Goal: Task Accomplishment & Management: Use online tool/utility

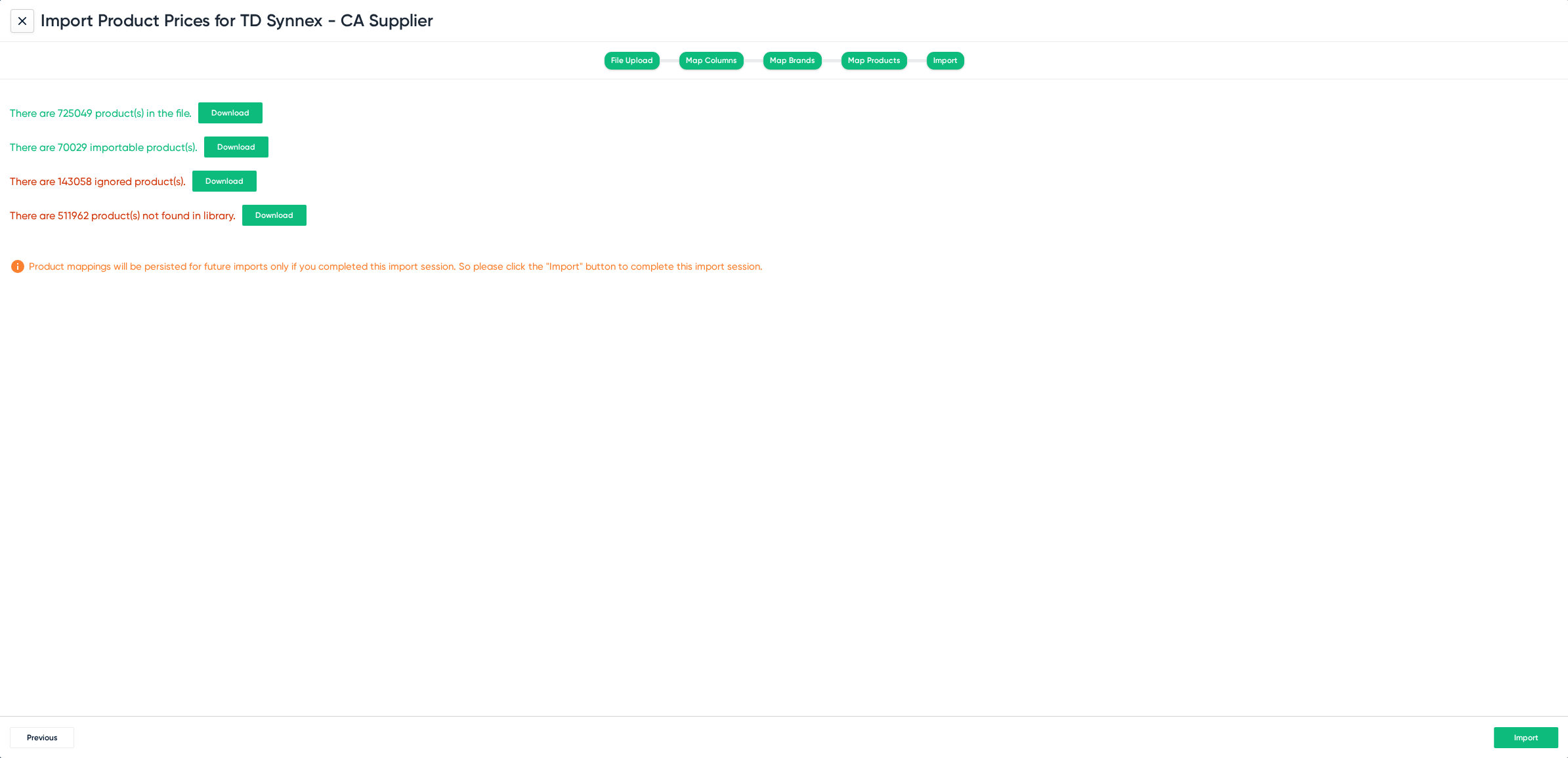
click at [1503, 730] on button "Import" at bounding box center [1526, 737] width 65 height 21
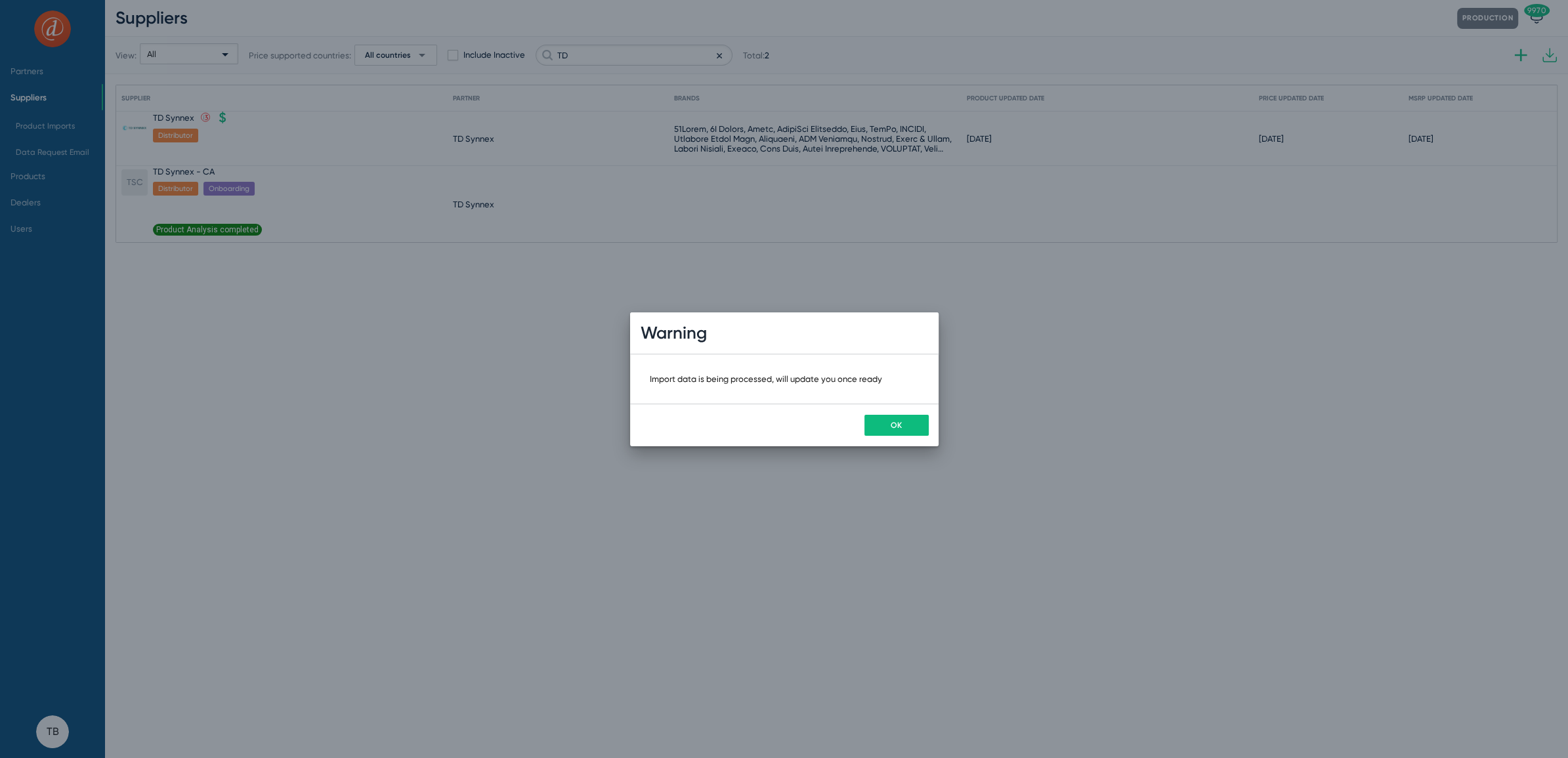
click at [884, 418] on button "OK" at bounding box center [897, 425] width 65 height 21
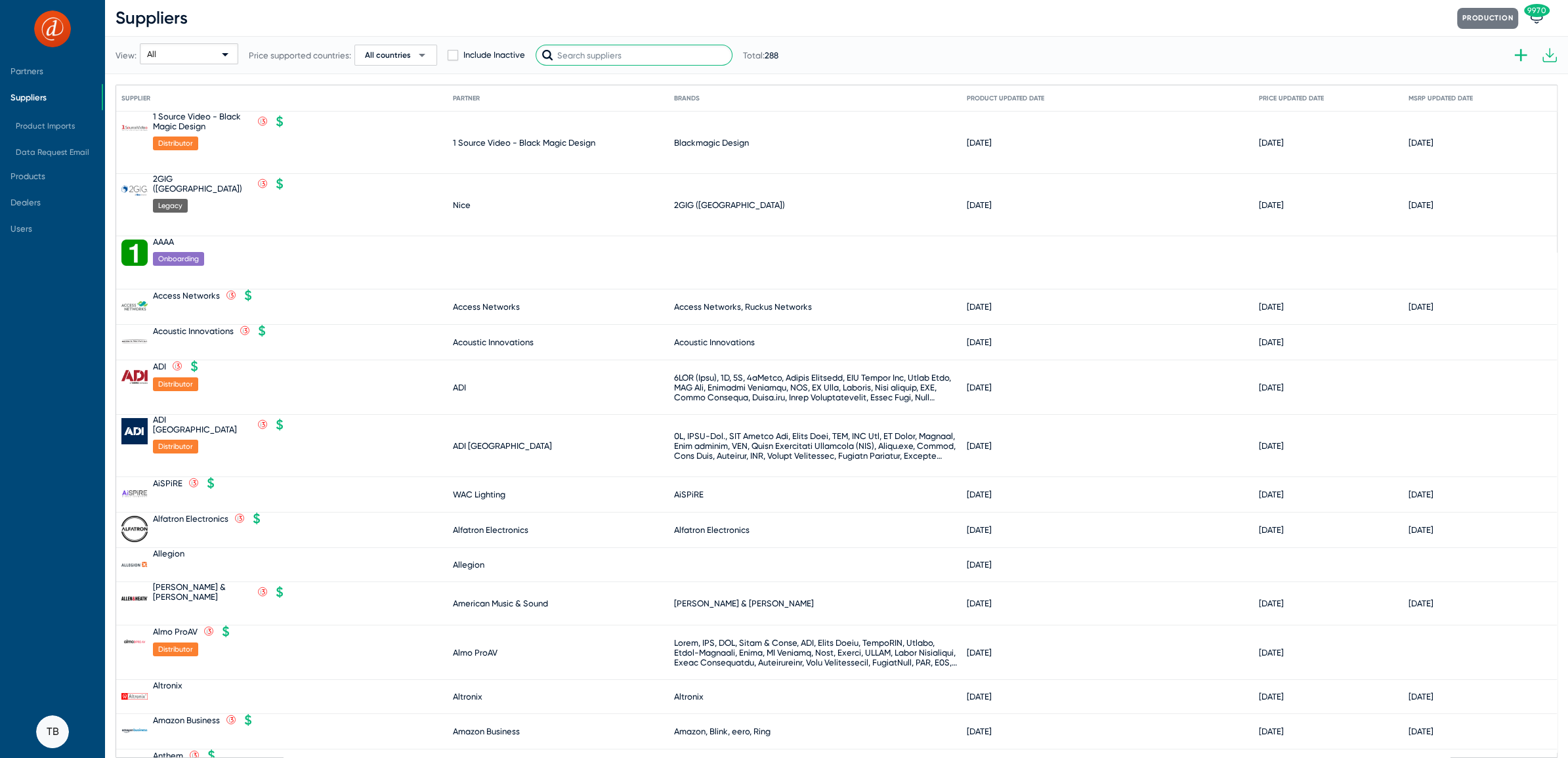
click at [651, 57] on input "text" at bounding box center [634, 55] width 197 height 21
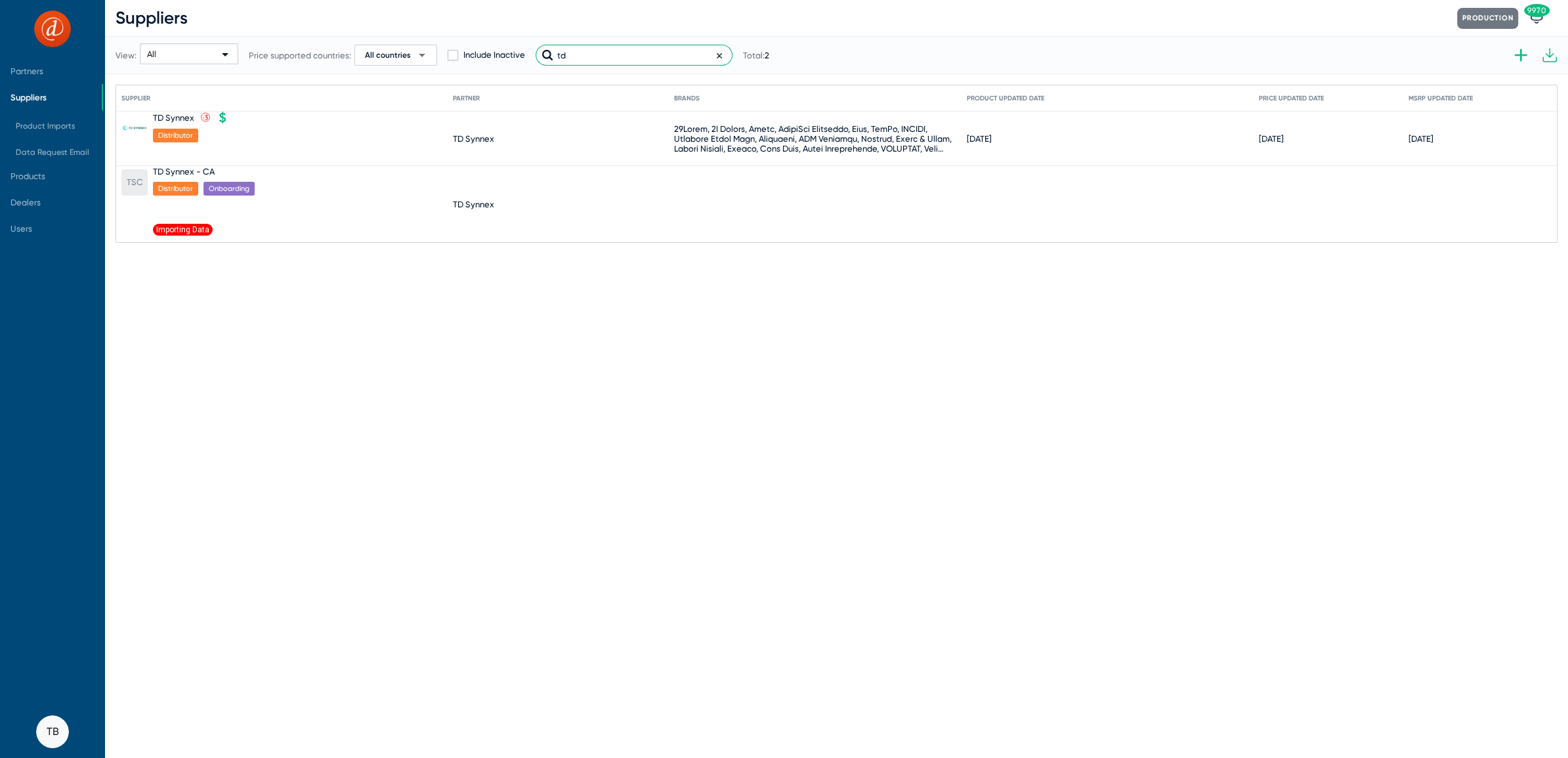
type input "t"
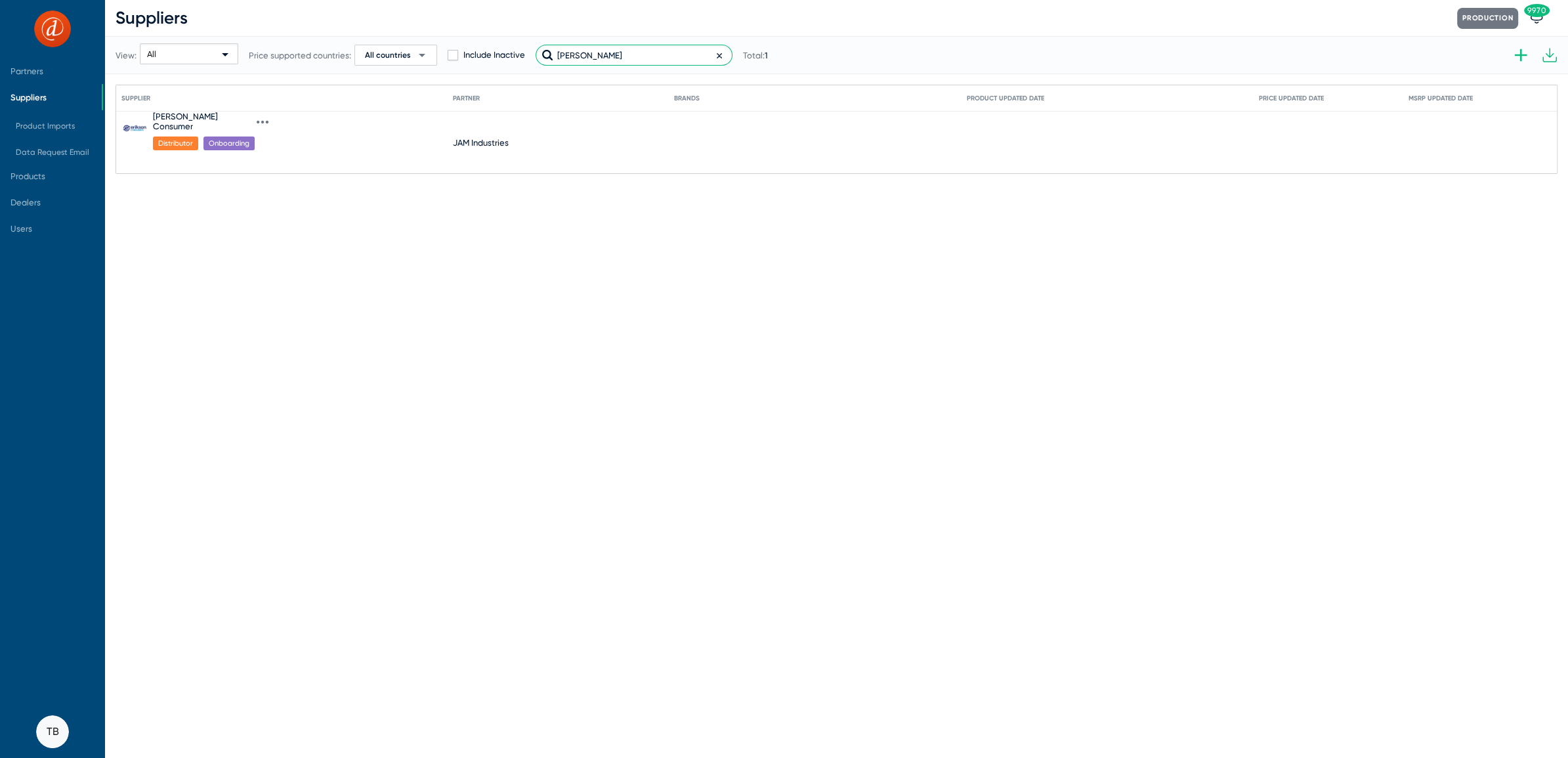
type input "[PERSON_NAME]"
click at [266, 121] on icon at bounding box center [267, 123] width 2 height 3
click at [290, 302] on button "Import product prices V2" at bounding box center [286, 309] width 116 height 26
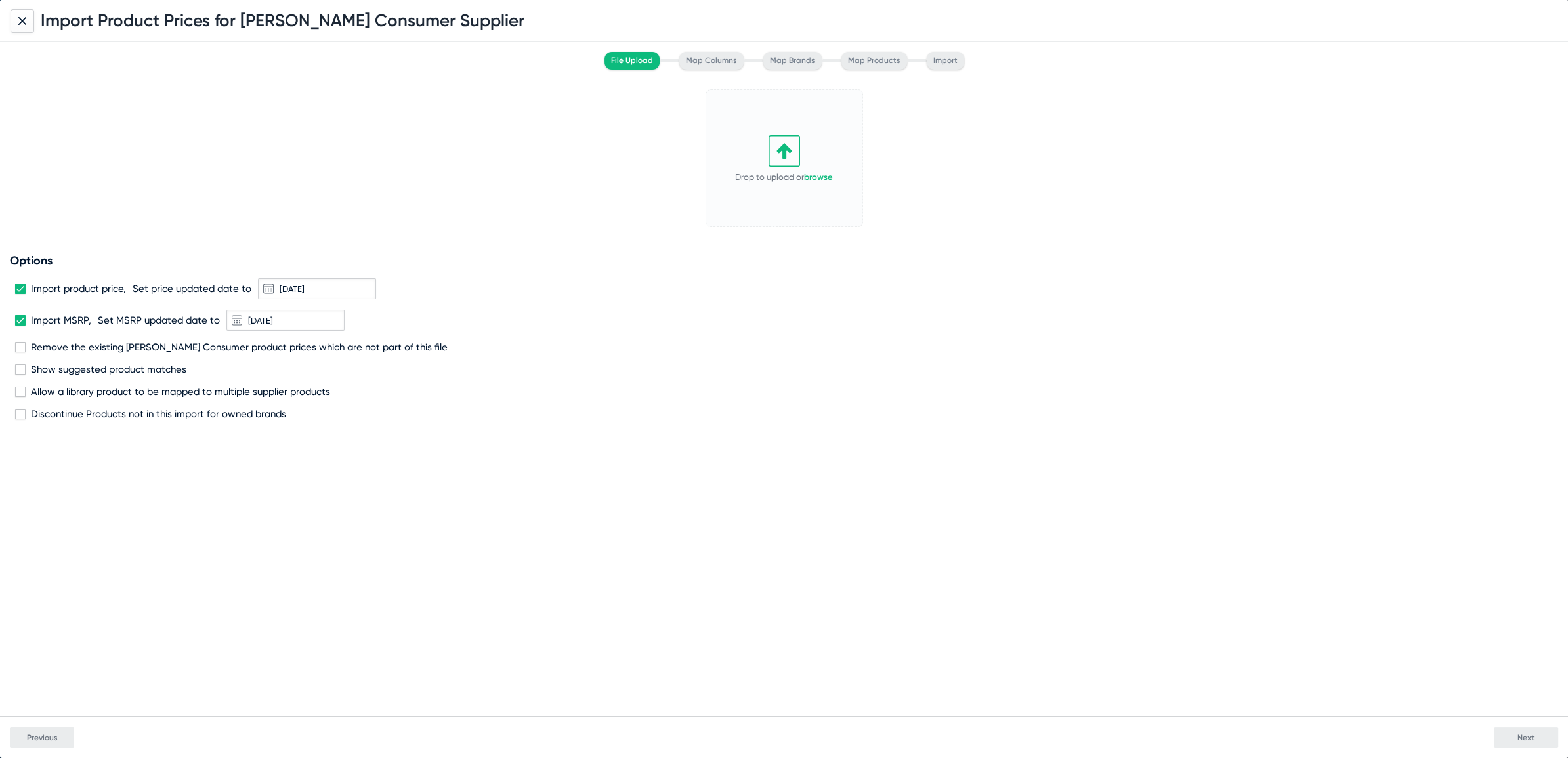
click at [20, 351] on div "Options Import product price, Set price updated date to 10/9/2025 Import MSRP, …" at bounding box center [784, 337] width 1548 height 167
click at [18, 322] on span at bounding box center [20, 319] width 10 height 10
click at [20, 326] on input "Import MSRP," at bounding box center [20, 326] width 1 height 1
checkbox input "false"
click at [20, 351] on label "Remove the existing Erikson Consumer product prices which are not part of this …" at bounding box center [231, 347] width 433 height 12
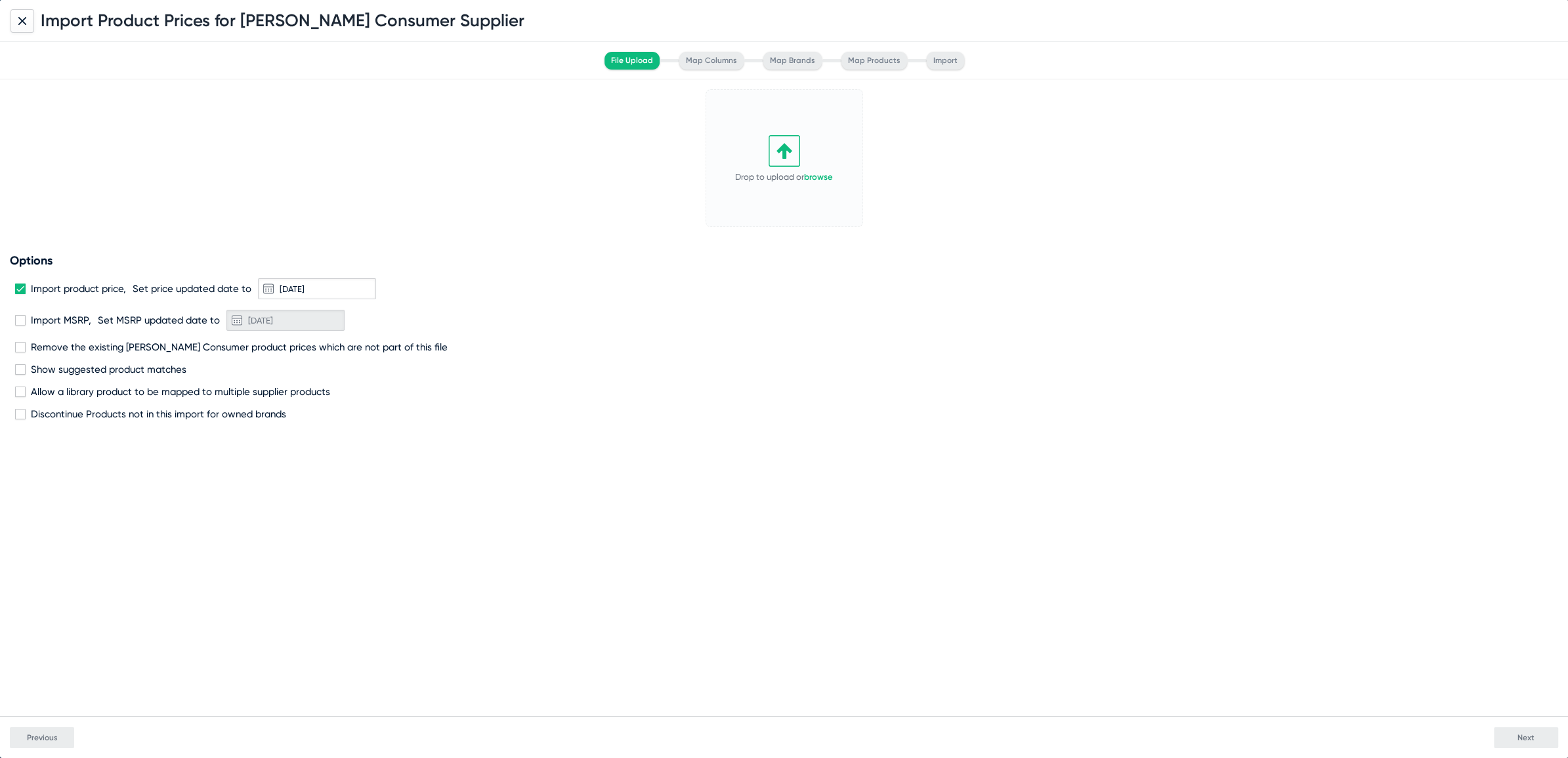
click at [20, 352] on input "Remove the existing Erikson Consumer product prices which are not part of this …" at bounding box center [20, 352] width 1 height 1
checkbox input "true"
click at [17, 289] on span at bounding box center [20, 288] width 10 height 10
click at [20, 294] on input "Import product price," at bounding box center [20, 294] width 1 height 1
click at [20, 287] on span at bounding box center [20, 288] width 10 height 10
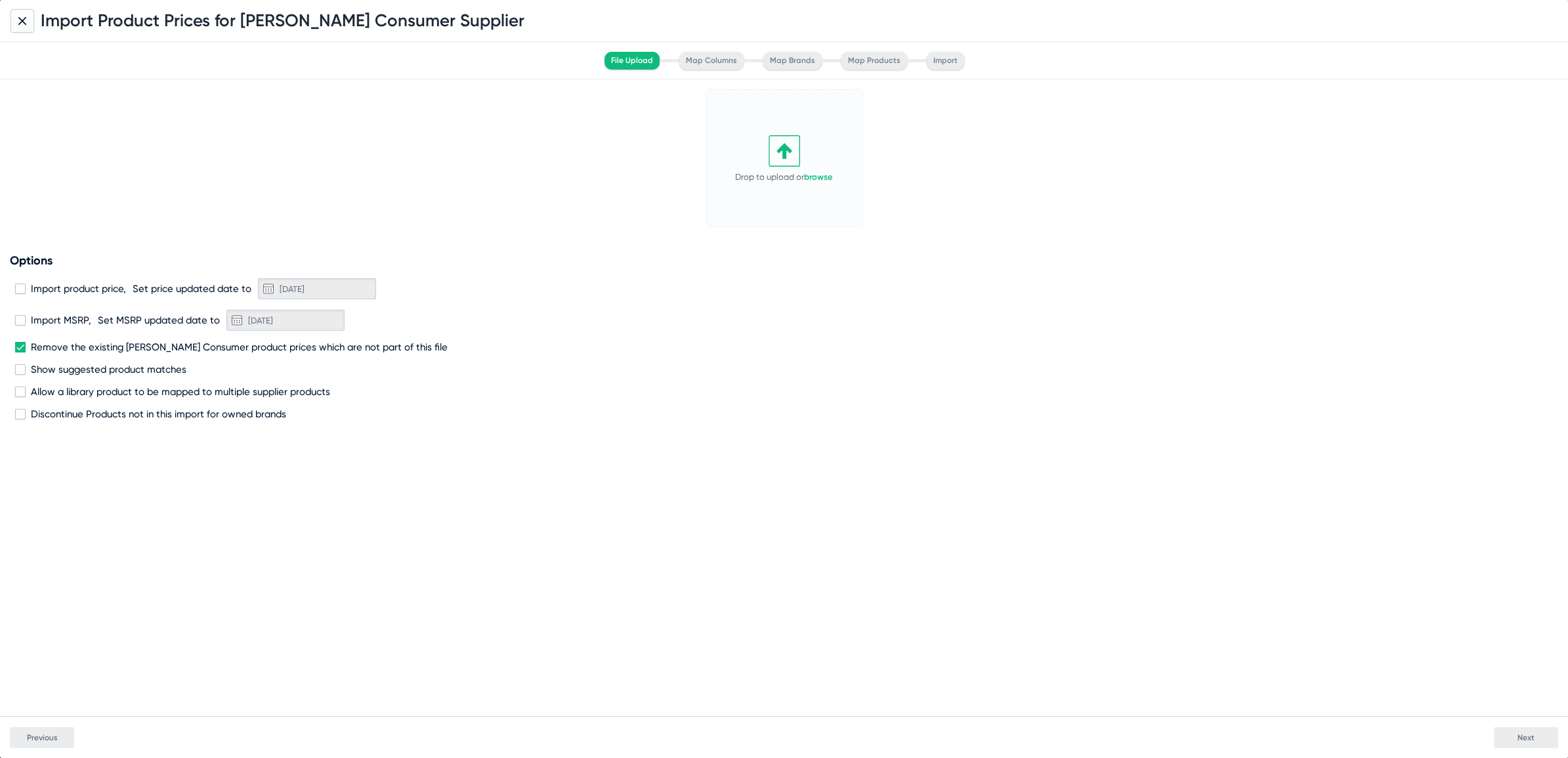
click at [20, 294] on input "Import product price," at bounding box center [20, 294] width 1 height 1
checkbox input "true"
click at [825, 177] on link "browse" at bounding box center [818, 177] width 29 height 10
click at [1510, 739] on button "Next" at bounding box center [1526, 737] width 65 height 21
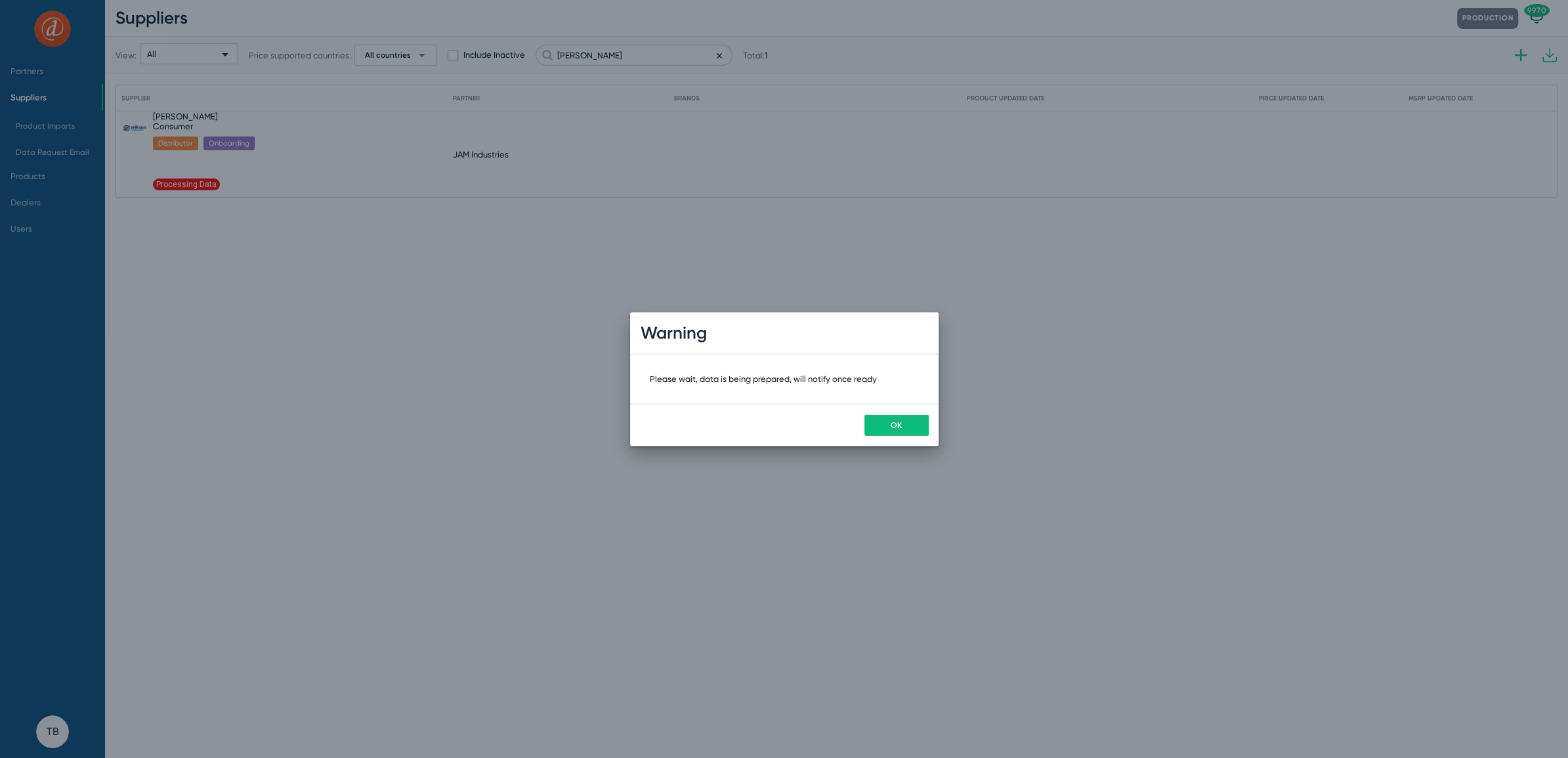
click at [908, 420] on button "OK" at bounding box center [897, 425] width 65 height 21
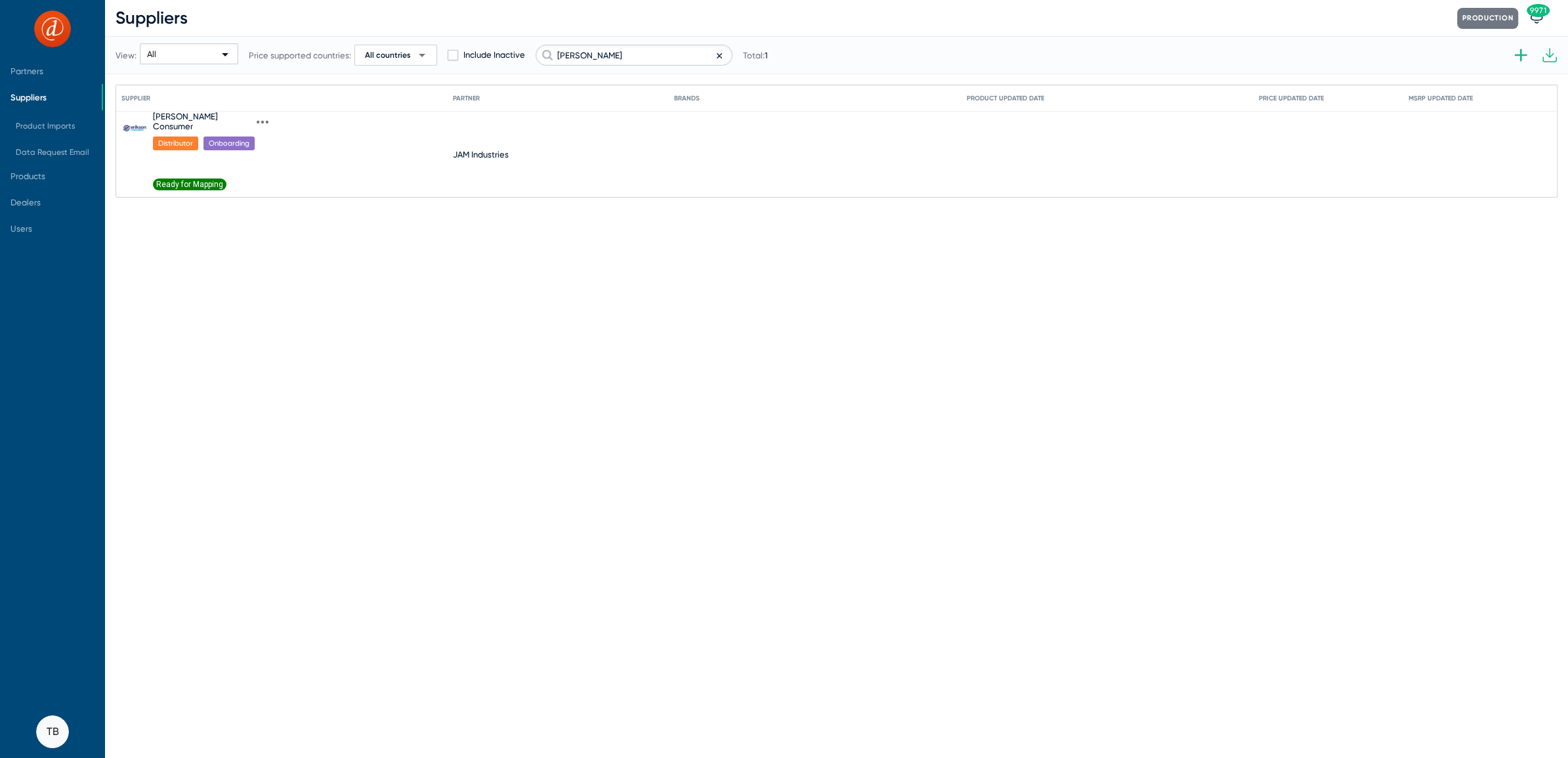
click at [186, 178] on span "Ready for Mapping" at bounding box center [189, 184] width 73 height 12
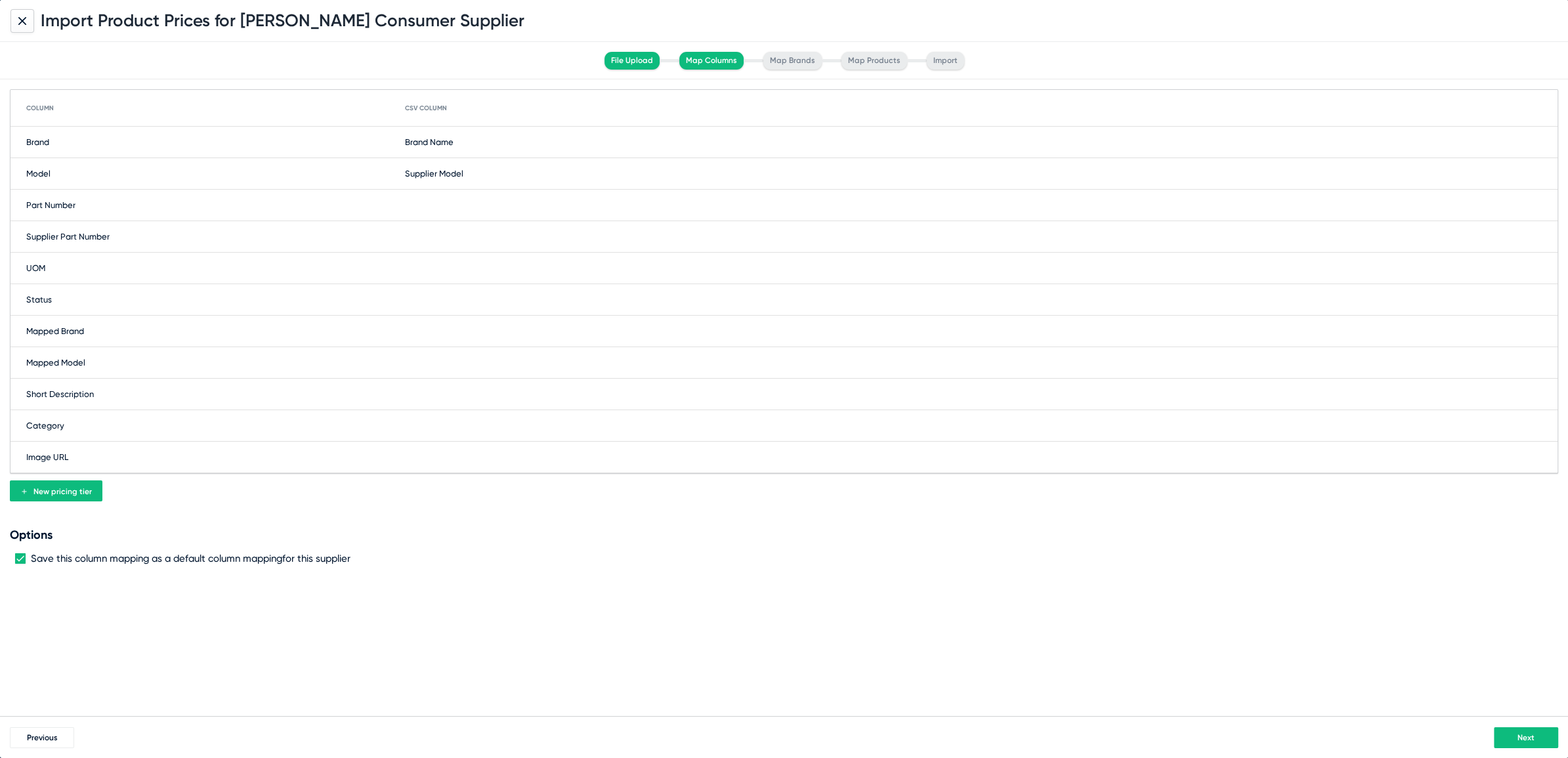
click at [449, 228] on div "Supplier Part Number" at bounding box center [784, 237] width 1547 height 31
click at [461, 234] on span at bounding box center [497, 237] width 171 height 21
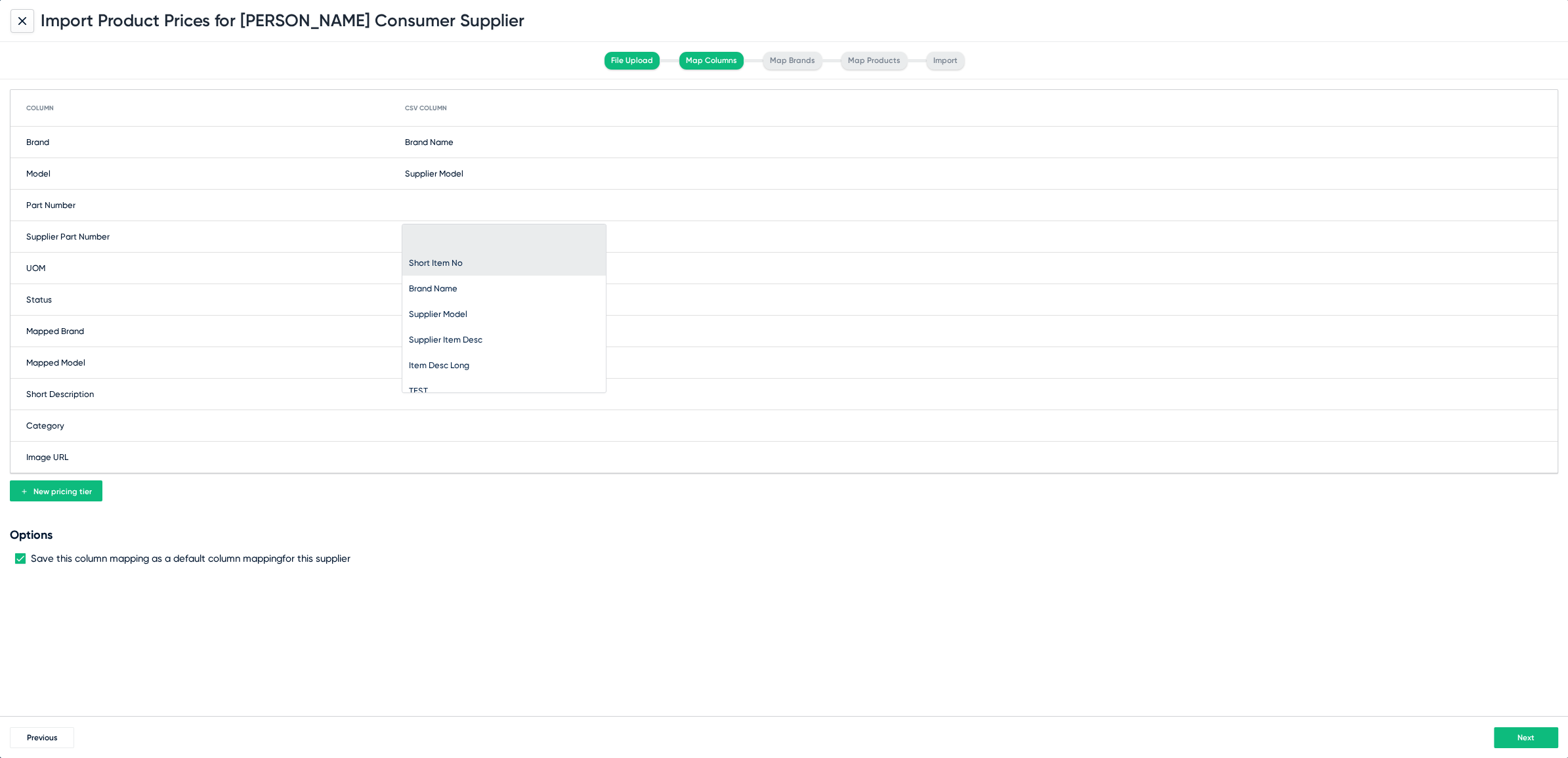
click at [457, 259] on span "Short Item No" at bounding box center [436, 263] width 53 height 10
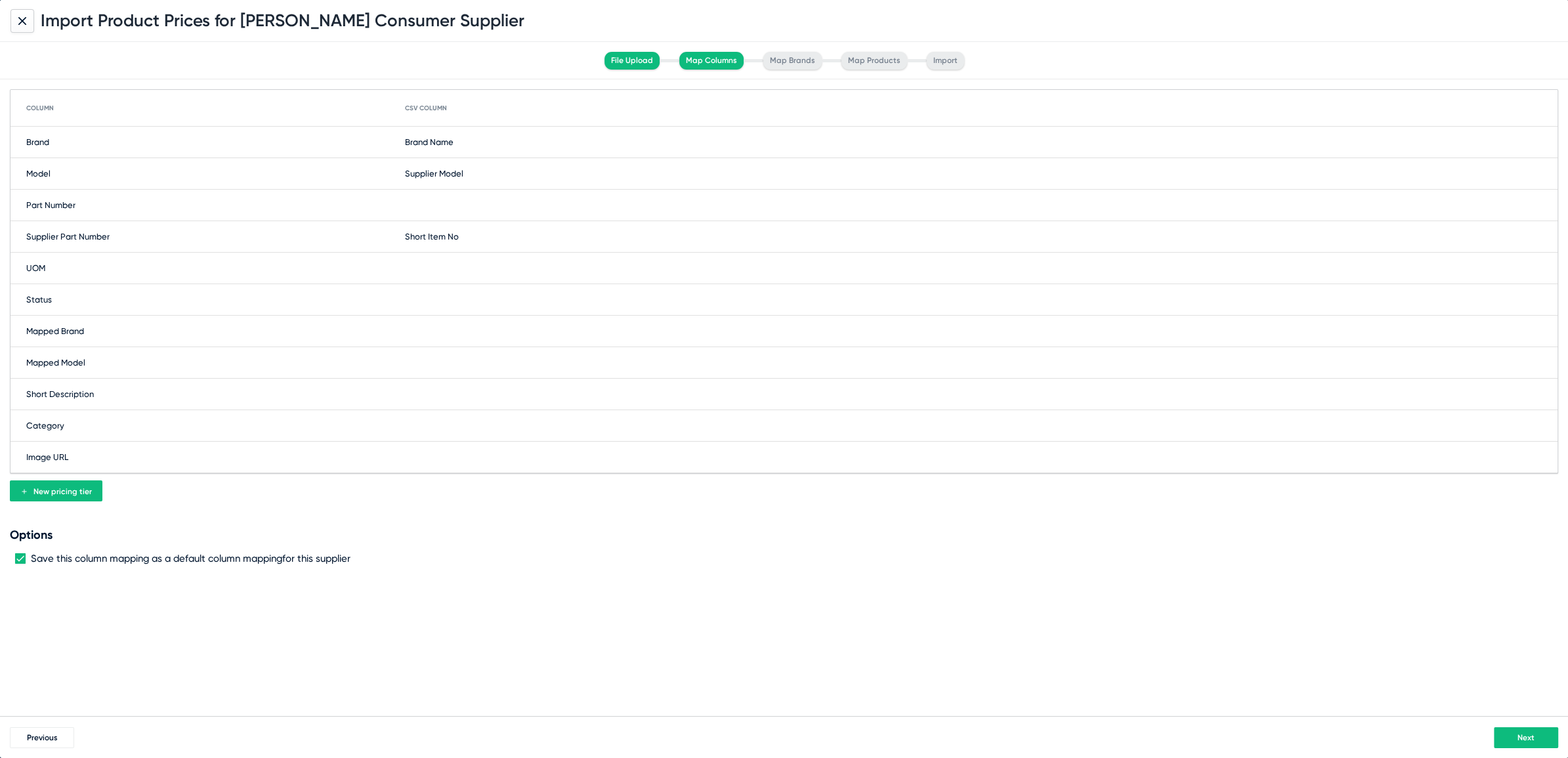
click at [1511, 734] on button "Next" at bounding box center [1526, 737] width 65 height 21
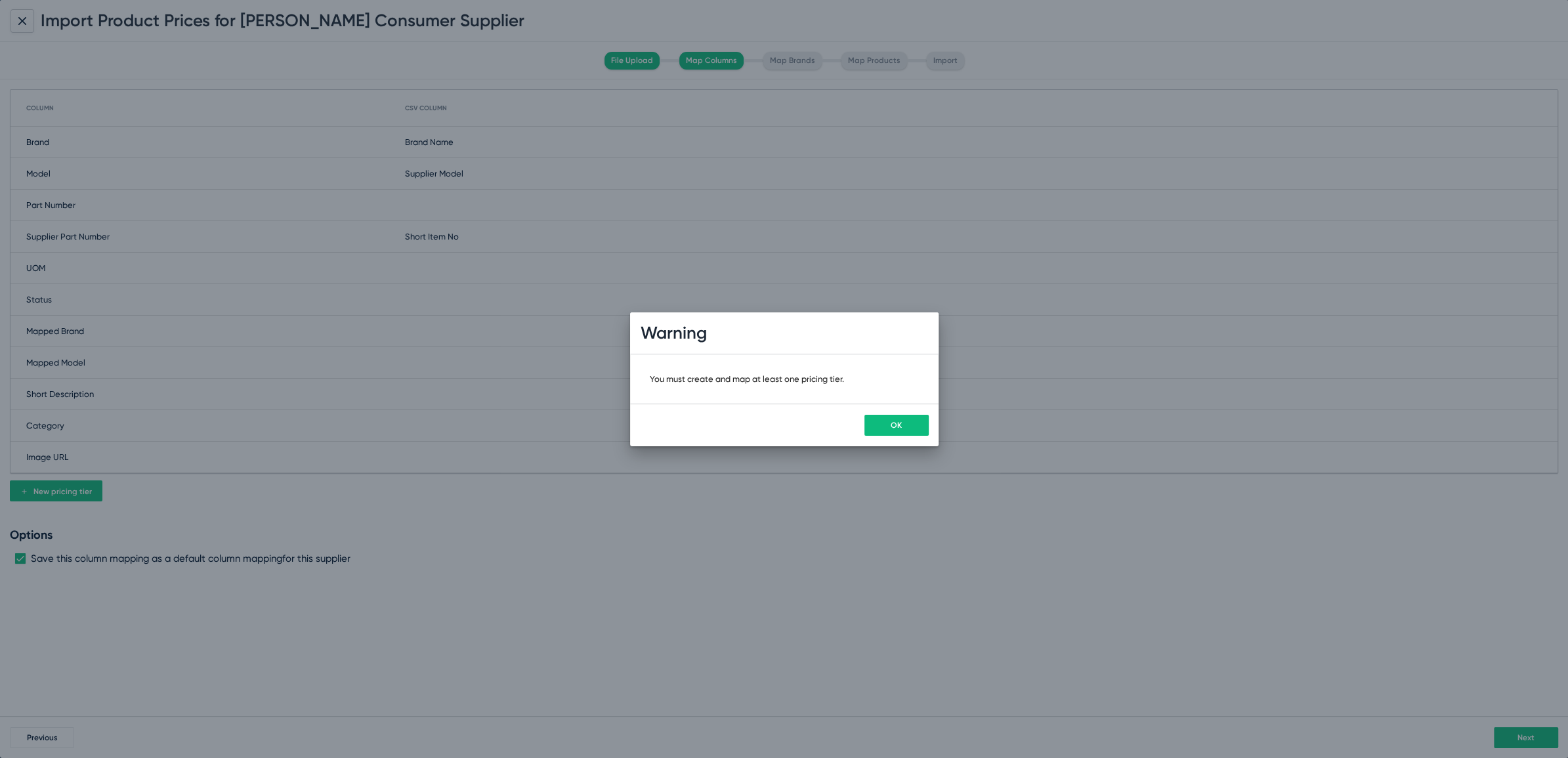
click at [887, 425] on button "OK" at bounding box center [897, 425] width 65 height 21
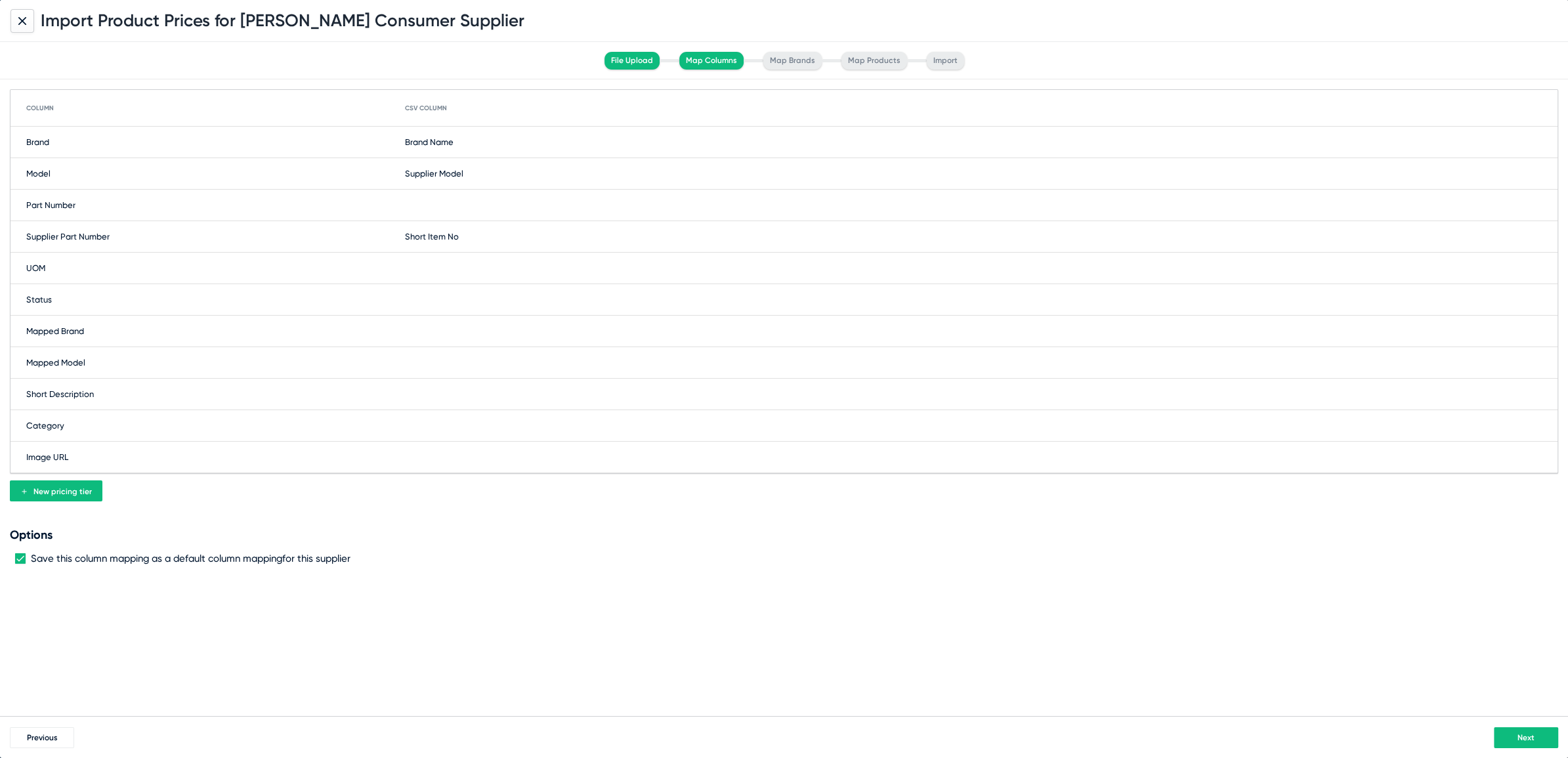
click at [39, 487] on span "New pricing tier" at bounding box center [63, 491] width 58 height 9
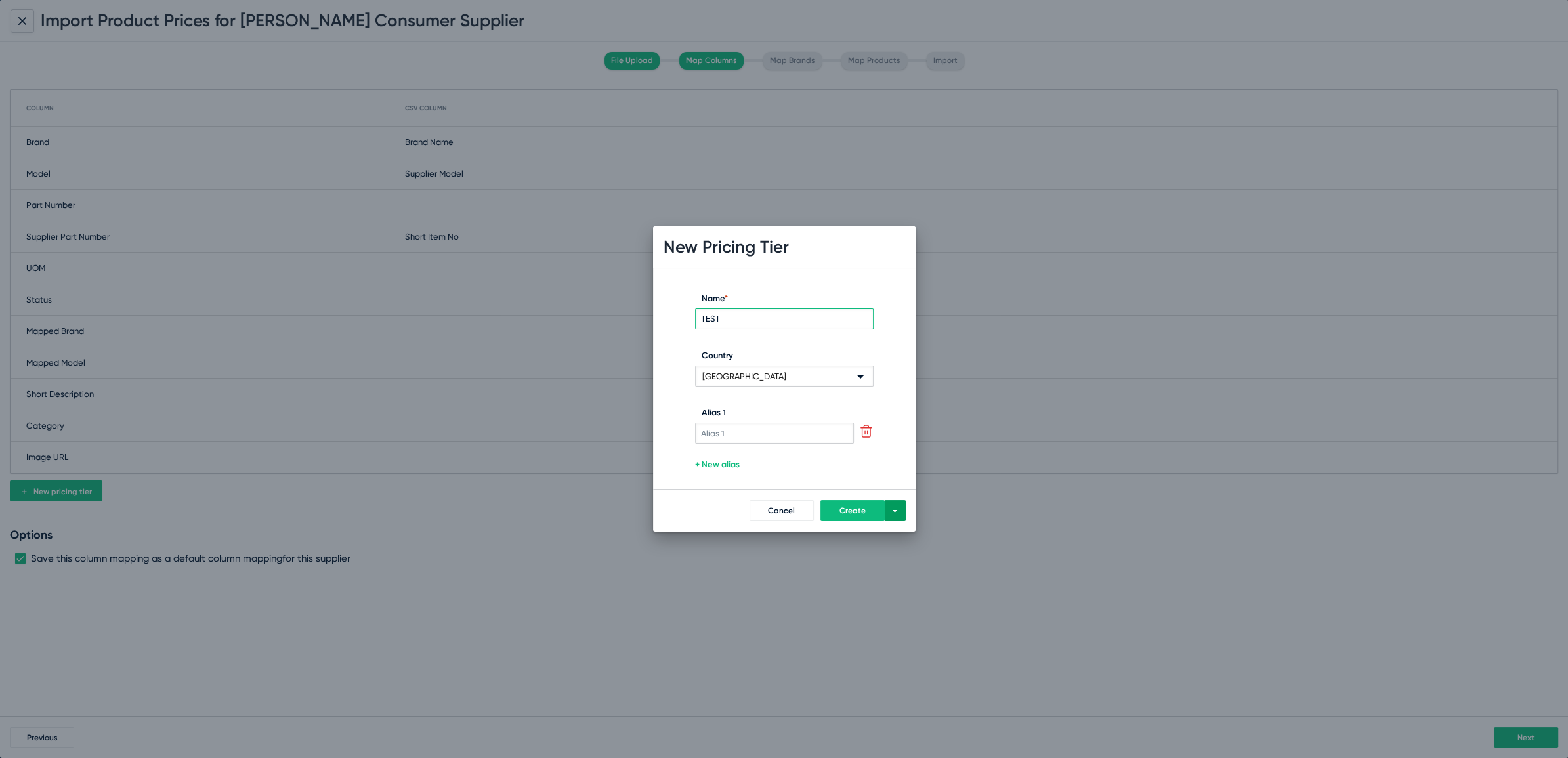
type input "TEST"
click at [752, 437] on input "Alias 1" at bounding box center [774, 432] width 160 height 21
type input "TEST"
click at [851, 506] on span "Create" at bounding box center [852, 510] width 26 height 9
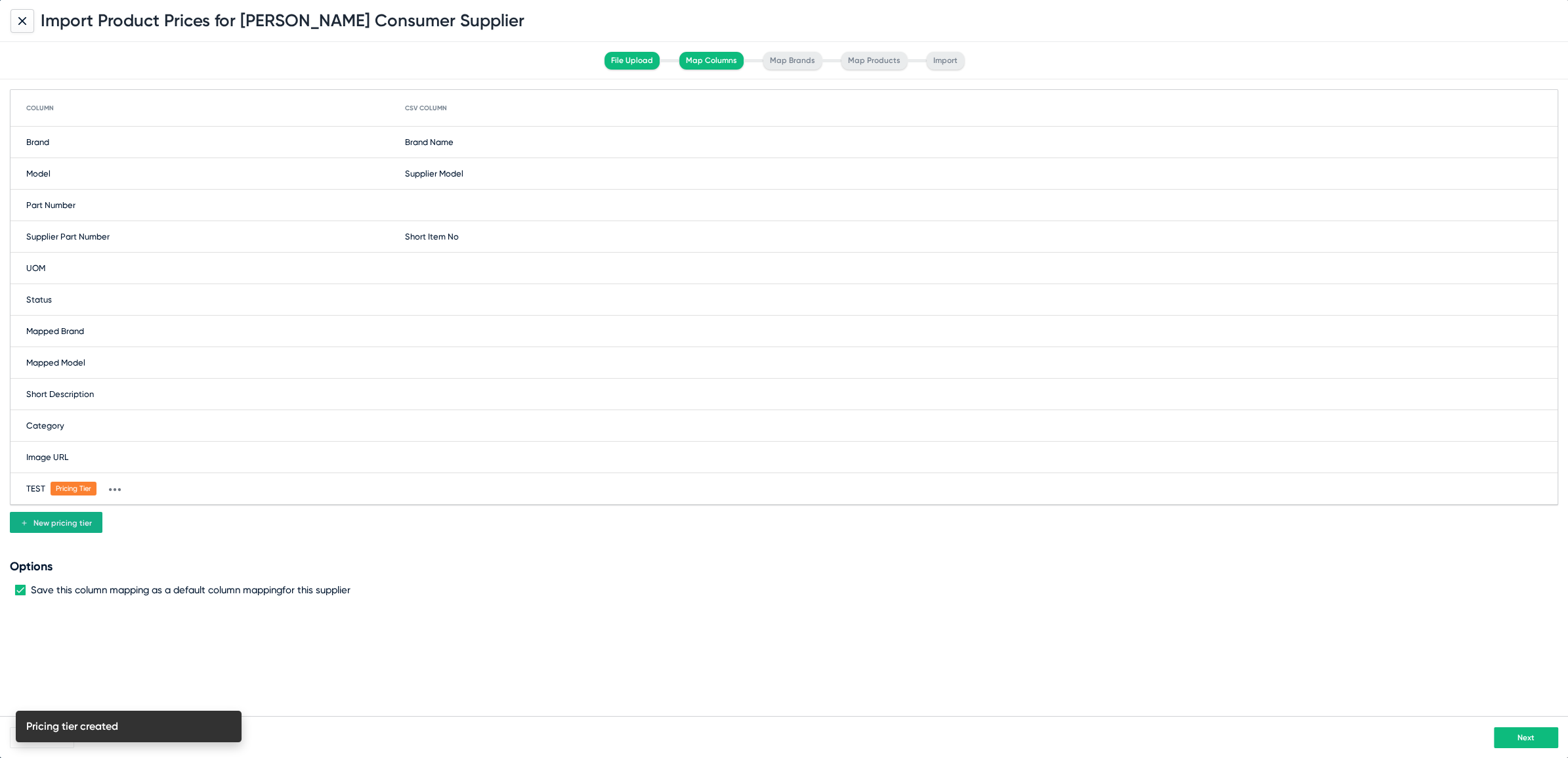
click at [477, 490] on div "TEST Pricing Tier" at bounding box center [784, 488] width 1547 height 31
click at [465, 490] on span at bounding box center [497, 488] width 171 height 21
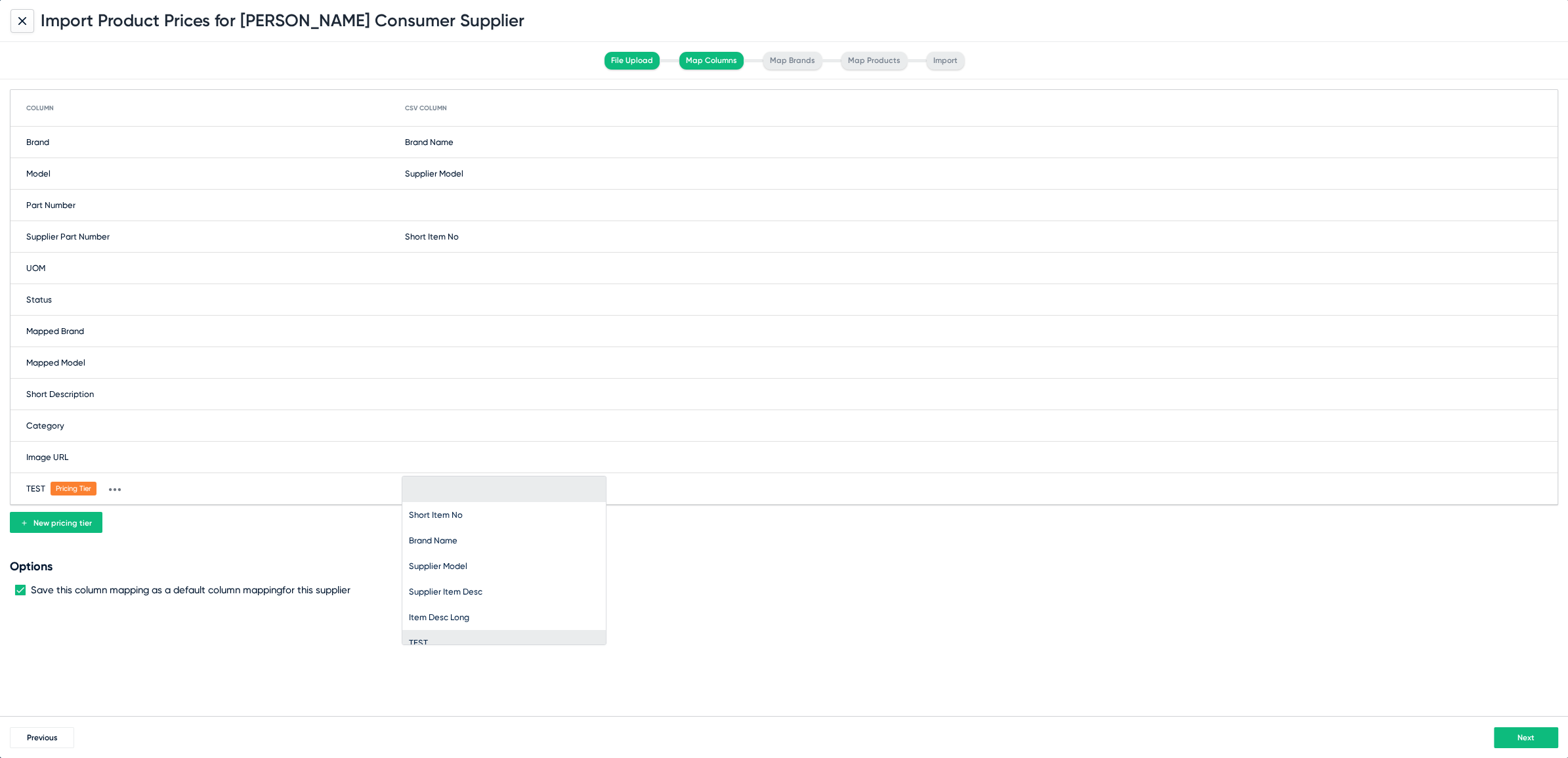
click at [413, 640] on span "TEST" at bounding box center [419, 642] width 19 height 10
click at [1520, 738] on span "Next" at bounding box center [1526, 738] width 17 height 9
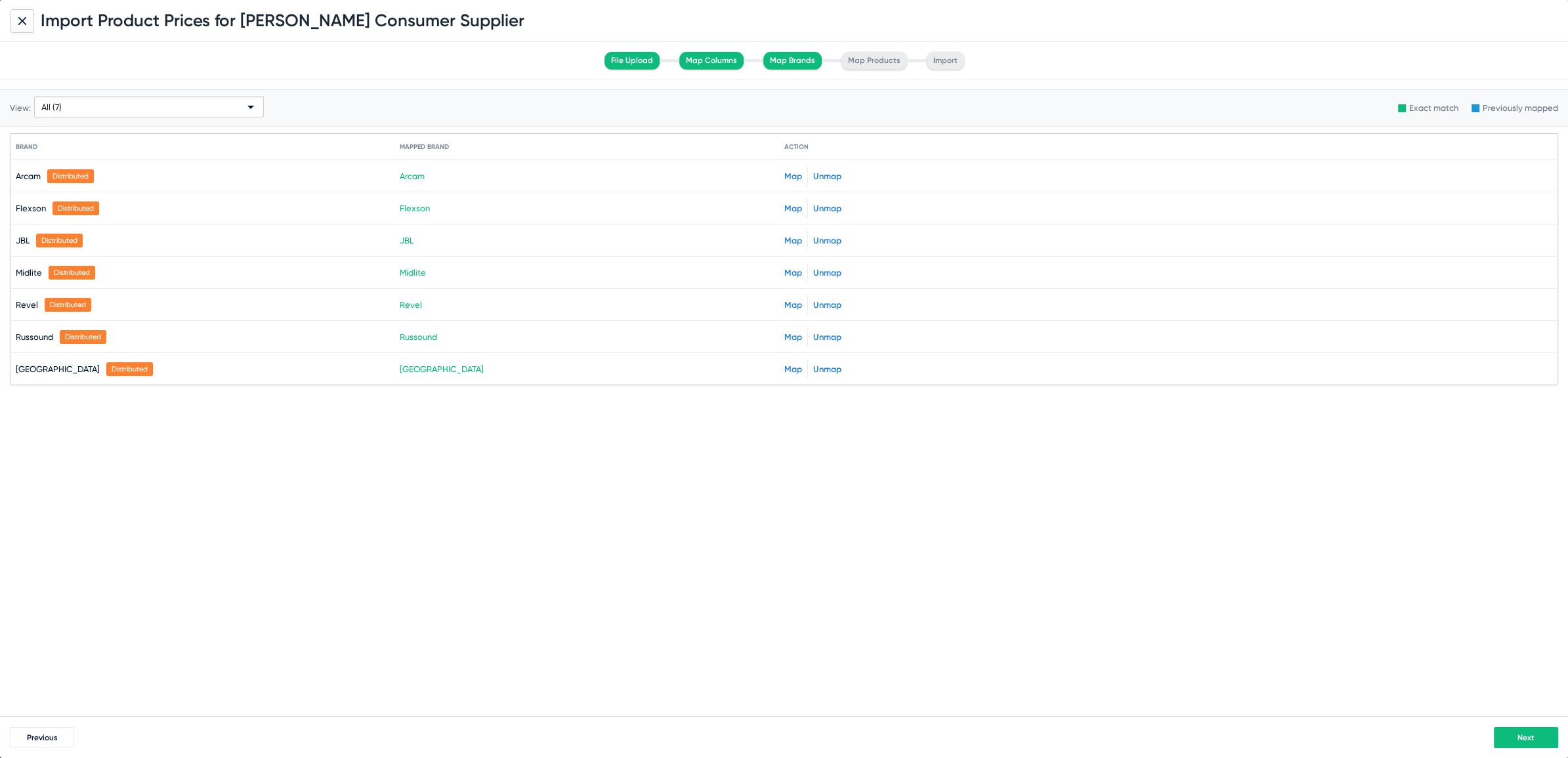
click at [1511, 737] on button "Next" at bounding box center [1526, 737] width 65 height 21
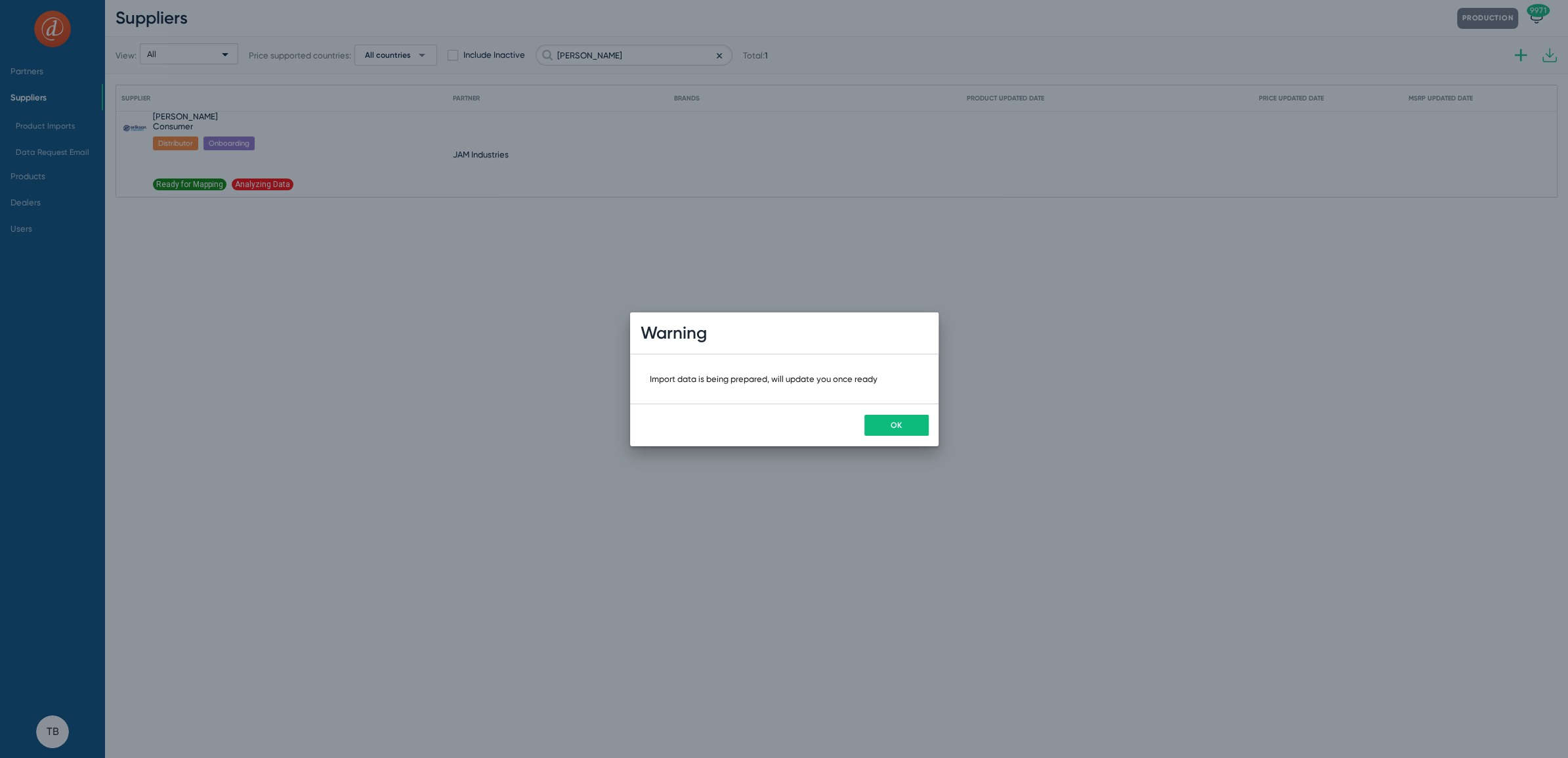
click at [878, 415] on button "OK" at bounding box center [897, 425] width 65 height 21
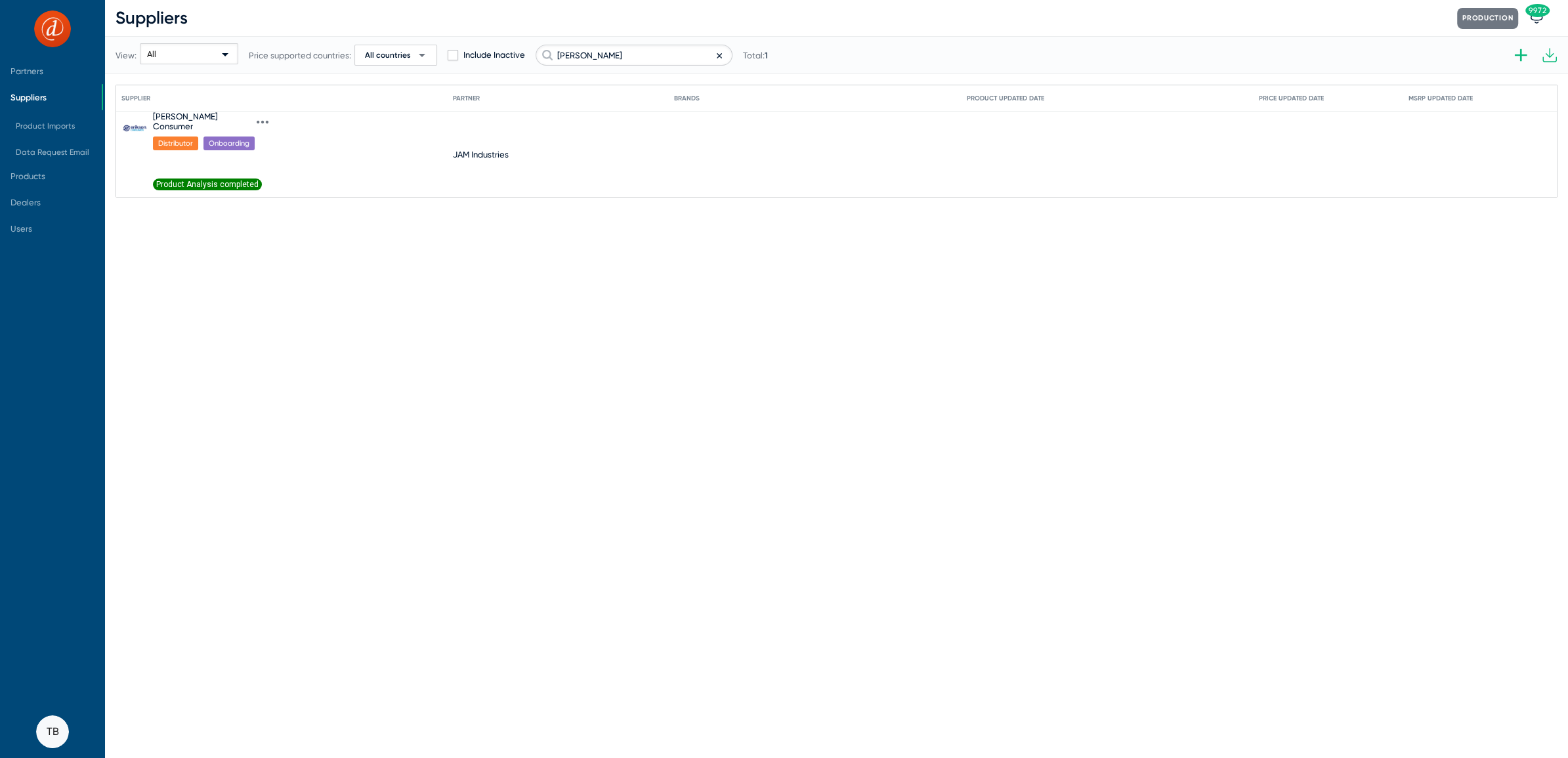
click at [223, 178] on span "Product Analysis completed" at bounding box center [207, 184] width 109 height 12
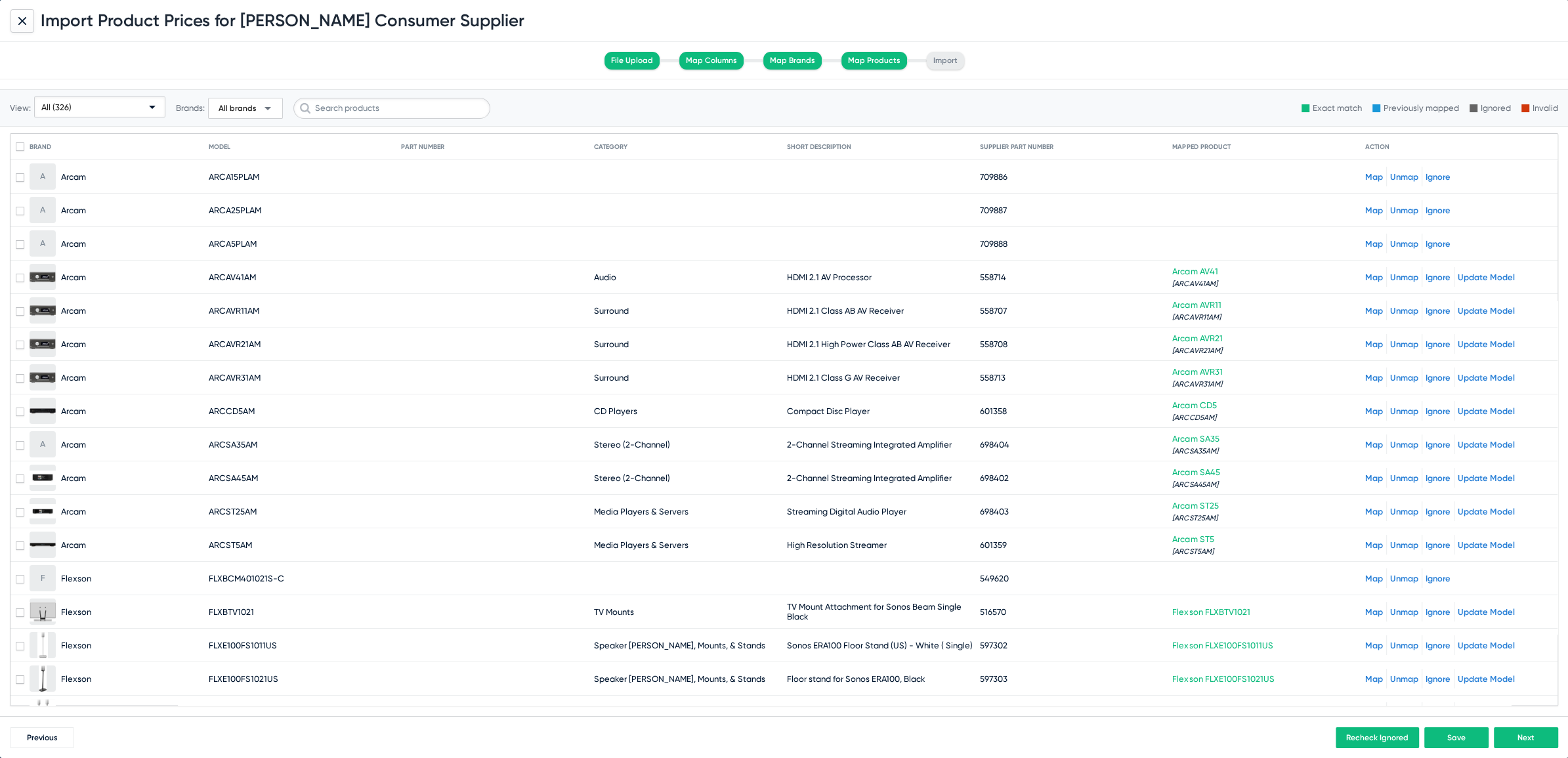
click at [95, 109] on div "All (326)" at bounding box center [94, 107] width 105 height 21
click at [470, 184] on div at bounding box center [784, 379] width 1568 height 758
click at [1365, 175] on link "Map" at bounding box center [1374, 177] width 18 height 10
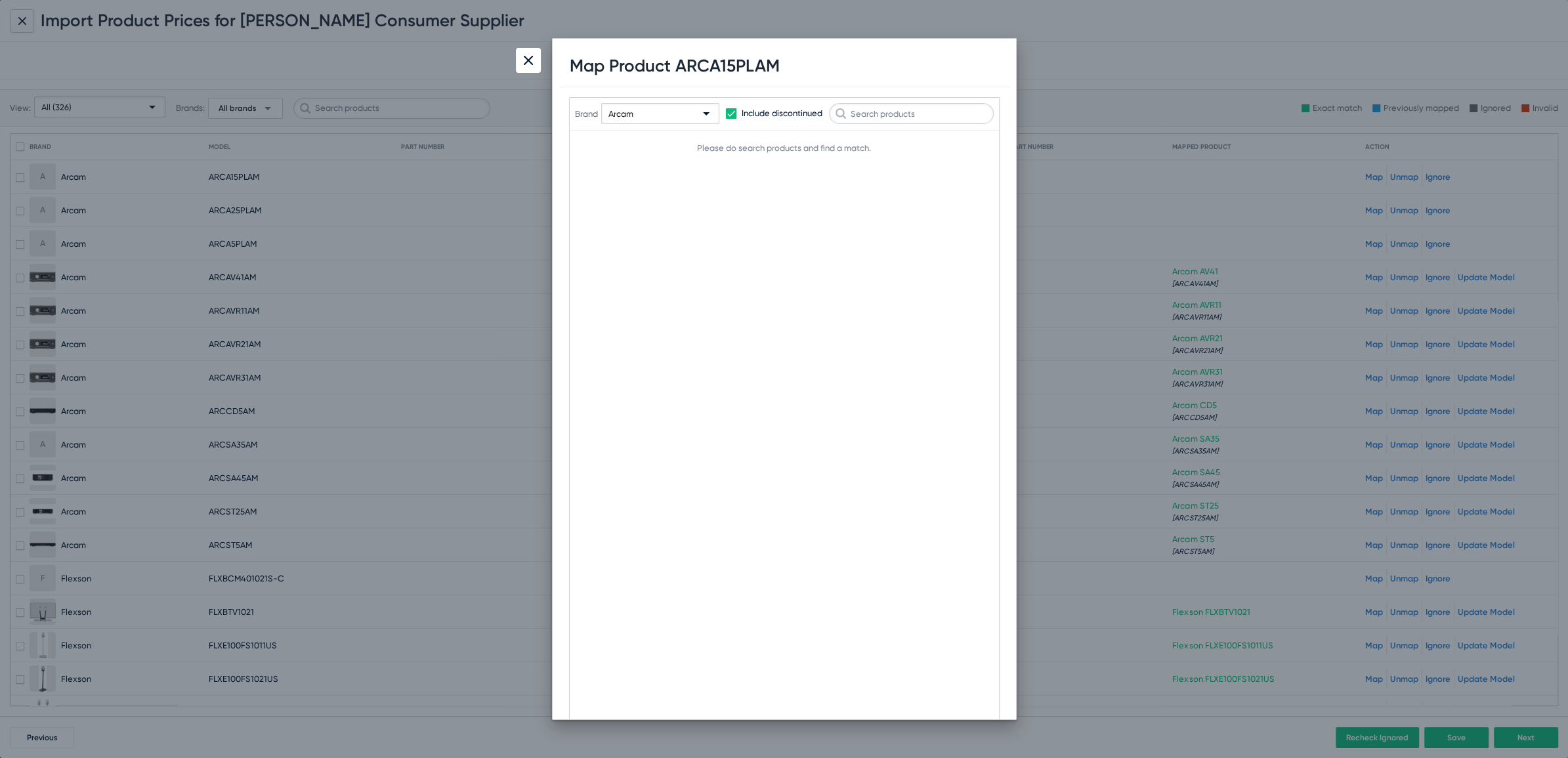
click at [520, 65] on div at bounding box center [529, 61] width 25 height 25
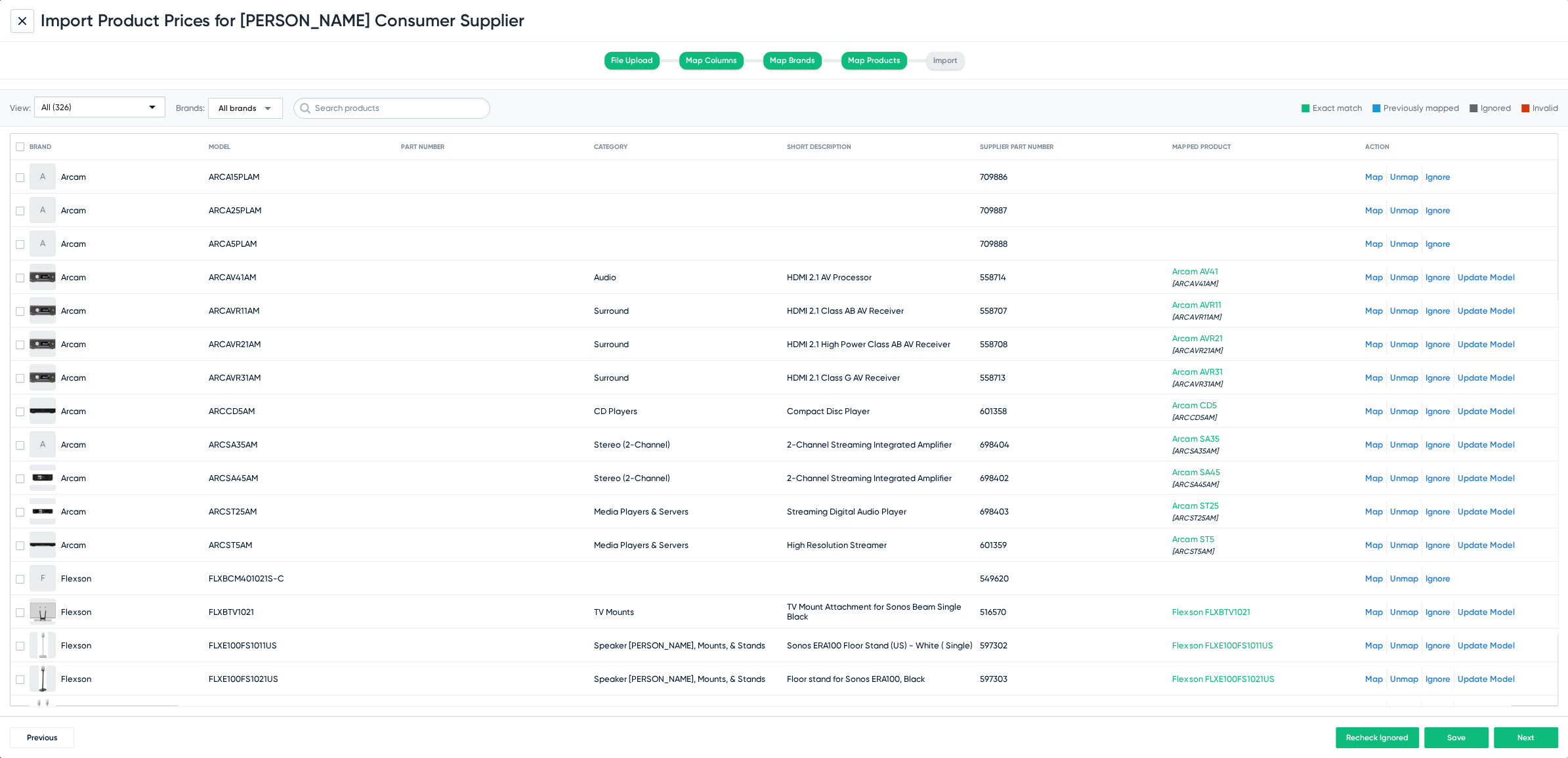
click at [1365, 172] on link "Map" at bounding box center [1374, 177] width 18 height 10
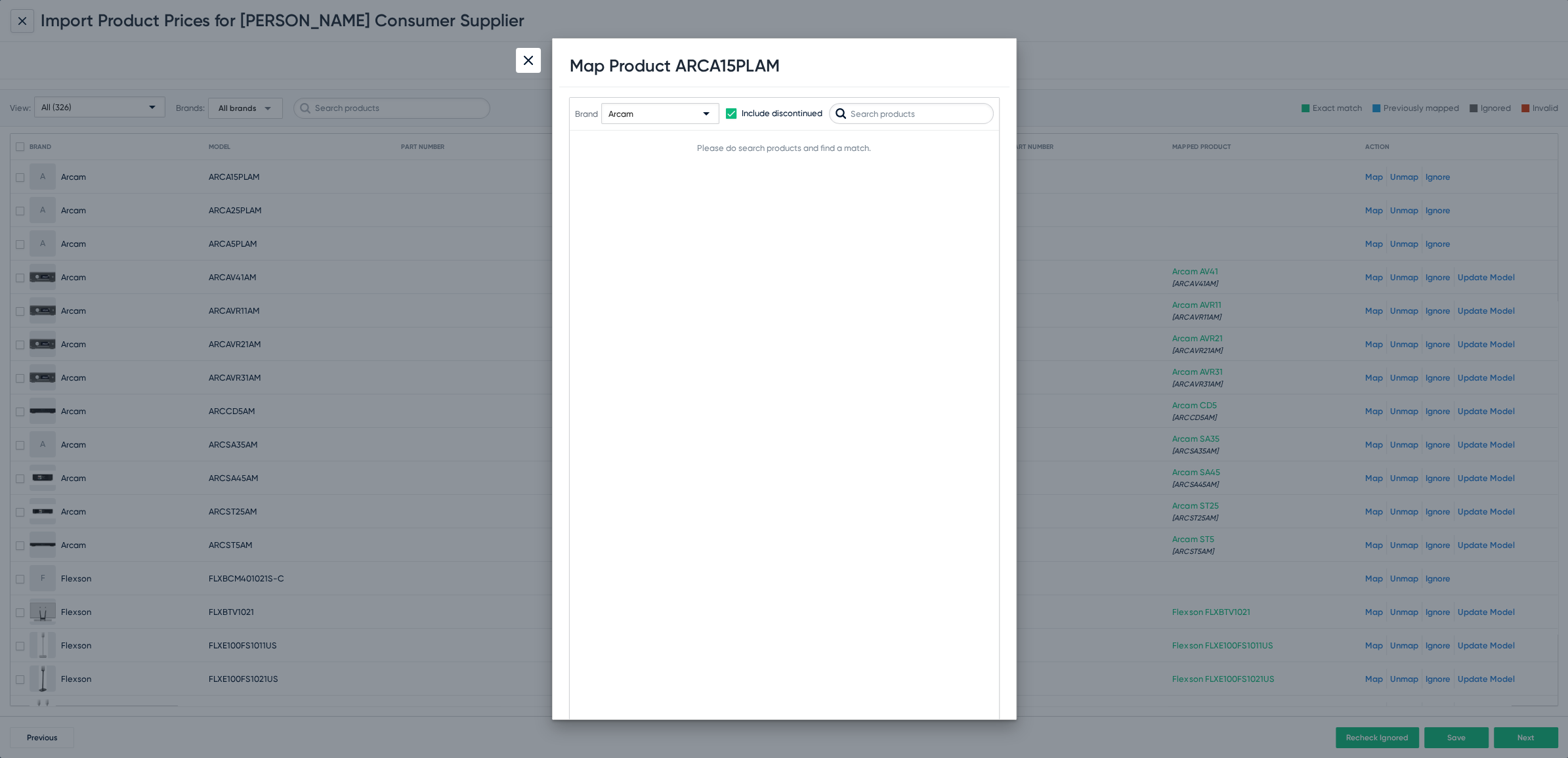
click at [935, 114] on input "text" at bounding box center [911, 113] width 164 height 21
type input "A15"
click at [969, 149] on span "Map" at bounding box center [972, 153] width 17 height 9
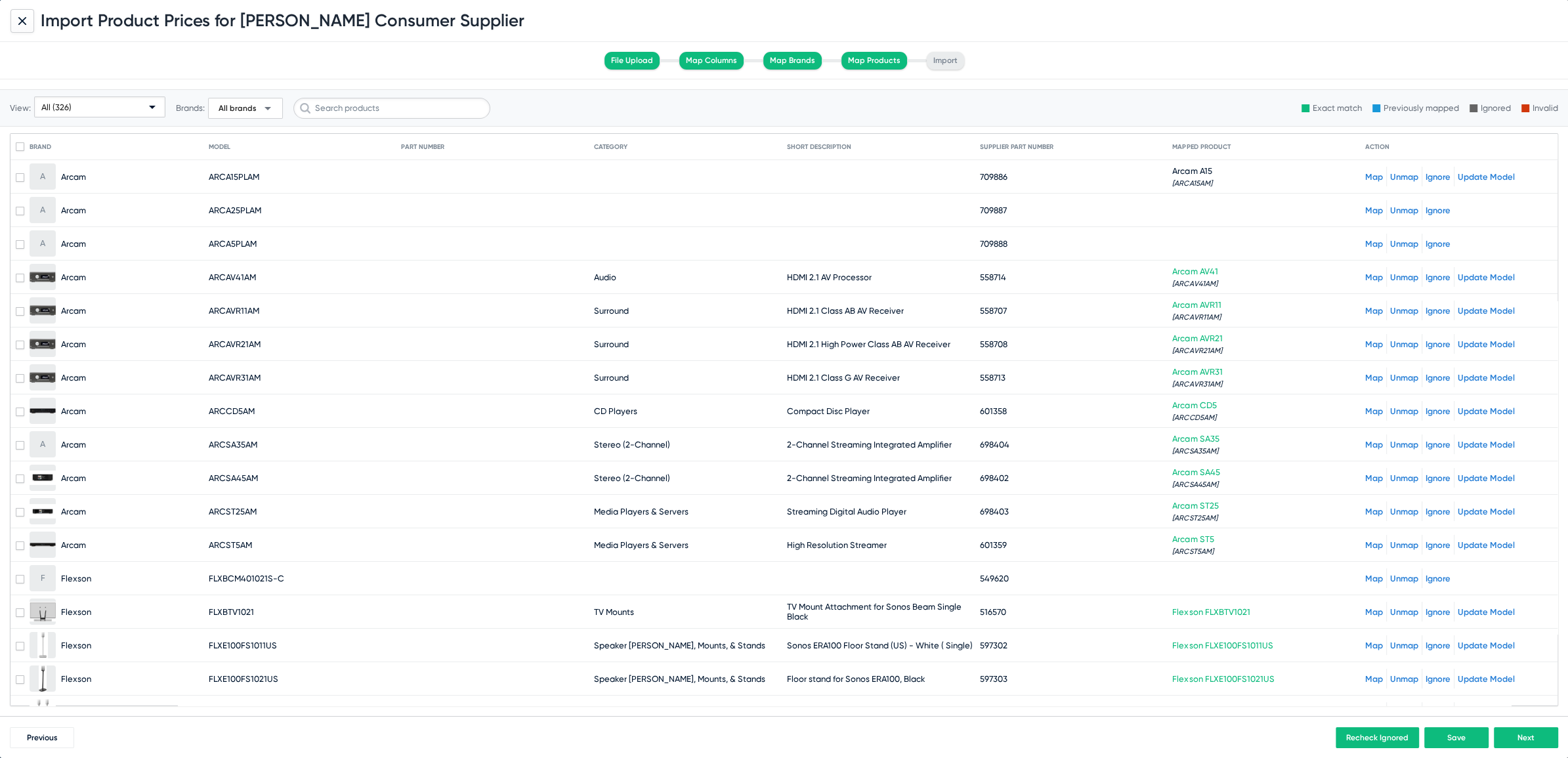
click at [1352, 205] on mat-row "A Arcam ARCA25PLAM 709887 Map Unmap Ignore" at bounding box center [784, 210] width 1547 height 34
click at [1365, 209] on link "Map" at bounding box center [1374, 210] width 18 height 10
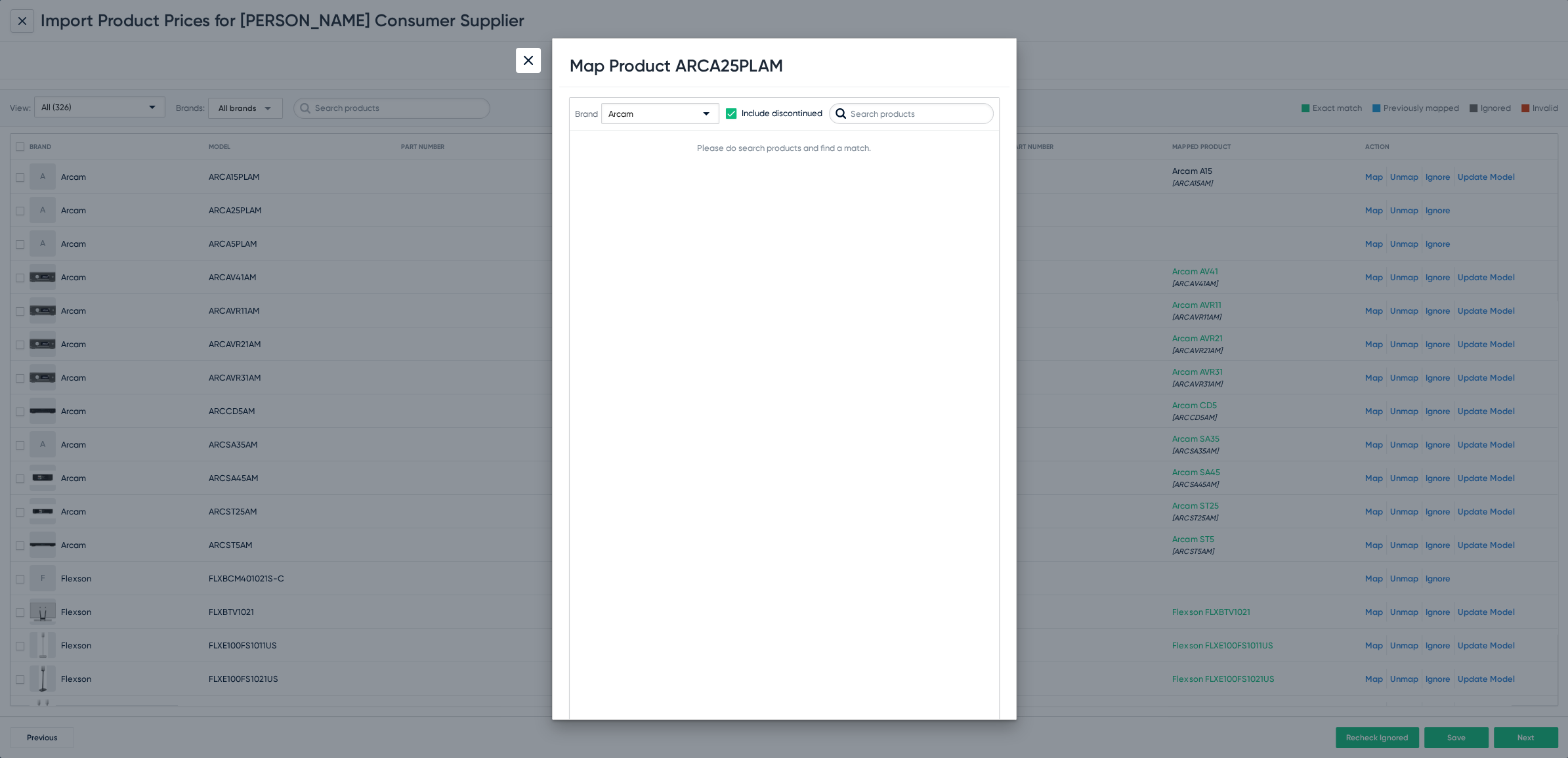
click at [895, 114] on input "text" at bounding box center [911, 113] width 164 height 21
type input "A25"
click at [969, 153] on span "Map" at bounding box center [972, 153] width 17 height 9
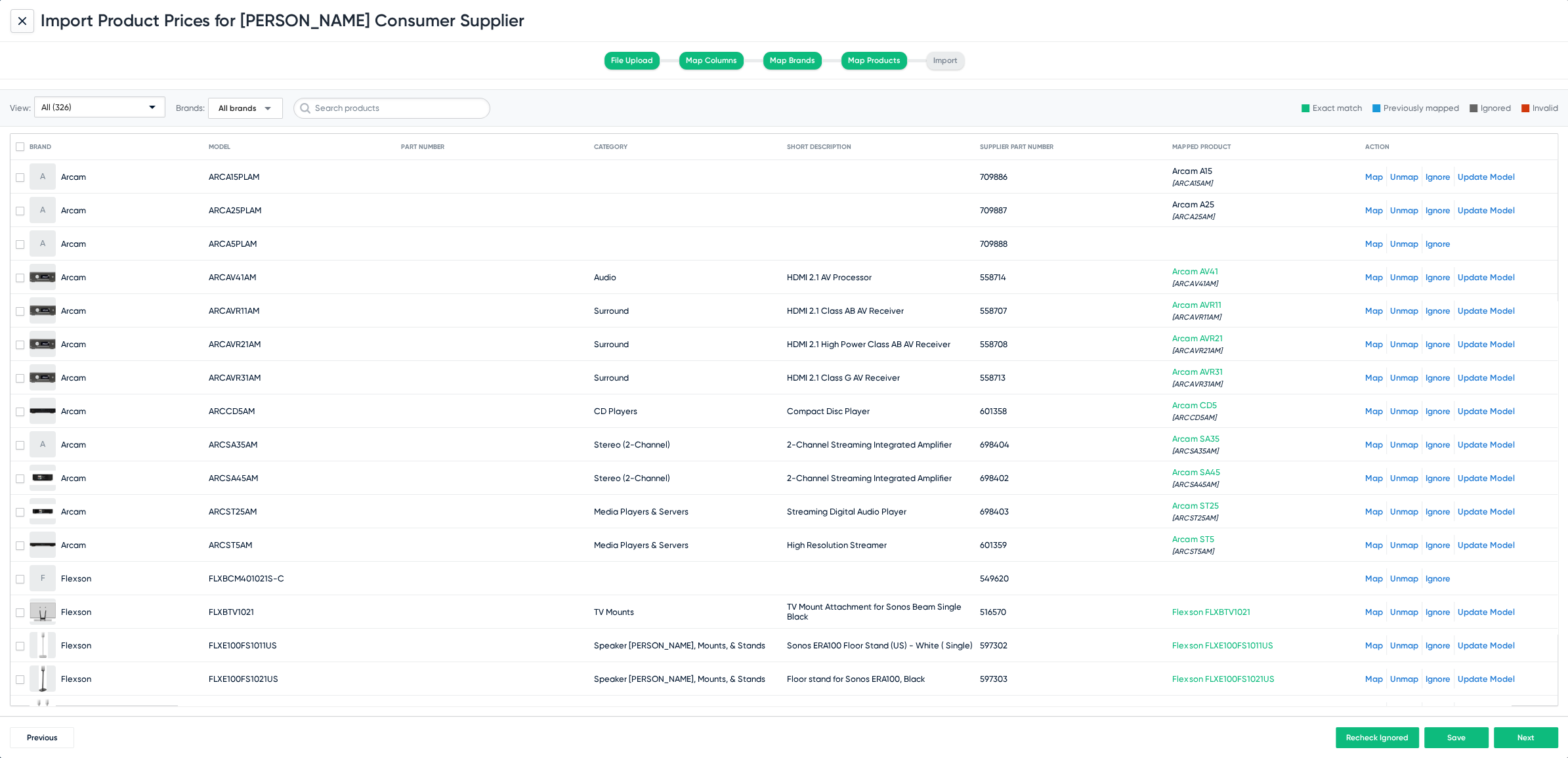
click at [1365, 245] on link "Map" at bounding box center [1374, 244] width 18 height 10
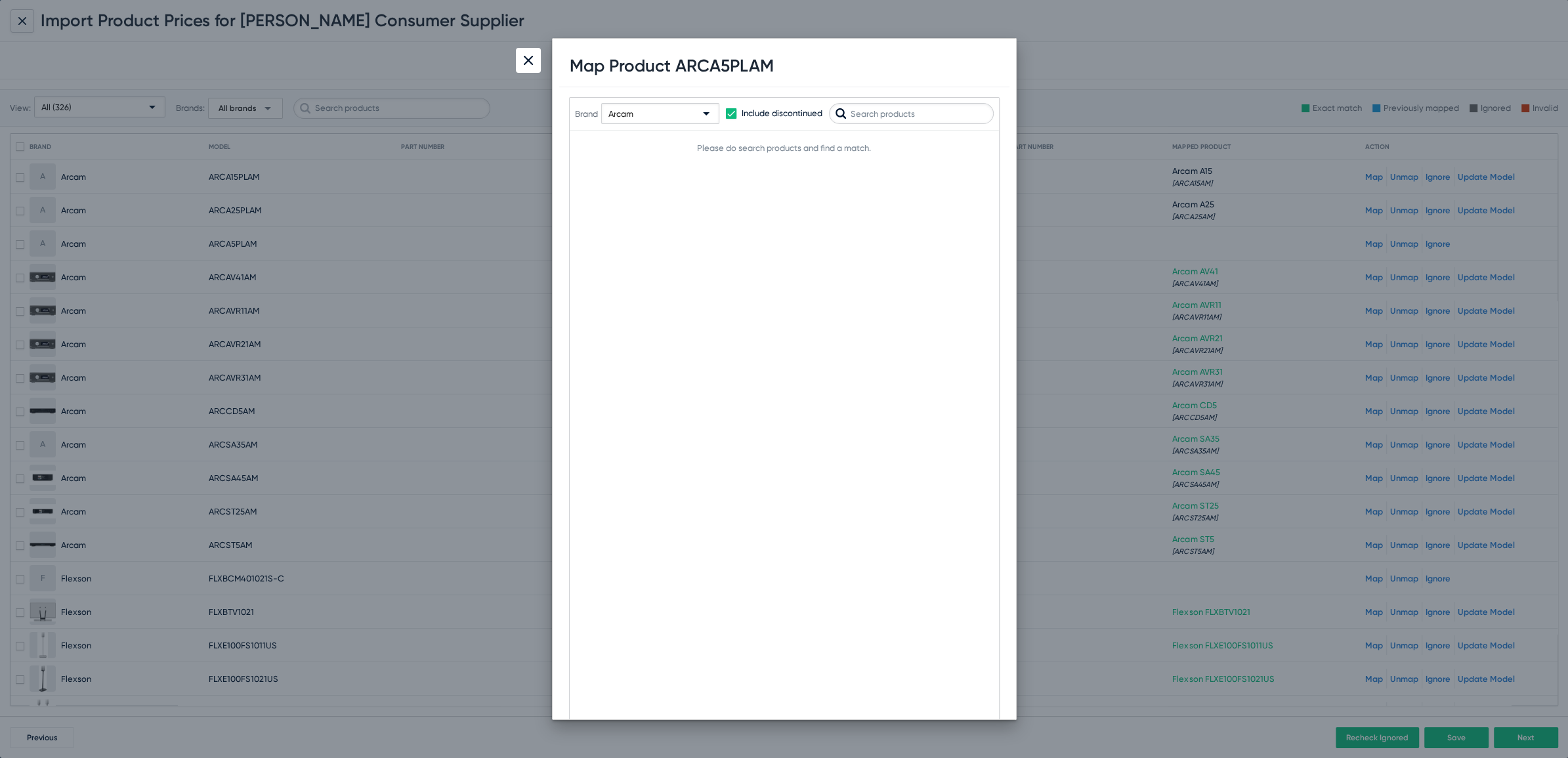
click at [906, 109] on input "text" at bounding box center [911, 113] width 164 height 21
type input "A5"
click at [987, 150] on button "Map" at bounding box center [972, 153] width 42 height 21
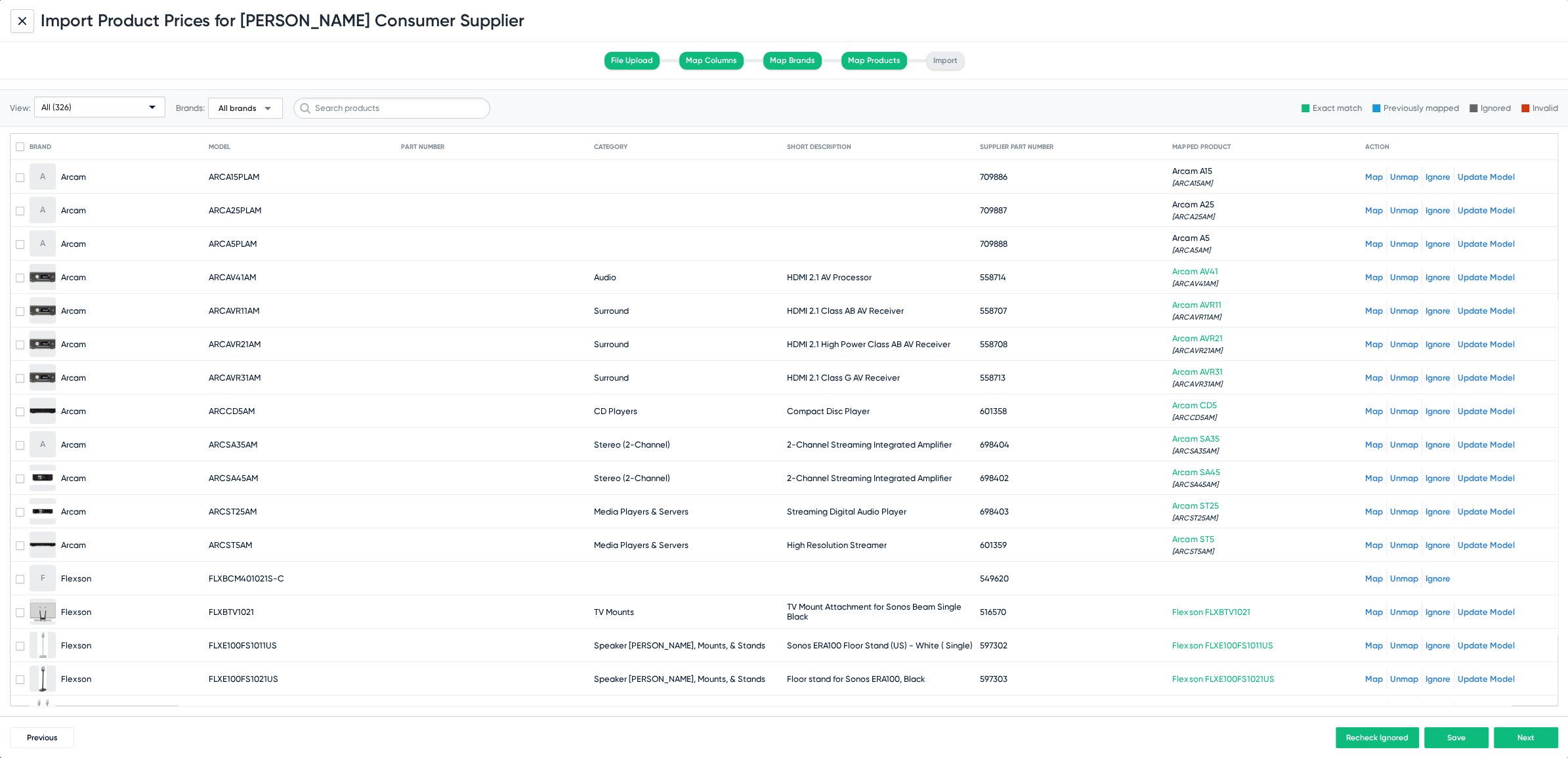
click at [1390, 244] on link "Unmap" at bounding box center [1404, 244] width 28 height 10
click at [1393, 210] on link "Unmap" at bounding box center [1404, 210] width 28 height 10
click at [1396, 168] on div "Map Unmap Ignore Update Model" at bounding box center [1459, 176] width 187 height 20
click at [1396, 170] on div "Map Unmap Ignore Update Model" at bounding box center [1459, 176] width 187 height 20
click at [1391, 176] on link "Unmap" at bounding box center [1404, 177] width 28 height 10
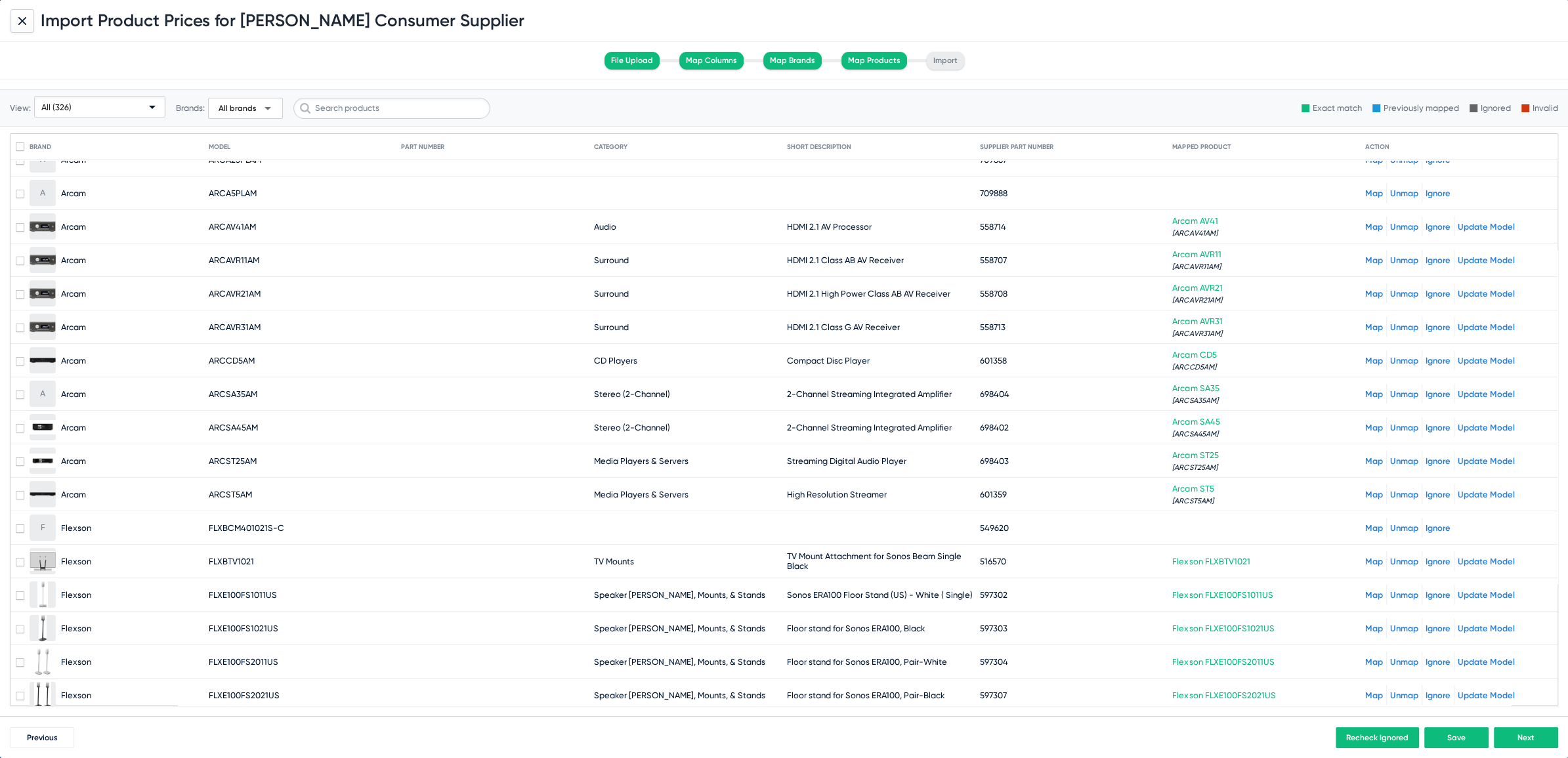
scroll to position [50, 0]
click at [1365, 523] on link "Map" at bounding box center [1374, 528] width 18 height 10
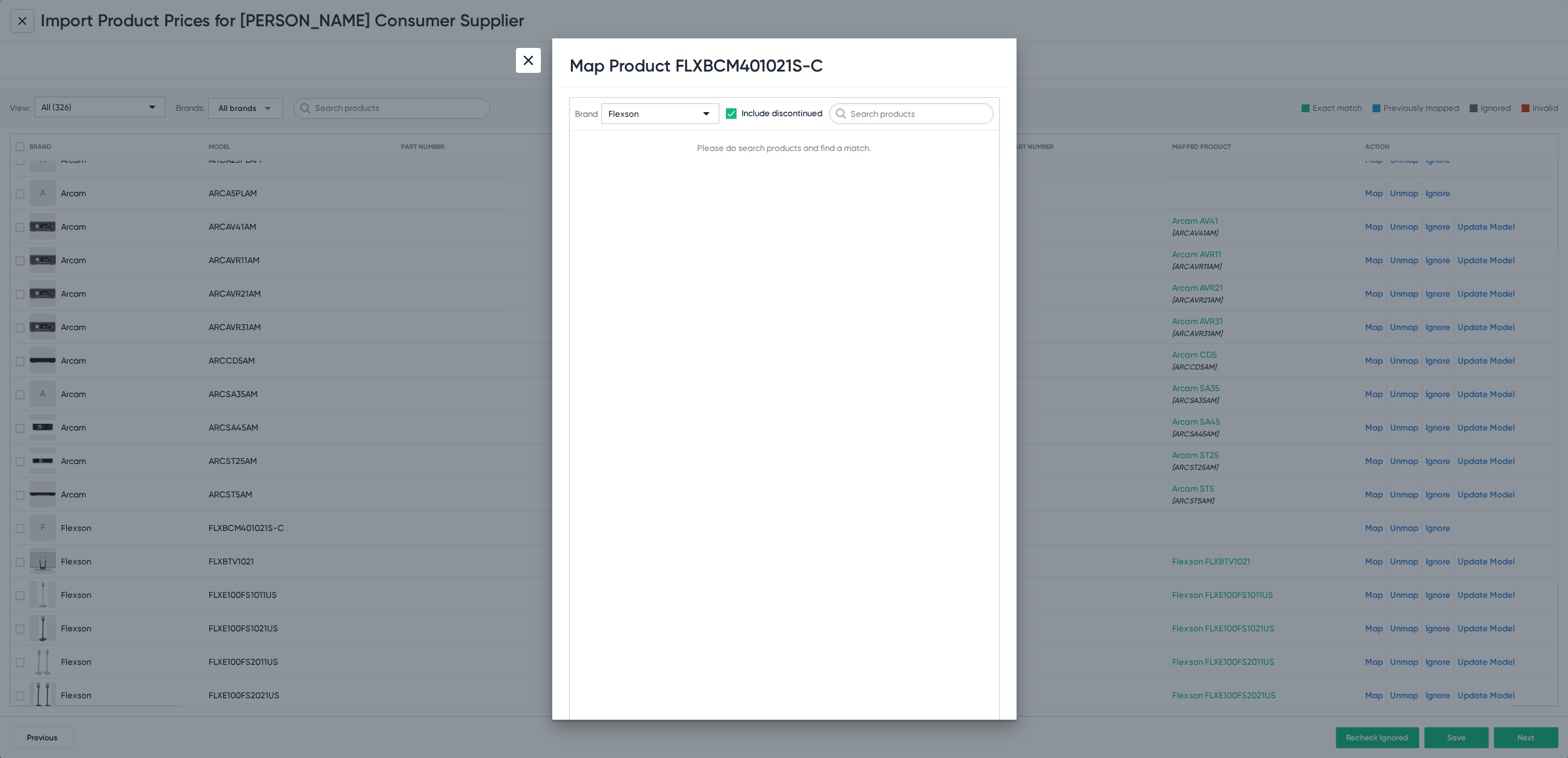
click at [528, 65] on div at bounding box center [529, 61] width 25 height 25
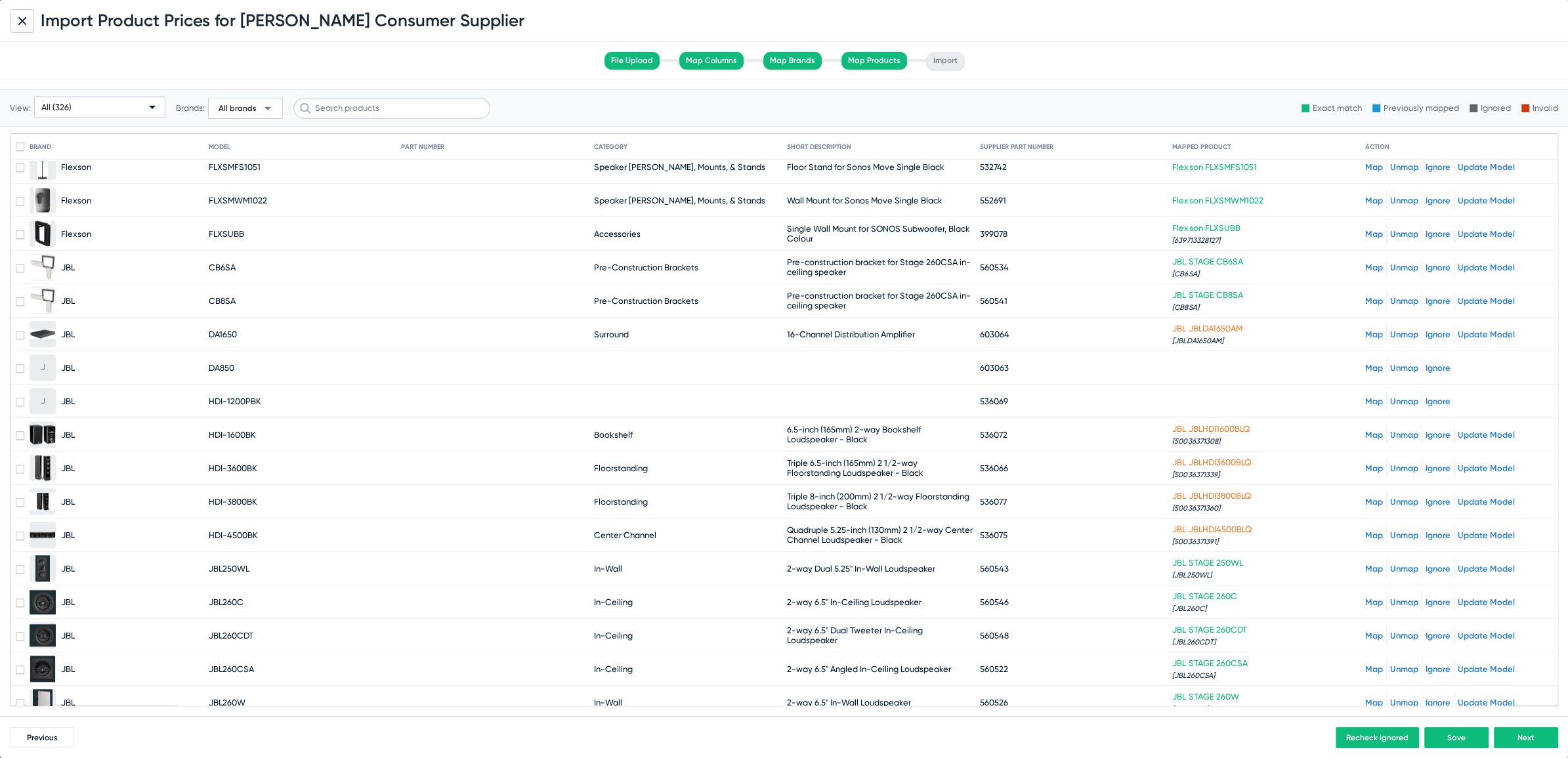
scroll to position [1451, 0]
click at [1365, 427] on link "Map" at bounding box center [1374, 432] width 18 height 10
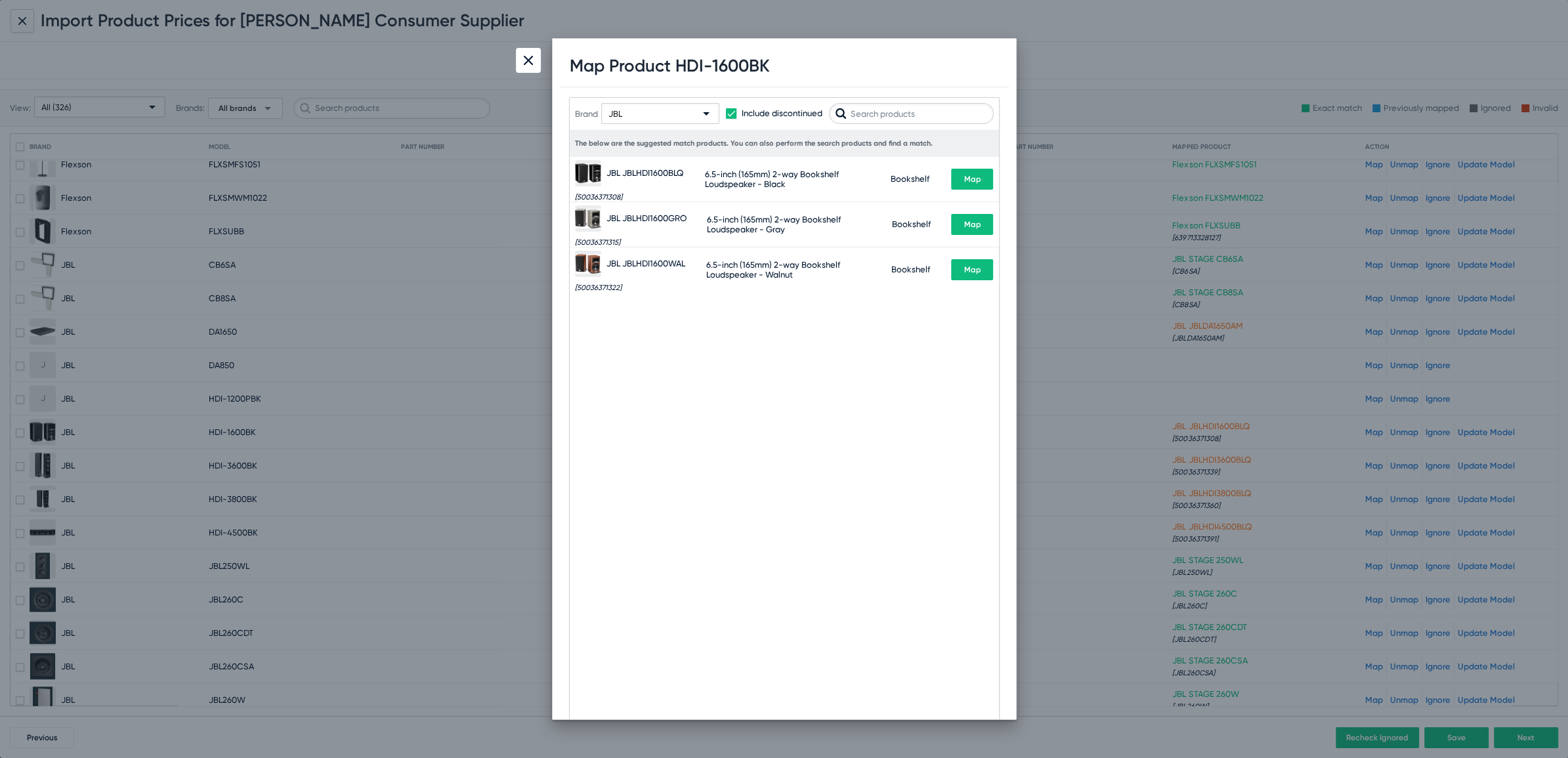
click at [530, 57] on img at bounding box center [529, 61] width 9 height 9
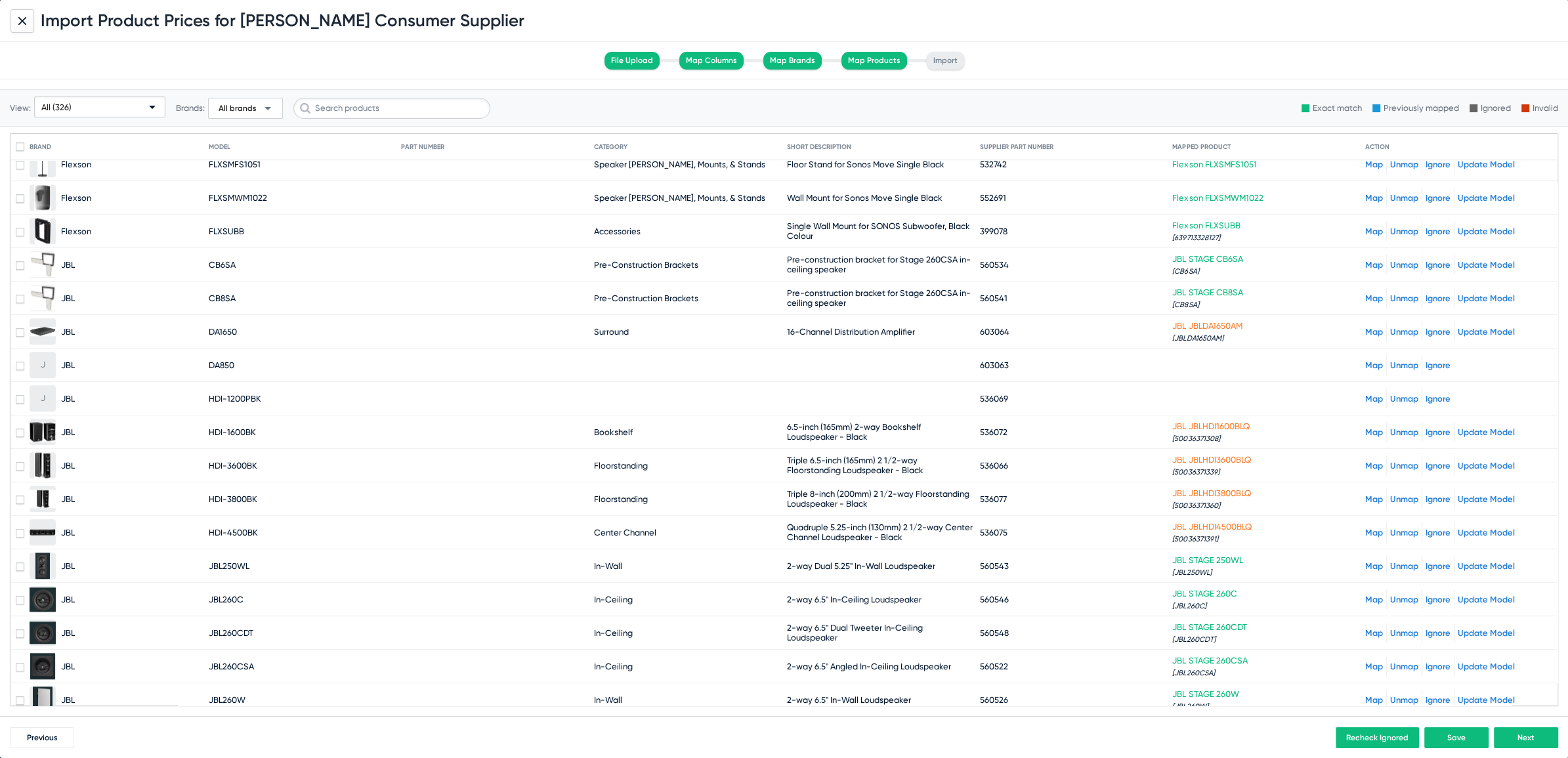
click at [78, 109] on div "All (326)" at bounding box center [94, 107] width 105 height 21
click at [1267, 362] on div at bounding box center [784, 379] width 1568 height 758
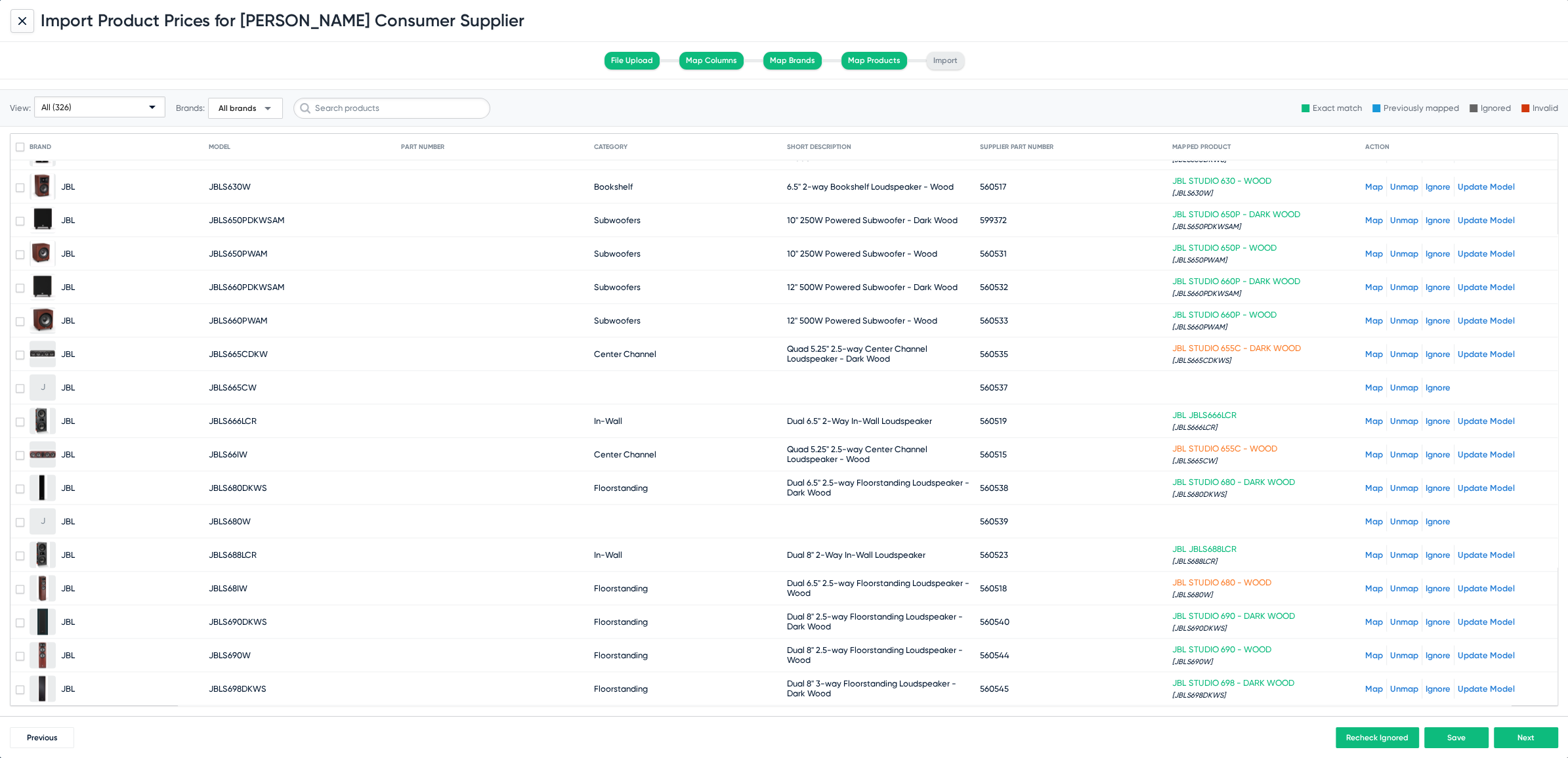
scroll to position [2642, 0]
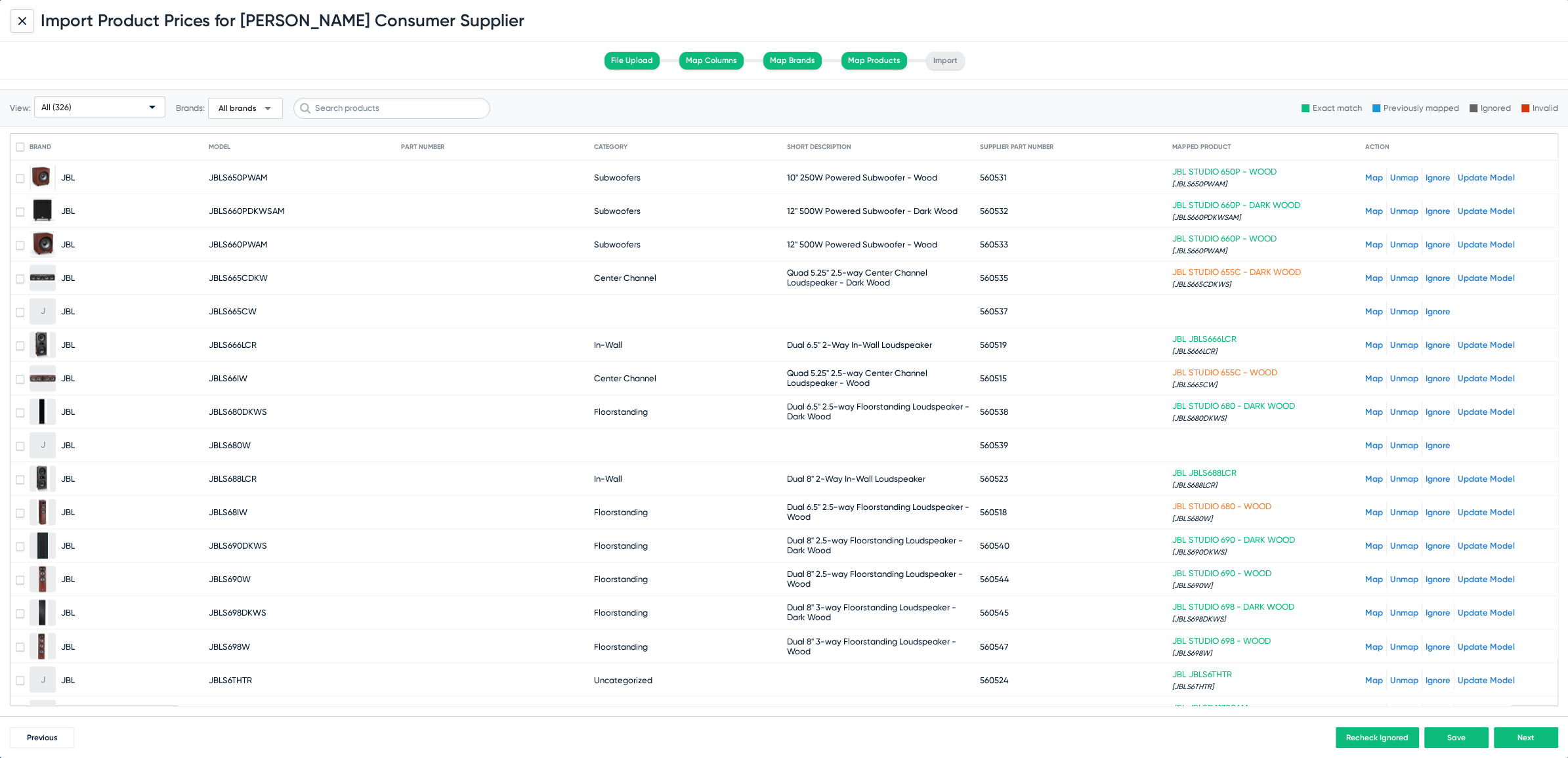
click at [1365, 307] on link "Map" at bounding box center [1374, 311] width 18 height 10
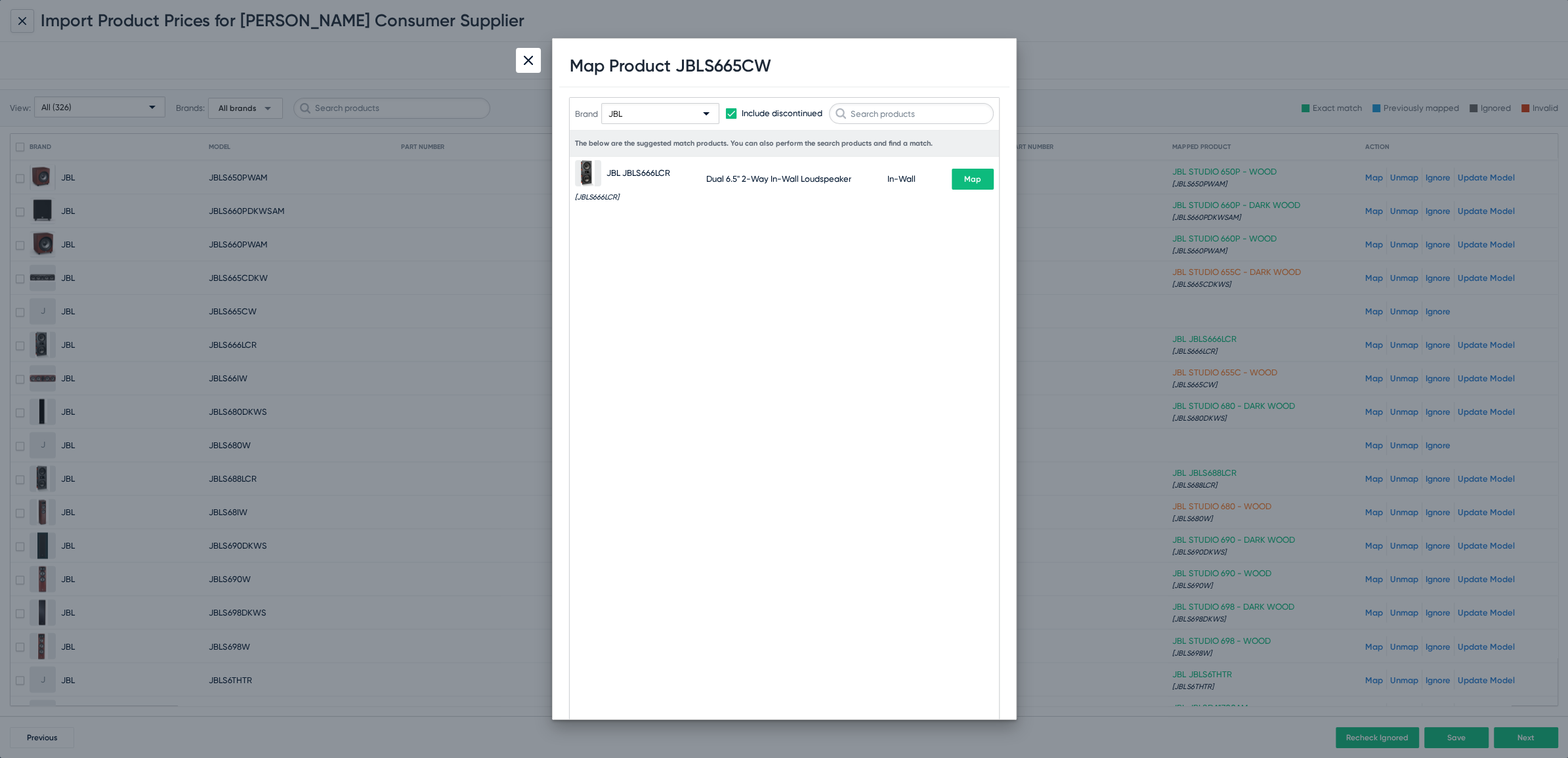
click at [906, 125] on div "Brand JBL Include discontinued" at bounding box center [784, 113] width 419 height 64
click at [903, 117] on input "text" at bounding box center [911, 113] width 164 height 21
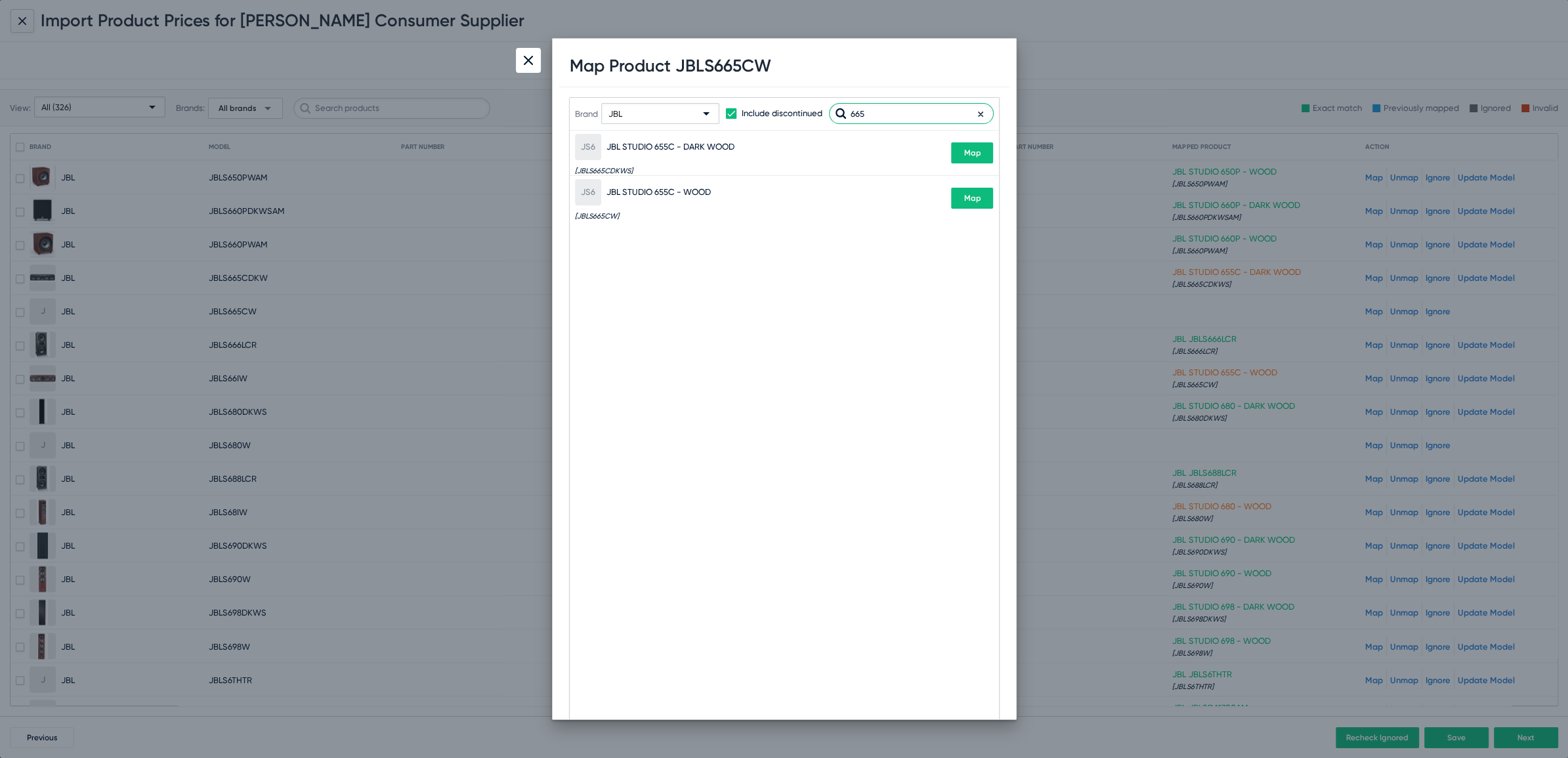
type input "665"
click at [526, 64] on img at bounding box center [529, 61] width 9 height 9
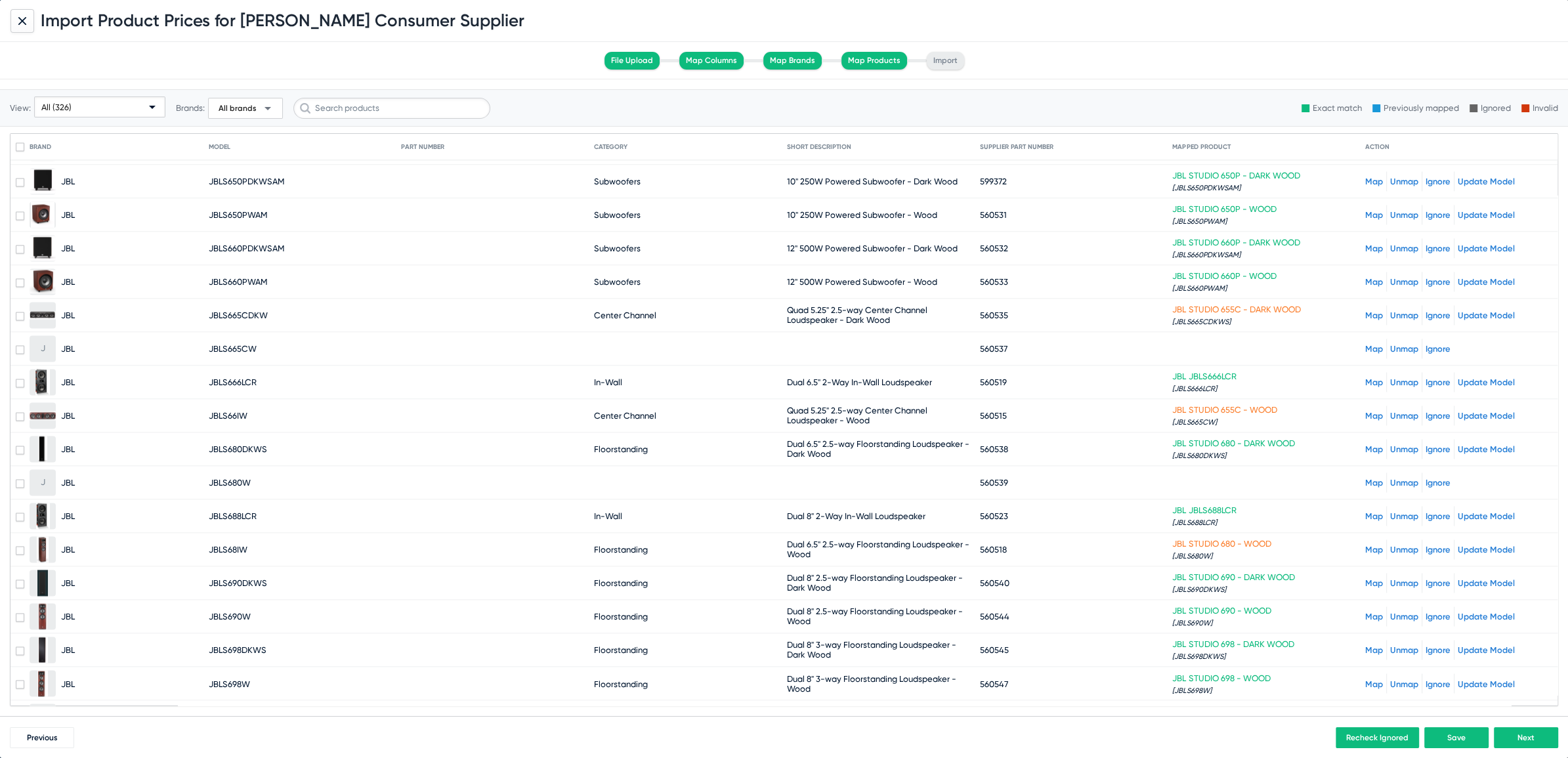
scroll to position [2604, 0]
click at [1365, 344] on link "Map" at bounding box center [1374, 349] width 18 height 10
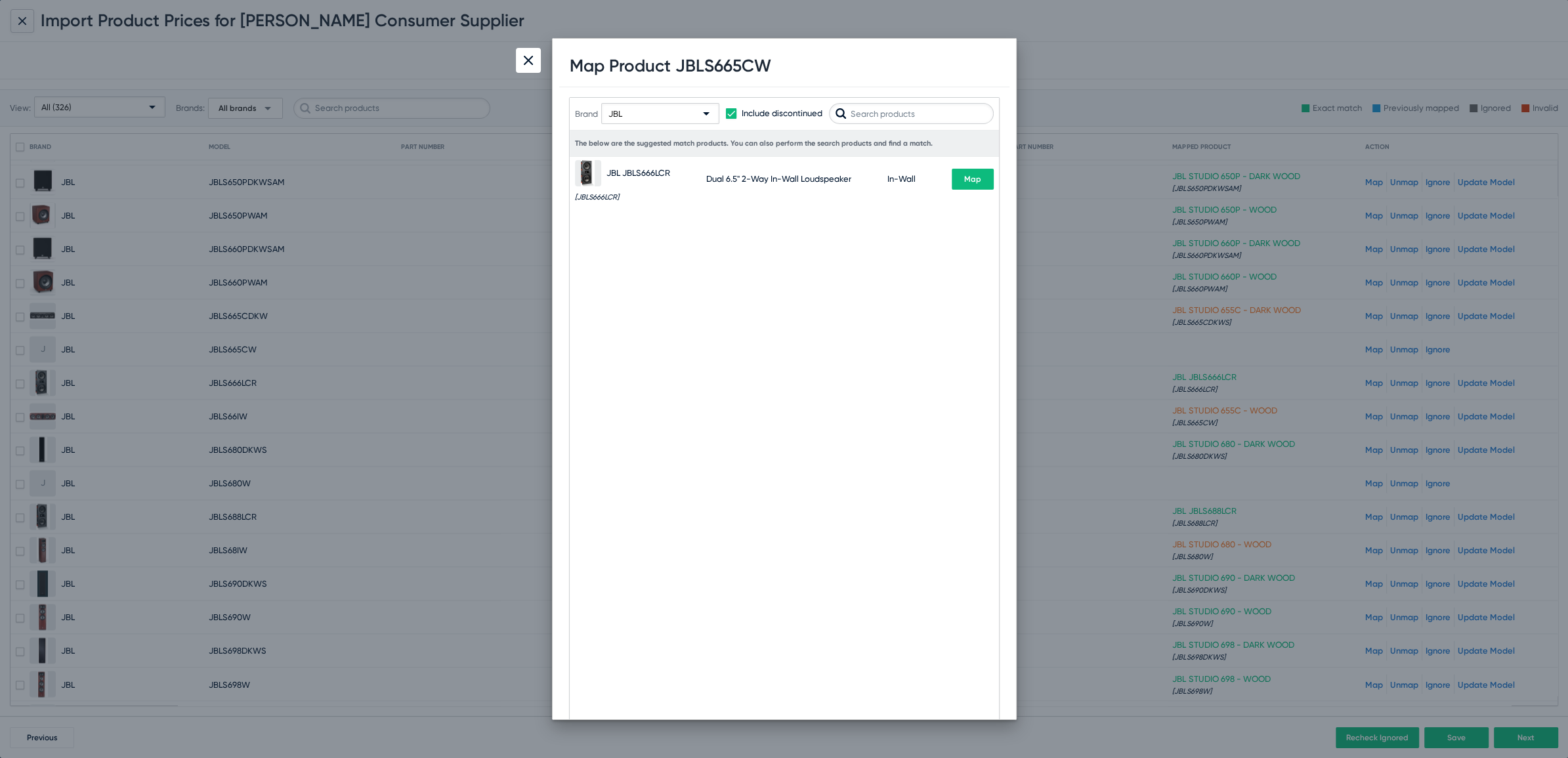
click at [905, 113] on input "text" at bounding box center [911, 113] width 164 height 21
click at [901, 124] on div "Brand JBL Include discontinued" at bounding box center [784, 113] width 419 height 64
click at [908, 110] on input "text" at bounding box center [911, 113] width 164 height 21
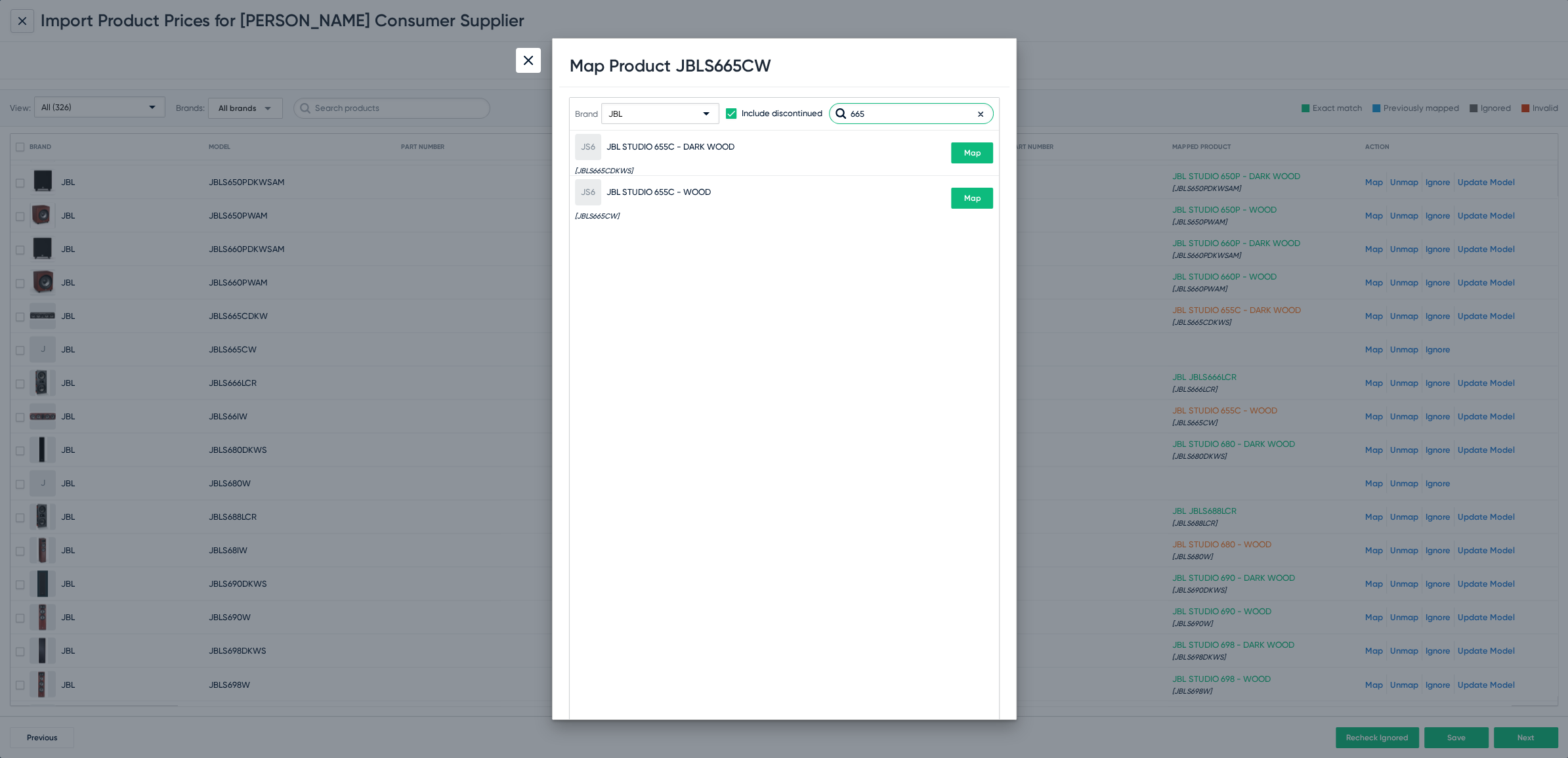
type input "665"
click at [968, 204] on button "Map" at bounding box center [972, 198] width 42 height 21
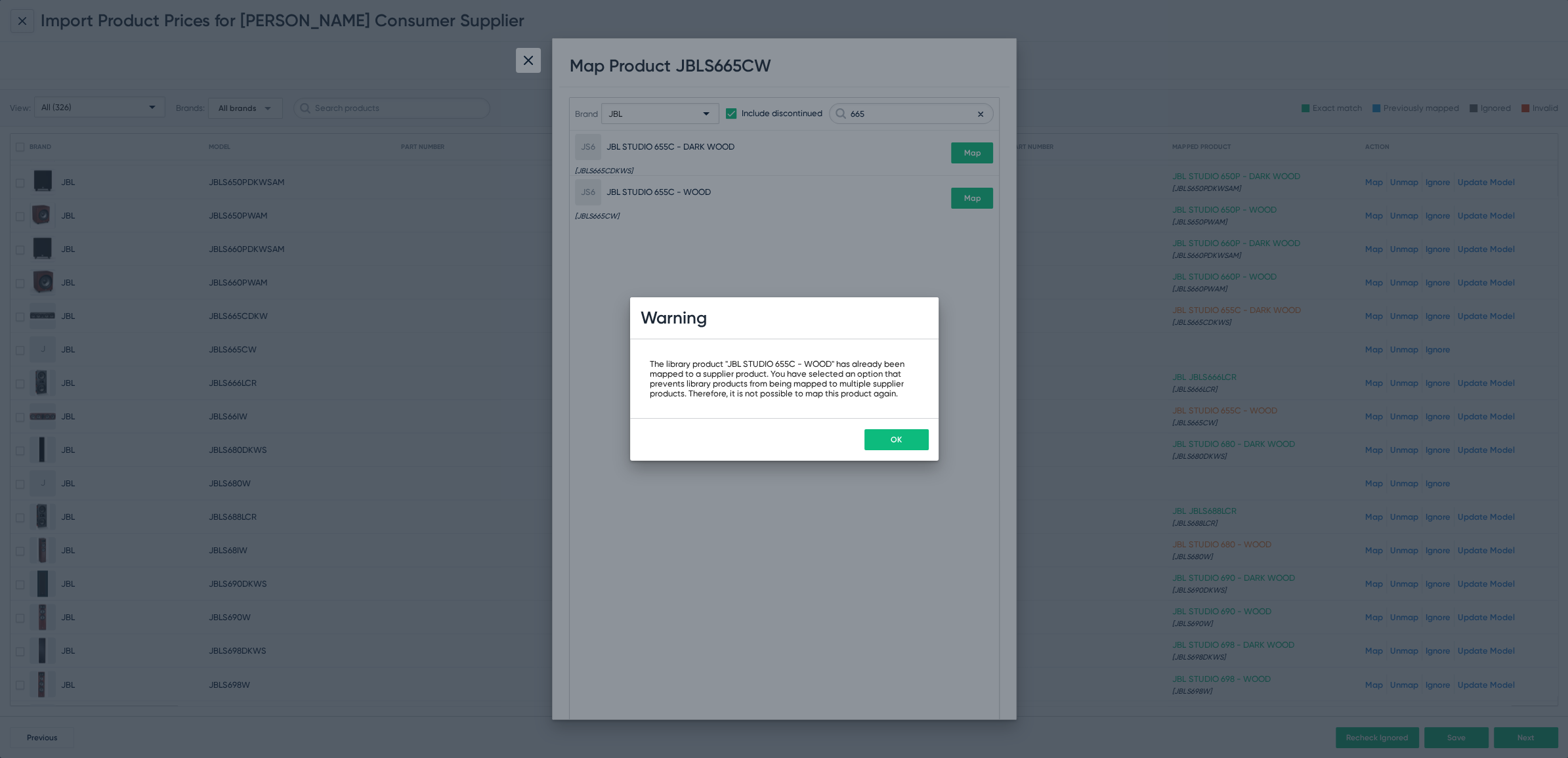
click at [911, 443] on button "OK" at bounding box center [897, 440] width 65 height 21
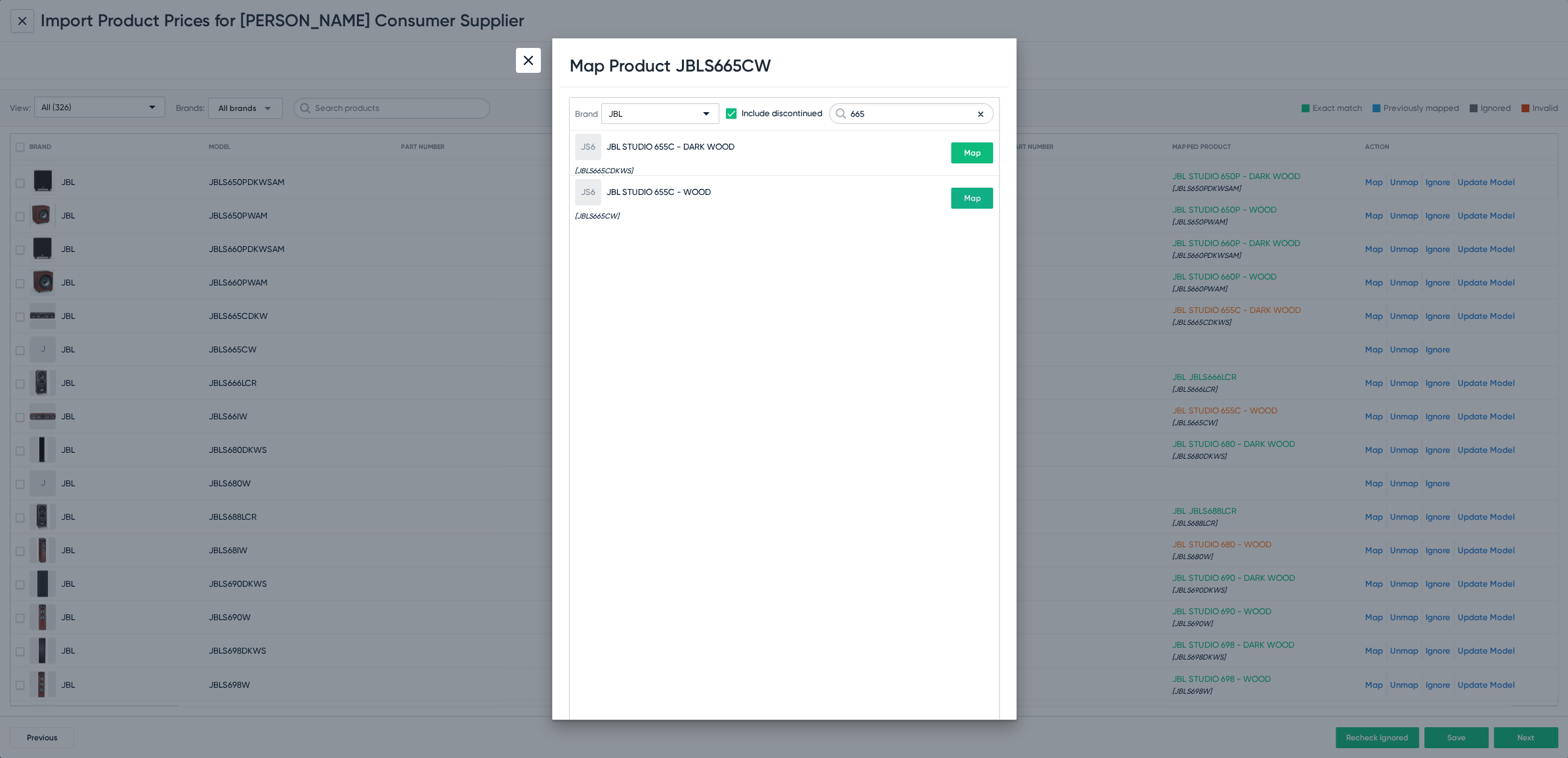
click at [529, 68] on div at bounding box center [529, 61] width 25 height 25
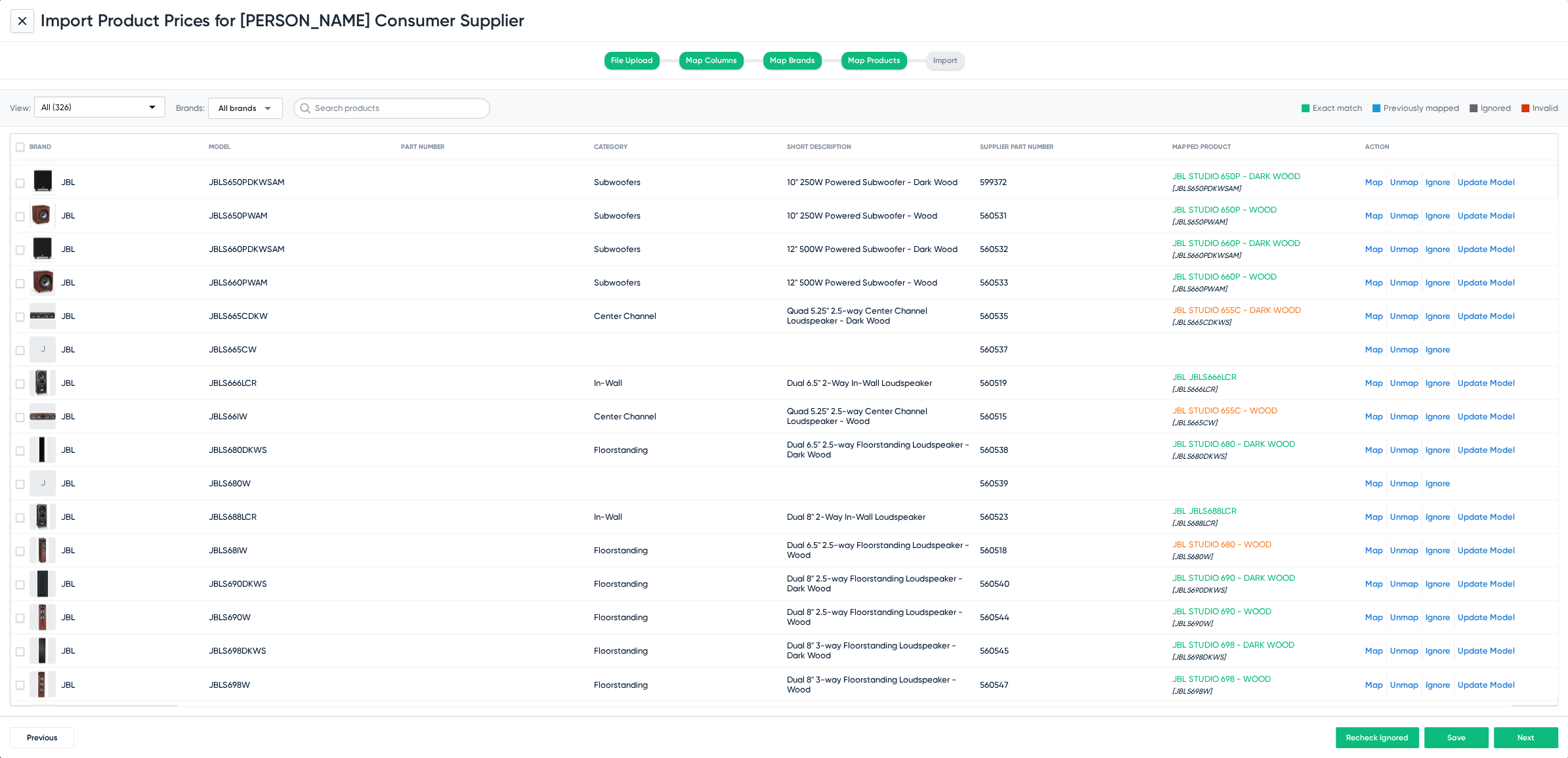
click at [1392, 411] on link "Unmap" at bounding box center [1404, 416] width 28 height 10
click at [1365, 344] on link "Map" at bounding box center [1374, 349] width 18 height 10
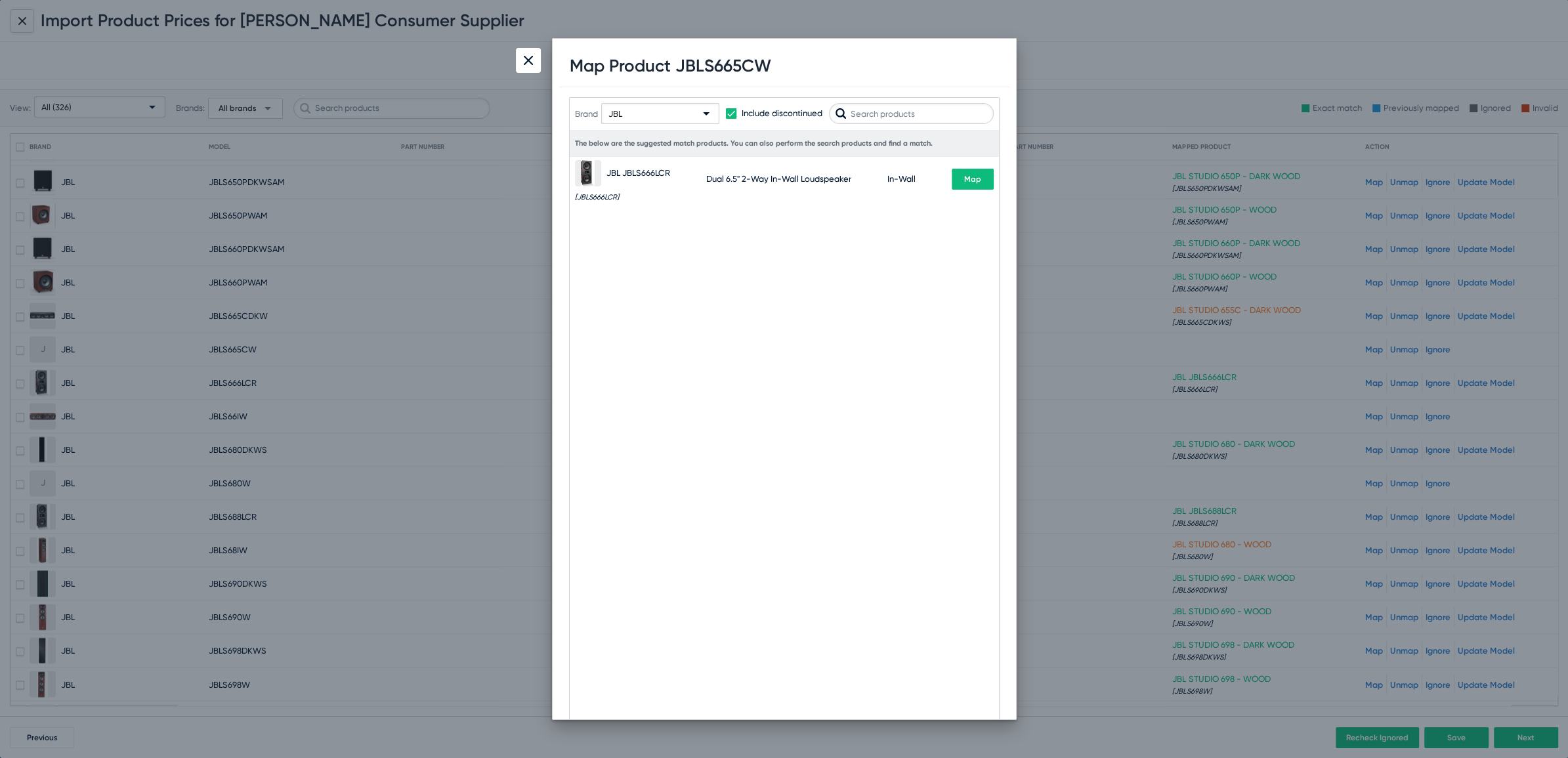
click at [891, 113] on input "text" at bounding box center [911, 113] width 164 height 21
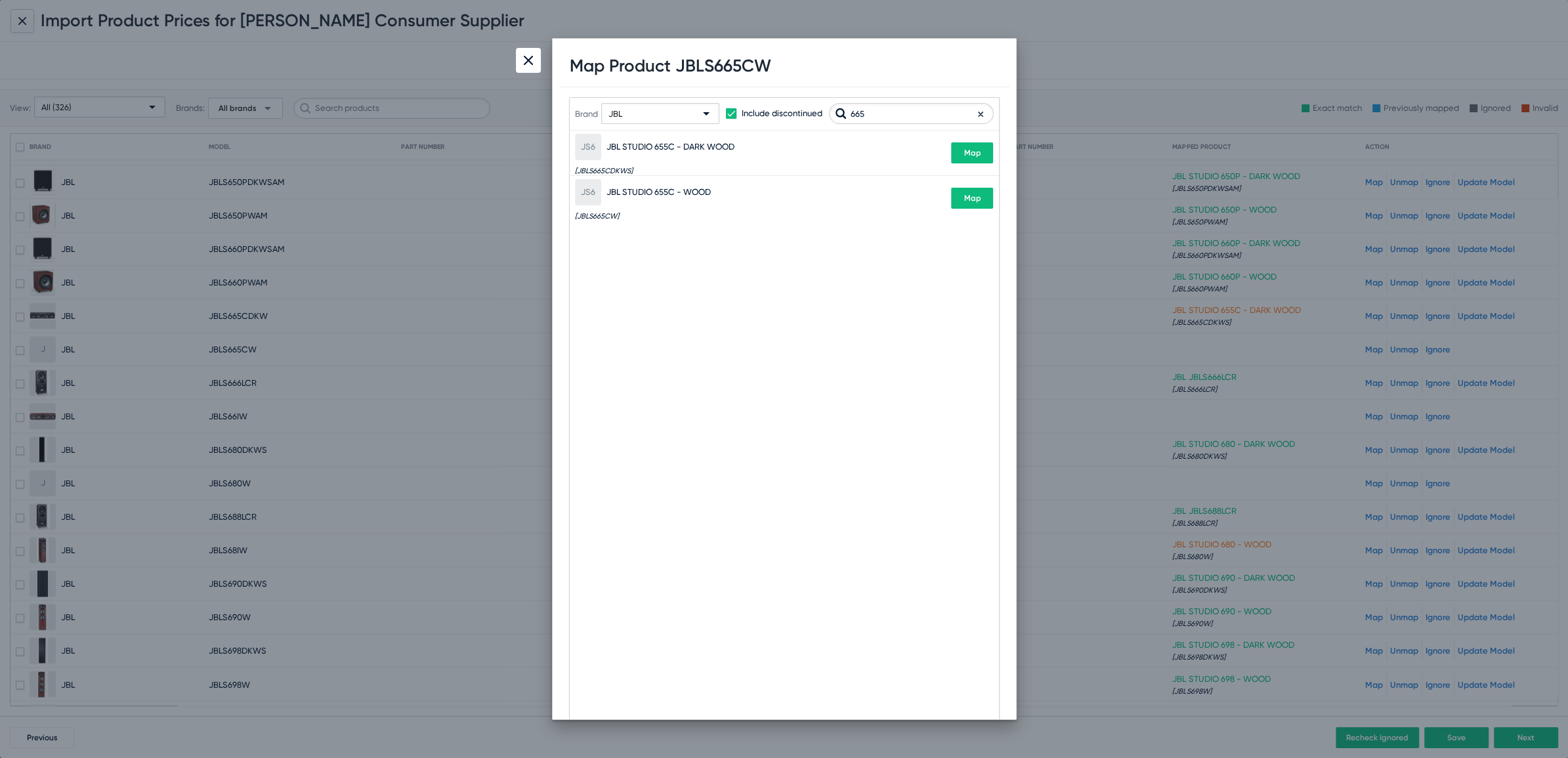
type input "665"
click at [977, 204] on button "Map" at bounding box center [972, 198] width 42 height 21
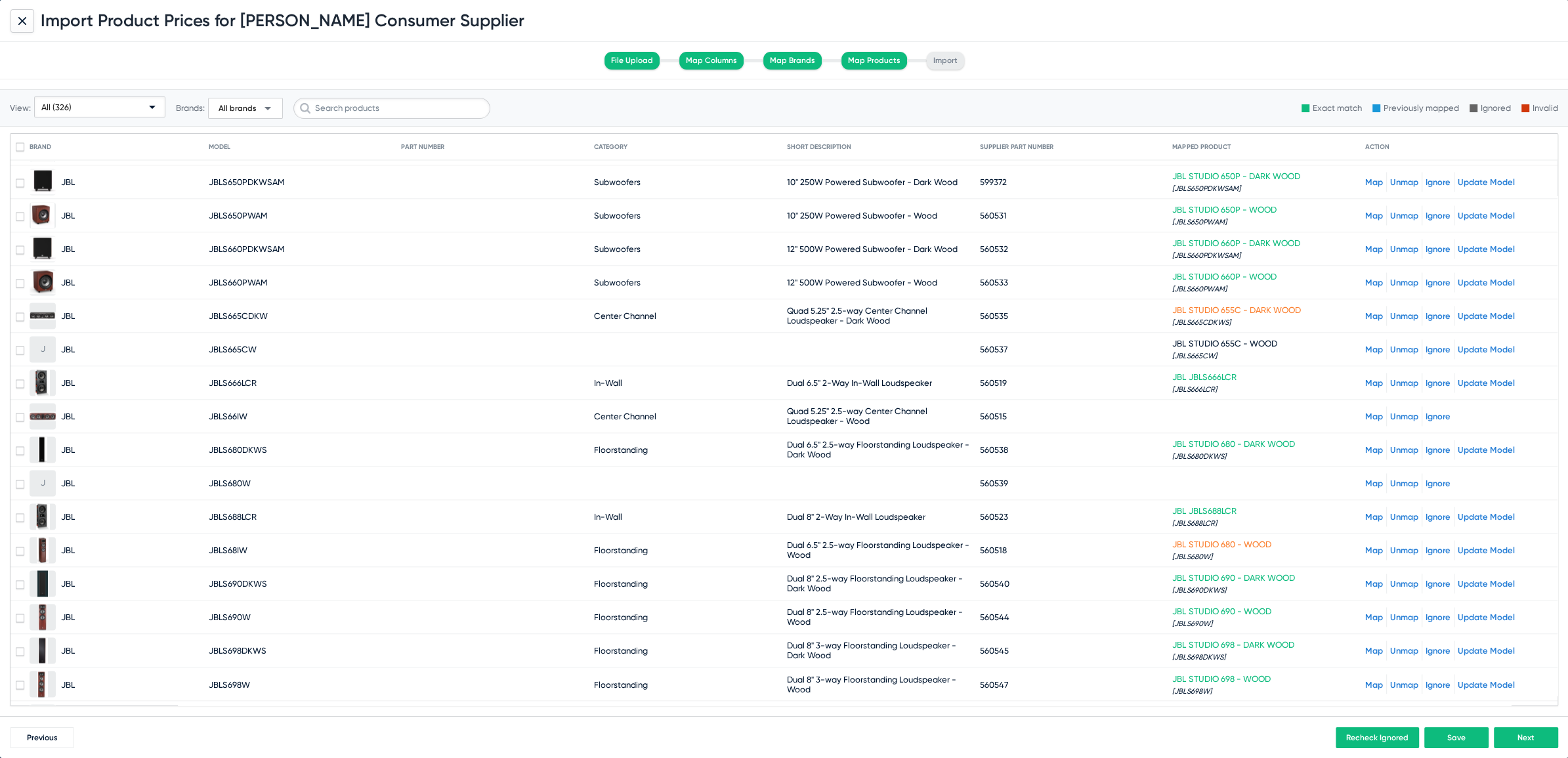
click at [1365, 411] on link "Map" at bounding box center [1374, 416] width 18 height 10
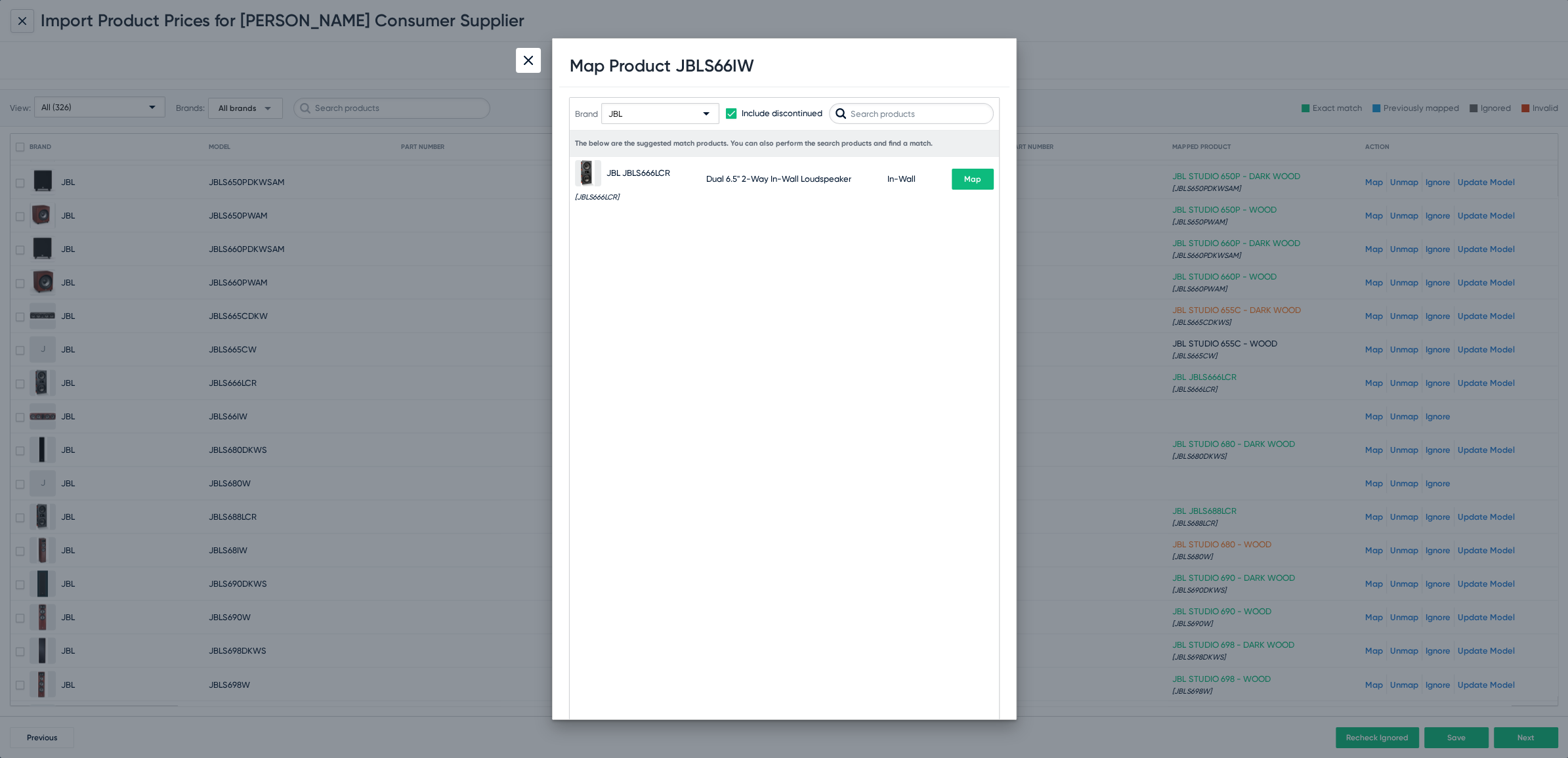
click at [921, 112] on input "text" at bounding box center [911, 113] width 164 height 21
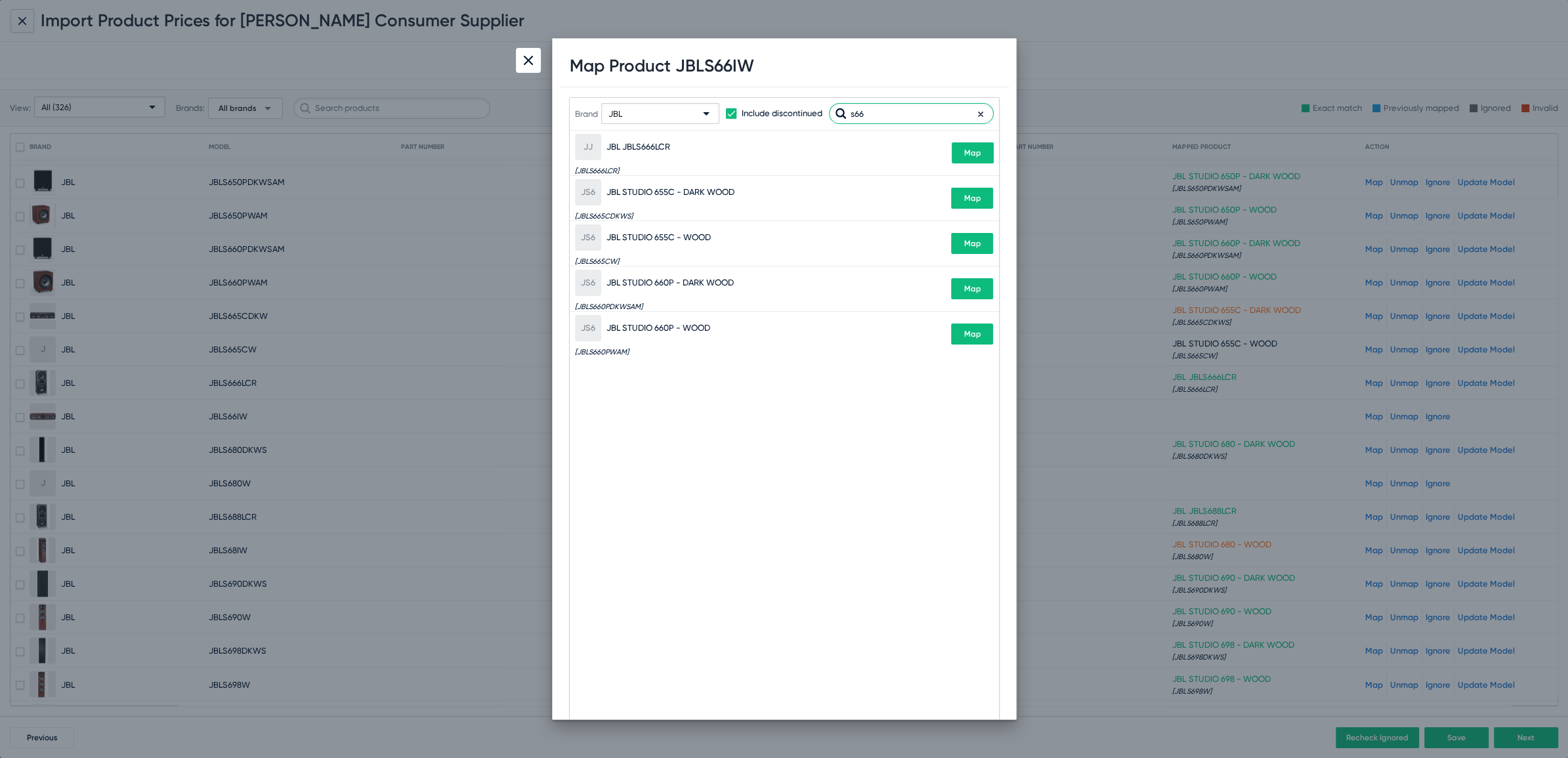
drag, startPoint x: 891, startPoint y: 112, endPoint x: 742, endPoint y: 93, distance: 150.2
click at [742, 93] on div "Brand JBL Include discontinued s66 The below are the suggested match products. …" at bounding box center [784, 445] width 450 height 716
paste input "6IW"
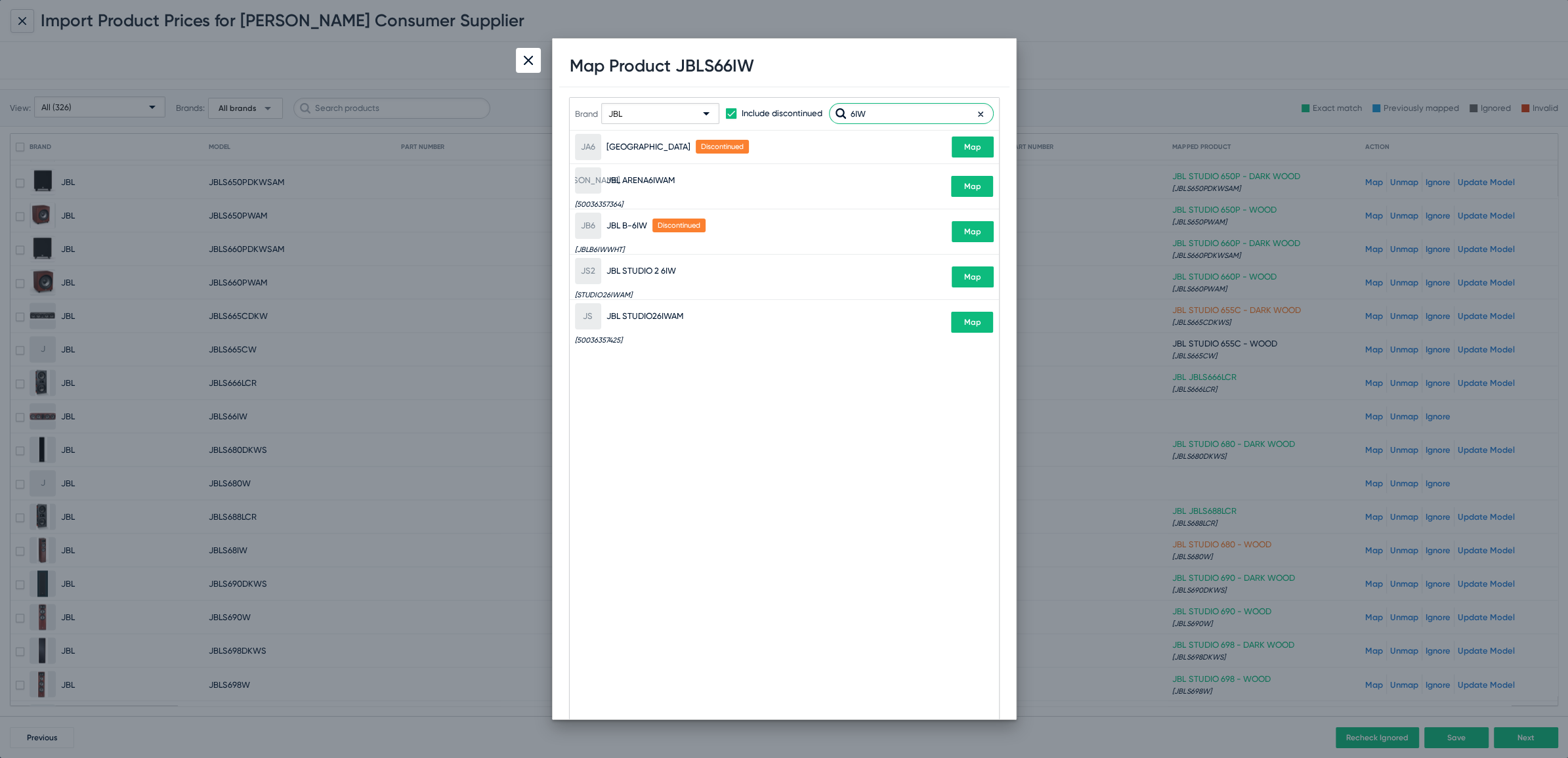
type input "6IW"
click at [968, 324] on span "Map" at bounding box center [972, 322] width 17 height 9
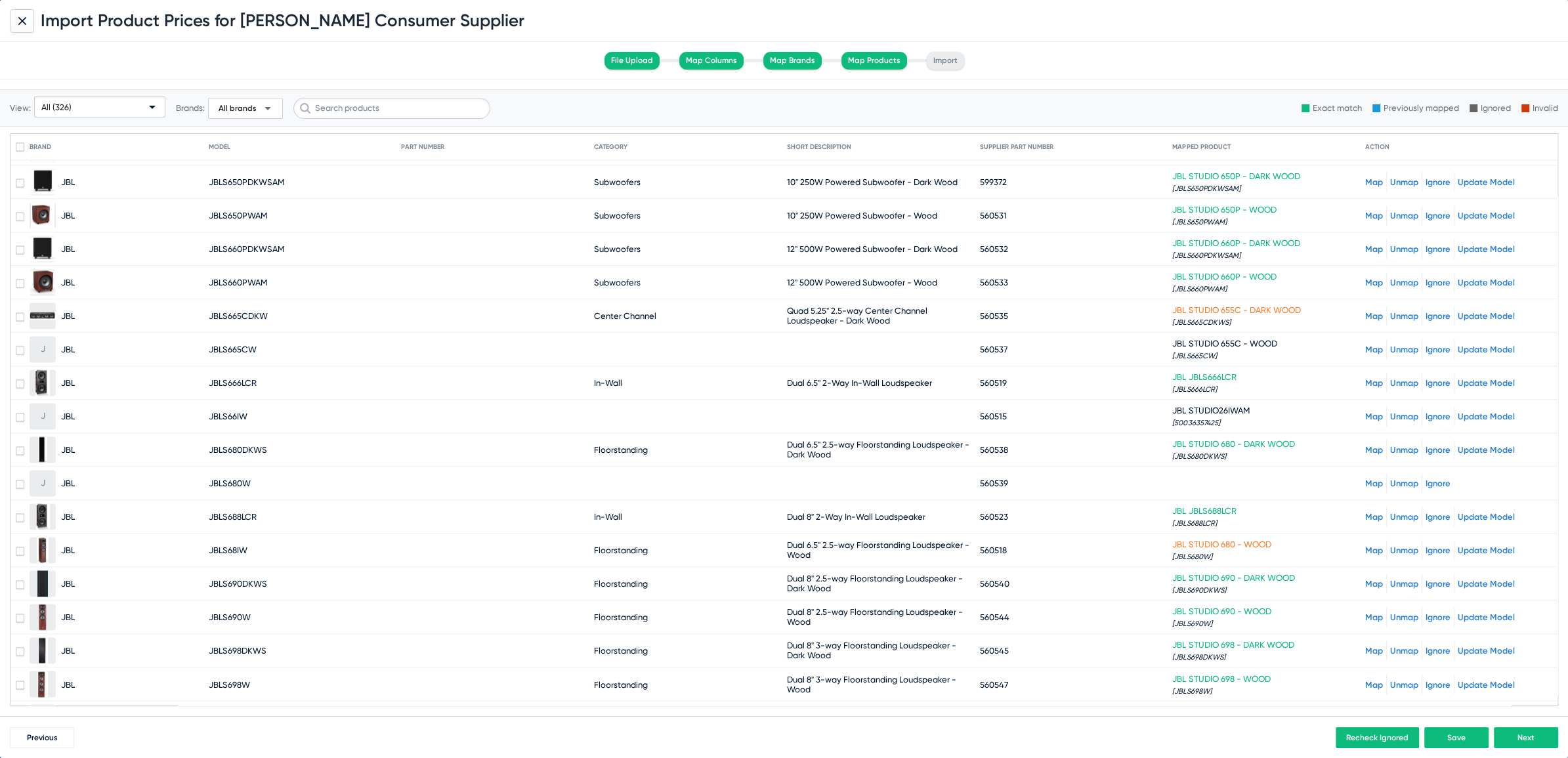
click at [1365, 478] on link "Map" at bounding box center [1374, 483] width 18 height 10
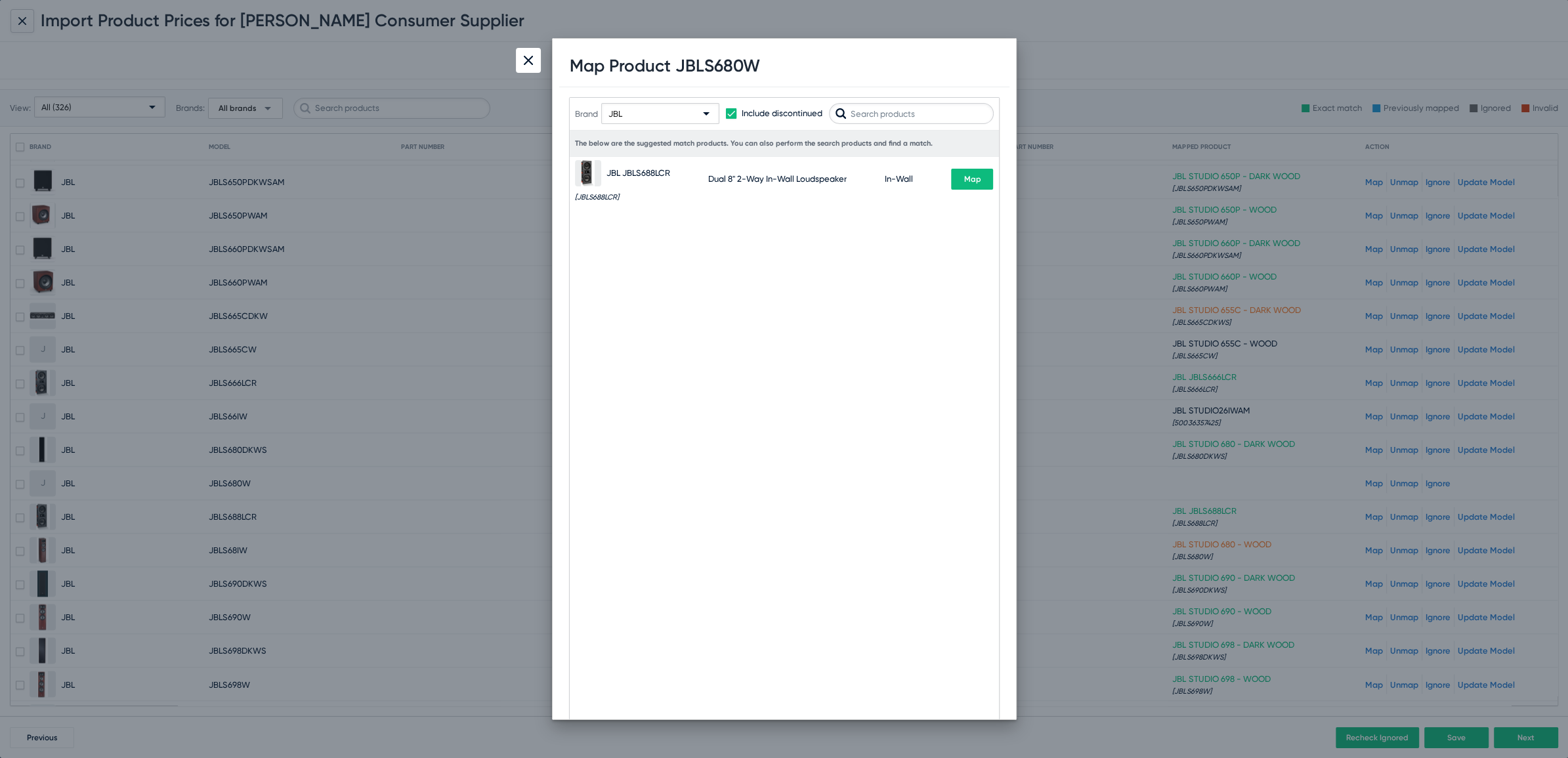
click at [918, 114] on input "text" at bounding box center [911, 113] width 164 height 21
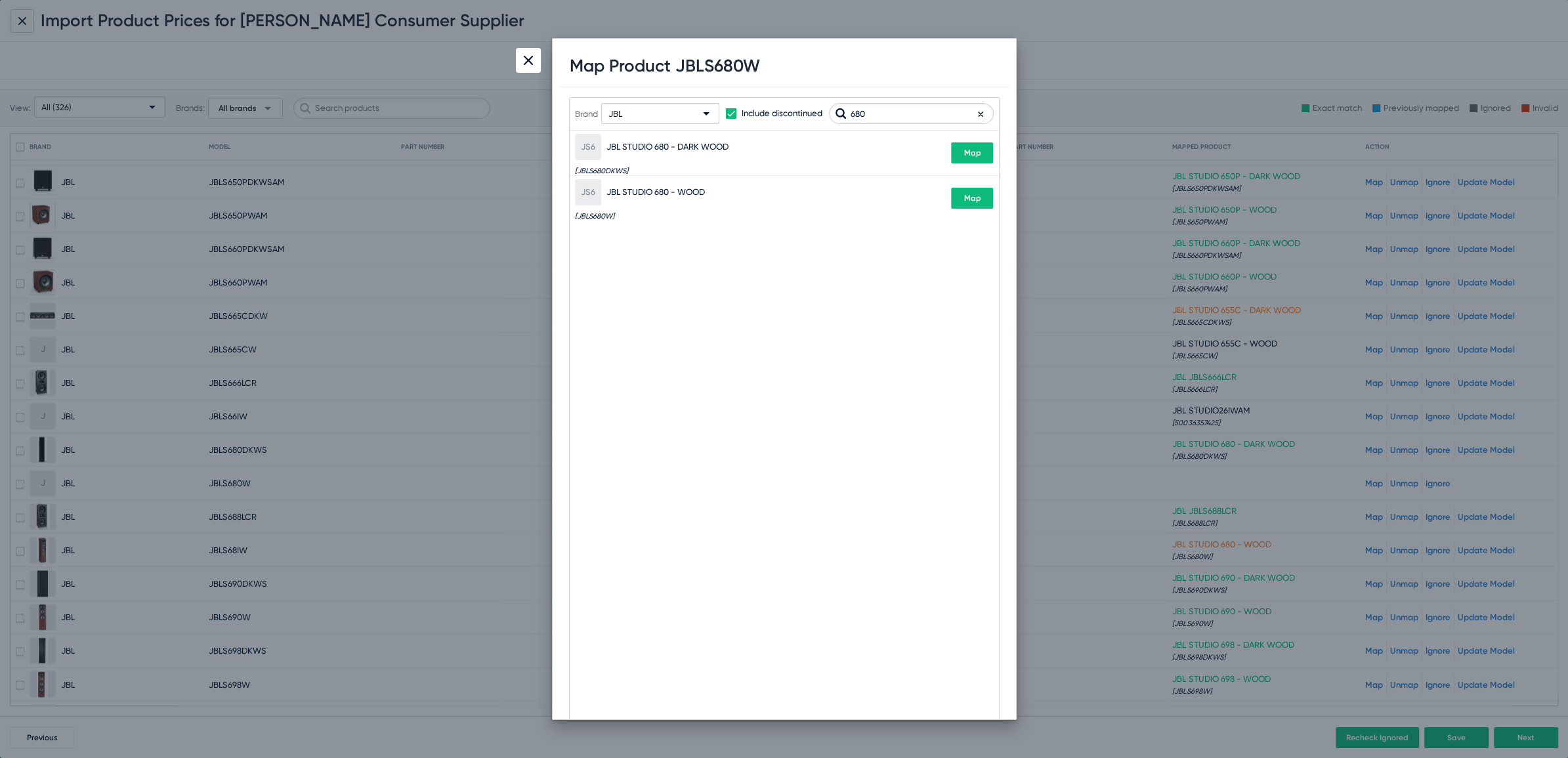
type input "680"
click at [974, 200] on span "Map" at bounding box center [972, 198] width 17 height 9
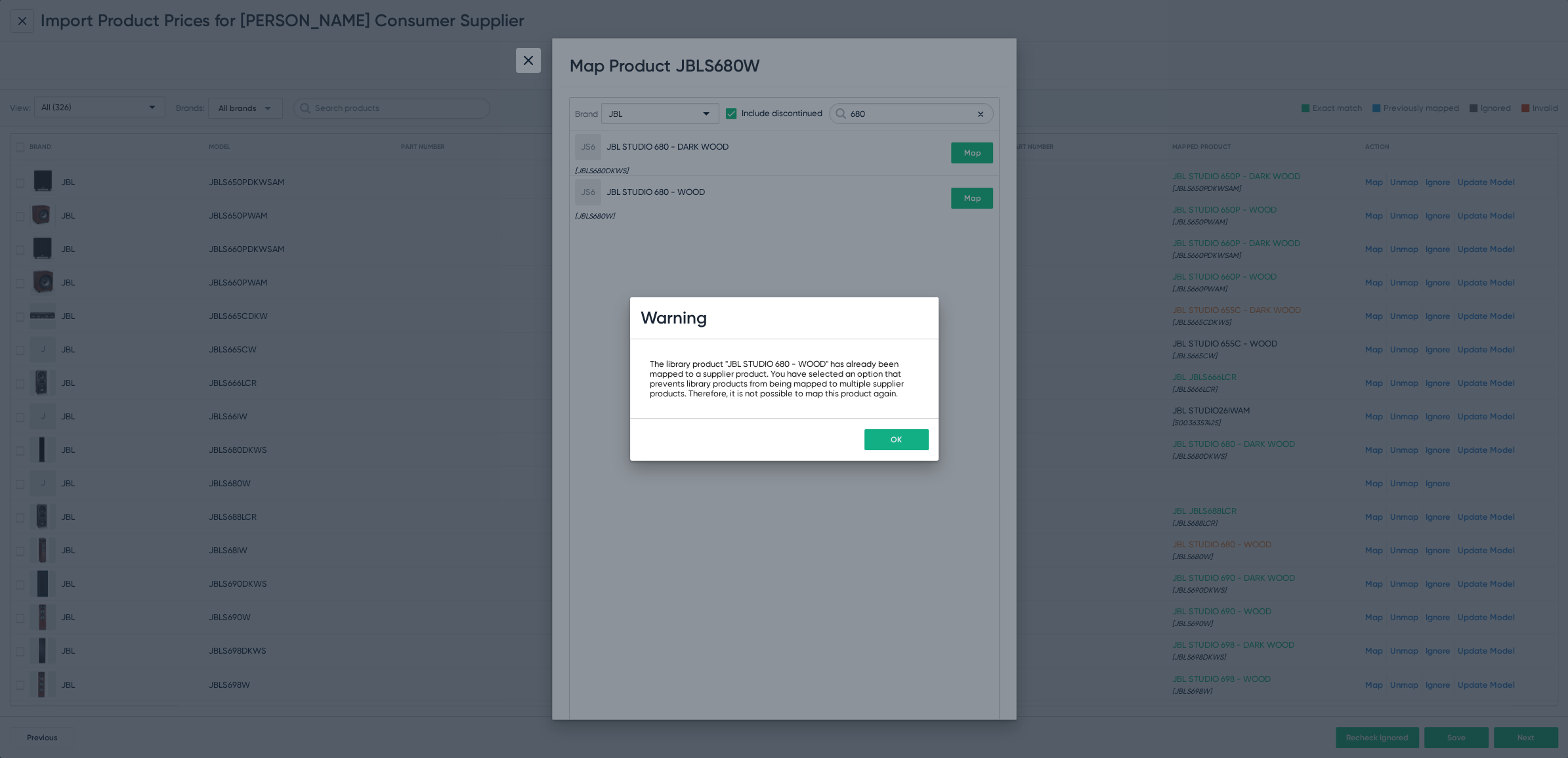
drag, startPoint x: 907, startPoint y: 459, endPoint x: 909, endPoint y: 450, distance: 9.2
click at [909, 457] on div "OK" at bounding box center [784, 439] width 308 height 42
click at [909, 440] on button "OK" at bounding box center [897, 440] width 65 height 21
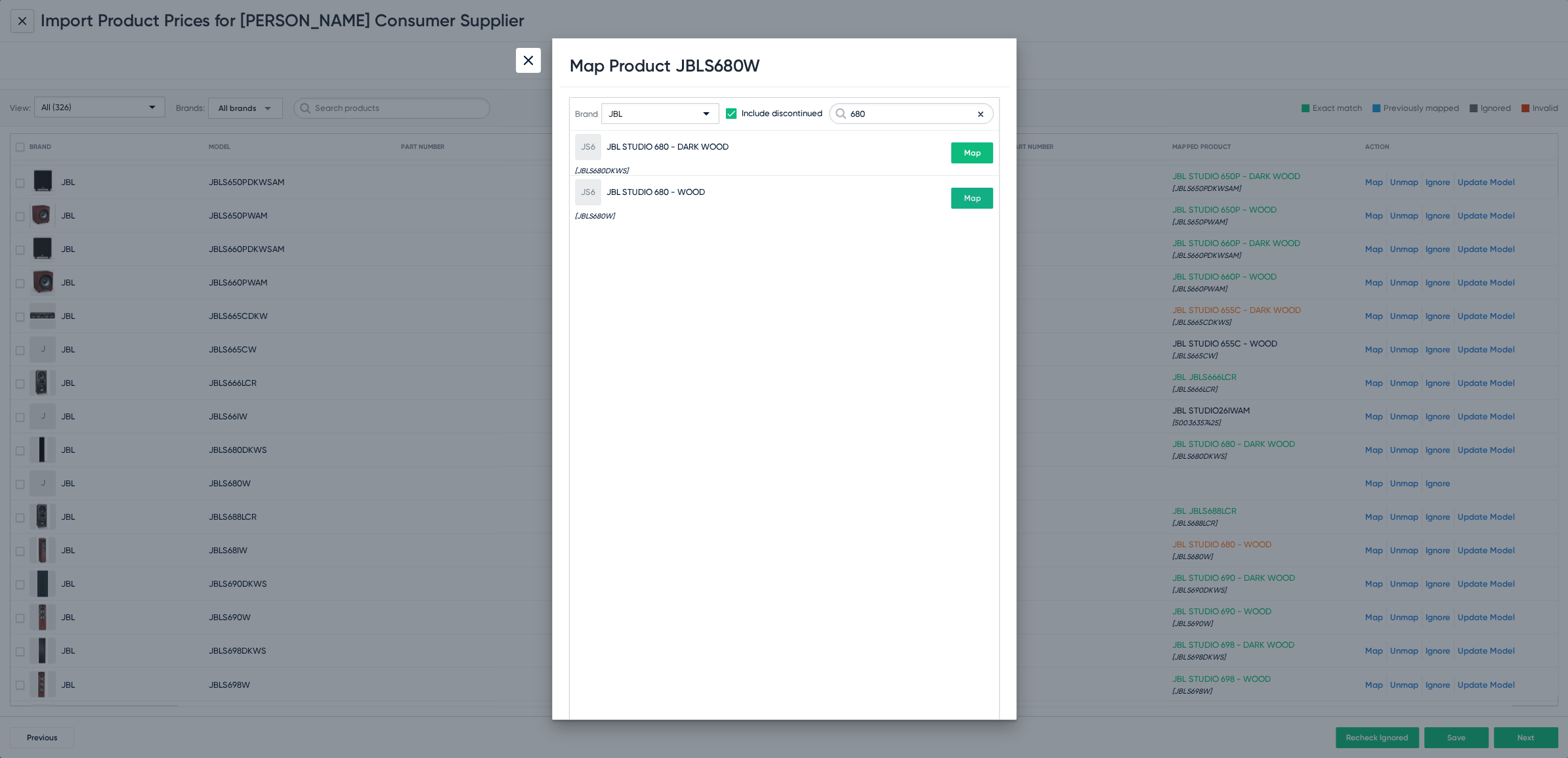
click at [528, 56] on div at bounding box center [529, 61] width 25 height 25
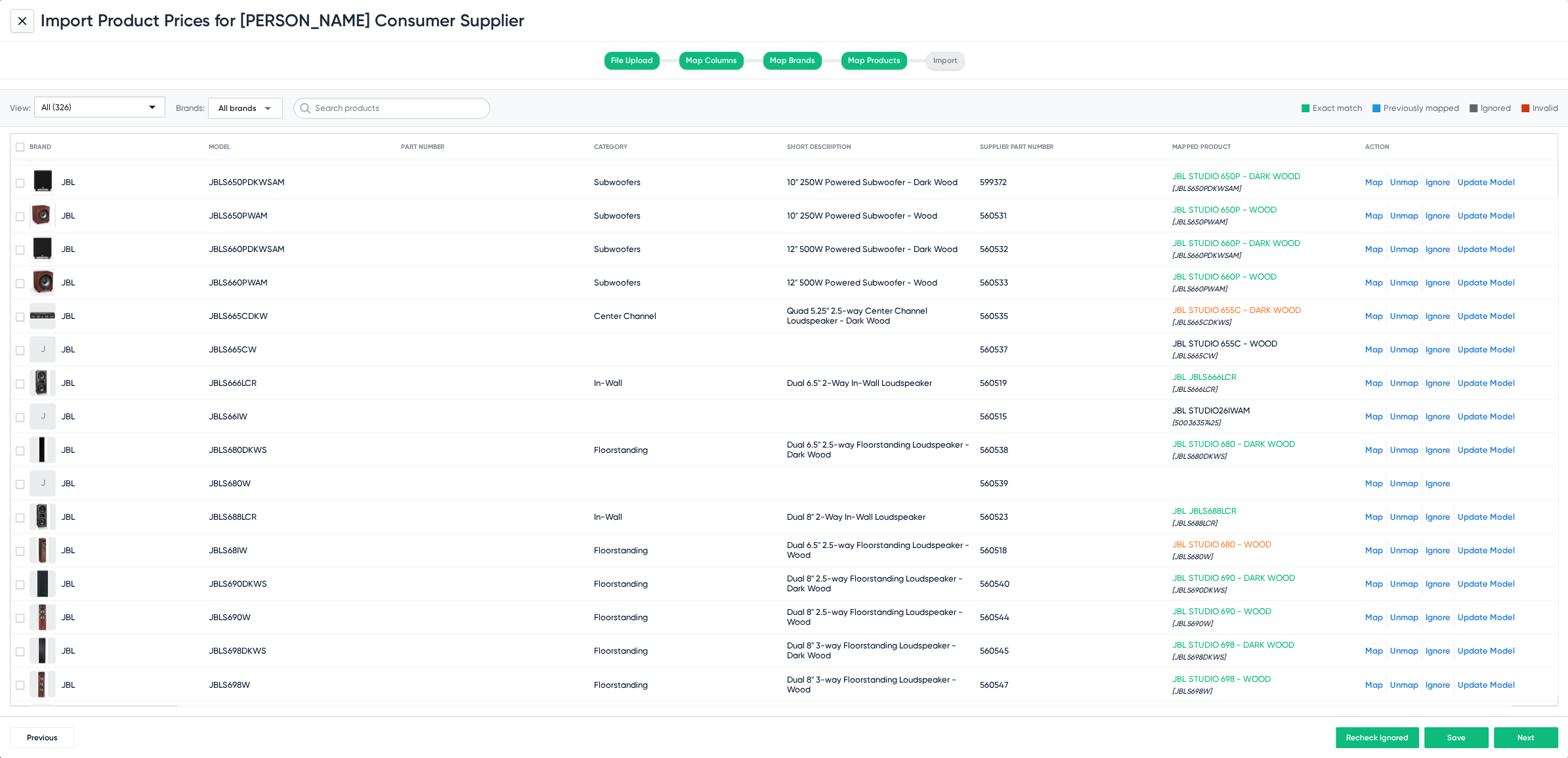
click at [1393, 545] on link "Unmap" at bounding box center [1404, 550] width 28 height 10
click at [1365, 478] on link "Map" at bounding box center [1374, 483] width 18 height 10
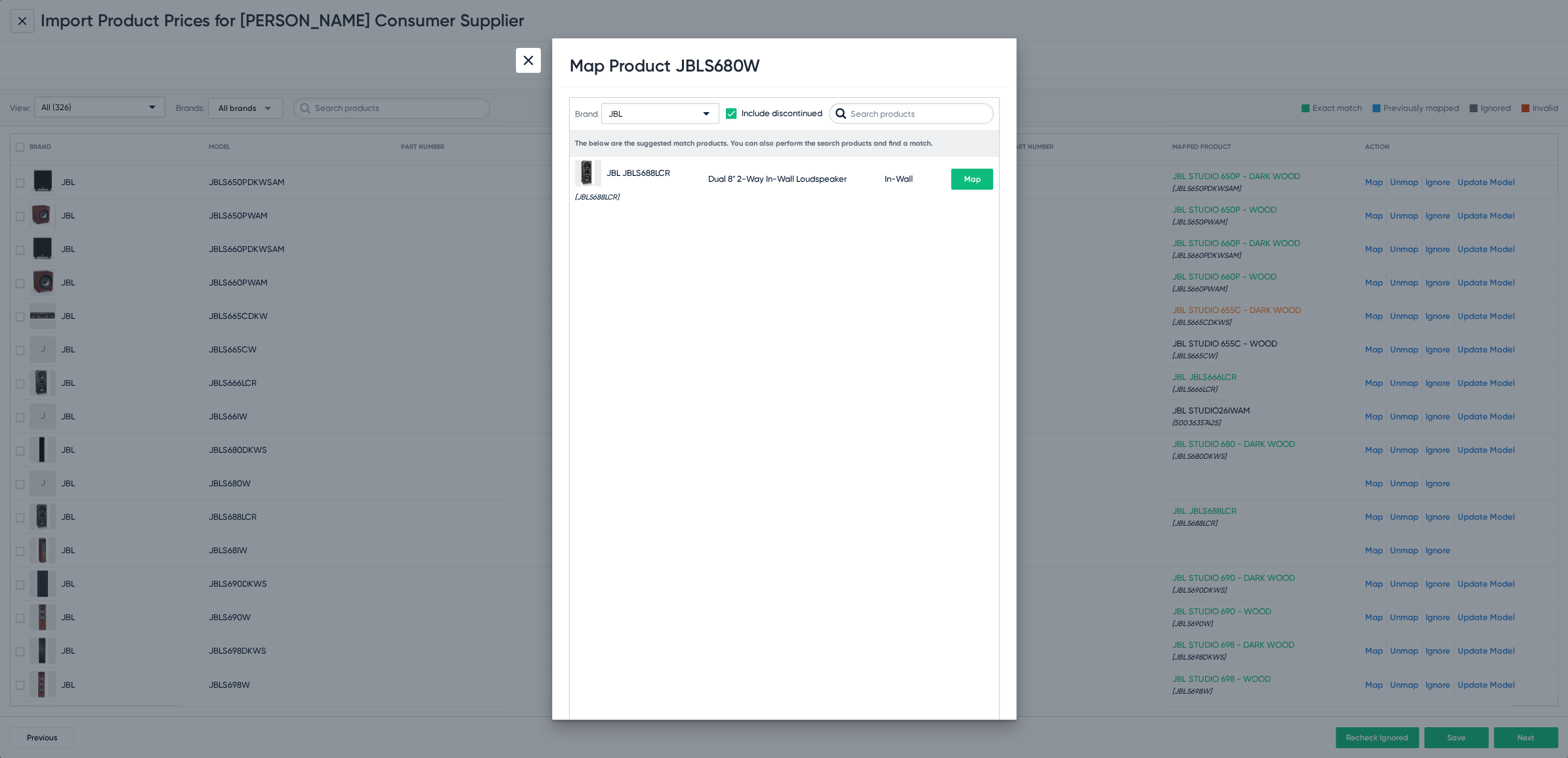
click at [887, 113] on input "text" at bounding box center [911, 113] width 164 height 21
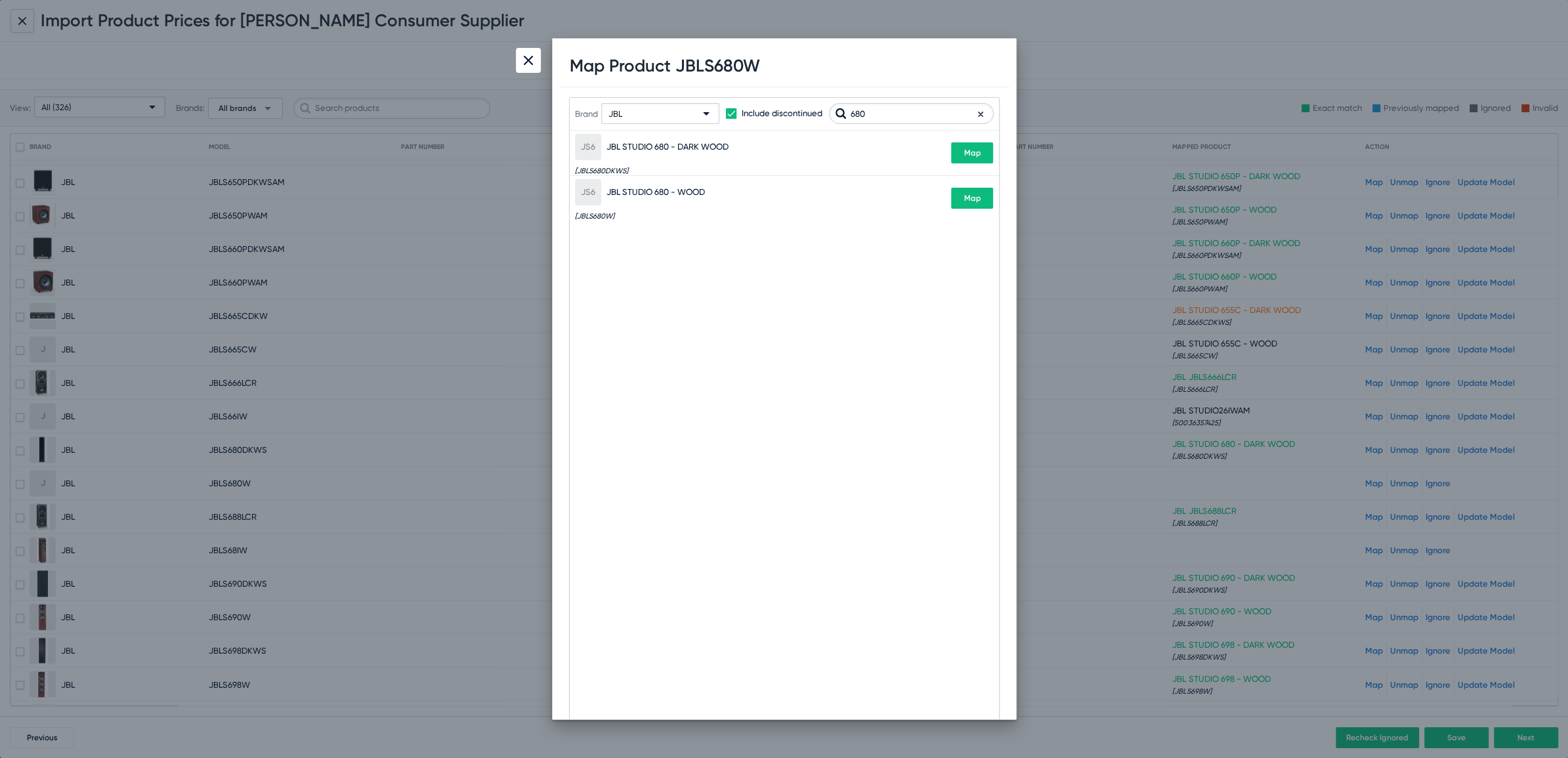
type input "680"
click at [981, 200] on button "Map" at bounding box center [972, 198] width 42 height 21
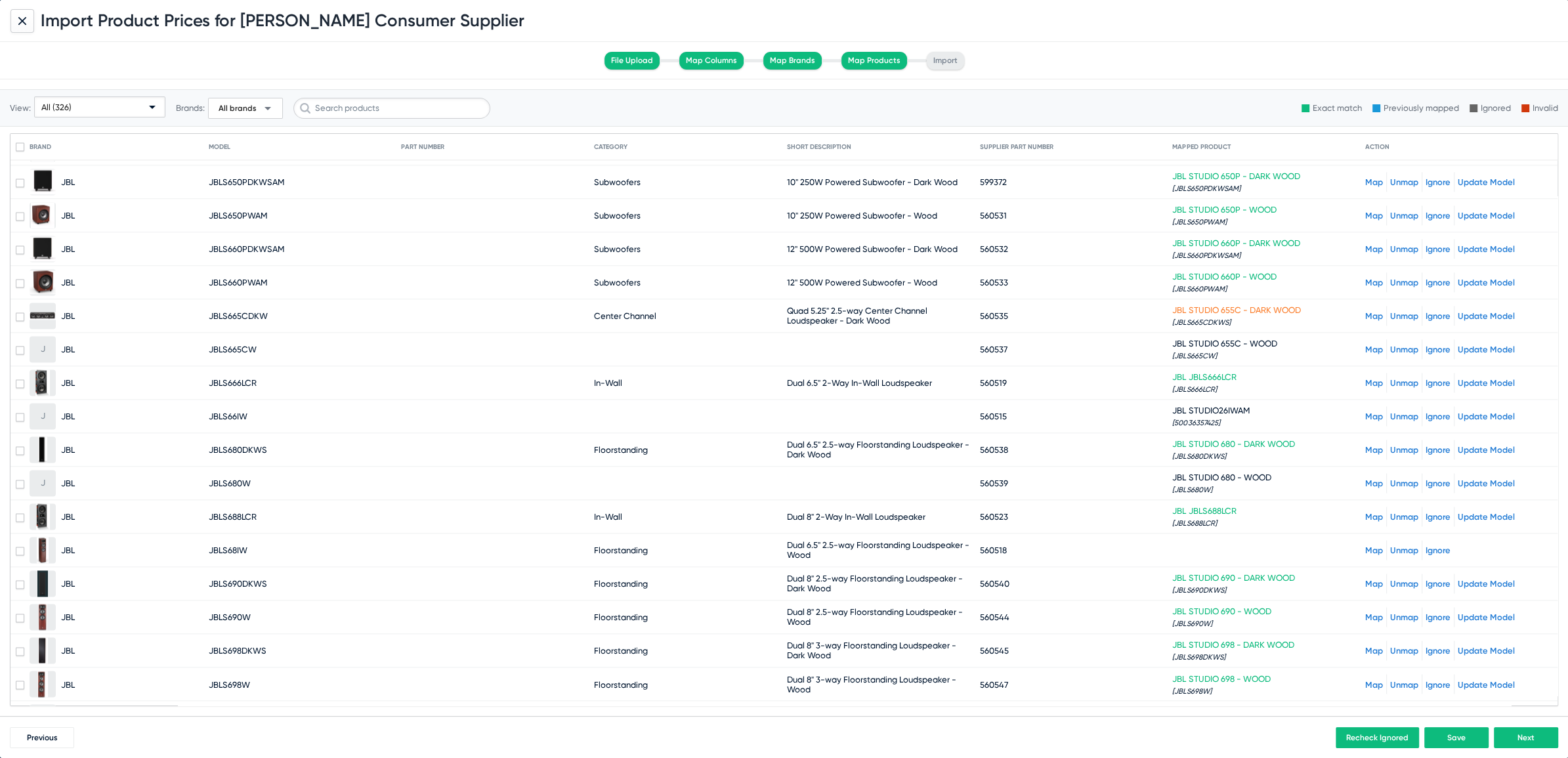
click at [1365, 545] on link "Map" at bounding box center [1374, 550] width 18 height 10
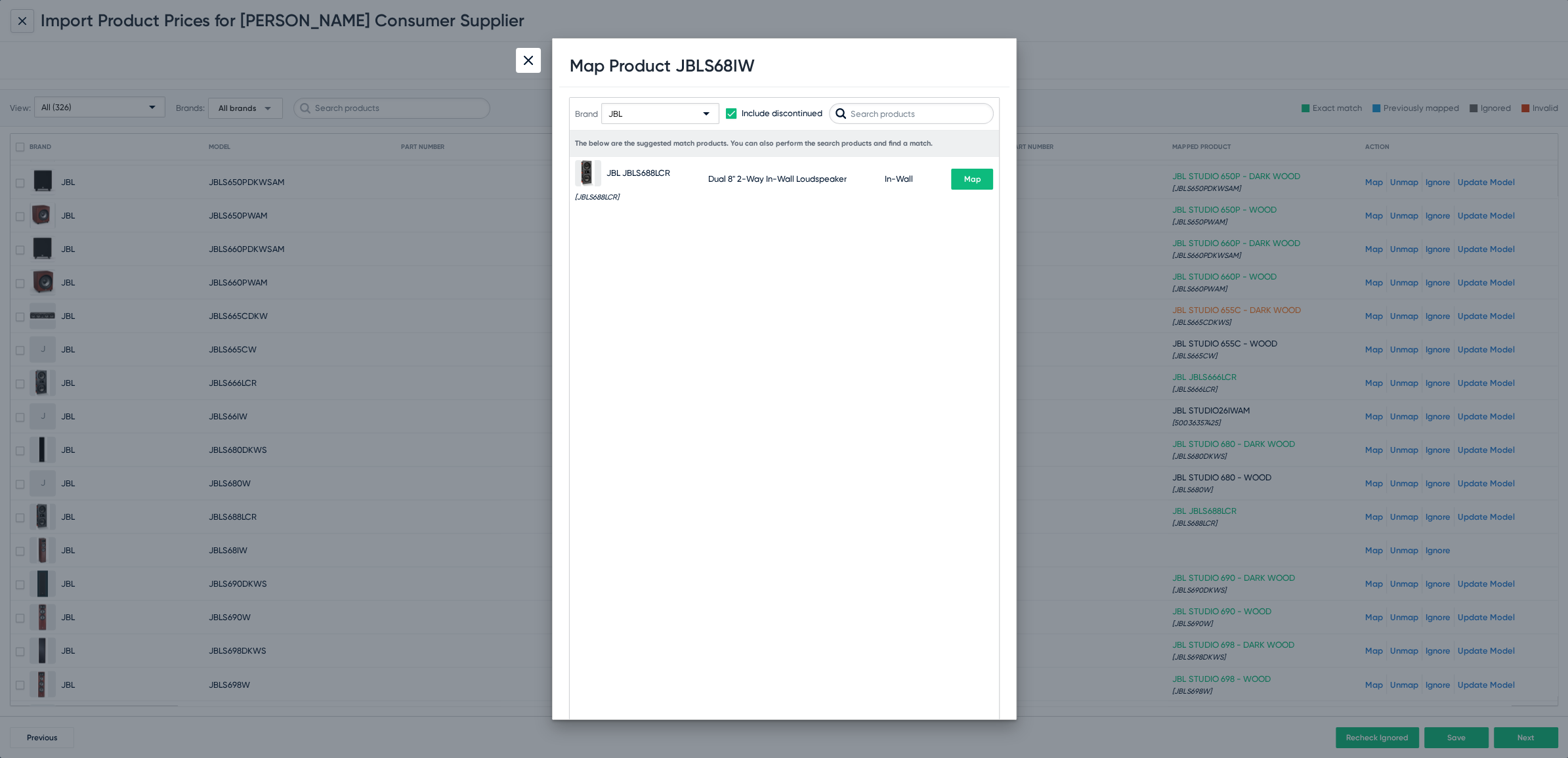
click at [876, 115] on input "text" at bounding box center [911, 113] width 164 height 21
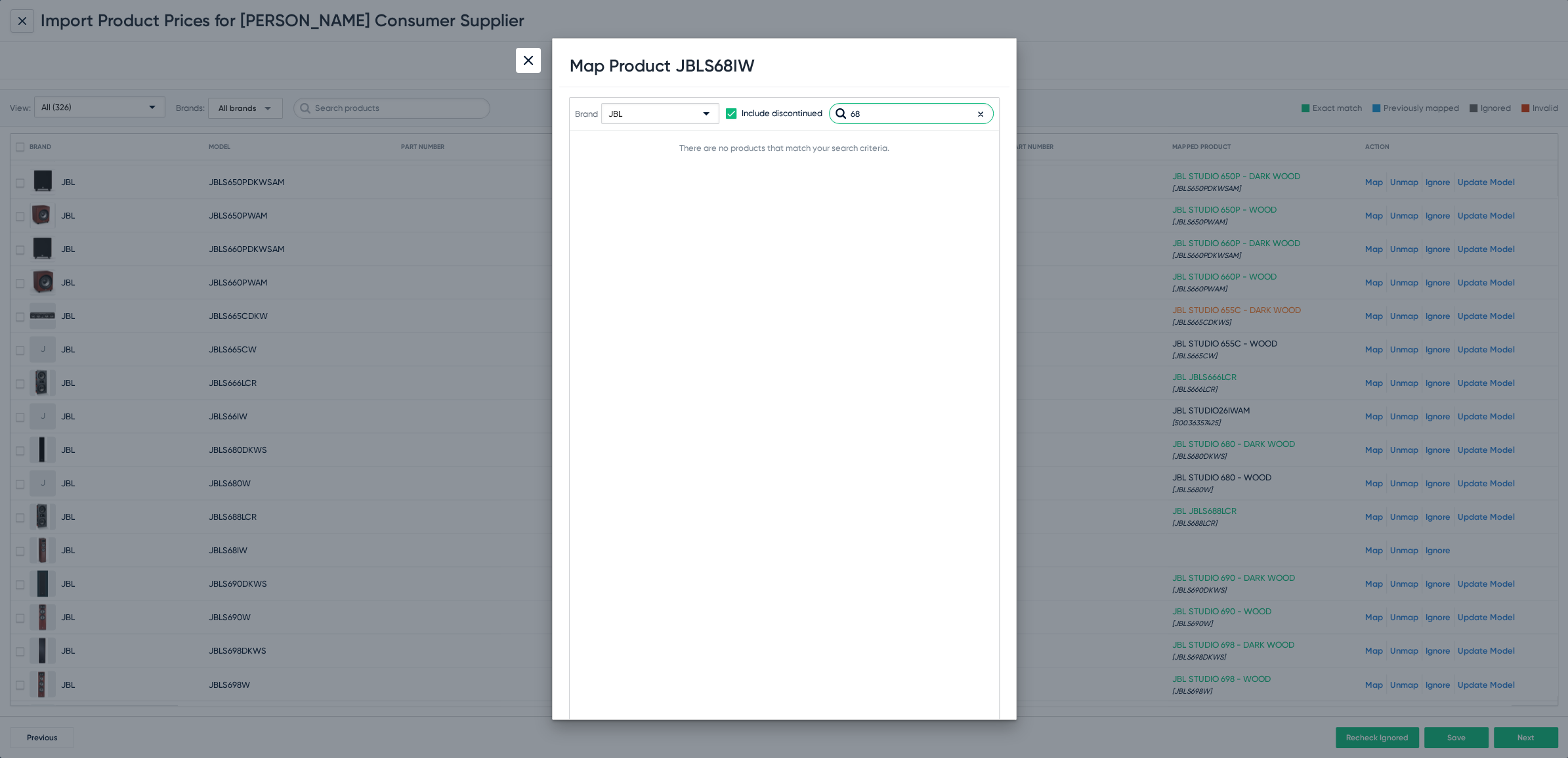
drag, startPoint x: 892, startPoint y: 108, endPoint x: 644, endPoint y: 105, distance: 248.0
click at [683, 106] on div "Brand JBL Include discontinued 68" at bounding box center [784, 113] width 419 height 64
type input "8"
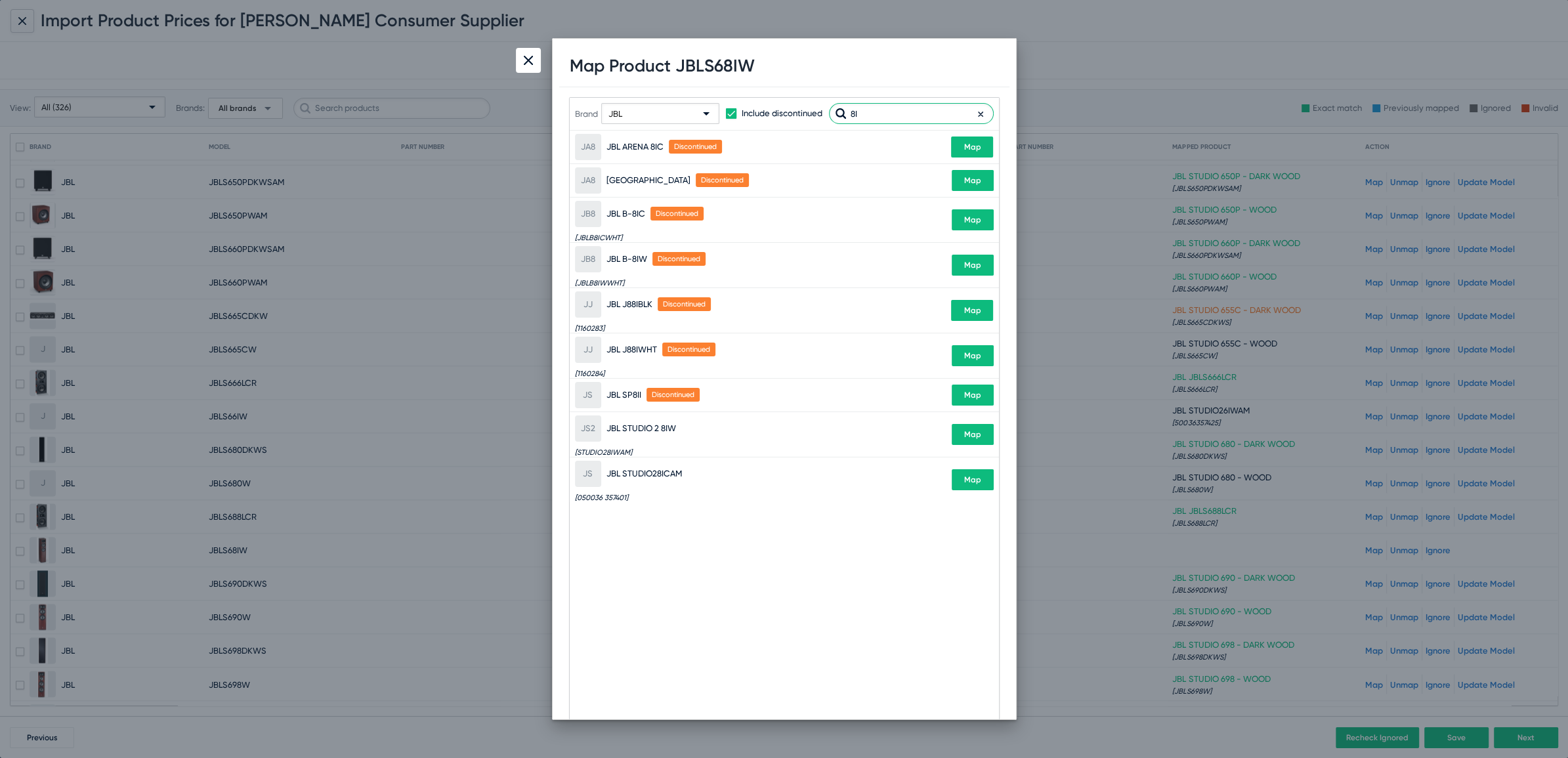
type input "8I"
click at [960, 183] on button "Map" at bounding box center [972, 180] width 42 height 21
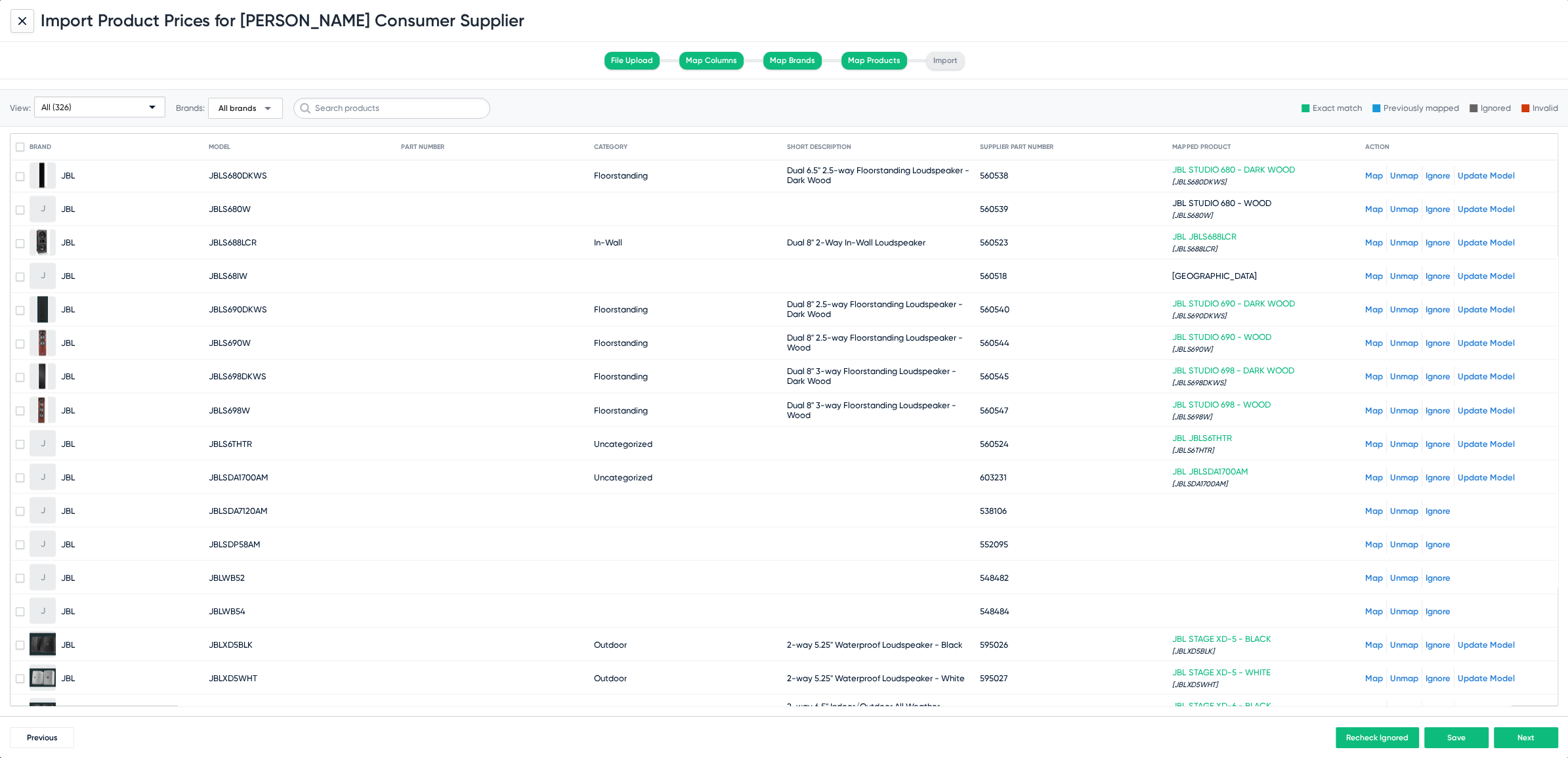
scroll to position [2884, 0]
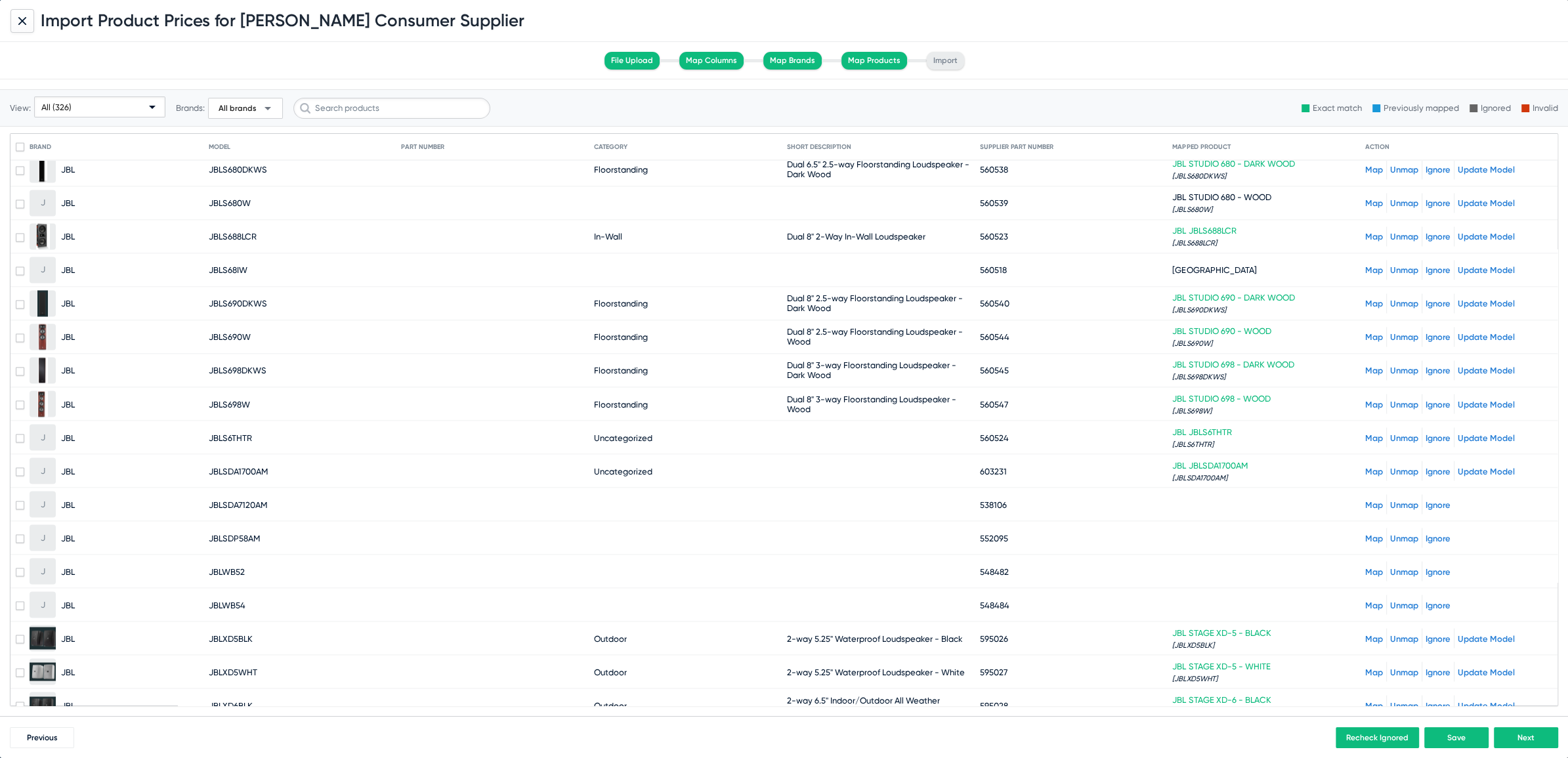
click at [1365, 499] on link "Map" at bounding box center [1374, 504] width 18 height 10
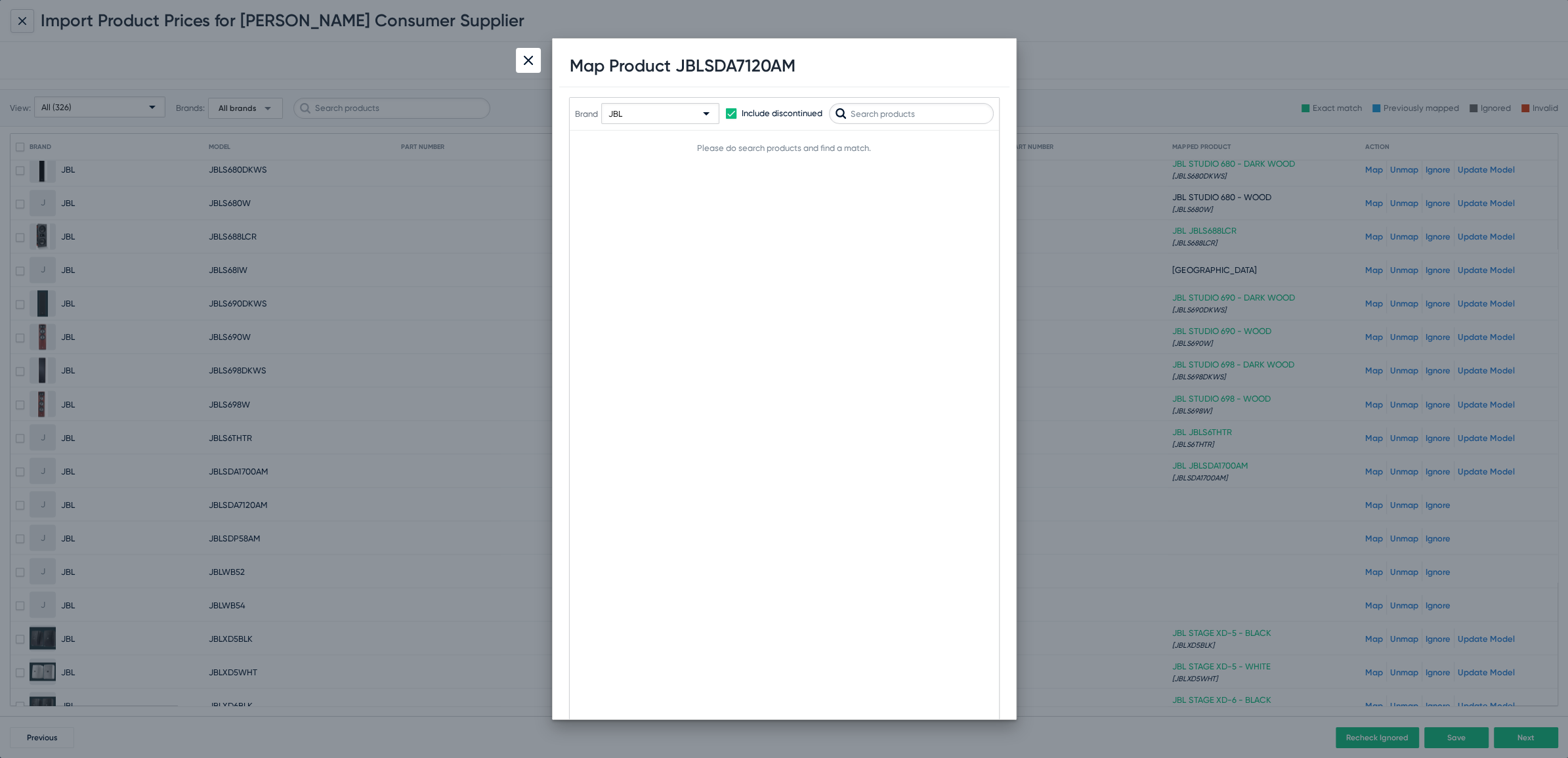
click at [911, 111] on input "text" at bounding box center [911, 113] width 164 height 21
type input "7120"
click at [671, 115] on div "JBL" at bounding box center [654, 114] width 92 height 21
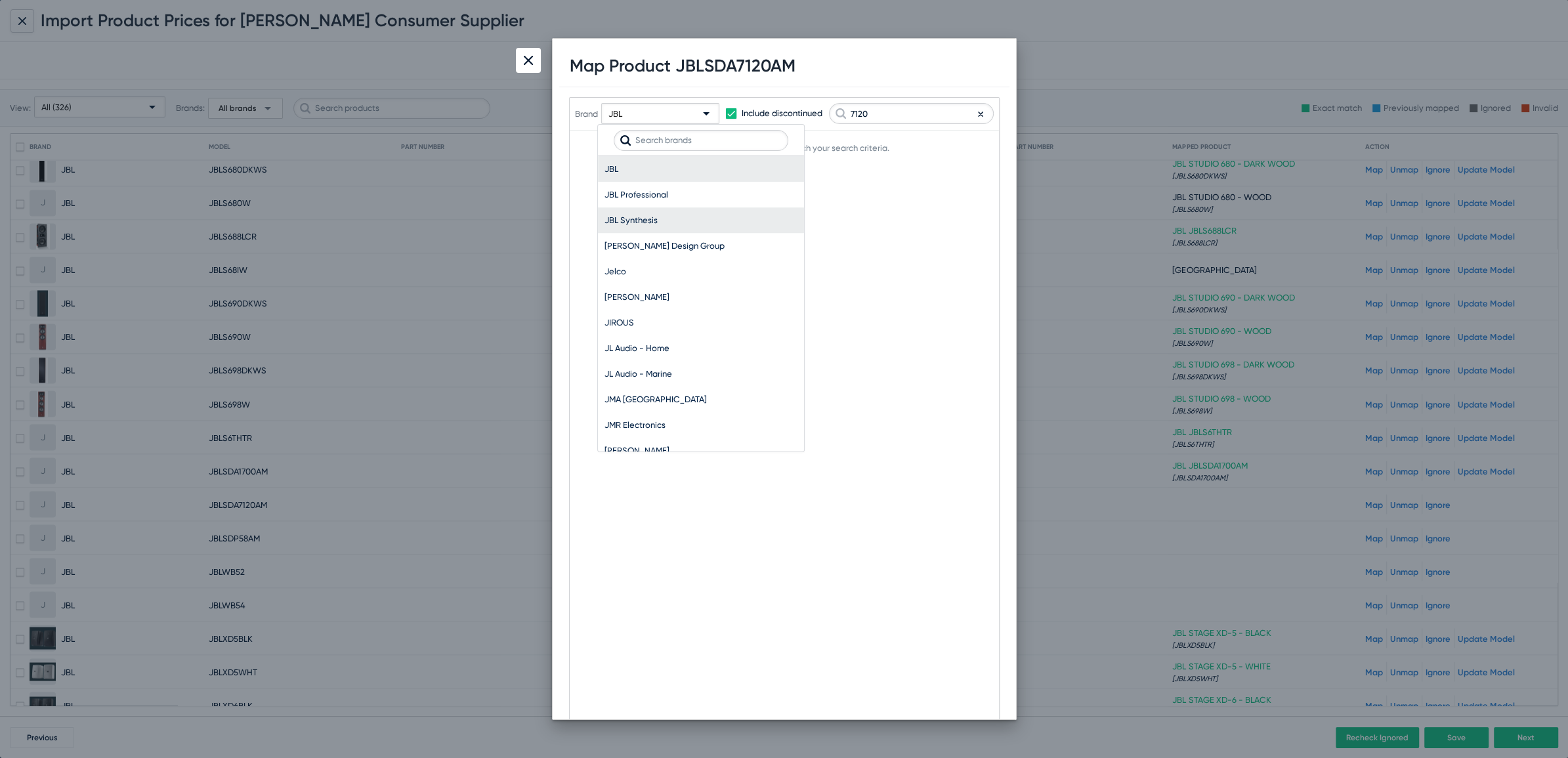
click at [644, 212] on span "JBL Synthesis" at bounding box center [700, 220] width 193 height 26
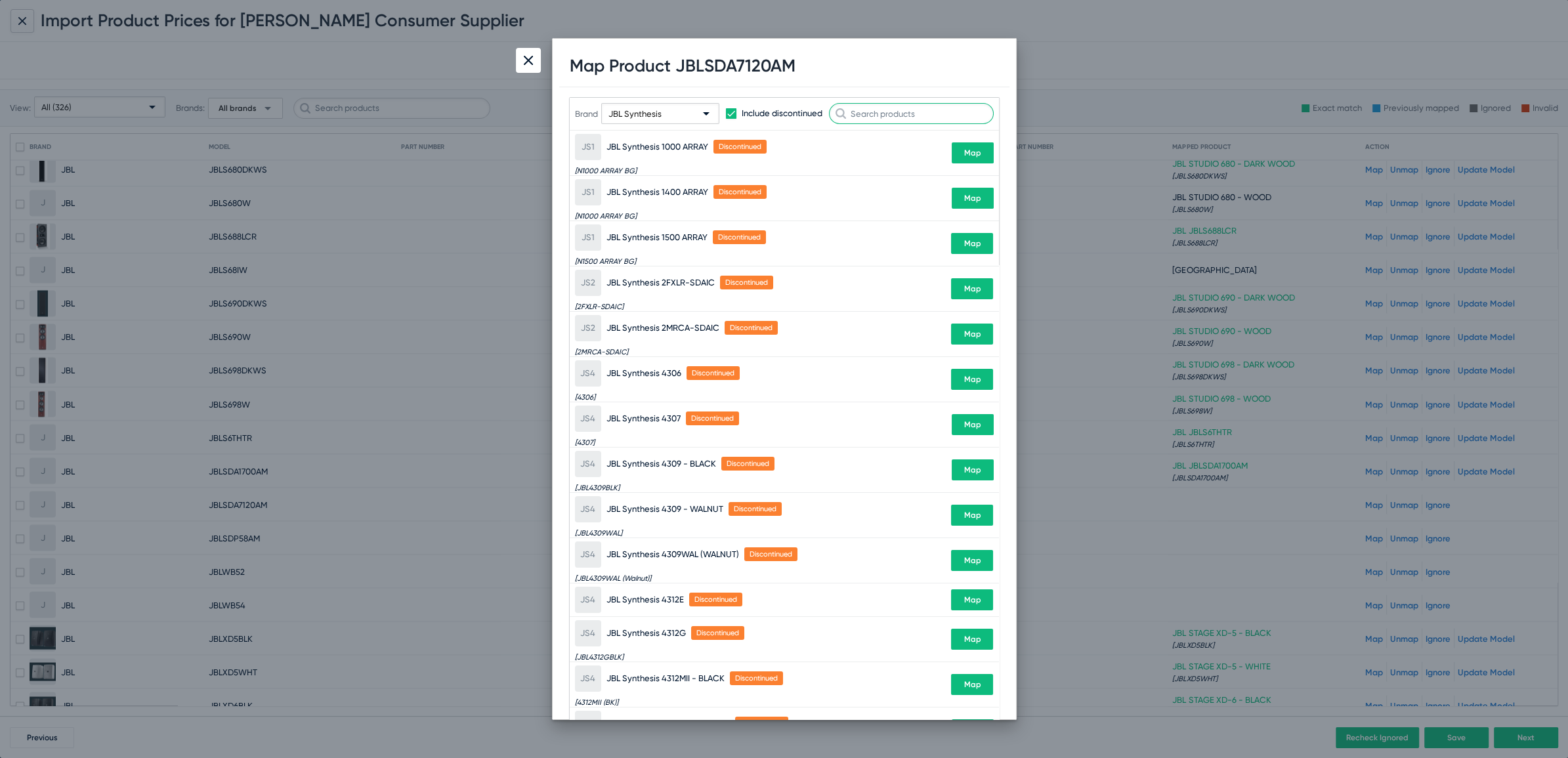
click at [880, 121] on div at bounding box center [911, 113] width 164 height 21
click at [880, 108] on input "text" at bounding box center [911, 113] width 164 height 21
click at [713, 72] on h1 "Map Product JBLSDA7120AM" at bounding box center [682, 66] width 226 height 20
copy h1 "JBLSDA7120AM"
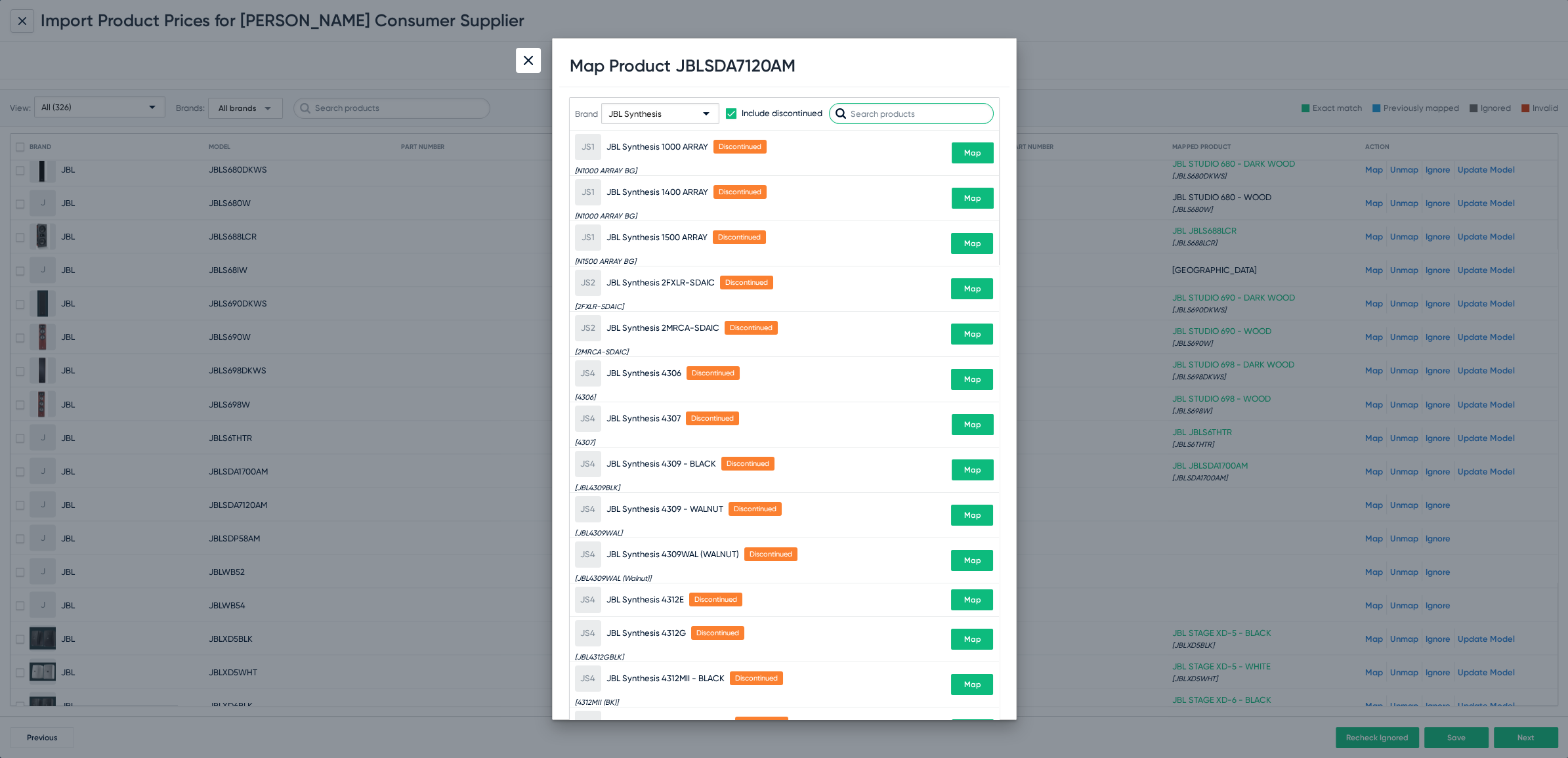
click at [872, 112] on input "text" at bounding box center [911, 113] width 164 height 21
paste input "JBLSDA7120AM"
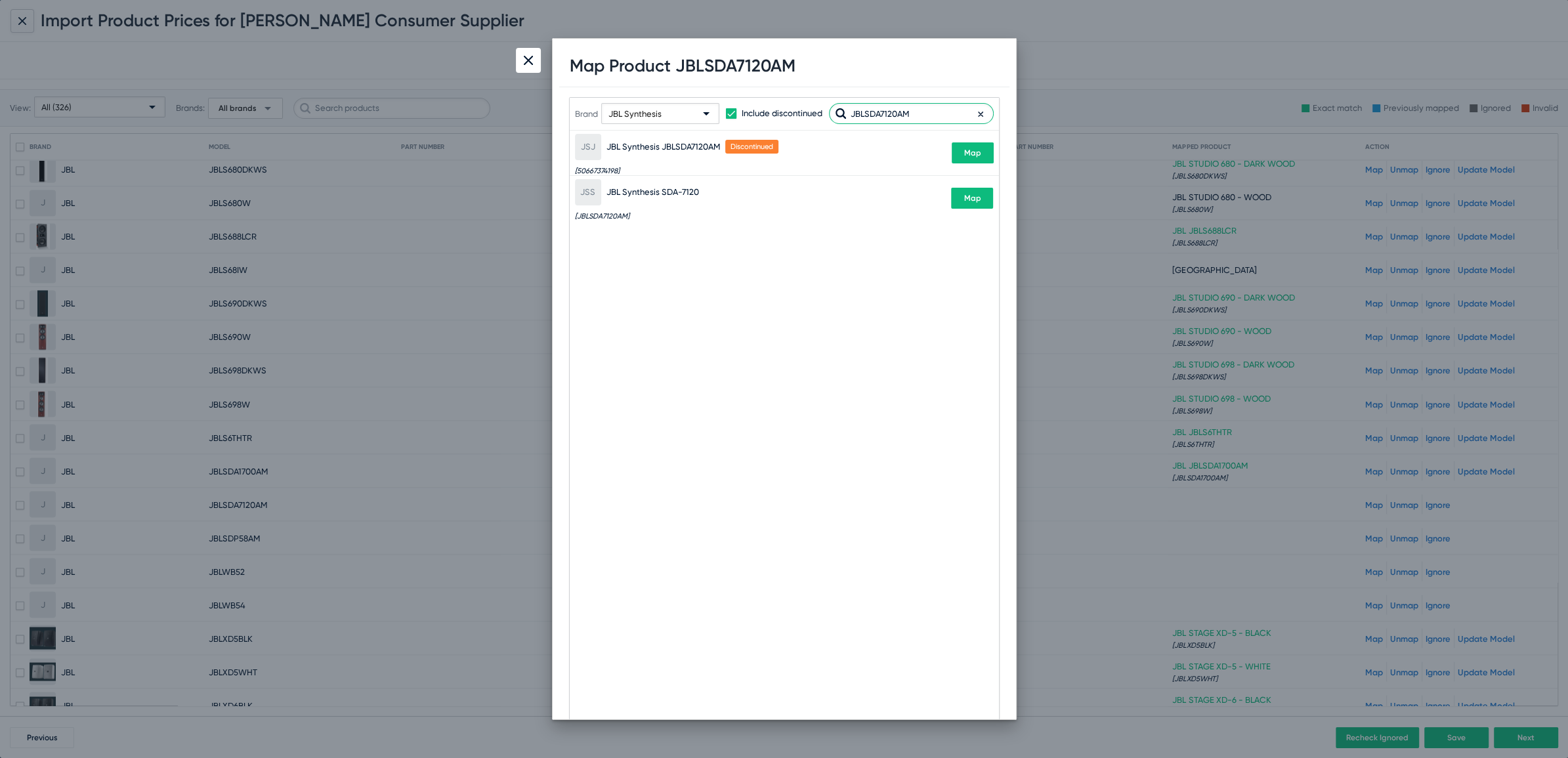
type input "JBLSDA7120AM"
click at [968, 199] on span "Map" at bounding box center [972, 198] width 17 height 9
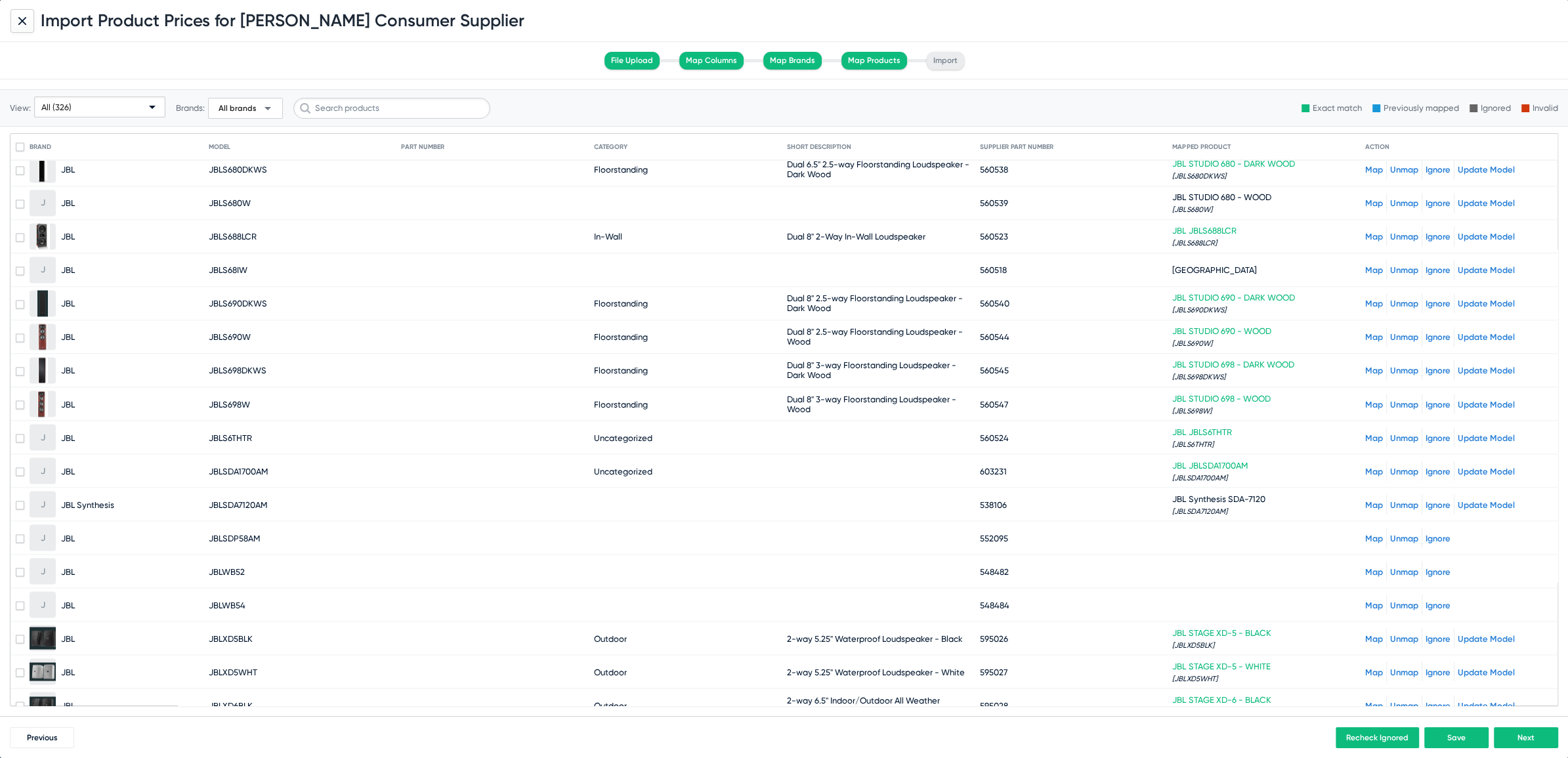
click at [1366, 532] on link "Map" at bounding box center [1374, 537] width 18 height 10
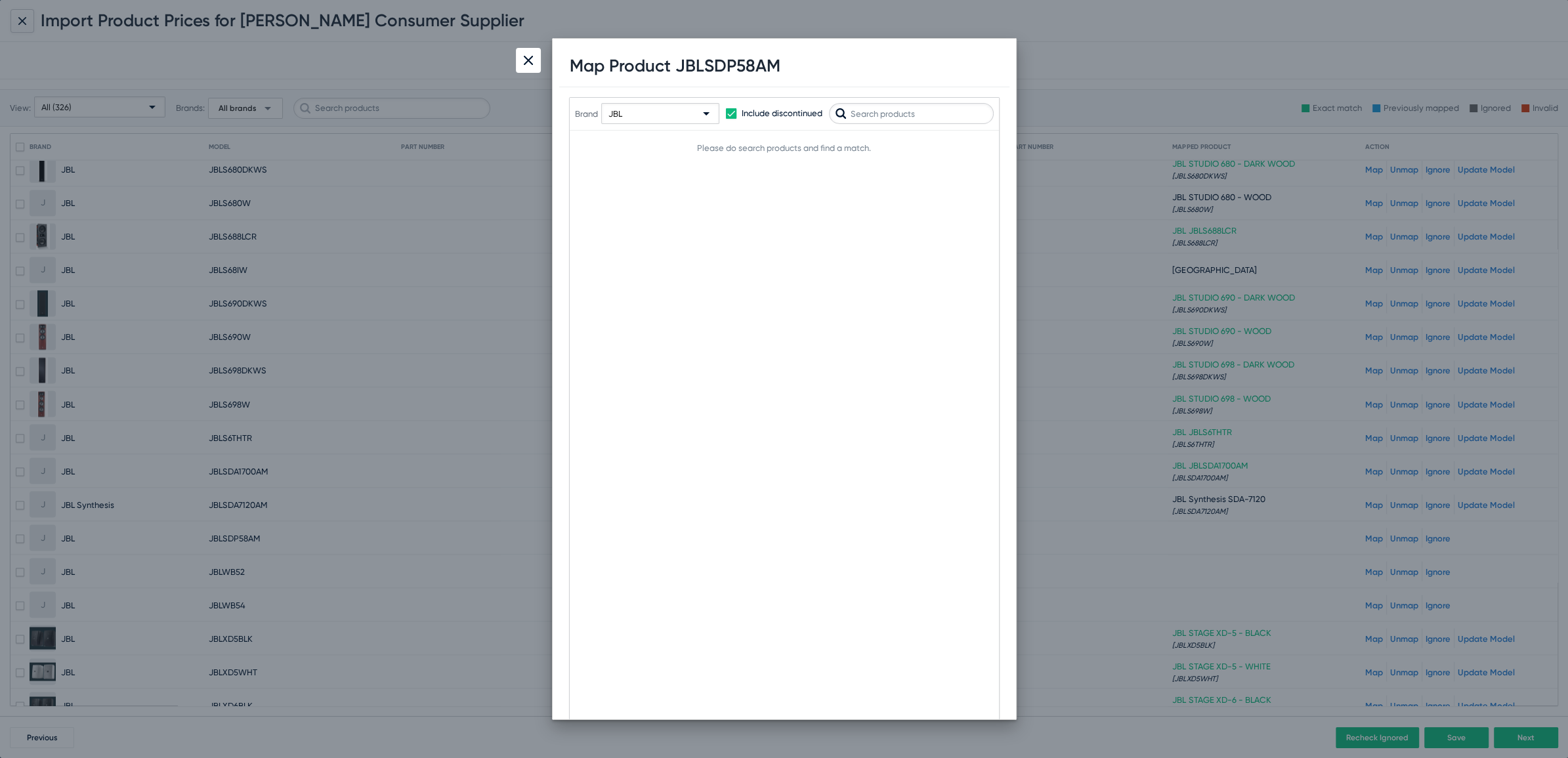
click at [620, 121] on div "JBL" at bounding box center [654, 114] width 92 height 21
click at [653, 146] on input "text" at bounding box center [701, 140] width 175 height 21
type input "jbl"
click at [625, 225] on span "JBL Synthesis" at bounding box center [699, 220] width 190 height 26
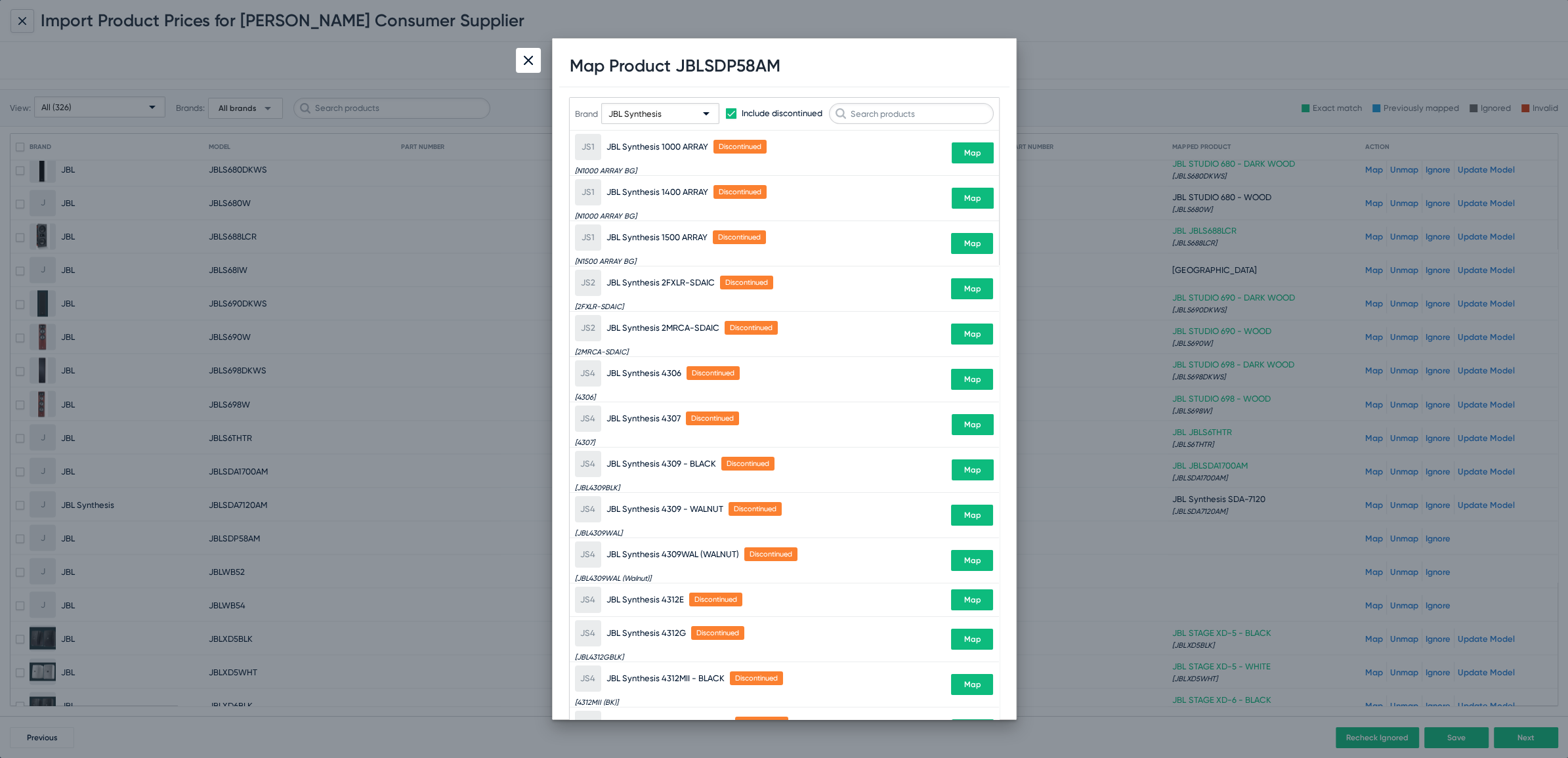
click at [710, 69] on h1 "Map Product JBLSDP58AM" at bounding box center [675, 66] width 211 height 20
copy h1 "JBLSDP58AM"
click at [904, 111] on input "text" at bounding box center [911, 113] width 164 height 21
paste input "JBLSDP58AM"
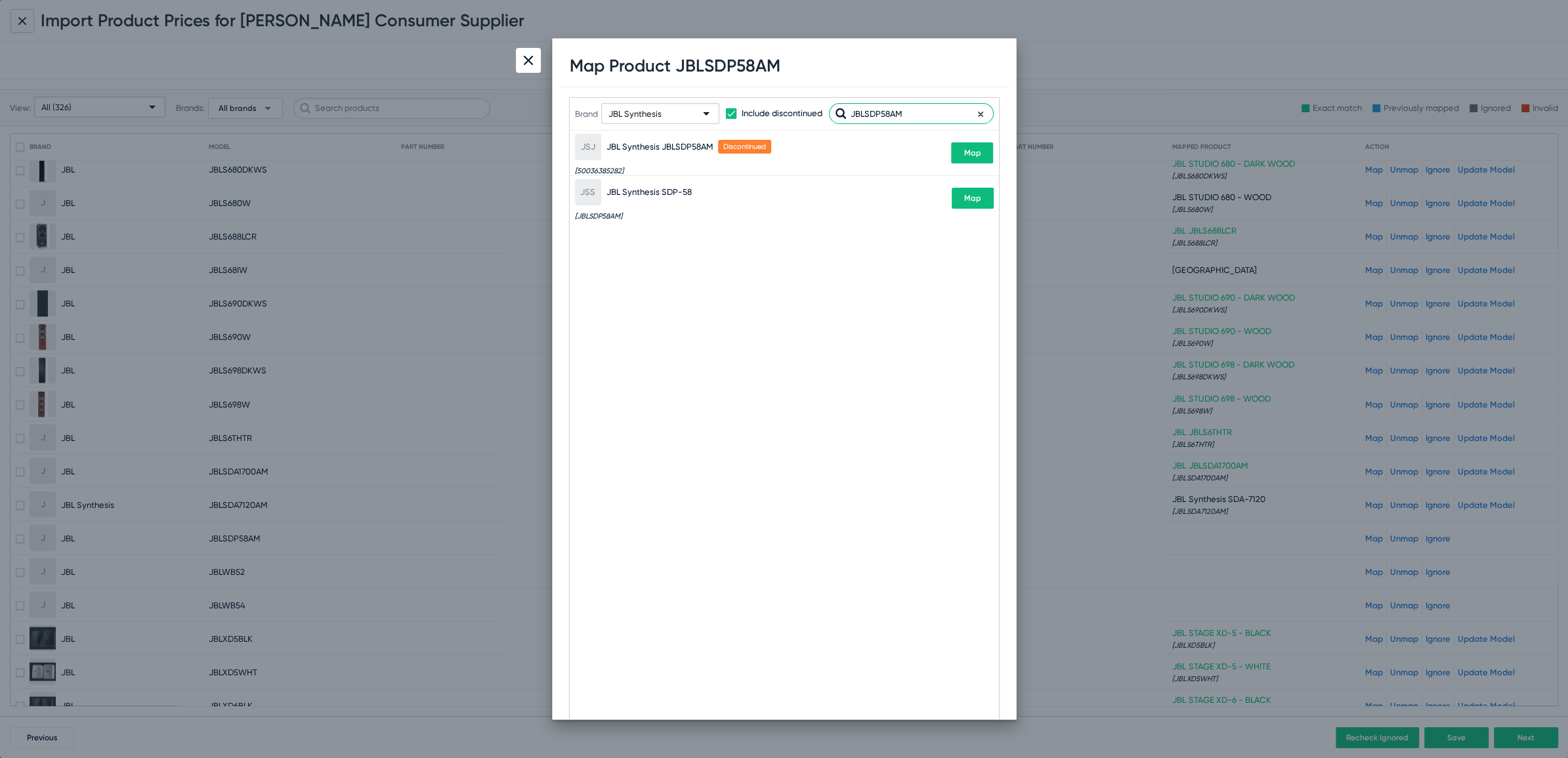
type input "JBLSDP58AM"
click at [966, 197] on span "Map" at bounding box center [972, 198] width 17 height 9
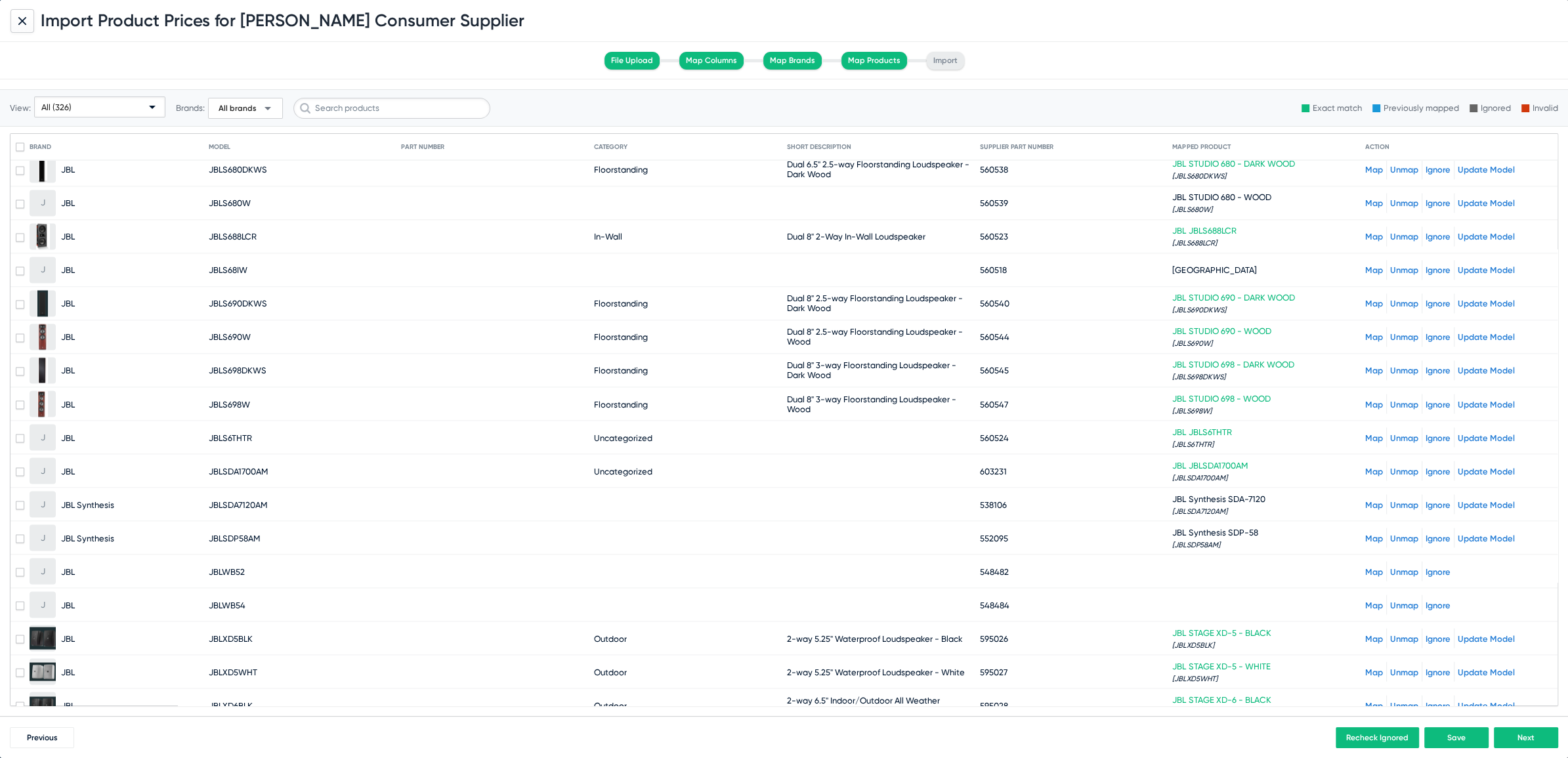
click at [1365, 465] on link "Map" at bounding box center [1374, 470] width 18 height 10
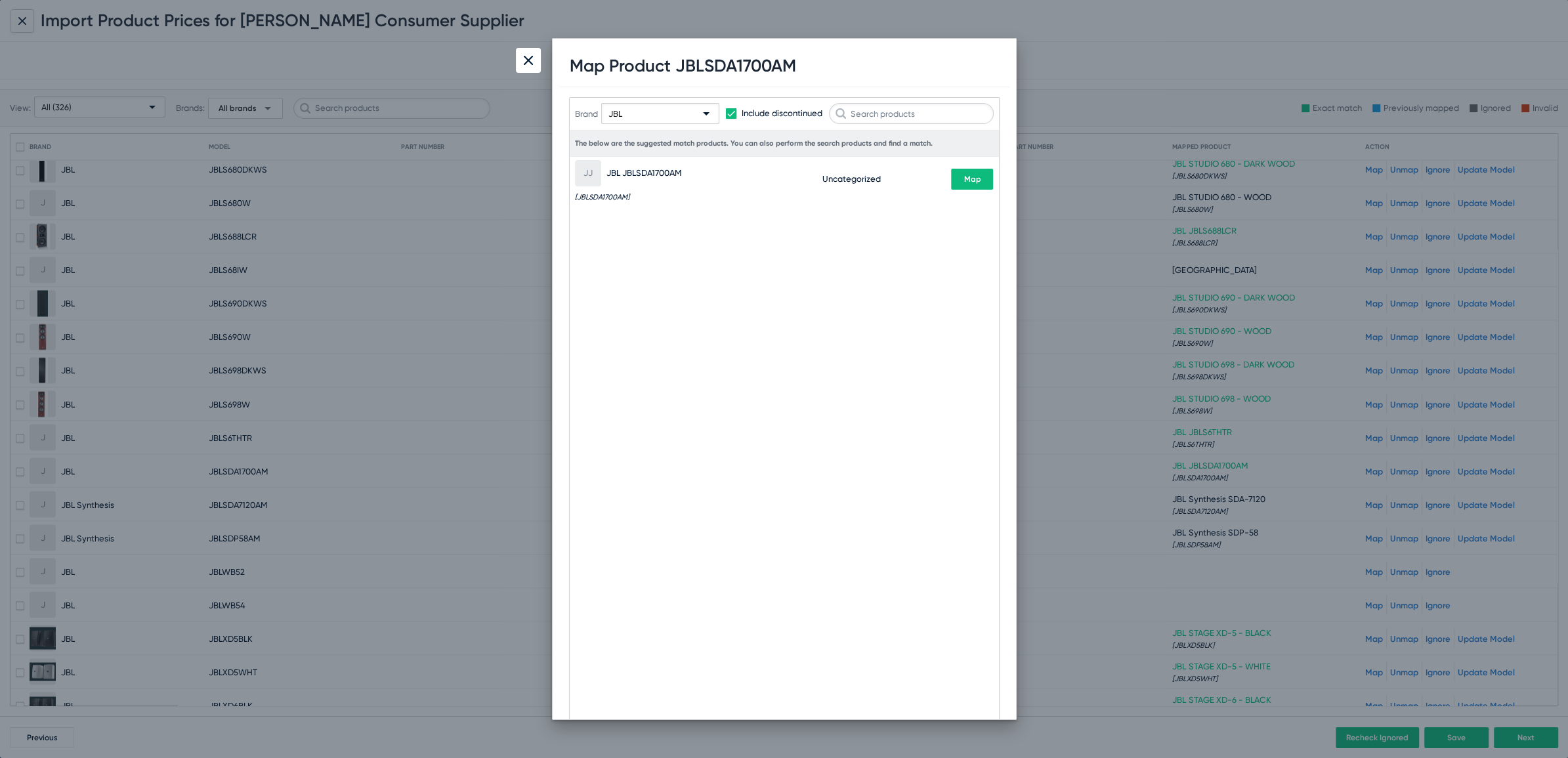
click at [666, 114] on div "JBL" at bounding box center [654, 114] width 92 height 21
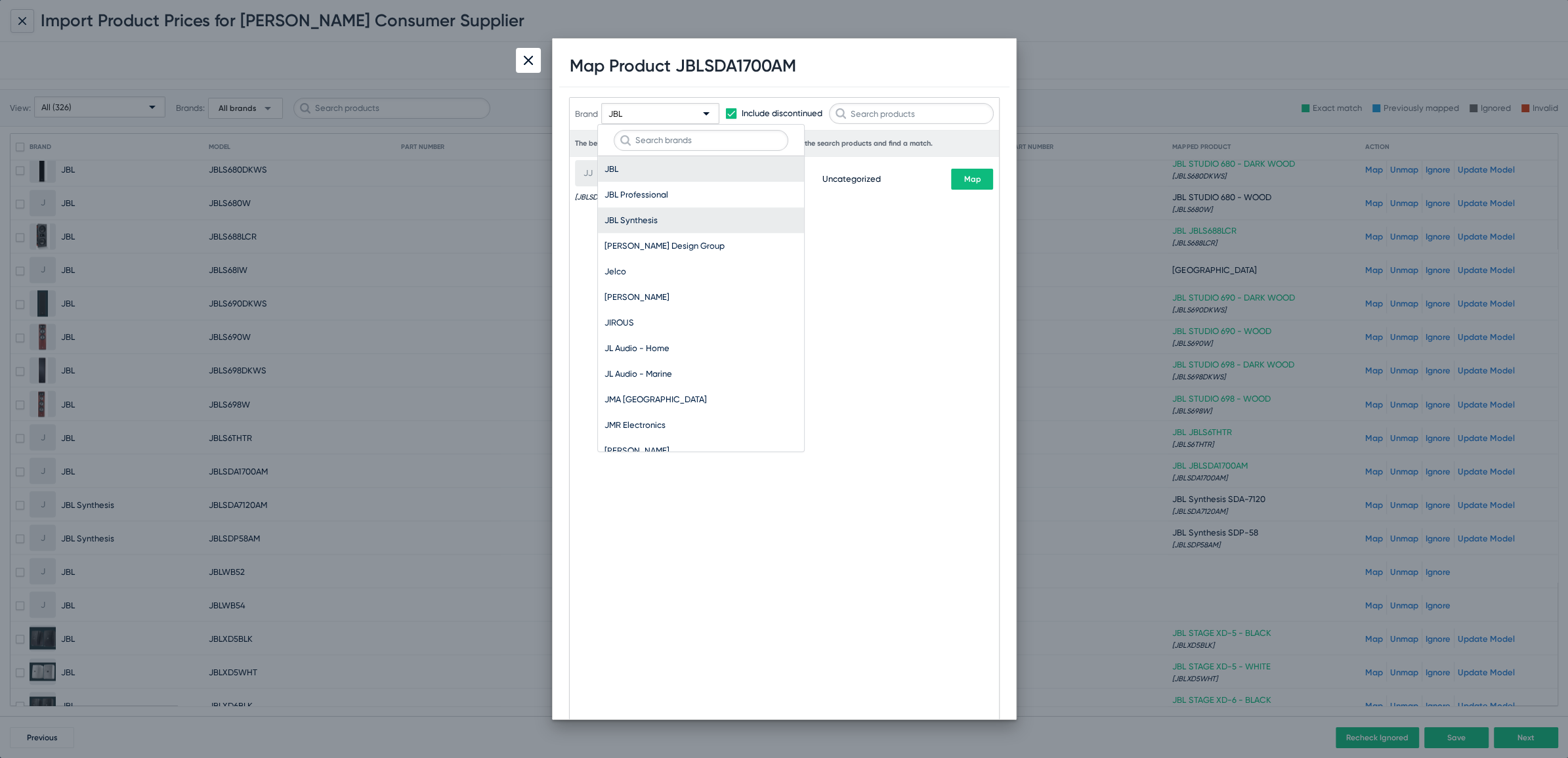
click at [643, 212] on span "JBL Synthesis" at bounding box center [700, 220] width 193 height 26
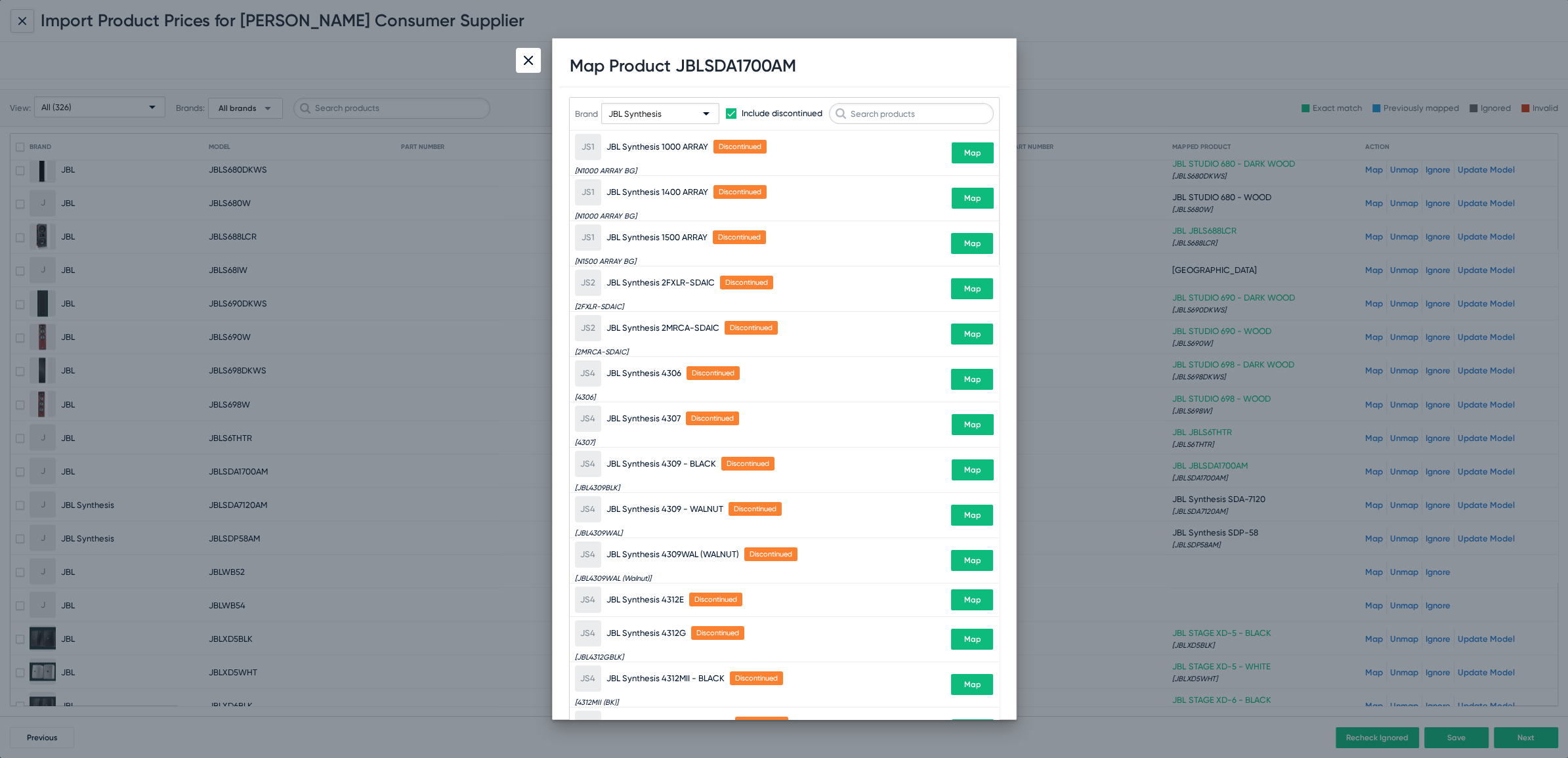
click at [751, 56] on h1 "Map Product JBLSDA1700AM" at bounding box center [683, 66] width 227 height 20
click at [746, 64] on h1 "Map Product JBLSDA1700AM" at bounding box center [683, 66] width 227 height 20
click at [884, 112] on input "text" at bounding box center [911, 113] width 164 height 21
paste input "JBLSDA1700AM"
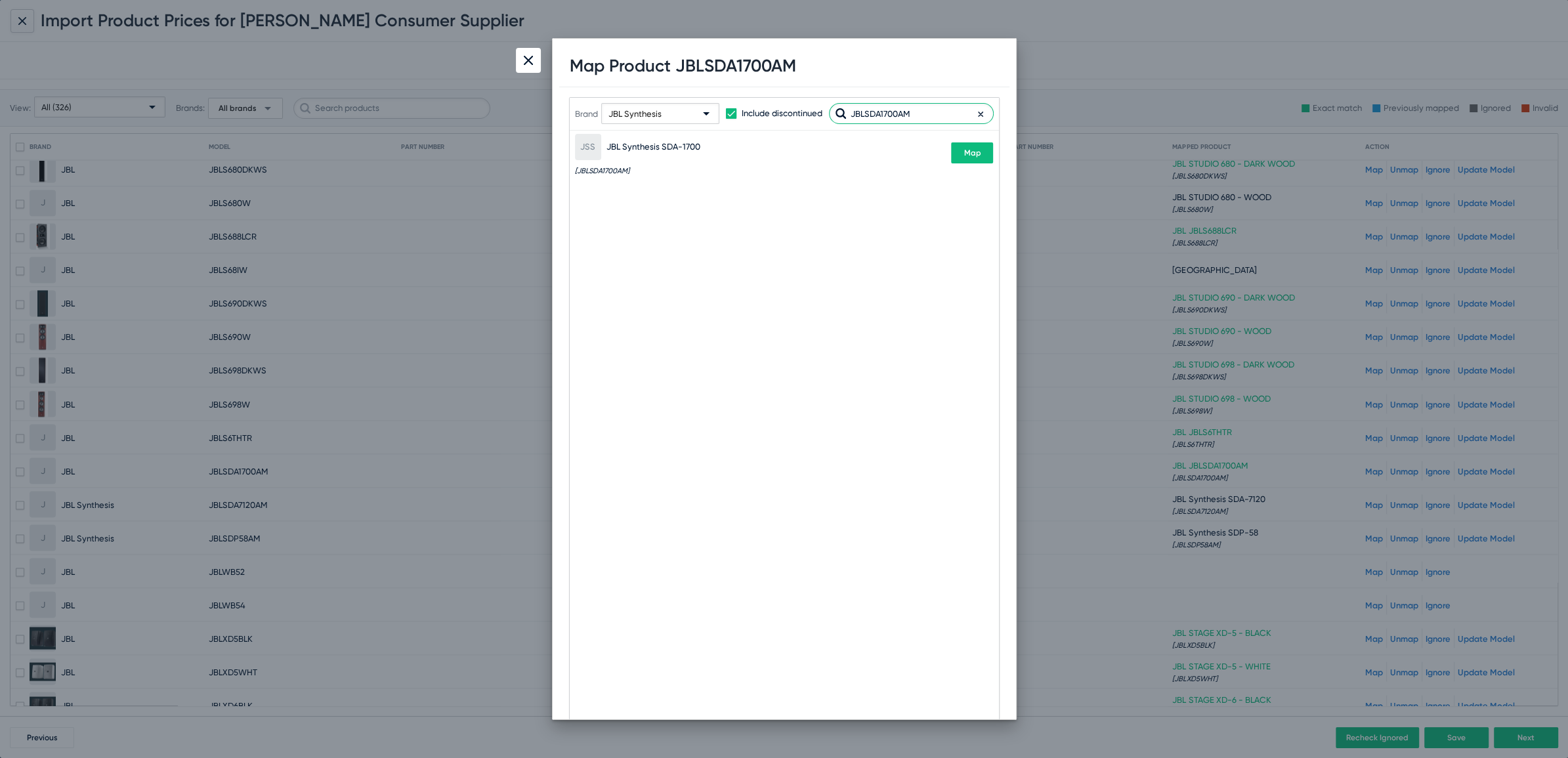
type input "JBLSDA1700AM"
click at [975, 153] on span "Map" at bounding box center [972, 153] width 17 height 9
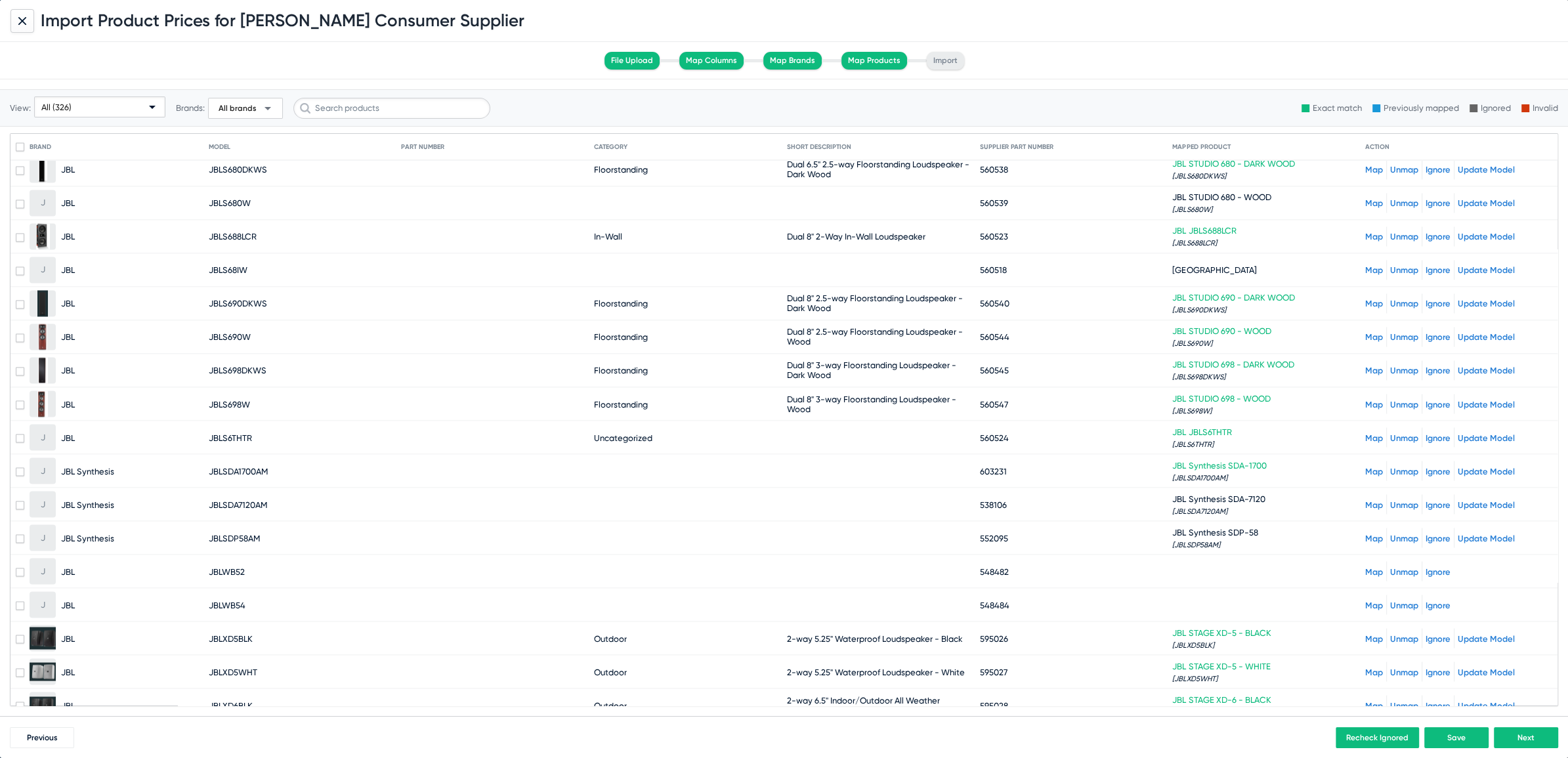
click at [1365, 432] on link "Map" at bounding box center [1374, 437] width 18 height 10
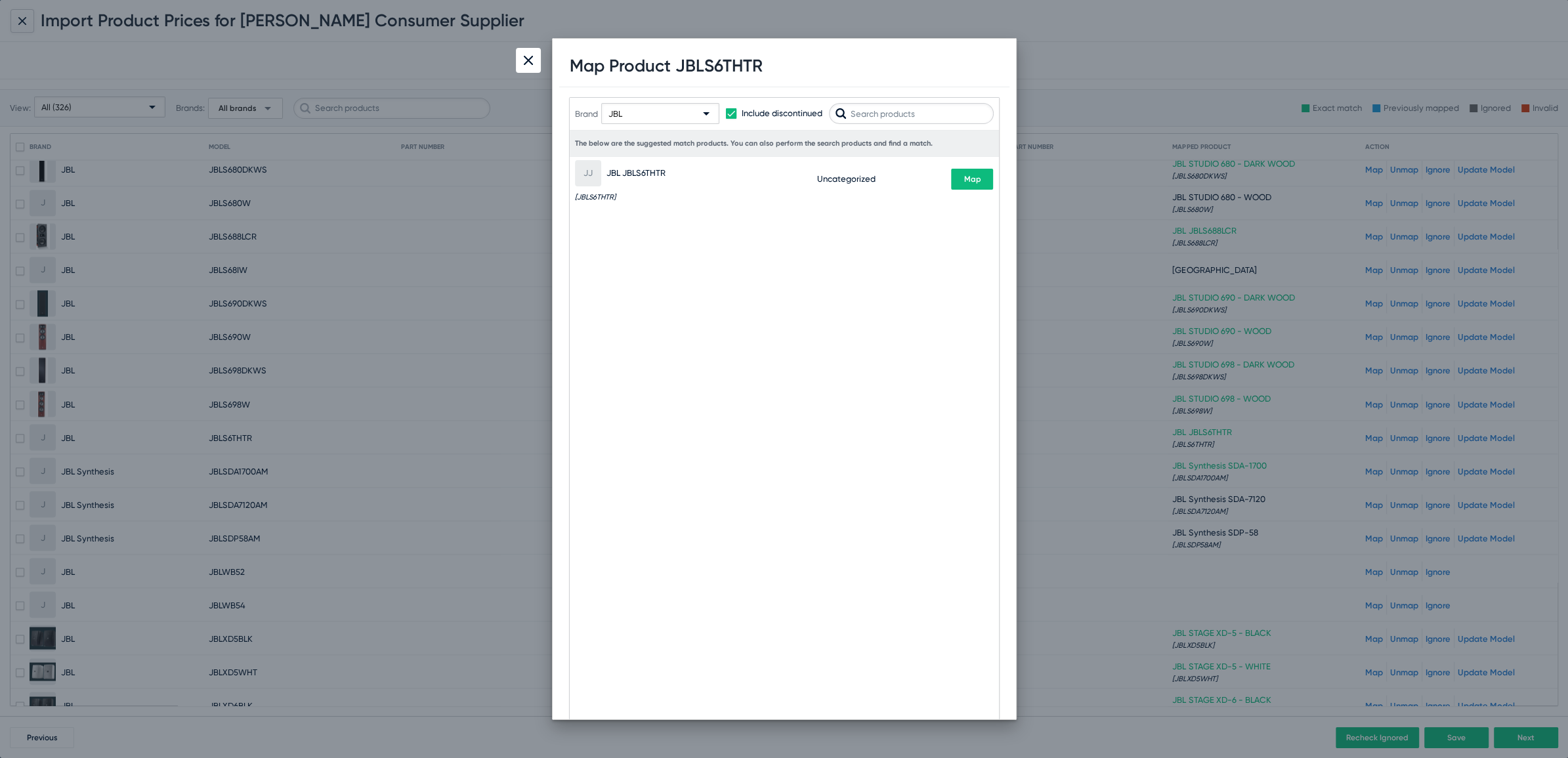
click at [605, 106] on mat-select "JBL" at bounding box center [660, 113] width 118 height 21
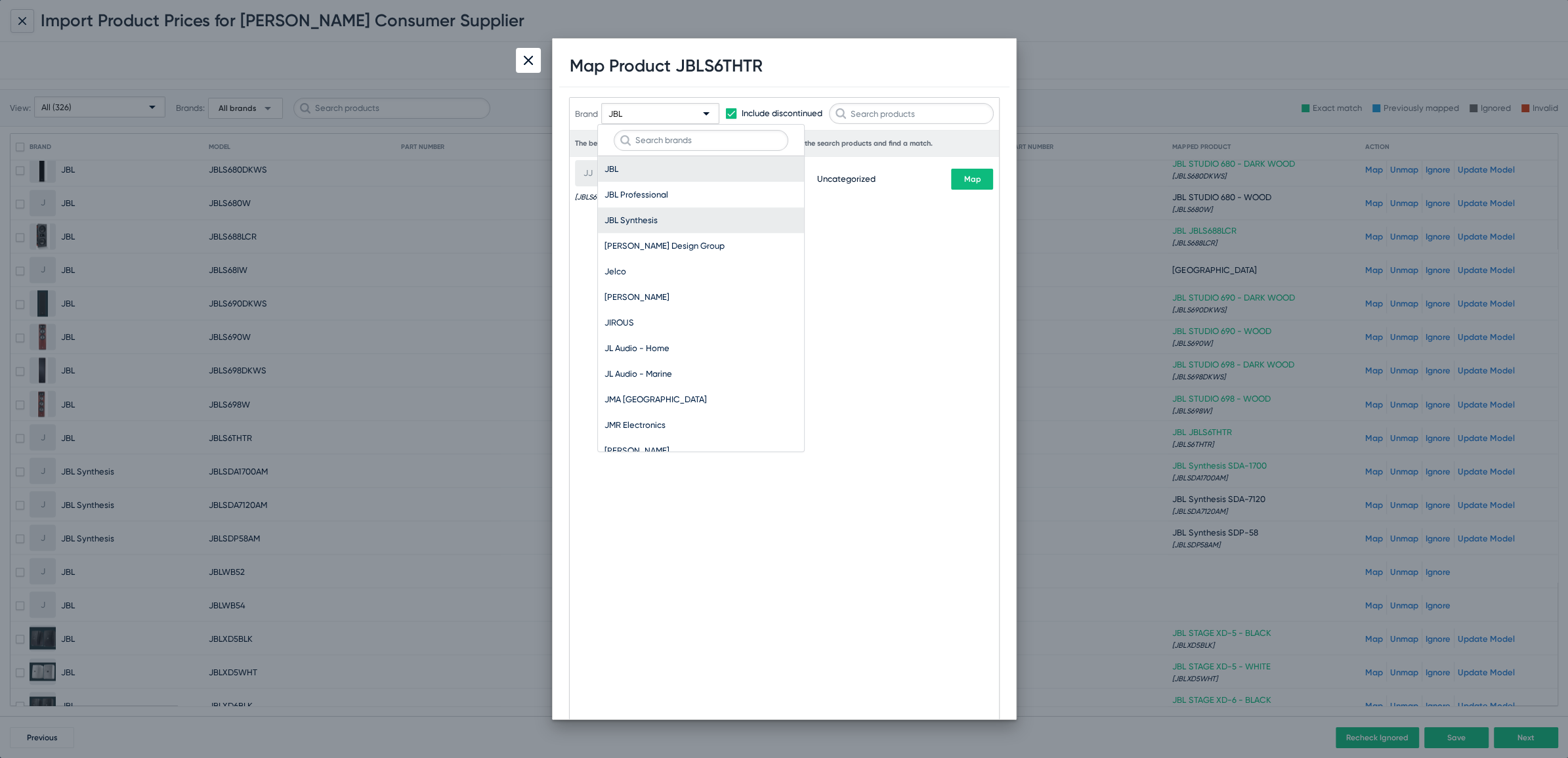
click at [644, 215] on span "JBL Synthesis" at bounding box center [700, 220] width 193 height 26
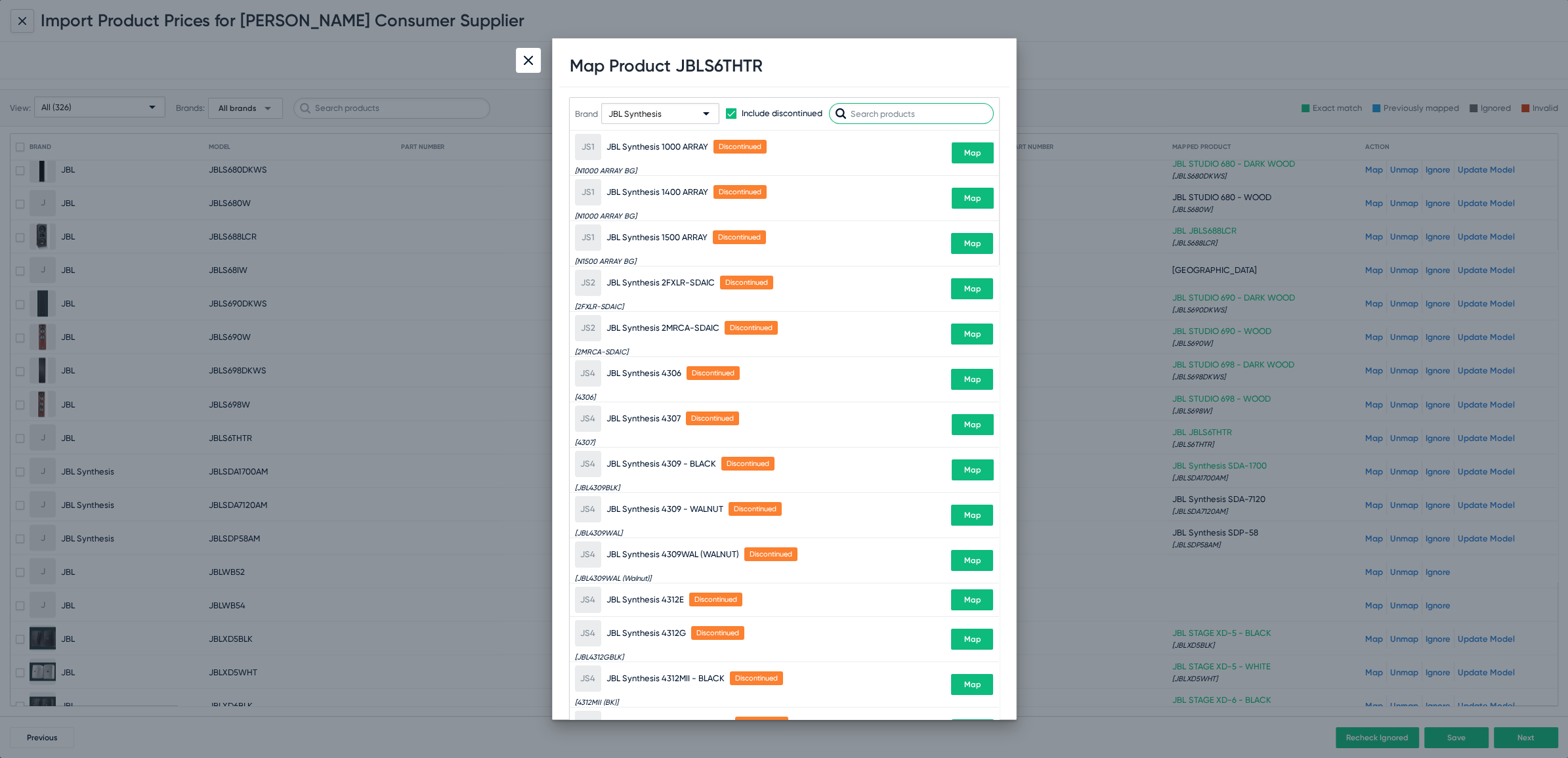
click at [907, 109] on input "text" at bounding box center [911, 113] width 164 height 21
click at [734, 69] on h1 "Map Product JBLS6THTR" at bounding box center [666, 66] width 193 height 20
copy h1 "JBLS6THTR"
click at [892, 113] on input "text" at bounding box center [911, 113] width 164 height 21
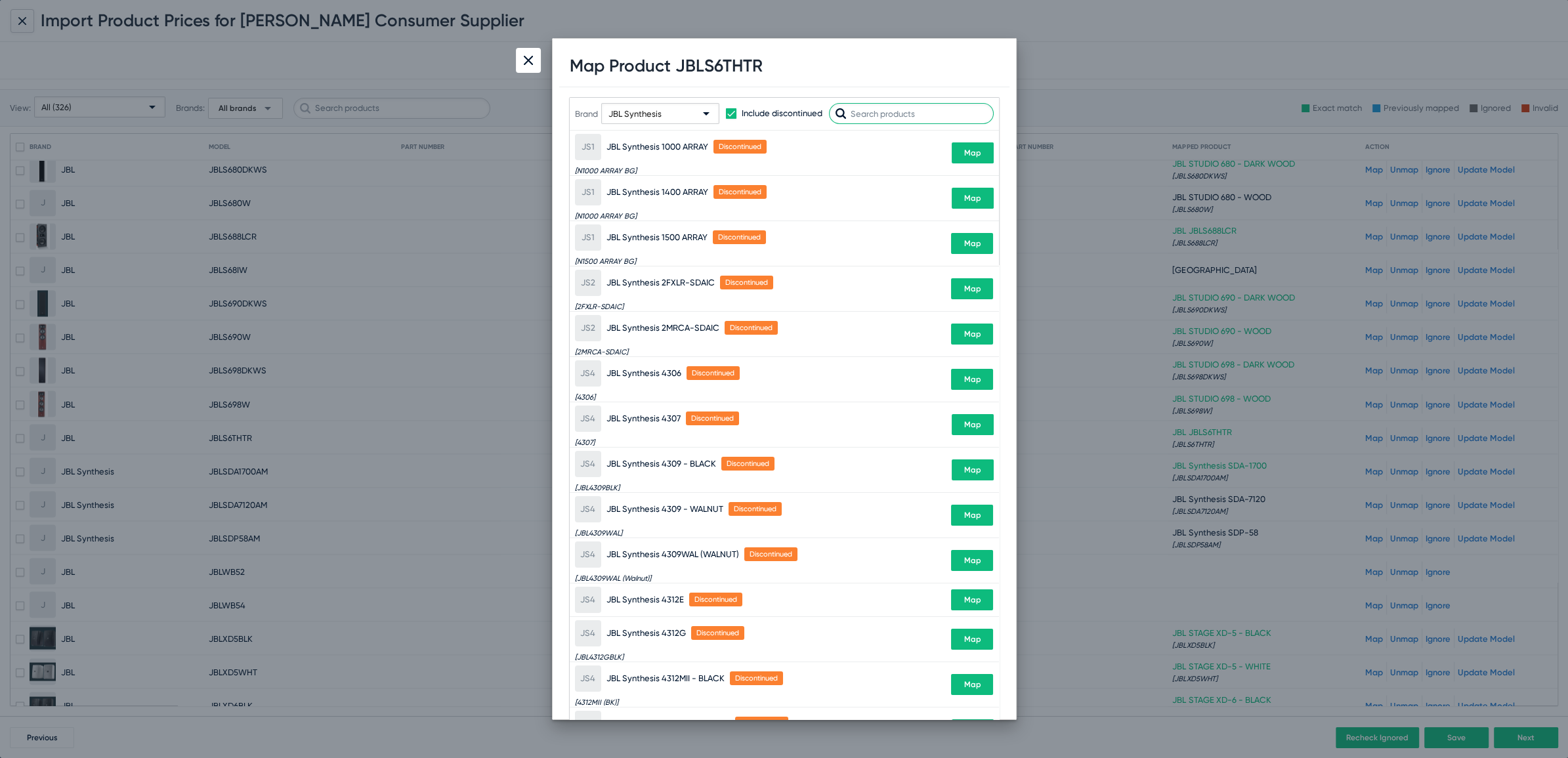
paste input "JBLS6THTR"
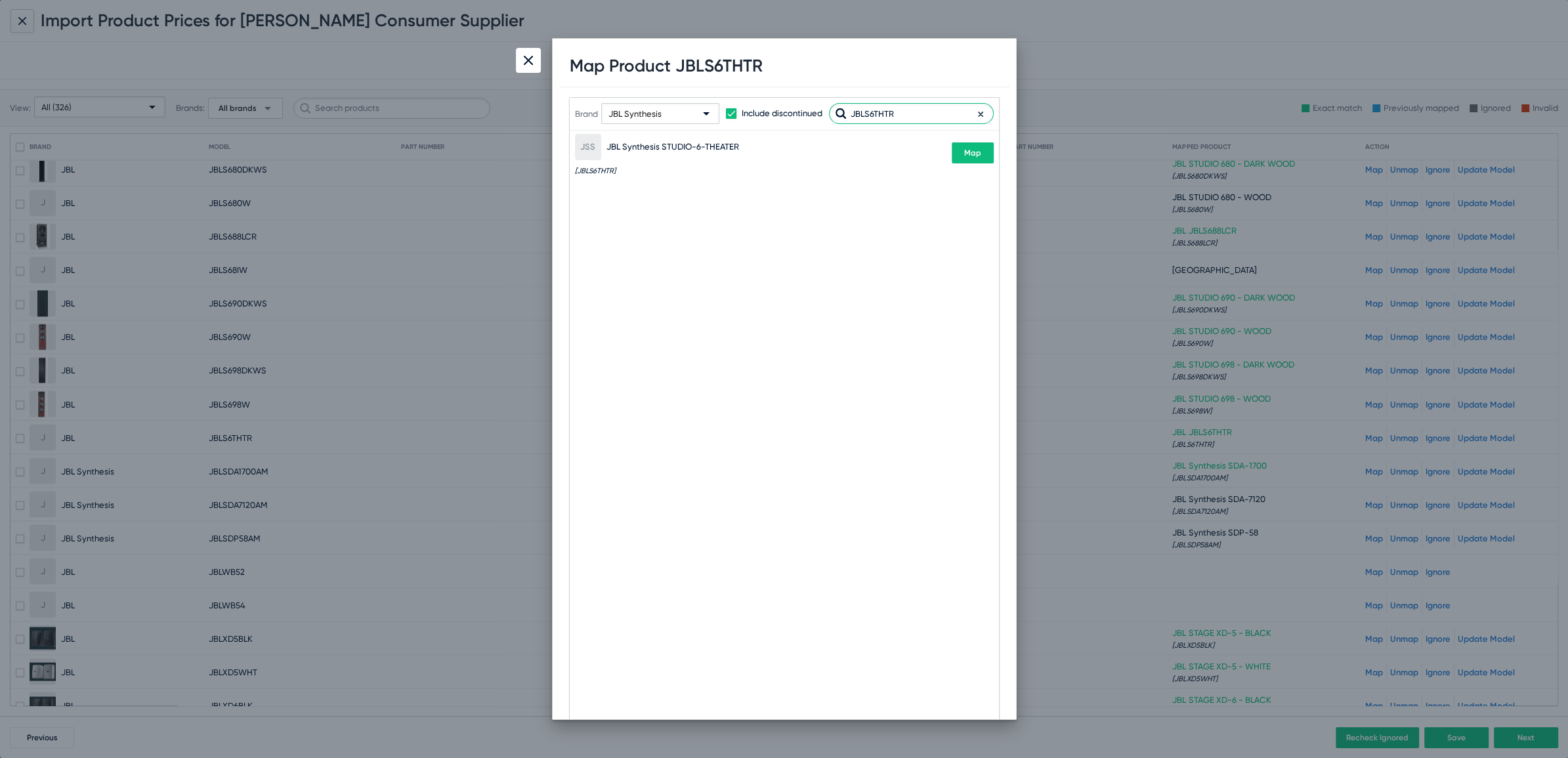
type input "JBLS6THTR"
click at [972, 160] on button "Map" at bounding box center [972, 153] width 42 height 21
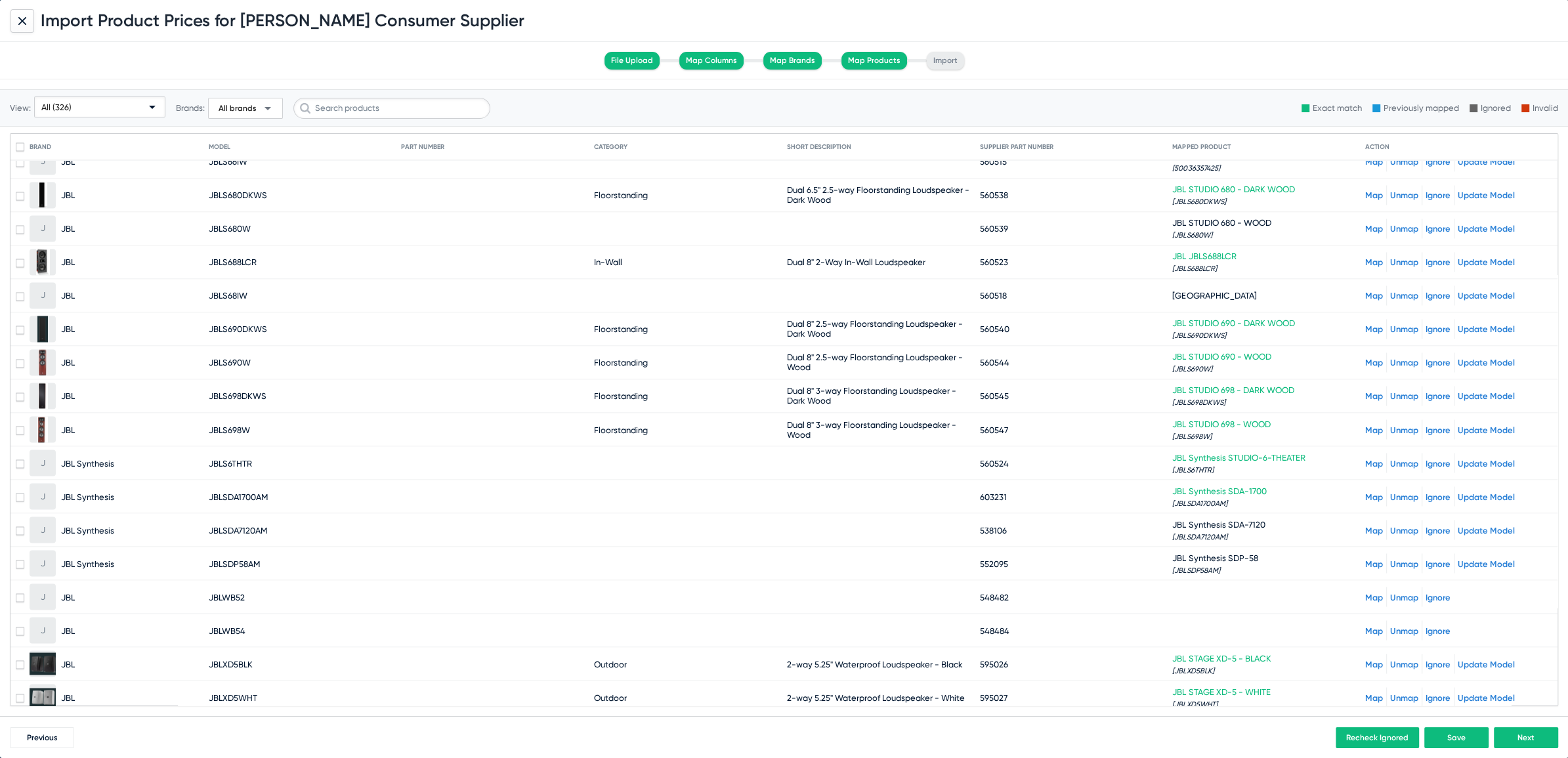
scroll to position [2843, 0]
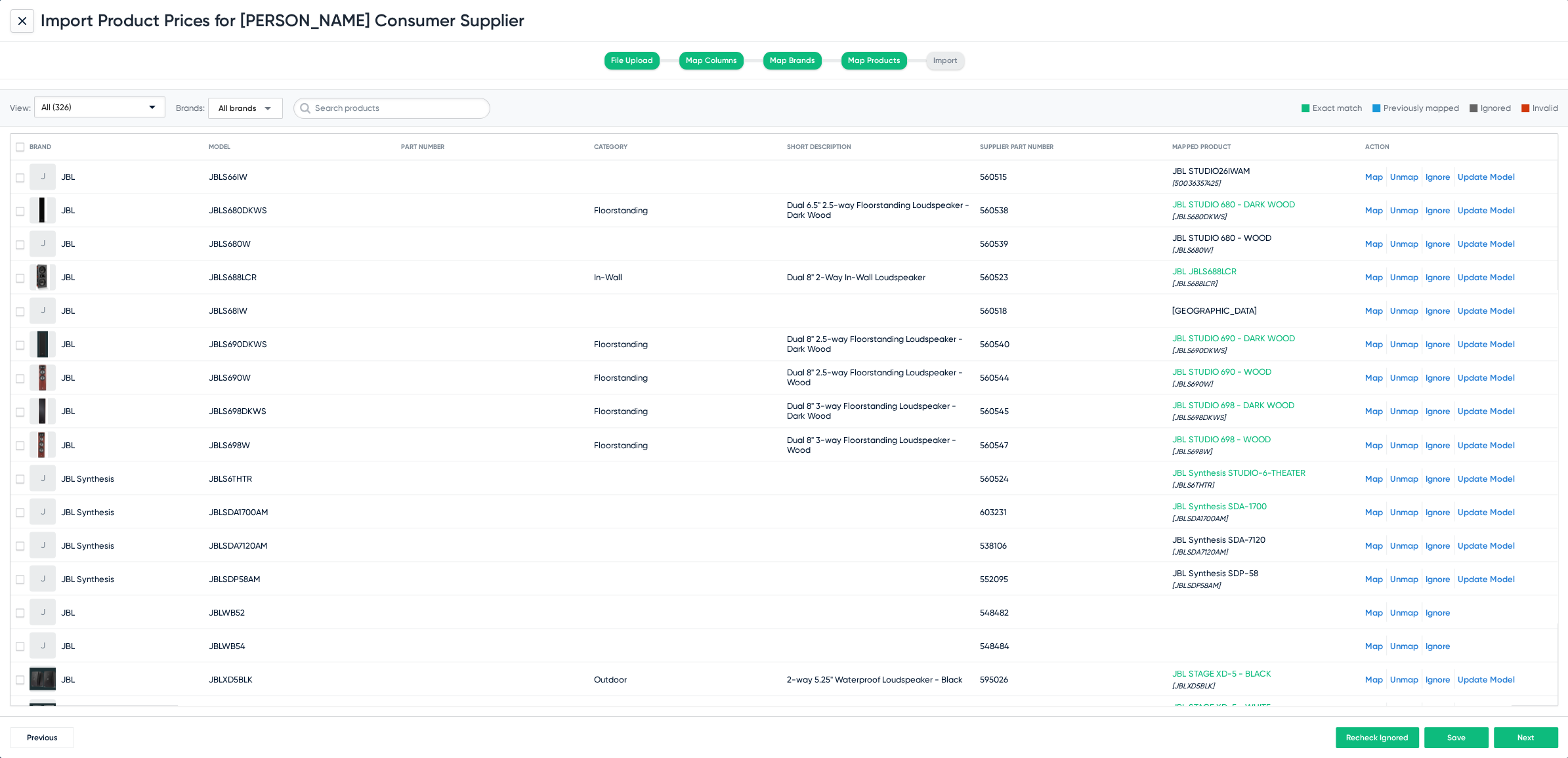
click at [1365, 272] on link "Map" at bounding box center [1374, 277] width 18 height 10
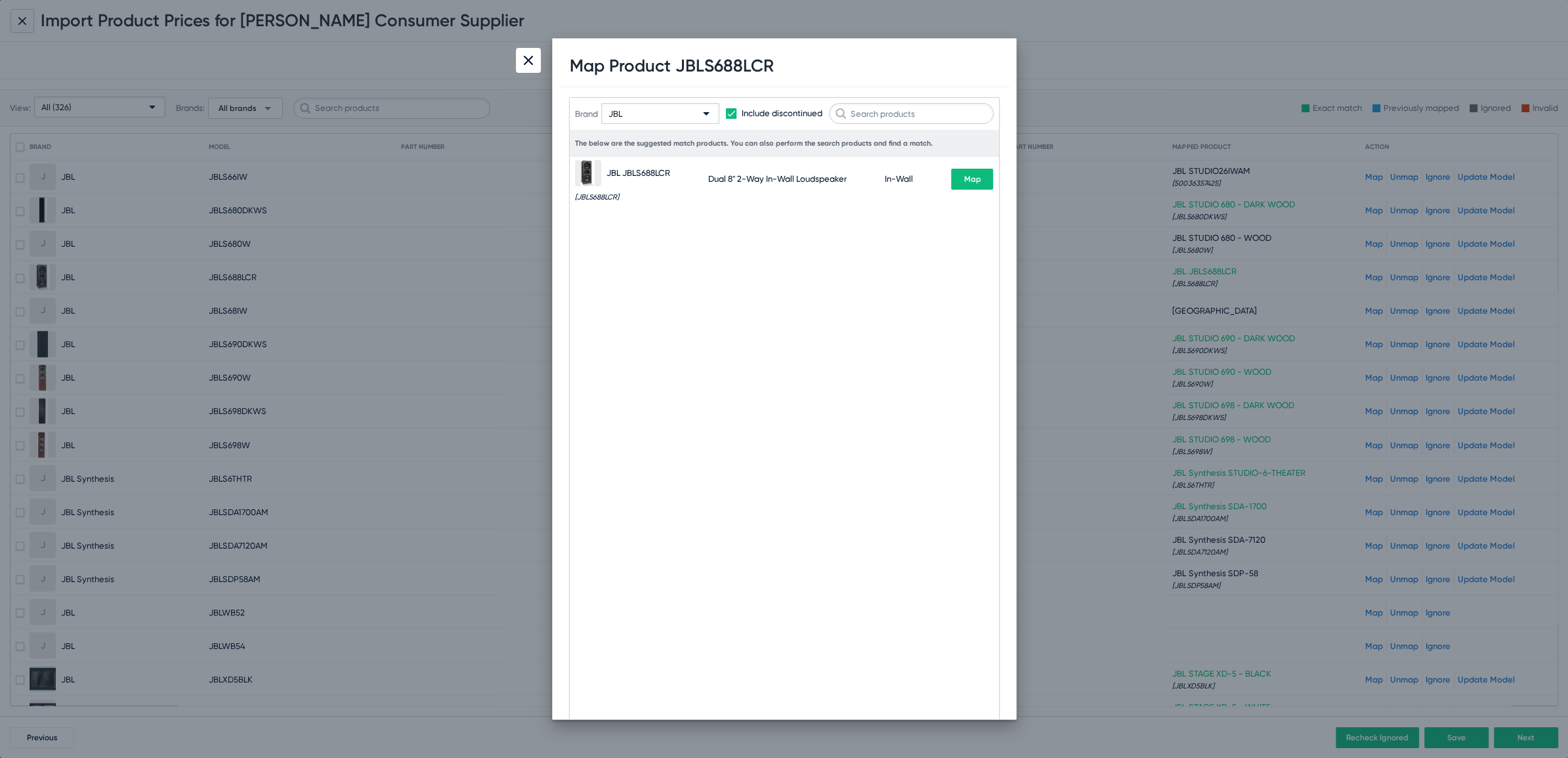
click at [665, 108] on div "JBL" at bounding box center [654, 114] width 92 height 21
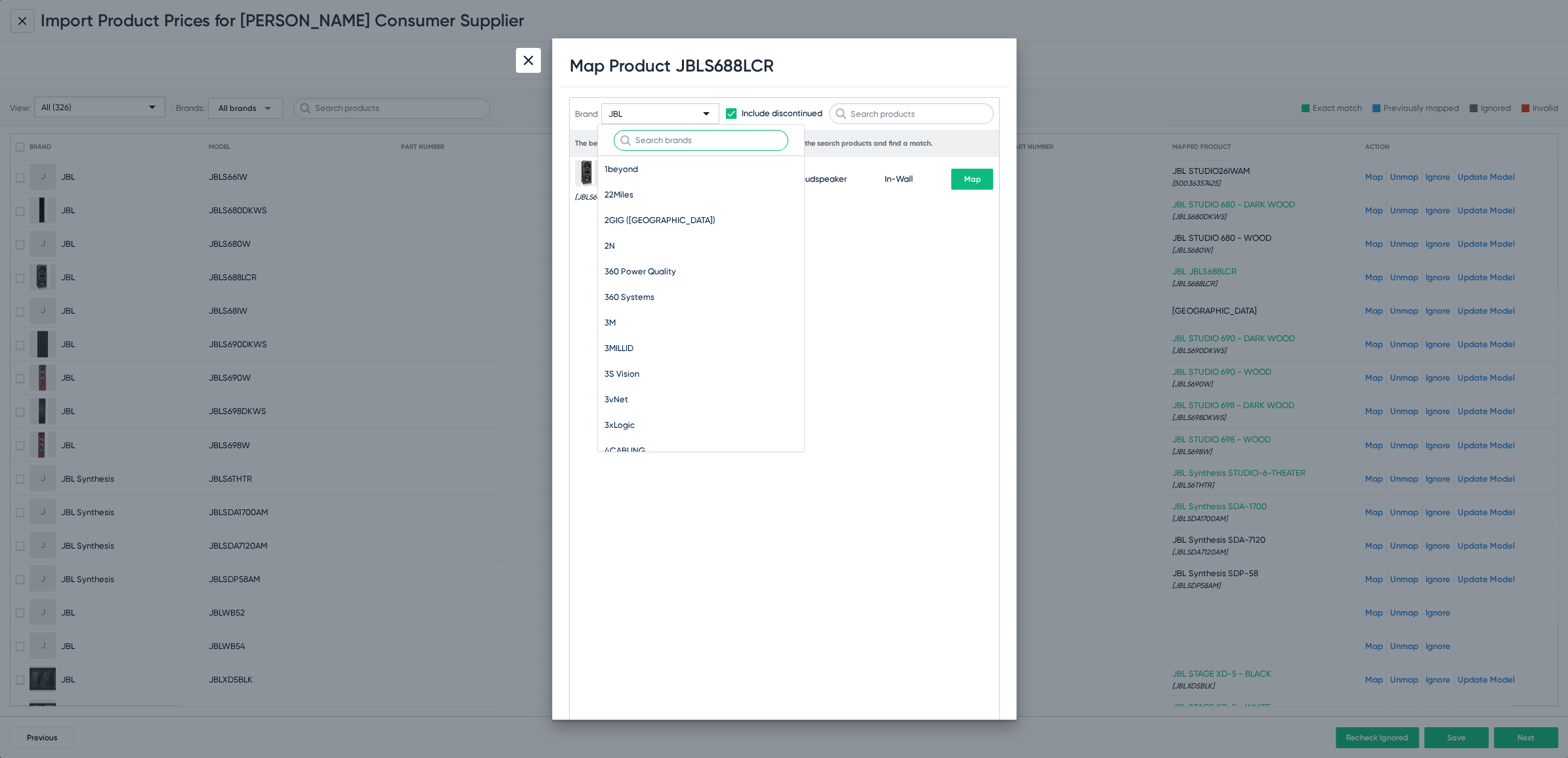
scroll to position [38988, 0]
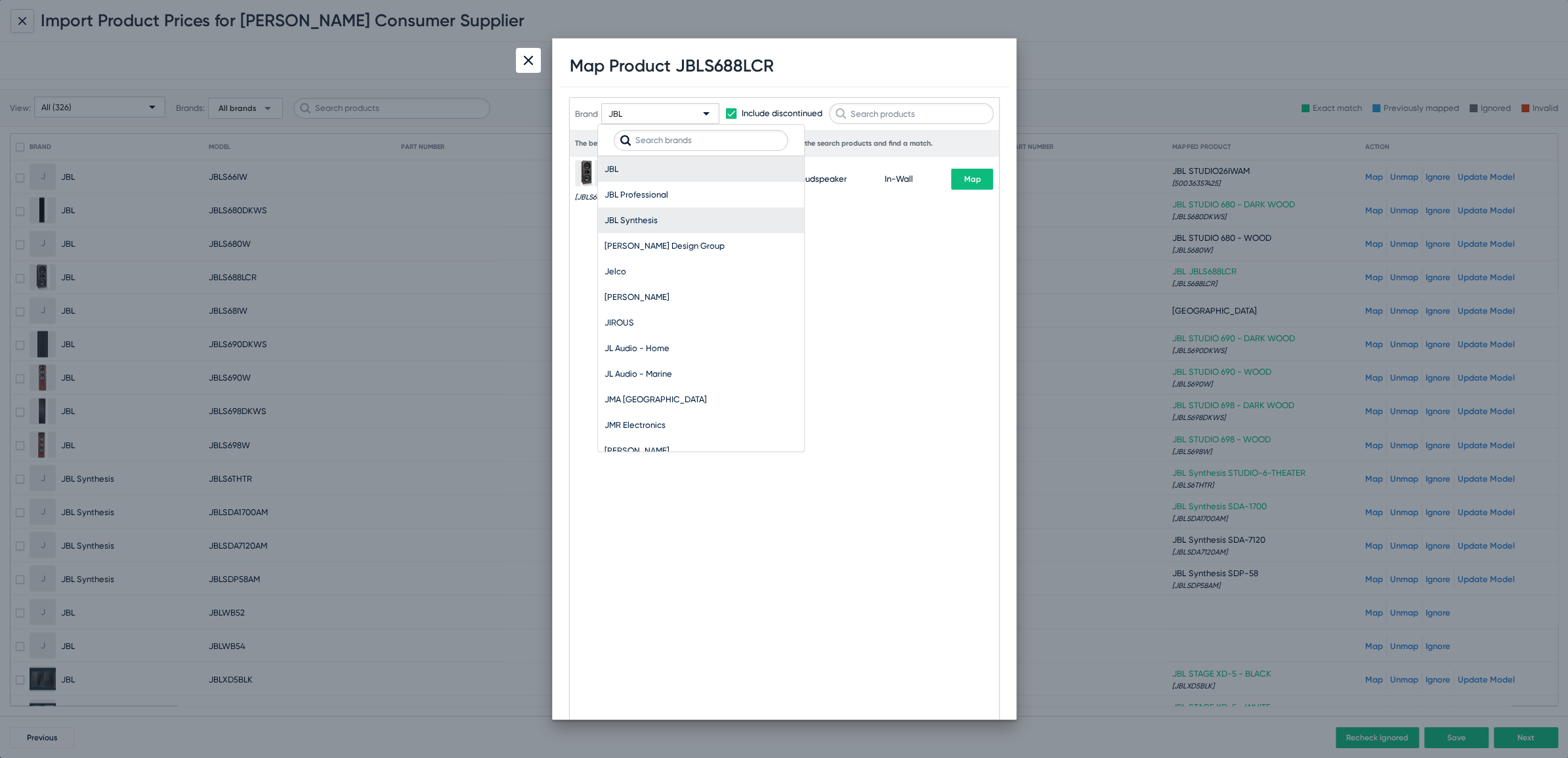
click at [647, 212] on span "JBL Synthesis" at bounding box center [700, 220] width 193 height 26
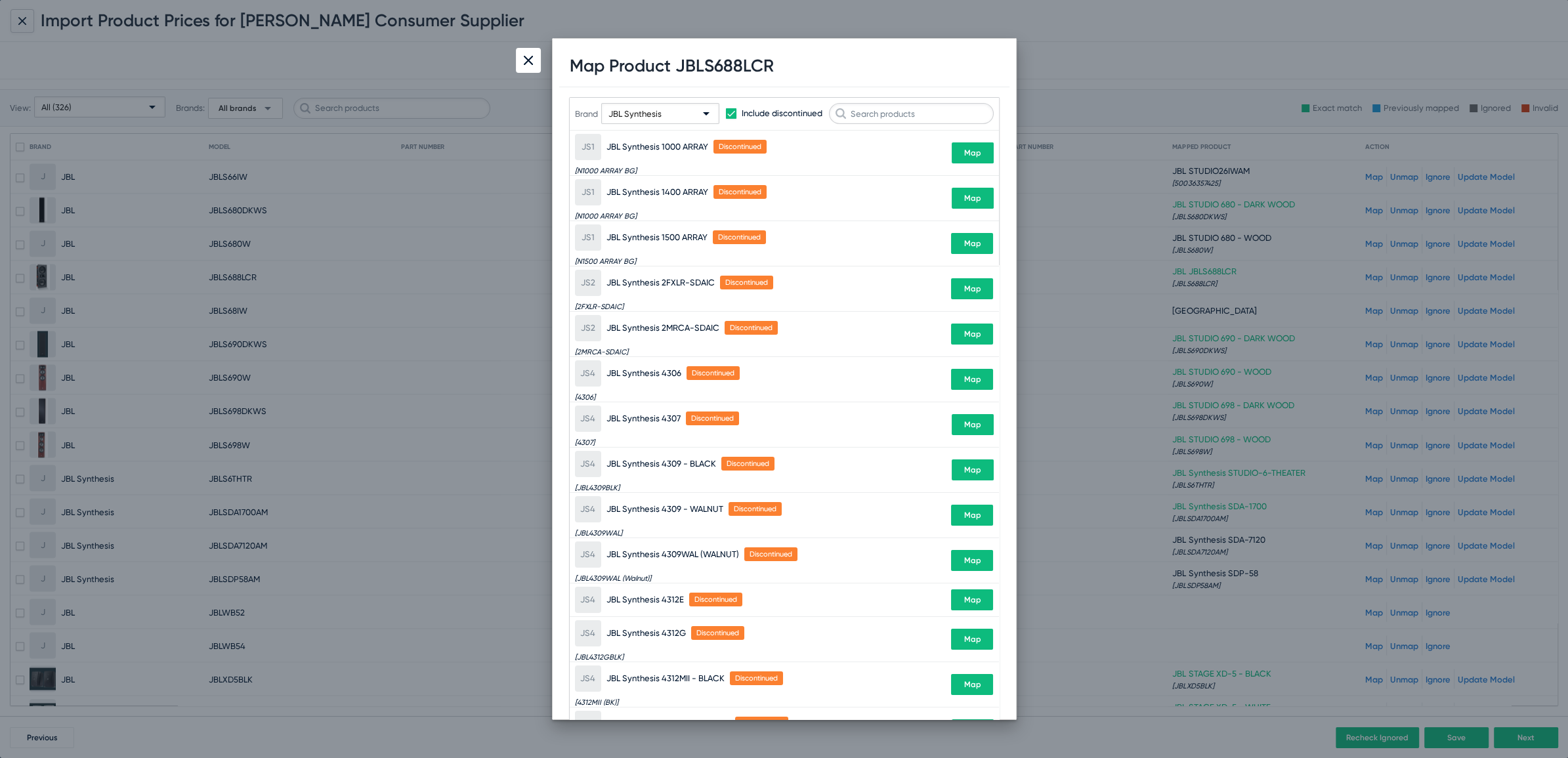
click at [697, 65] on h1 "Map Product JBLS688LCR" at bounding box center [671, 66] width 204 height 20
copy h1 "JBLS688LCR"
click at [888, 110] on input "text" at bounding box center [911, 113] width 164 height 21
paste input "JBLS688LCR"
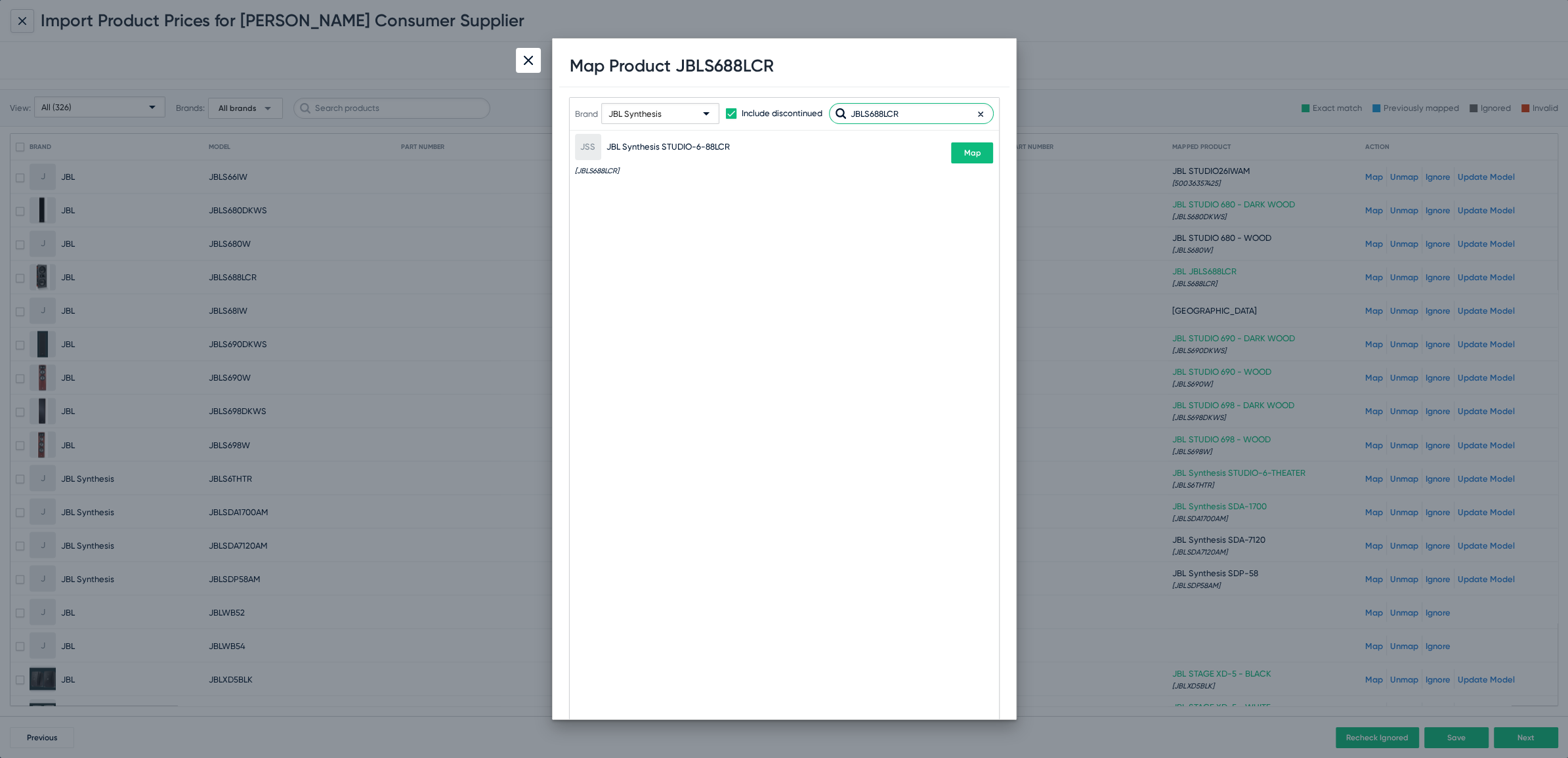
type input "JBLS688LCR"
click at [960, 152] on button "Map" at bounding box center [972, 153] width 42 height 21
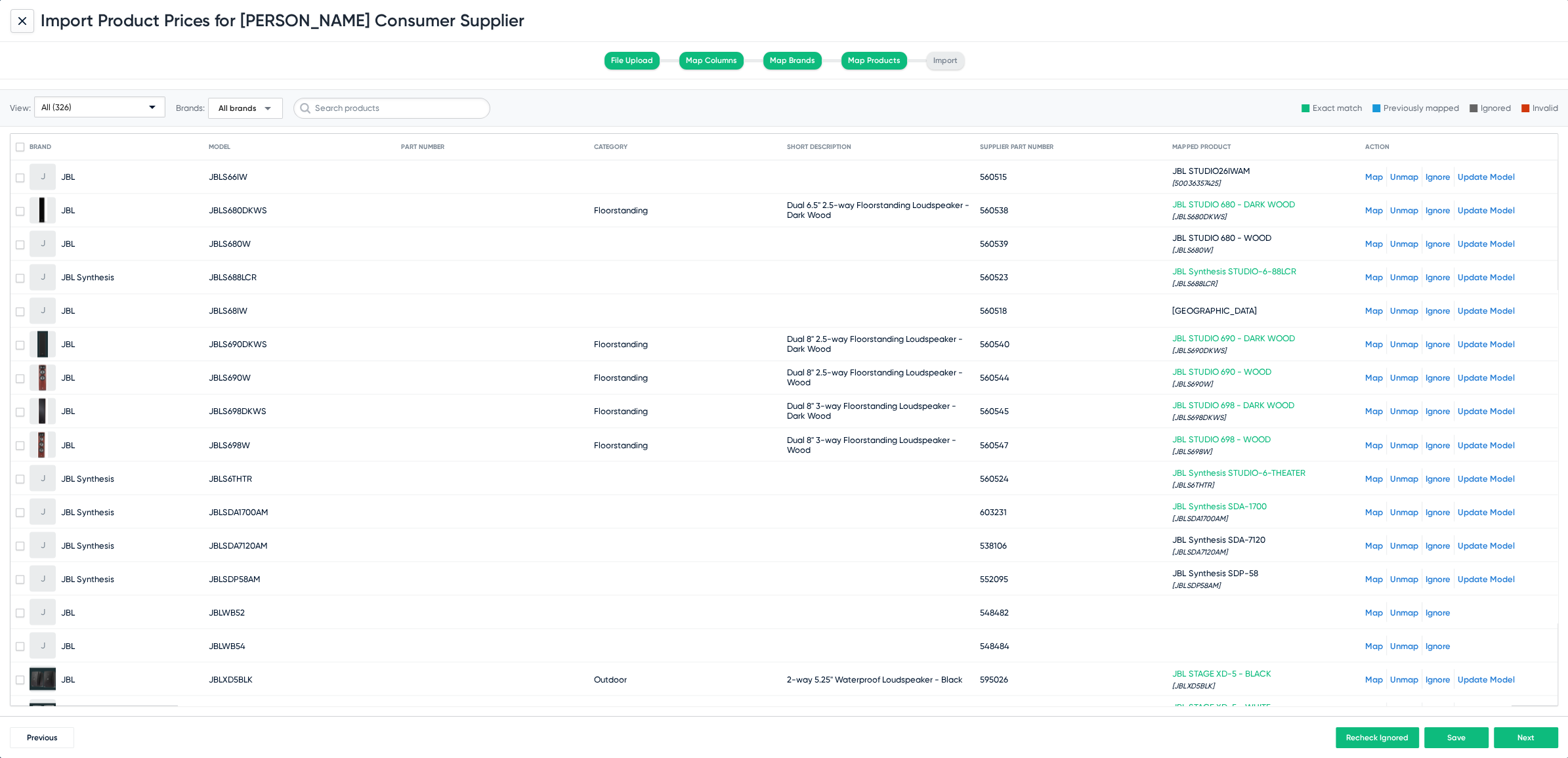
click at [1365, 239] on link "Map" at bounding box center [1374, 244] width 18 height 10
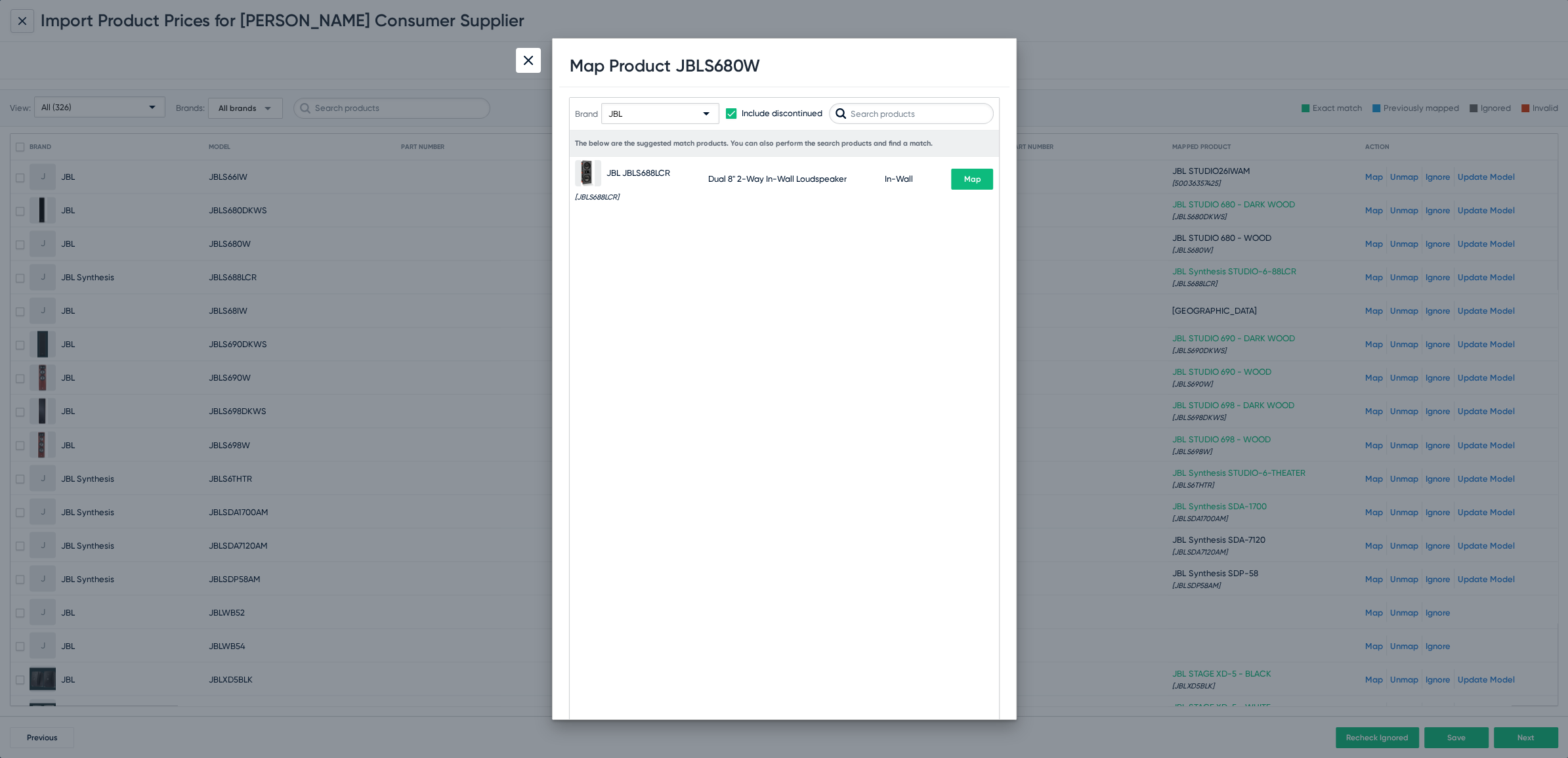
click at [653, 109] on div "JBL" at bounding box center [654, 114] width 92 height 21
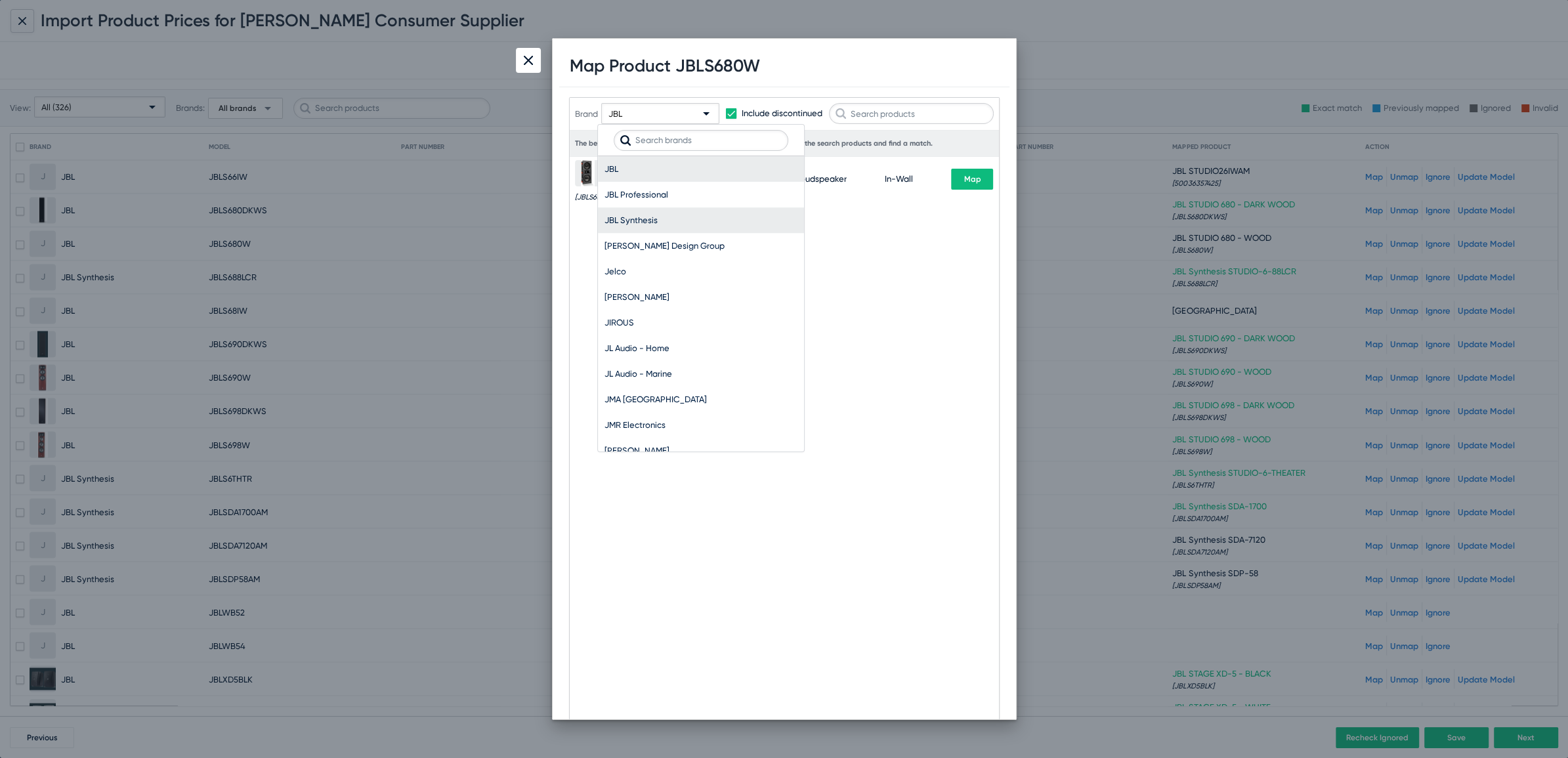
click at [633, 215] on span "JBL Synthesis" at bounding box center [700, 220] width 193 height 26
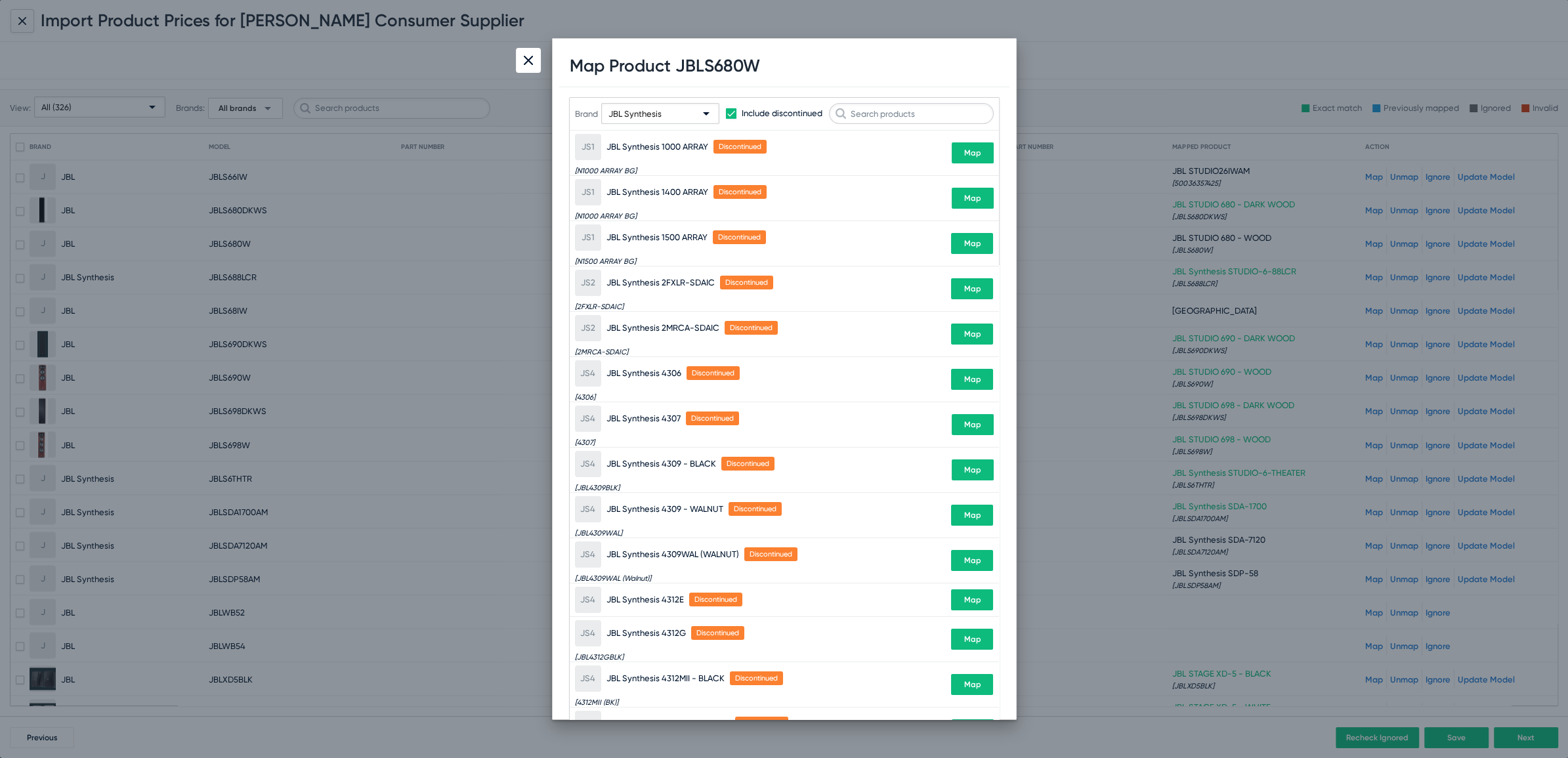
click at [688, 67] on h1 "Map Product JBLS680W" at bounding box center [665, 66] width 190 height 20
copy h1 "JBLS680W"
click at [904, 116] on input "text" at bounding box center [911, 113] width 164 height 21
paste input "JBLS680W"
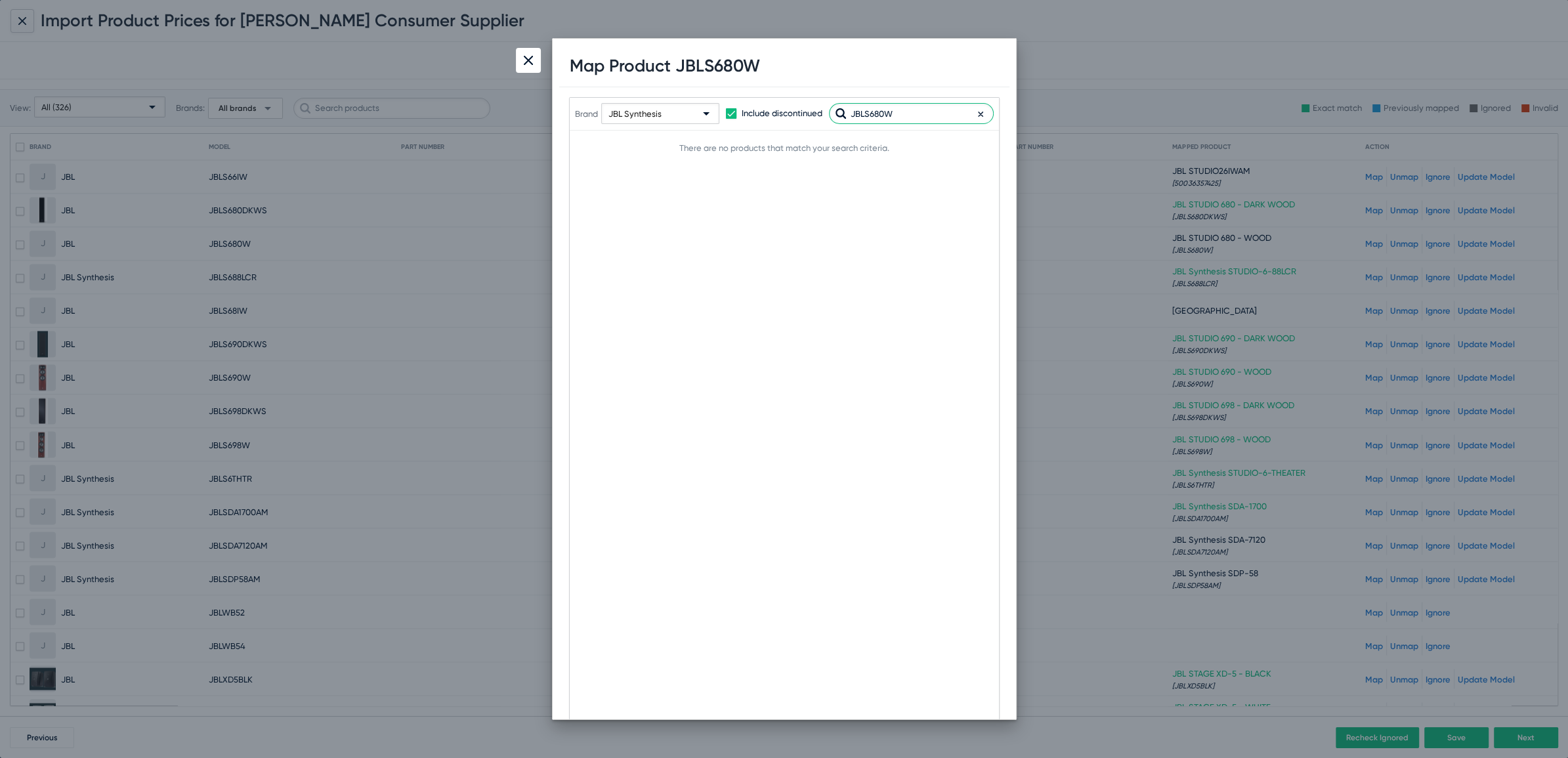
type input "JBLS680W"
click at [530, 60] on img at bounding box center [529, 61] width 9 height 9
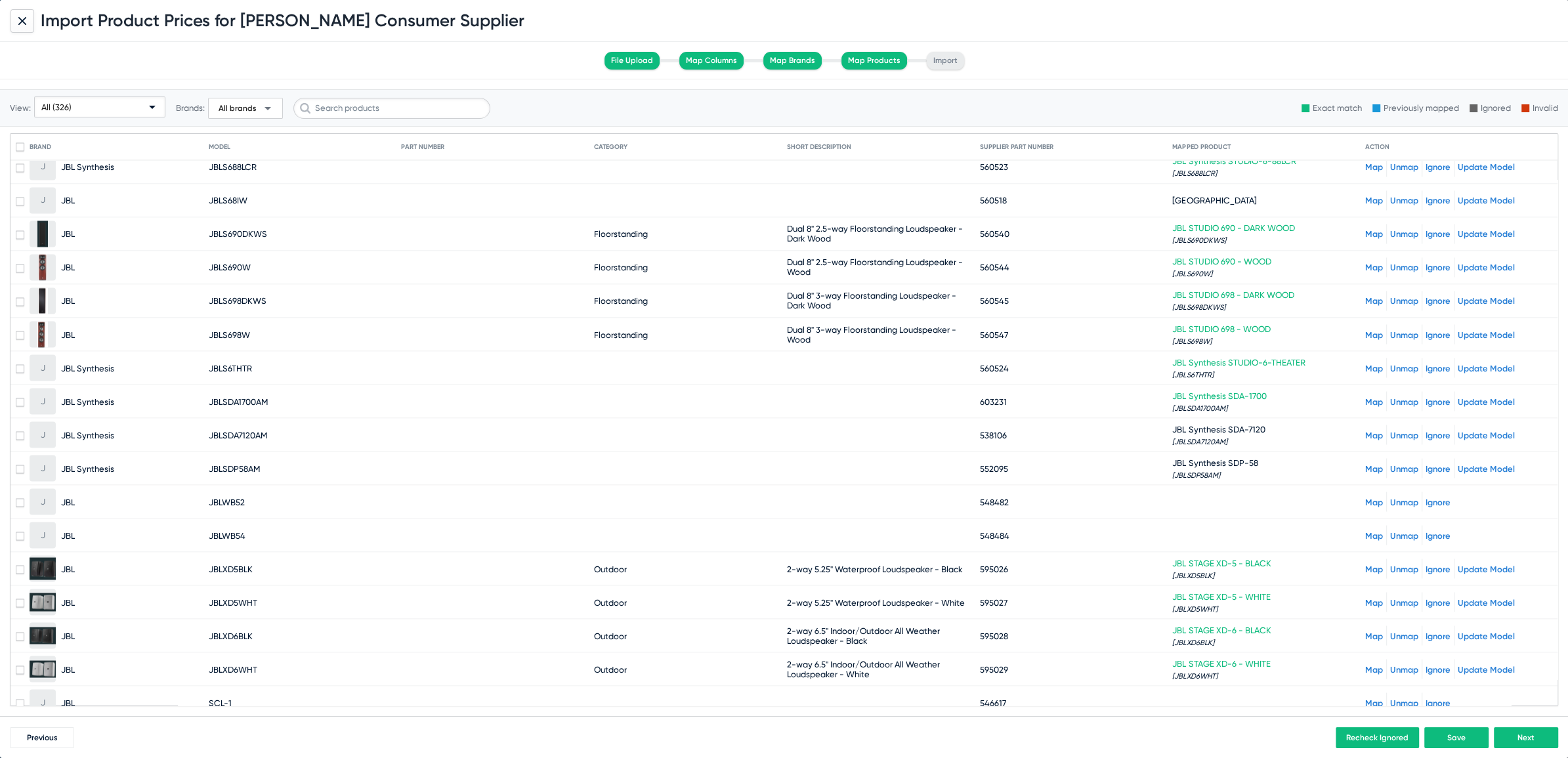
scroll to position [2966, 0]
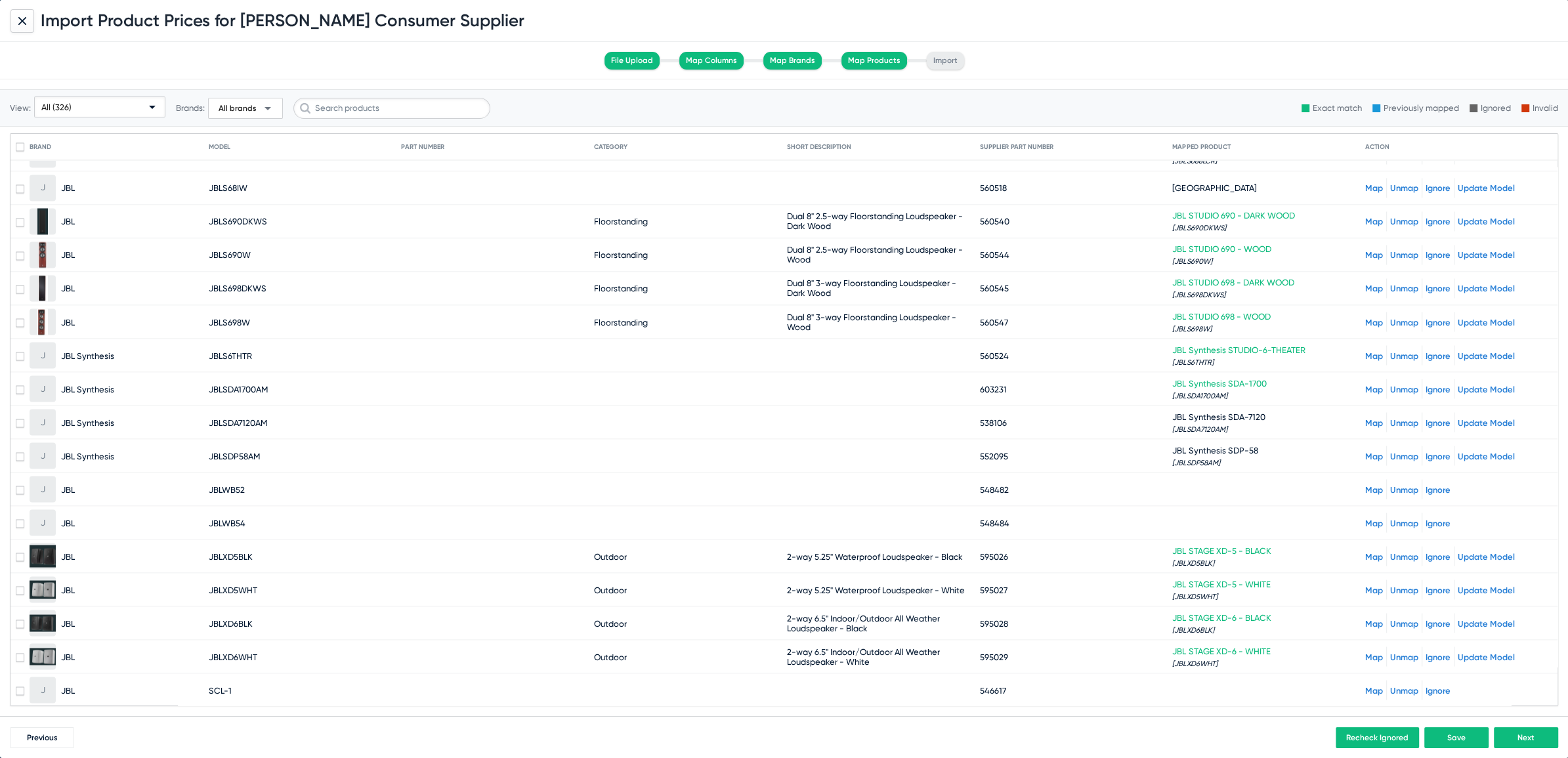
click at [1367, 484] on link "Map" at bounding box center [1374, 489] width 18 height 10
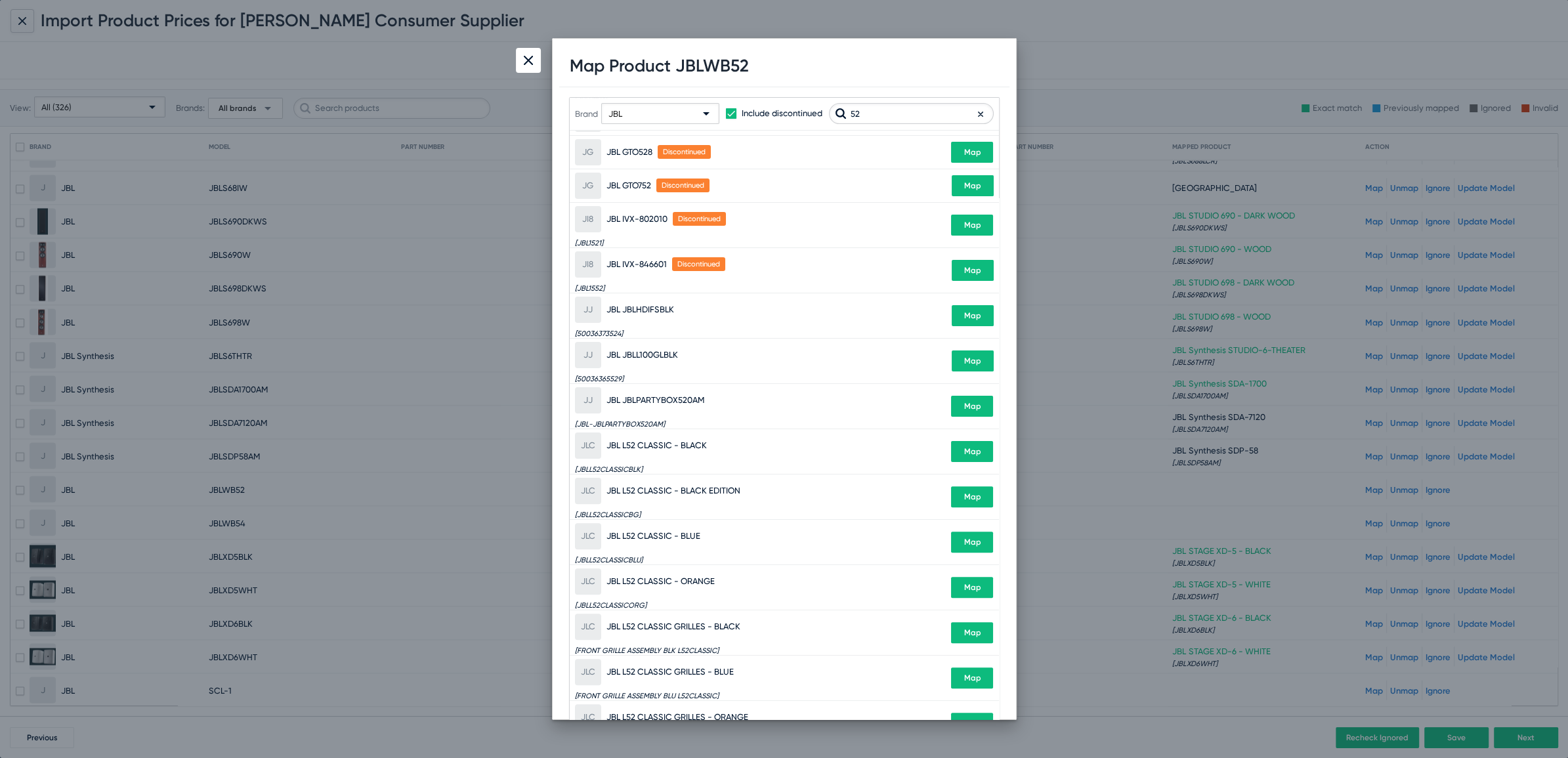
scroll to position [429, 0]
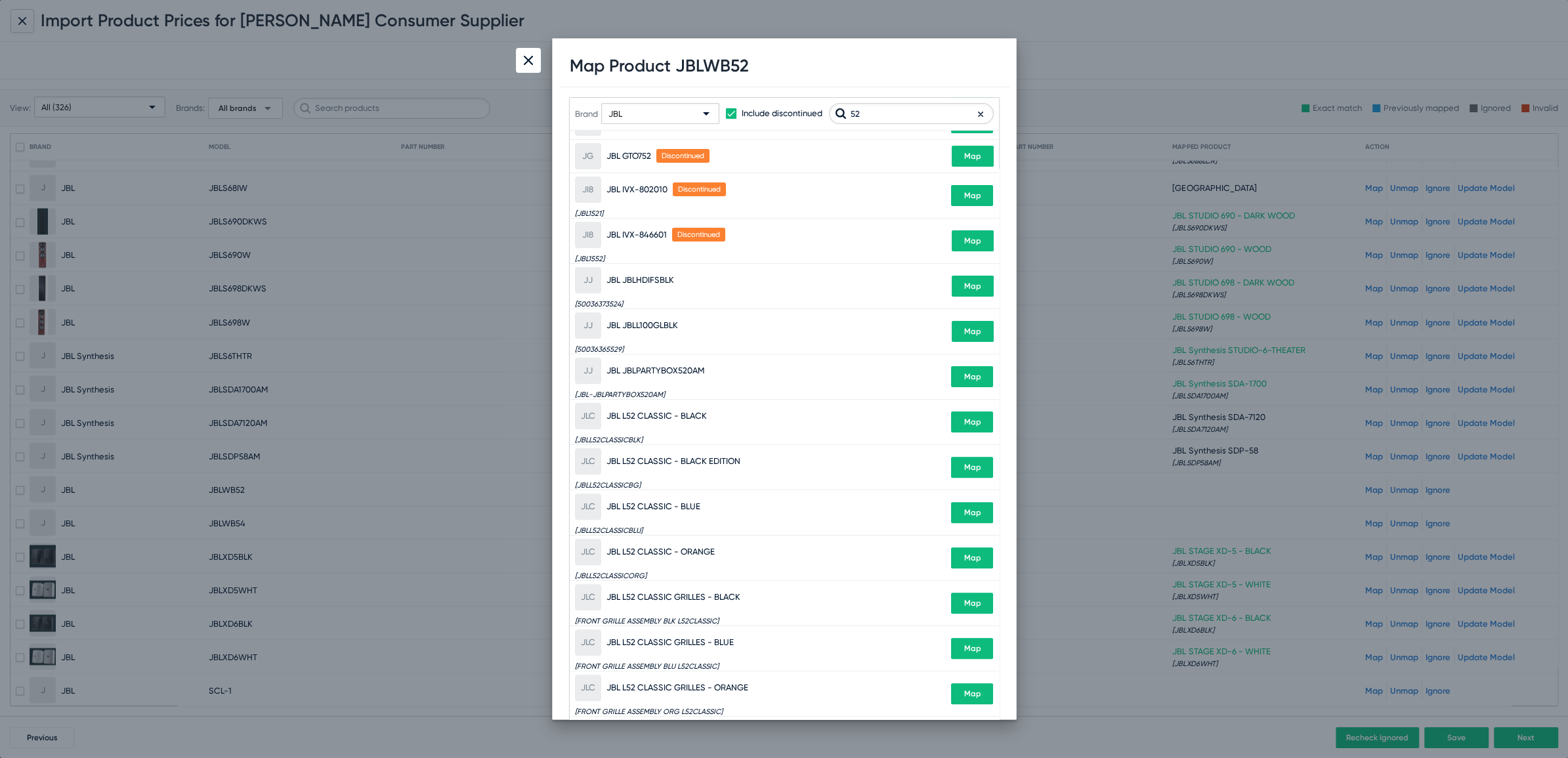
type input "52"
click at [647, 114] on div "JBL" at bounding box center [654, 114] width 92 height 21
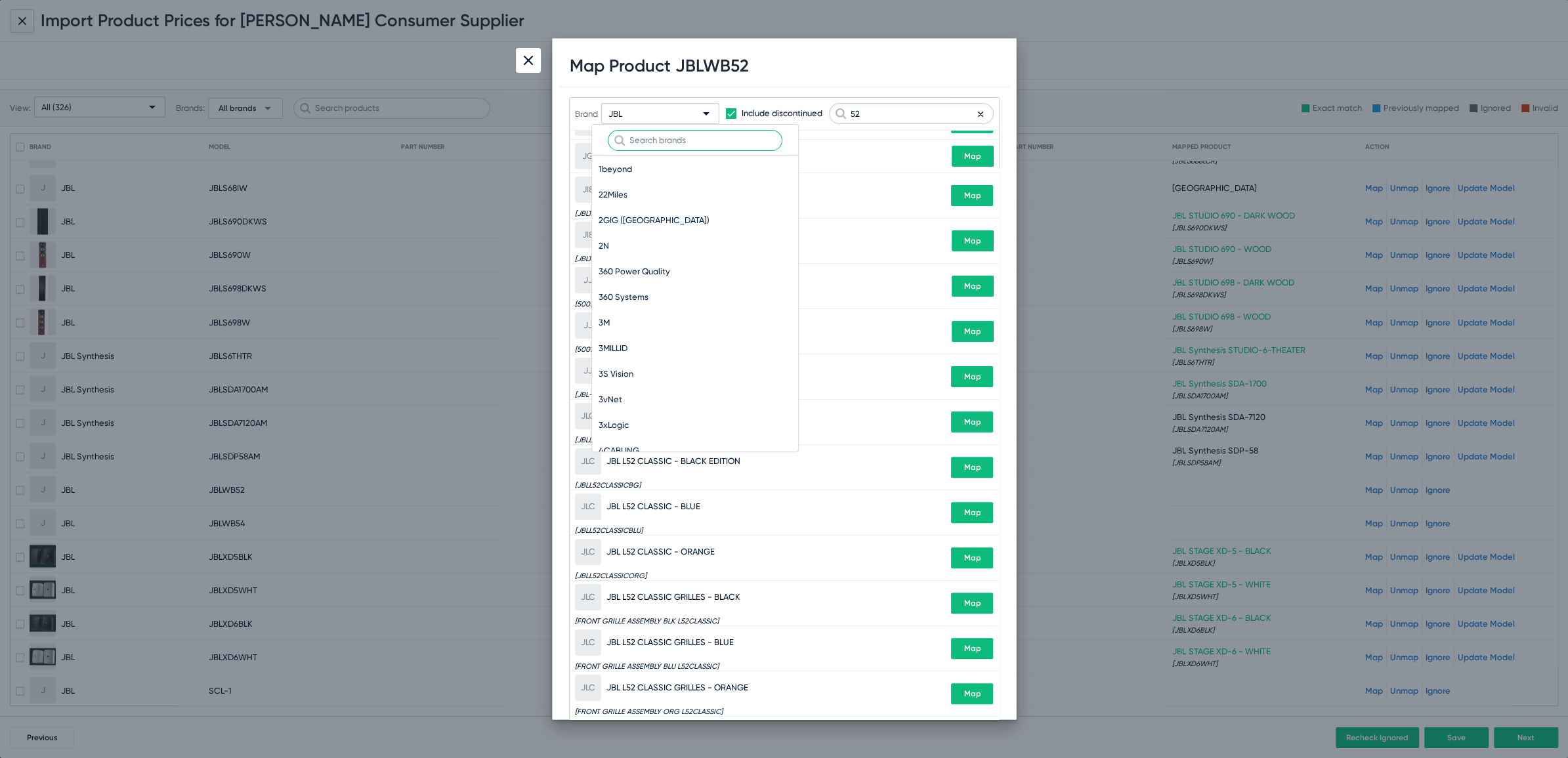
scroll to position [38988, 0]
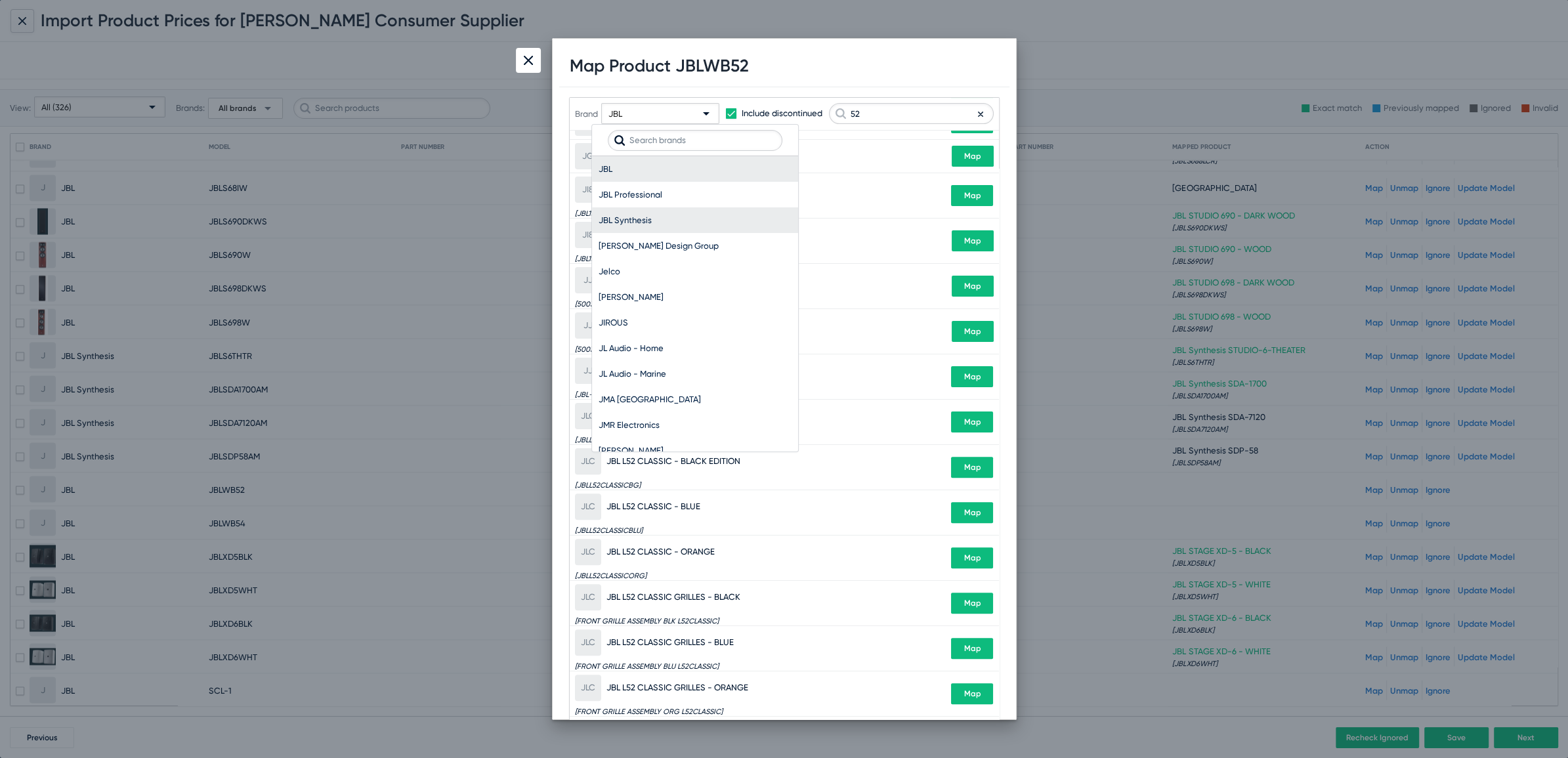
click at [628, 212] on span "JBL Synthesis" at bounding box center [695, 220] width 193 height 26
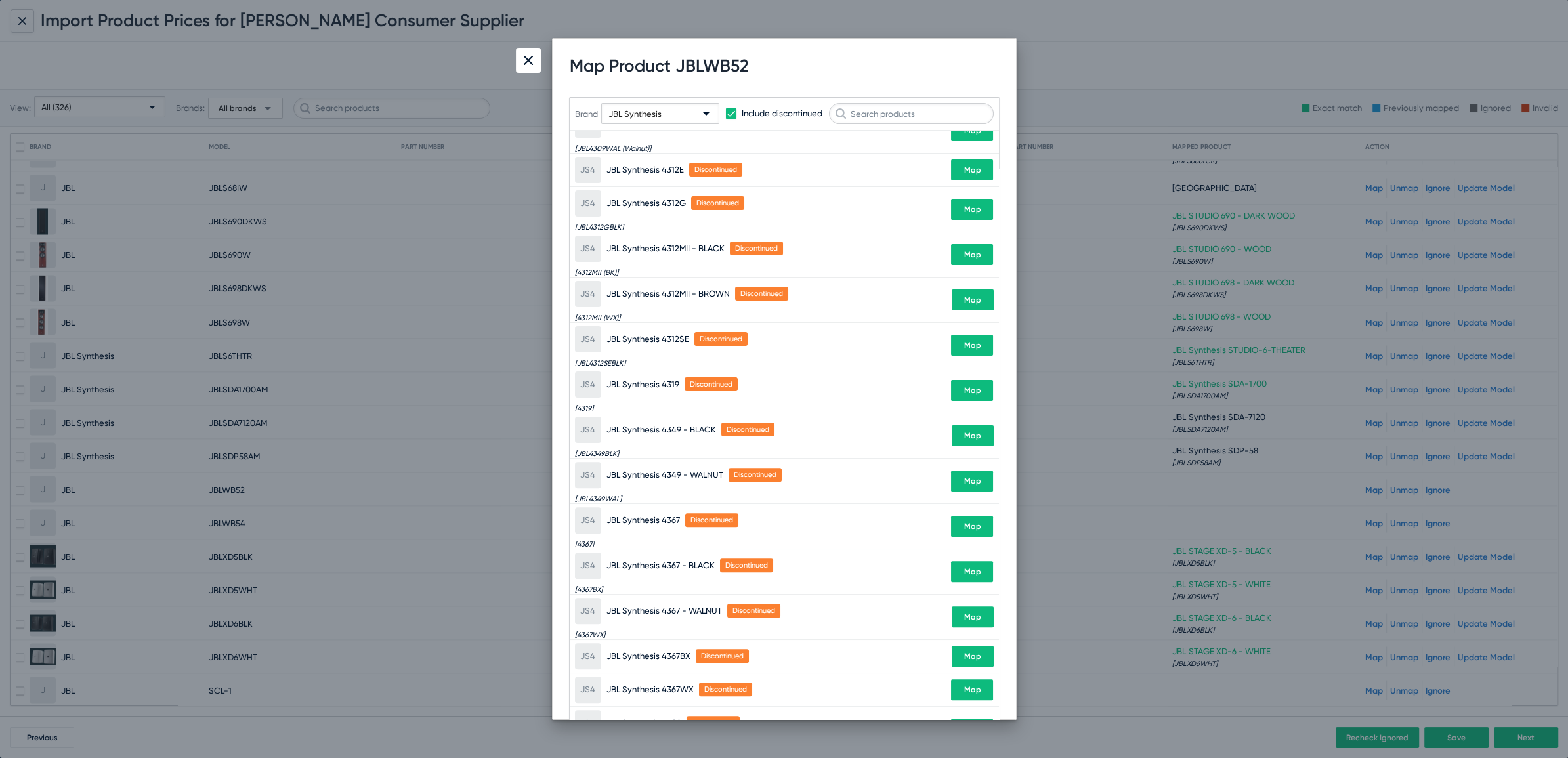
scroll to position [0, 0]
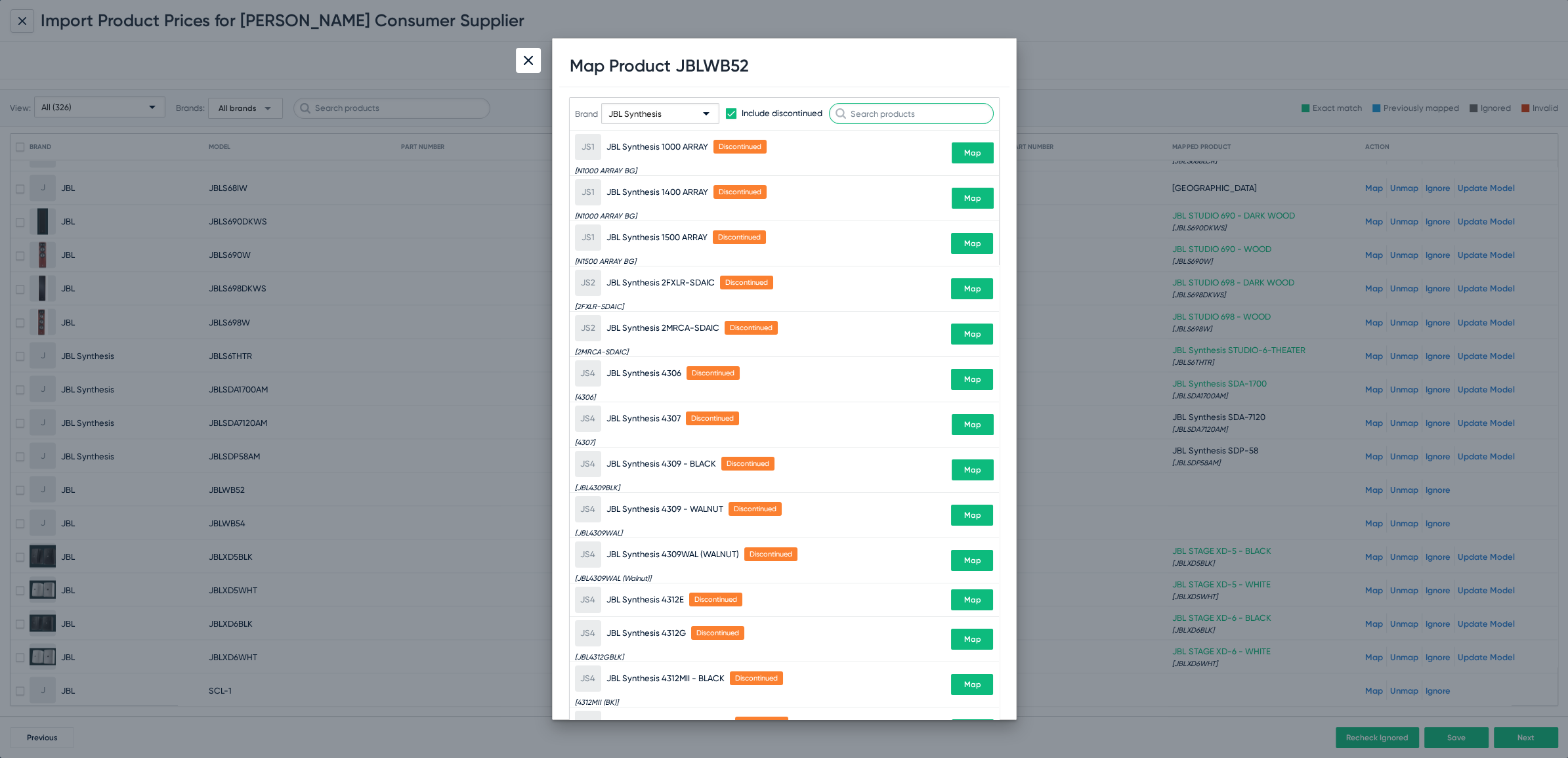
click at [927, 105] on input "text" at bounding box center [911, 113] width 164 height 21
click at [710, 69] on h1 "Map Product JBLWB52" at bounding box center [659, 66] width 179 height 20
copy h1 "JBLWB52"
click at [902, 112] on input "text" at bounding box center [911, 113] width 164 height 21
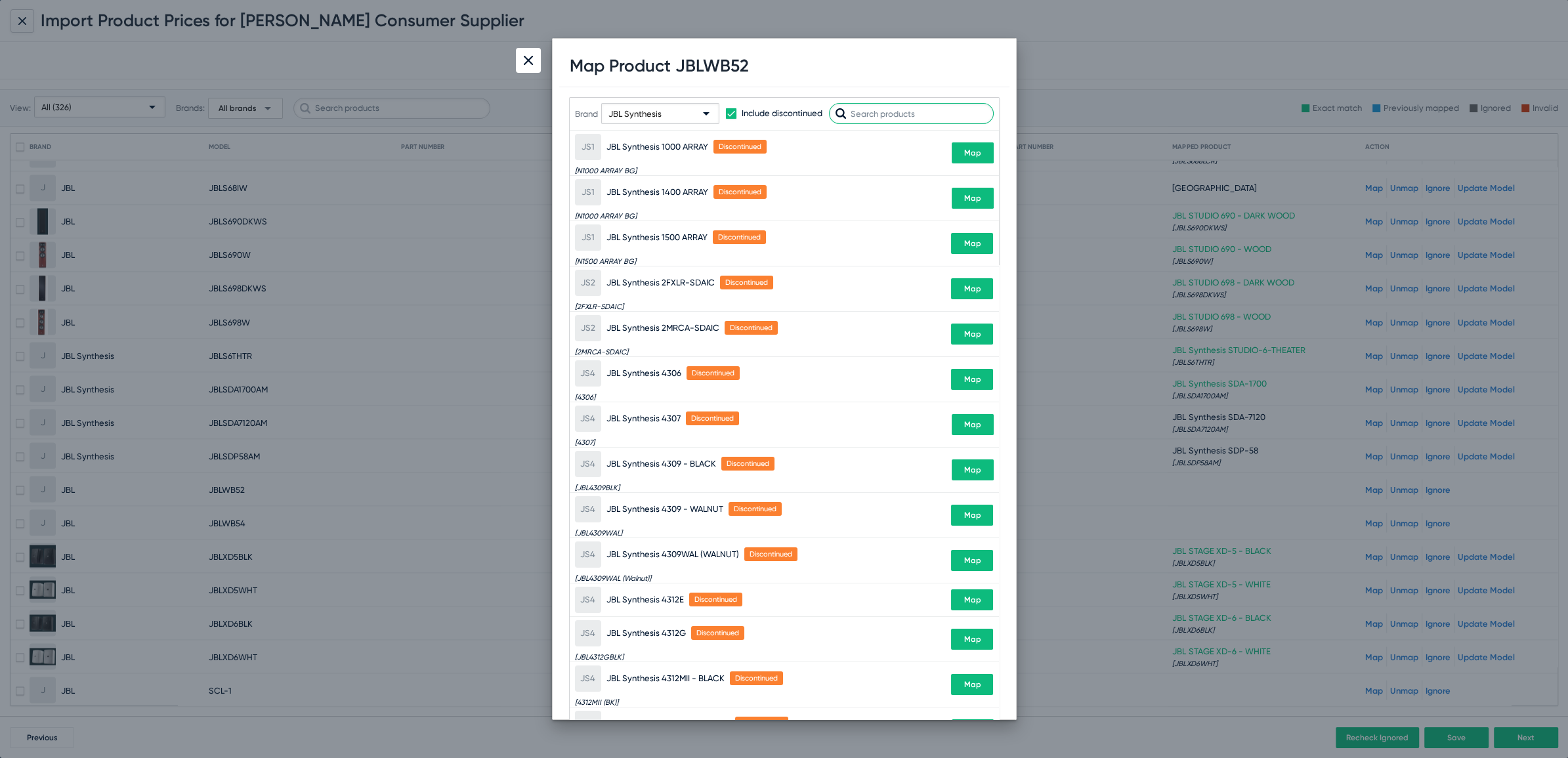
paste input "JBLWB52"
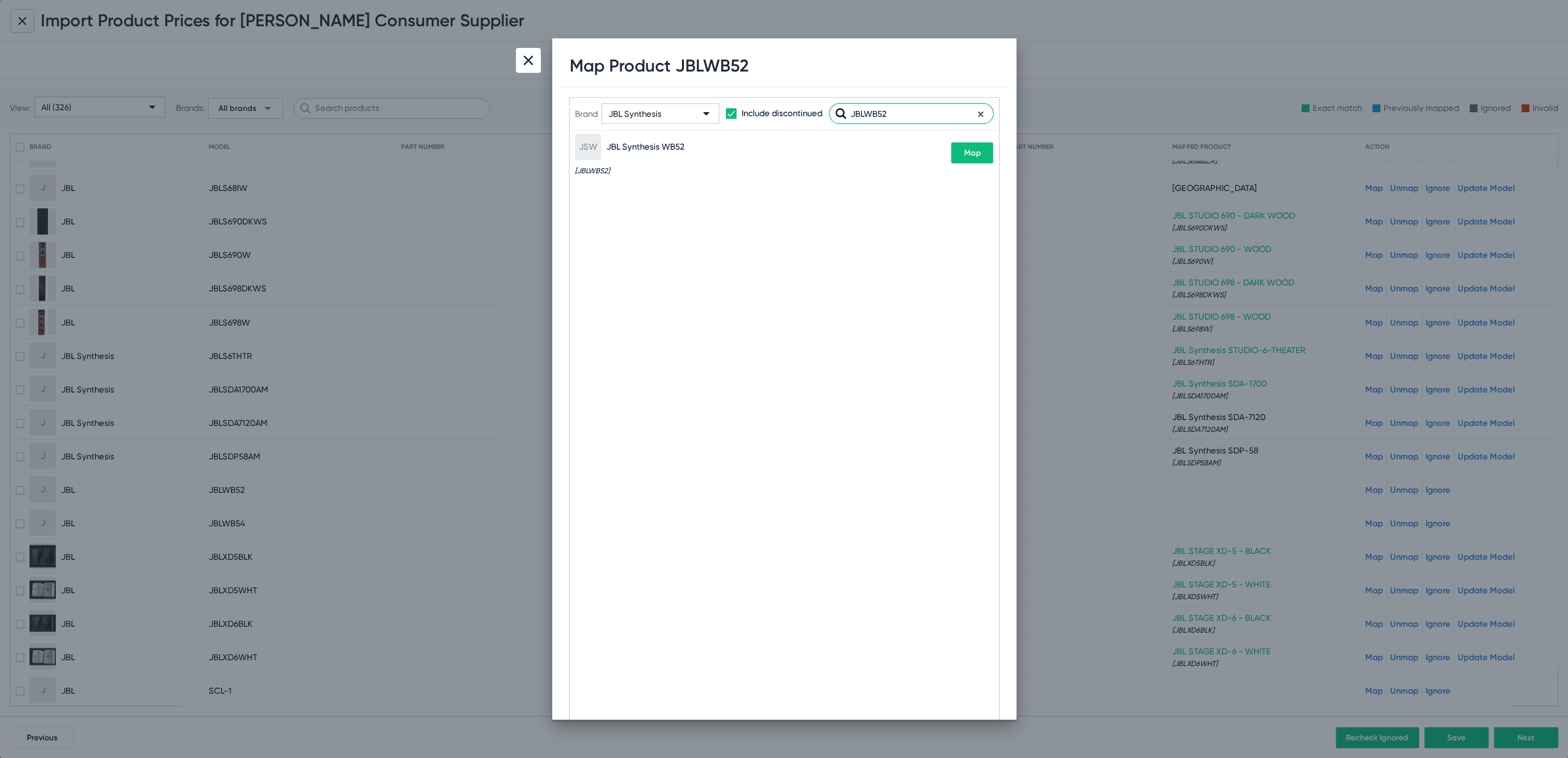
type input "JBLWB52"
click at [990, 153] on button "Map" at bounding box center [972, 153] width 42 height 21
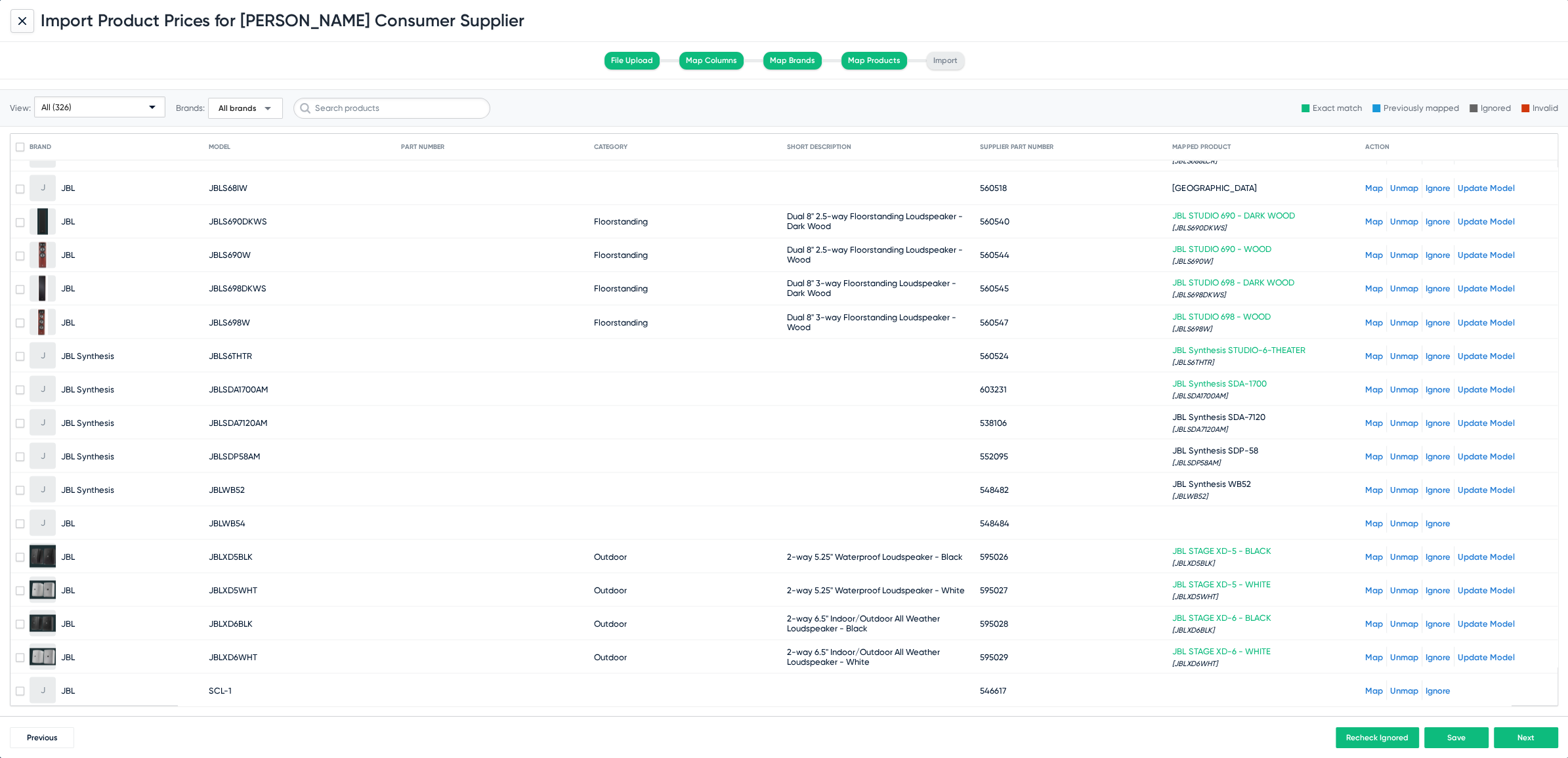
click at [1365, 517] on link "Map" at bounding box center [1374, 522] width 18 height 10
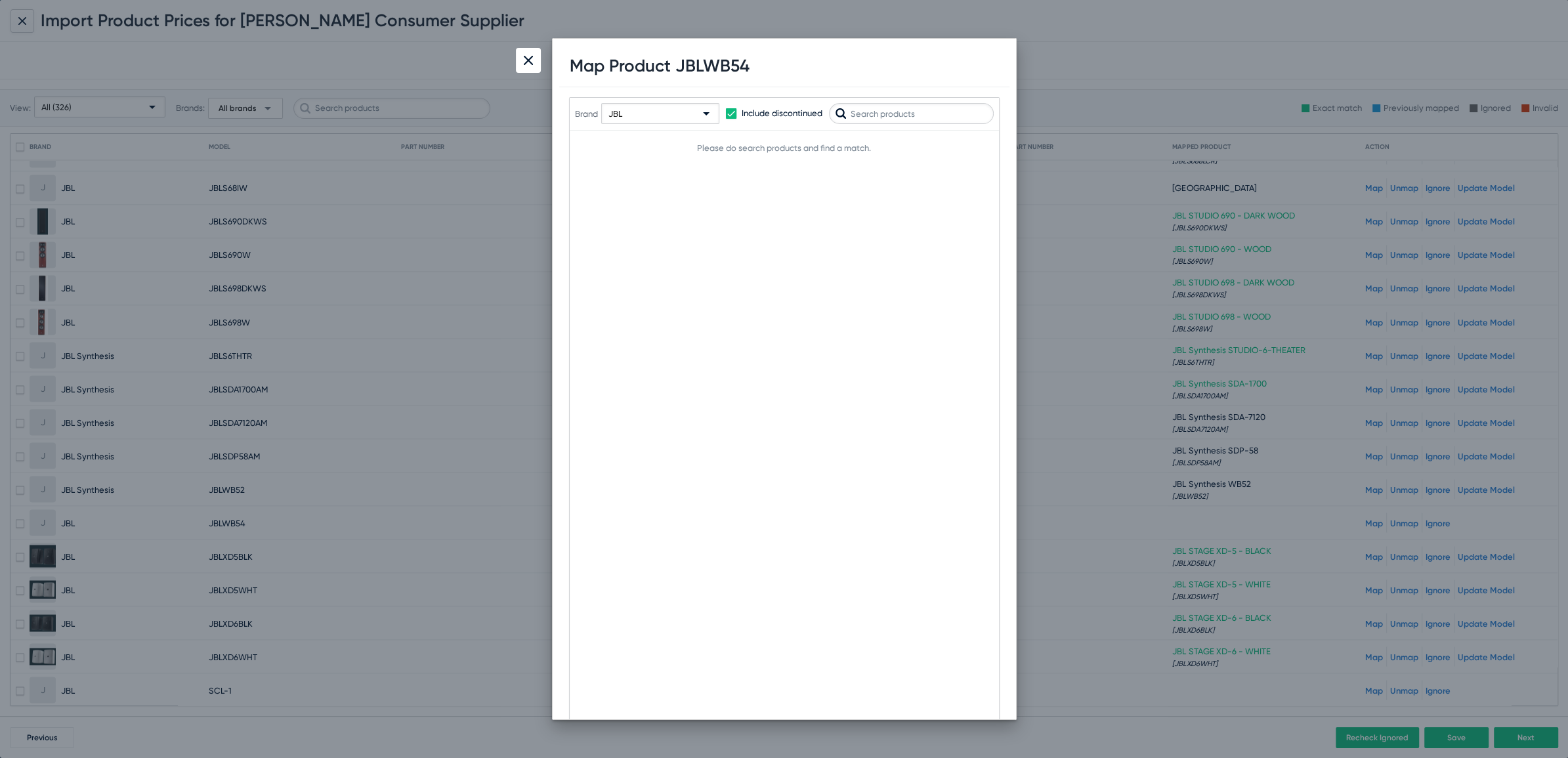
click at [628, 110] on div "JBL" at bounding box center [654, 114] width 92 height 21
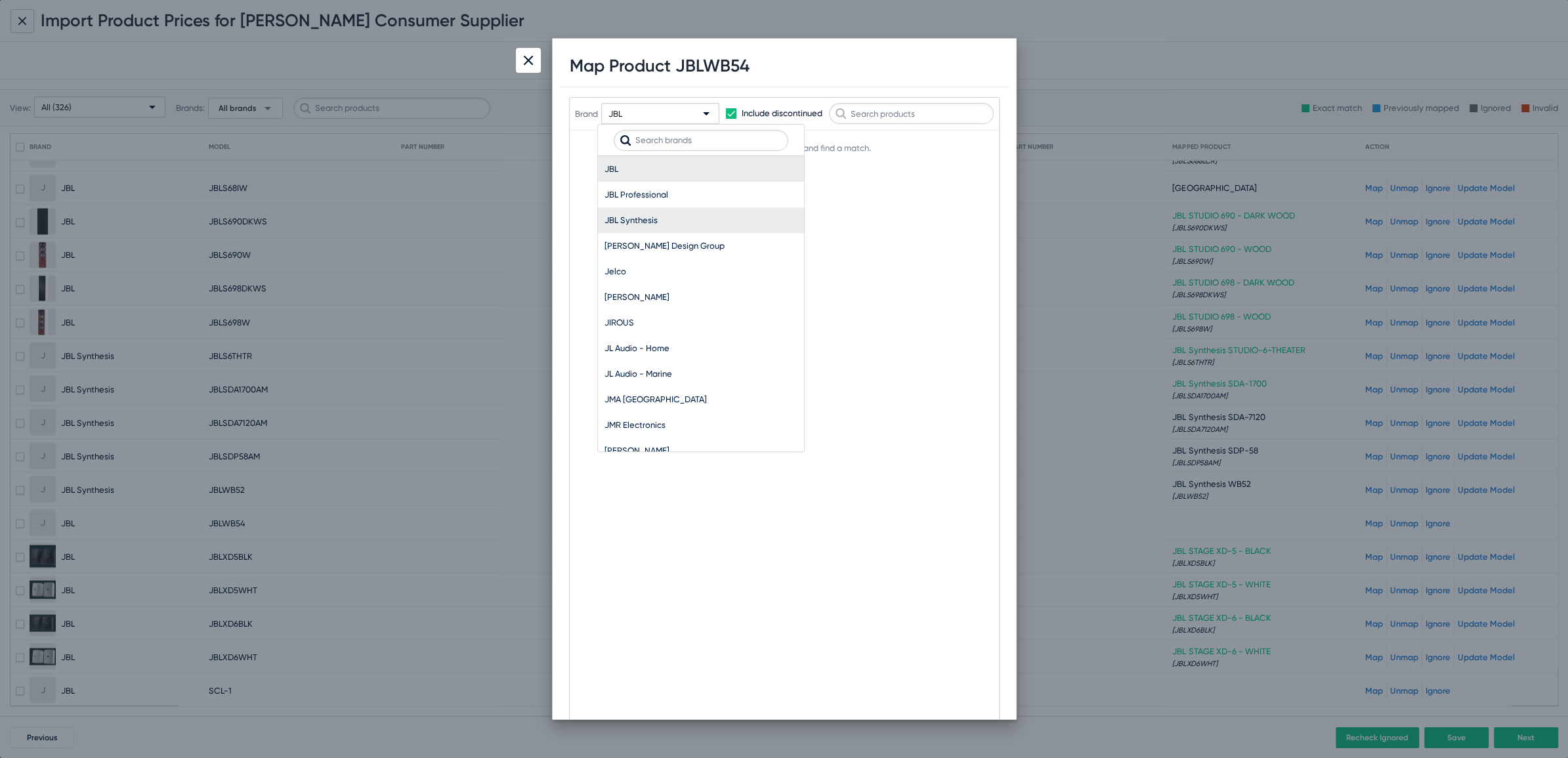
click at [620, 217] on span "JBL Synthesis" at bounding box center [700, 220] width 193 height 26
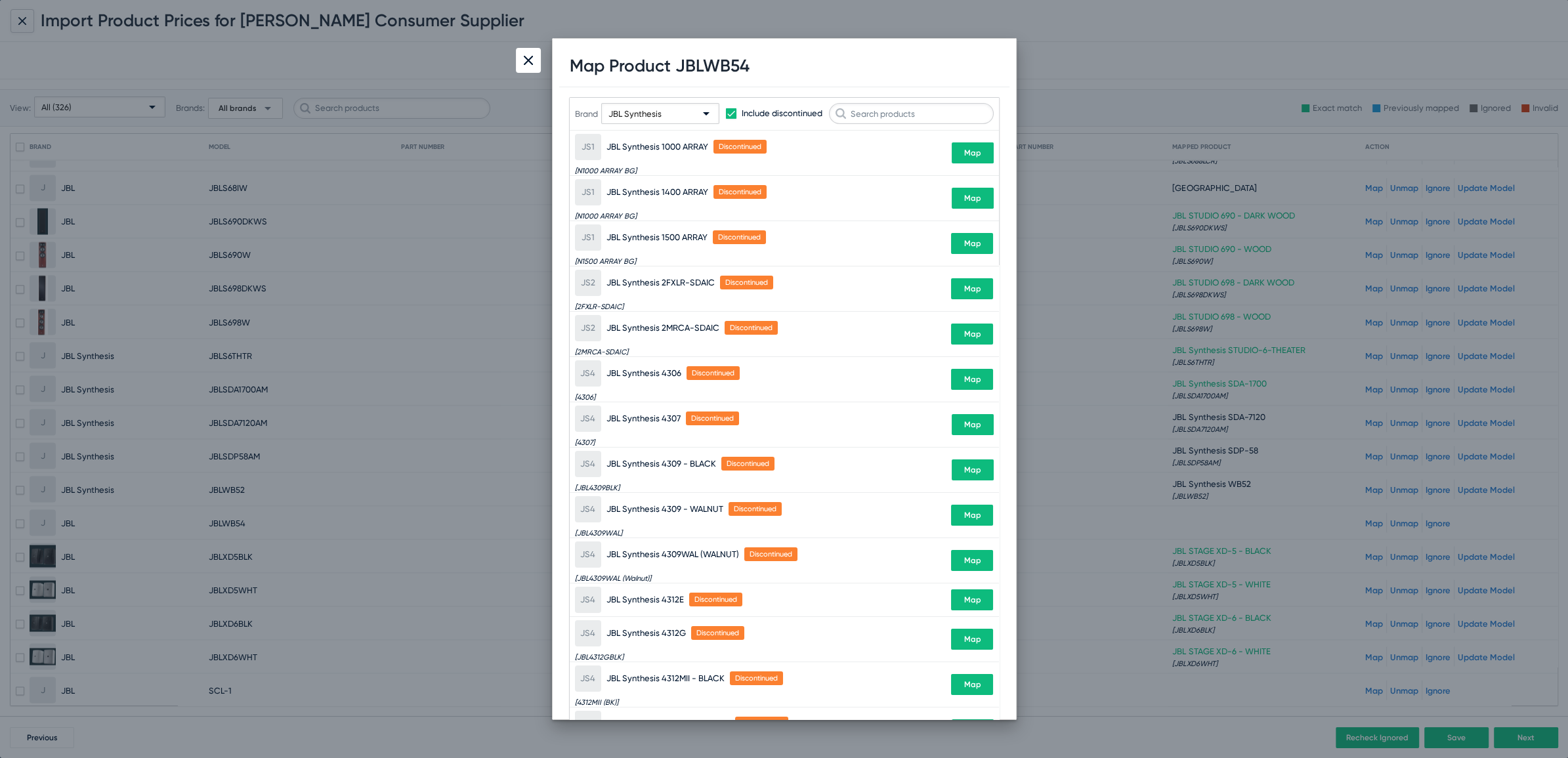
click at [694, 64] on h1 "Map Product JBLWB54" at bounding box center [659, 66] width 180 height 20
copy h1 "JBLWB54"
click at [930, 126] on div "Brand JBL Synthesis Include discontinued" at bounding box center [784, 113] width 419 height 64
click at [931, 110] on input "text" at bounding box center [911, 113] width 164 height 21
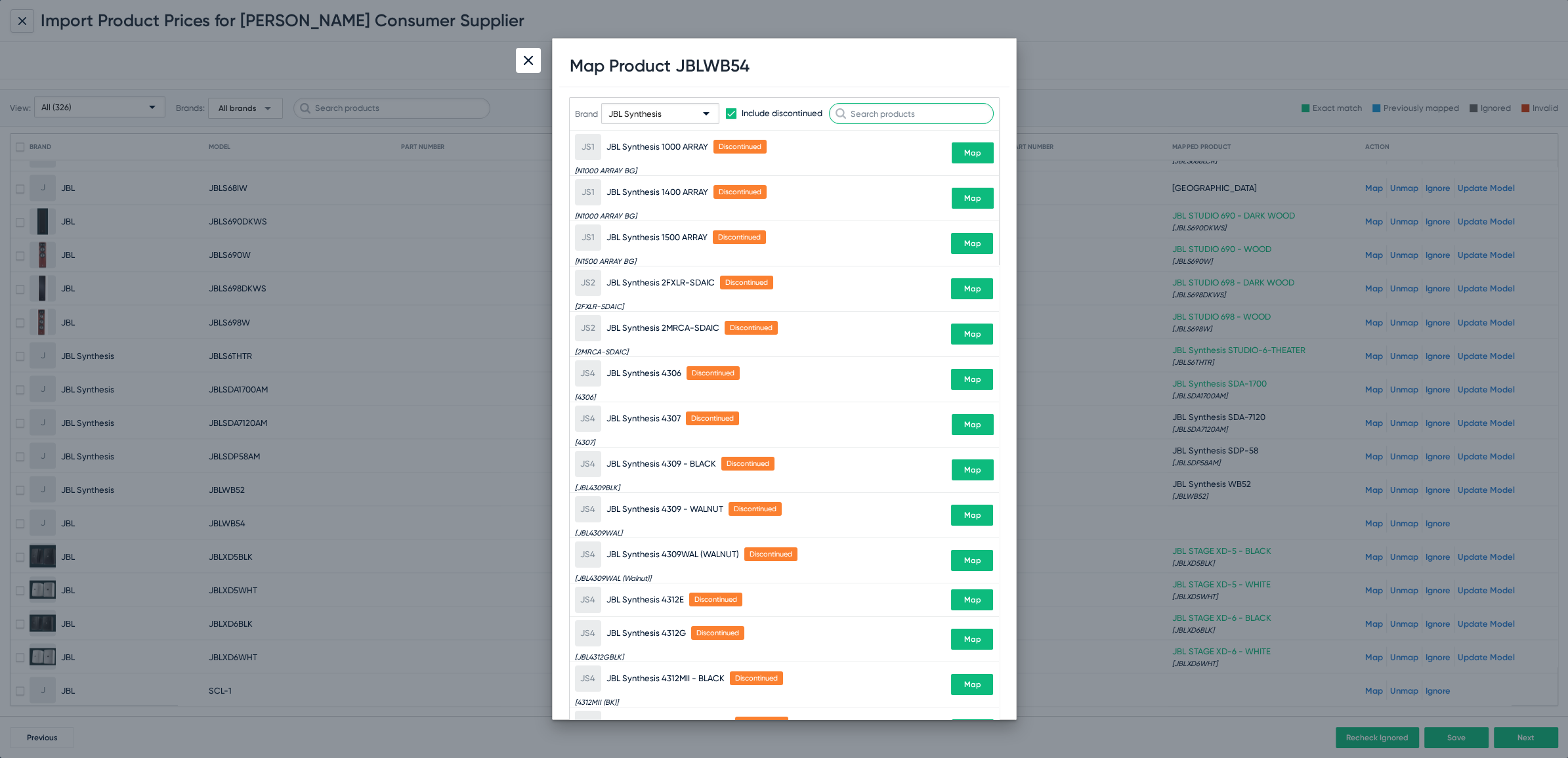
paste input "JBLWB54"
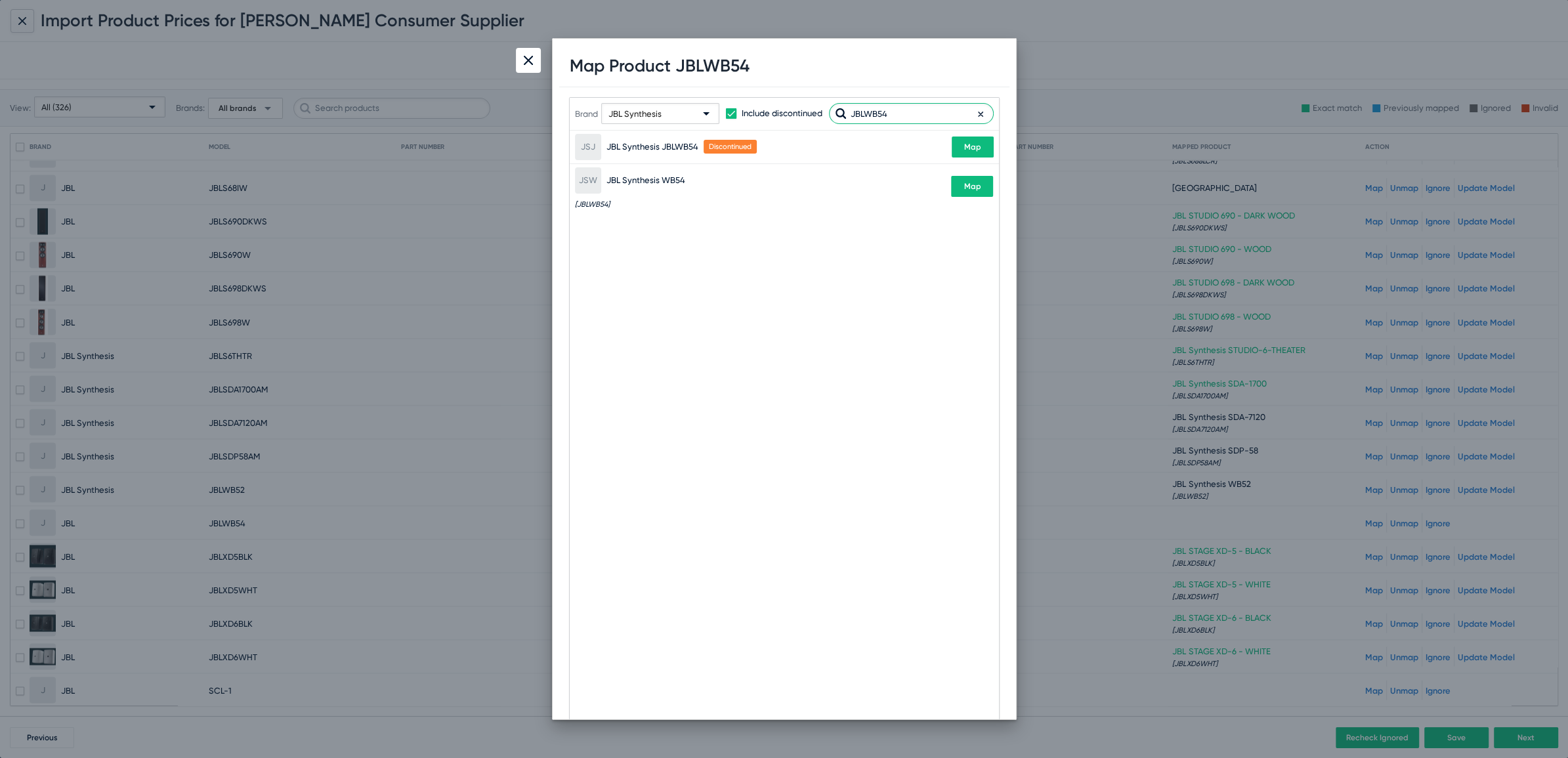
type input "JBLWB54"
click at [983, 186] on button "Map" at bounding box center [972, 186] width 42 height 21
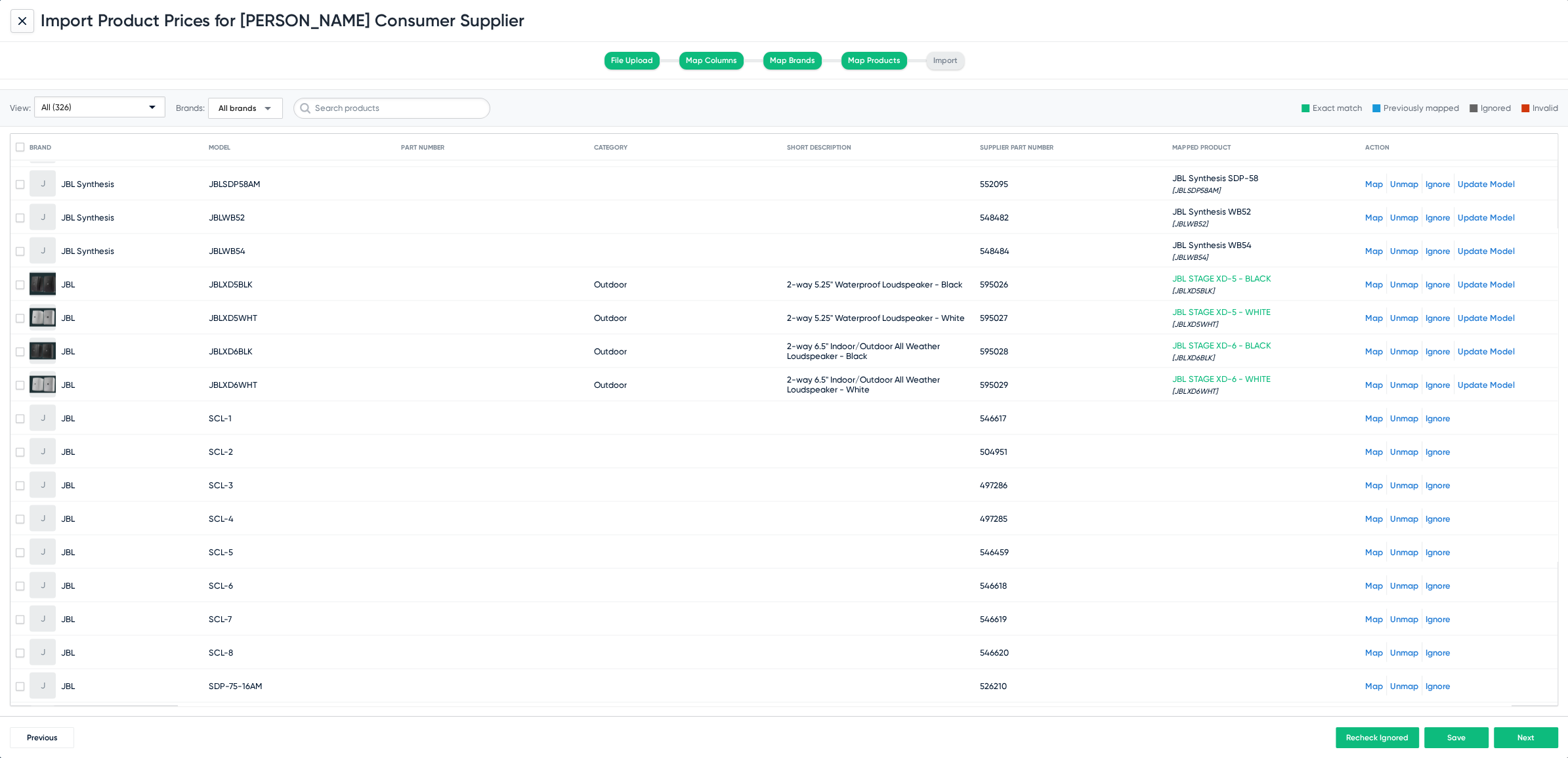
scroll to position [3271, 0]
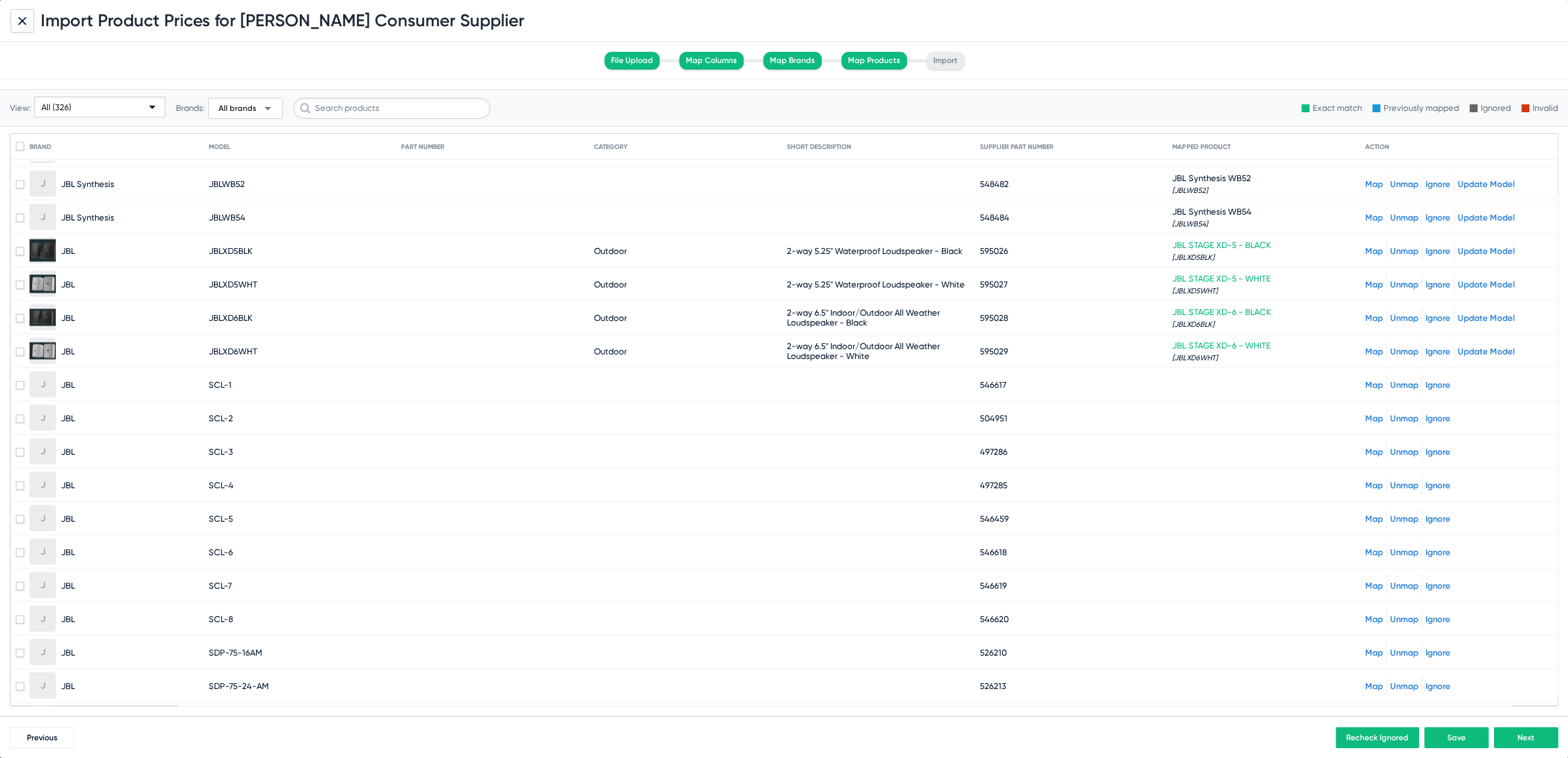
click at [1365, 380] on link "Map" at bounding box center [1374, 385] width 18 height 10
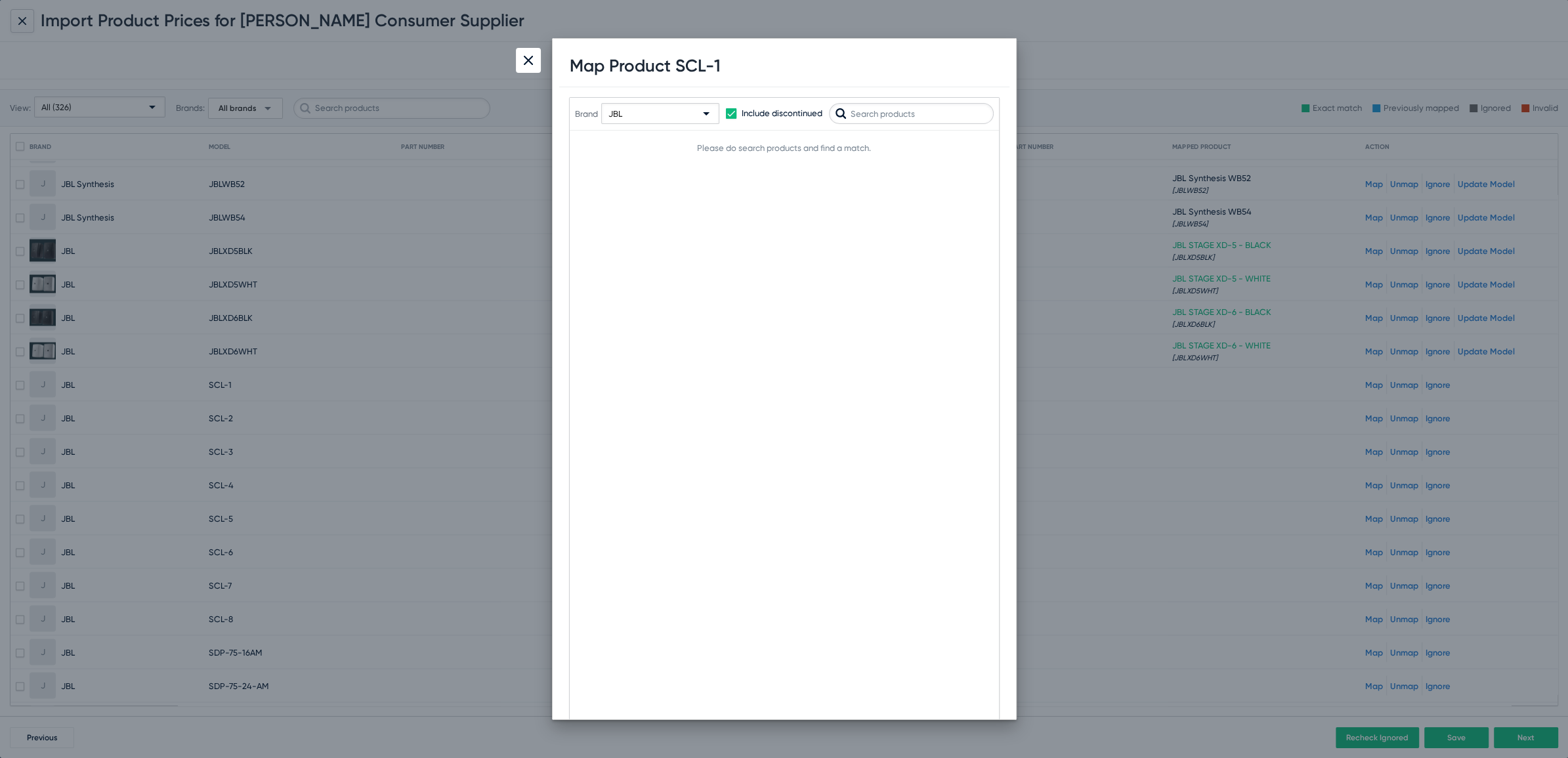
click at [654, 119] on div "JBL" at bounding box center [654, 114] width 92 height 21
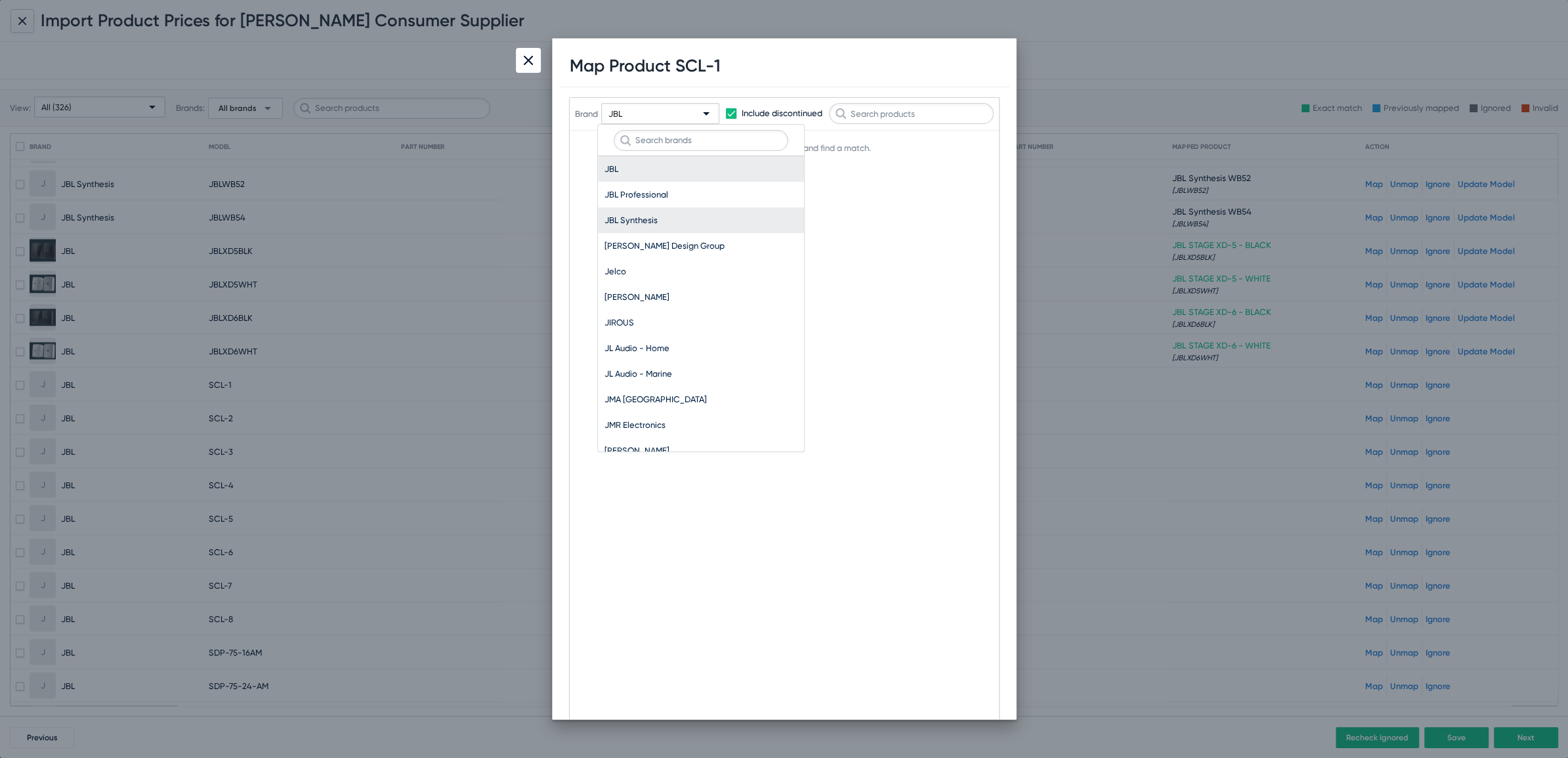
click at [636, 214] on span "JBL Synthesis" at bounding box center [700, 220] width 193 height 26
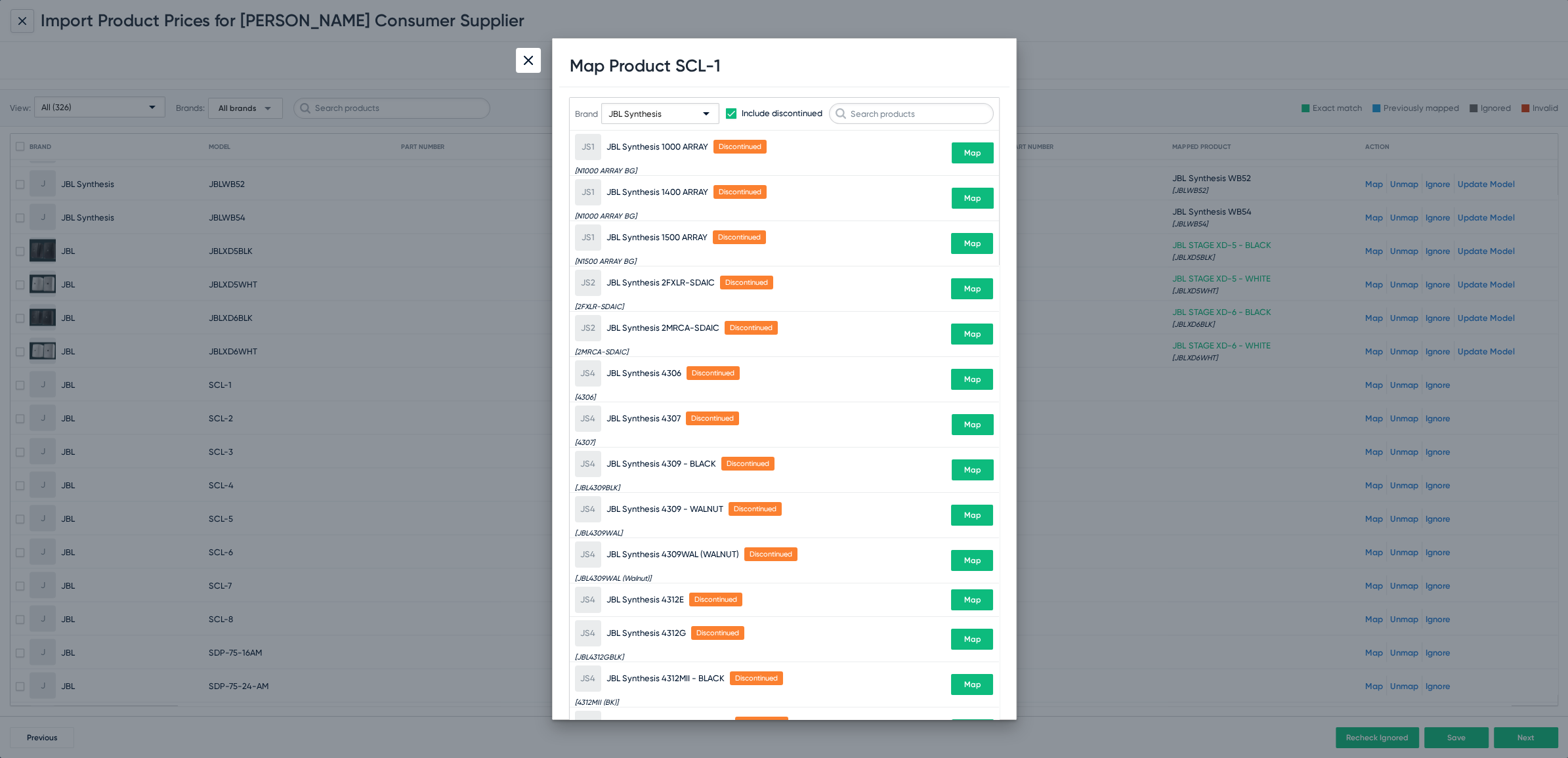
click at [676, 61] on h1 "Map Product SCL-1" at bounding box center [645, 66] width 151 height 20
drag, startPoint x: 672, startPoint y: 62, endPoint x: 744, endPoint y: 53, distance: 72.6
click at [744, 53] on div "Map Product SCL-1" at bounding box center [784, 66] width 450 height 42
click at [714, 63] on div "Map Product SCL-1" at bounding box center [784, 66] width 450 height 42
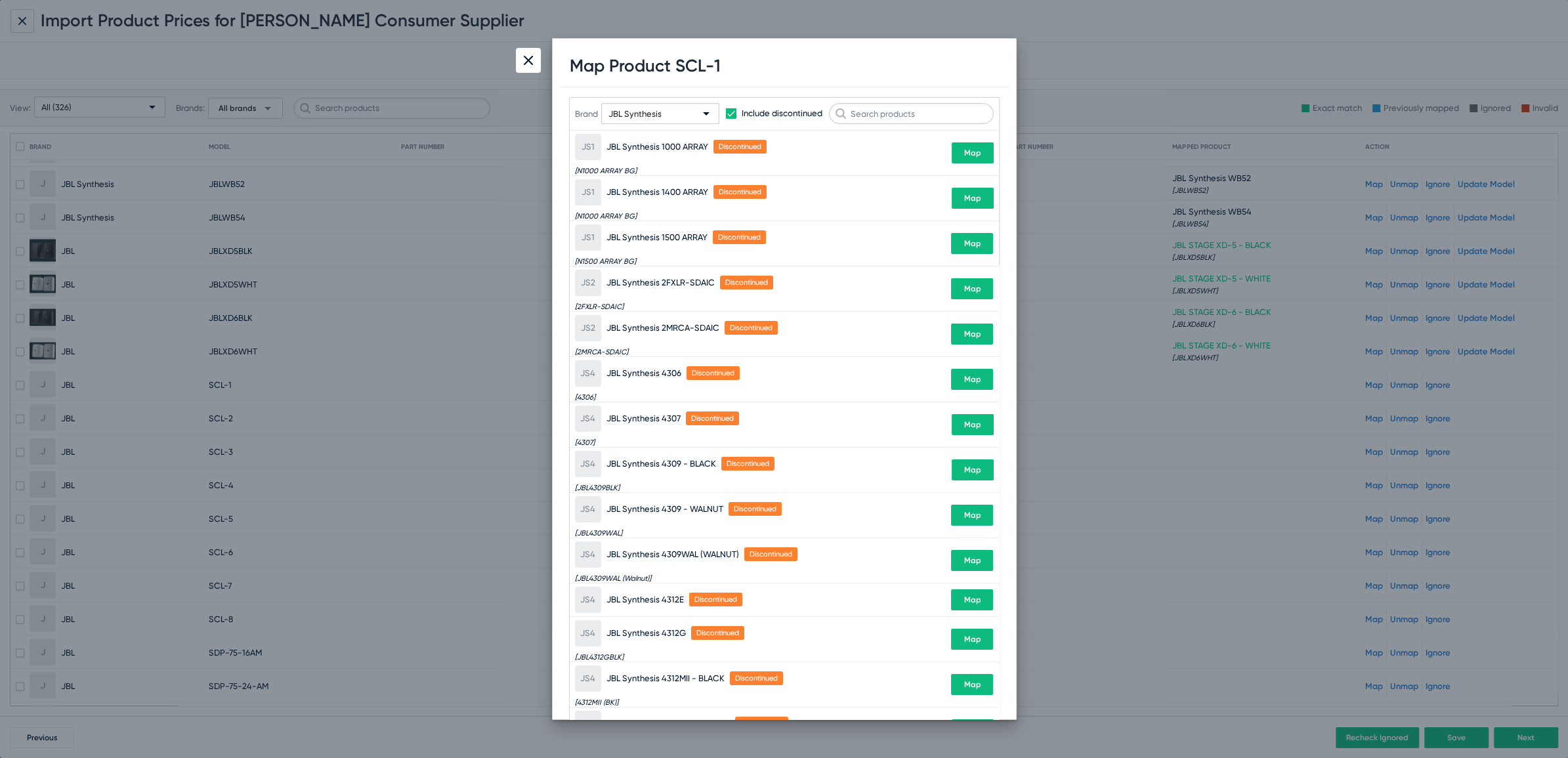
click at [682, 67] on h1 "Map Product SCL-1" at bounding box center [645, 66] width 151 height 20
drag, startPoint x: 669, startPoint y: 67, endPoint x: 739, endPoint y: 62, distance: 70.2
click at [739, 62] on div "Map Product SCL-1" at bounding box center [784, 66] width 450 height 42
copy h1 "SCL-1"
click at [902, 112] on input "text" at bounding box center [911, 113] width 164 height 21
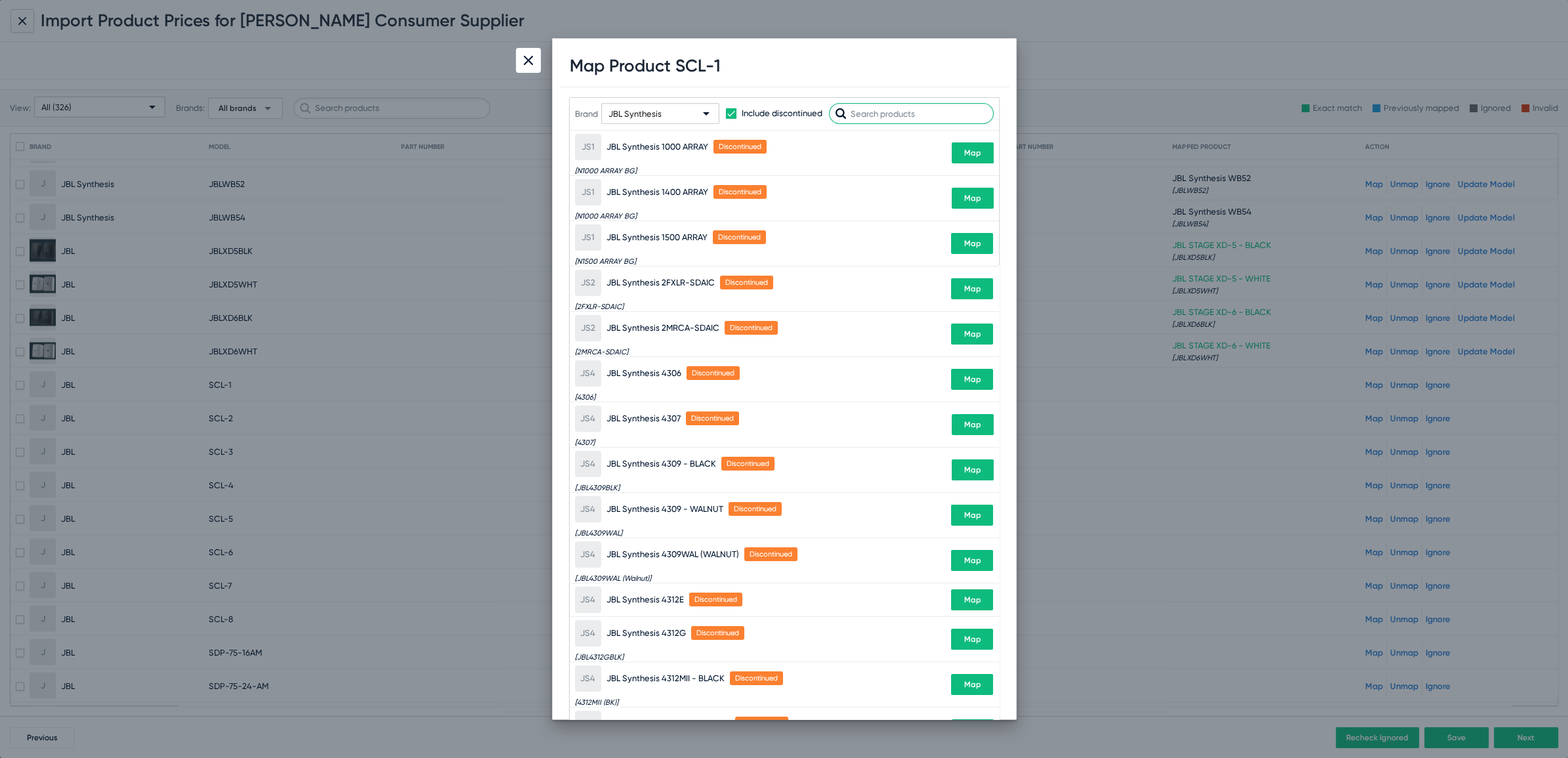
paste input "SCL-1"
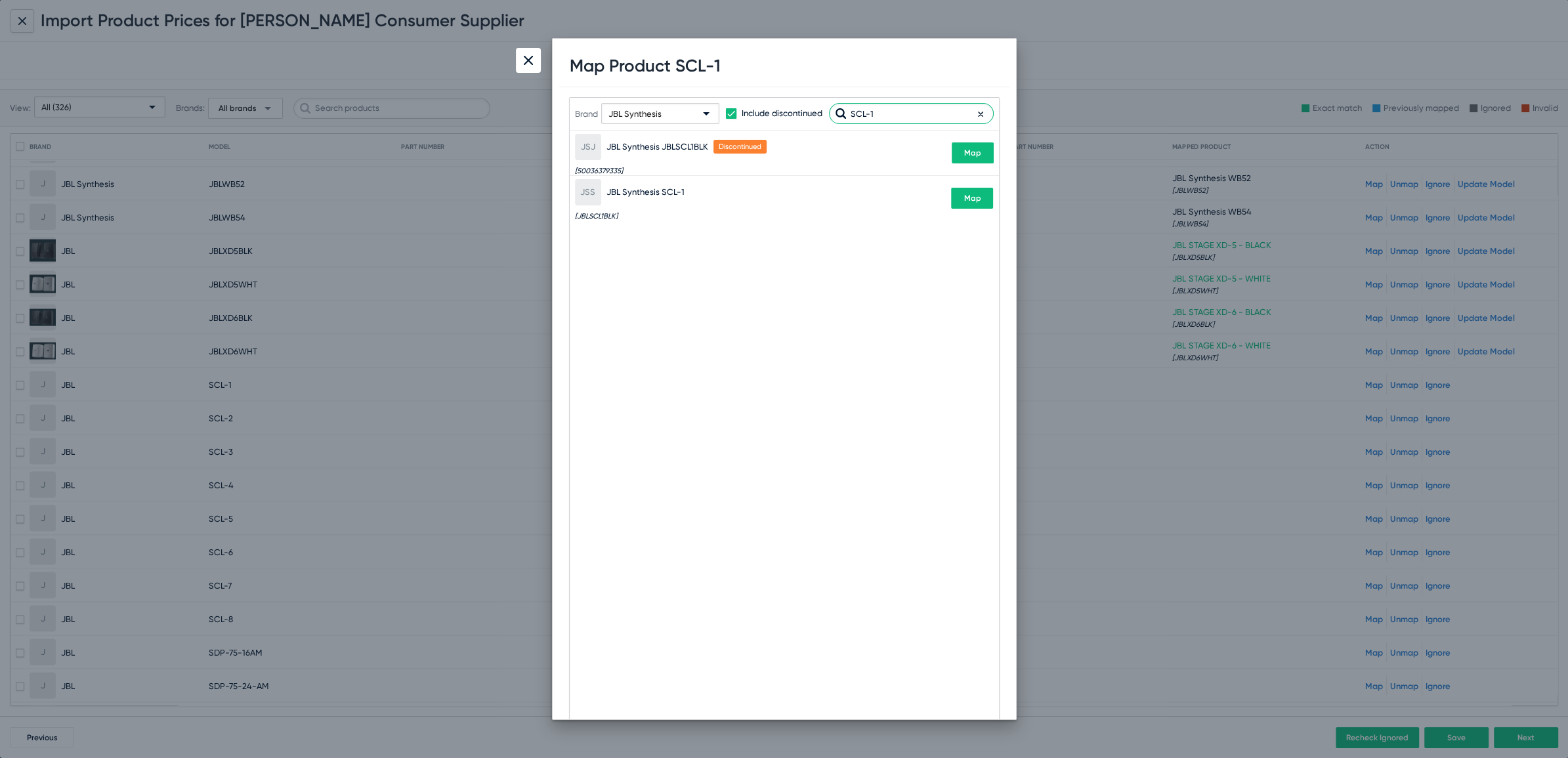
type input "SCL-1"
click at [964, 201] on button "Map" at bounding box center [972, 198] width 42 height 21
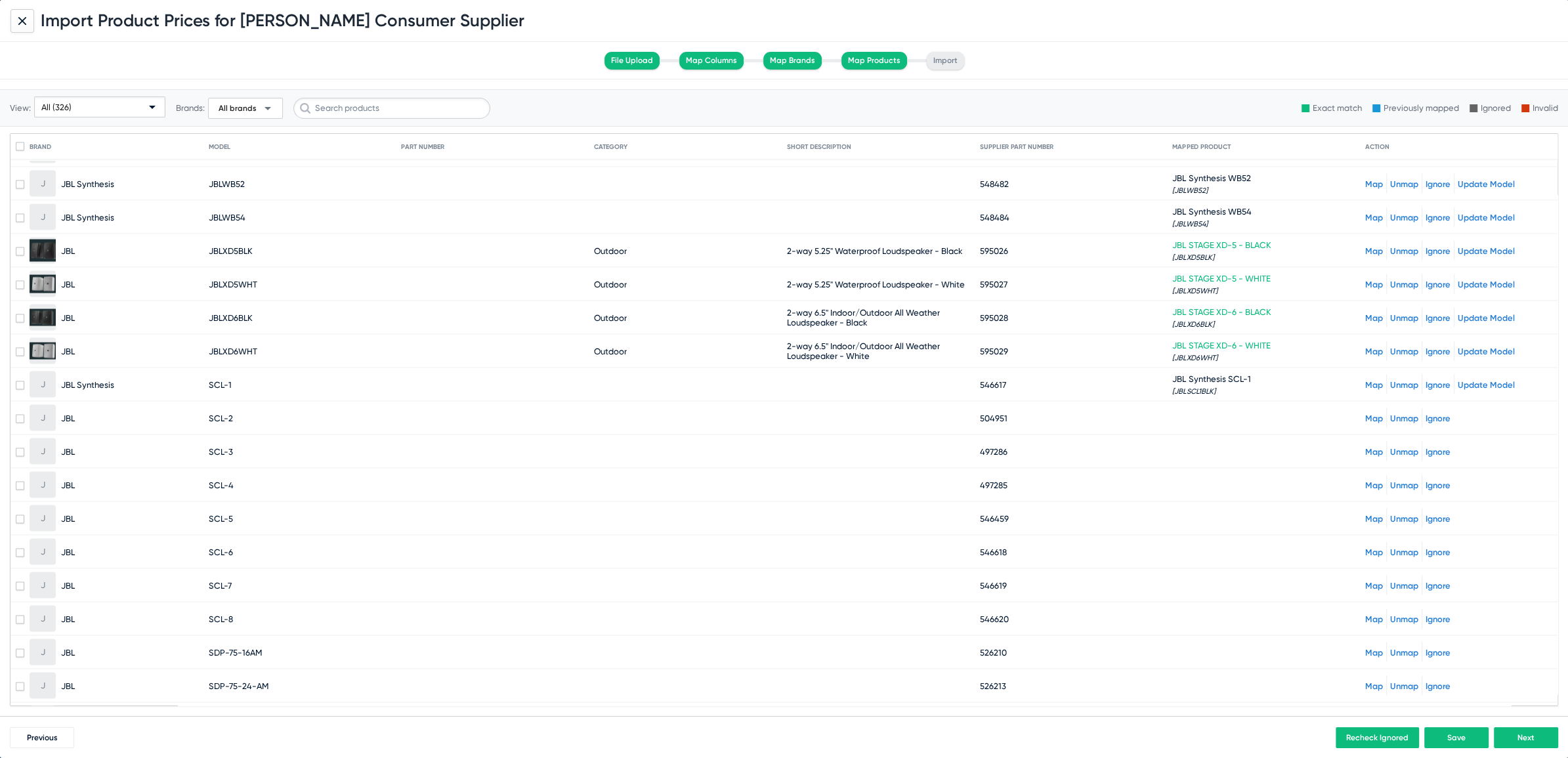
click at [1365, 414] on link "Map" at bounding box center [1374, 418] width 18 height 10
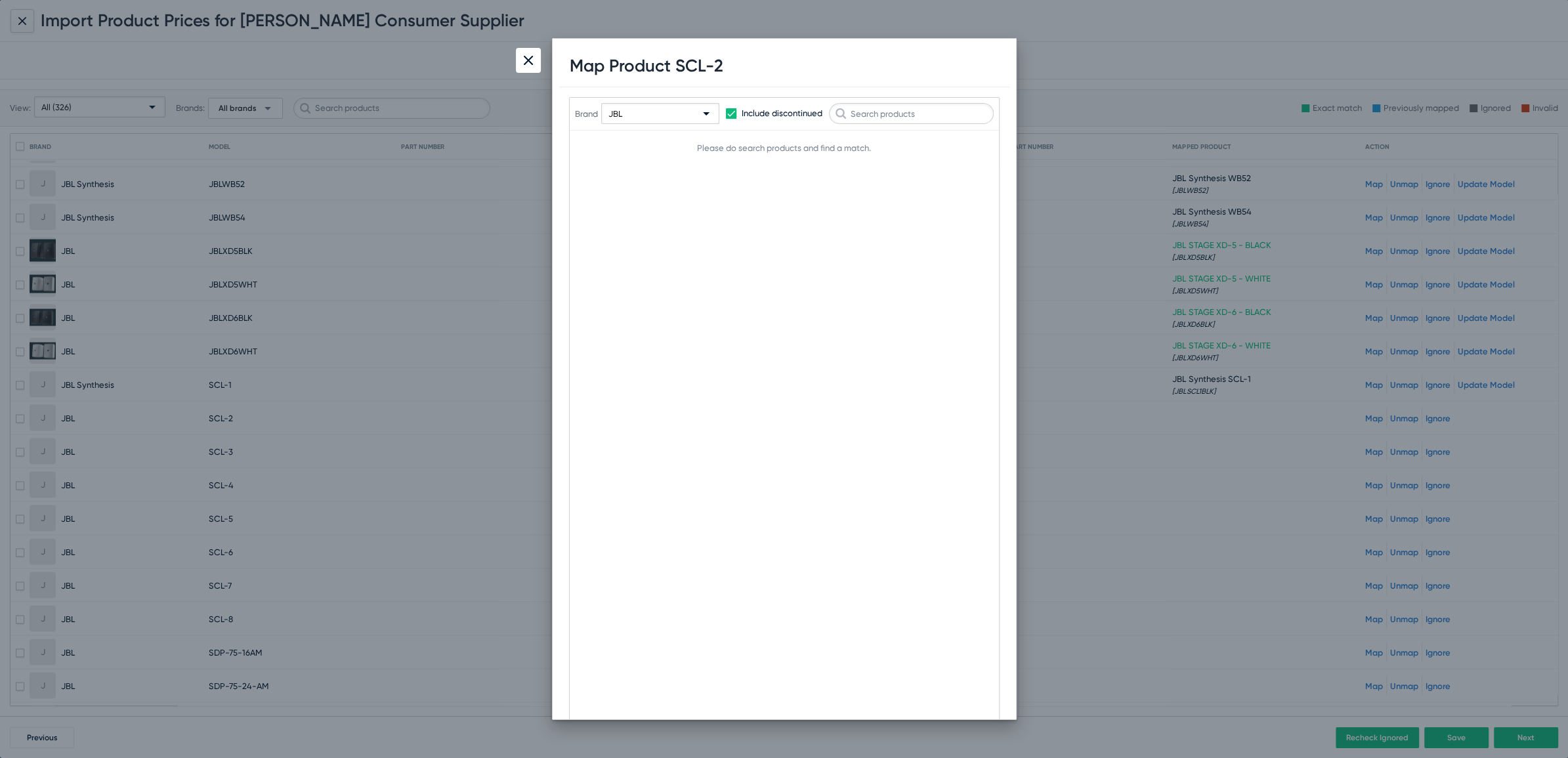
drag, startPoint x: 677, startPoint y: 65, endPoint x: 731, endPoint y: 65, distance: 54.0
click at [731, 65] on div "Map Product SCL-2" at bounding box center [784, 66] width 450 height 42
copy h1 "SCL-2"
click at [611, 112] on span "JBL" at bounding box center [615, 113] width 14 height 10
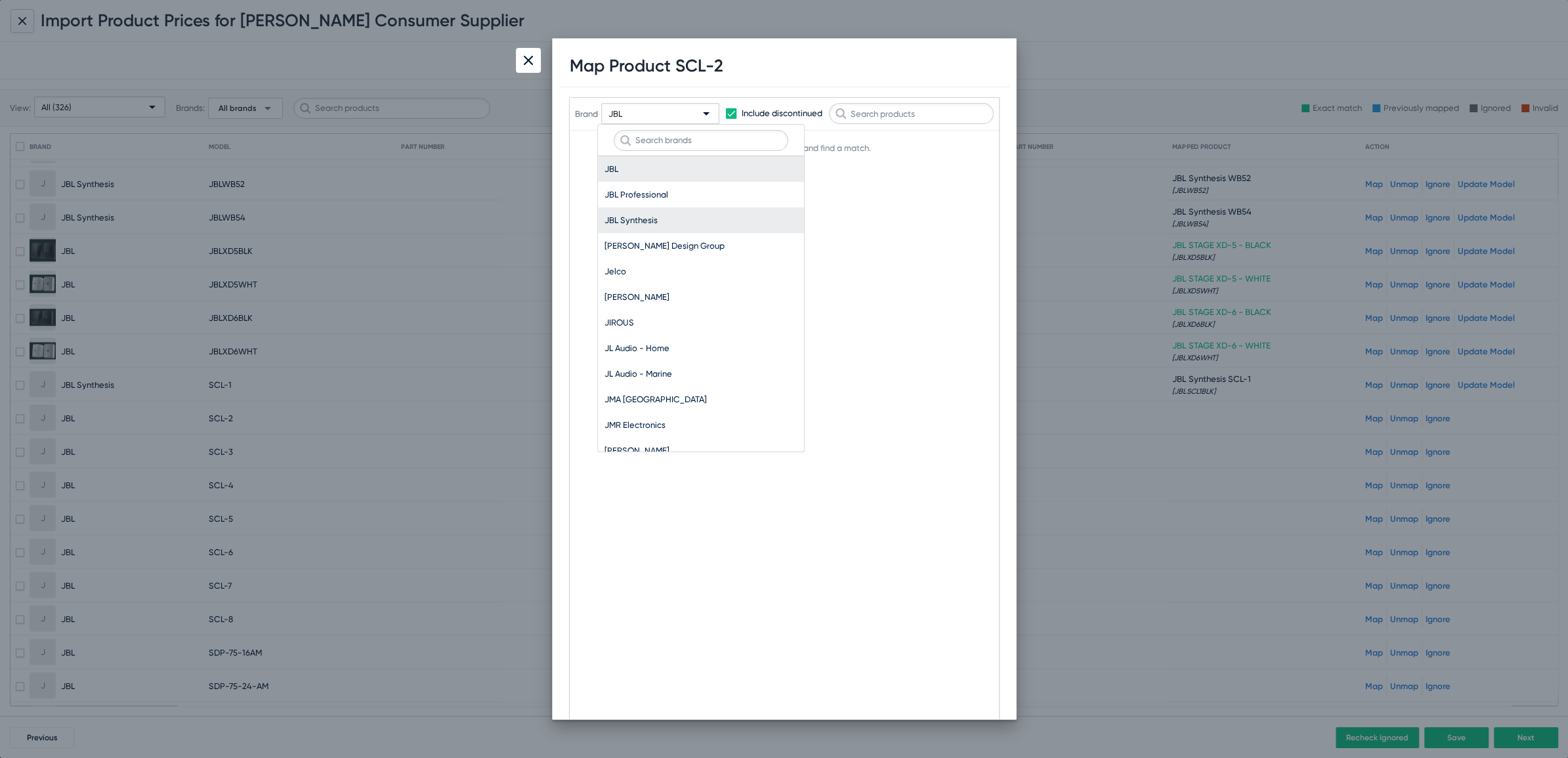
click at [629, 209] on span "JBL Synthesis" at bounding box center [700, 220] width 193 height 26
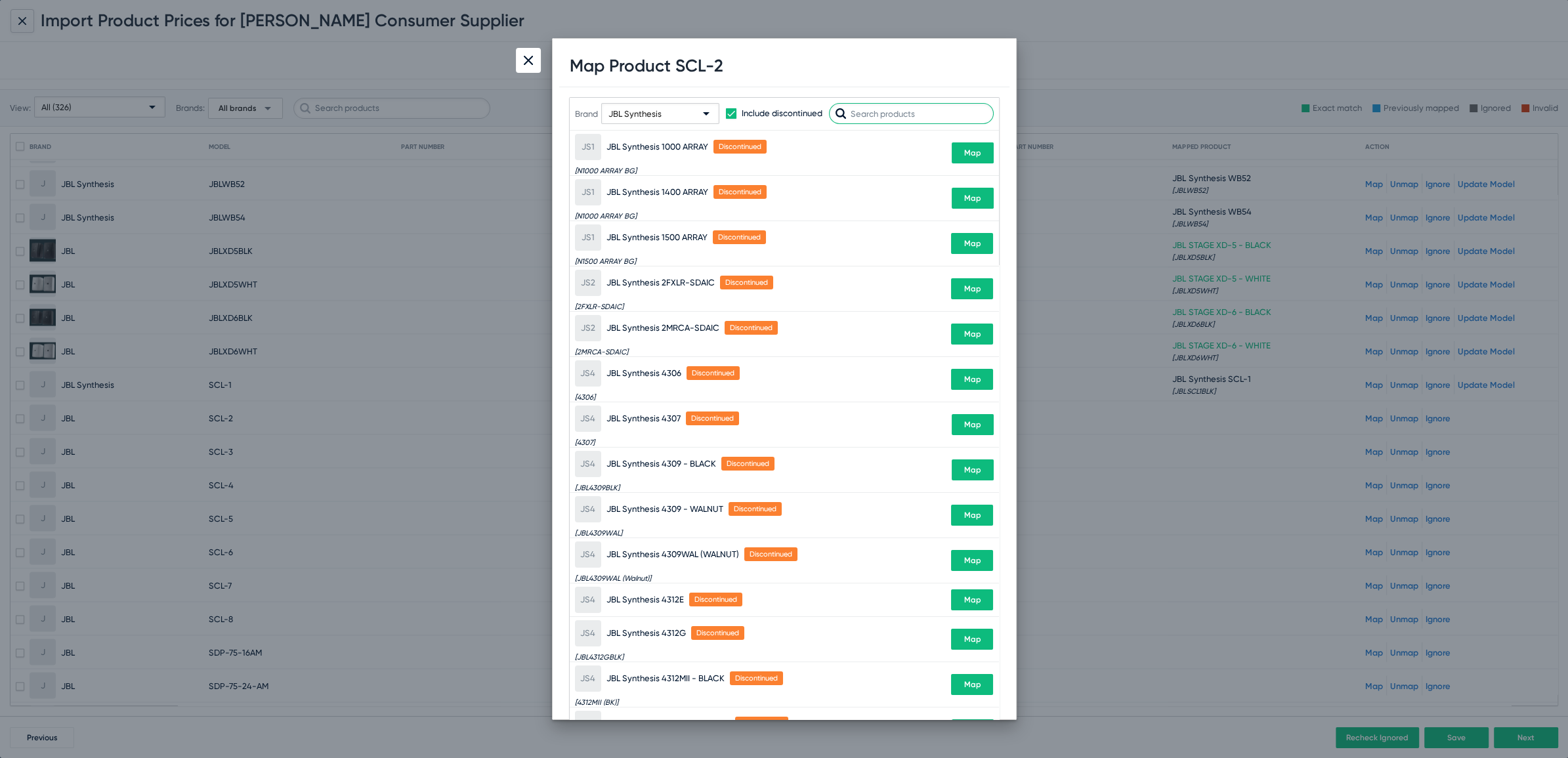
click at [902, 108] on input "text" at bounding box center [911, 113] width 164 height 21
paste input "SCL-2"
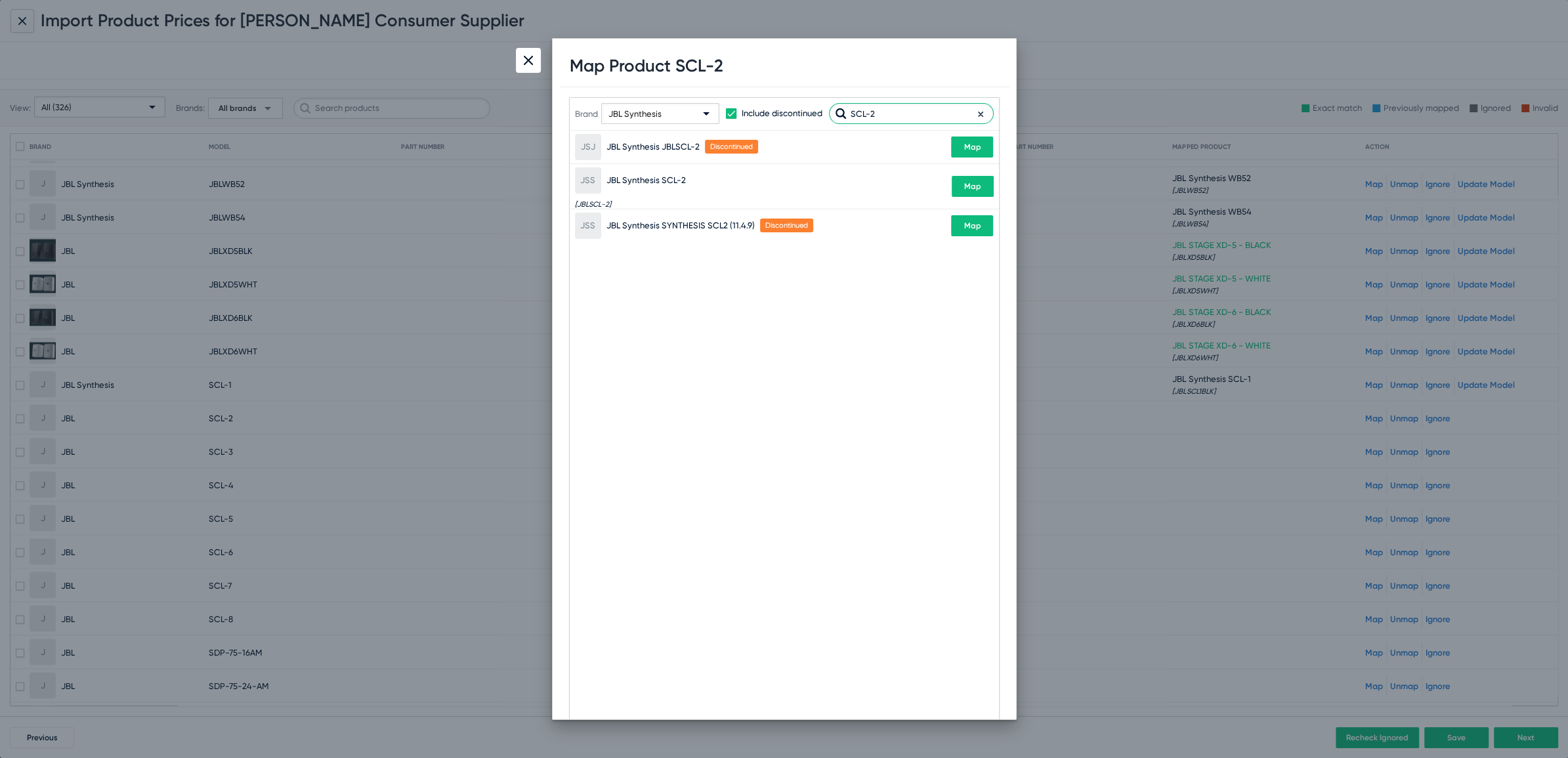
type input "SCL-2"
click at [972, 186] on span "Map" at bounding box center [972, 186] width 17 height 9
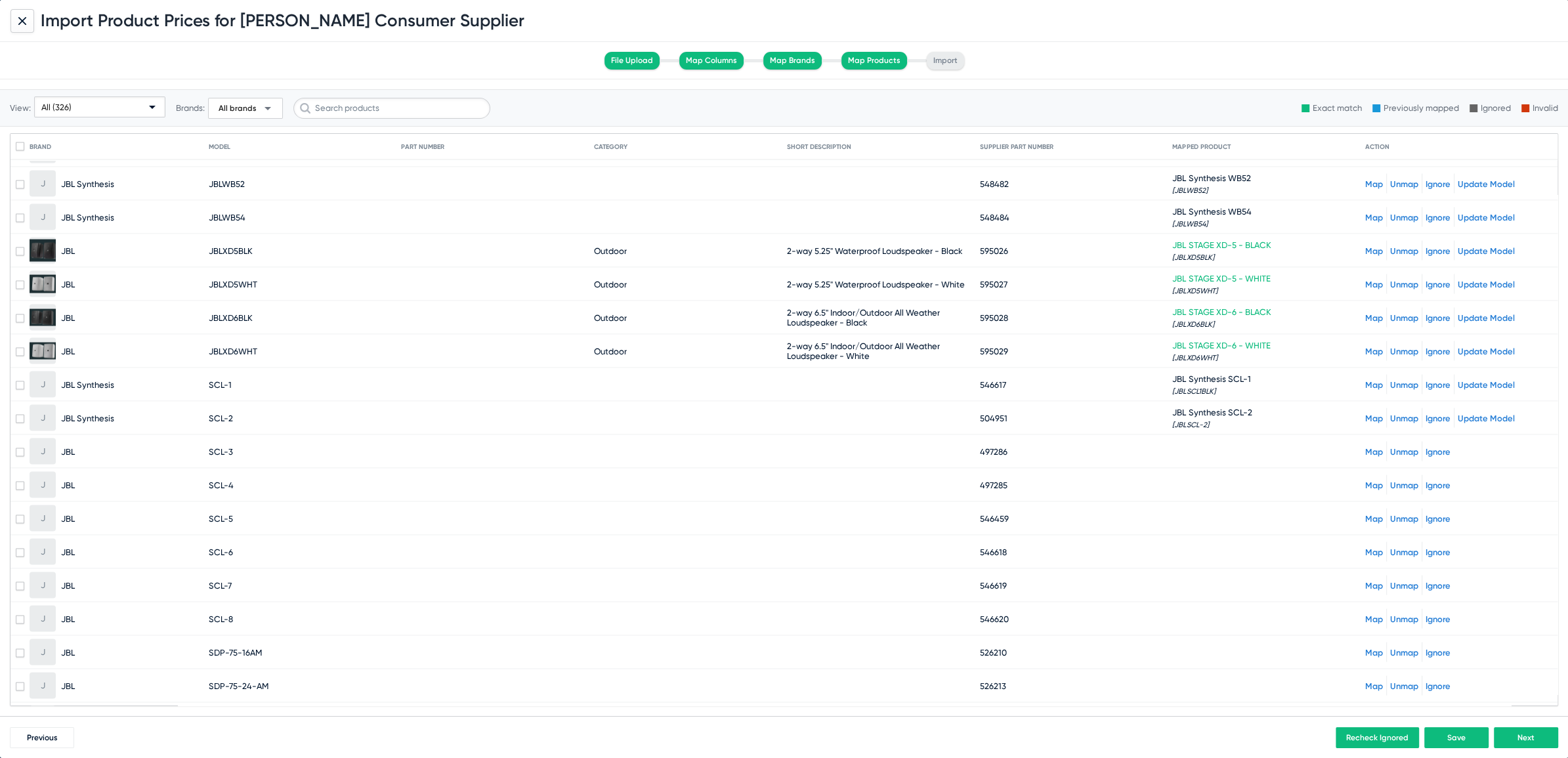
drag, startPoint x: 208, startPoint y: 425, endPoint x: 232, endPoint y: 425, distance: 24.0
click at [232, 436] on mat-cell "SCL-3" at bounding box center [304, 451] width 193 height 31
copy span "SCL-3"
click at [1369, 447] on link "Map" at bounding box center [1374, 451] width 18 height 10
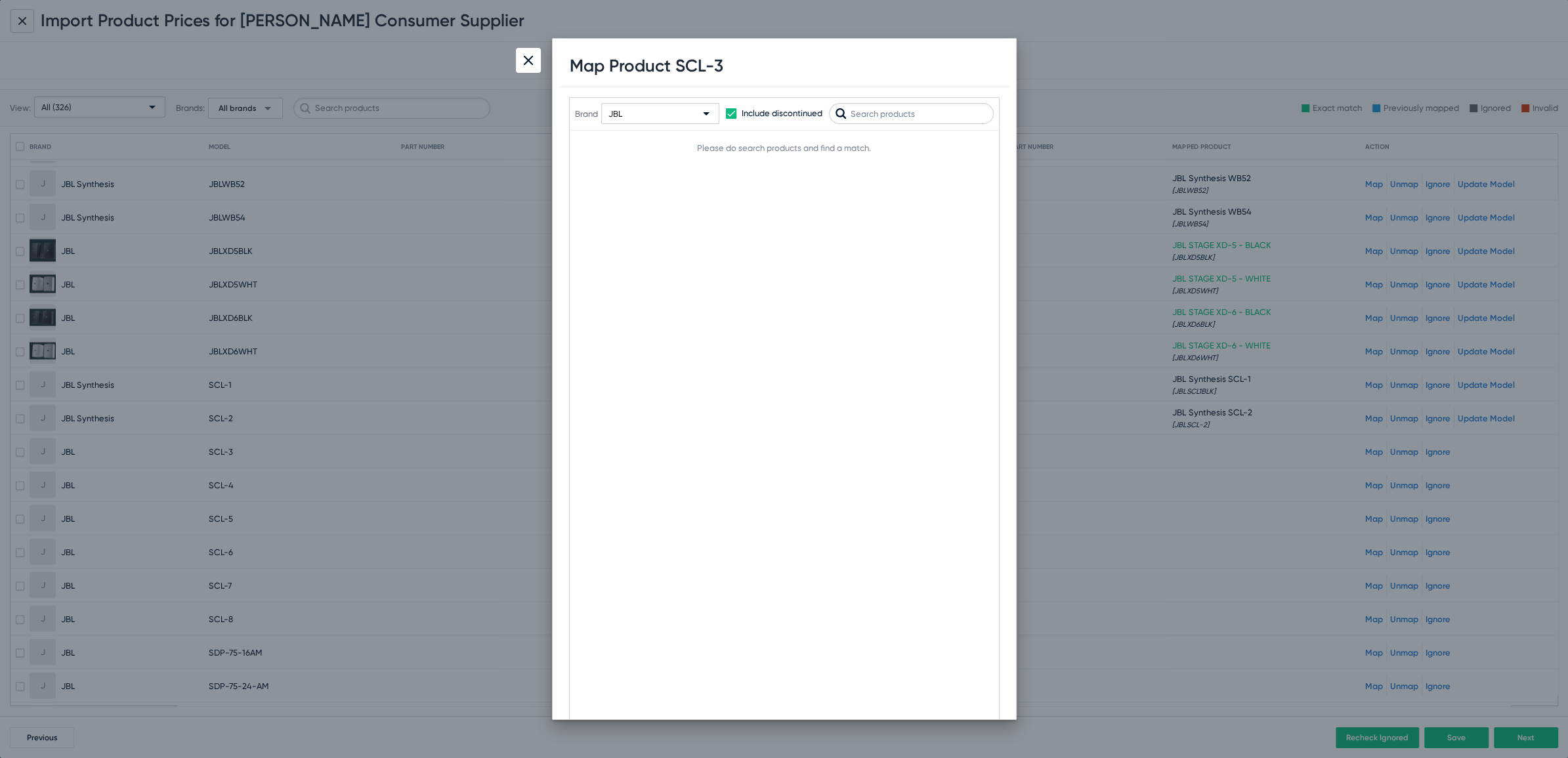
click at [634, 114] on div "JBL" at bounding box center [654, 114] width 92 height 21
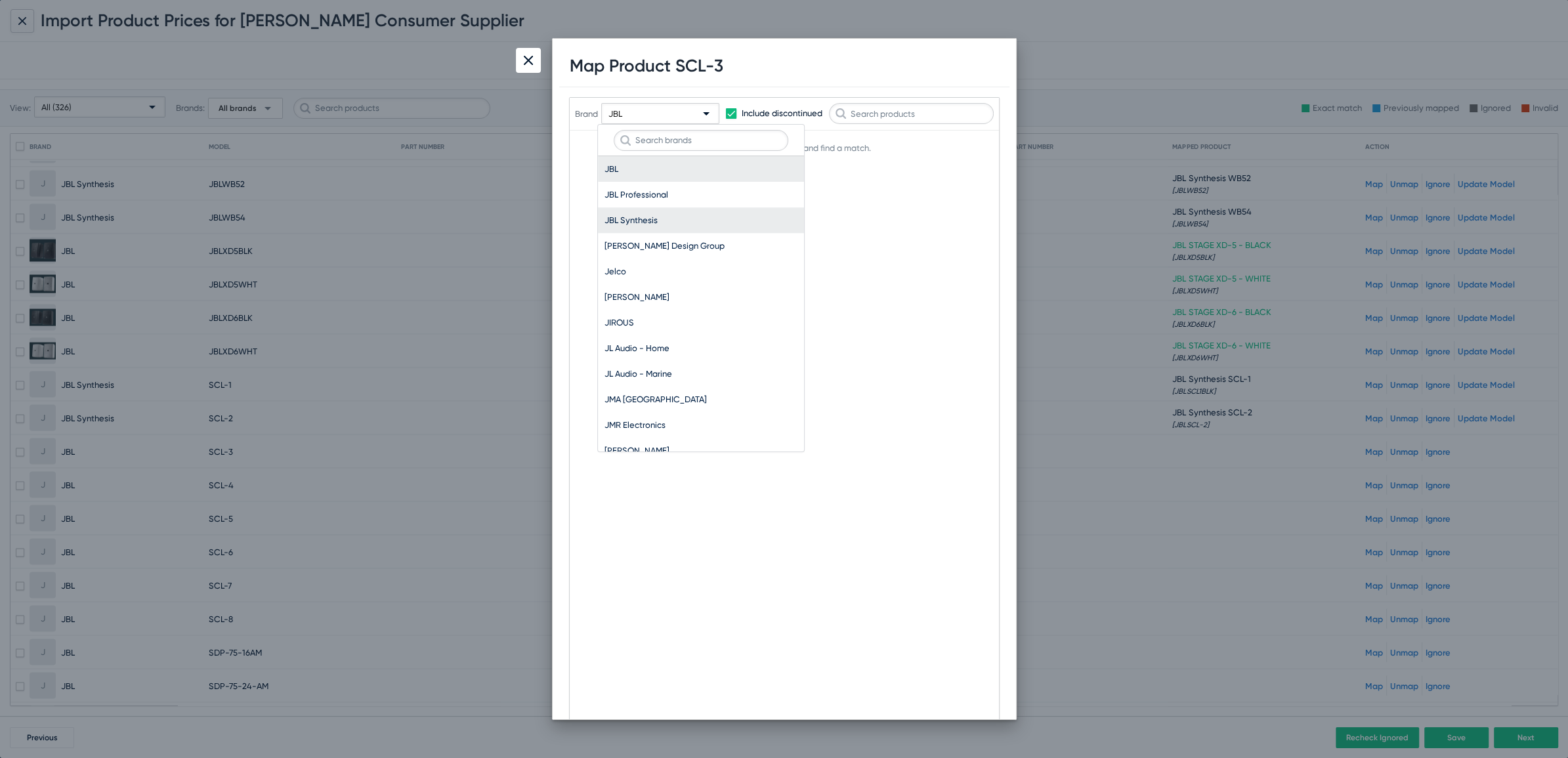
click at [629, 218] on span "JBL Synthesis" at bounding box center [700, 220] width 193 height 26
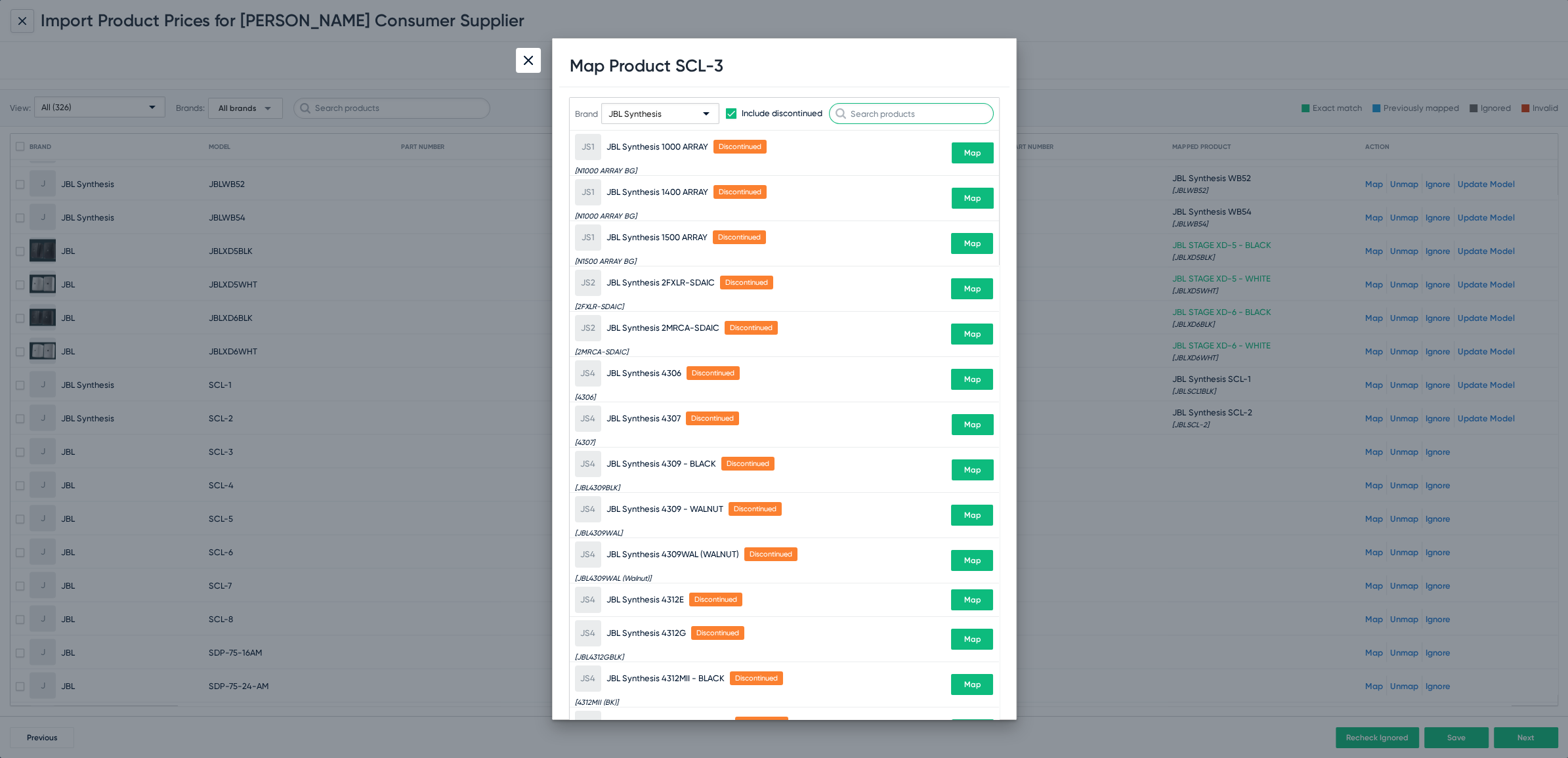
click at [939, 114] on input "text" at bounding box center [911, 113] width 164 height 21
paste input "SCL-3"
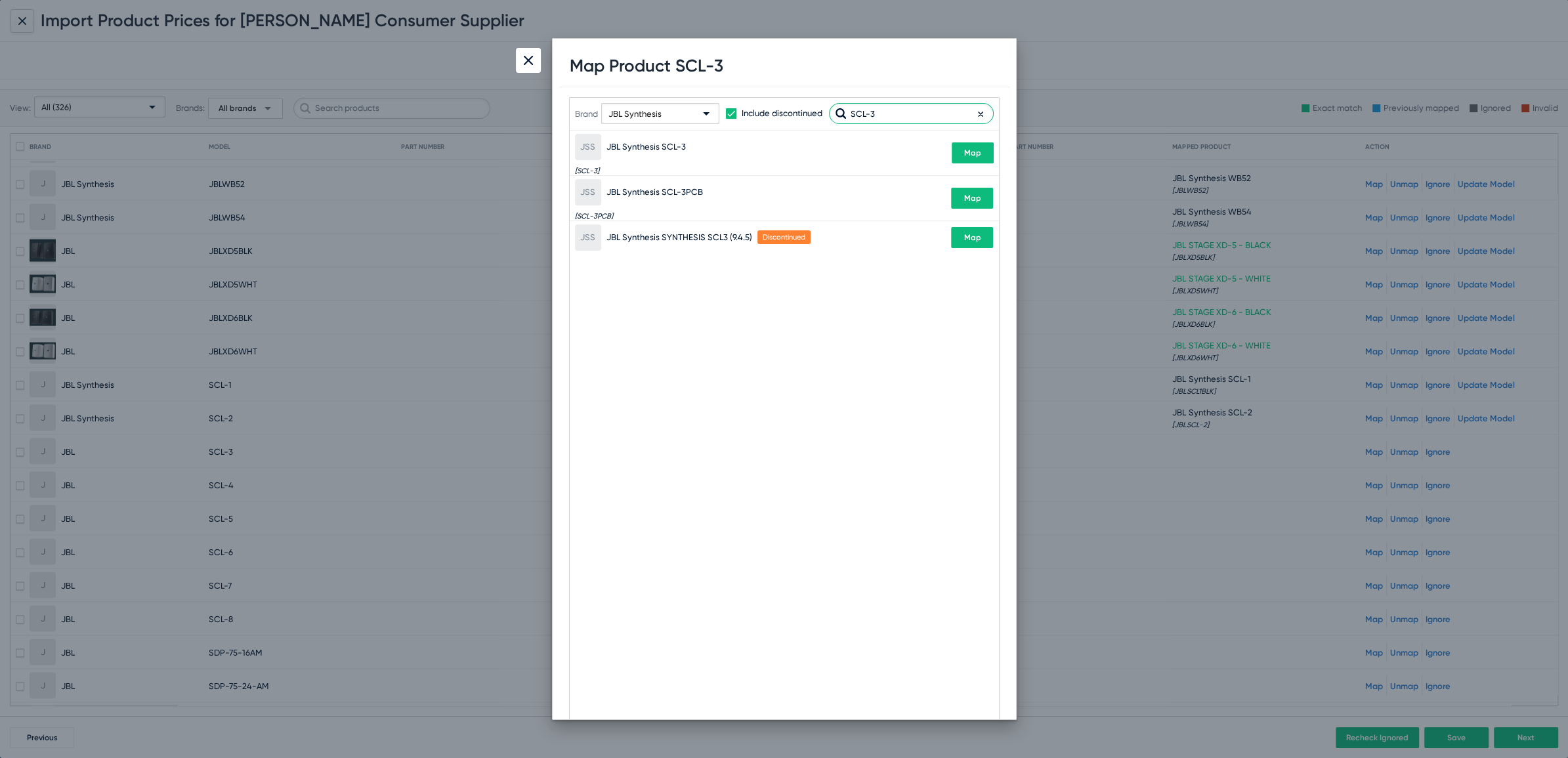
type input "SCL-3"
click at [972, 150] on span "Map" at bounding box center [972, 153] width 17 height 9
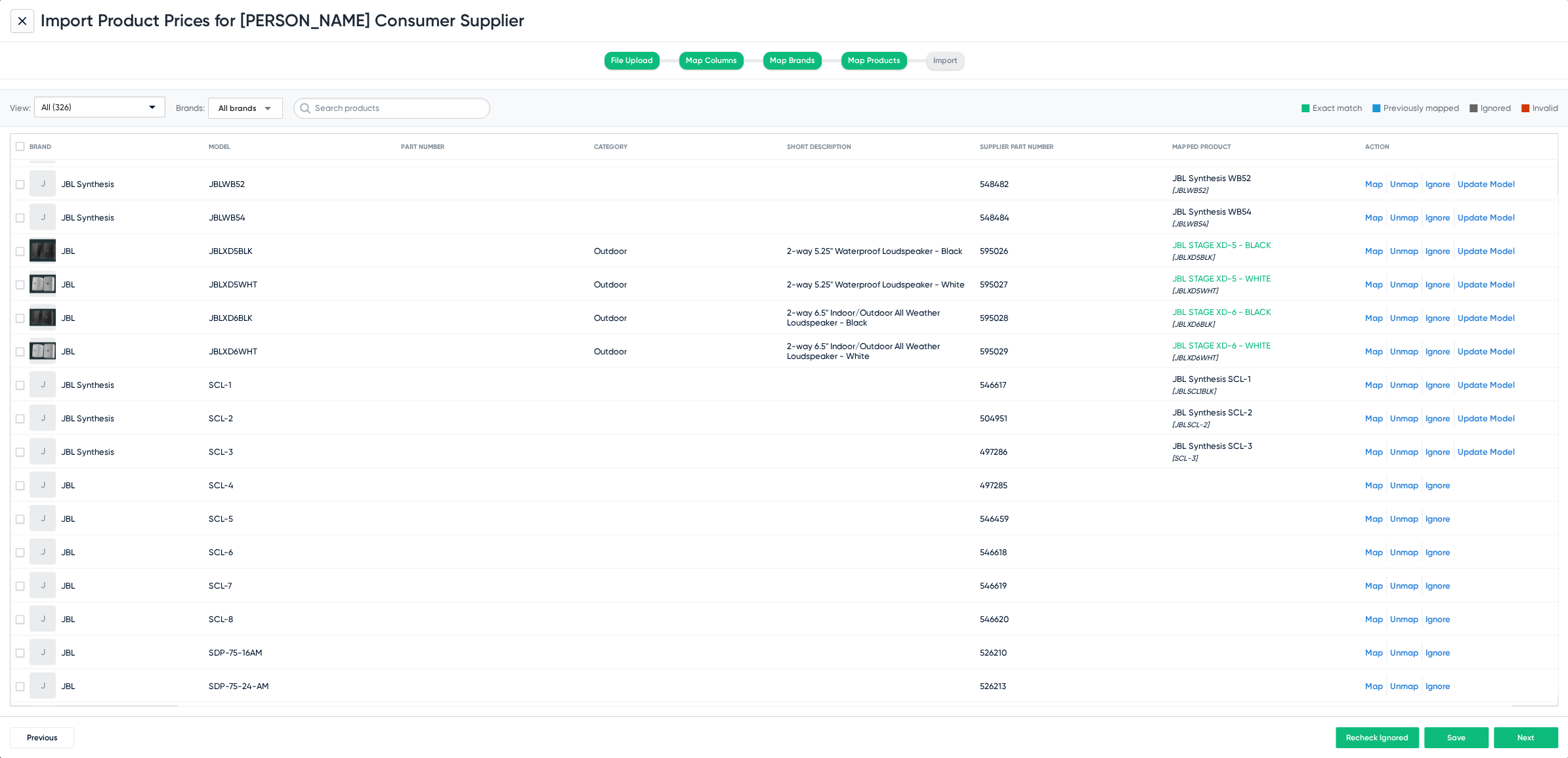
drag, startPoint x: 206, startPoint y: 459, endPoint x: 248, endPoint y: 460, distance: 42.0
click at [248, 469] on mat-row "J JBL SCL-4 497285 Map Unmap Ignore" at bounding box center [784, 485] width 1547 height 34
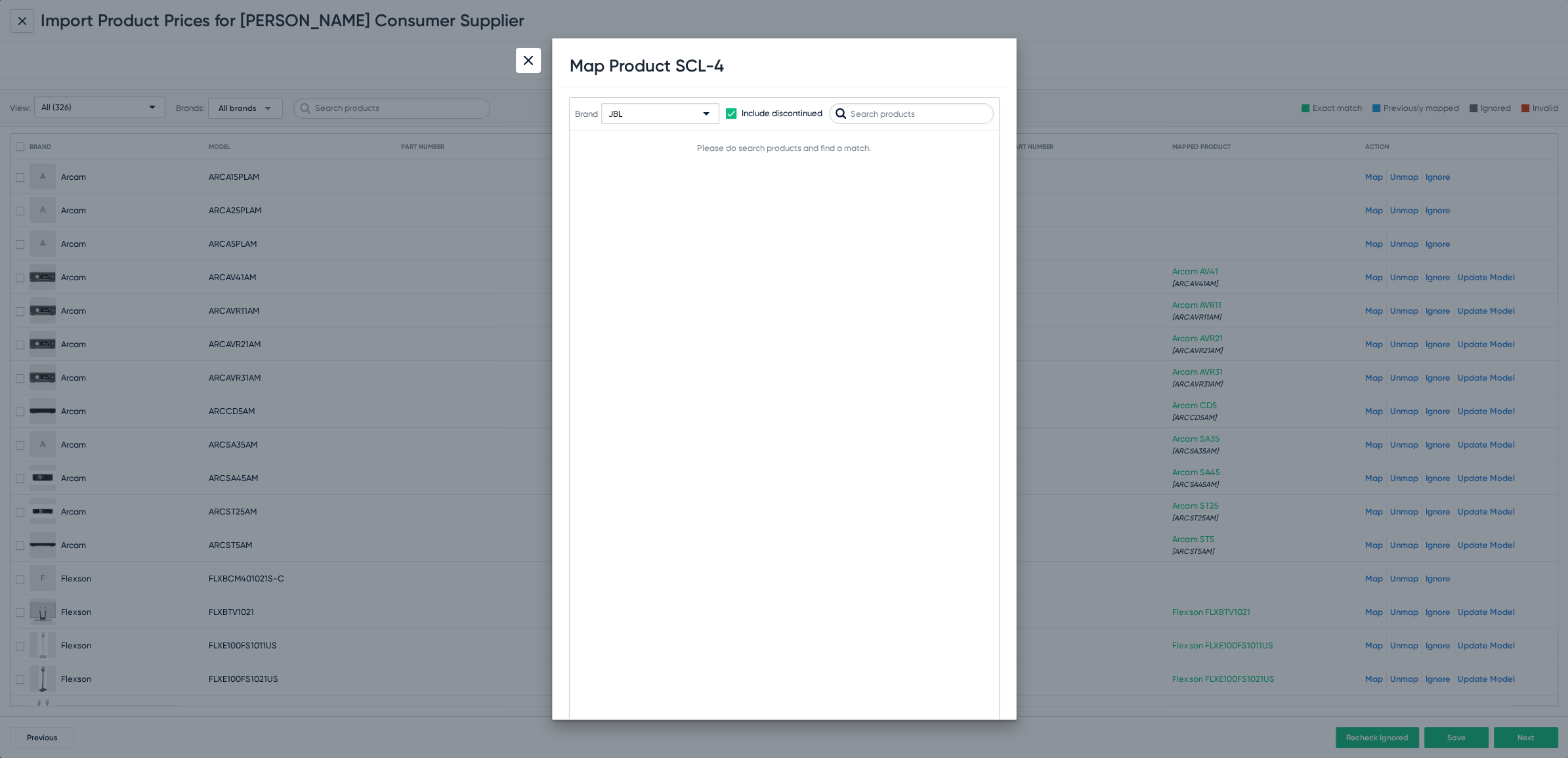
scroll to position [3271, 0]
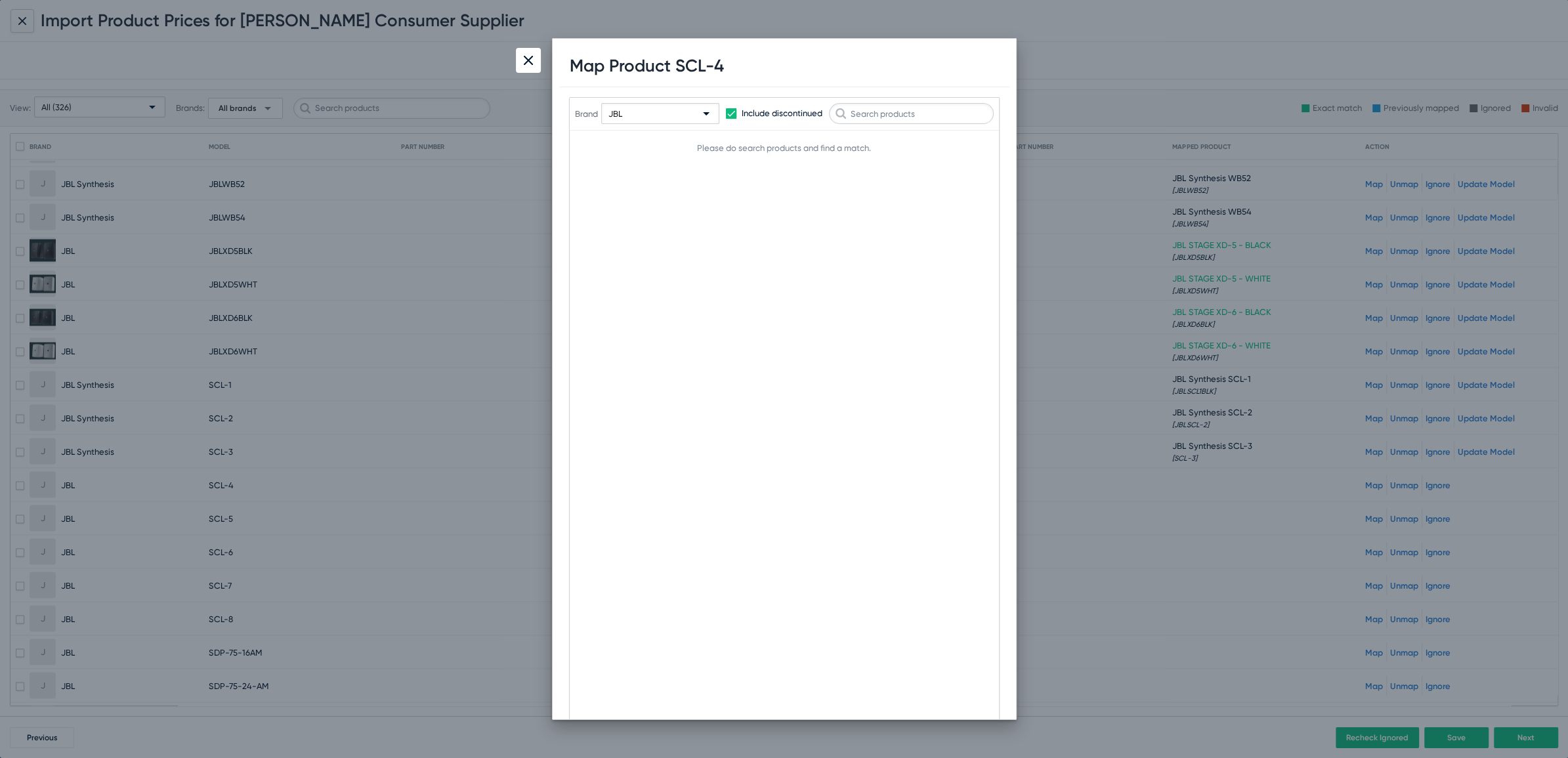
click at [675, 112] on div "JBL" at bounding box center [654, 114] width 92 height 21
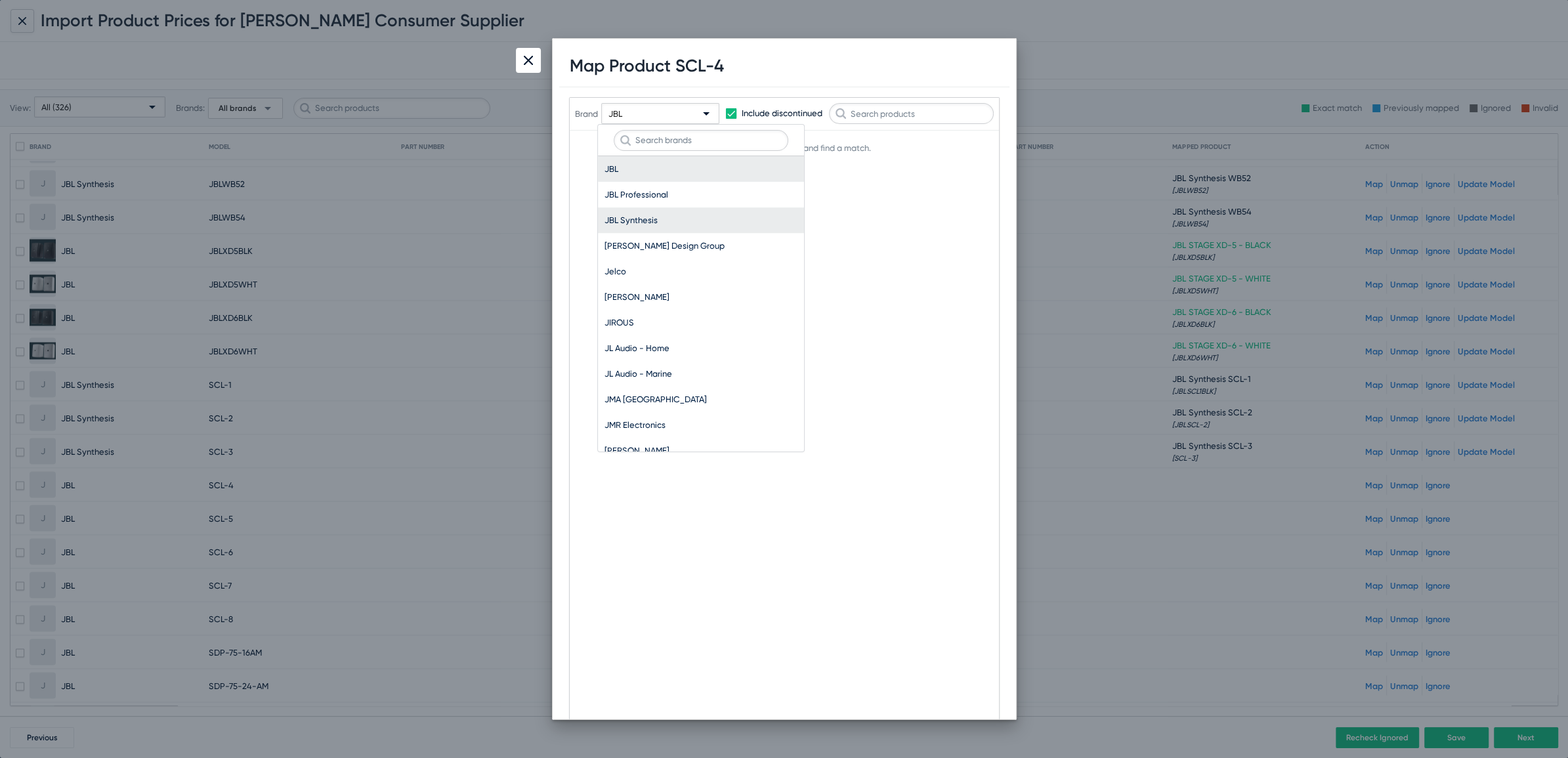
click at [639, 214] on span "JBL Synthesis" at bounding box center [700, 220] width 193 height 26
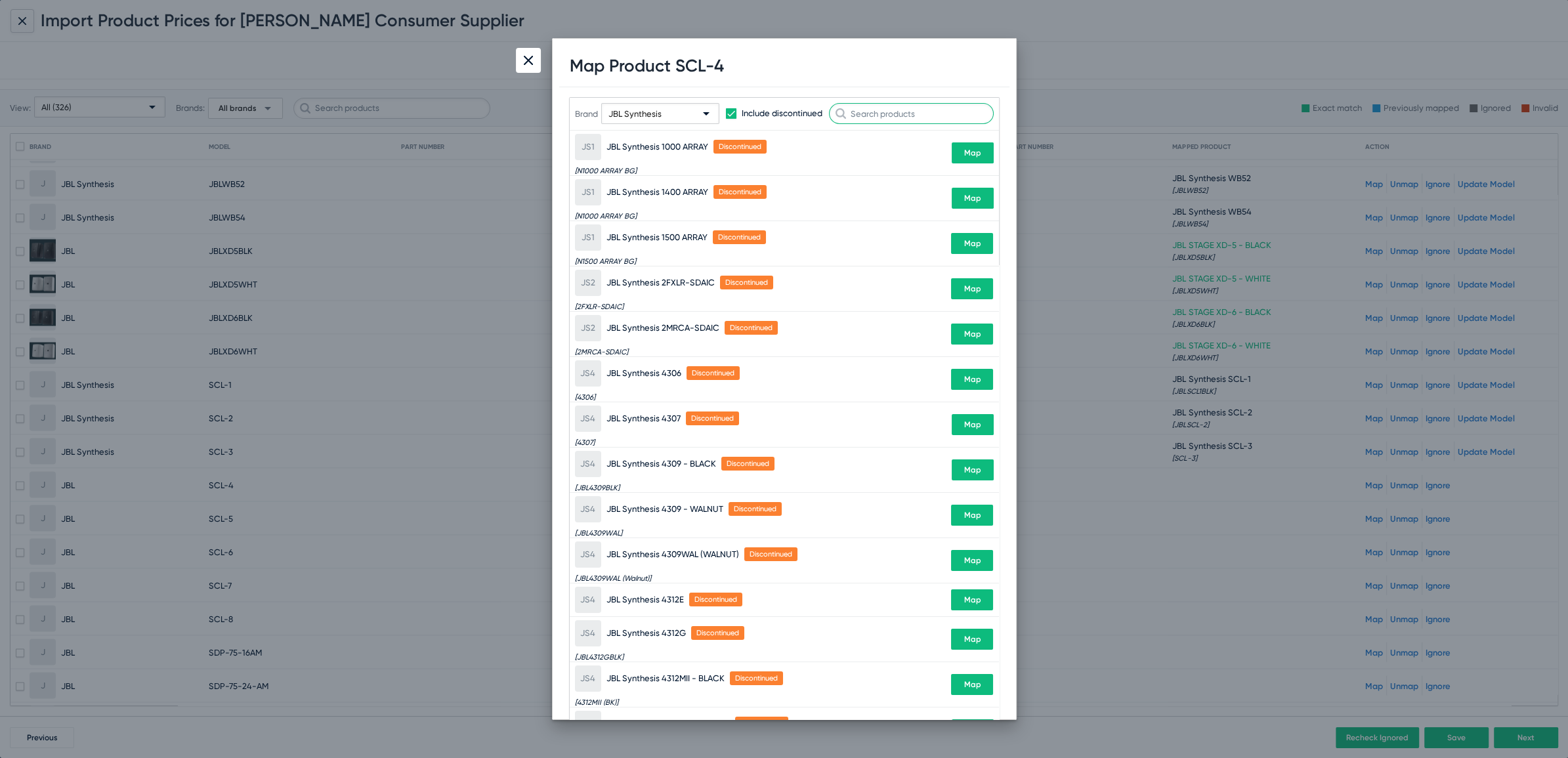
click at [892, 109] on input "text" at bounding box center [911, 113] width 164 height 21
paste input "SCL-4"
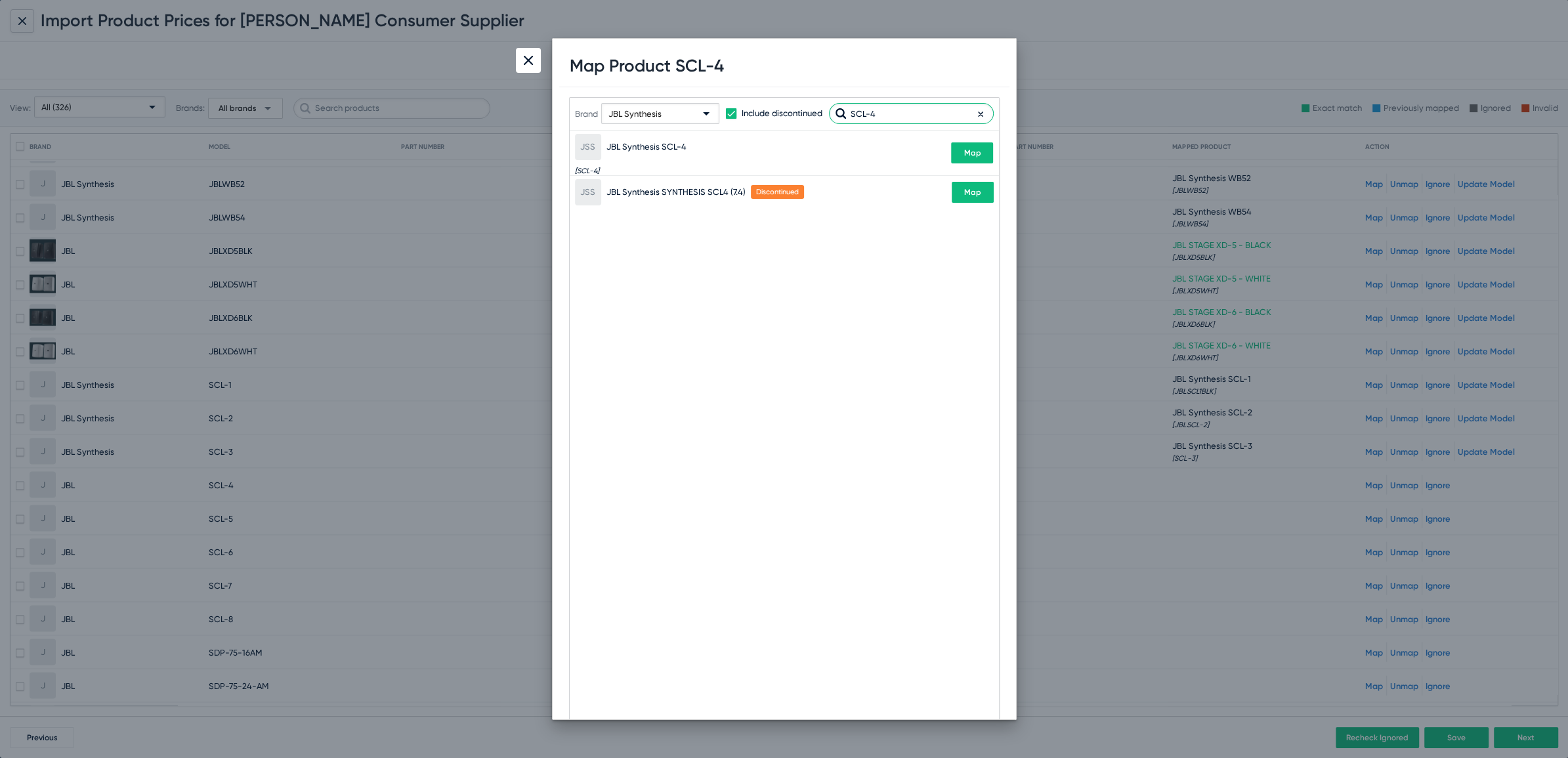
type input "SCL-4"
click at [972, 149] on span "Map" at bounding box center [972, 153] width 17 height 9
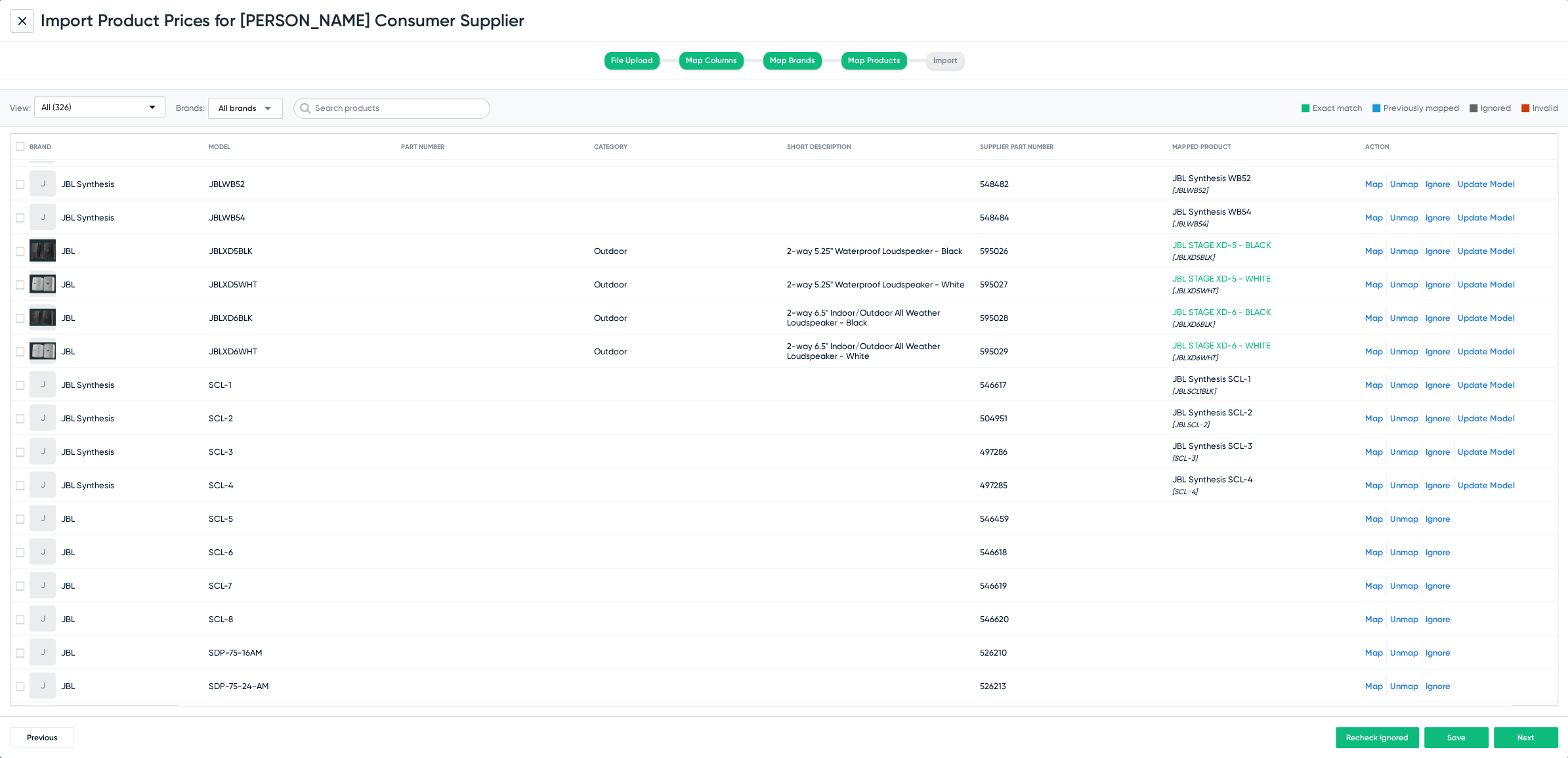
drag, startPoint x: 208, startPoint y: 489, endPoint x: 231, endPoint y: 489, distance: 23.0
click at [231, 502] on mat-cell "SCL-5" at bounding box center [304, 518] width 193 height 31
copy span "SCL-5"
click at [1367, 513] on link "Map" at bounding box center [1374, 518] width 18 height 10
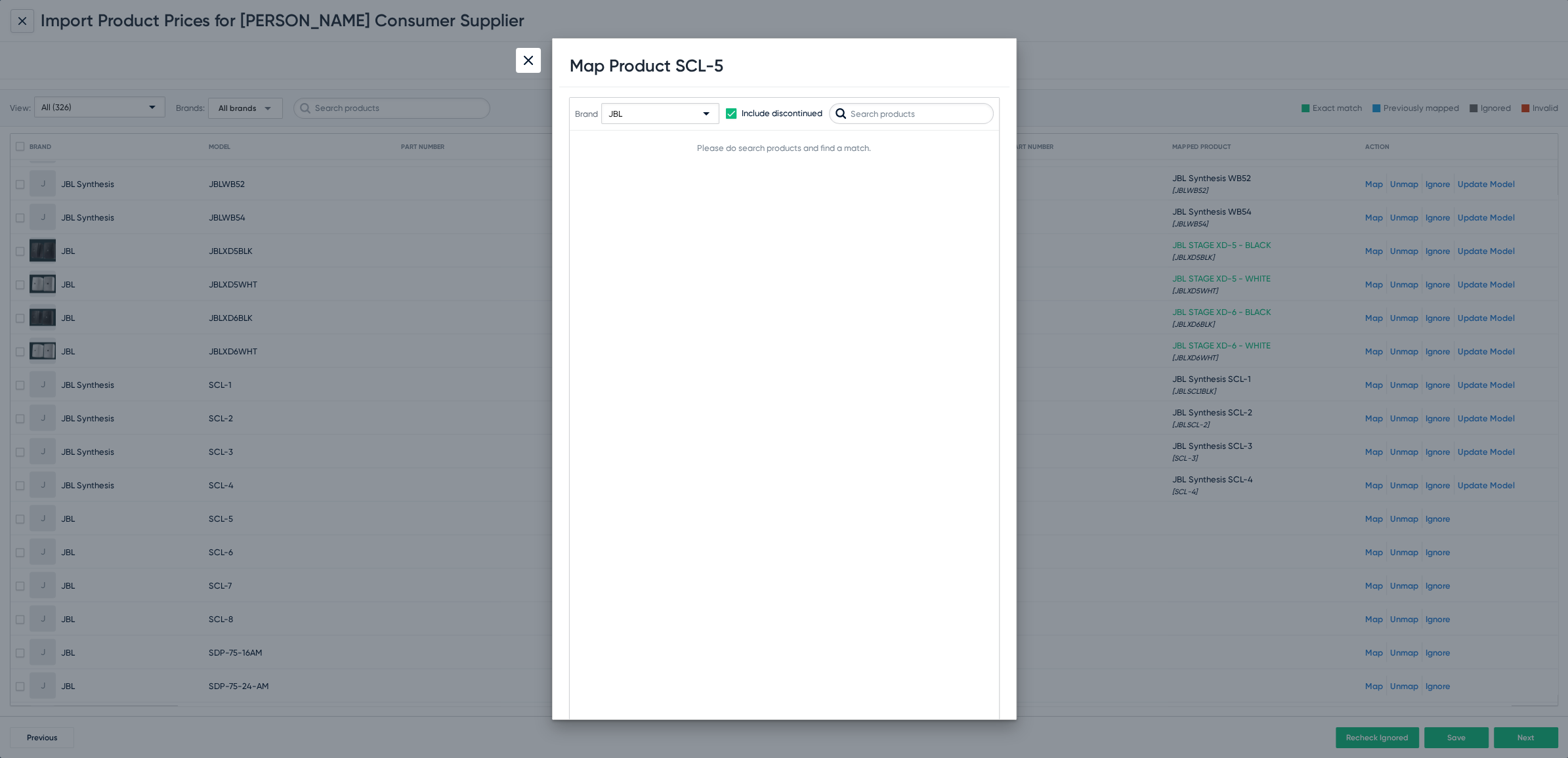
click at [645, 113] on div "JBL" at bounding box center [654, 114] width 92 height 21
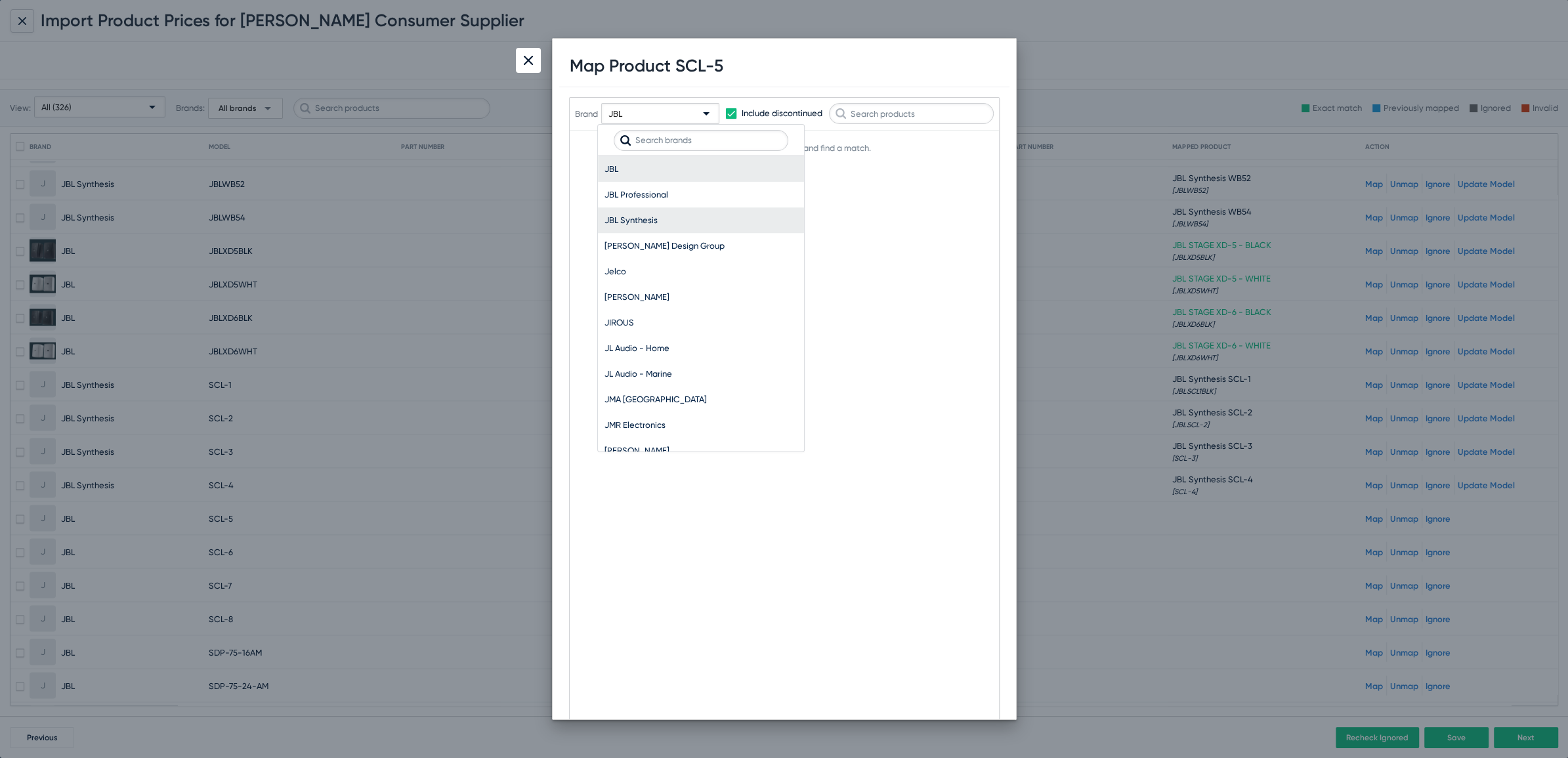
click at [634, 212] on span "JBL Synthesis" at bounding box center [700, 220] width 193 height 26
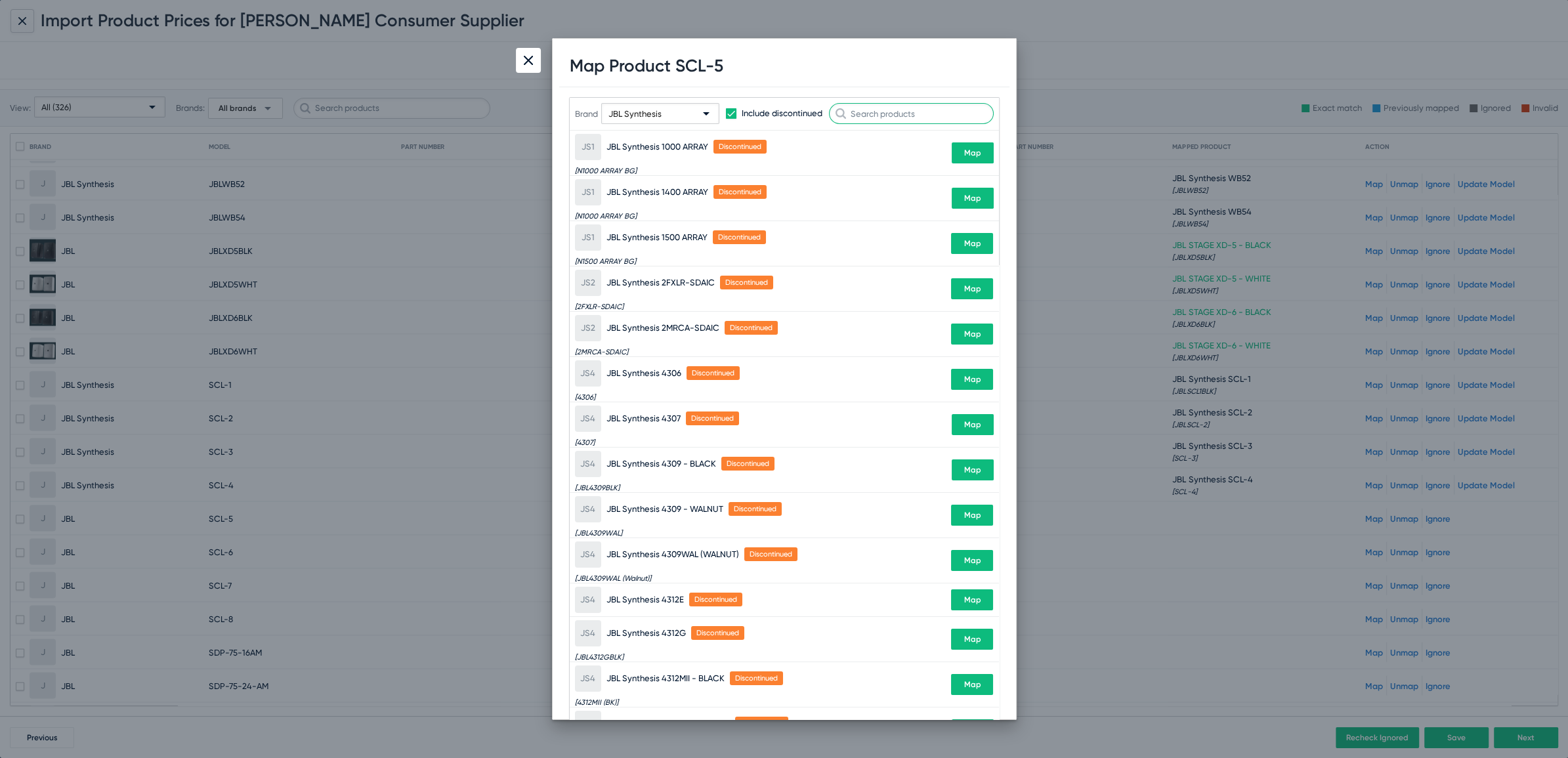
click at [919, 112] on input "text" at bounding box center [911, 113] width 164 height 21
paste input "SCL-5"
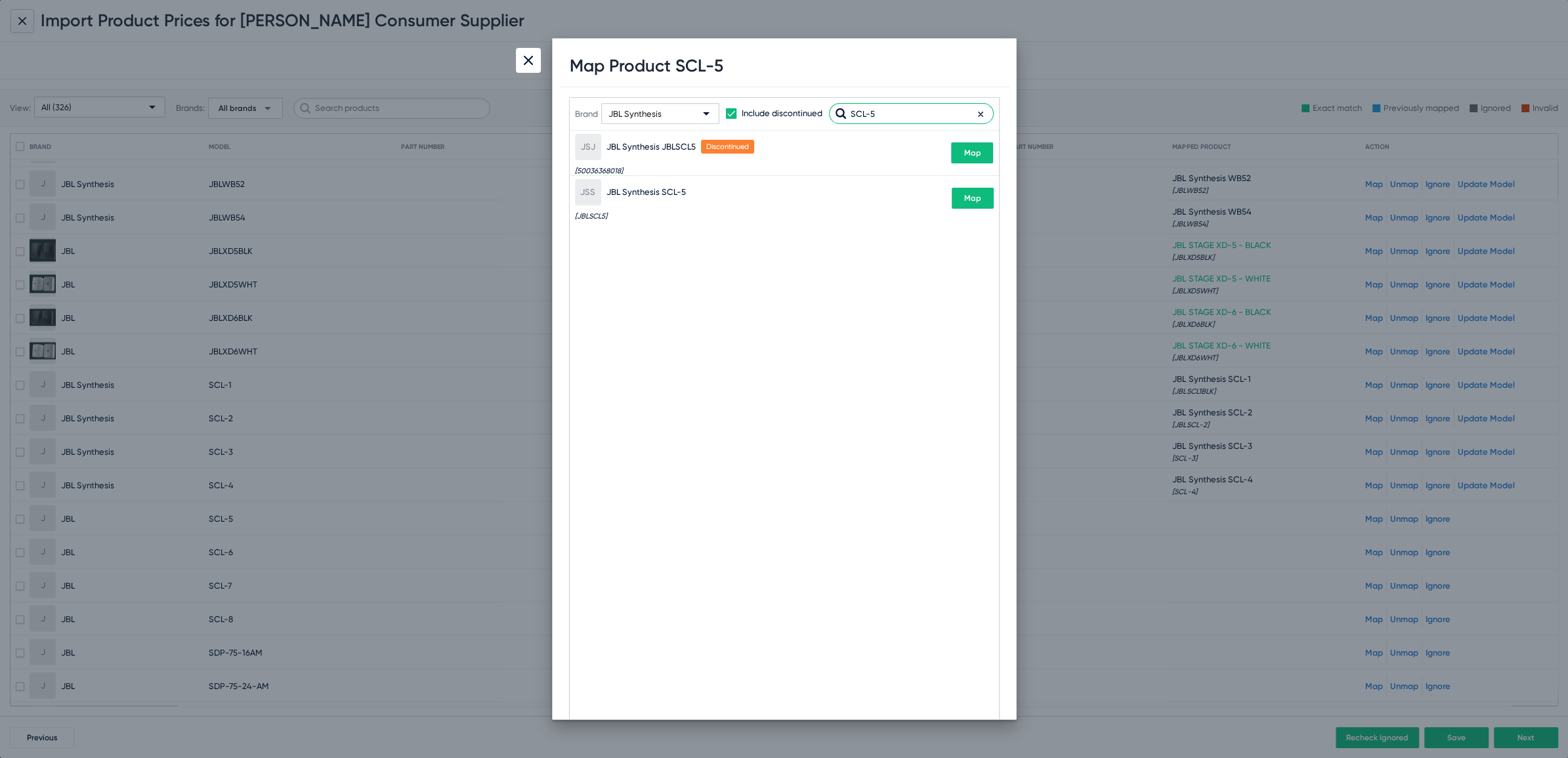
type input "SCL-5"
click at [986, 194] on button "Map" at bounding box center [972, 198] width 42 height 21
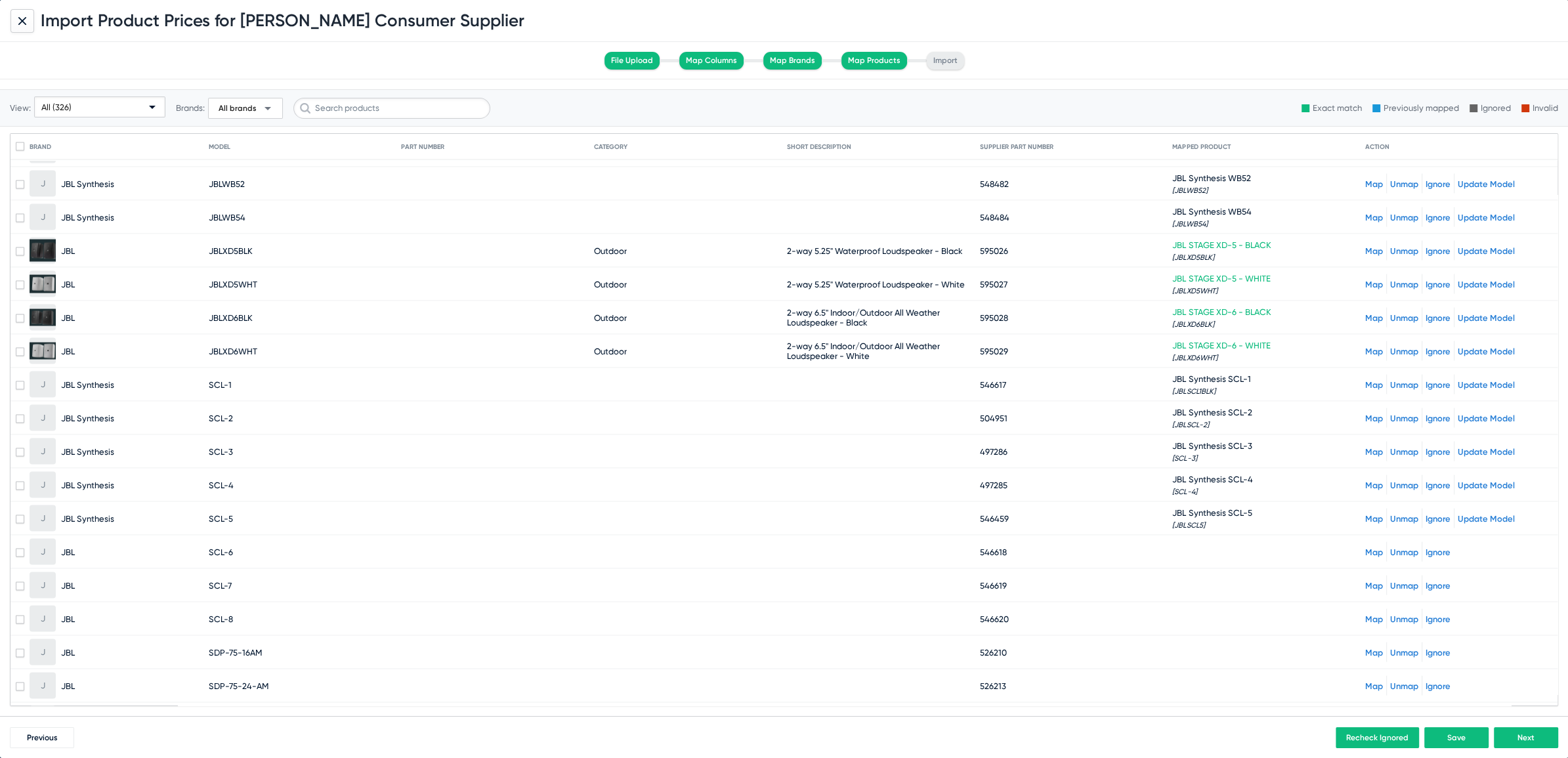
click at [216, 547] on span "SCL-6" at bounding box center [220, 552] width 24 height 10
drag, startPoint x: 207, startPoint y: 526, endPoint x: 231, endPoint y: 523, distance: 24.2
click at [231, 547] on span "SCL-6" at bounding box center [220, 552] width 24 height 10
copy span "SCL-6"
click at [1365, 547] on link "Map" at bounding box center [1374, 552] width 18 height 10
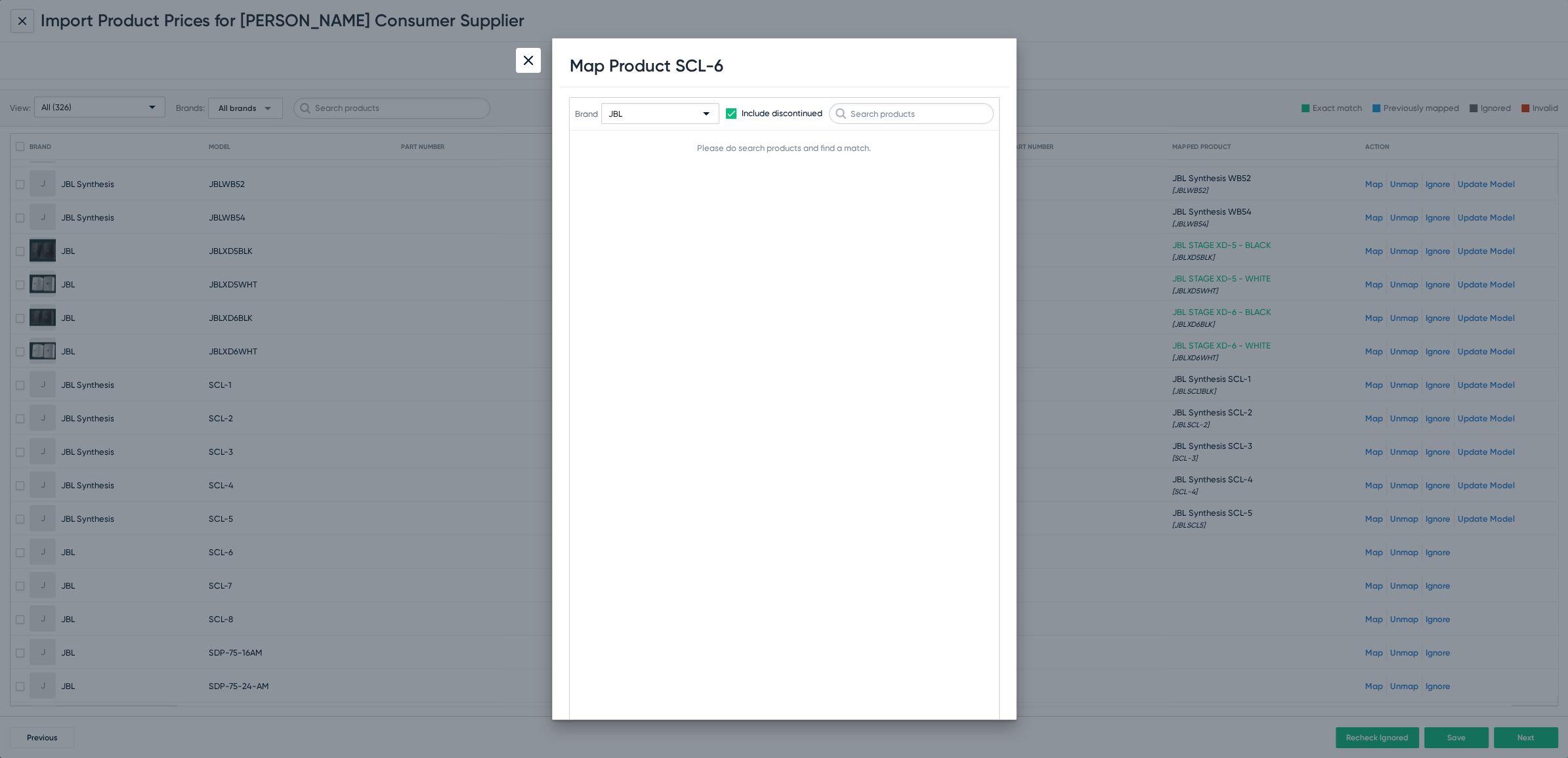
click at [624, 118] on div "JBL" at bounding box center [654, 114] width 92 height 21
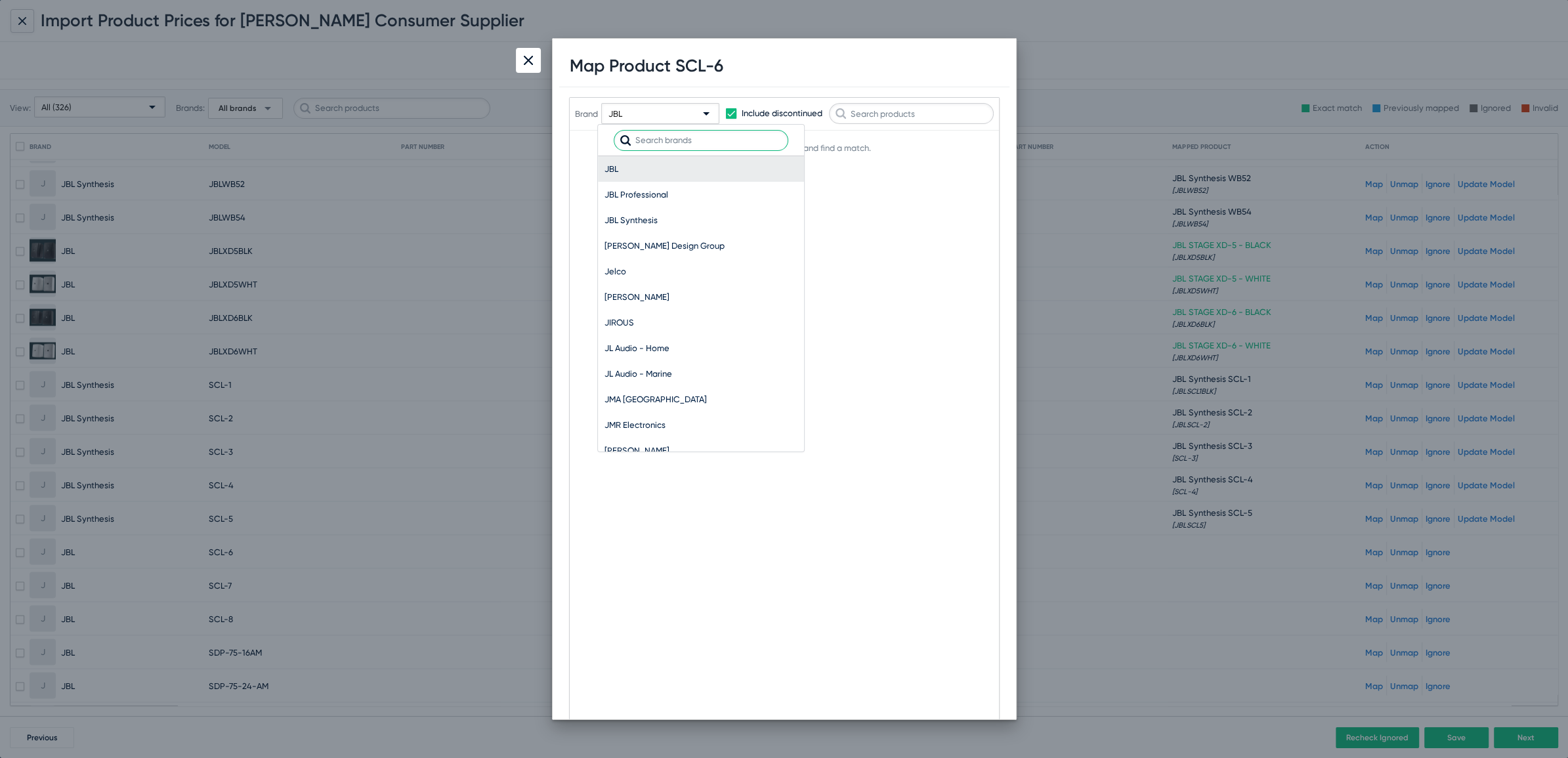
click at [655, 141] on input "text" at bounding box center [701, 140] width 175 height 21
click at [633, 218] on span "JBL Synthesis" at bounding box center [700, 220] width 193 height 26
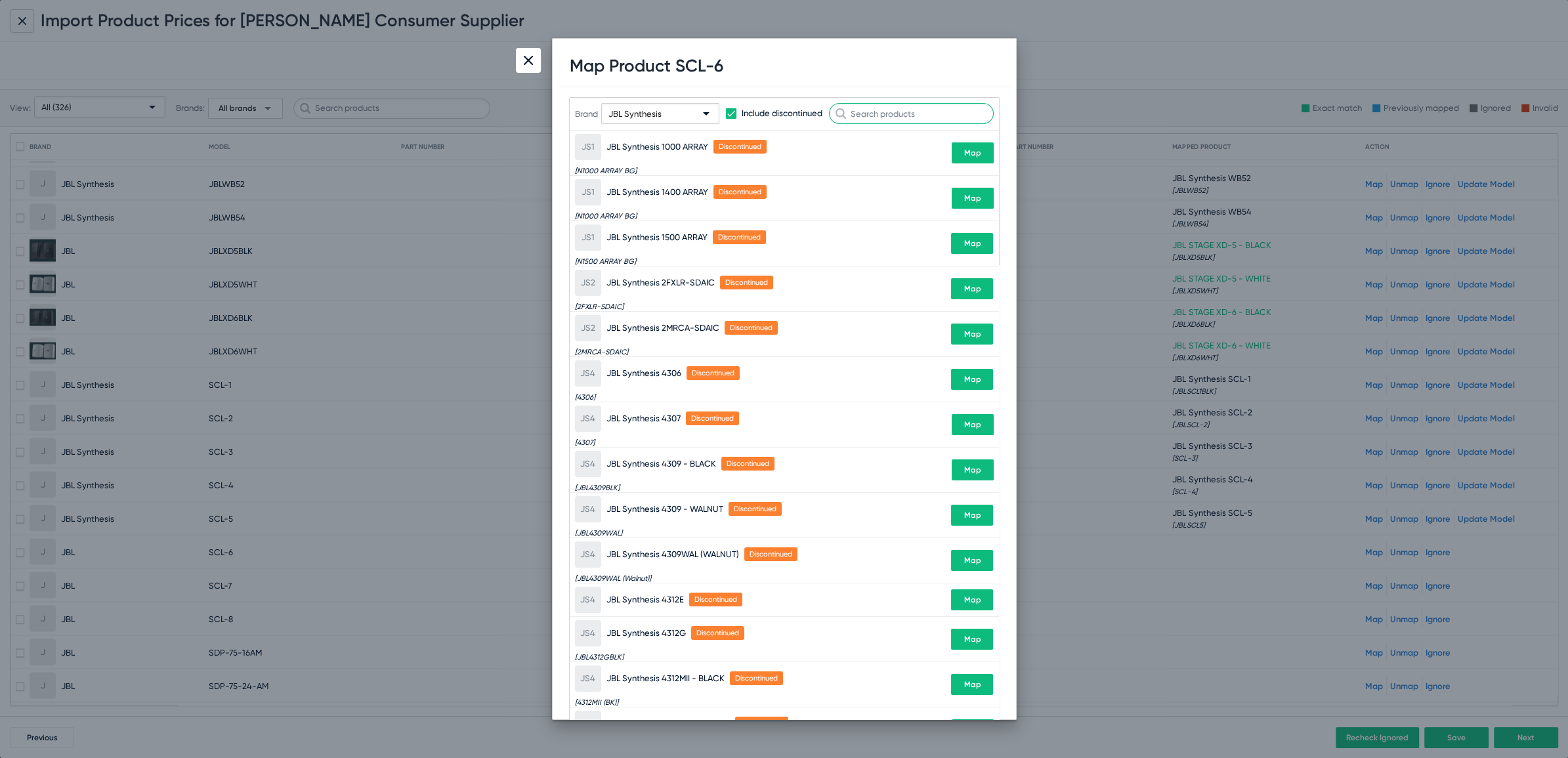
click at [873, 120] on input "text" at bounding box center [911, 113] width 164 height 21
paste input "SCL-6"
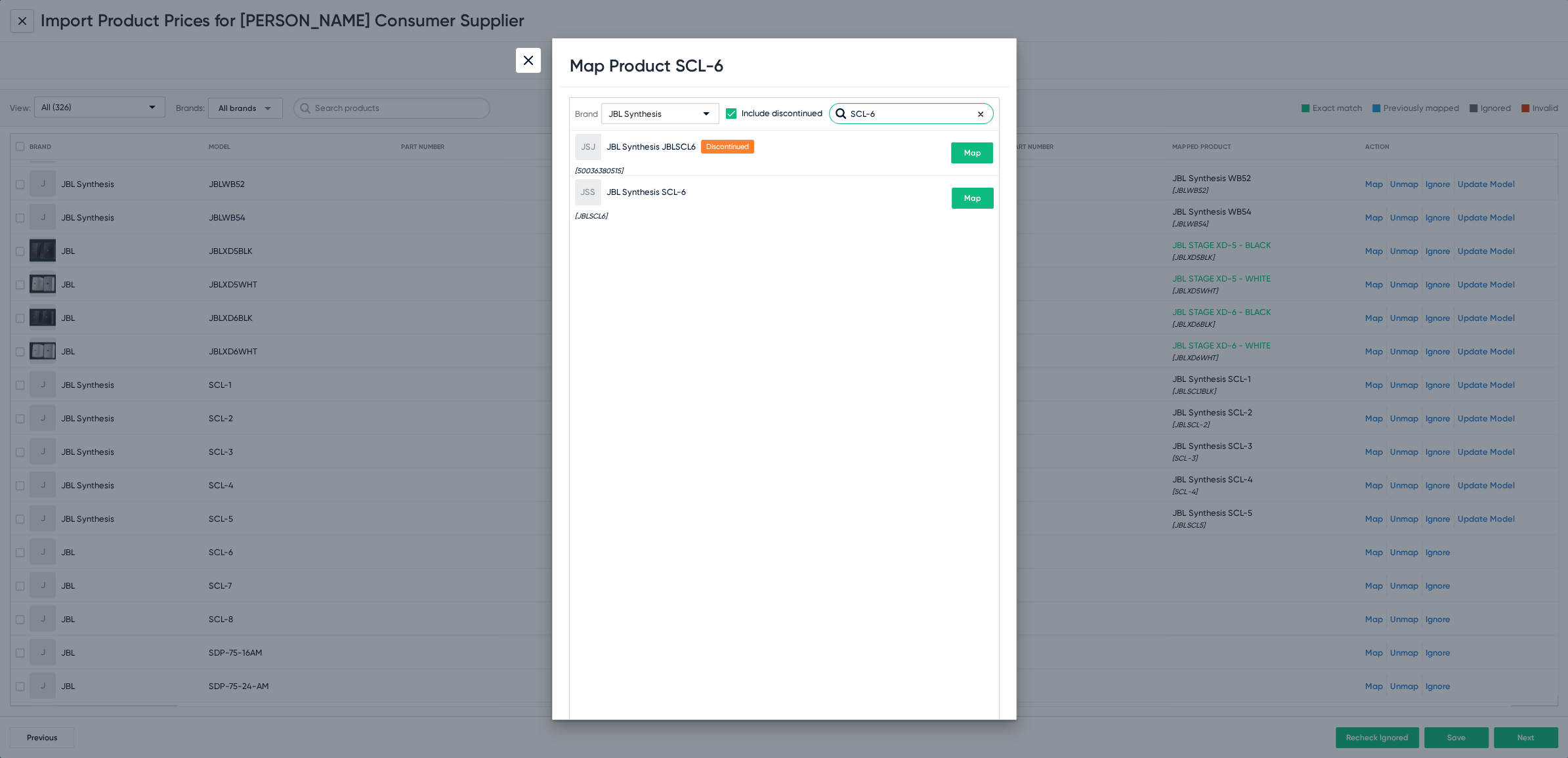
type input "SCL-6"
click at [972, 199] on span "Map" at bounding box center [972, 198] width 17 height 9
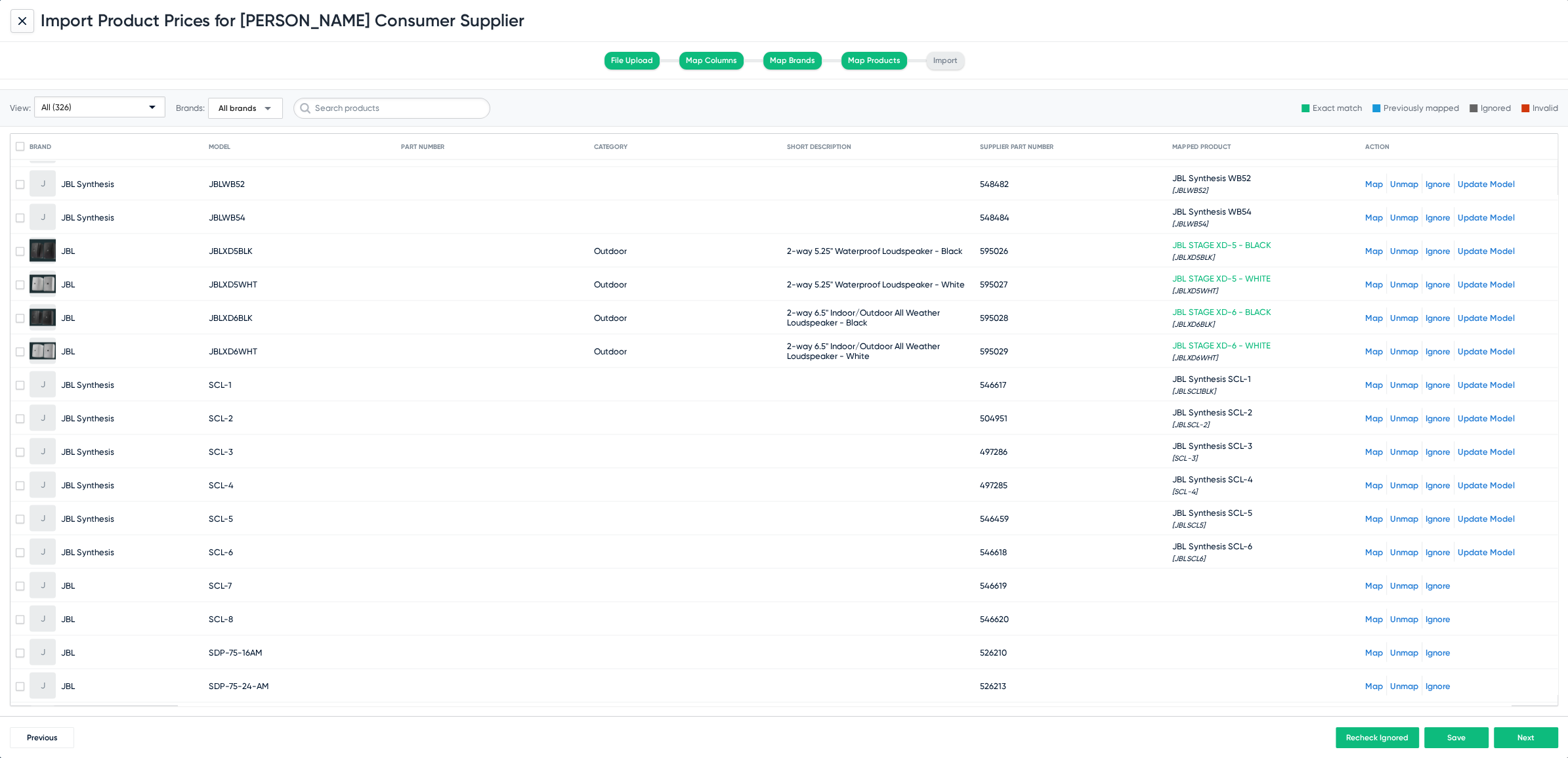
drag, startPoint x: 206, startPoint y: 557, endPoint x: 231, endPoint y: 557, distance: 25.0
click at [231, 569] on mat-cell "SCL-7" at bounding box center [304, 585] width 193 height 31
drag, startPoint x: 208, startPoint y: 557, endPoint x: 233, endPoint y: 557, distance: 25.0
click at [233, 569] on mat-cell "SCL-7" at bounding box center [304, 585] width 193 height 31
copy span "SCL-7"
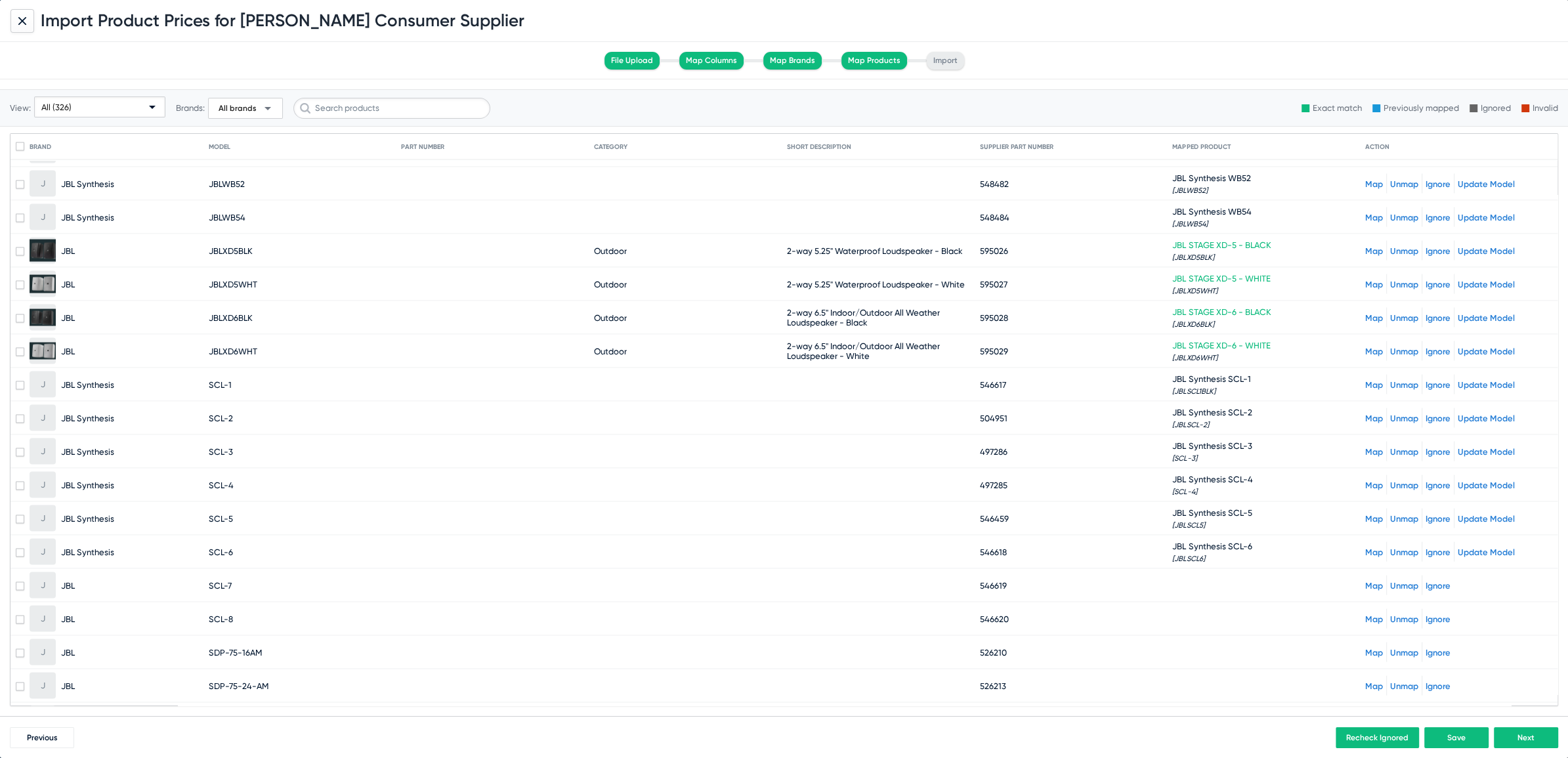
click at [1365, 580] on link "Map" at bounding box center [1374, 585] width 18 height 10
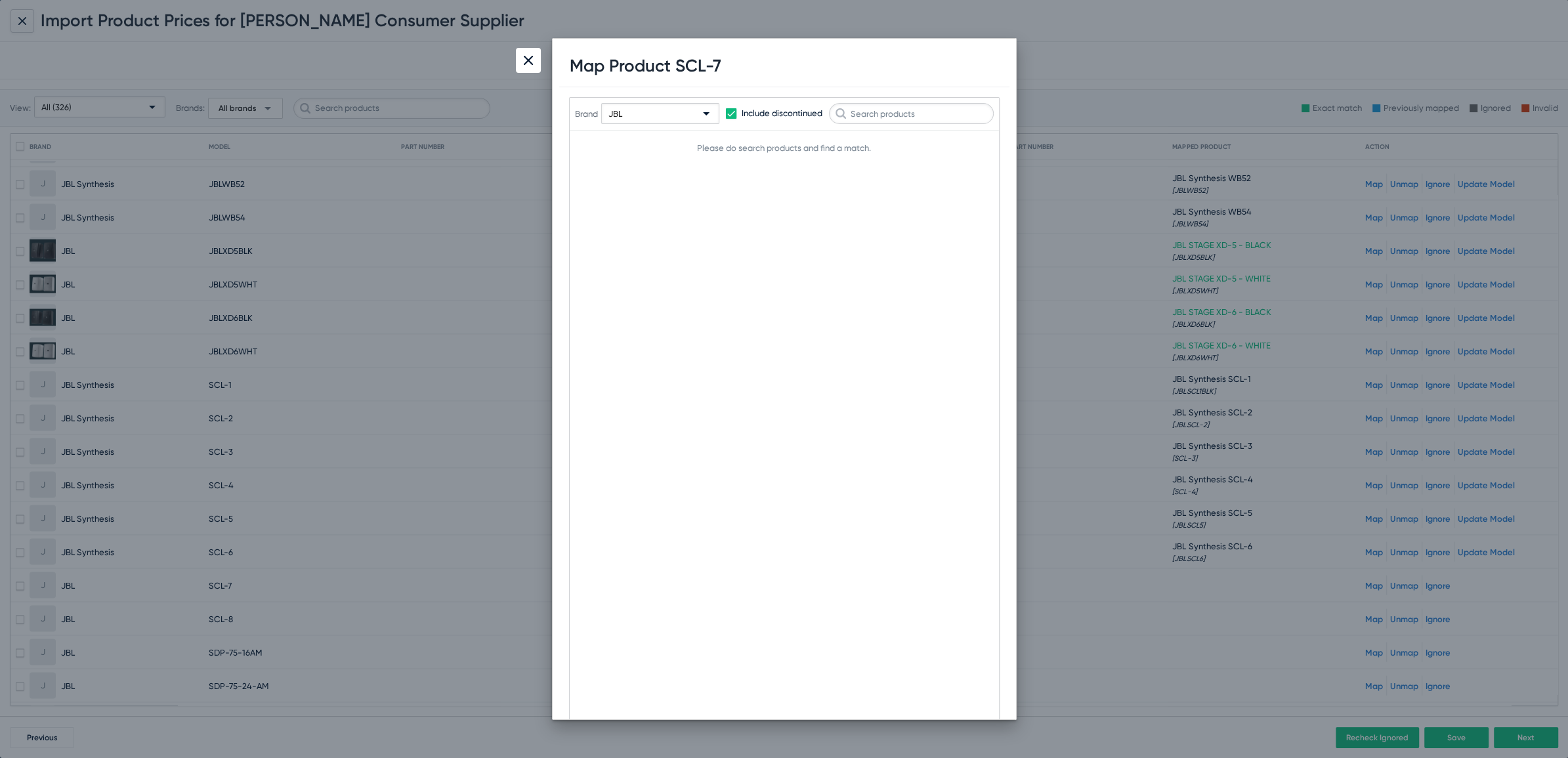
click at [631, 109] on div "JBL" at bounding box center [654, 114] width 92 height 21
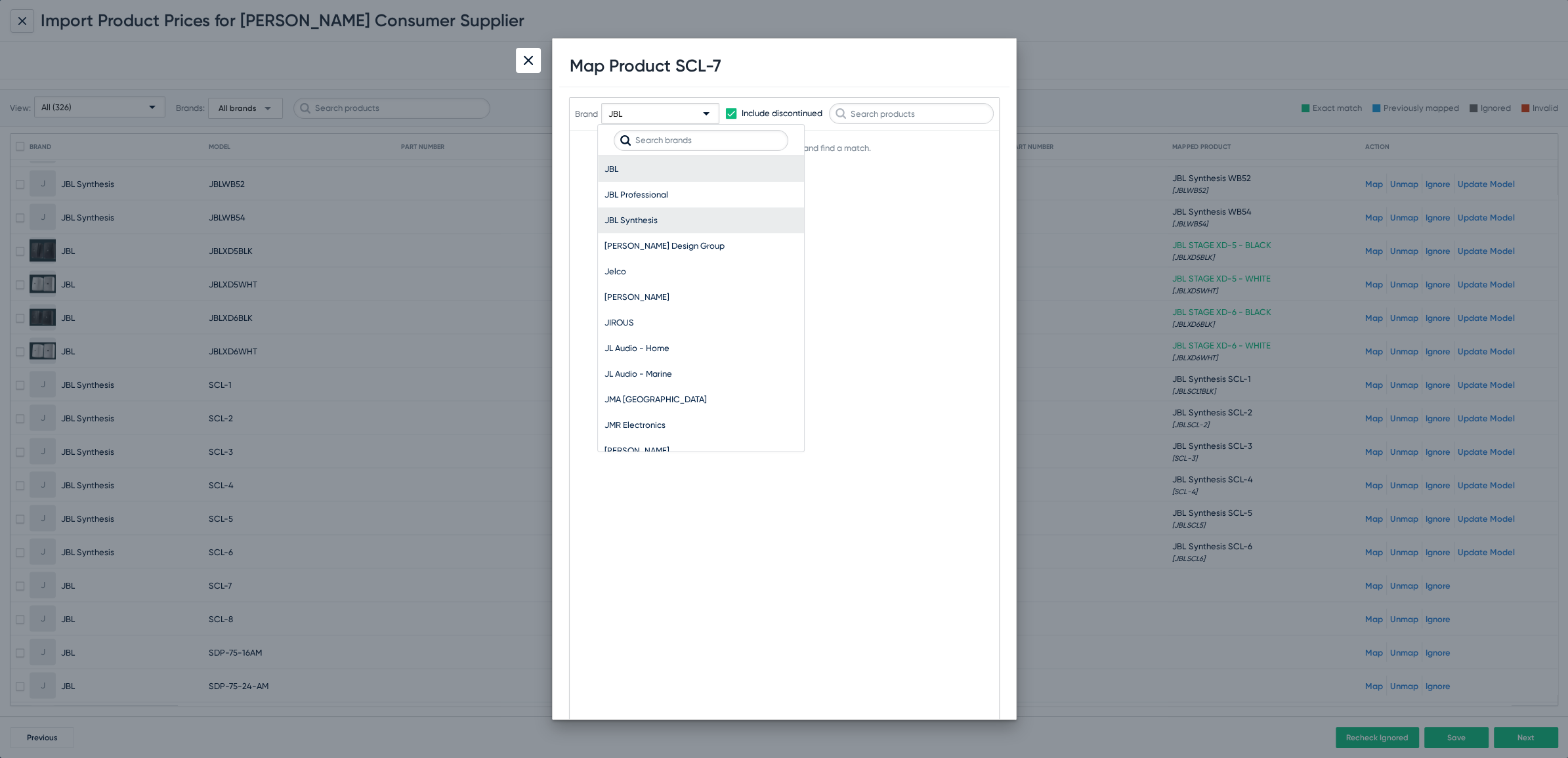
click at [636, 208] on span "JBL Synthesis" at bounding box center [700, 220] width 193 height 26
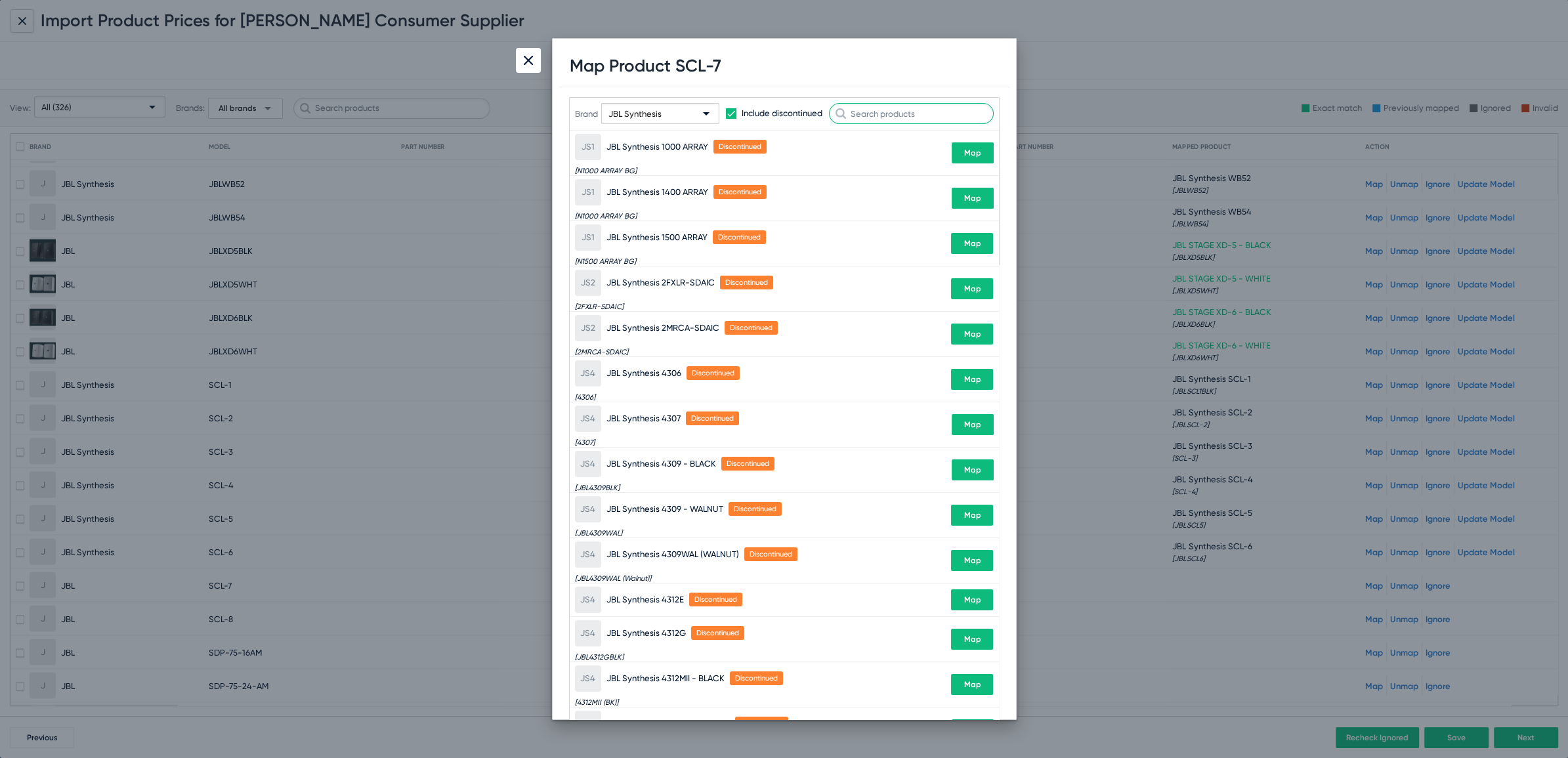
click at [904, 105] on input "text" at bounding box center [911, 113] width 164 height 21
paste input "SCL-7"
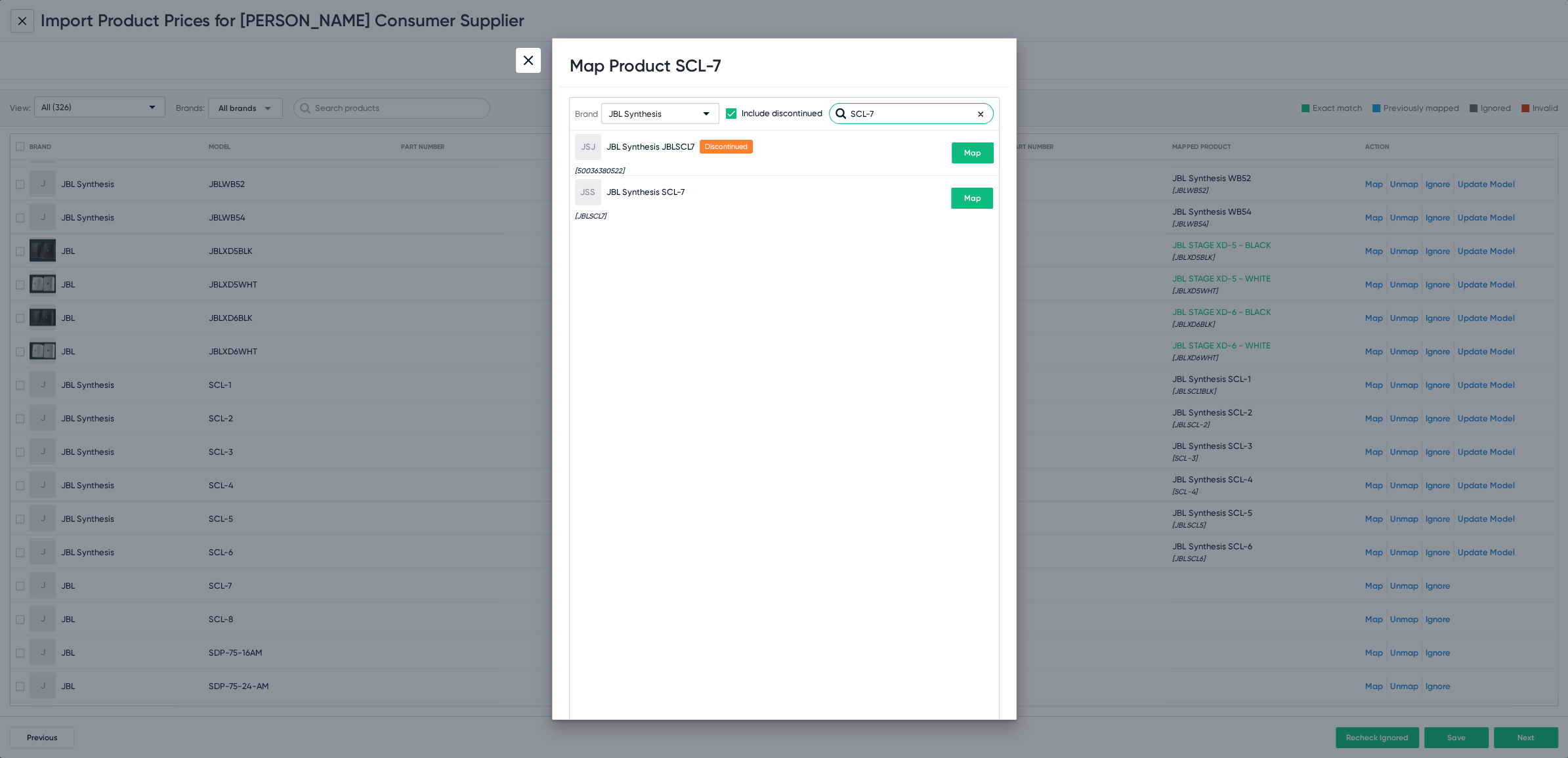
type input "SCL-7"
click at [972, 201] on span "Map" at bounding box center [972, 198] width 17 height 9
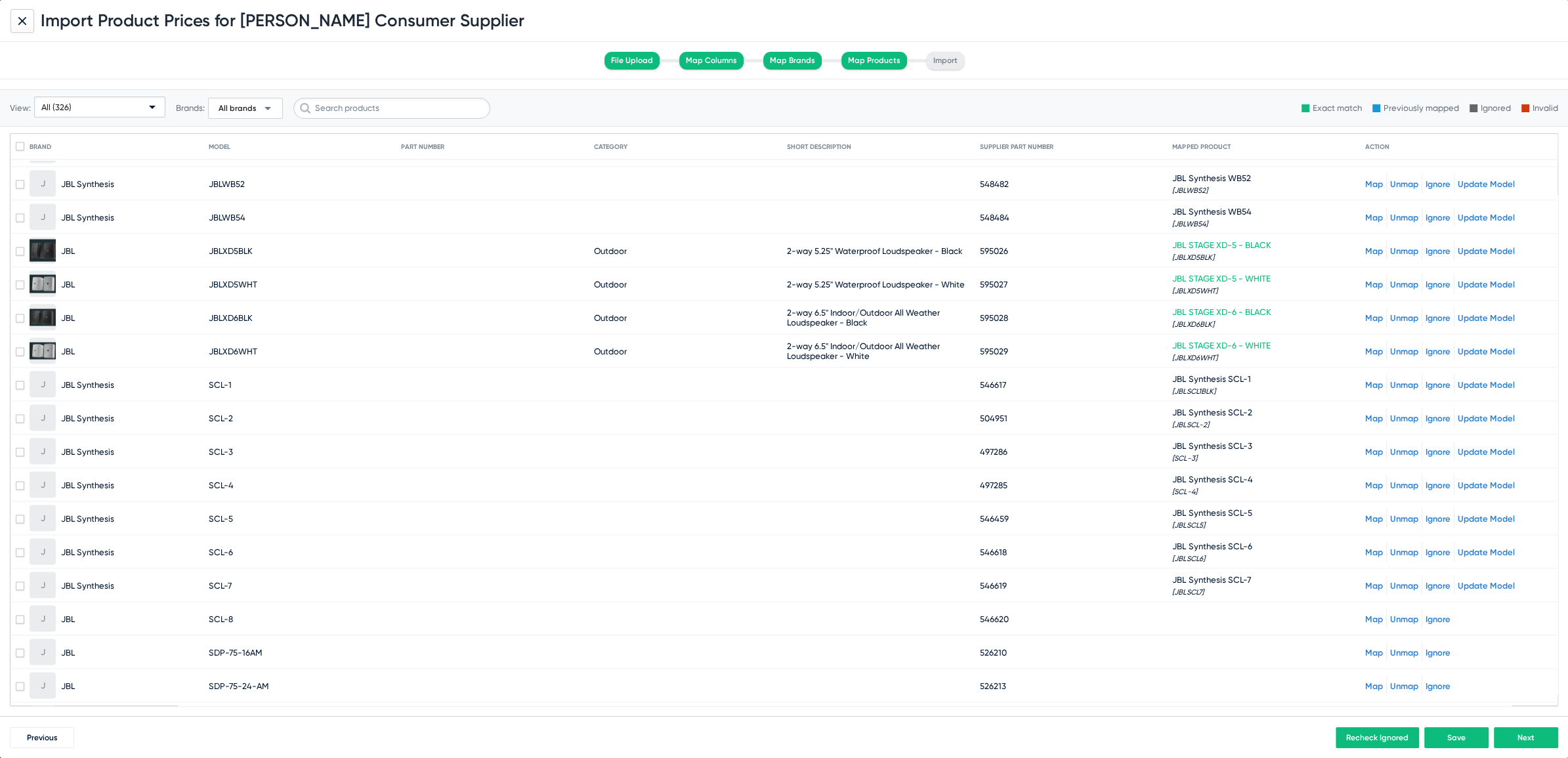
drag, startPoint x: 205, startPoint y: 591, endPoint x: 239, endPoint y: 588, distance: 34.1
click at [239, 602] on mat-row "J JBL SCL-8 546620 Map Unmap Ignore" at bounding box center [784, 619] width 1547 height 34
copy mat-row "SCL-8"
click at [1365, 609] on div "Map Unmap Ignore" at bounding box center [1459, 618] width 187 height 20
click at [1365, 614] on link "Map" at bounding box center [1374, 619] width 18 height 10
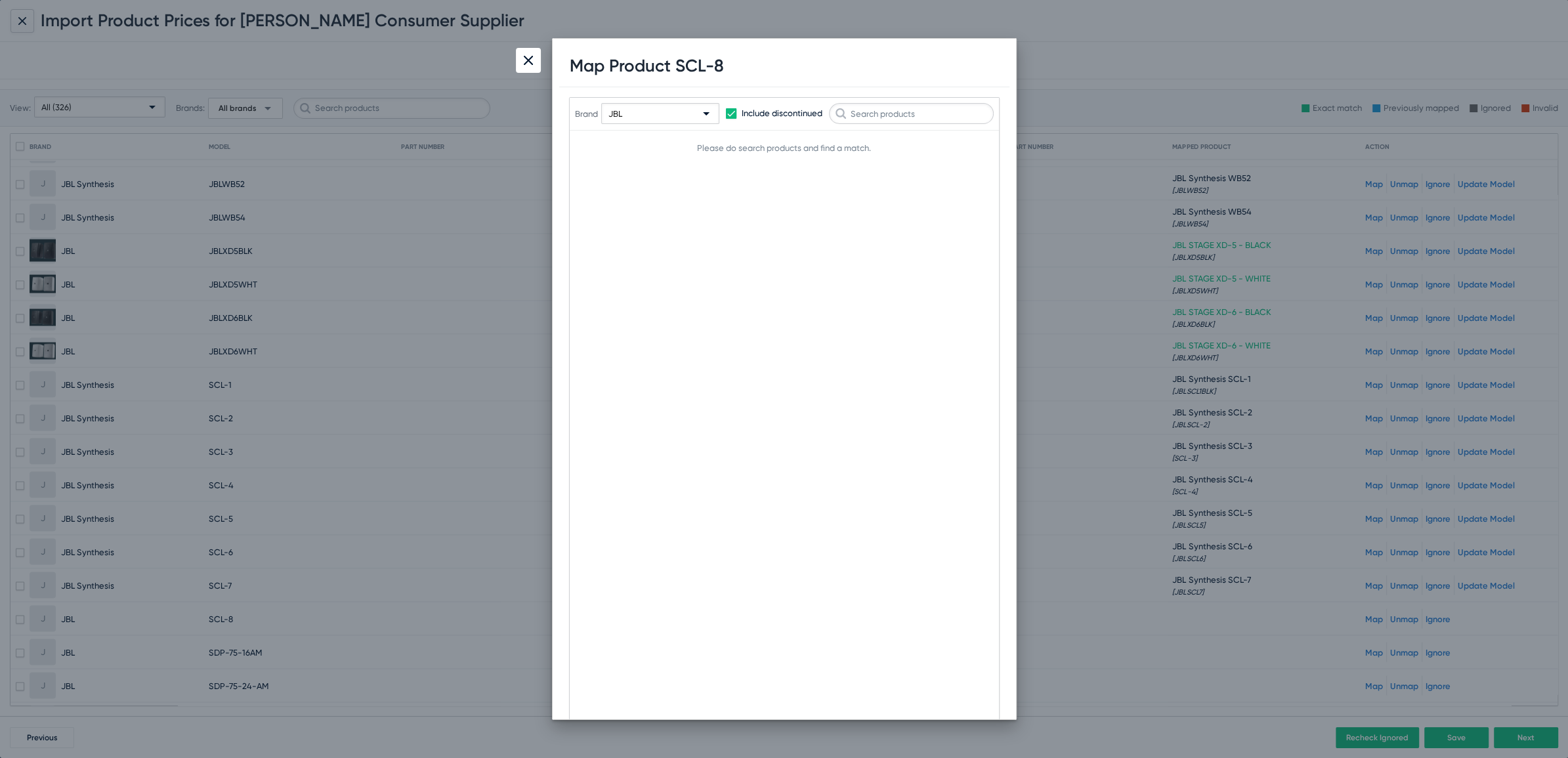
click at [623, 120] on div "JBL" at bounding box center [654, 114] width 92 height 21
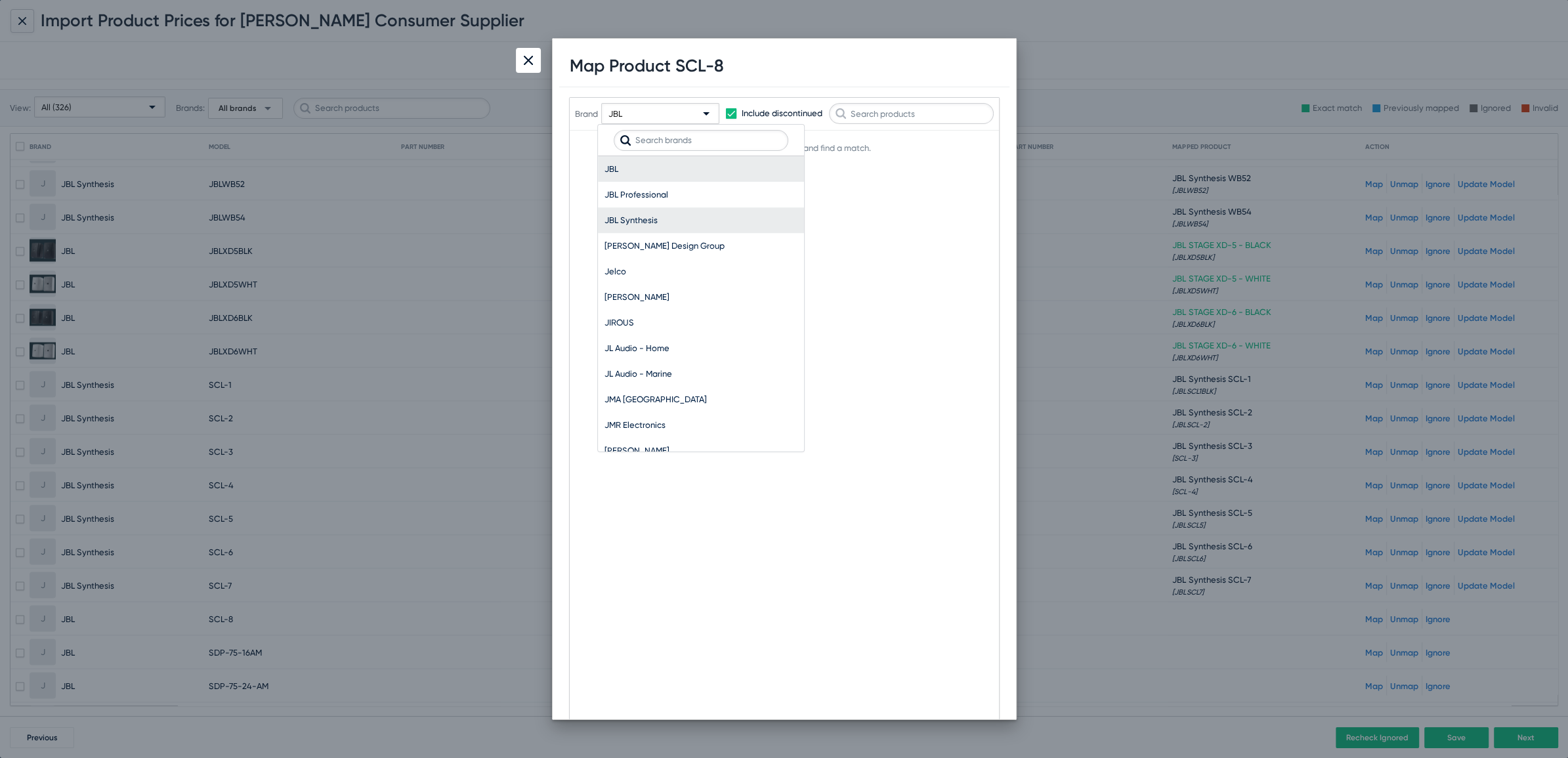
click at [629, 212] on span "JBL Synthesis" at bounding box center [700, 220] width 193 height 26
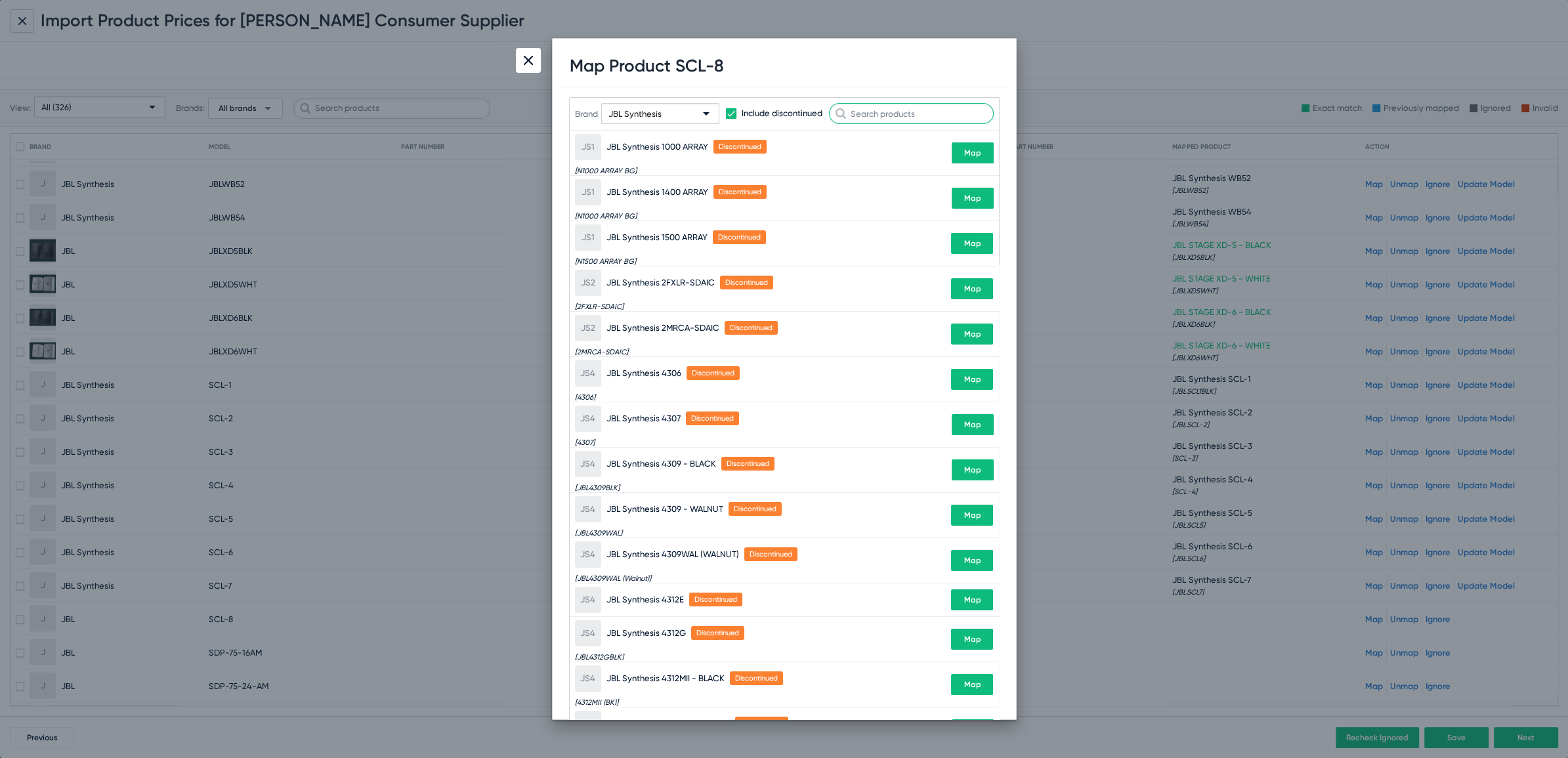
click at [883, 111] on input "text" at bounding box center [911, 113] width 164 height 21
paste input "SCL-8"
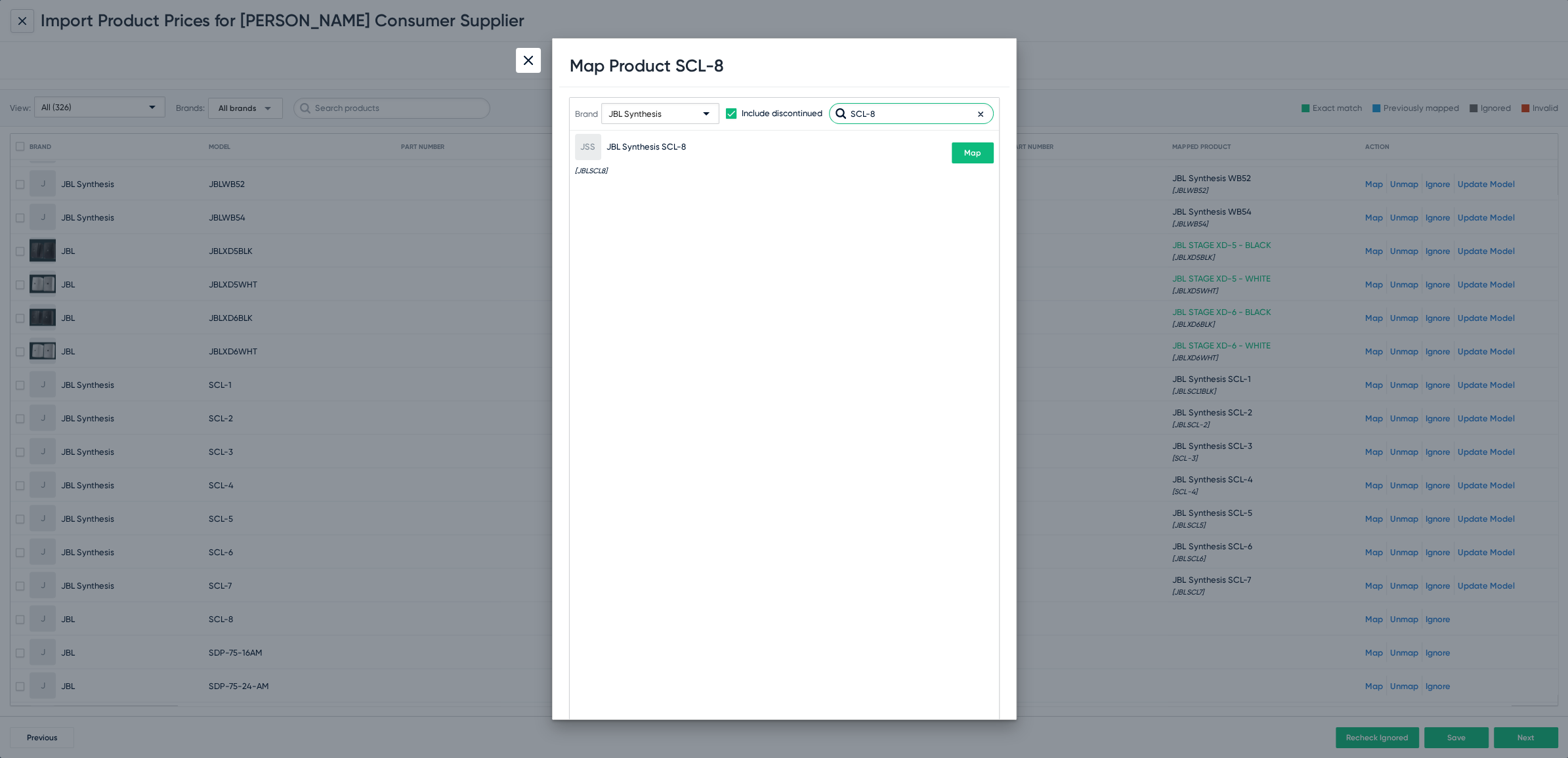
type input "SCL-8"
click at [977, 160] on button "Map" at bounding box center [972, 153] width 42 height 21
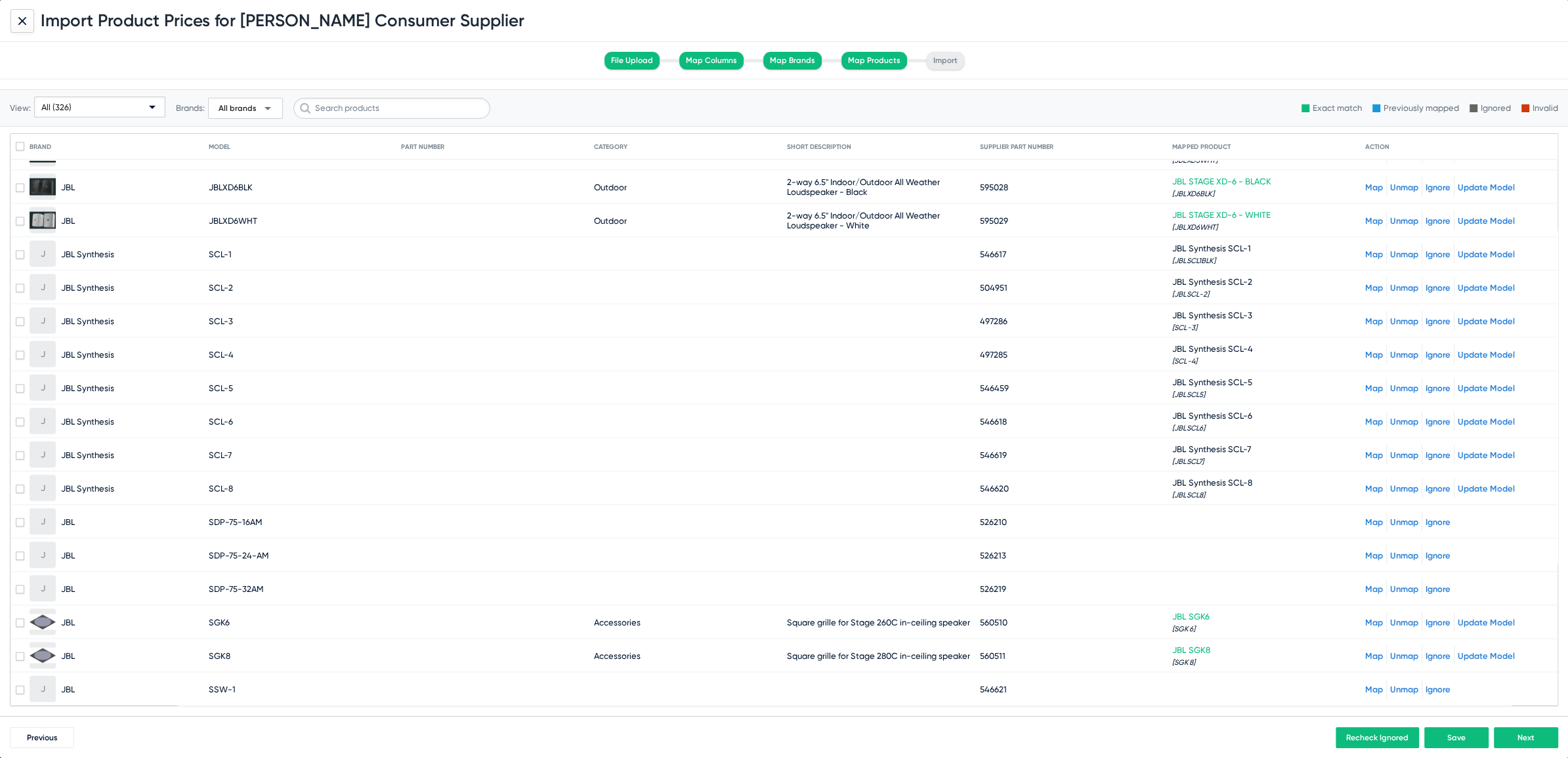
scroll to position [3405, 0]
drag, startPoint x: 207, startPoint y: 488, endPoint x: 302, endPoint y: 483, distance: 95.1
click at [302, 502] on mat-cell "SDP-75-16AM" at bounding box center [304, 518] width 193 height 31
click at [256, 513] on span "SDP-75-16AM" at bounding box center [235, 518] width 53 height 10
click at [260, 513] on span "SDP-75-16AM" at bounding box center [235, 518] width 53 height 10
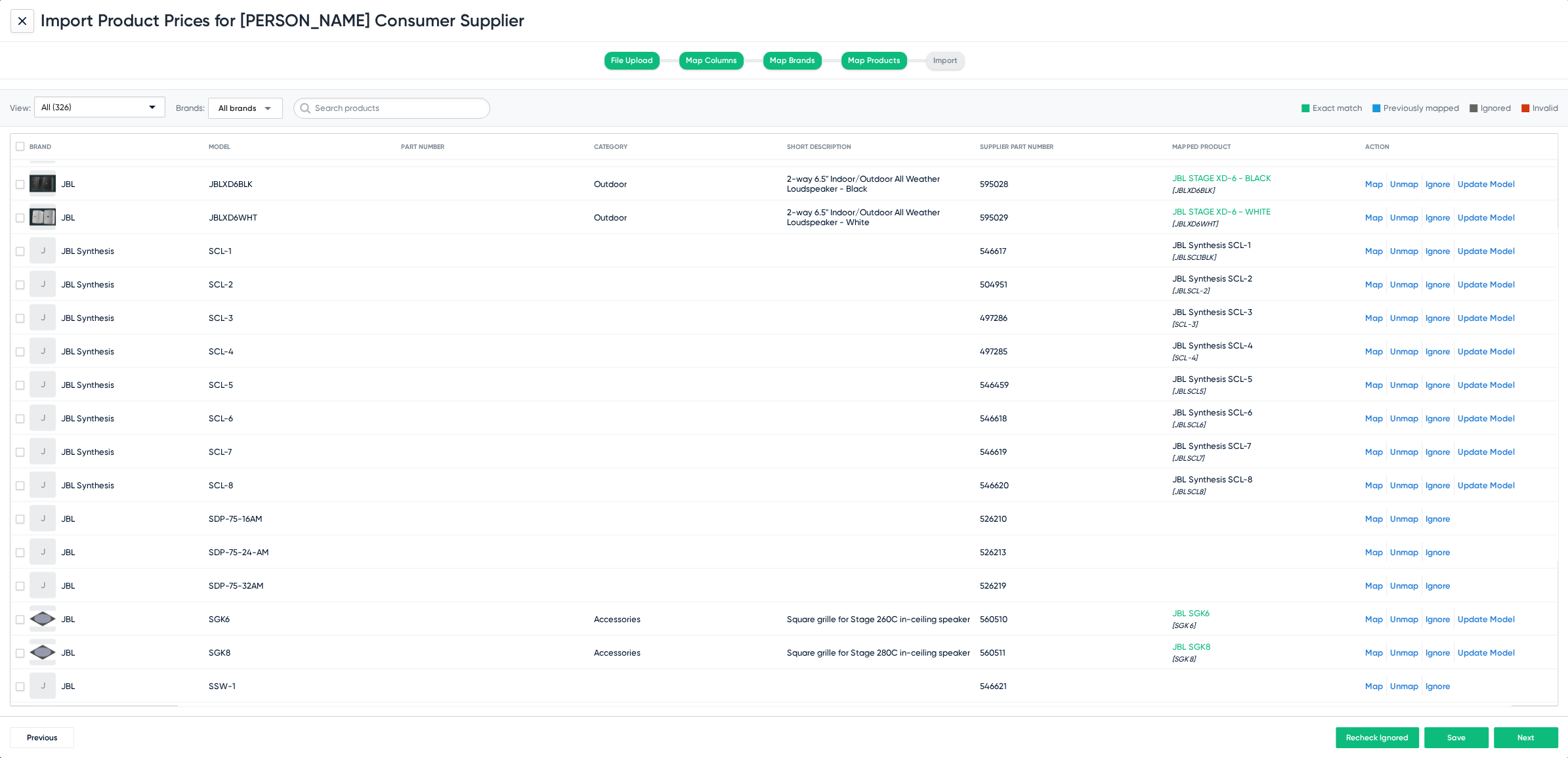
copy span "SDP-75-16AM"
click at [1365, 513] on link "Map" at bounding box center [1374, 518] width 18 height 10
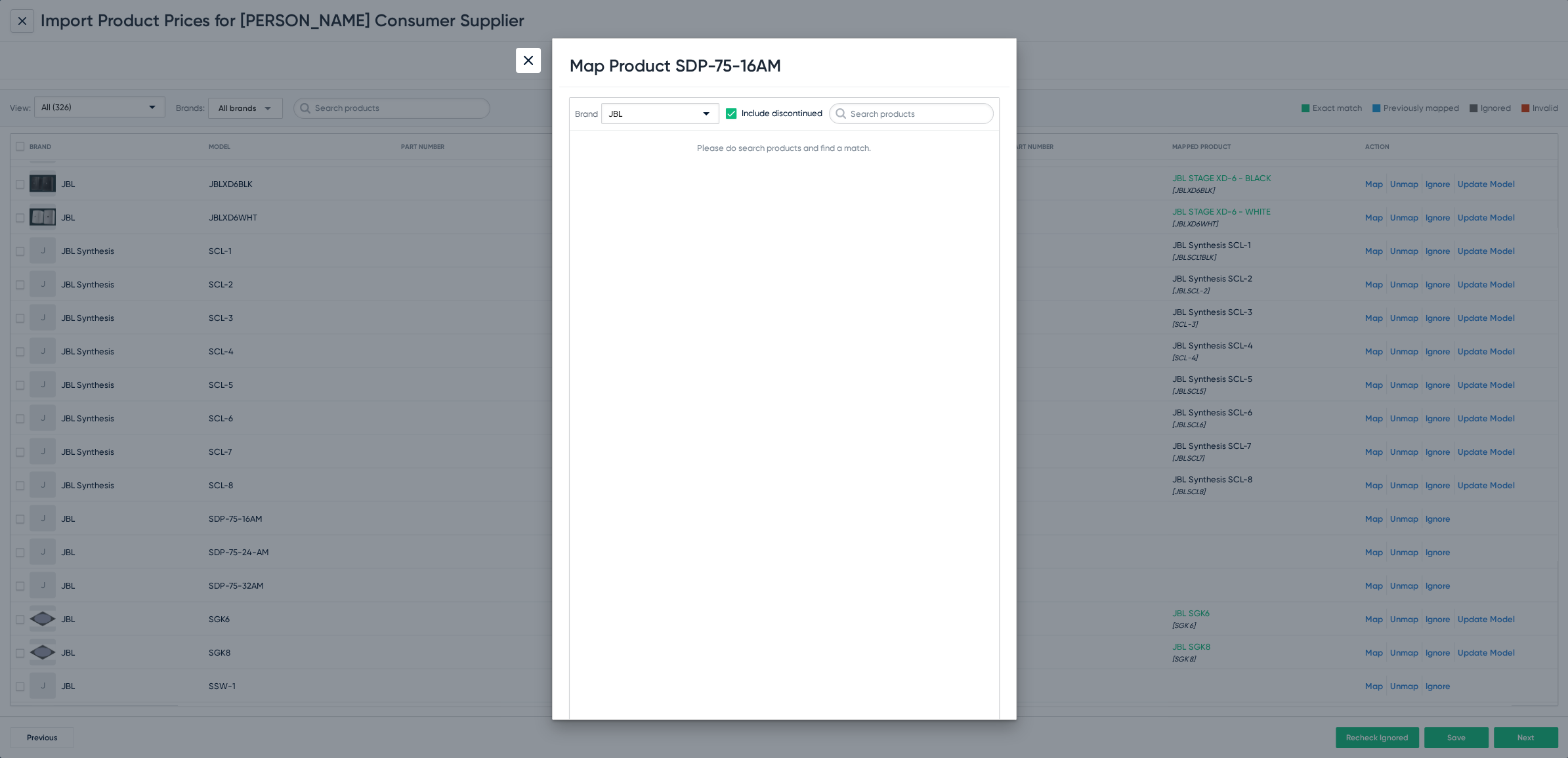
click at [655, 112] on div "JBL" at bounding box center [654, 114] width 92 height 21
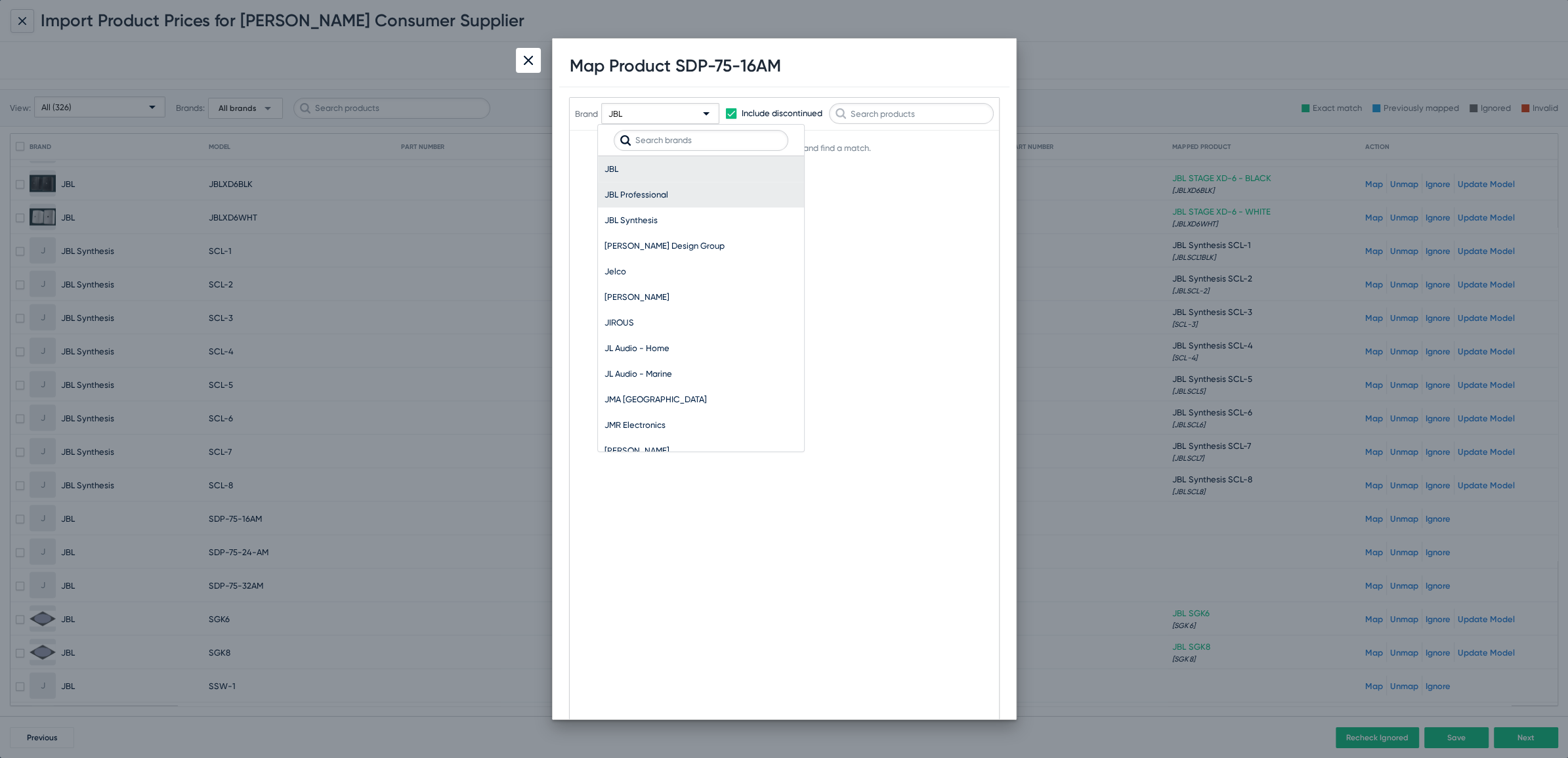
click at [633, 187] on span "JBL Professional" at bounding box center [700, 194] width 193 height 26
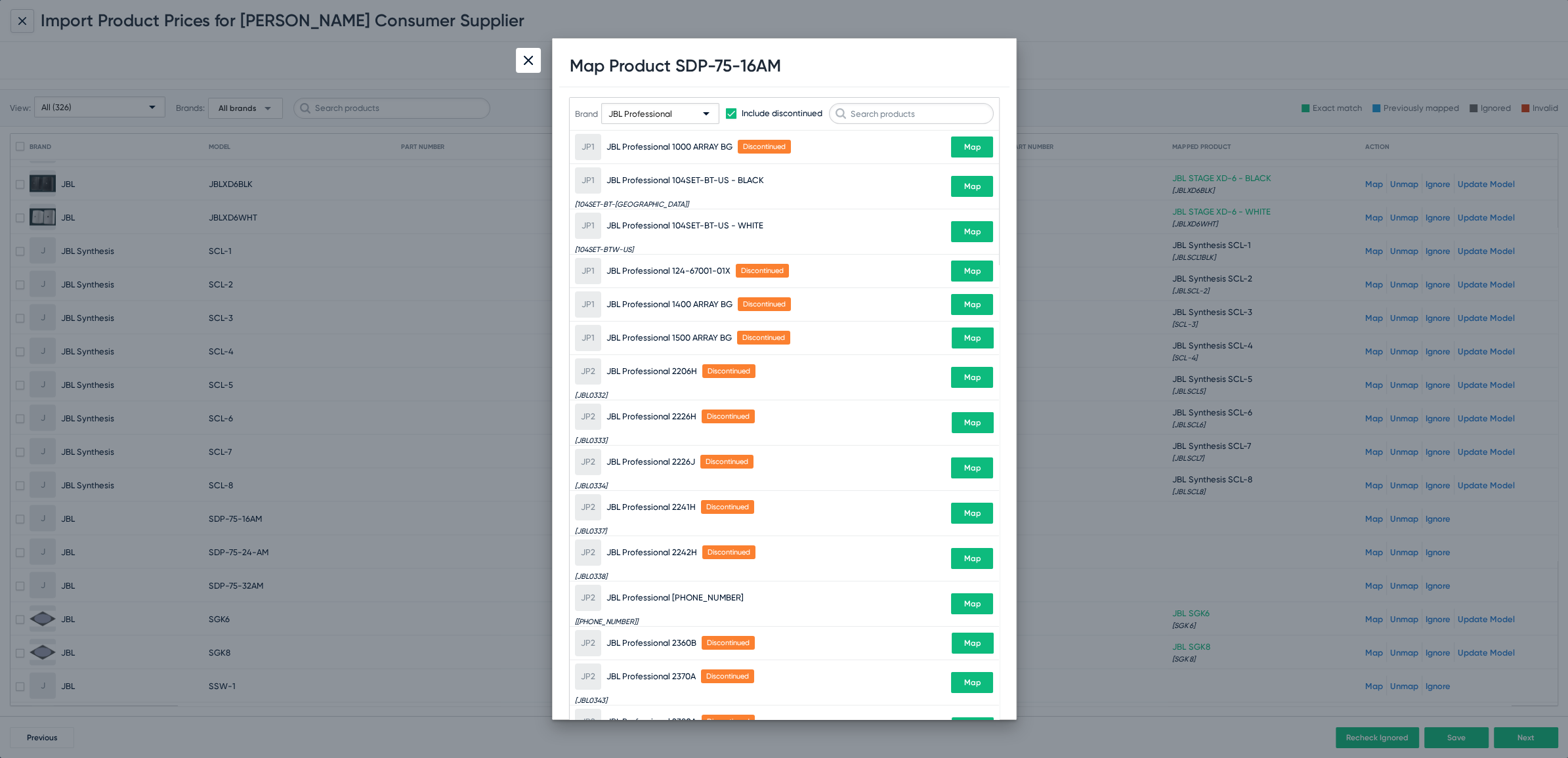
click at [658, 105] on div "JBL Professional" at bounding box center [654, 114] width 92 height 21
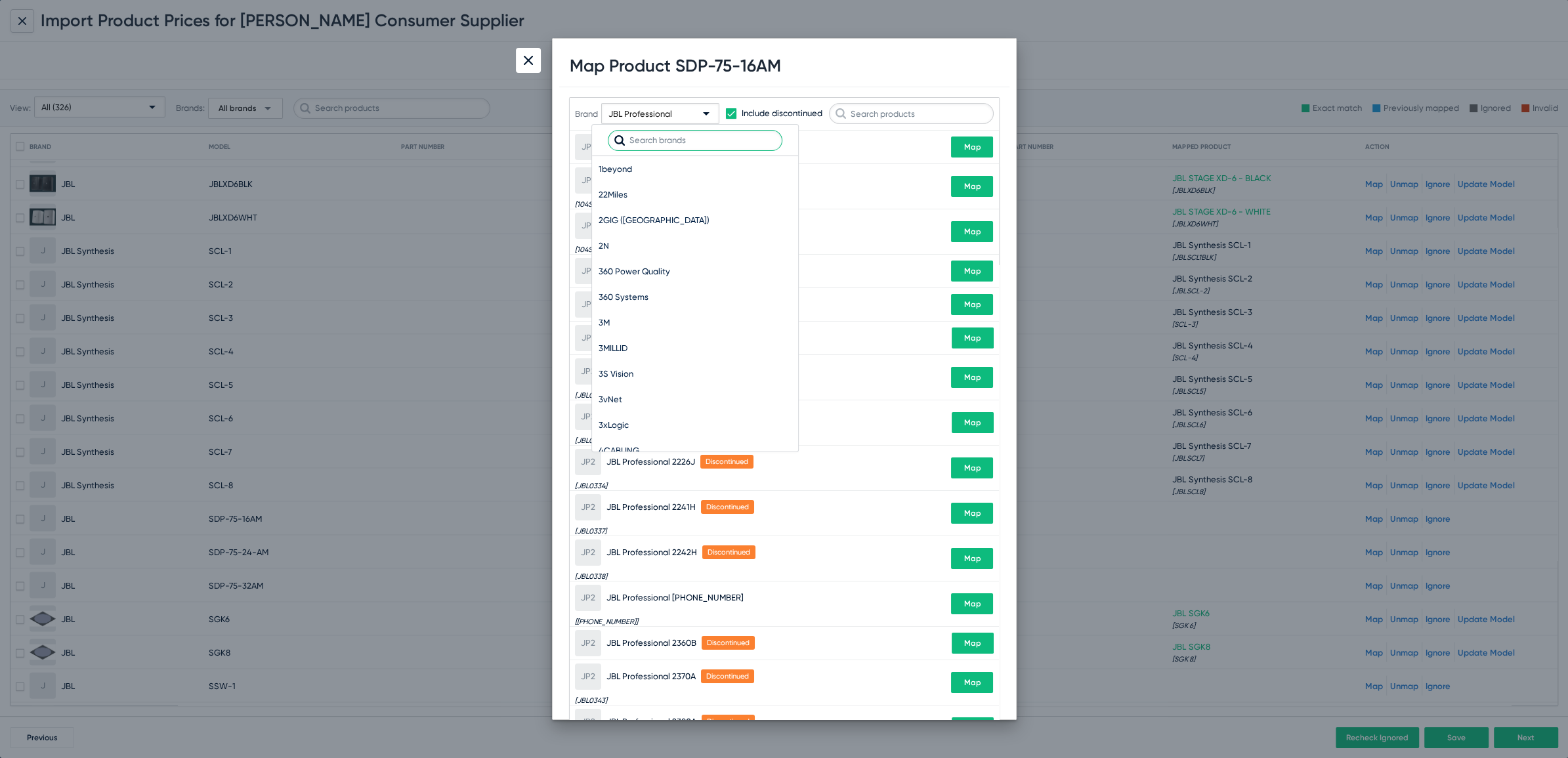
scroll to position [39013, 0]
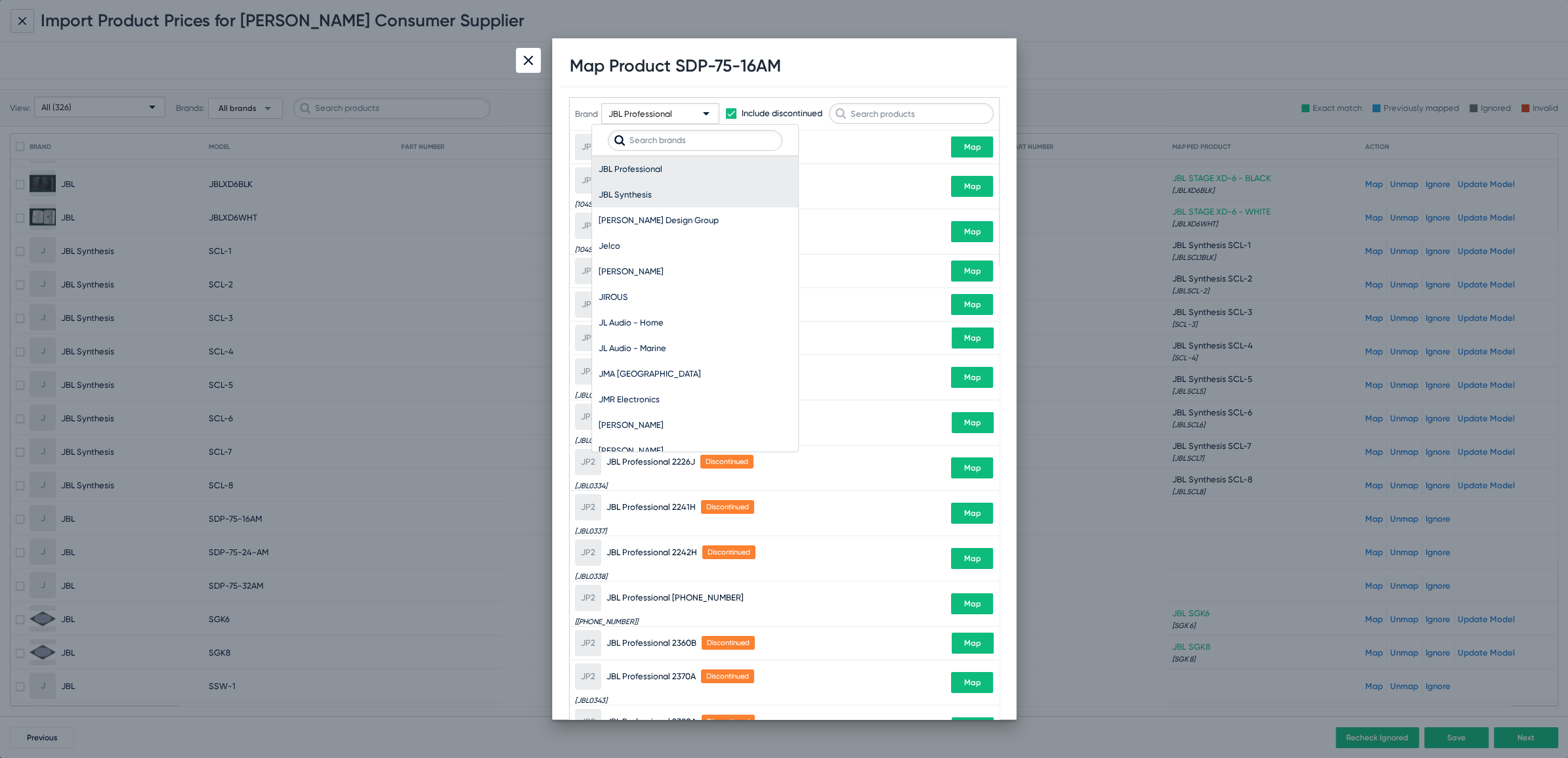
click at [633, 188] on span "JBL Synthesis" at bounding box center [695, 194] width 193 height 26
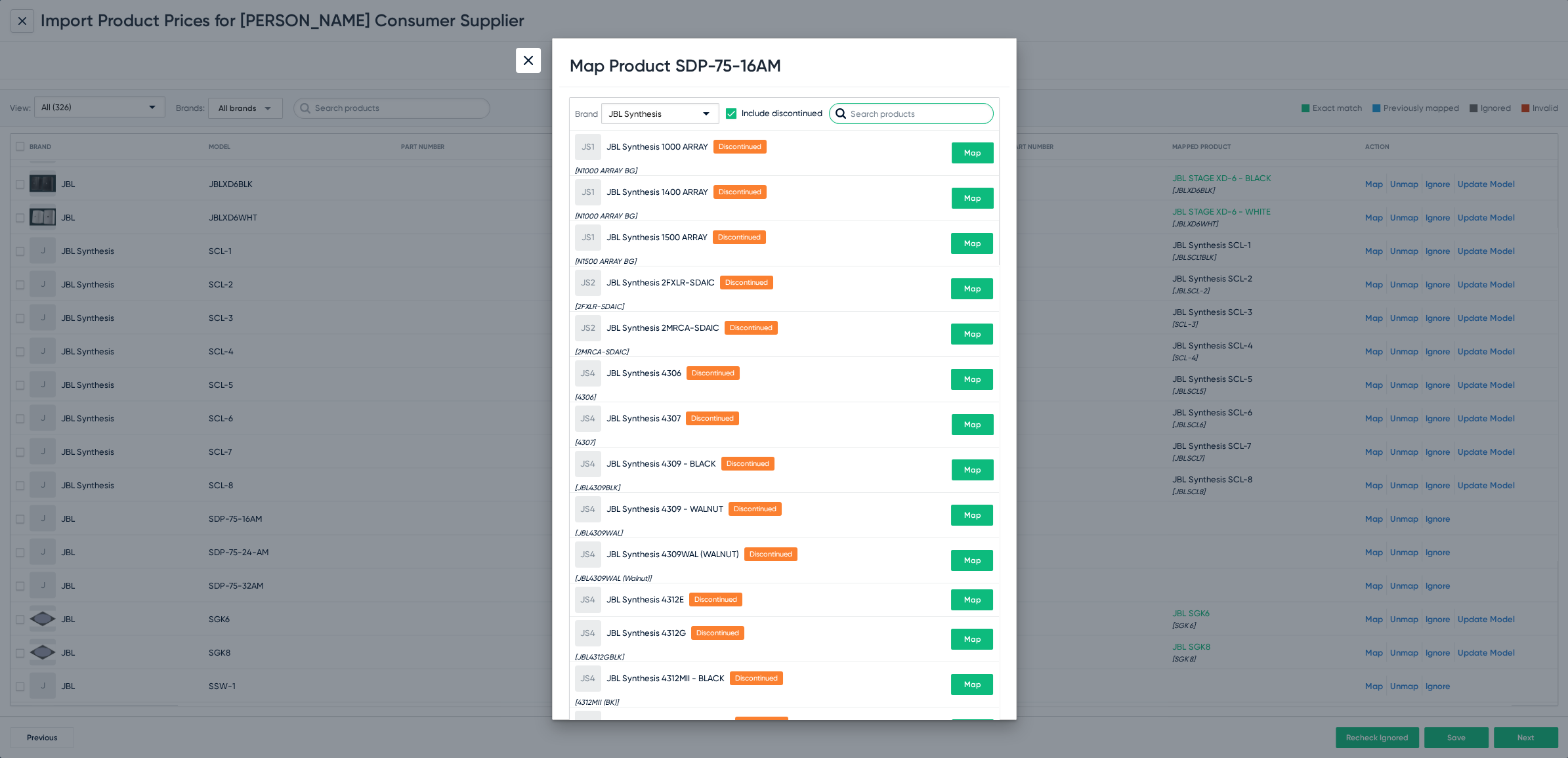
click at [924, 119] on input "text" at bounding box center [911, 113] width 164 height 21
paste input "SDP-75-16AM"
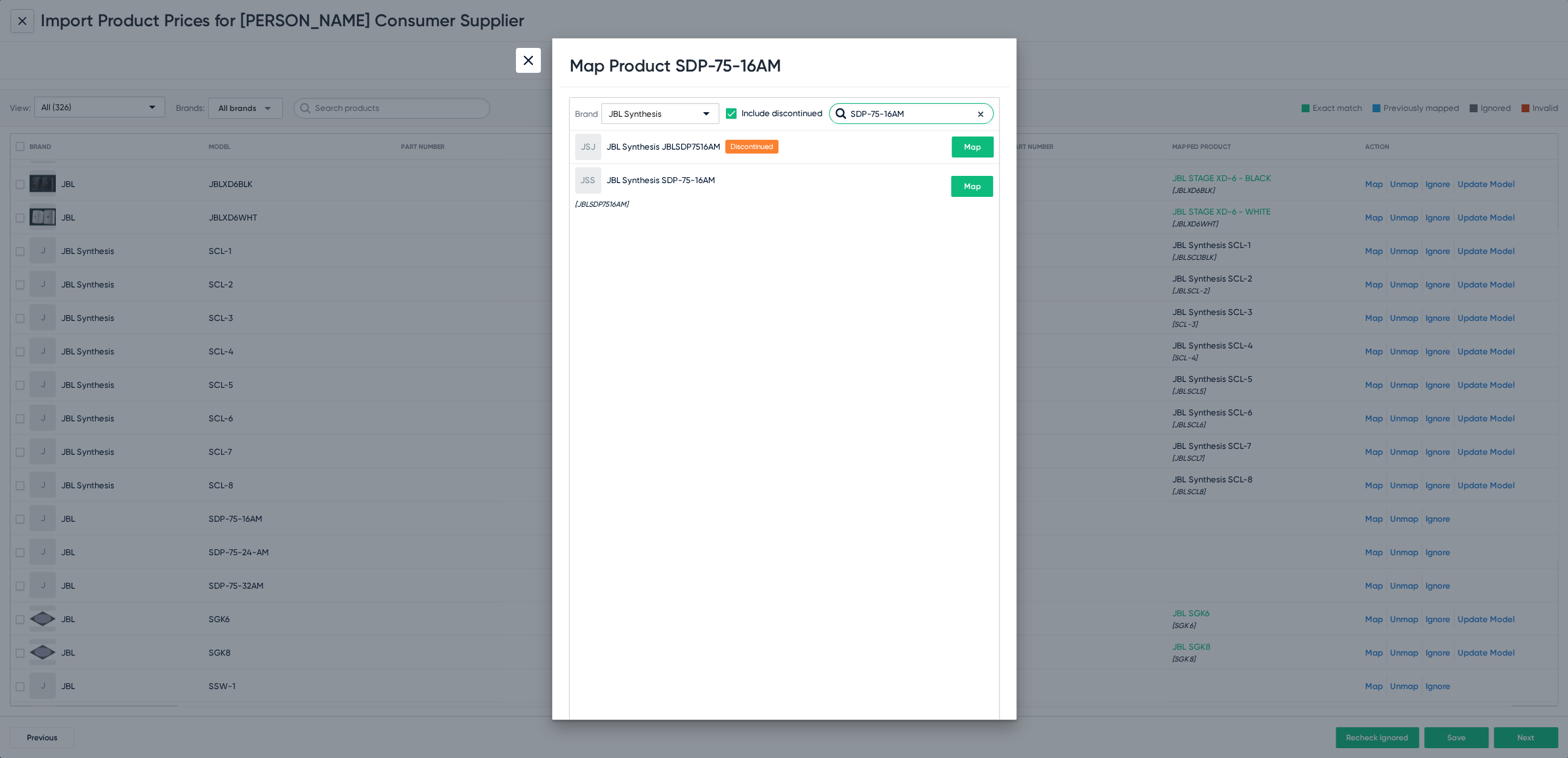
type input "SDP-75-16AM"
click at [979, 192] on button "Map" at bounding box center [972, 186] width 42 height 21
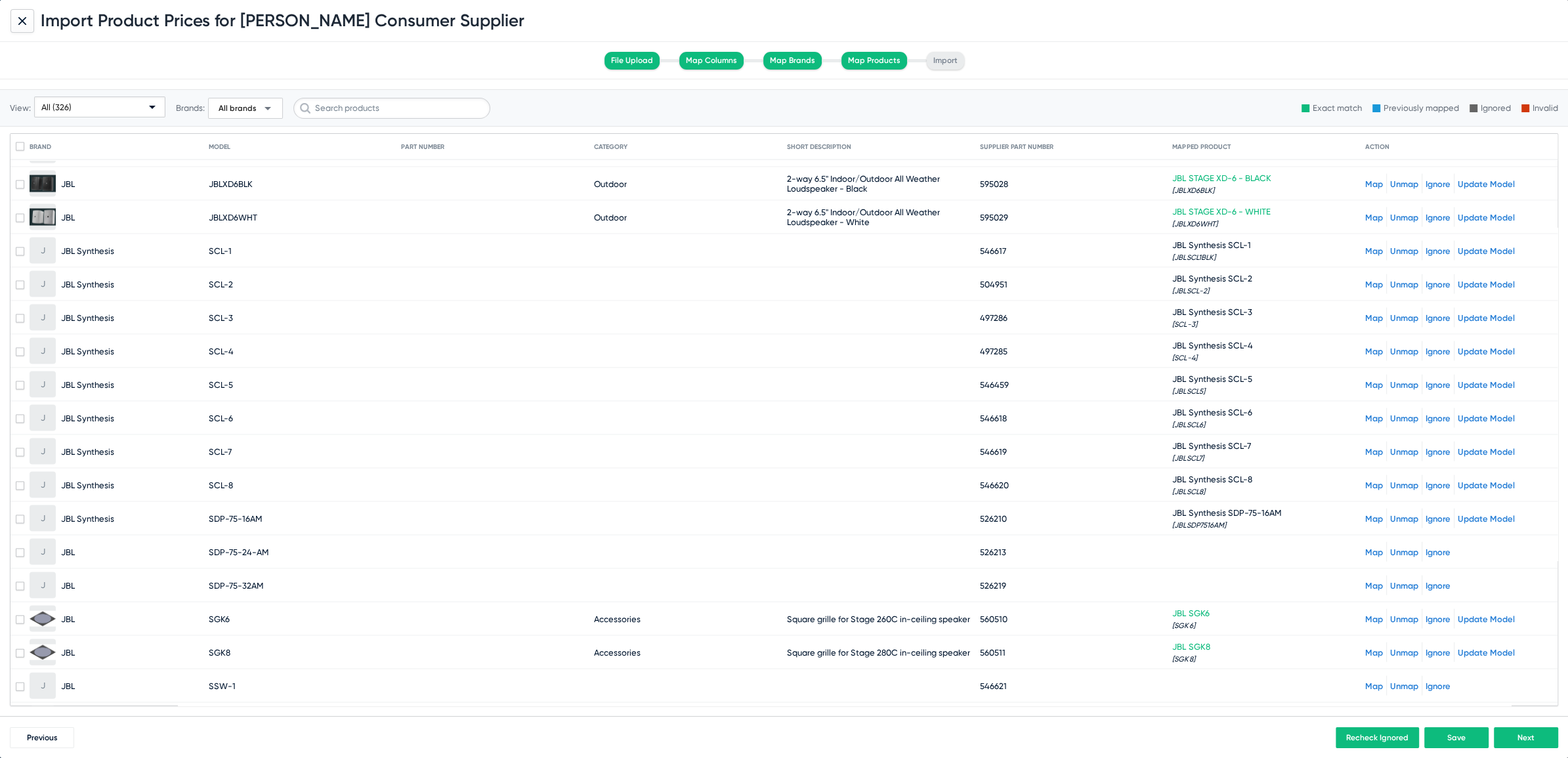
drag, startPoint x: 207, startPoint y: 523, endPoint x: 266, endPoint y: 521, distance: 59.0
click at [266, 536] on mat-cell "SDP-75-24-AM" at bounding box center [304, 552] width 193 height 31
copy span "SDP-75-24-AM"
click at [1365, 547] on link "Map" at bounding box center [1374, 552] width 18 height 10
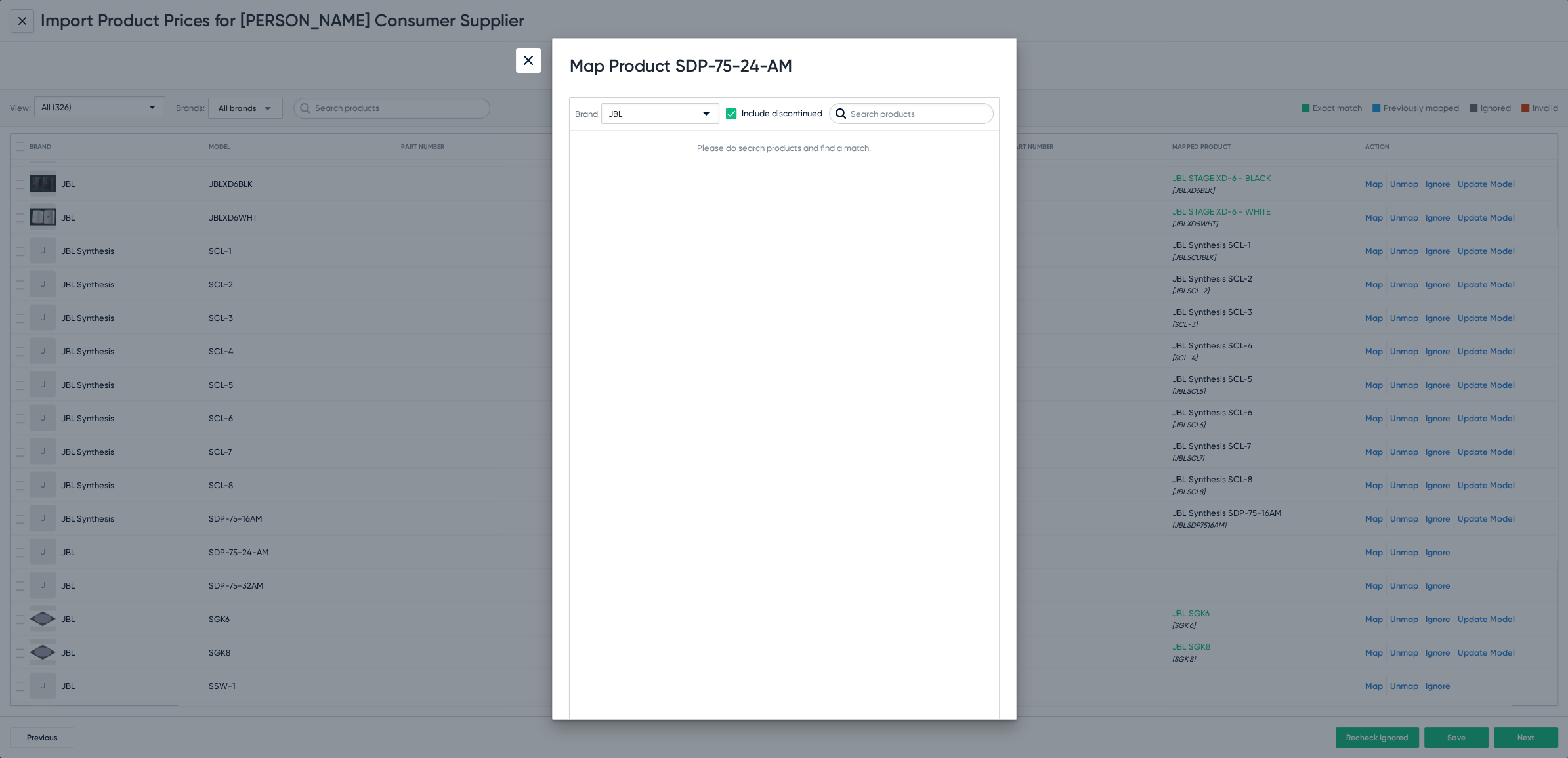
click at [671, 109] on div "JBL" at bounding box center [654, 114] width 92 height 21
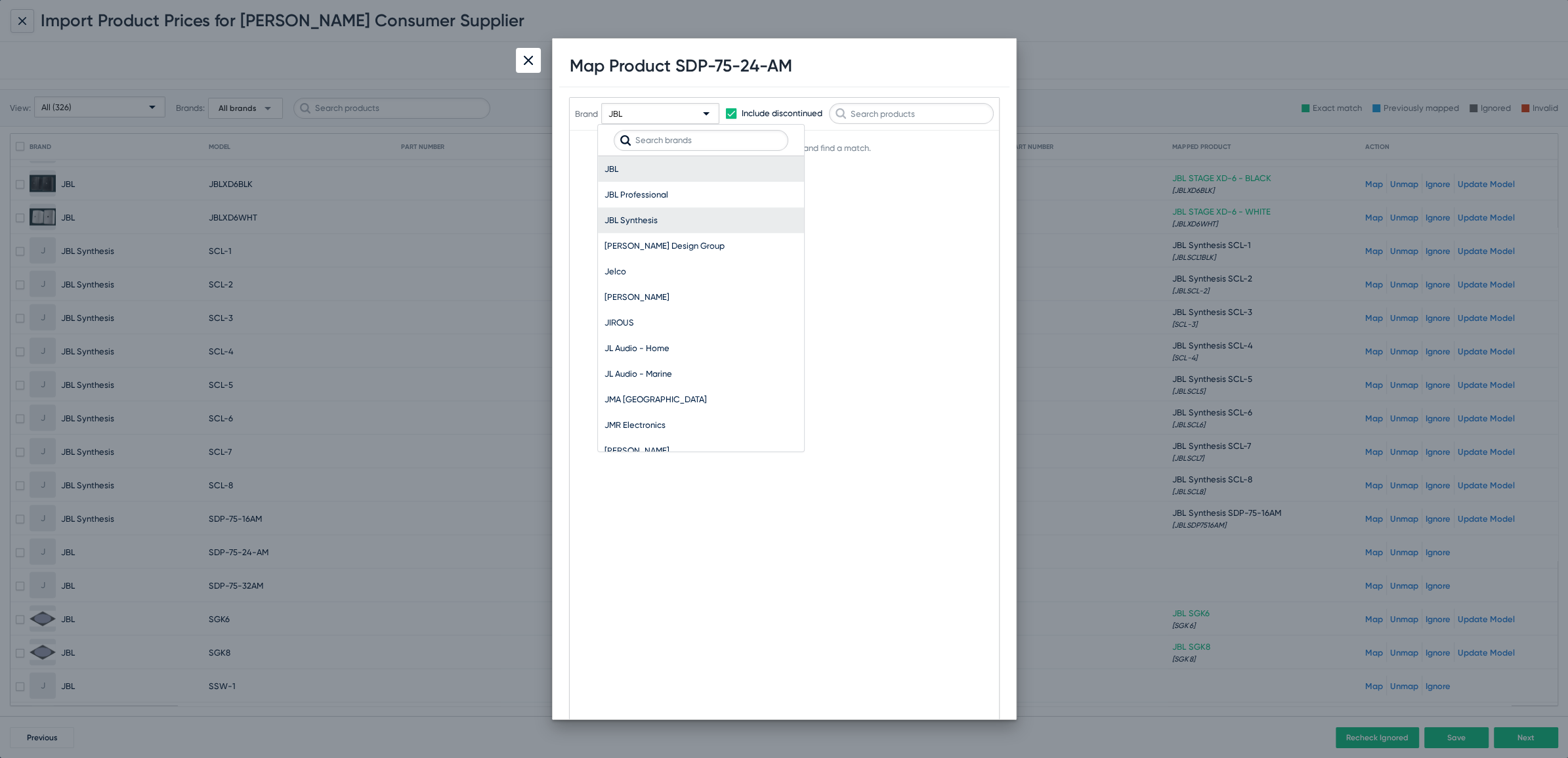
click at [629, 215] on span "JBL Synthesis" at bounding box center [700, 220] width 193 height 26
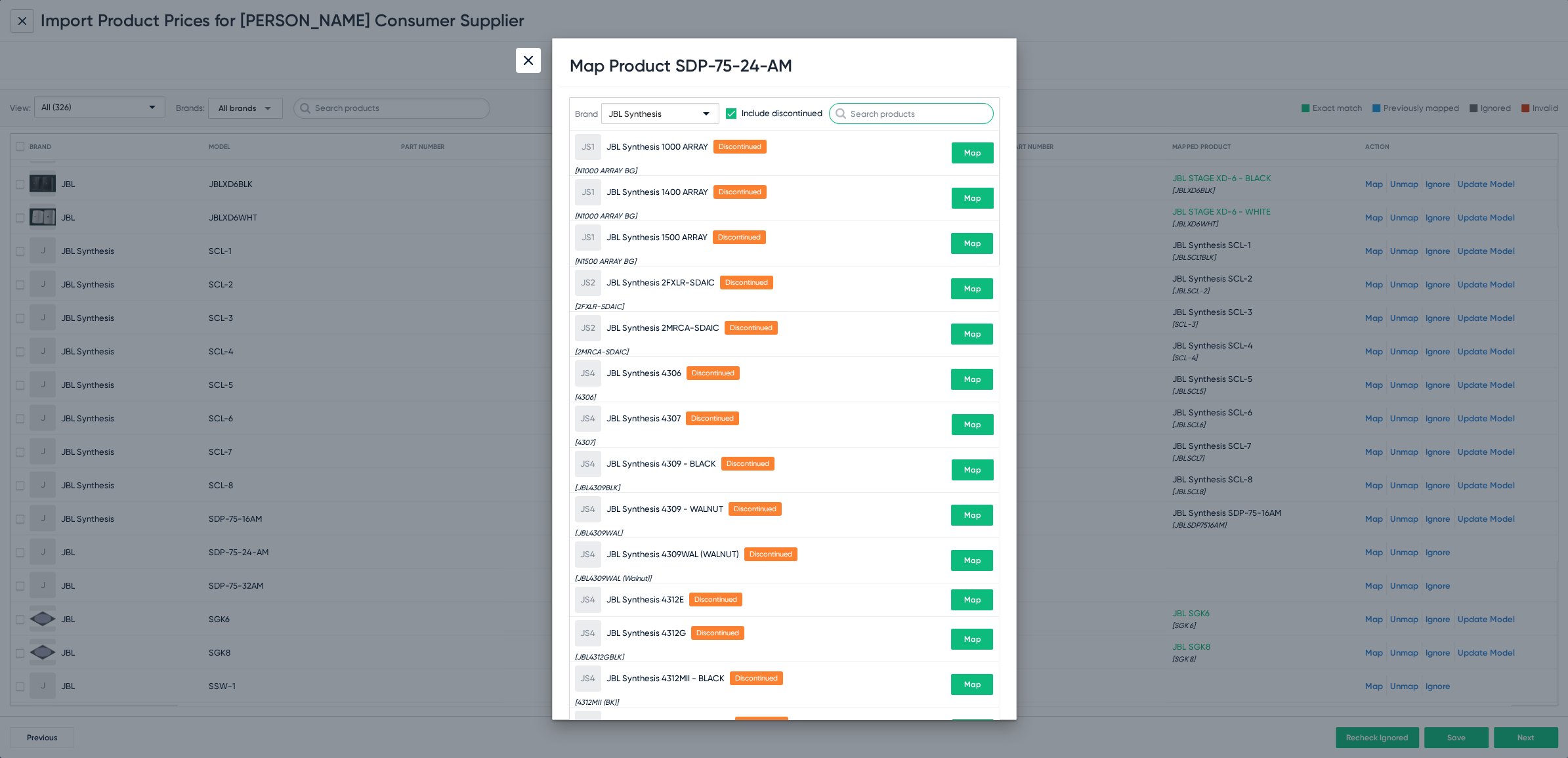
click at [902, 118] on input "text" at bounding box center [911, 113] width 164 height 21
paste input "SDP-75-24-AM"
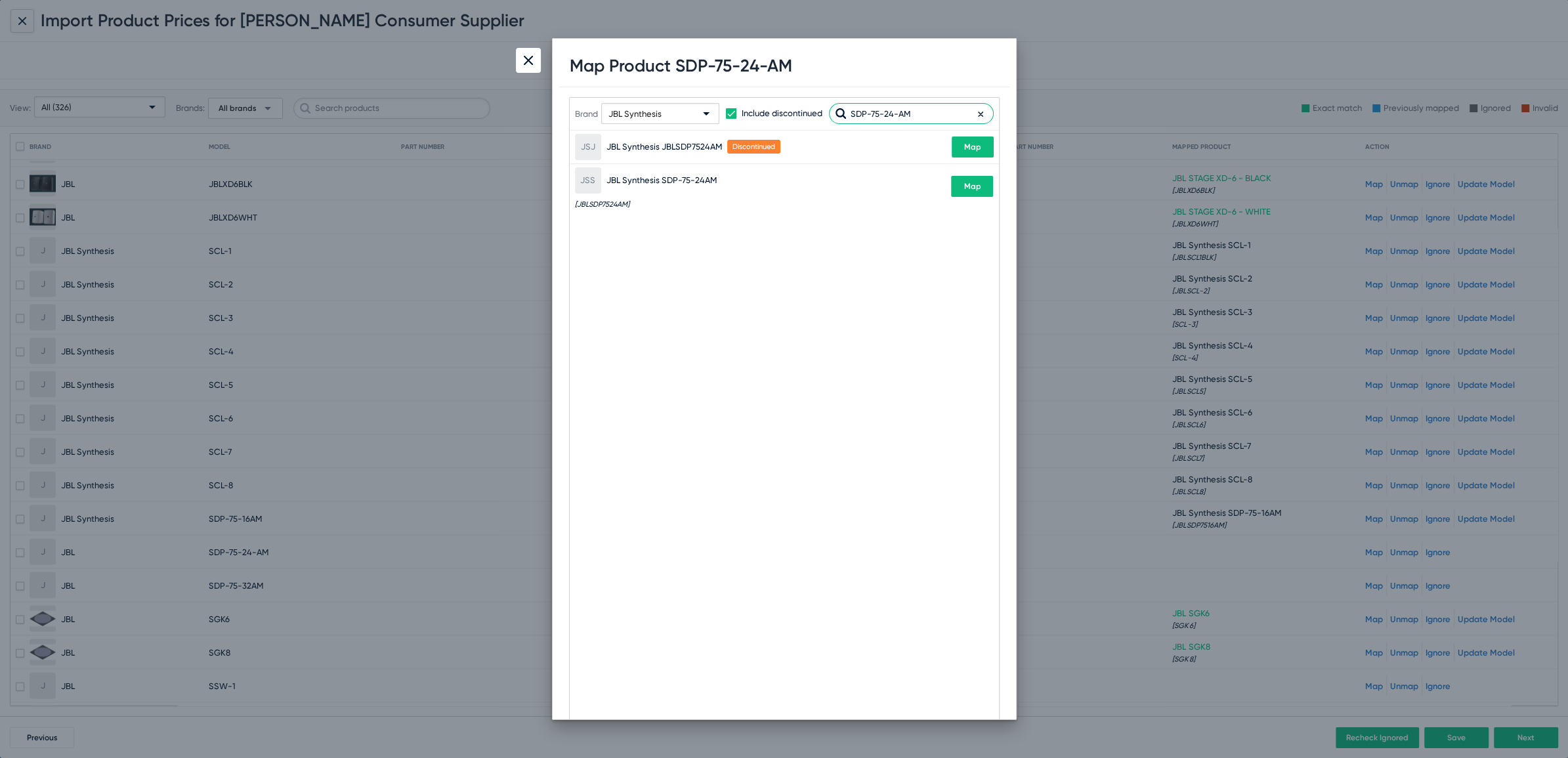
type input "SDP-75-24-AM"
click at [973, 187] on span "Map" at bounding box center [972, 186] width 17 height 9
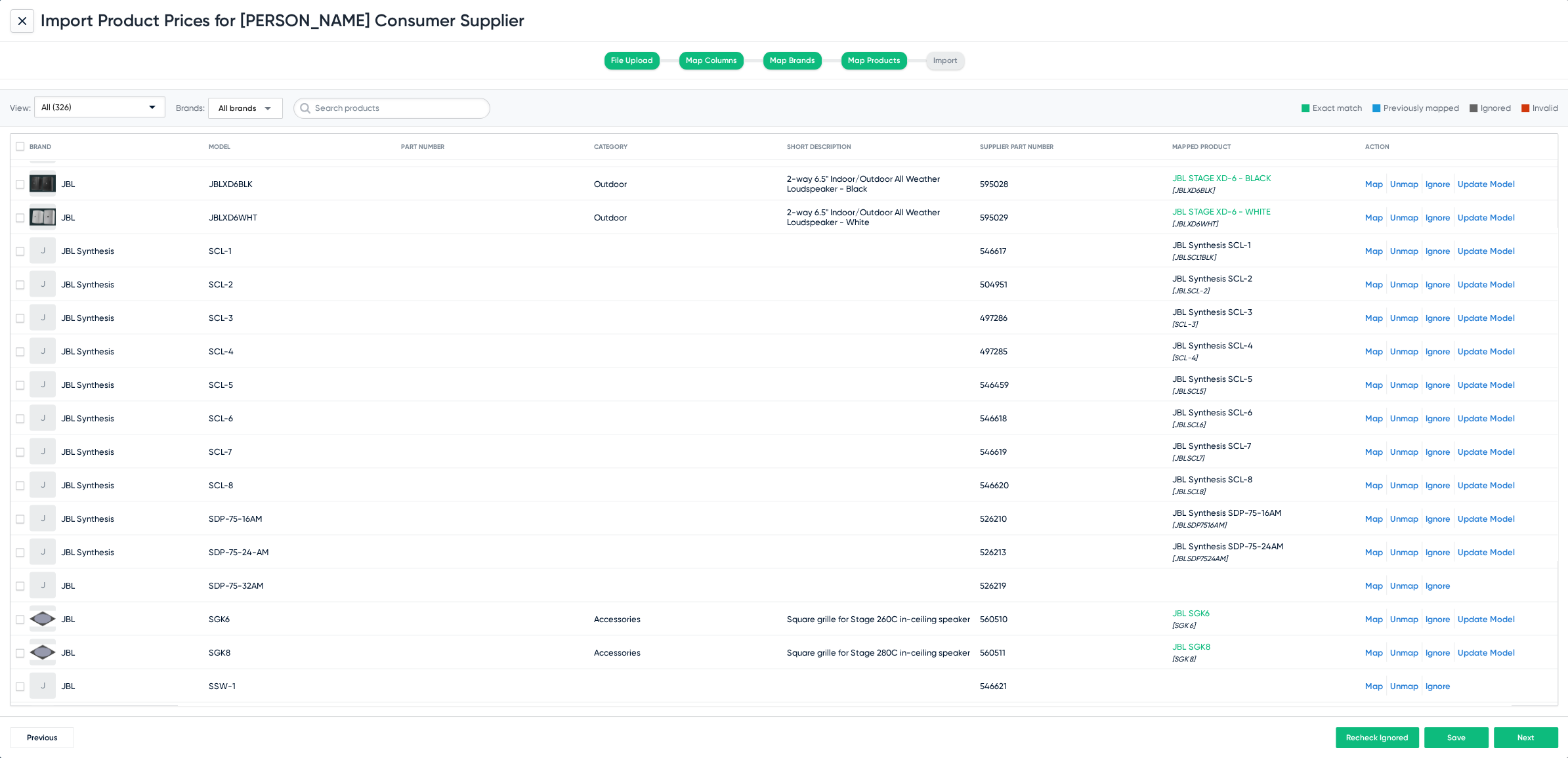
click at [217, 580] on span "SDP-75-32AM" at bounding box center [235, 585] width 54 height 10
drag, startPoint x: 208, startPoint y: 560, endPoint x: 272, endPoint y: 560, distance: 64.0
click at [272, 569] on mat-cell "SDP-75-32AM" at bounding box center [304, 585] width 193 height 31
drag, startPoint x: 206, startPoint y: 557, endPoint x: 277, endPoint y: 557, distance: 71.0
click at [277, 568] on mat-row "J JBL SDP-75-32AM 526219 Map Unmap Ignore" at bounding box center [784, 585] width 1547 height 34
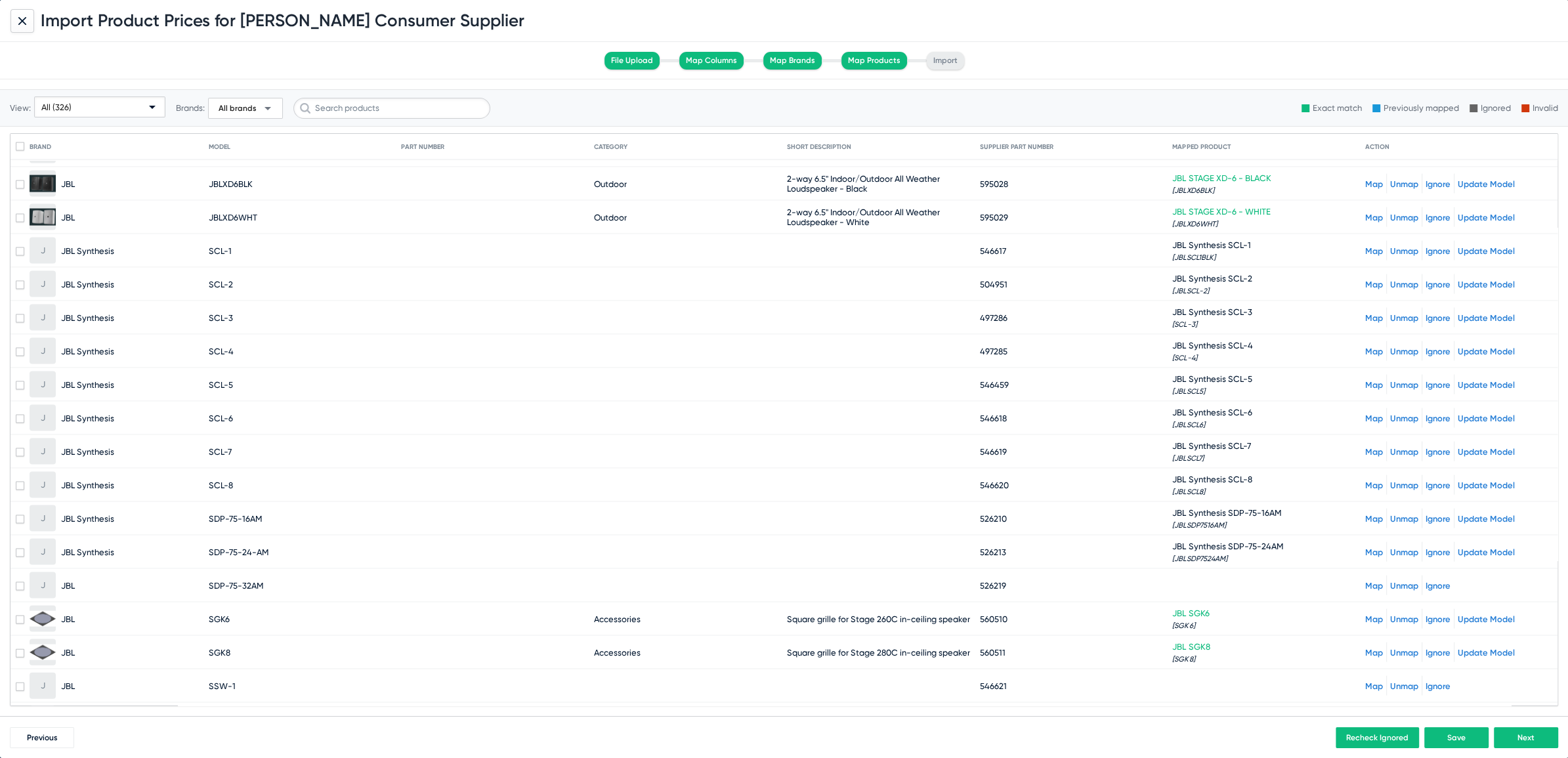
copy mat-row "SDP-75-32AM"
click at [1365, 580] on link "Map" at bounding box center [1374, 585] width 18 height 10
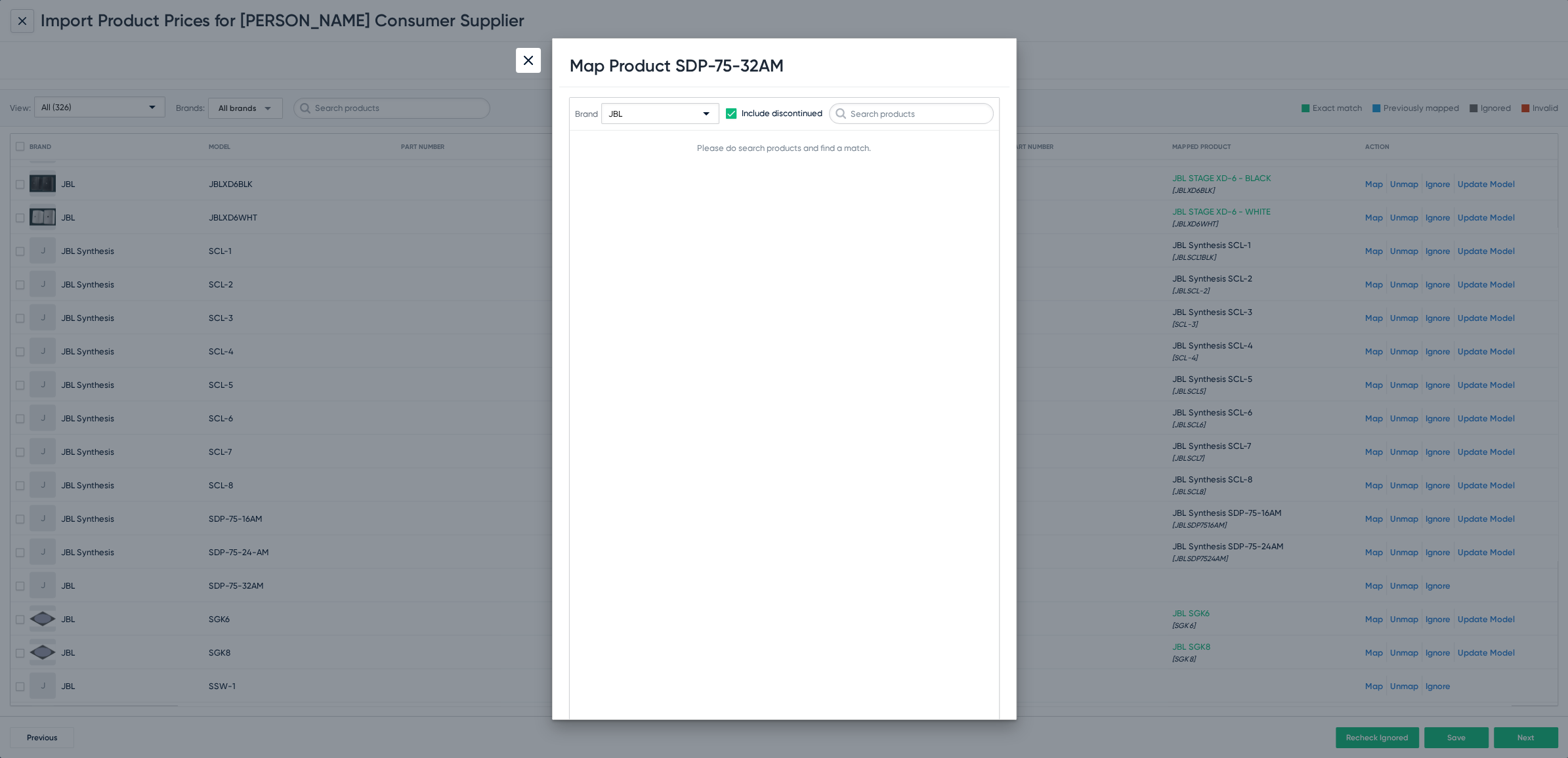
click at [657, 116] on div "JBL" at bounding box center [654, 114] width 92 height 21
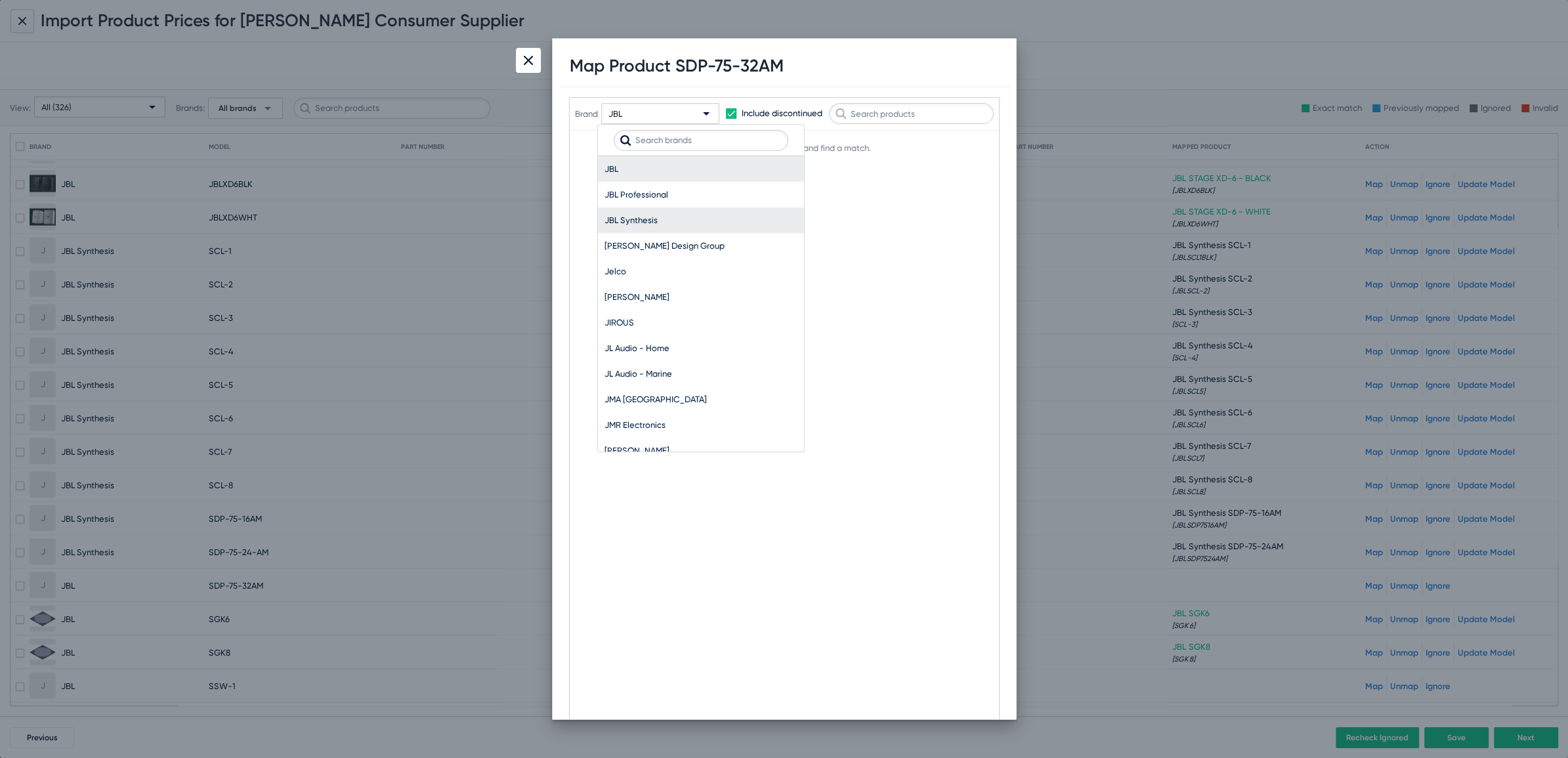
click at [640, 215] on span "JBL Synthesis" at bounding box center [700, 220] width 193 height 26
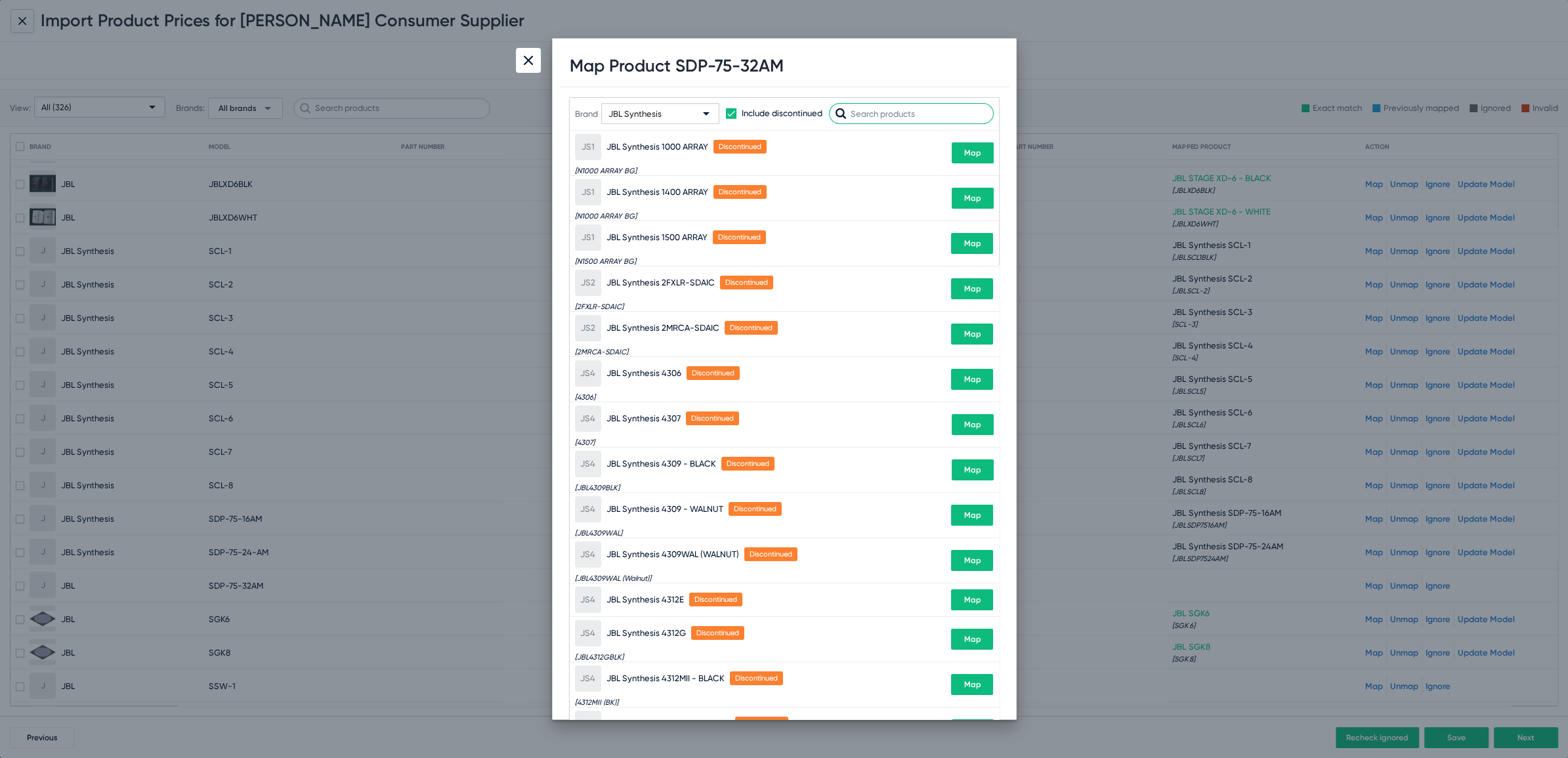
click at [888, 110] on input "text" at bounding box center [911, 113] width 164 height 21
paste input "SDP-75-32AM"
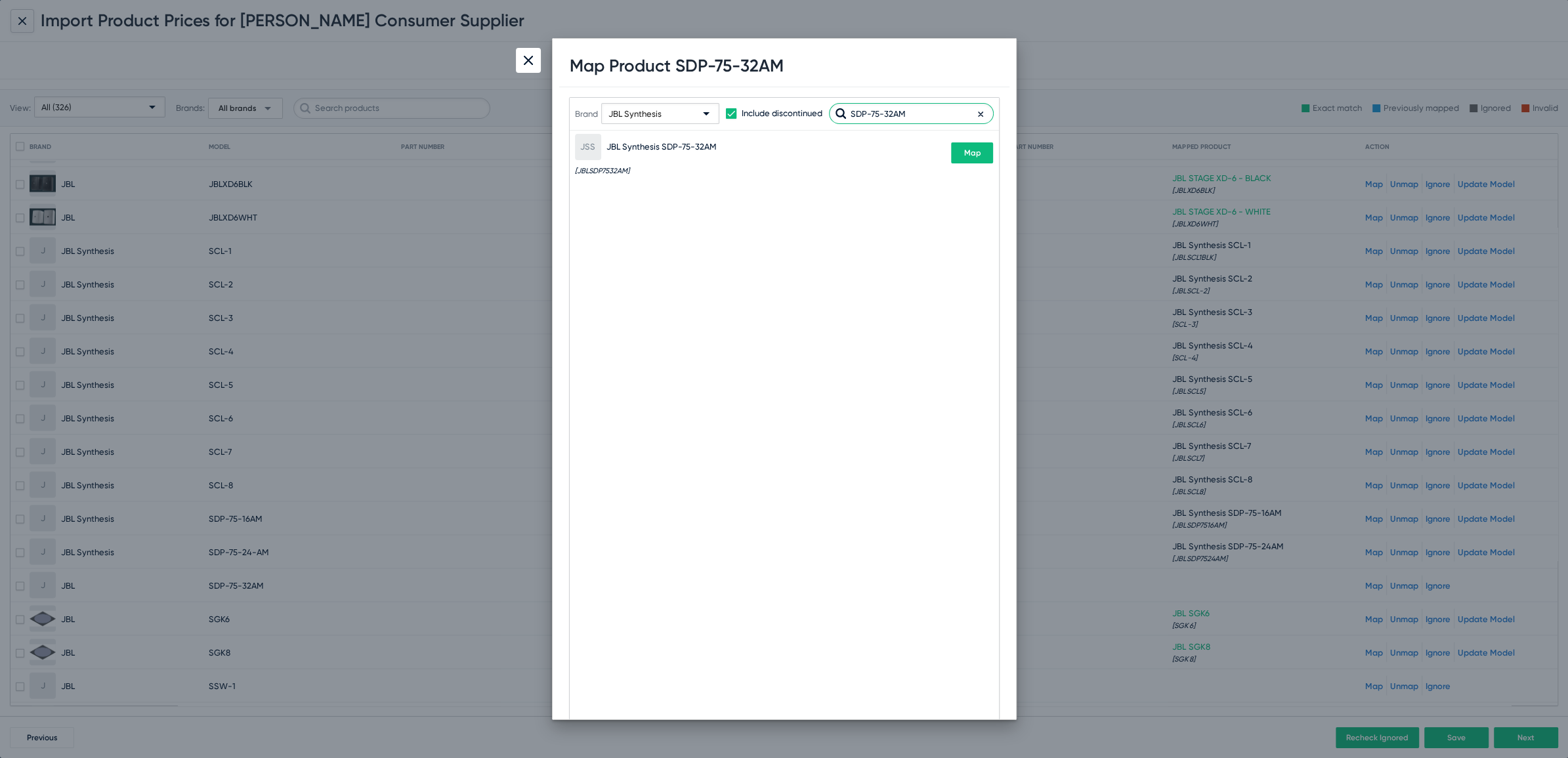
type input "SDP-75-32AM"
click at [972, 149] on span "Map" at bounding box center [972, 153] width 17 height 9
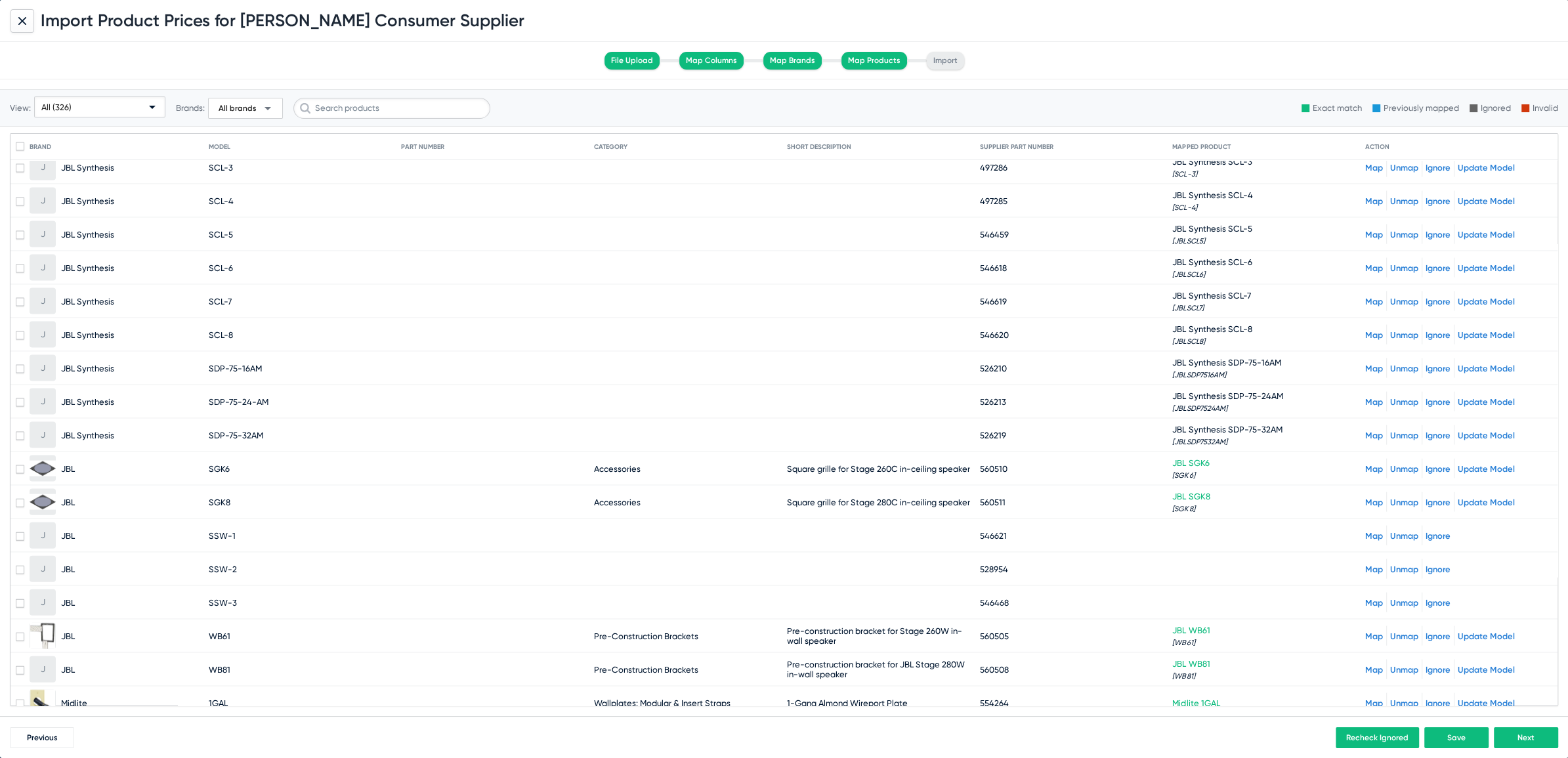
scroll to position [3560, 0]
click at [1365, 527] on link "Map" at bounding box center [1374, 532] width 18 height 10
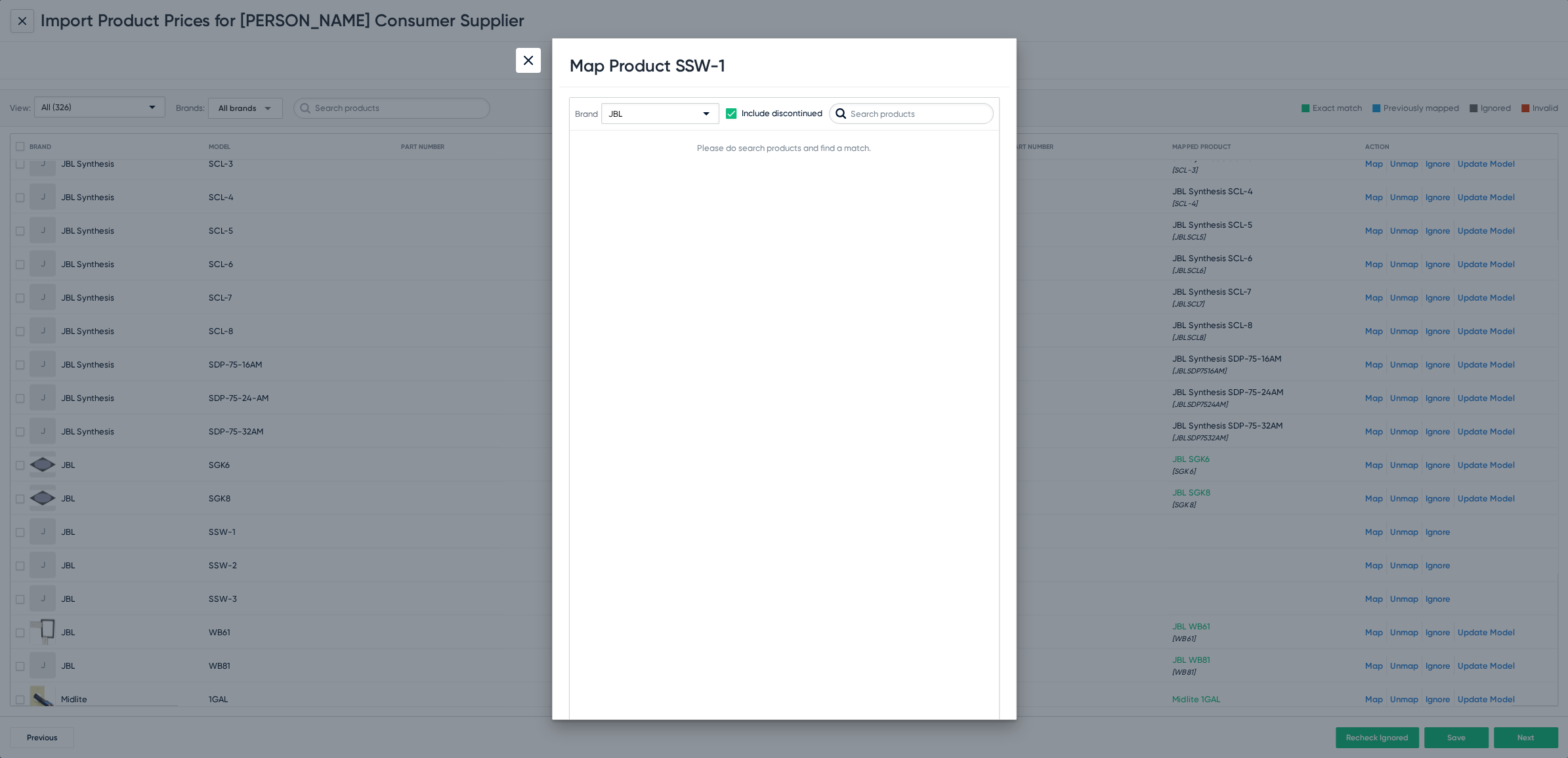
click at [618, 112] on span "JBL" at bounding box center [615, 113] width 14 height 10
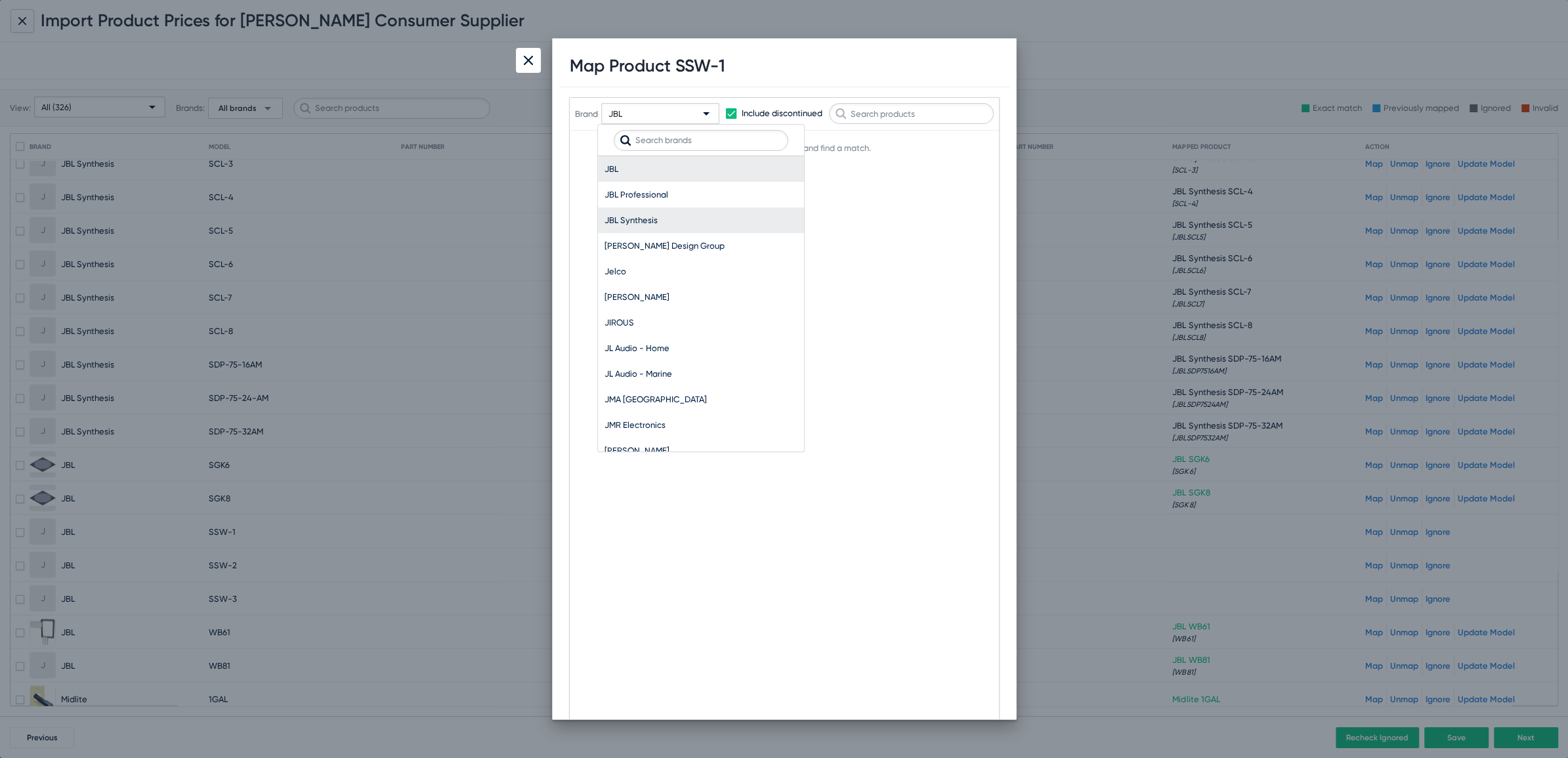
click at [629, 215] on span "JBL Synthesis" at bounding box center [700, 220] width 193 height 26
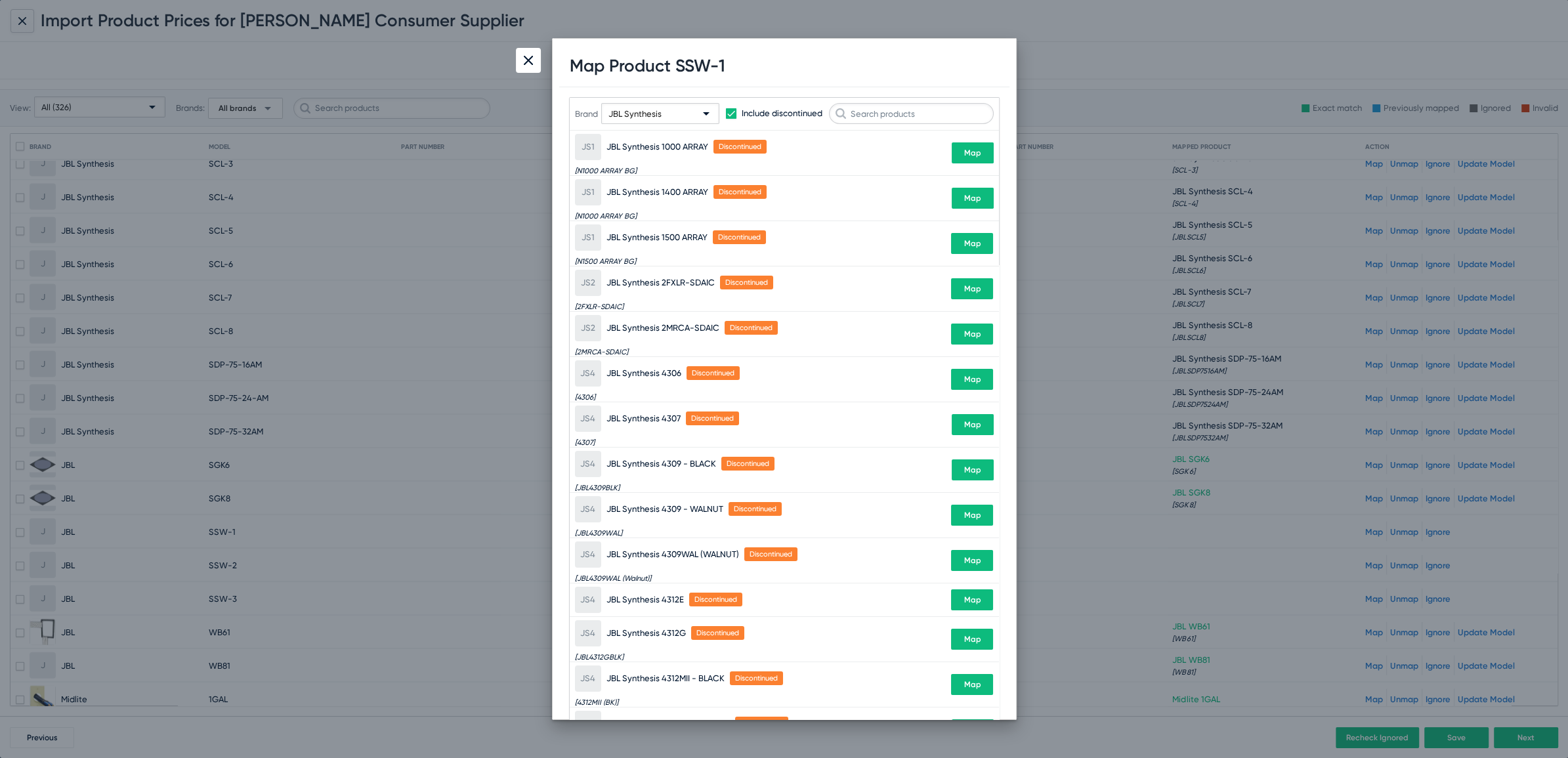
click at [675, 68] on h1 "Map Product SSW-1" at bounding box center [647, 66] width 156 height 20
copy h1 "SSW"
click at [933, 110] on input "text" at bounding box center [911, 113] width 164 height 21
paste input "SSW"
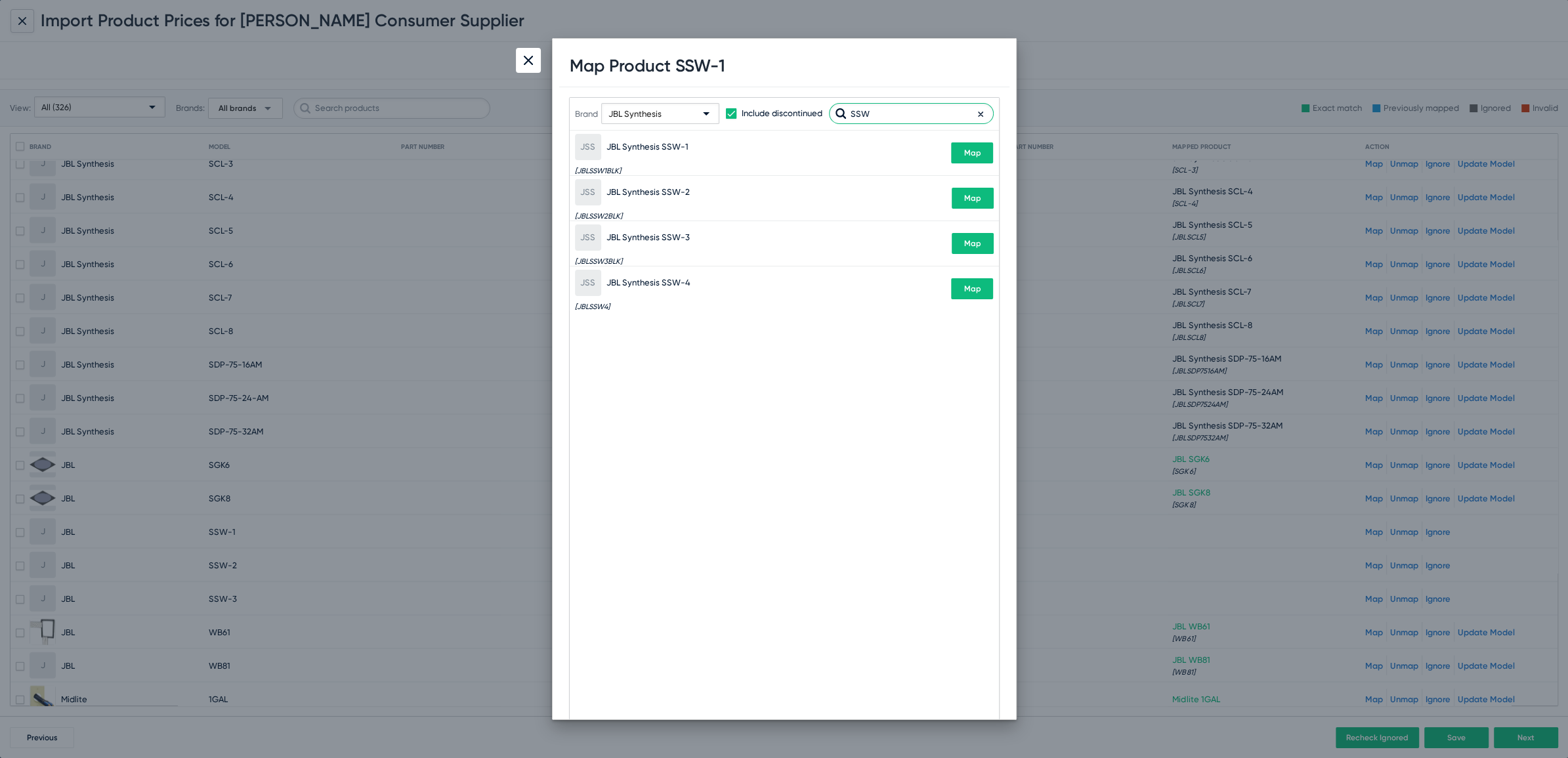
type input "SSW"
click at [978, 156] on button "Map" at bounding box center [972, 153] width 42 height 21
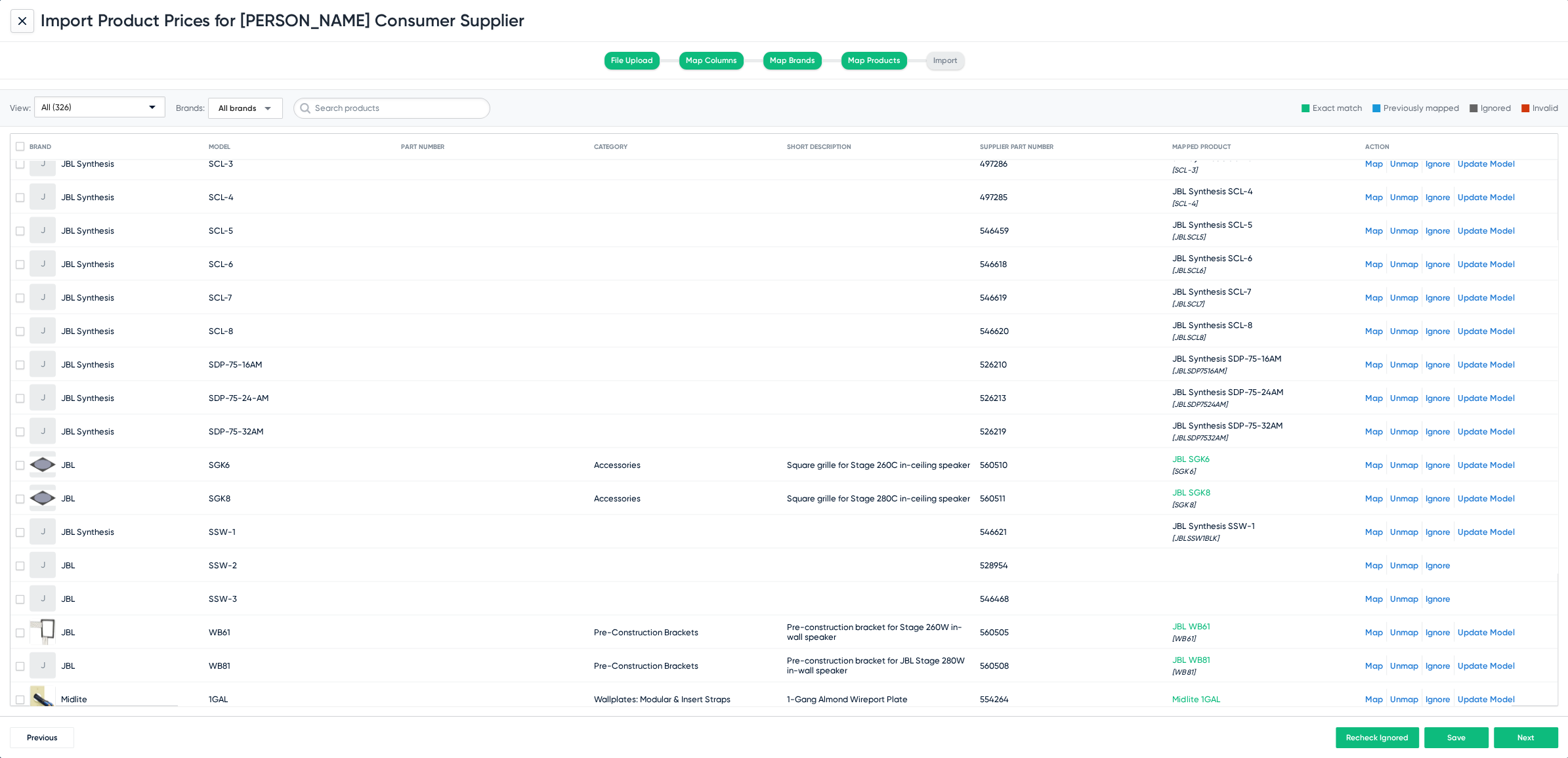
click at [1365, 560] on link "Map" at bounding box center [1374, 565] width 18 height 10
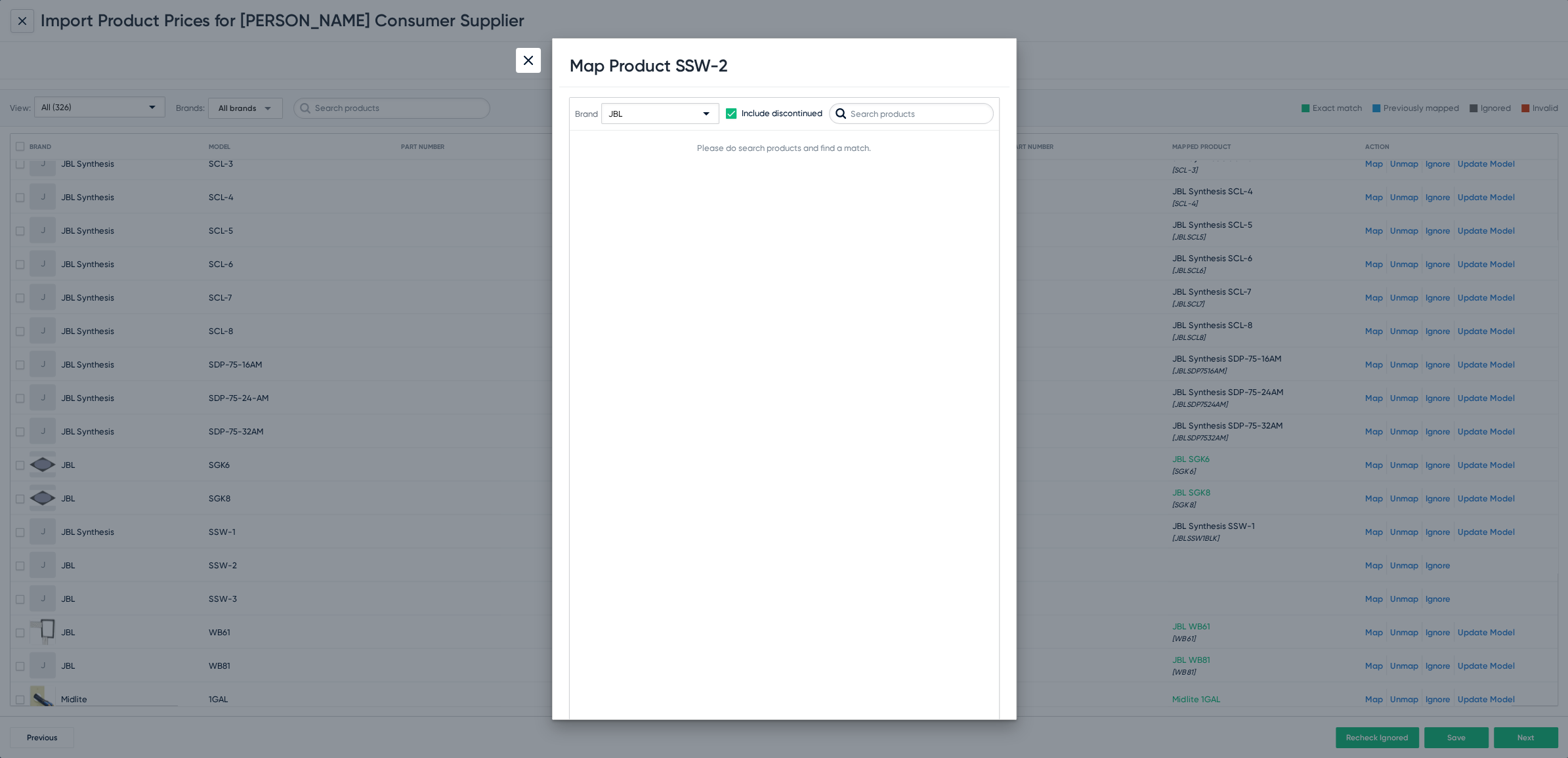
click at [644, 118] on div "JBL" at bounding box center [654, 114] width 92 height 21
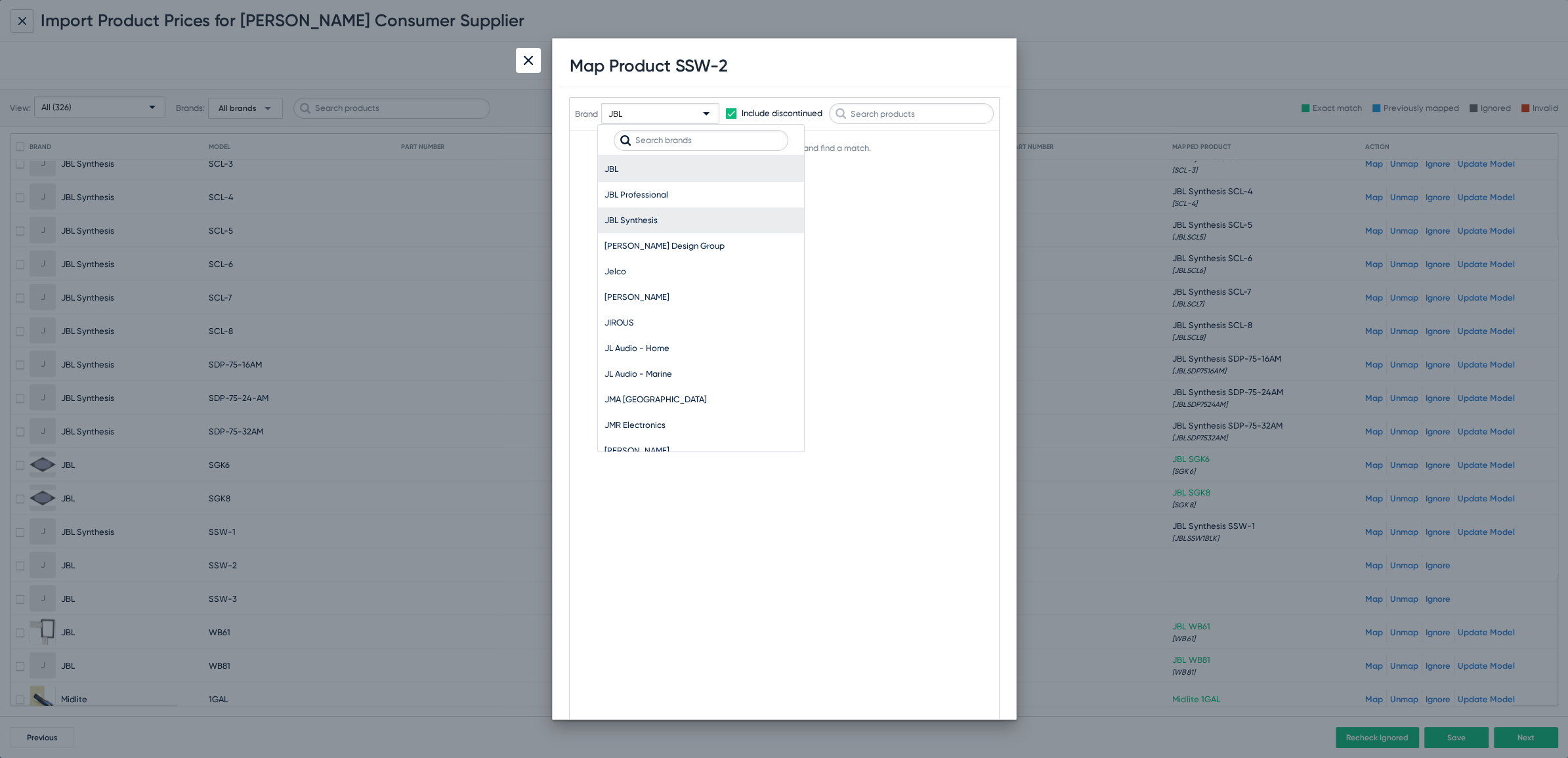
click at [651, 214] on span "JBL Synthesis" at bounding box center [700, 220] width 193 height 26
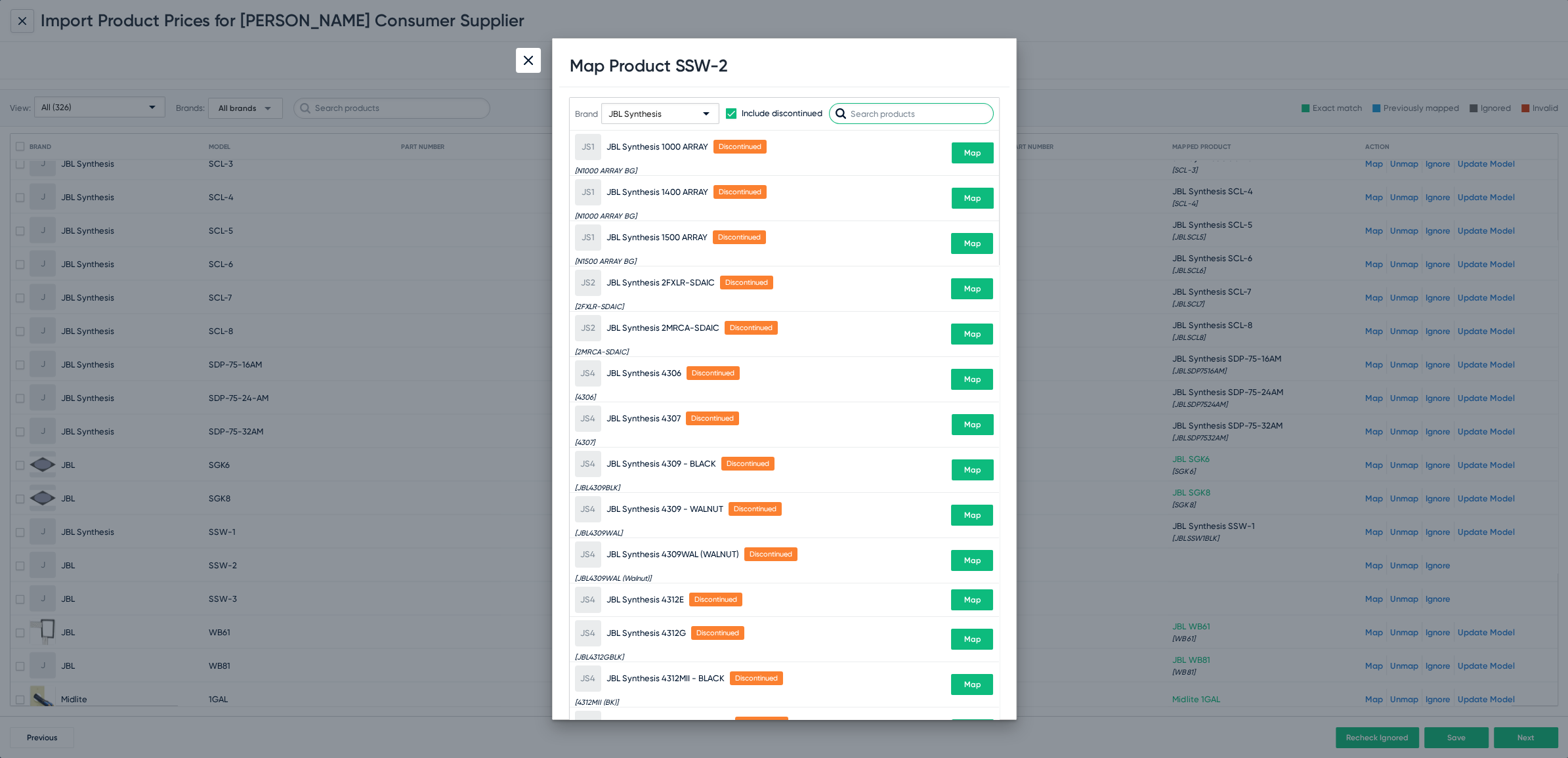
click at [895, 110] on input "text" at bounding box center [911, 113] width 164 height 21
paste input "SSW"
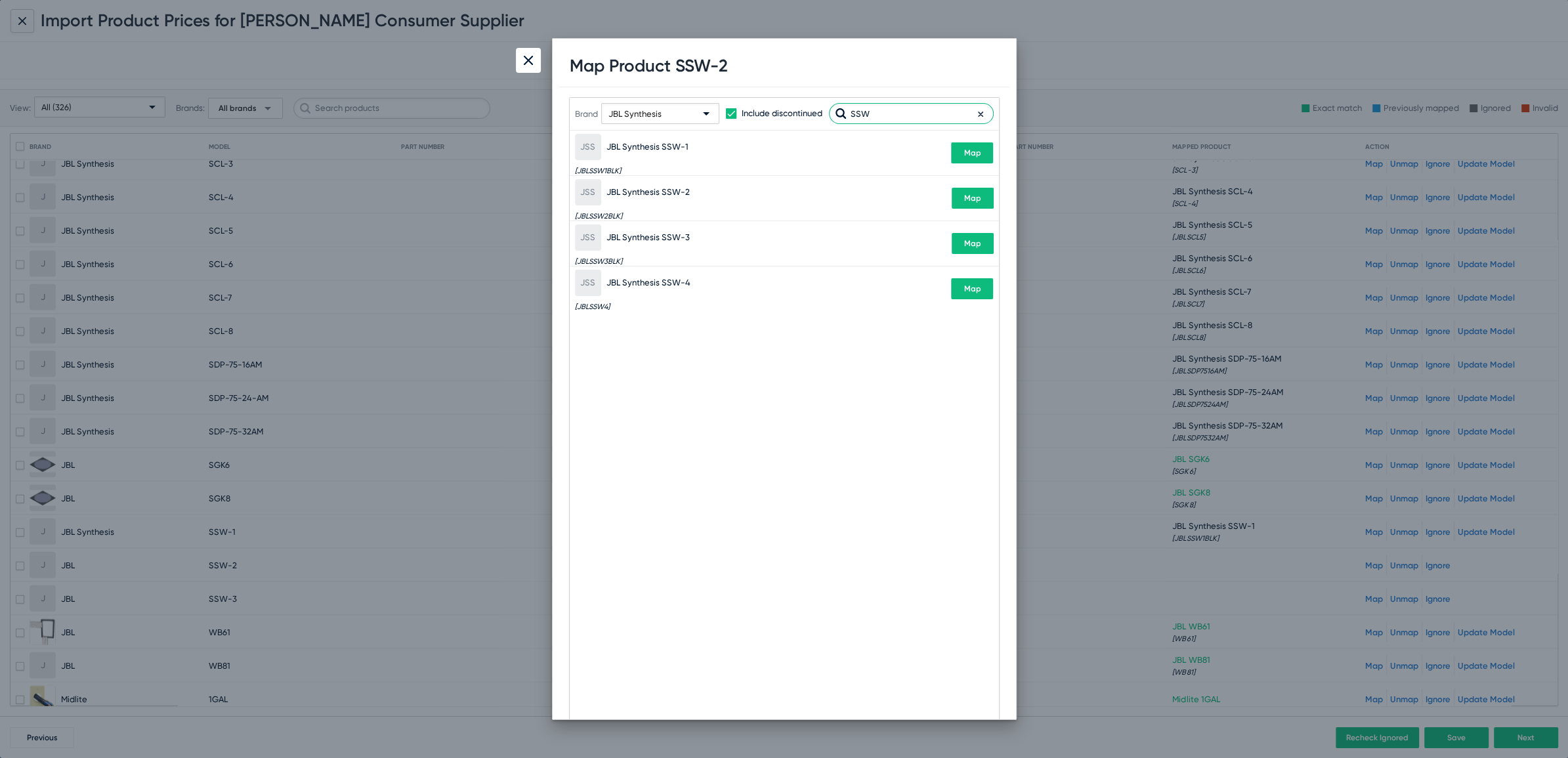
type input "SSW"
click at [970, 197] on span "Map" at bounding box center [972, 198] width 17 height 9
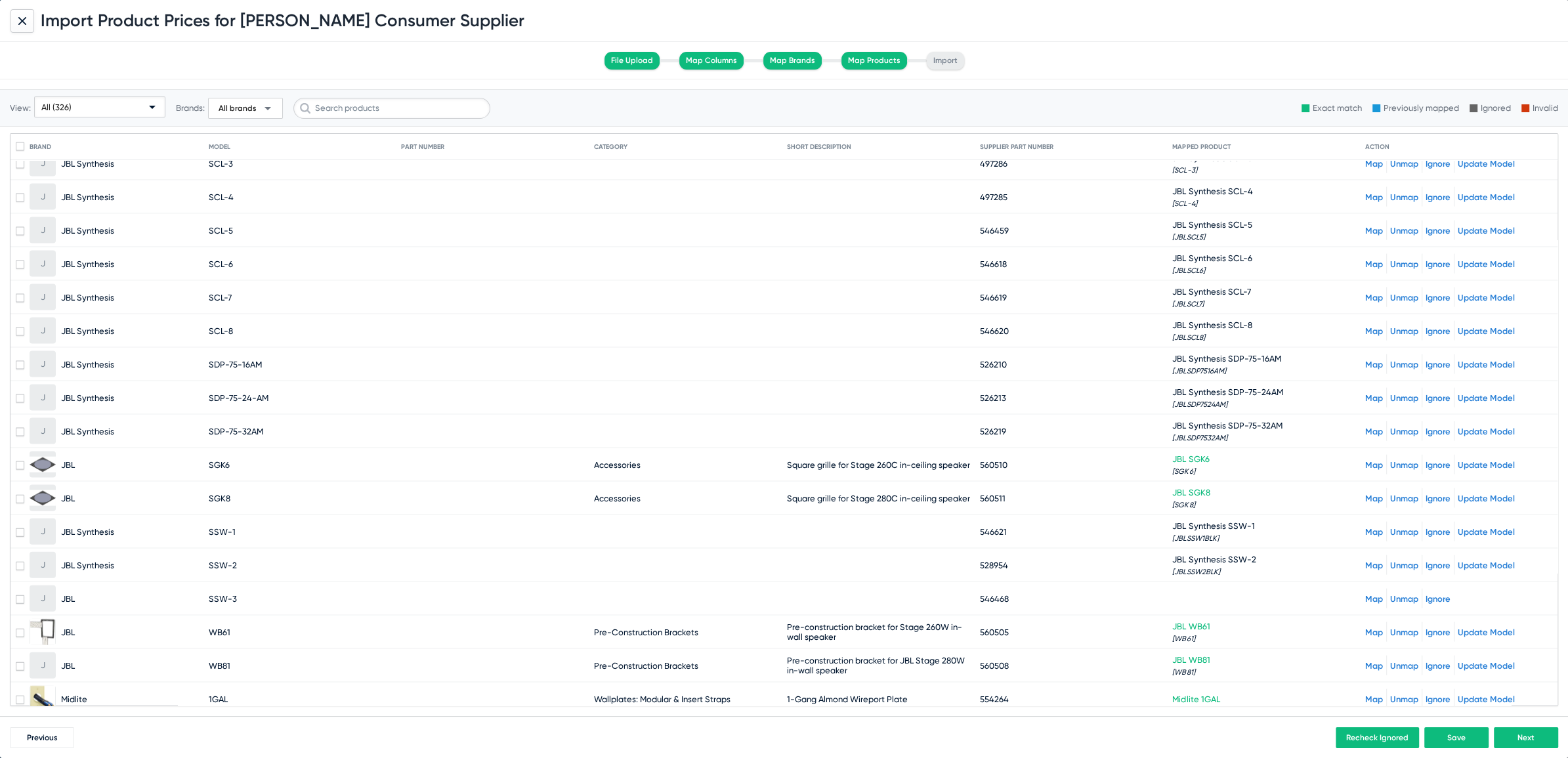
click at [1366, 594] on link "Map" at bounding box center [1374, 598] width 18 height 10
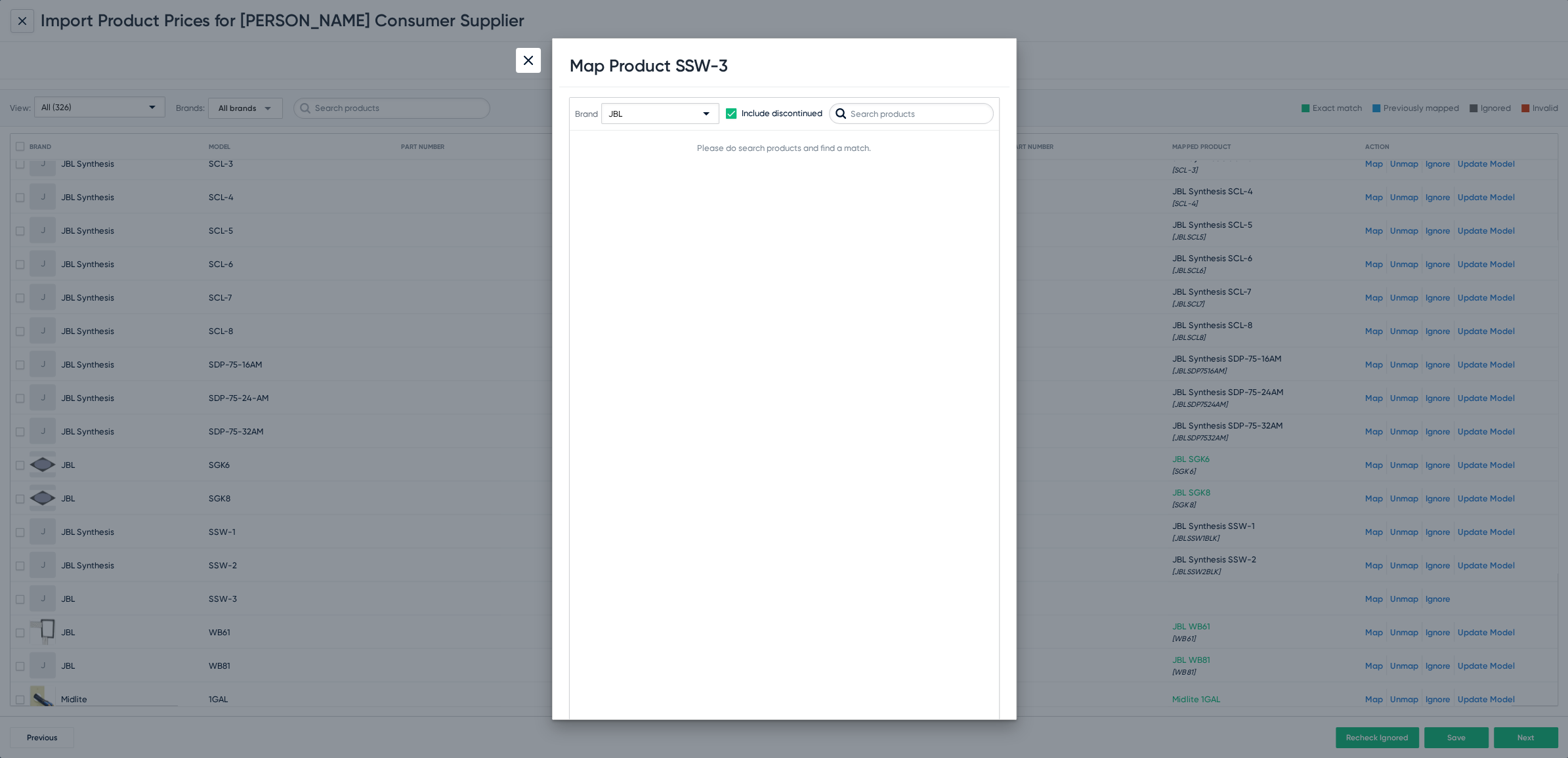
click at [644, 121] on div "JBL" at bounding box center [654, 114] width 92 height 21
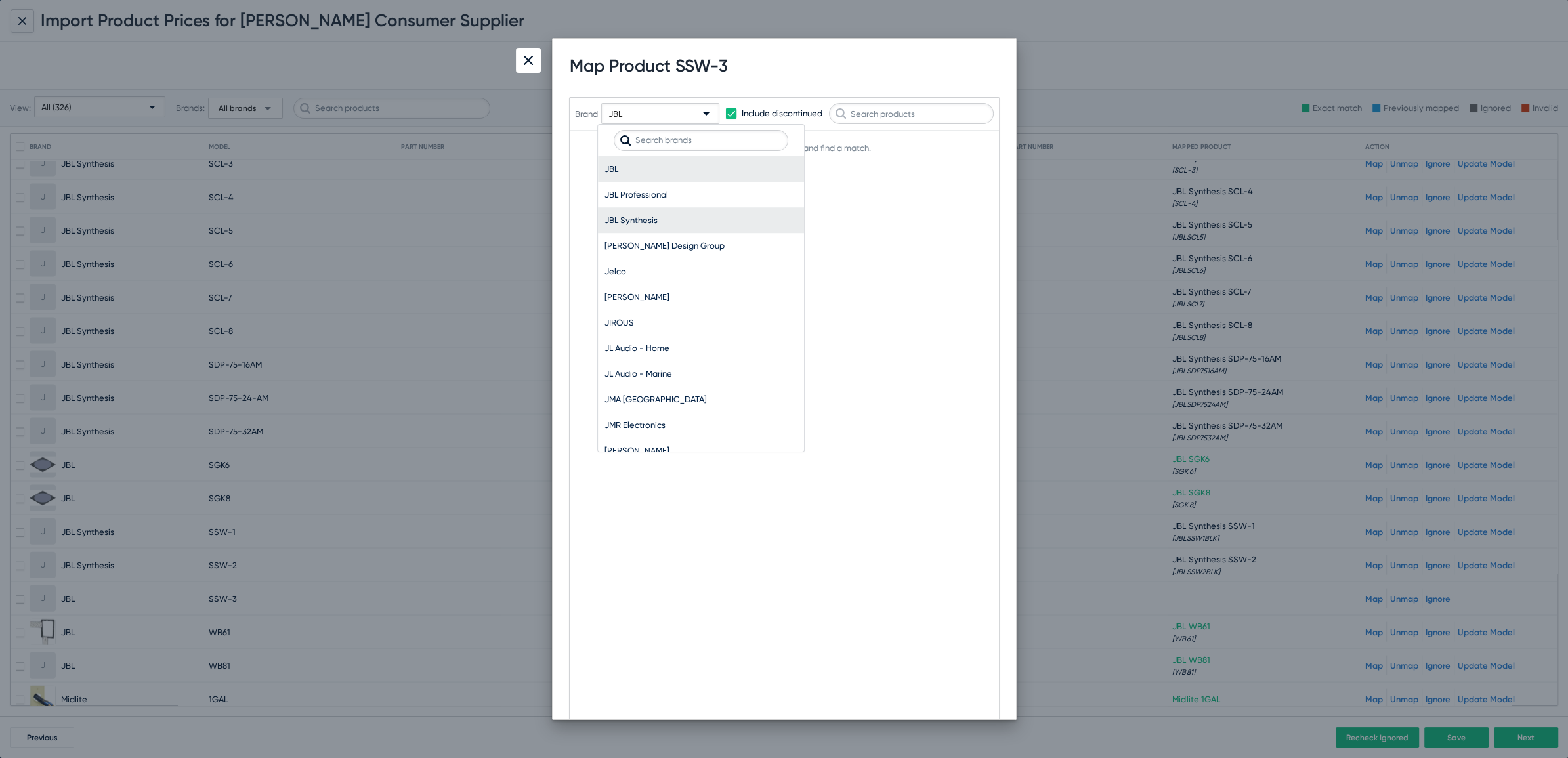
click at [632, 216] on span "JBL Synthesis" at bounding box center [700, 220] width 193 height 26
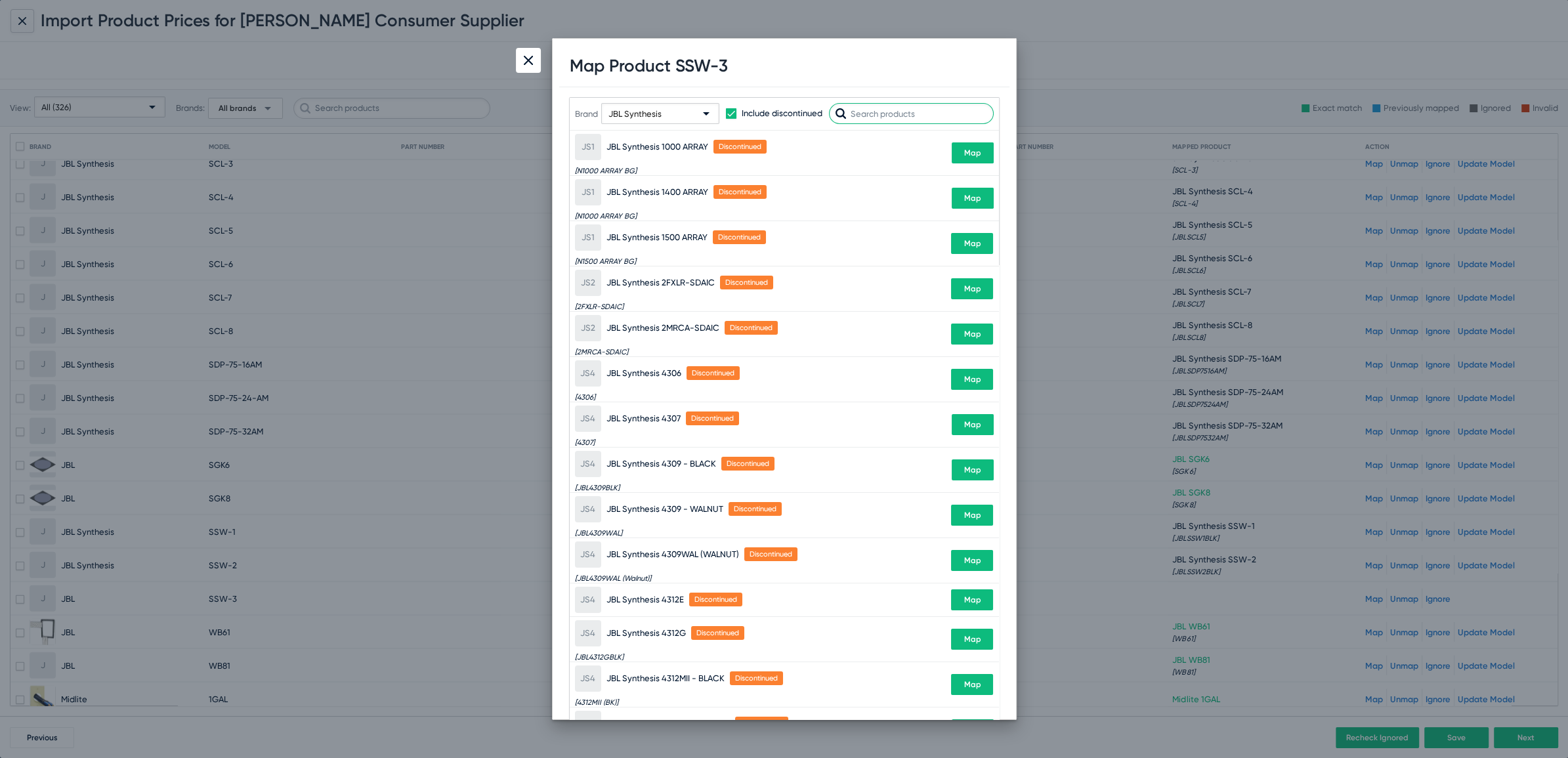
click at [936, 114] on input "text" at bounding box center [911, 113] width 164 height 21
paste input "SSW"
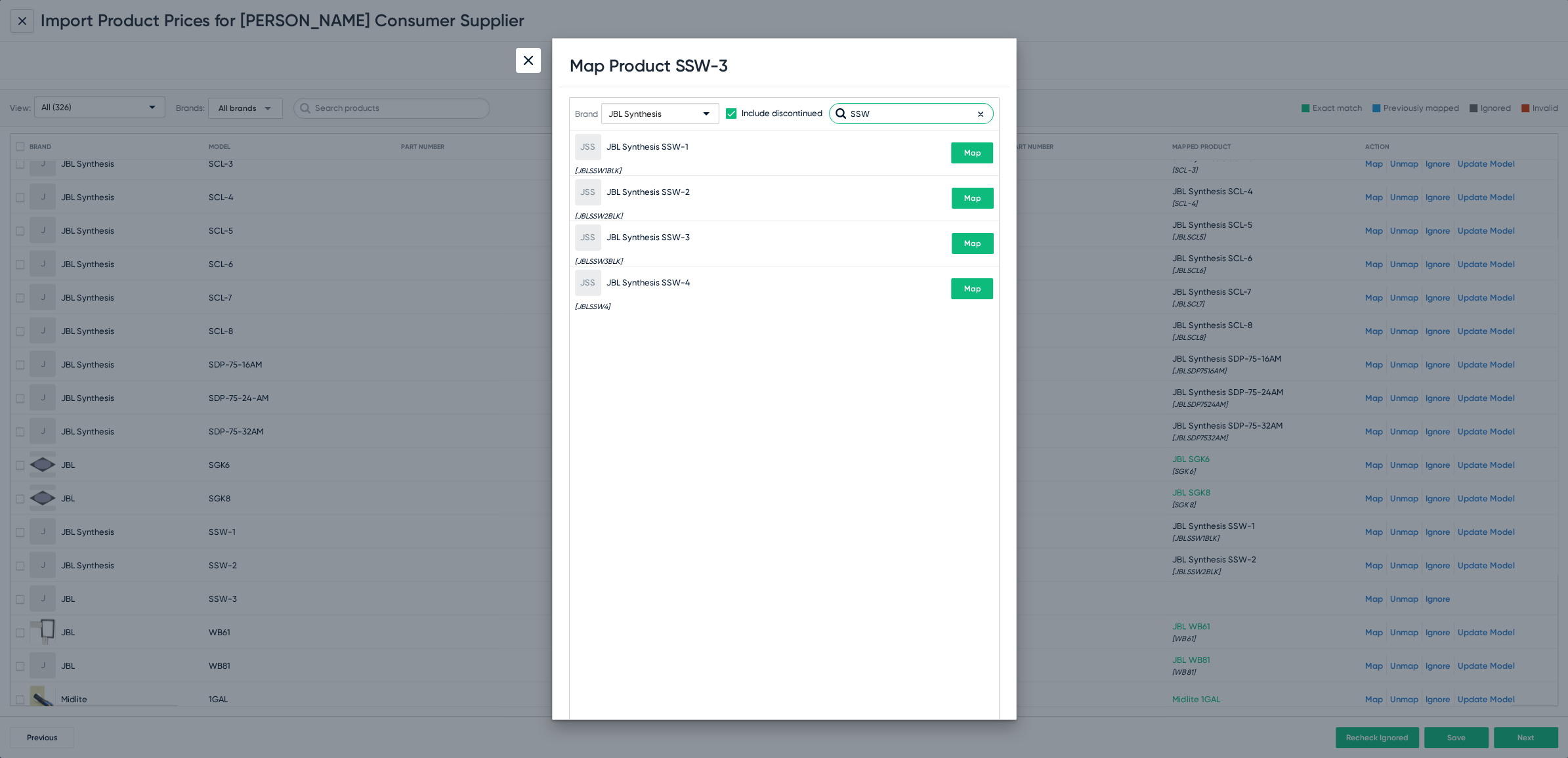
type input "SSW"
click at [968, 248] on button "Map" at bounding box center [972, 243] width 42 height 21
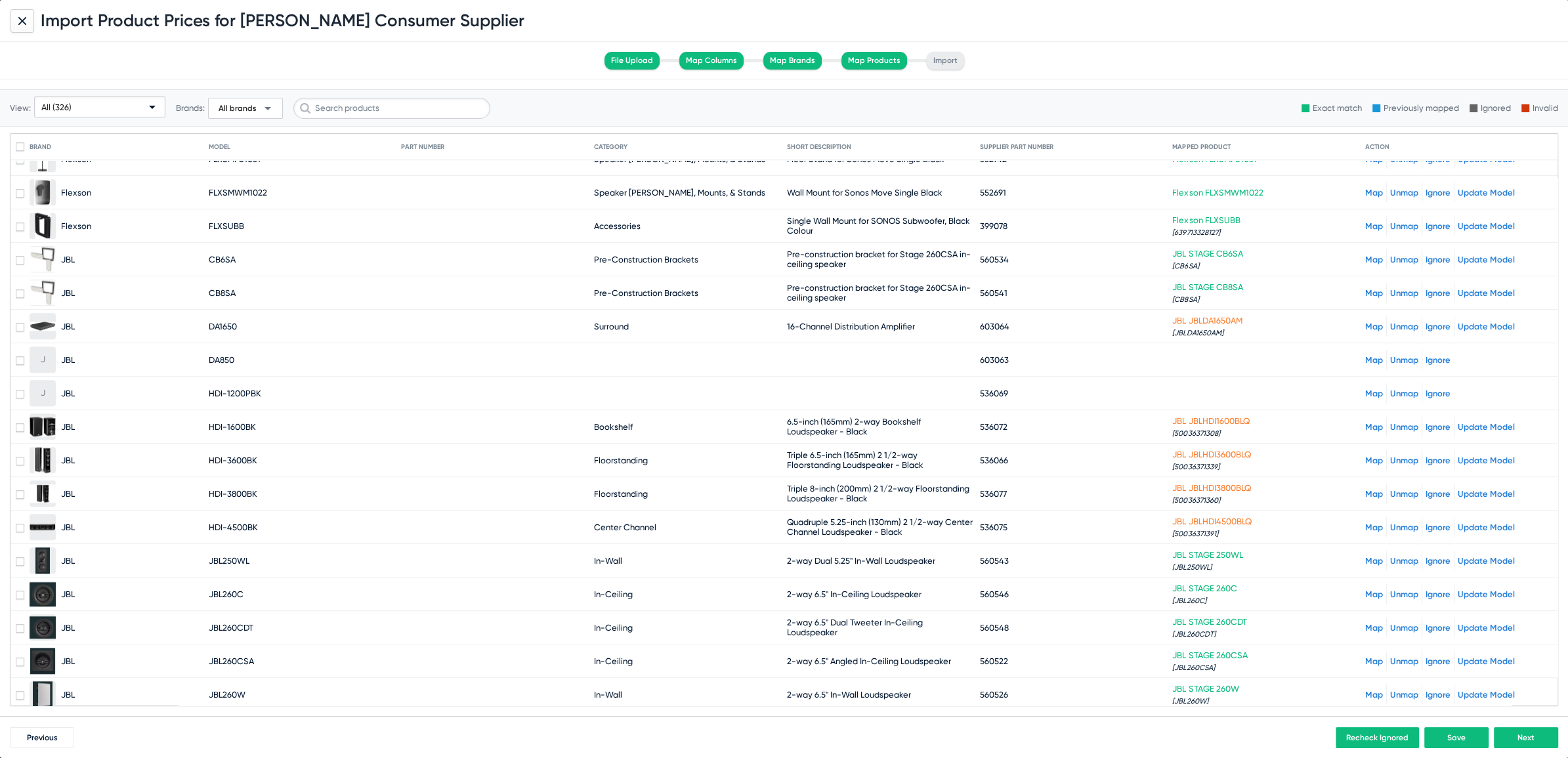
scroll to position [1454, 0]
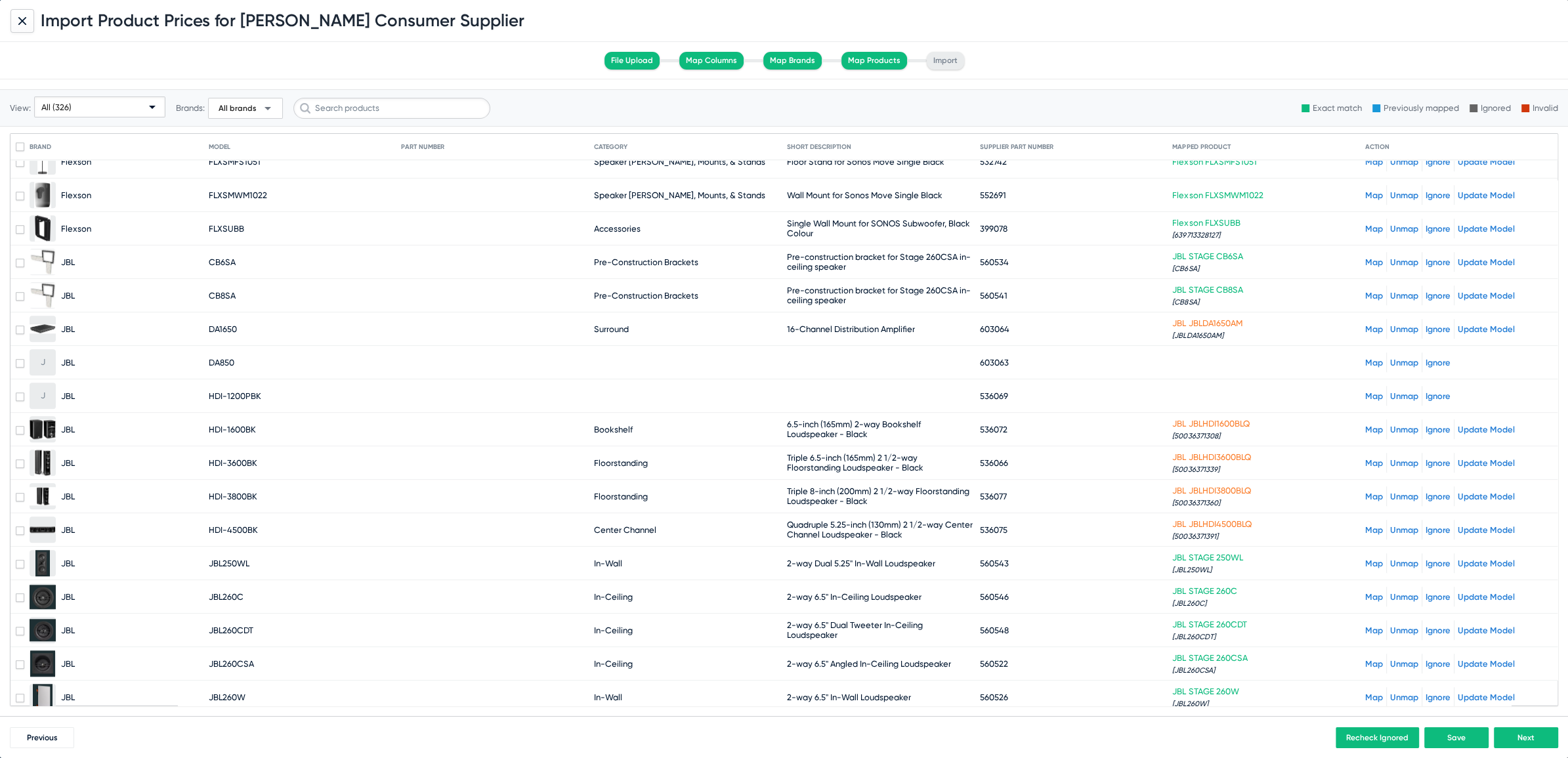
click at [1368, 358] on link "Map" at bounding box center [1374, 362] width 18 height 10
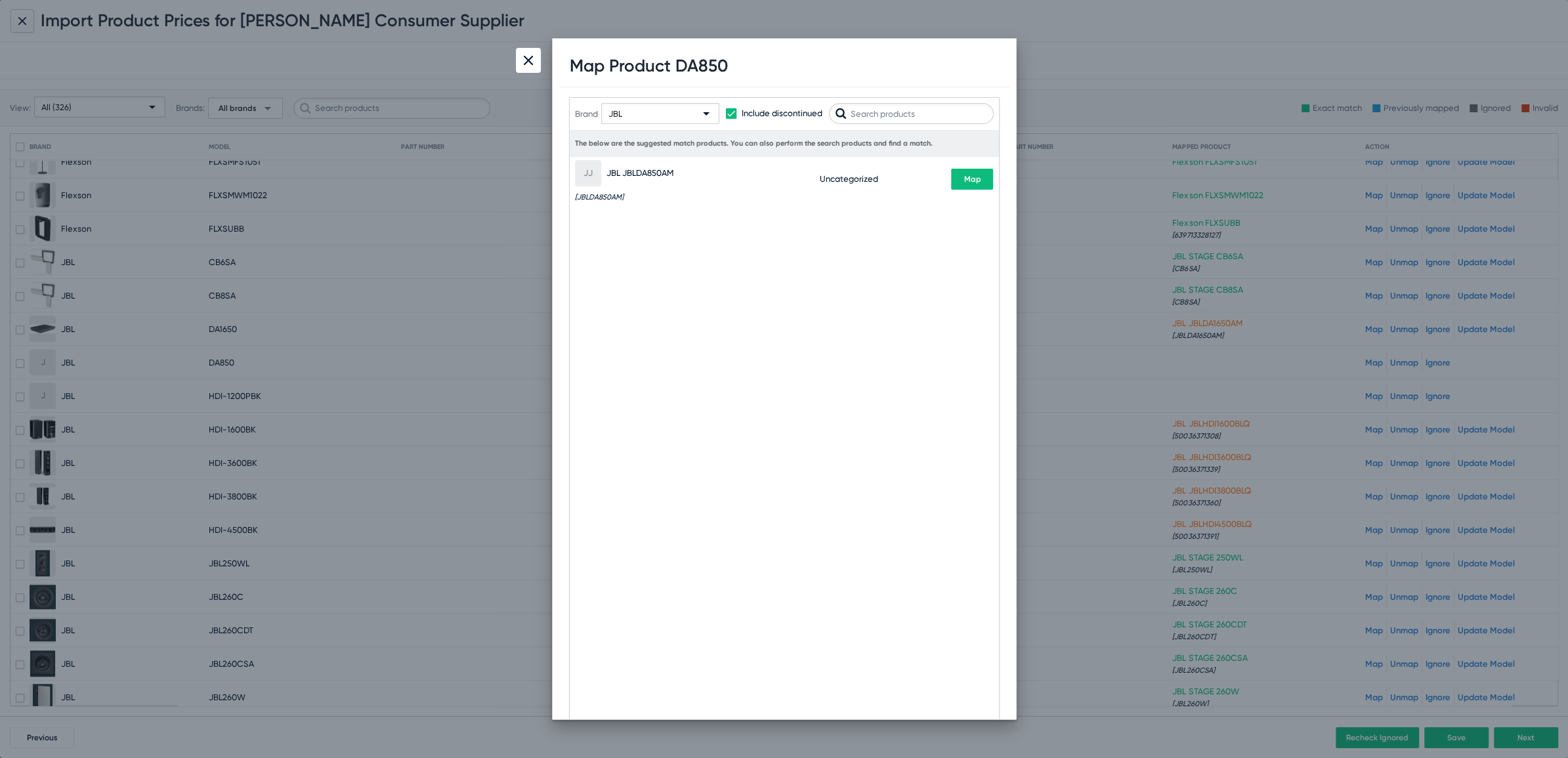
click at [965, 179] on span "Map" at bounding box center [972, 179] width 17 height 9
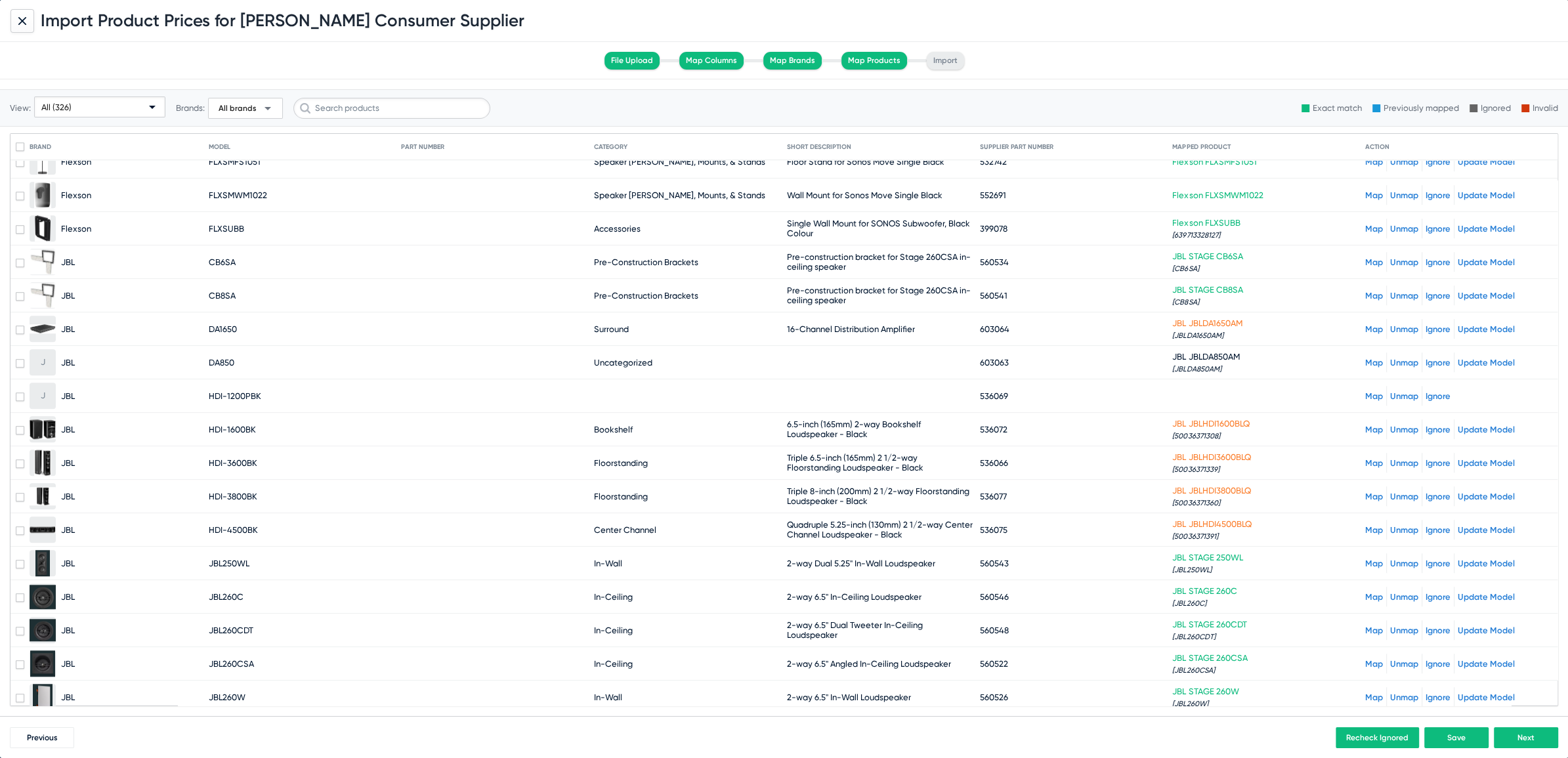
click at [1365, 391] on link "Map" at bounding box center [1374, 396] width 18 height 10
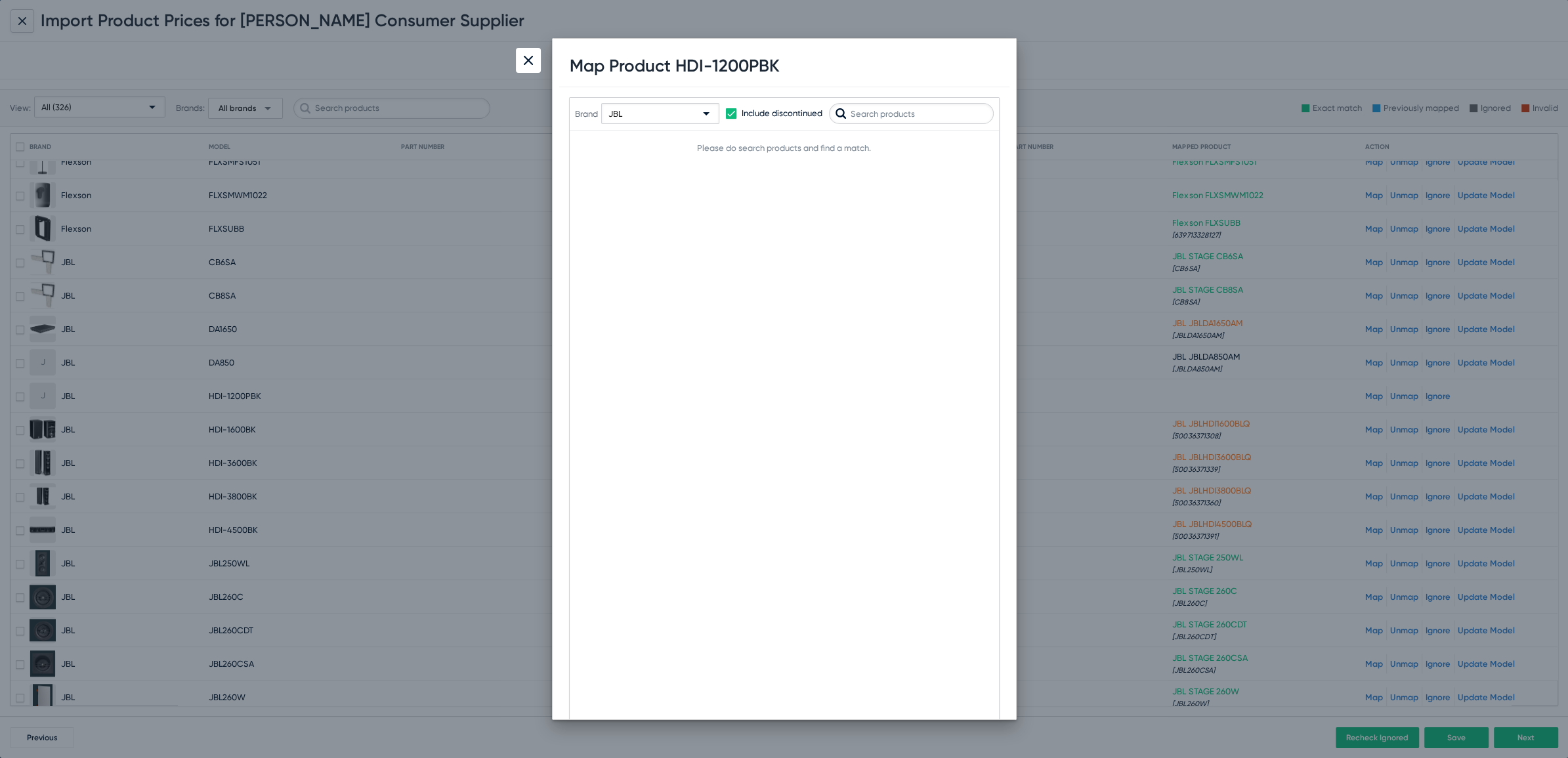
click at [687, 109] on div "JBL" at bounding box center [654, 114] width 92 height 21
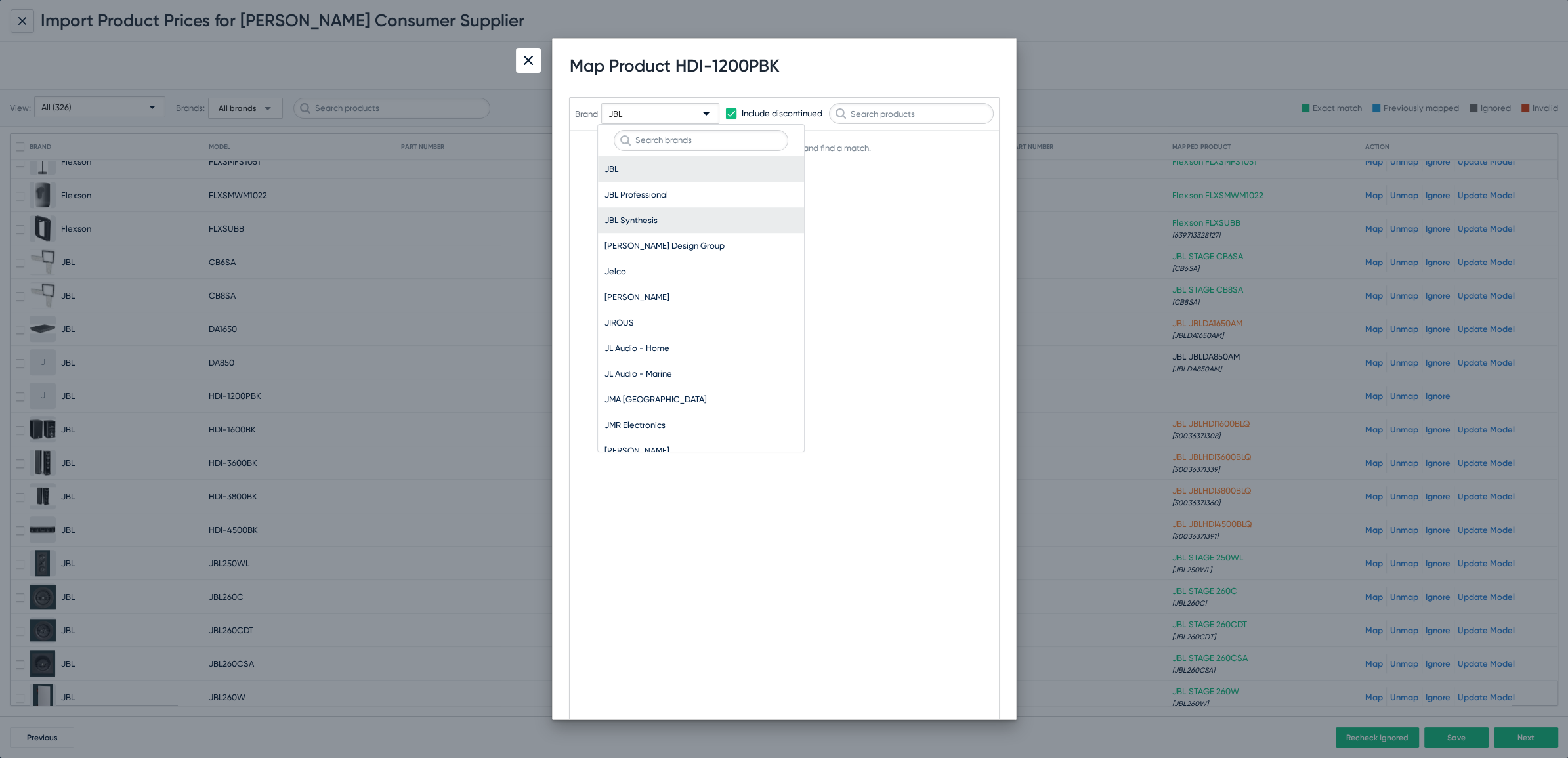
click at [628, 219] on span "JBL Synthesis" at bounding box center [700, 220] width 193 height 26
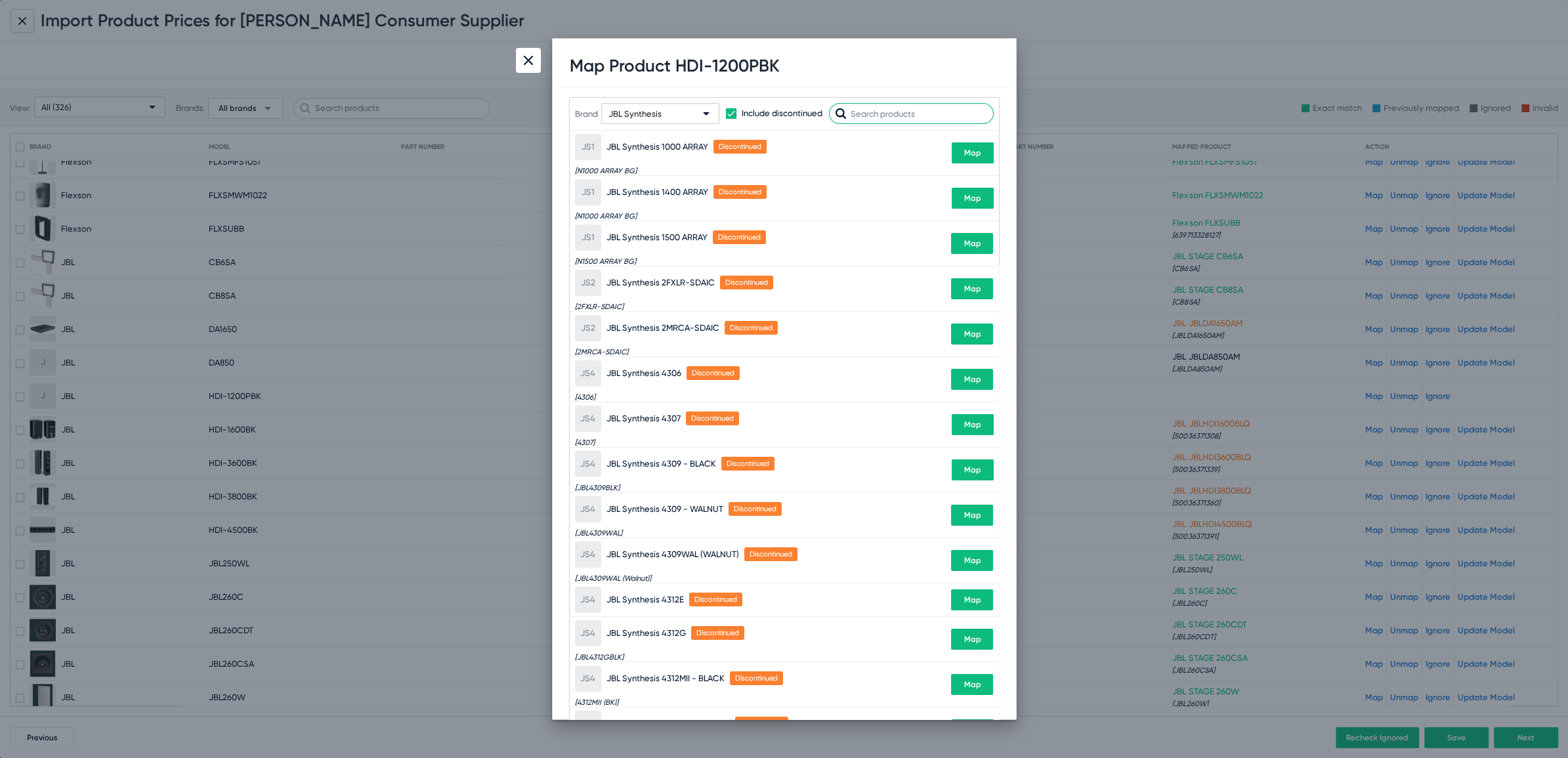
click at [876, 116] on input "text" at bounding box center [911, 113] width 164 height 21
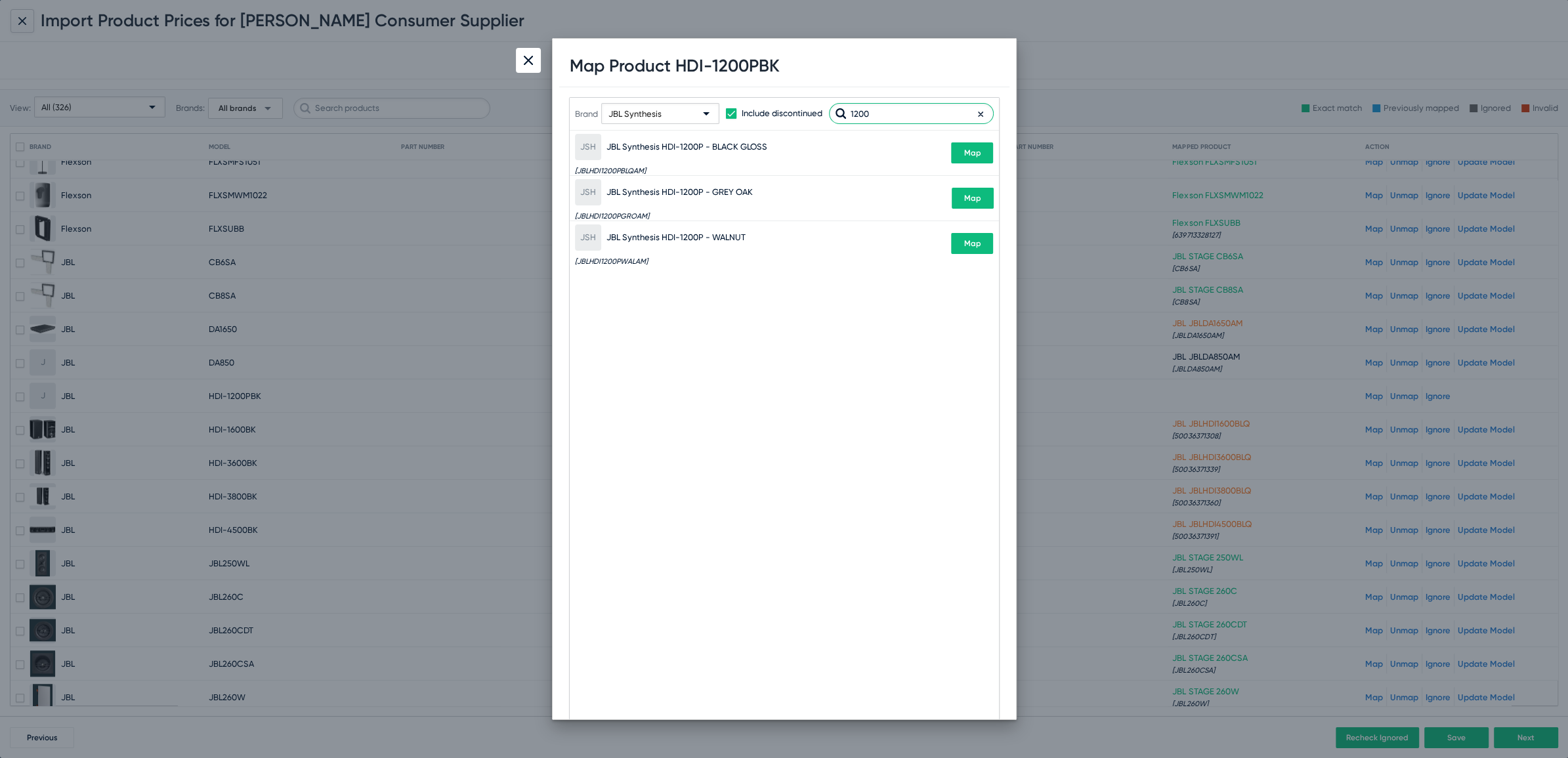
type input "1200"
click at [968, 153] on span "Map" at bounding box center [972, 153] width 17 height 9
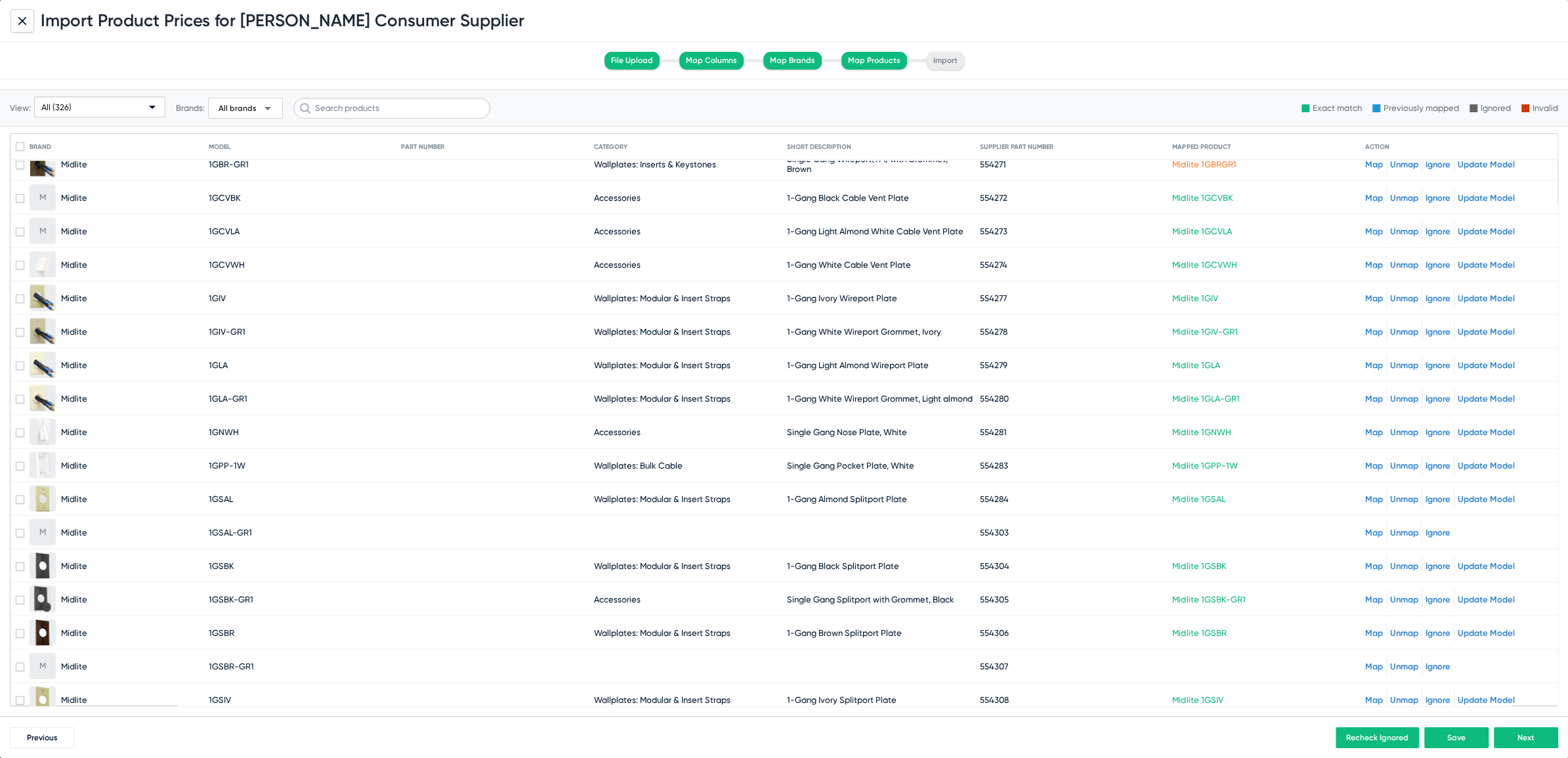
scroll to position [4264, 0]
click at [1365, 520] on div "Map Unmap Ignore" at bounding box center [1459, 529] width 187 height 20
click at [1365, 524] on link "Map" at bounding box center [1374, 529] width 18 height 10
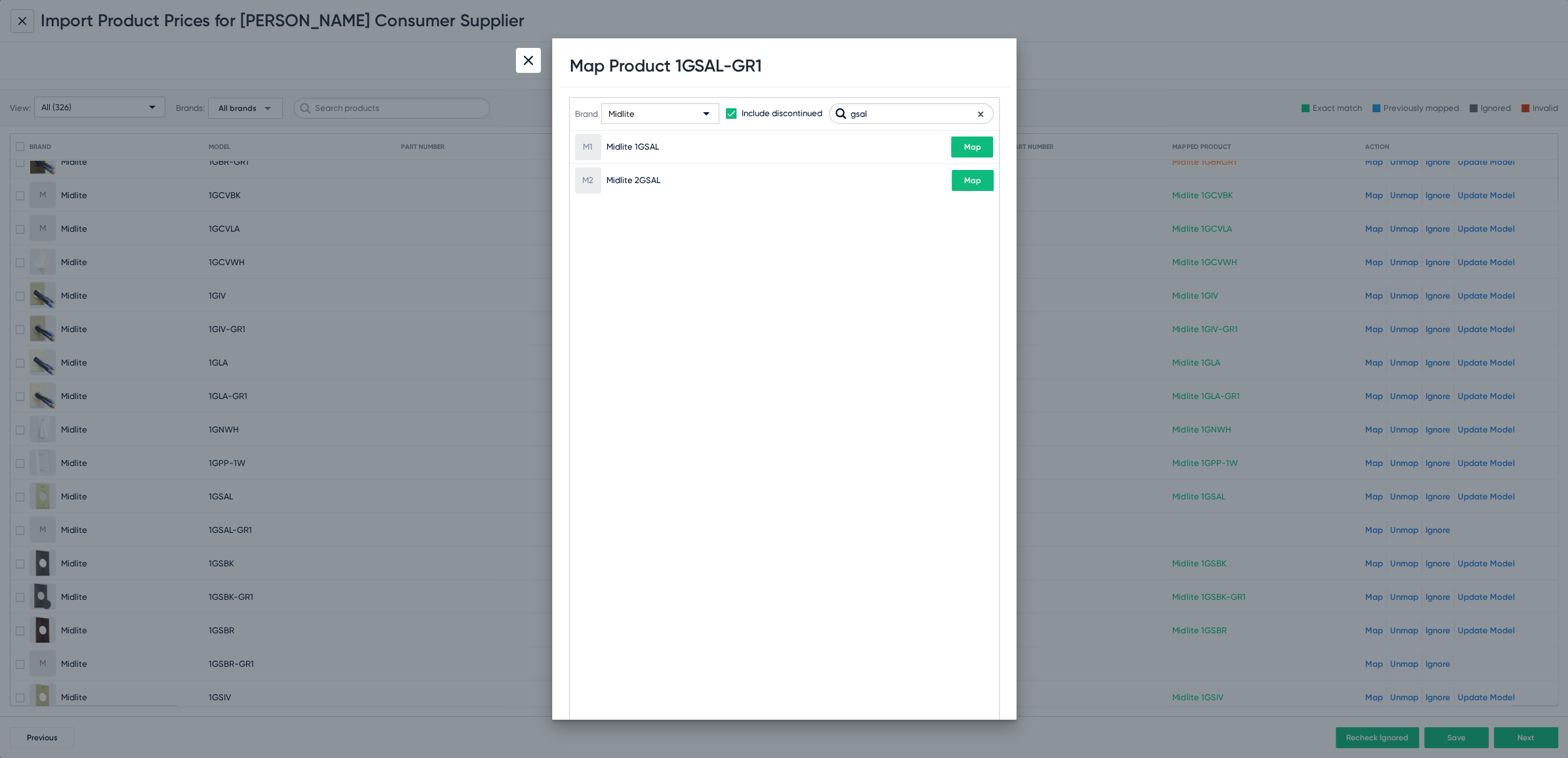
type input "gsal"
click at [965, 150] on span "Map" at bounding box center [972, 147] width 17 height 9
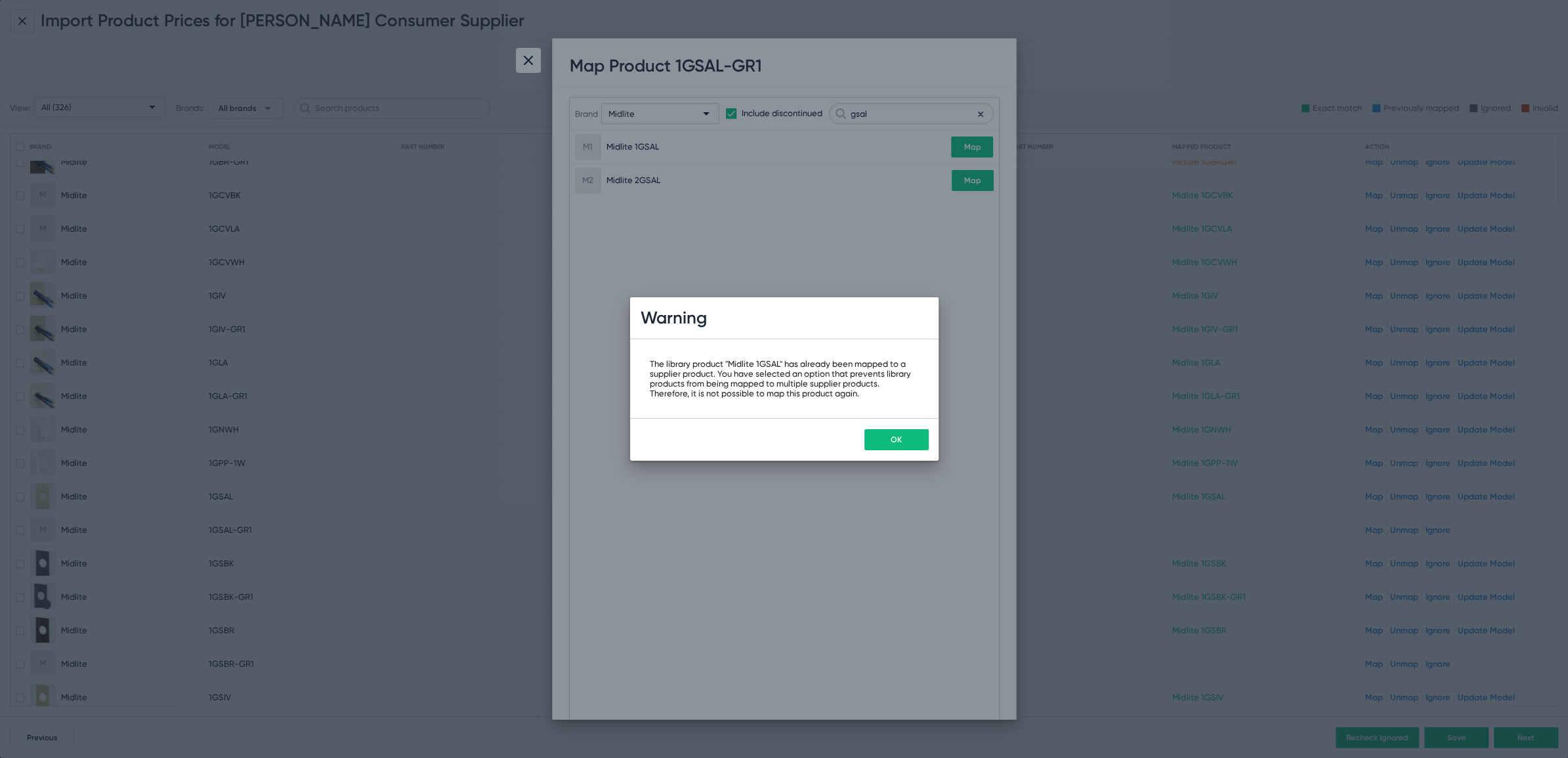
click at [890, 434] on button "OK" at bounding box center [897, 440] width 65 height 21
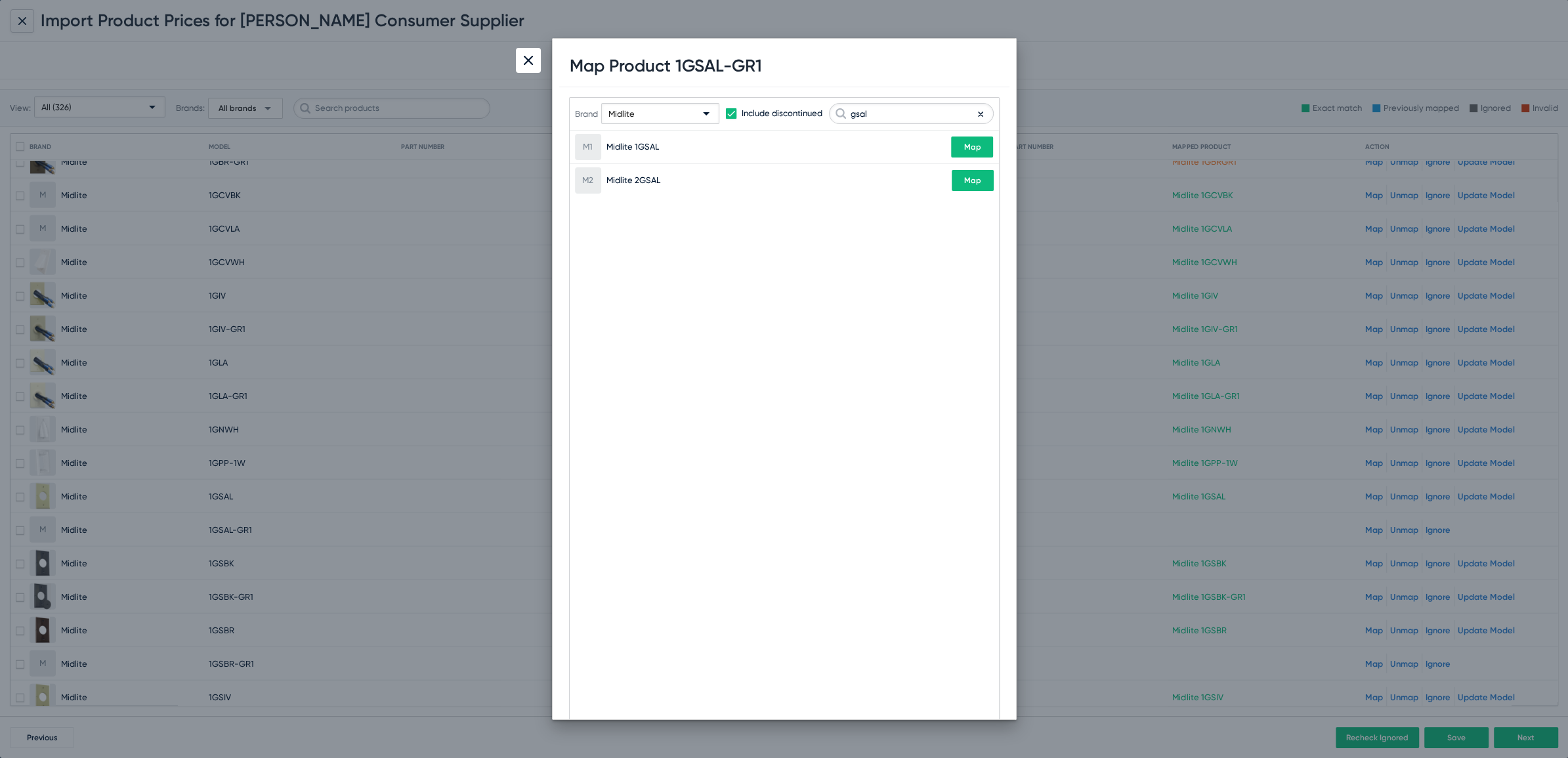
click at [514, 50] on div at bounding box center [784, 379] width 1568 height 758
click at [526, 56] on div at bounding box center [529, 61] width 25 height 25
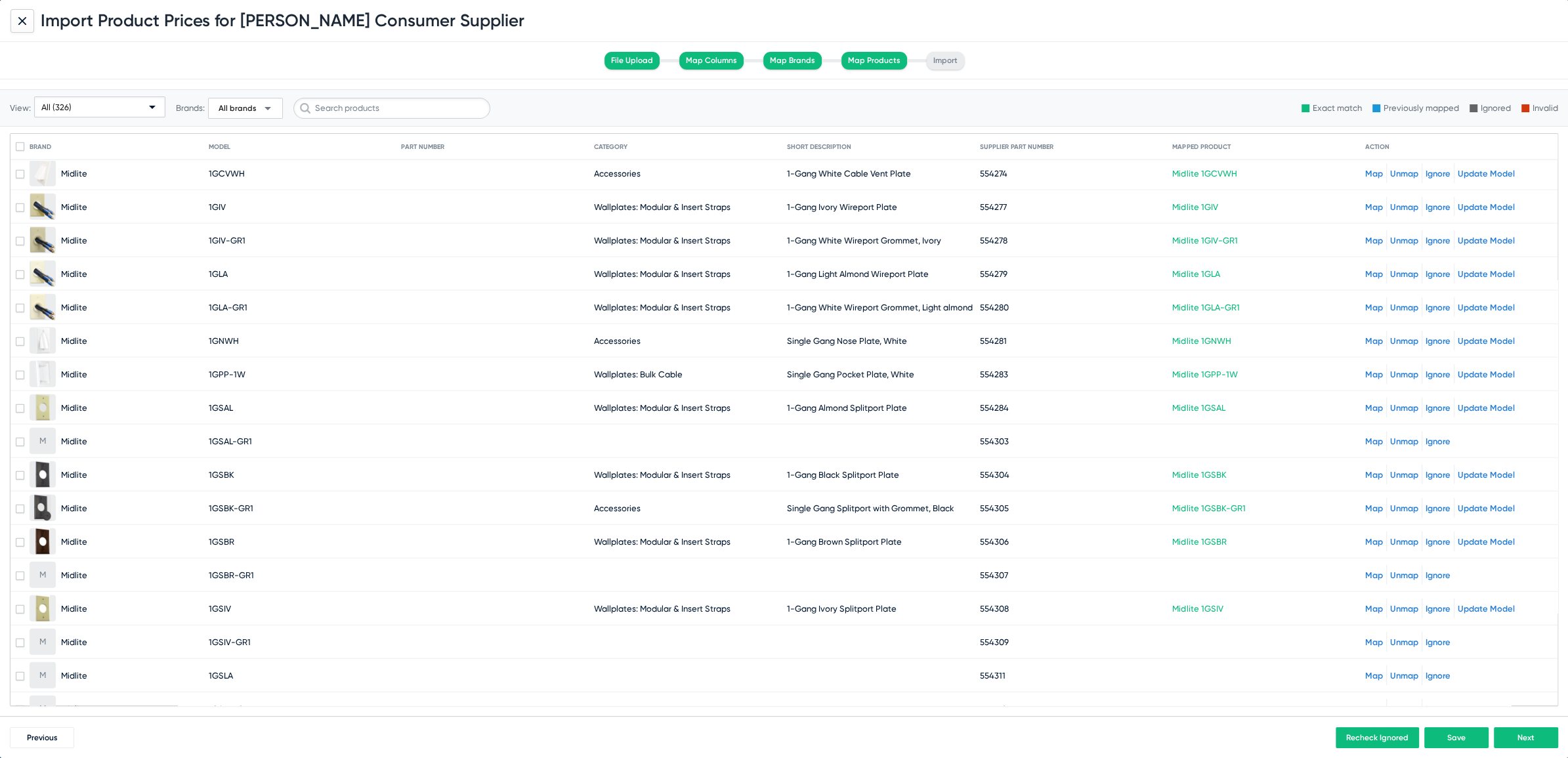
scroll to position [4380, 0]
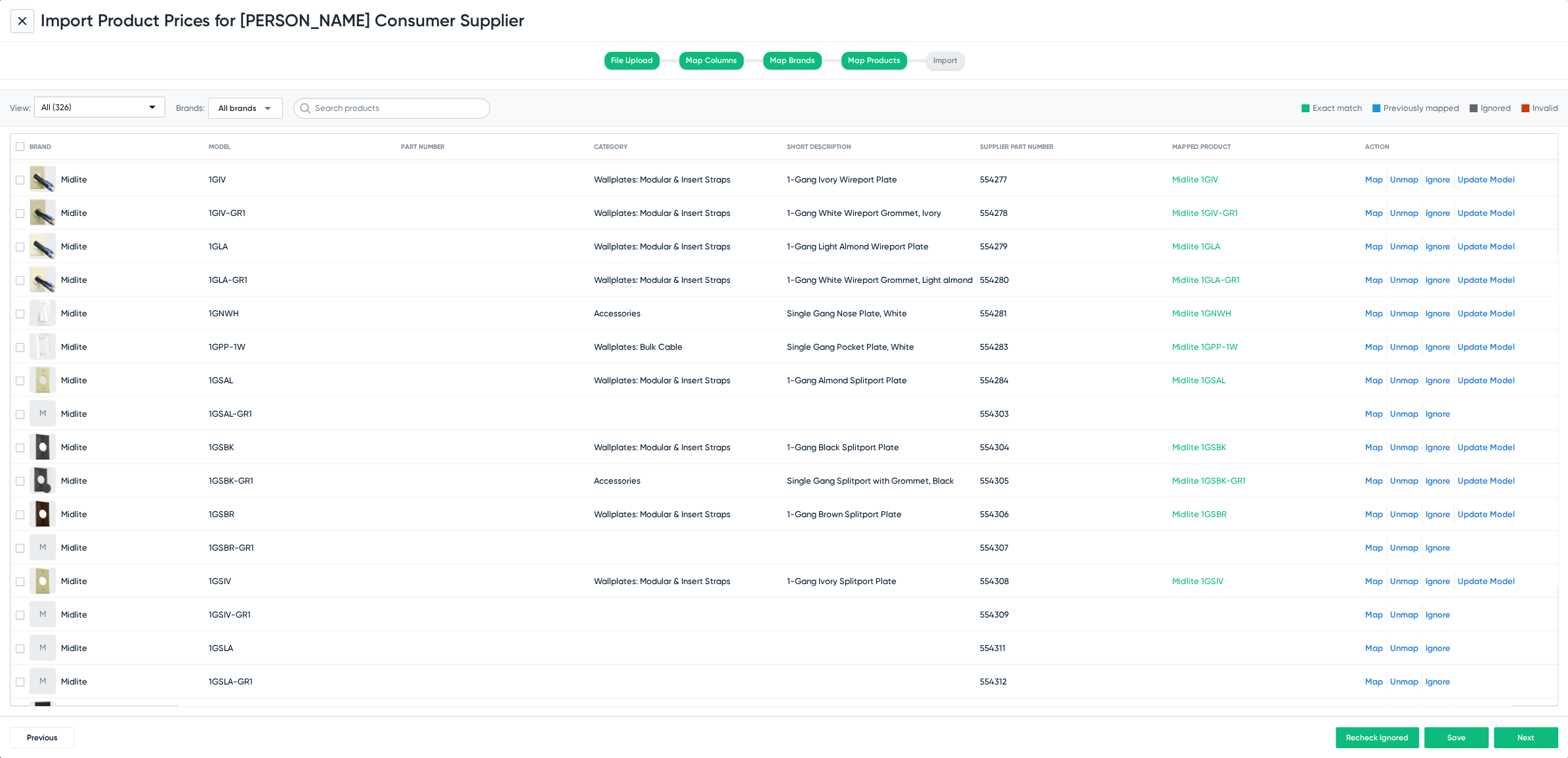
click at [1365, 543] on link "Map" at bounding box center [1374, 547] width 18 height 10
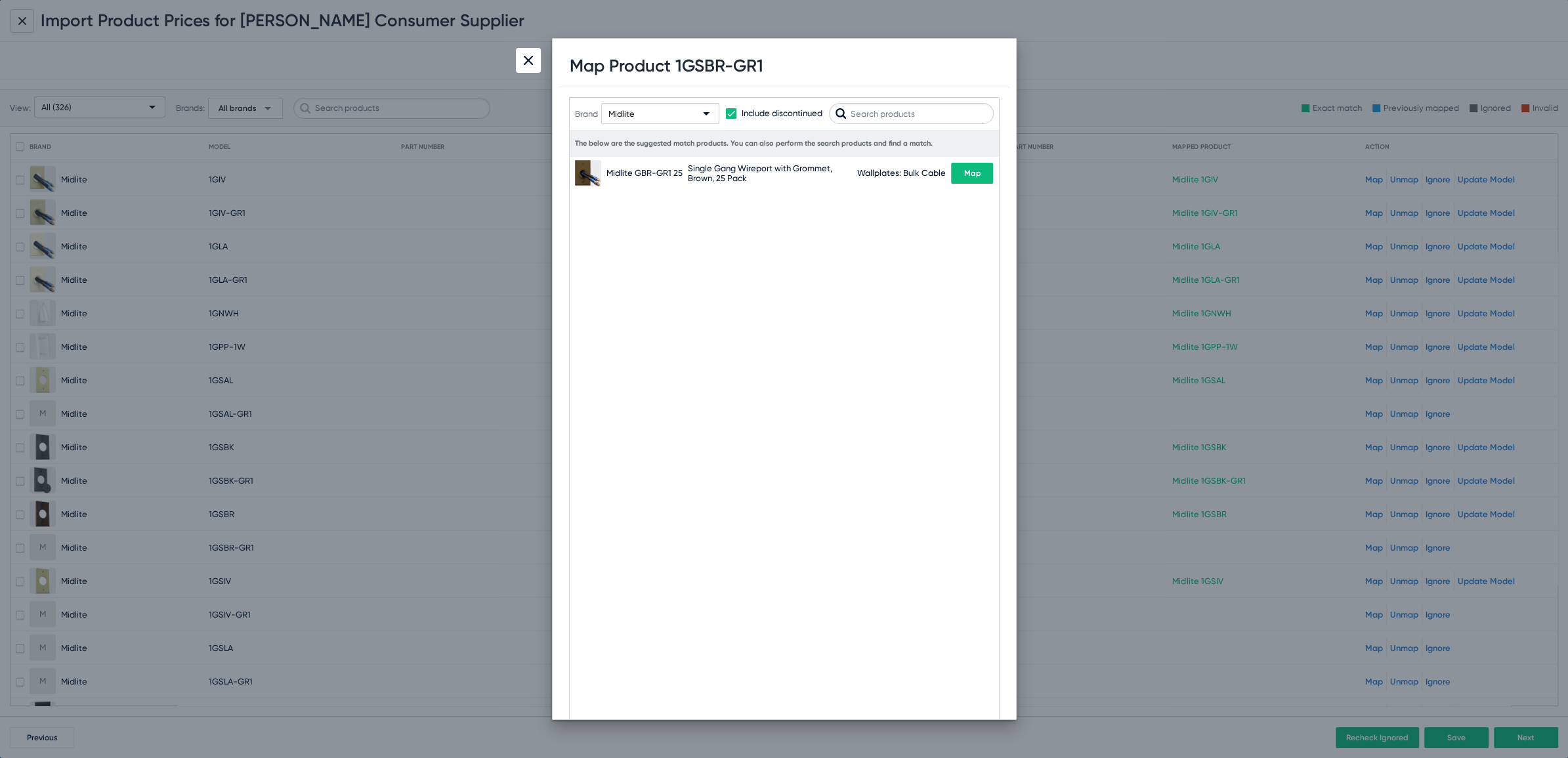
click at [877, 109] on input "text" at bounding box center [911, 113] width 164 height 21
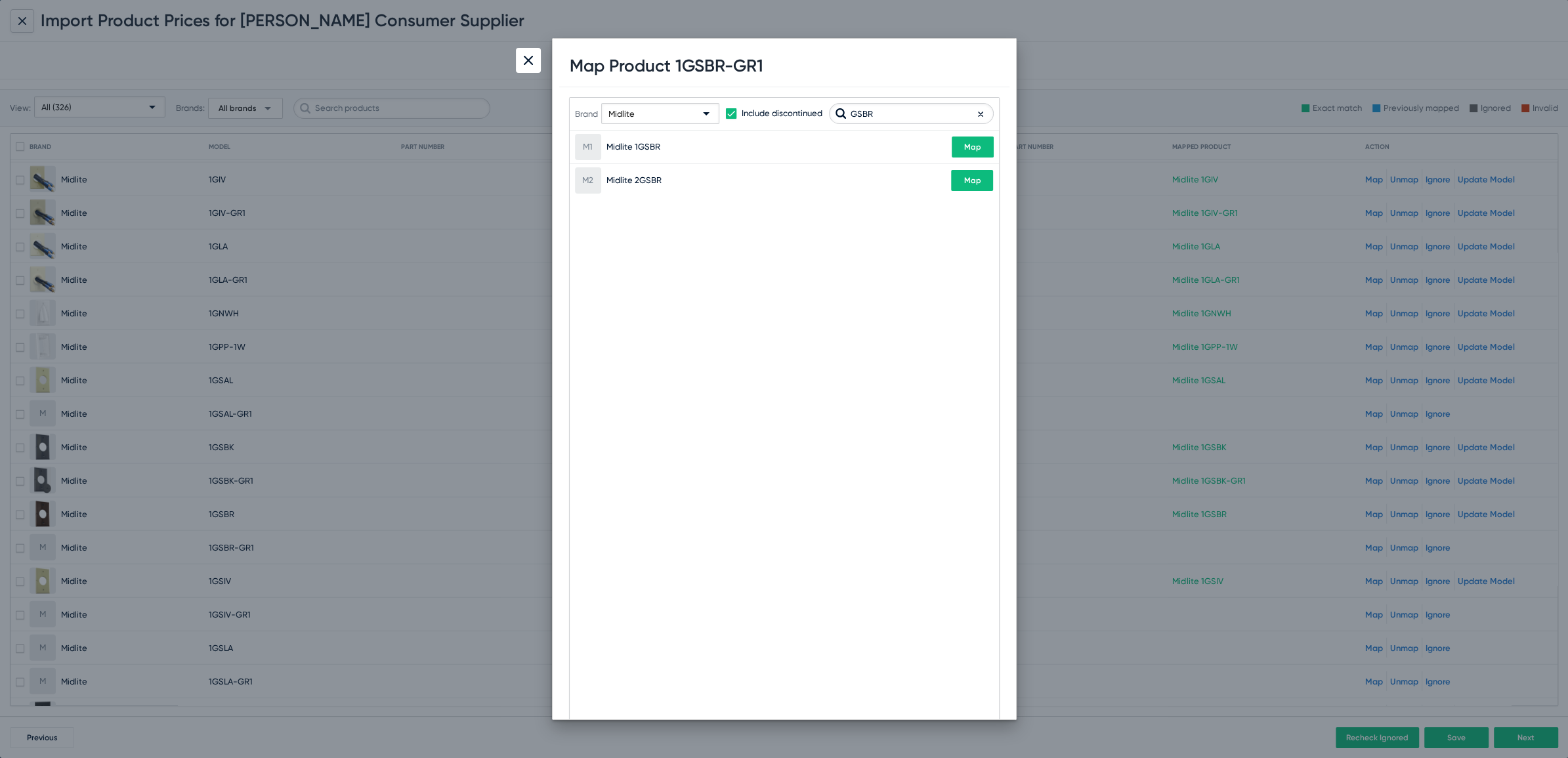
type input "GSBR"
click at [968, 143] on div "Brand Midlite Include discontinued [GEOGRAPHIC_DATA]" at bounding box center [784, 113] width 419 height 64
click at [968, 147] on span "Map" at bounding box center [972, 147] width 17 height 9
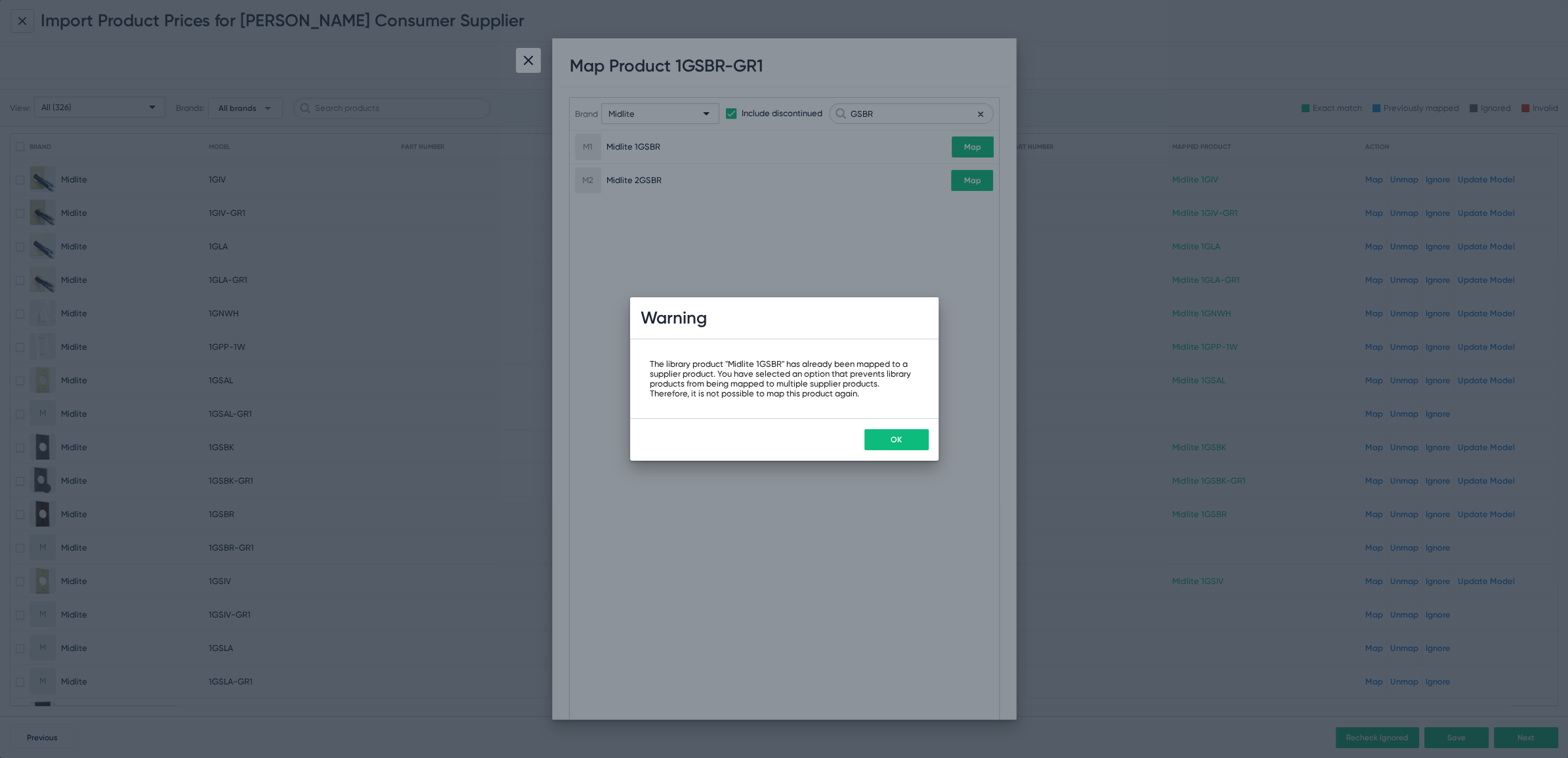
click at [921, 440] on button "OK" at bounding box center [897, 440] width 65 height 21
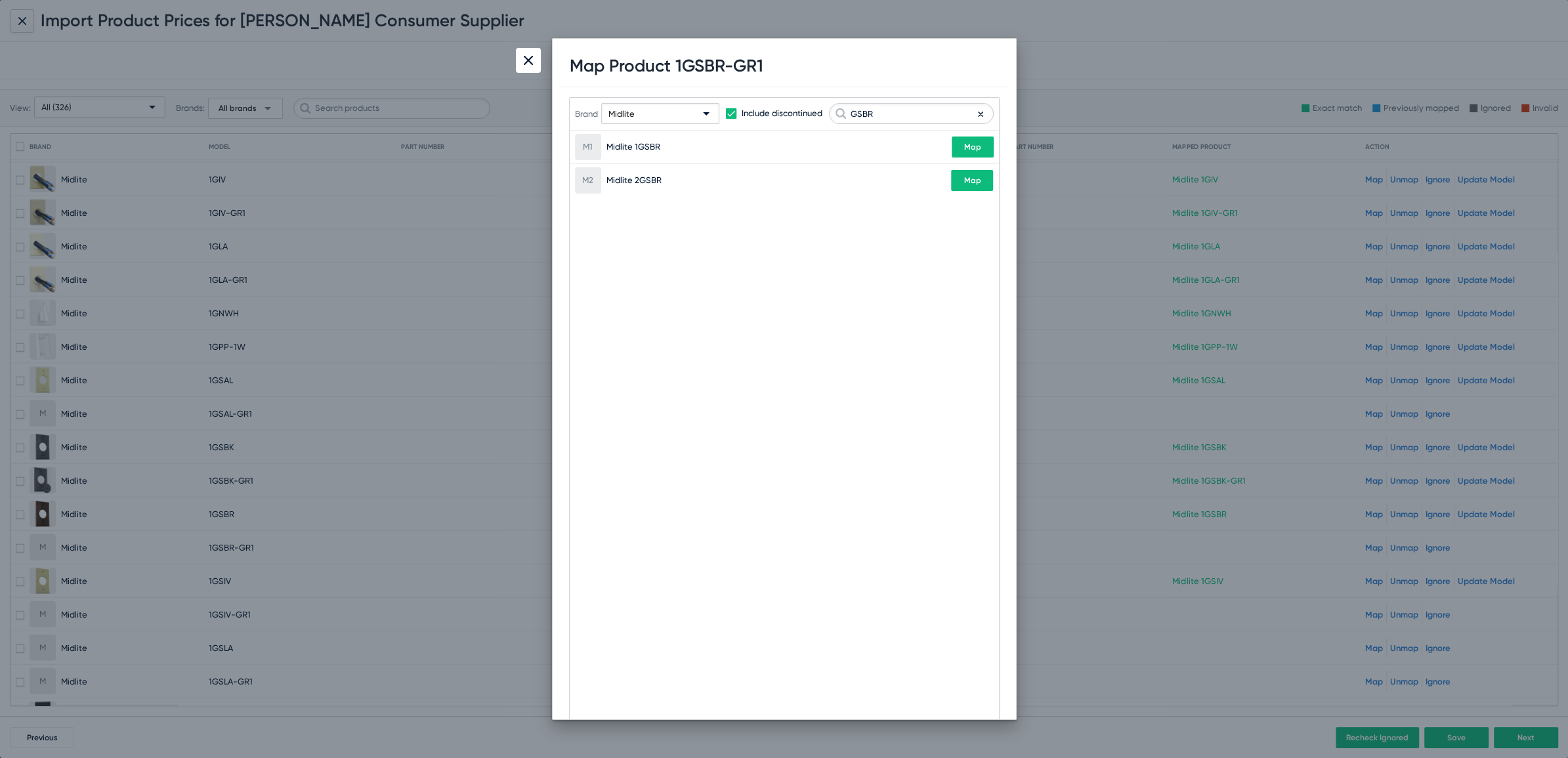
click at [529, 69] on div at bounding box center [529, 61] width 25 height 25
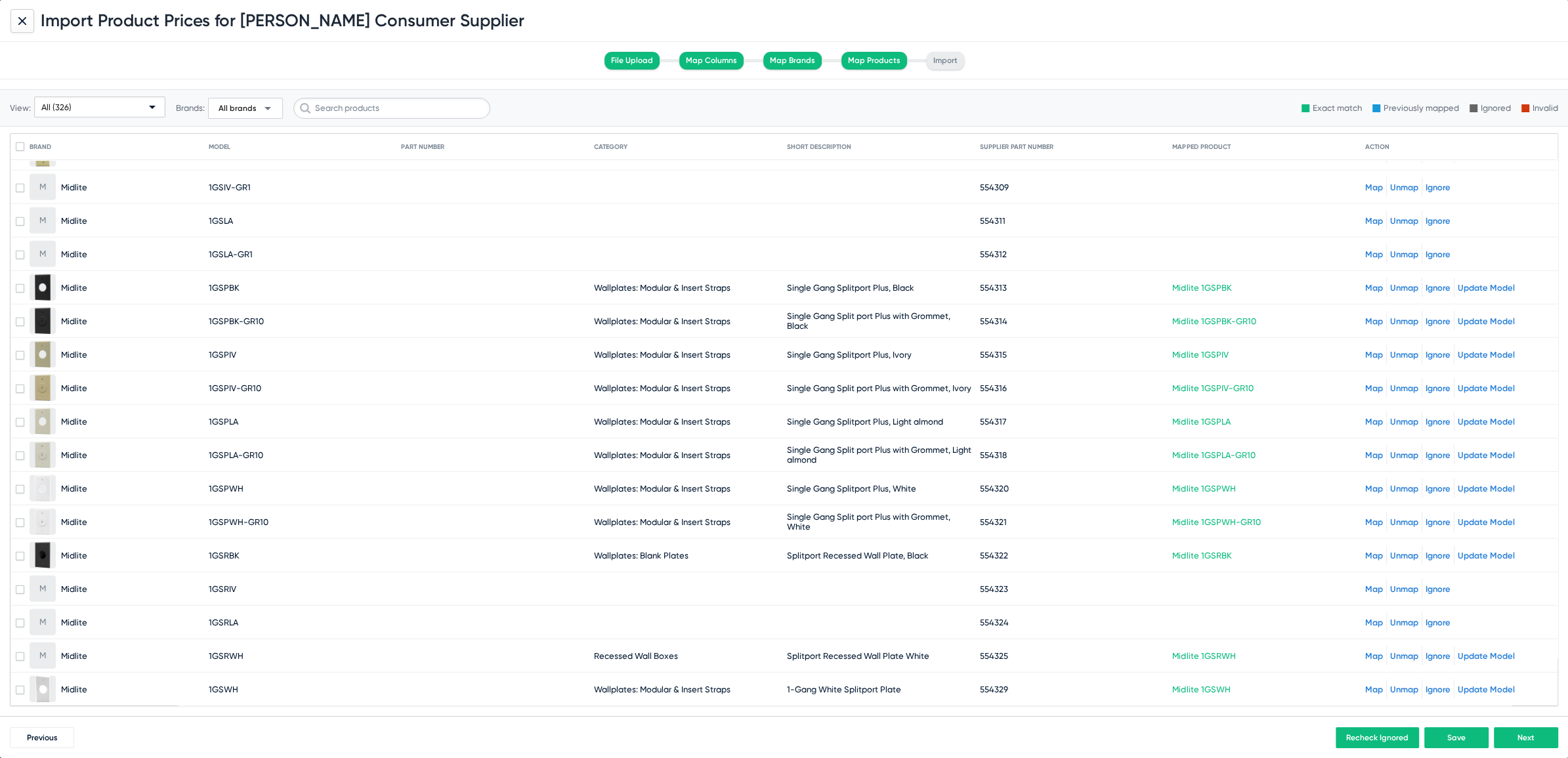
scroll to position [4816, 0]
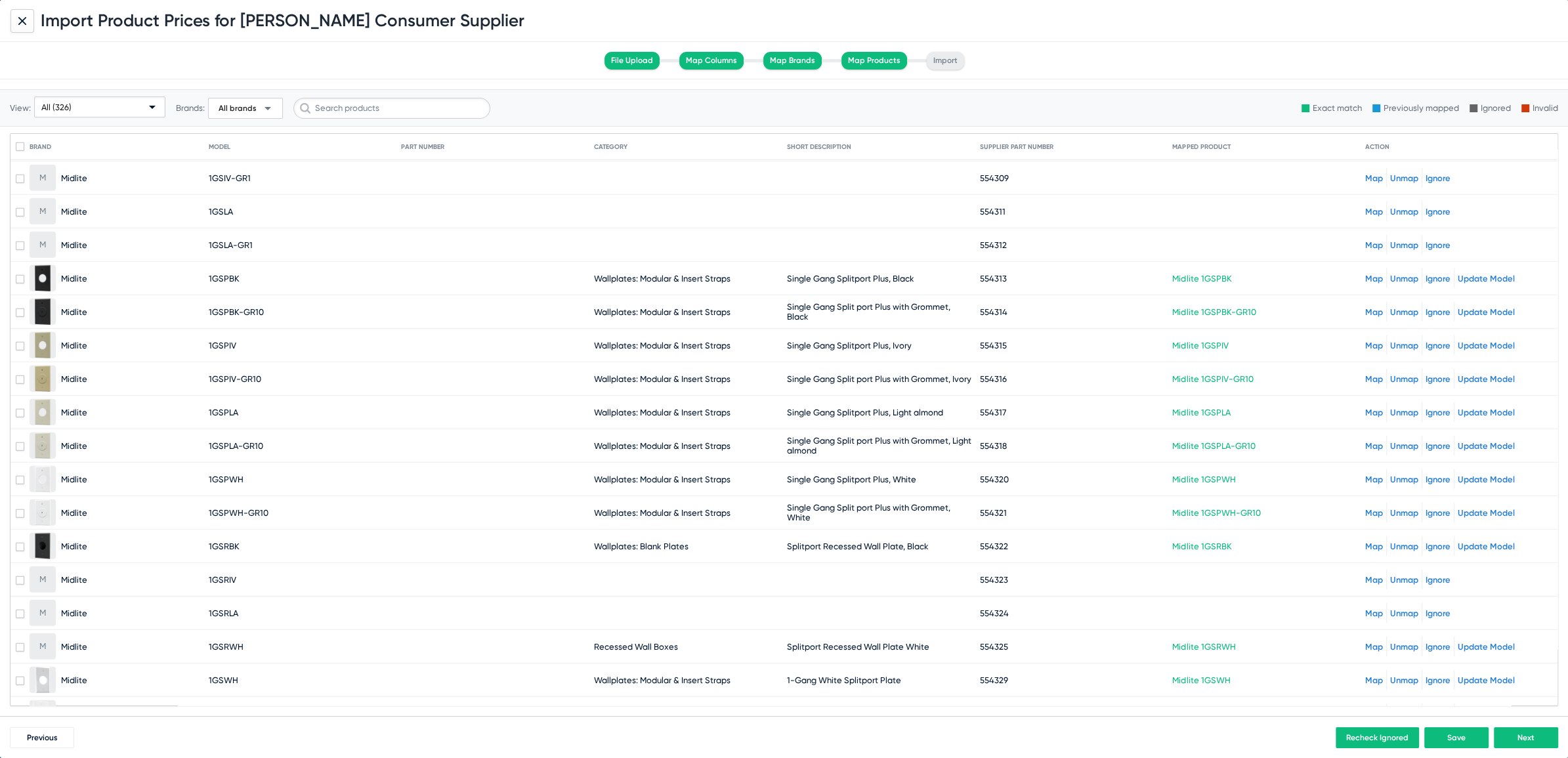
click at [1365, 575] on link "Map" at bounding box center [1374, 580] width 18 height 10
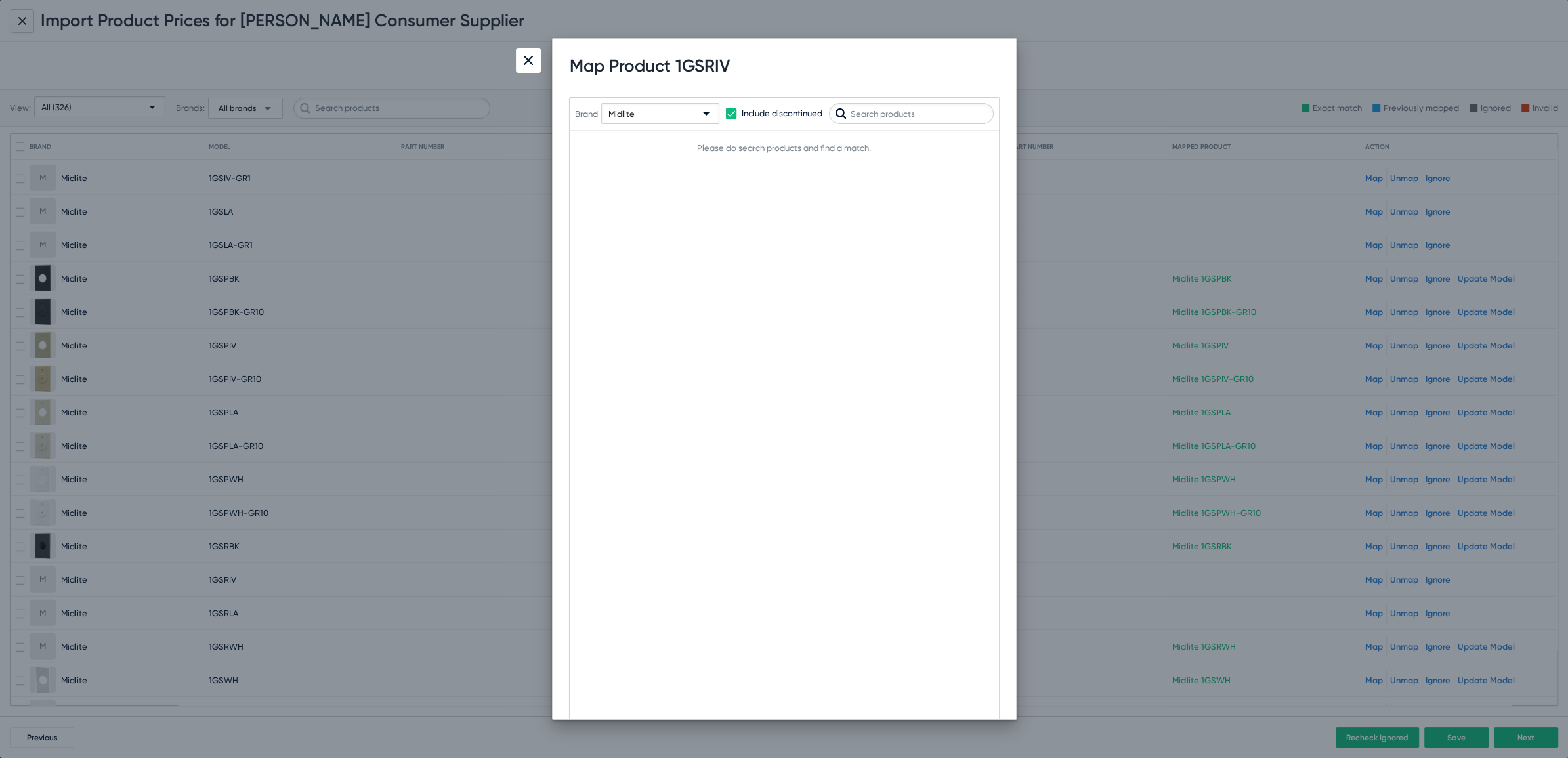
click at [897, 109] on input "text" at bounding box center [911, 113] width 164 height 21
type input "GSR"
click at [960, 171] on button "Map" at bounding box center [972, 180] width 42 height 21
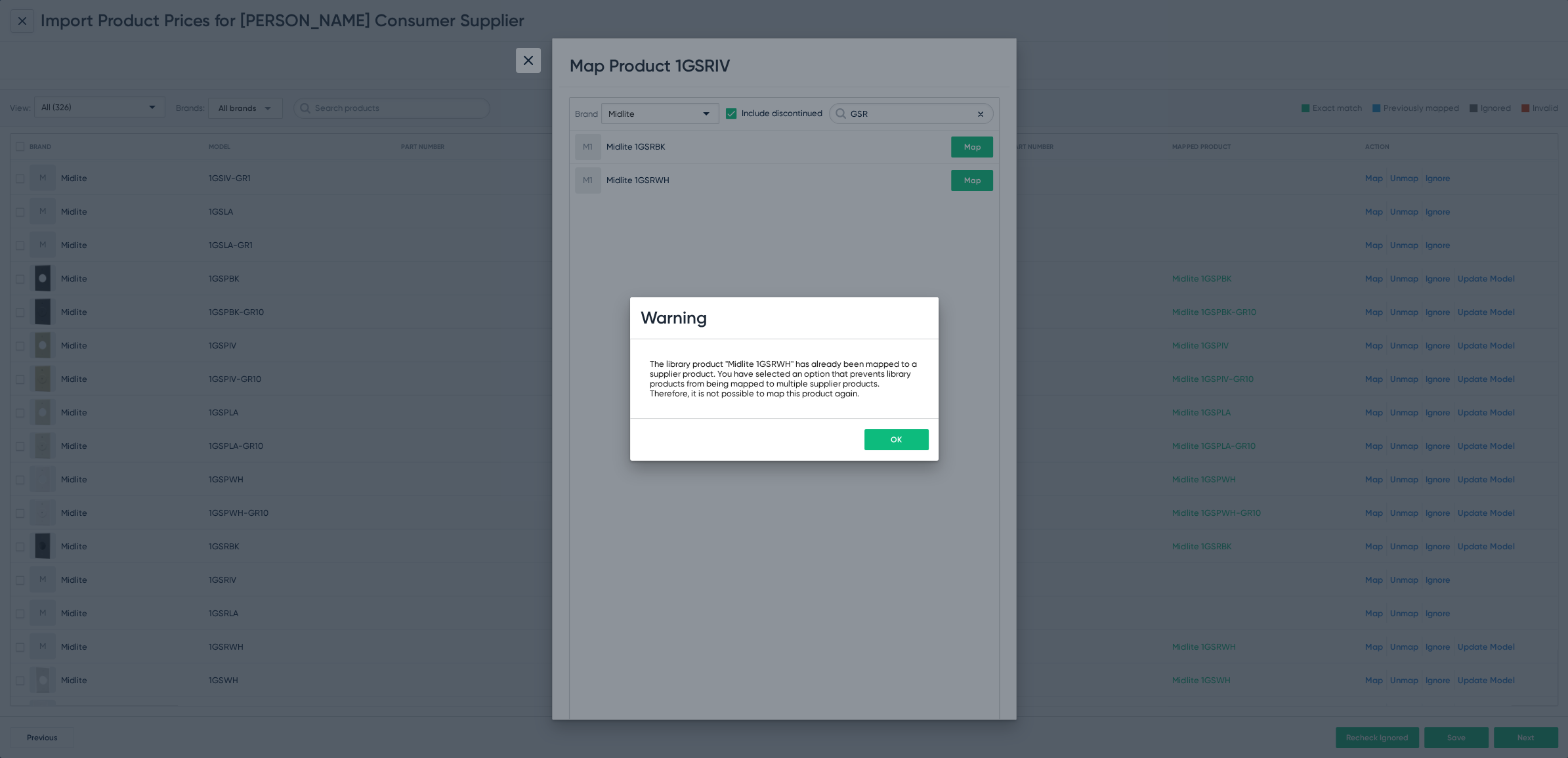
click at [896, 441] on span "OK" at bounding box center [896, 440] width 11 height 9
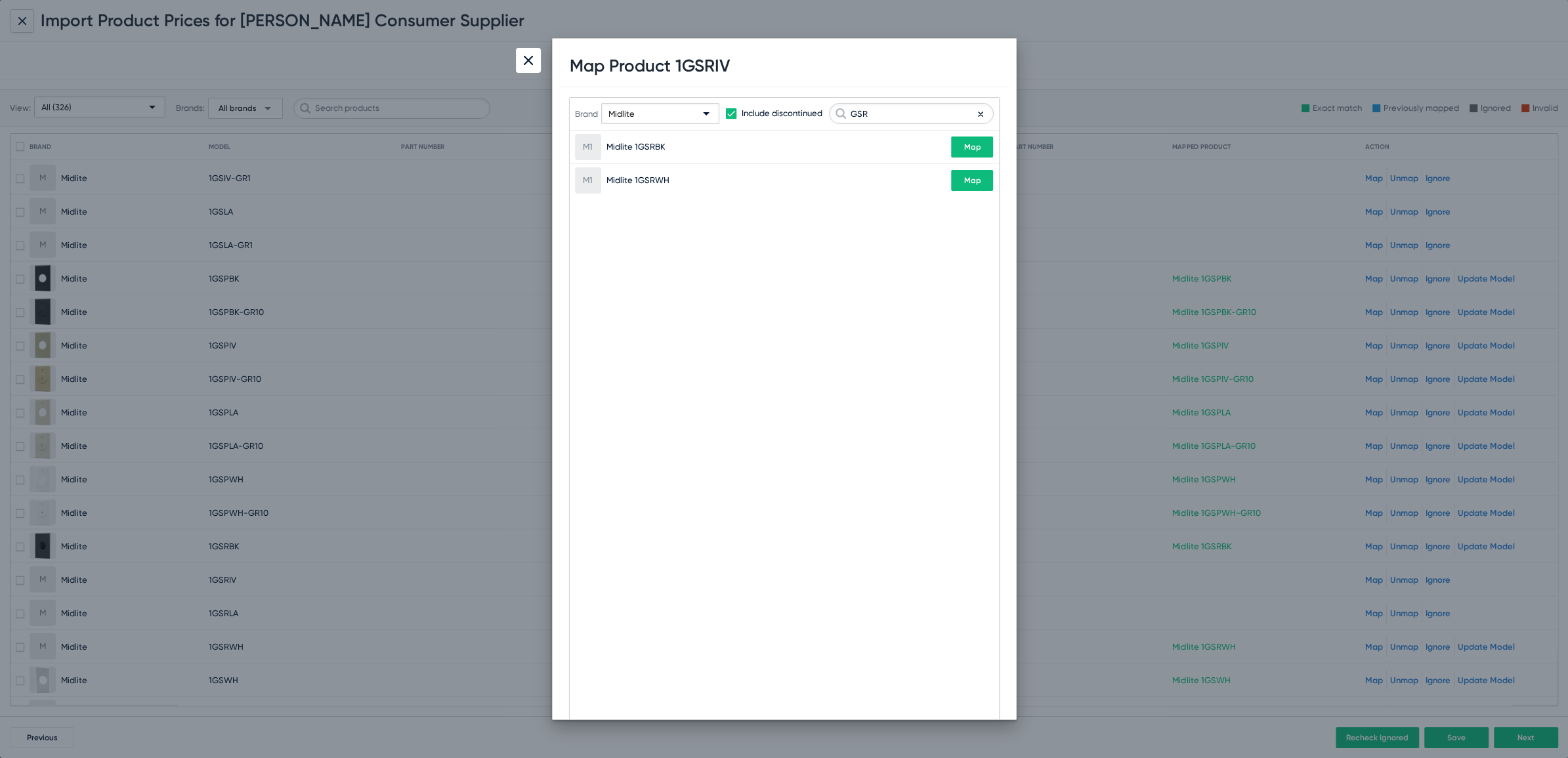
click at [521, 65] on div at bounding box center [529, 61] width 25 height 25
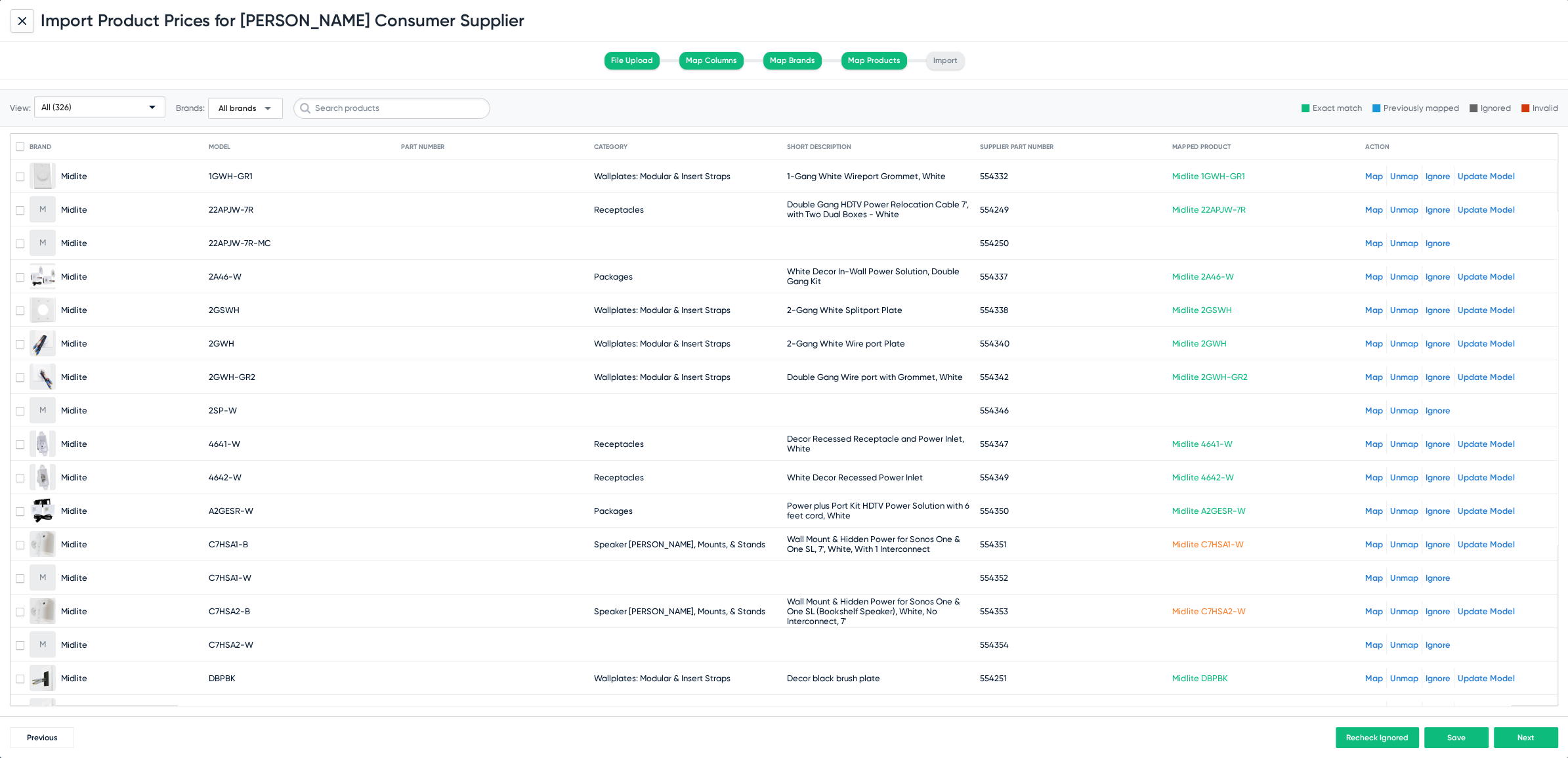
scroll to position [5426, 0]
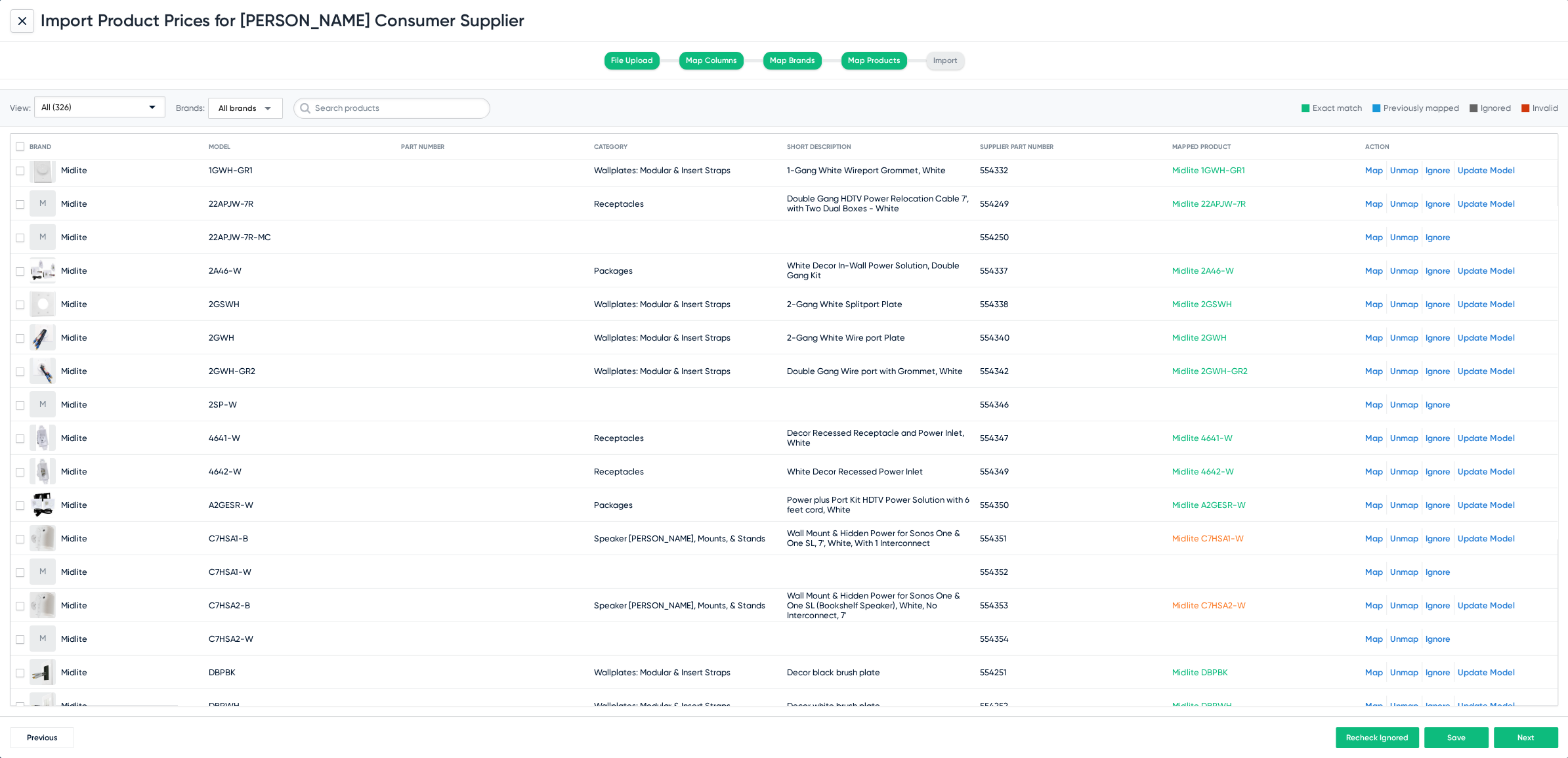
click at [1400, 600] on link "Unmap" at bounding box center [1404, 605] width 28 height 10
click at [1365, 567] on link "Map" at bounding box center [1374, 572] width 18 height 10
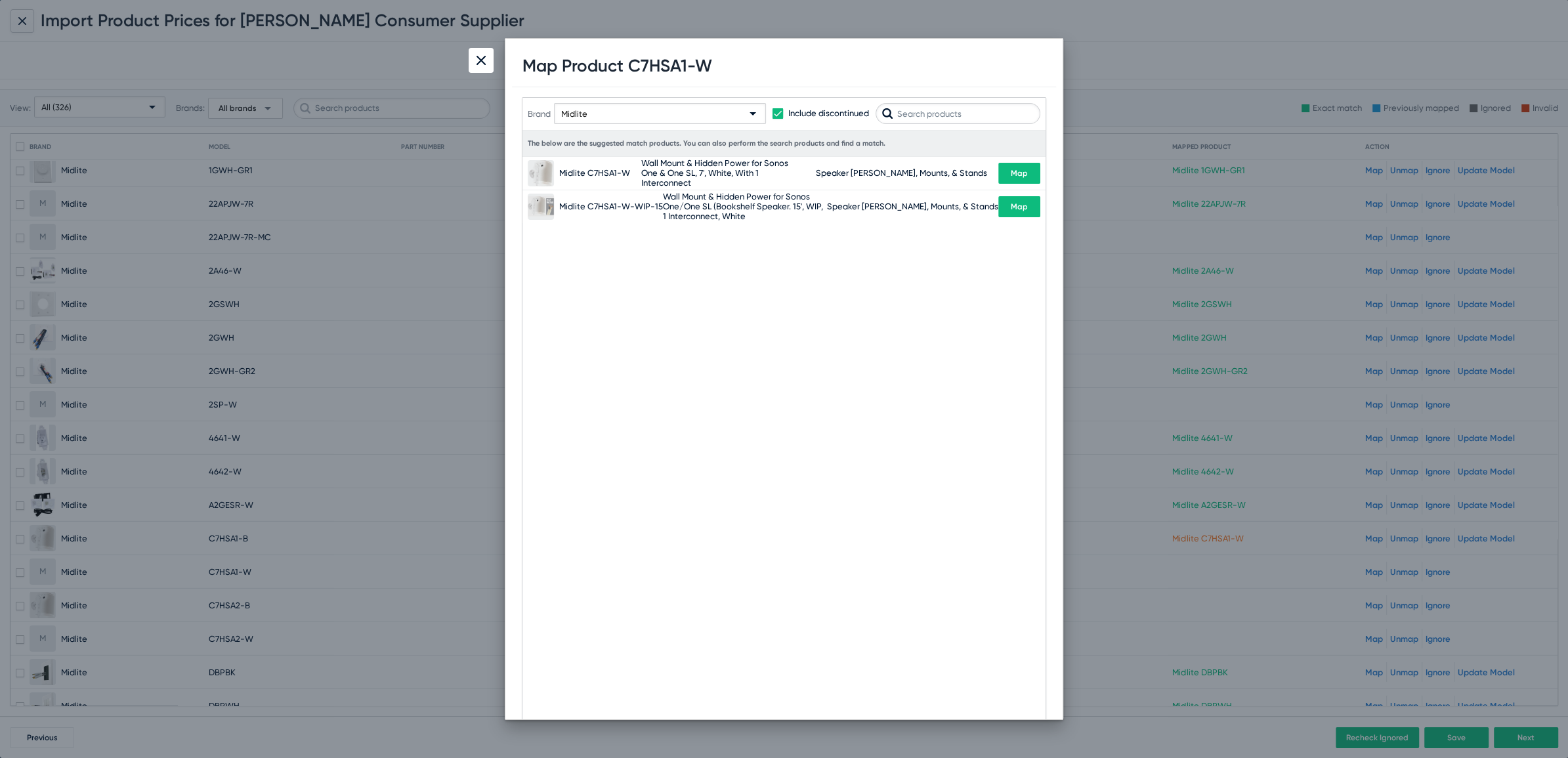
click at [1011, 168] on span "Map" at bounding box center [1020, 173] width 17 height 9
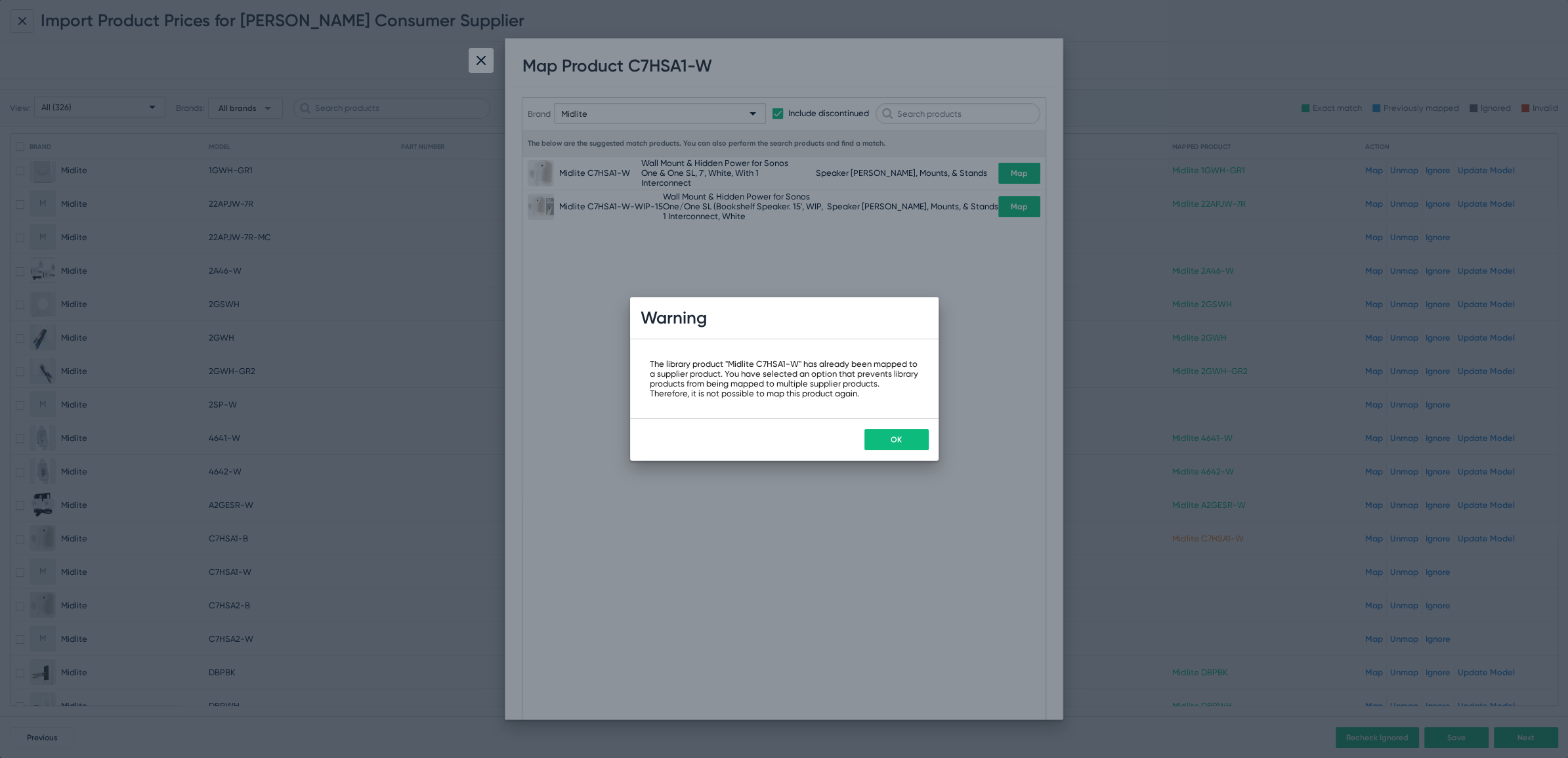
click at [885, 441] on button "OK" at bounding box center [897, 440] width 65 height 21
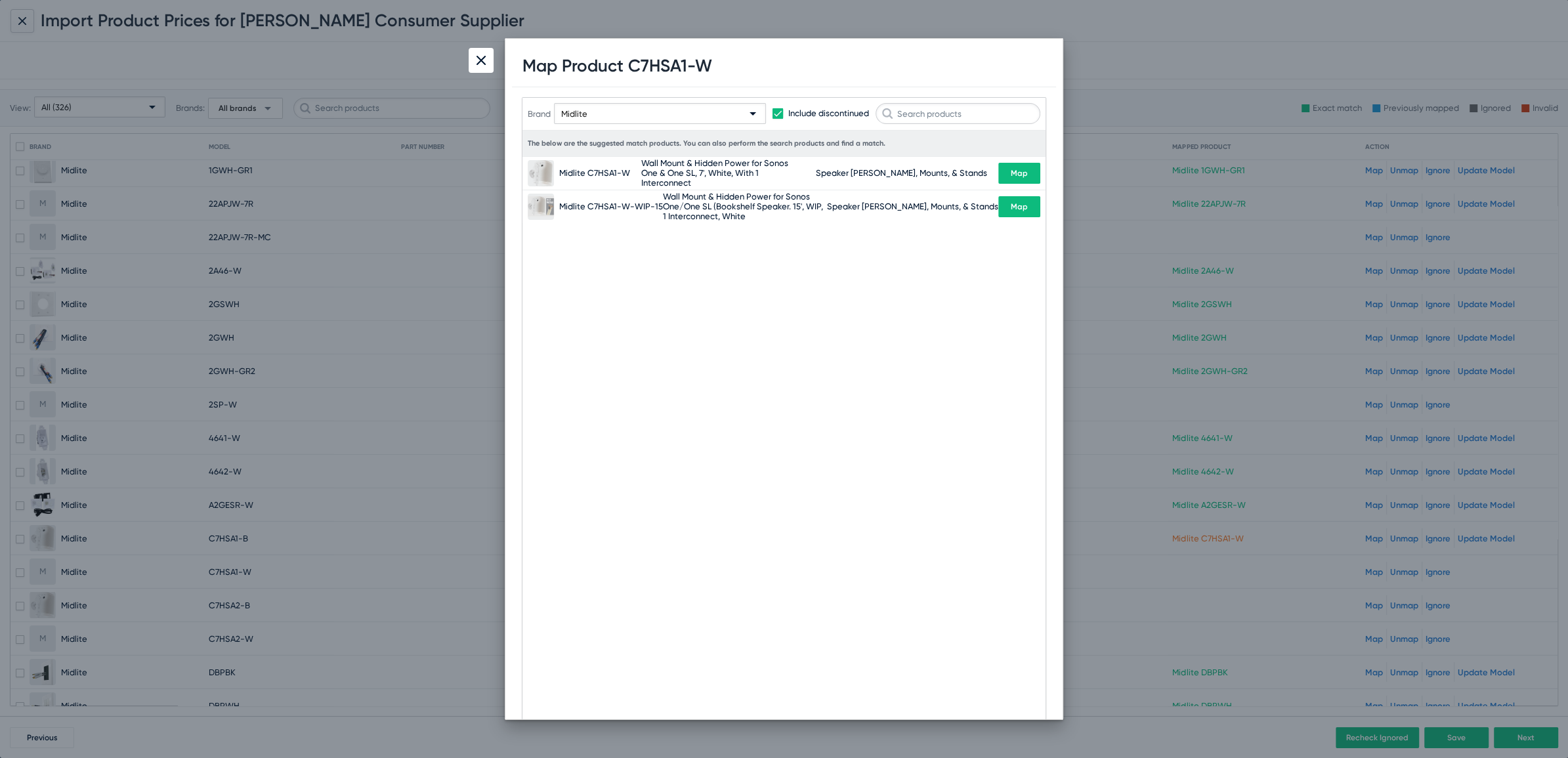
click at [485, 57] on img at bounding box center [481, 61] width 9 height 9
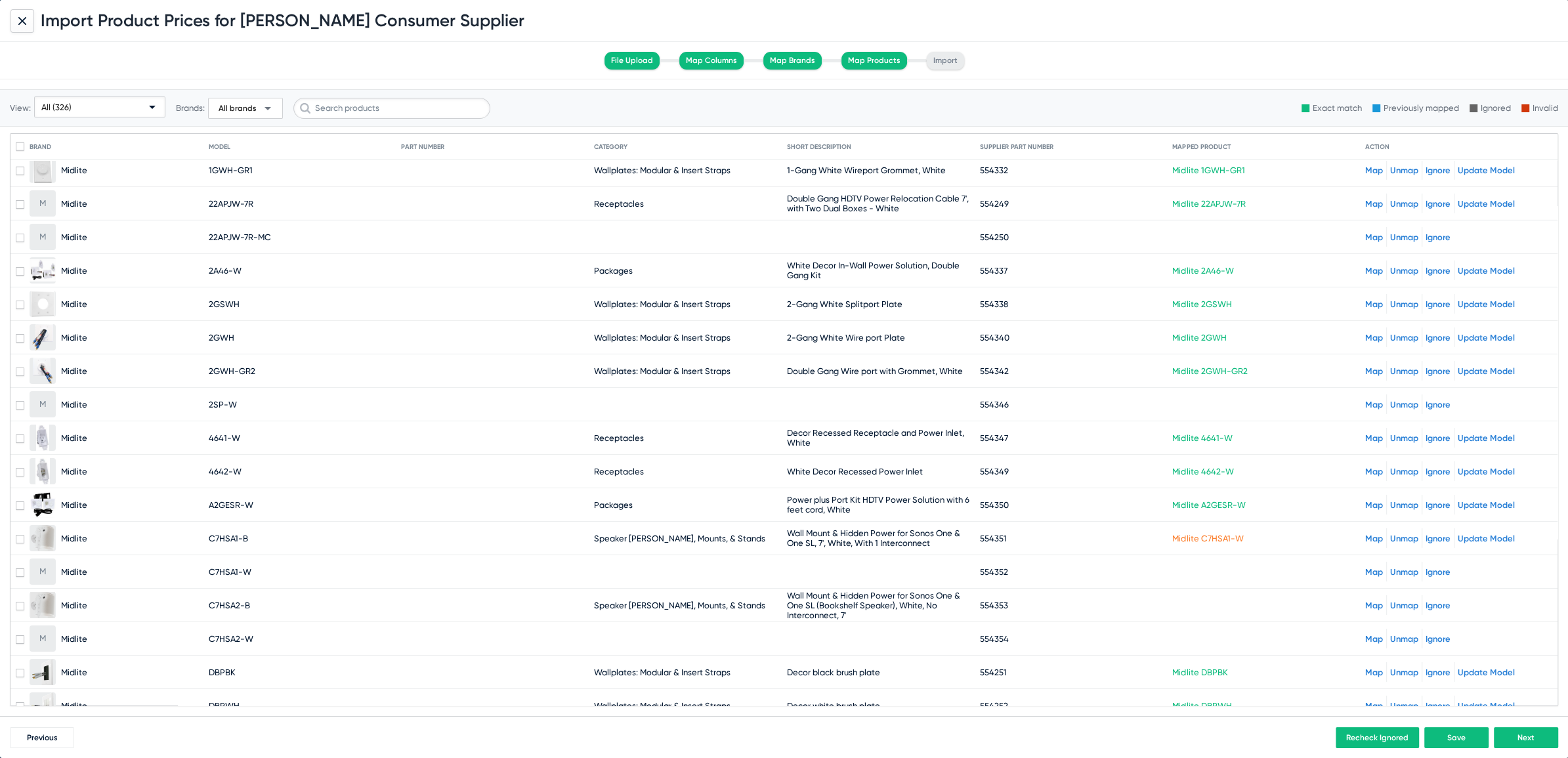
click at [1394, 533] on link "Unmap" at bounding box center [1404, 538] width 28 height 10
click at [1367, 533] on link "Map" at bounding box center [1374, 538] width 18 height 10
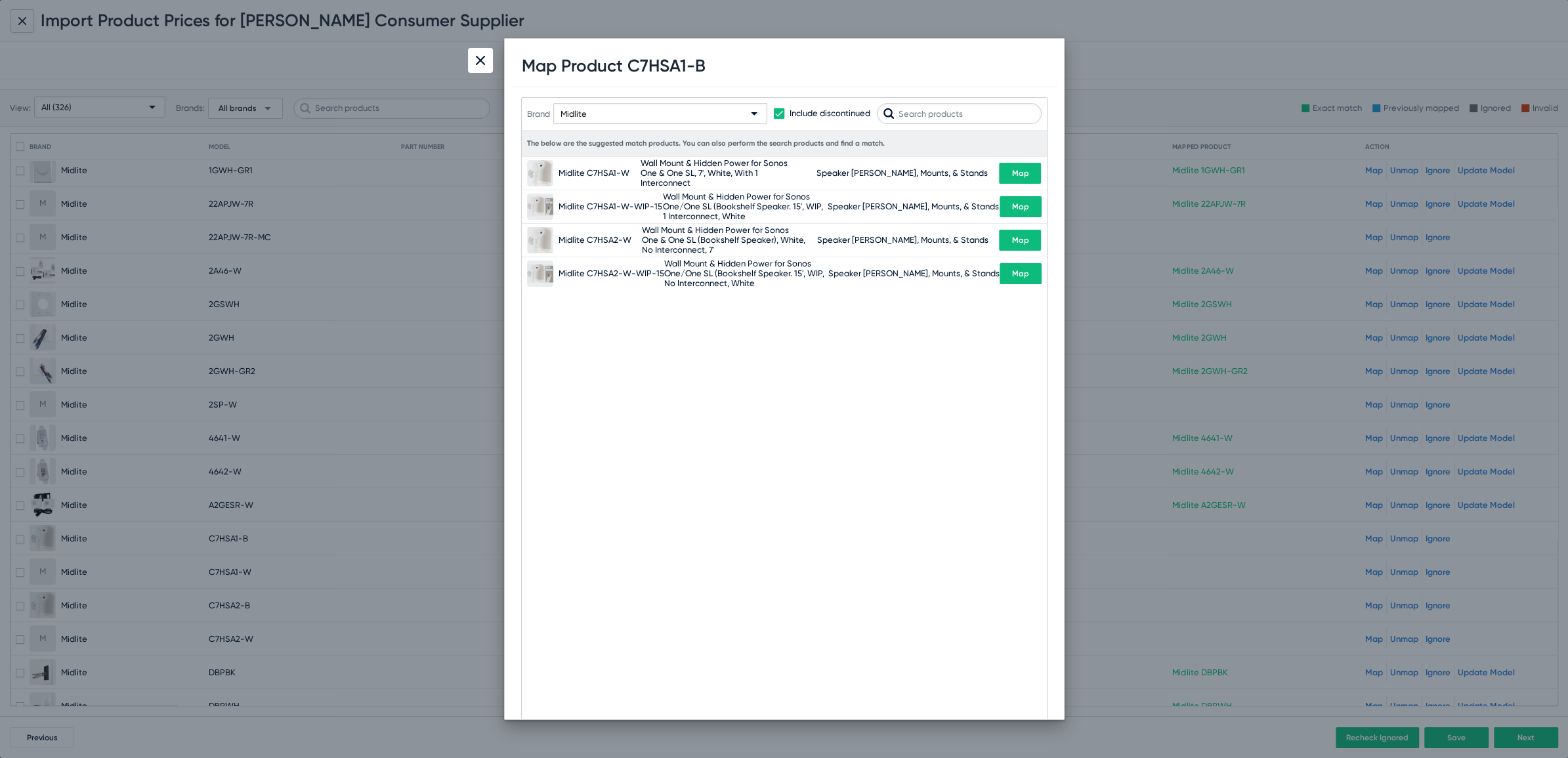
click at [659, 68] on h1 "Map Product C7HSA1-B" at bounding box center [614, 66] width 184 height 20
copy h1 "C7HSA1"
click at [909, 112] on input "text" at bounding box center [959, 113] width 164 height 21
paste input "C7HSA1"
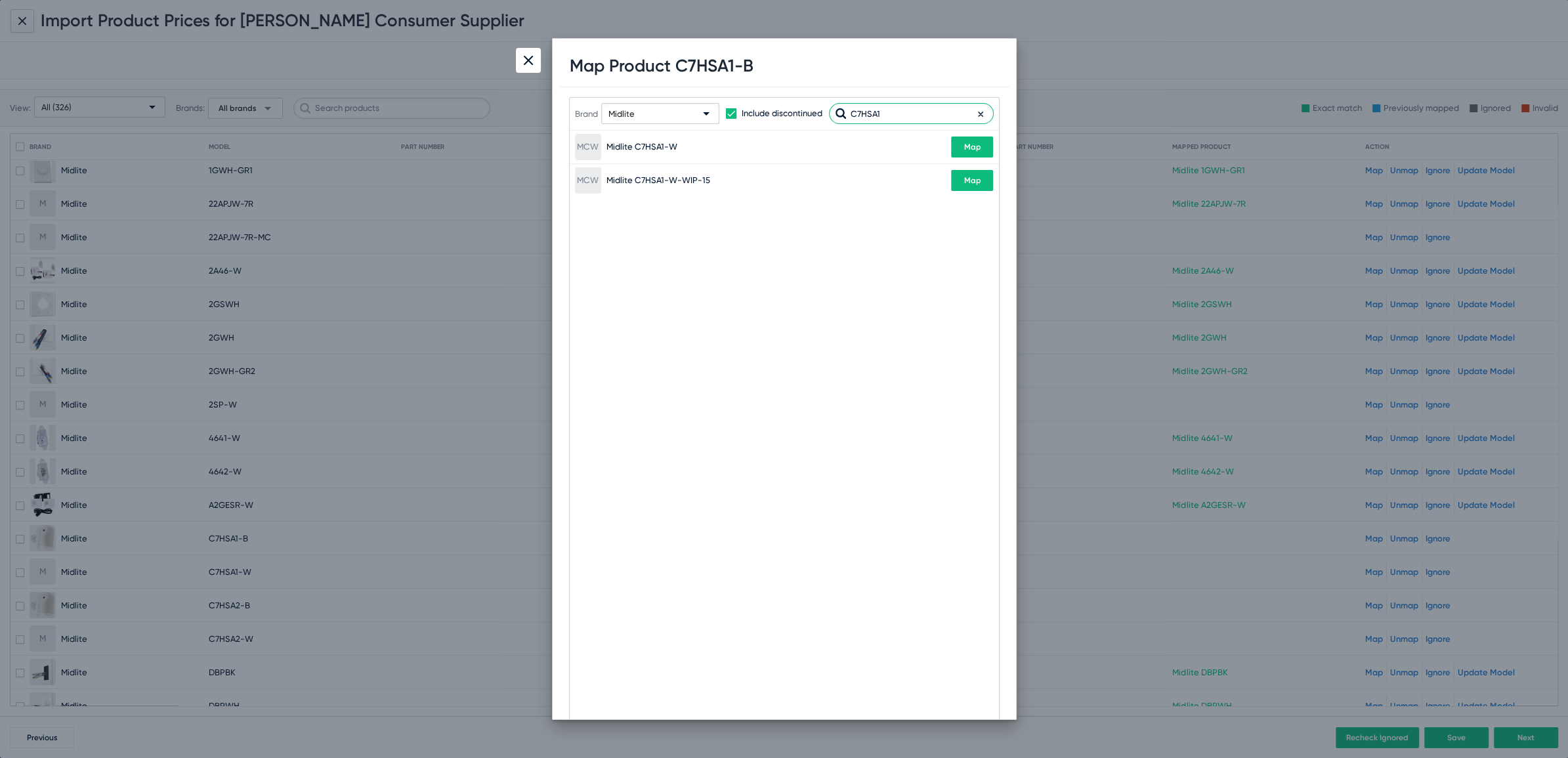
type input "C7HSA1"
click at [523, 59] on div at bounding box center [529, 61] width 25 height 25
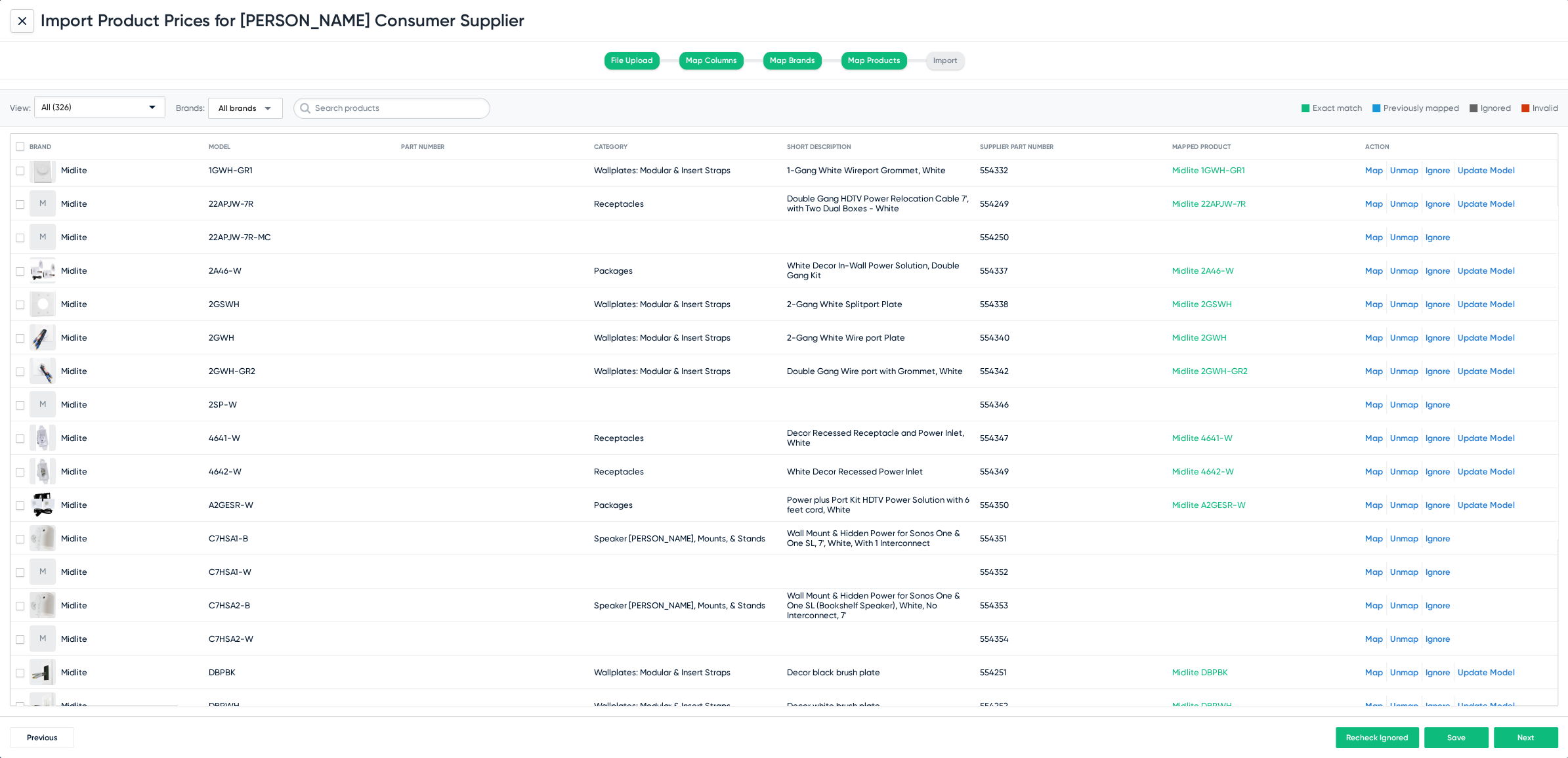
click at [1367, 561] on div "Map Unmap Ignore" at bounding box center [1459, 571] width 187 height 20
click at [1365, 567] on link "Map" at bounding box center [1374, 572] width 18 height 10
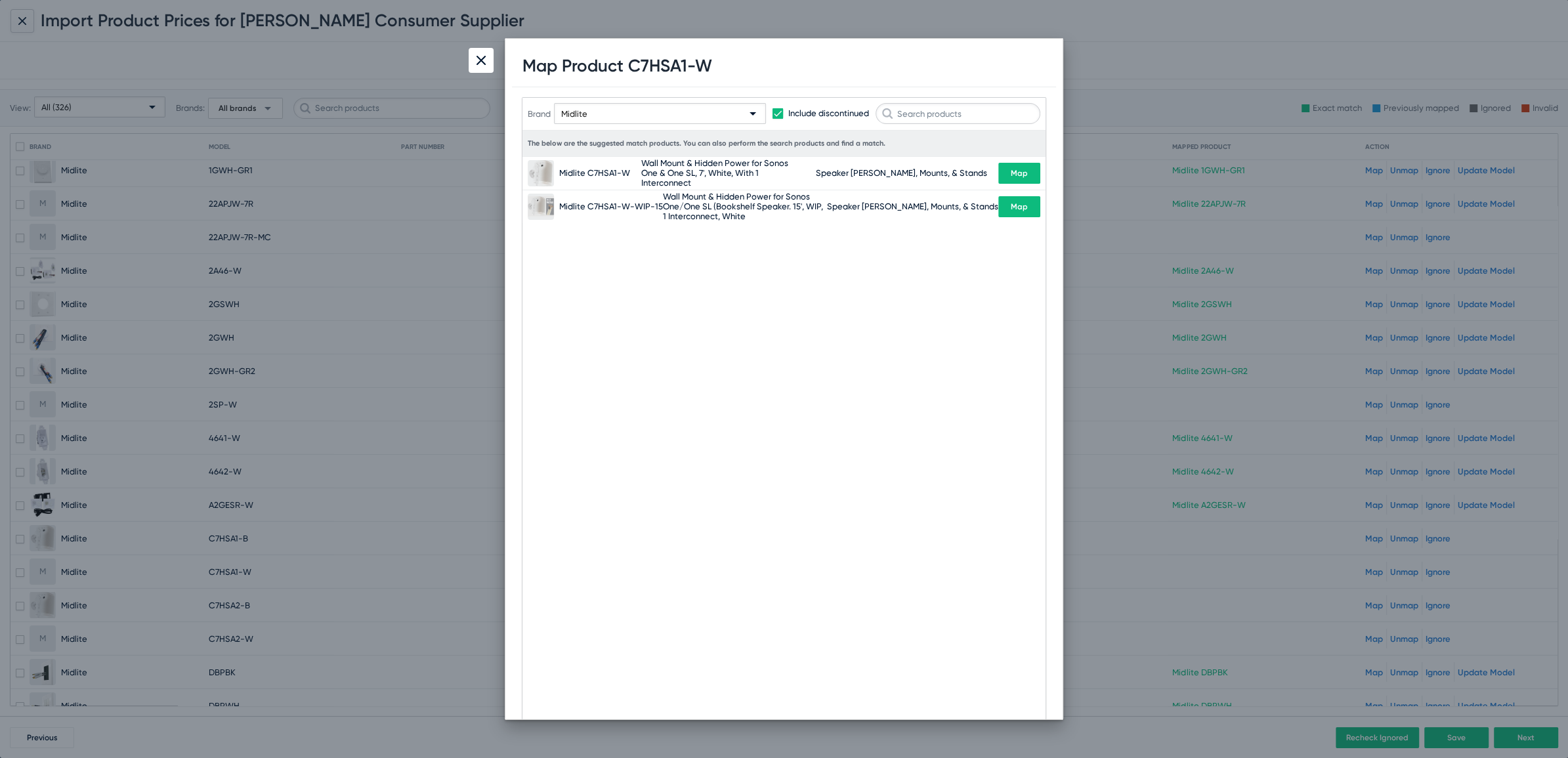
click at [1011, 174] on span "Map" at bounding box center [1020, 173] width 17 height 9
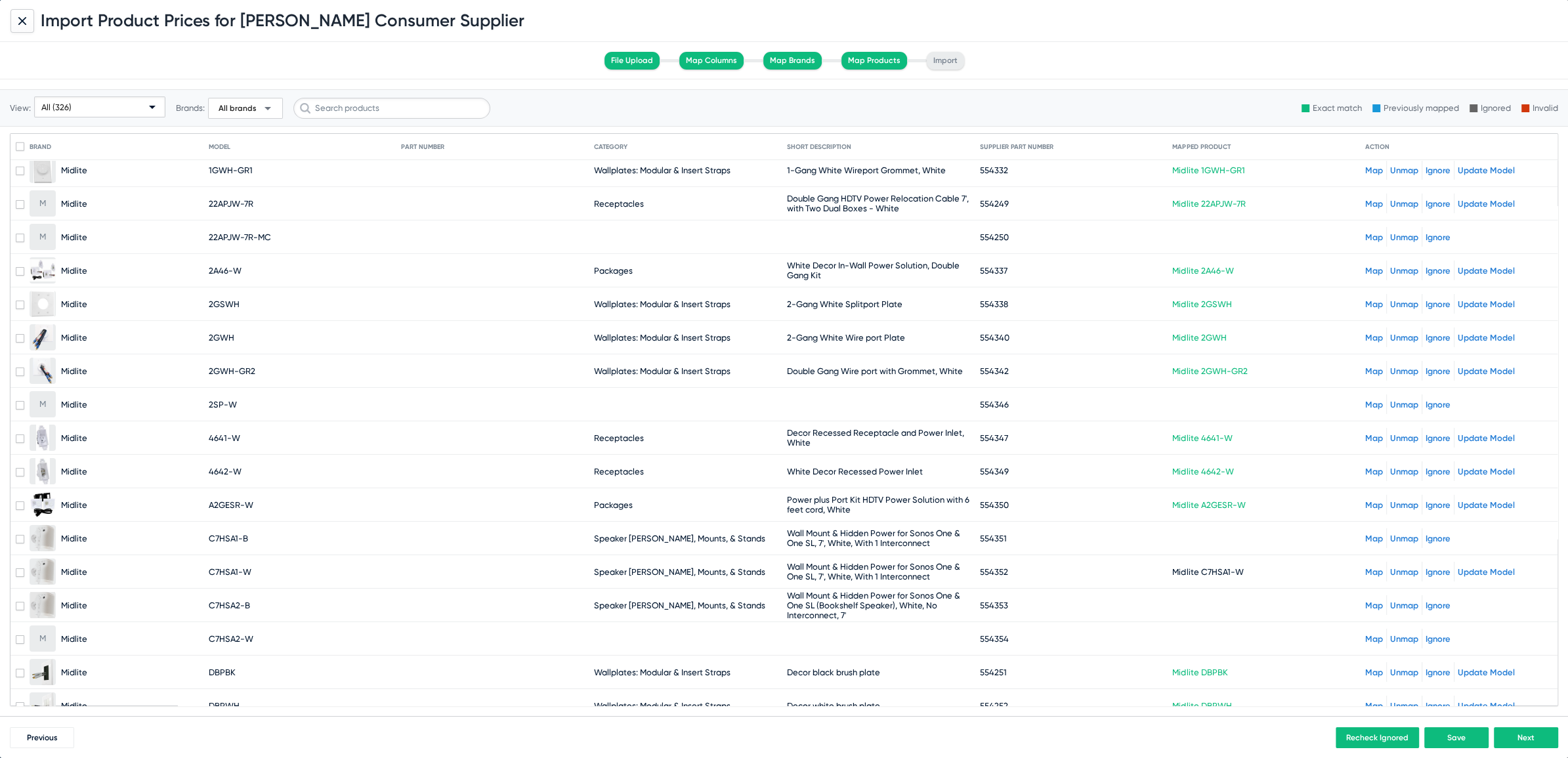
click at [1365, 634] on link "Map" at bounding box center [1374, 638] width 18 height 10
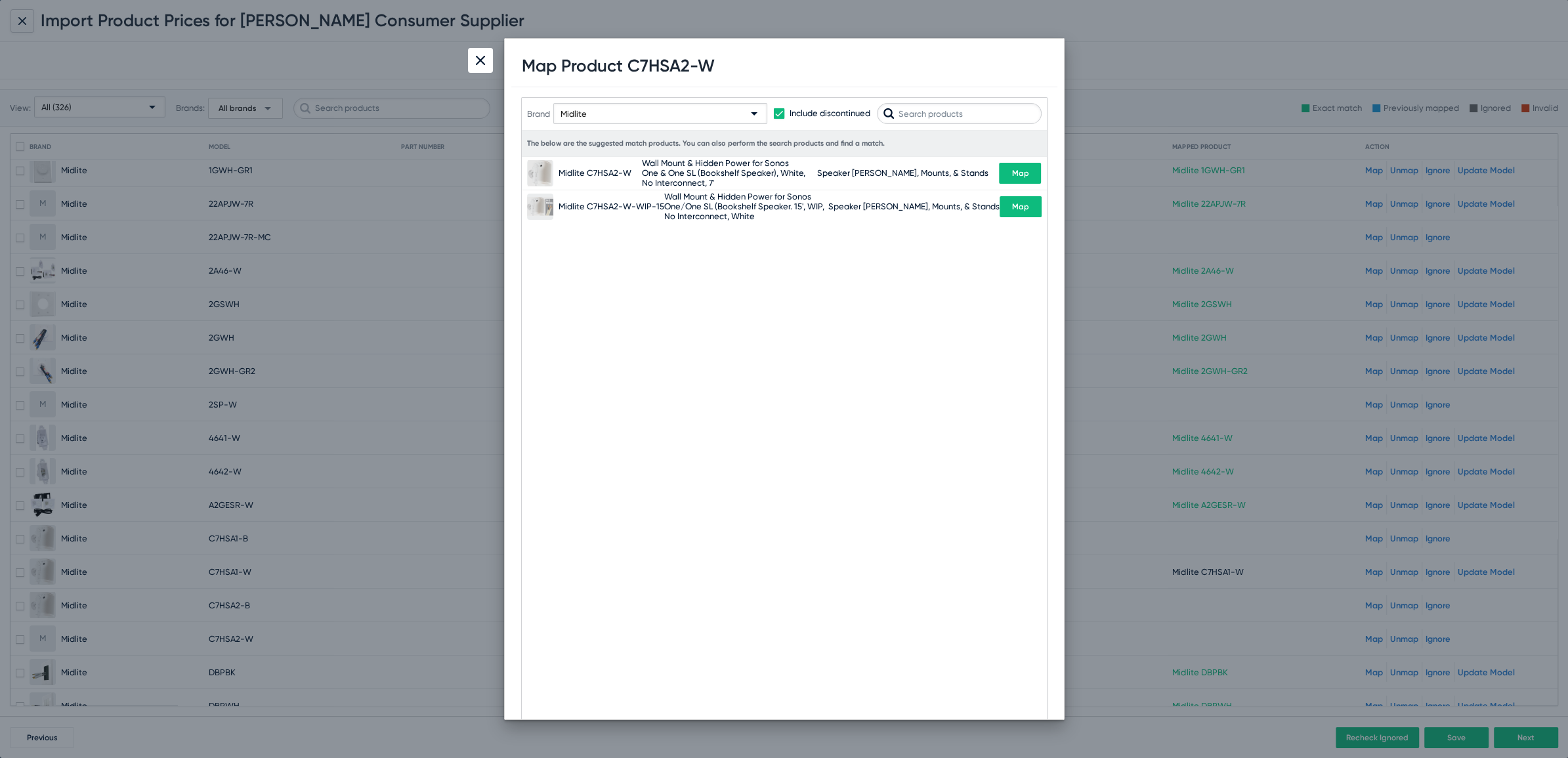
click at [999, 168] on button "Map" at bounding box center [1020, 173] width 42 height 21
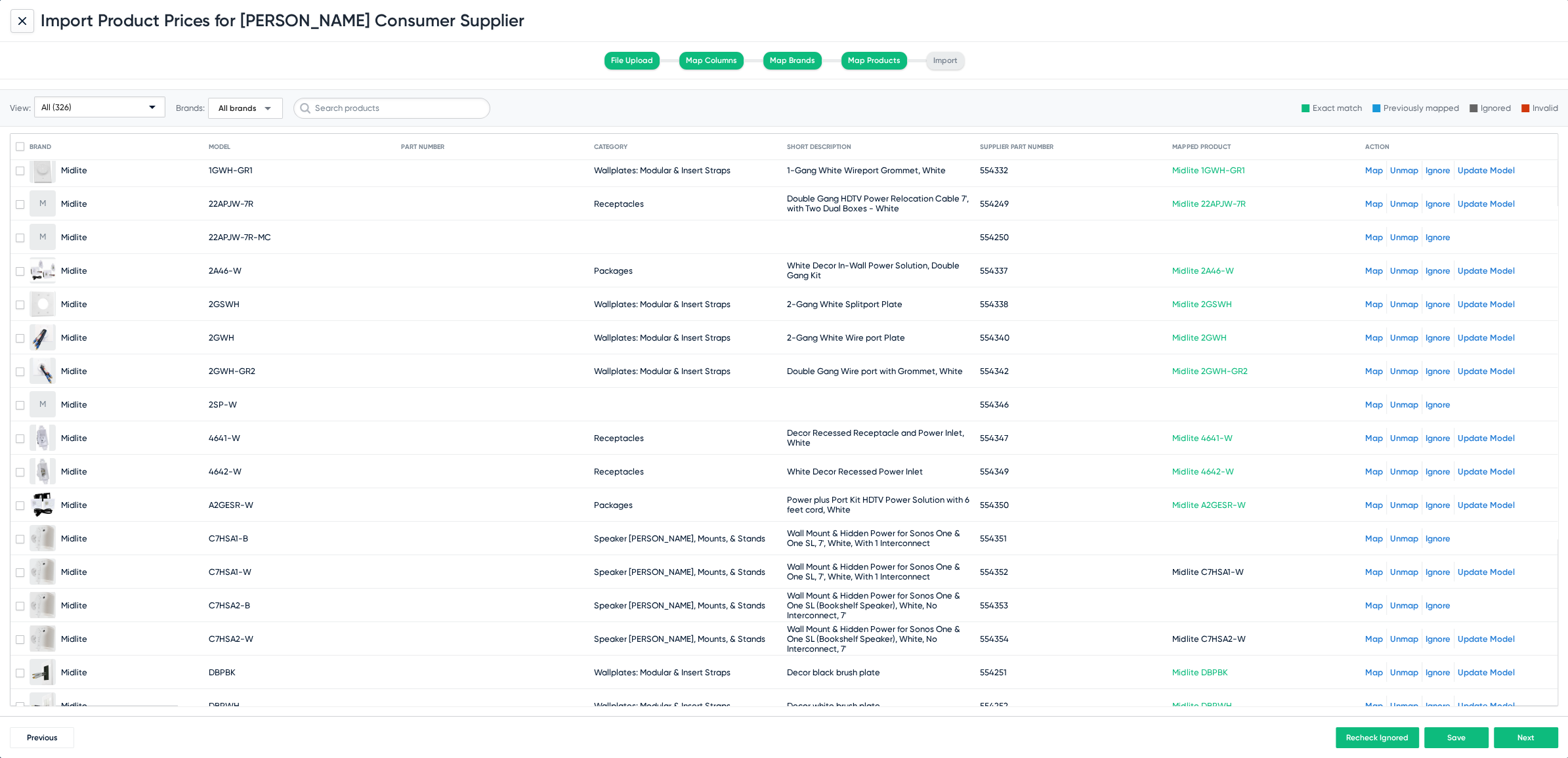
click at [1365, 600] on link "Map" at bounding box center [1374, 605] width 18 height 10
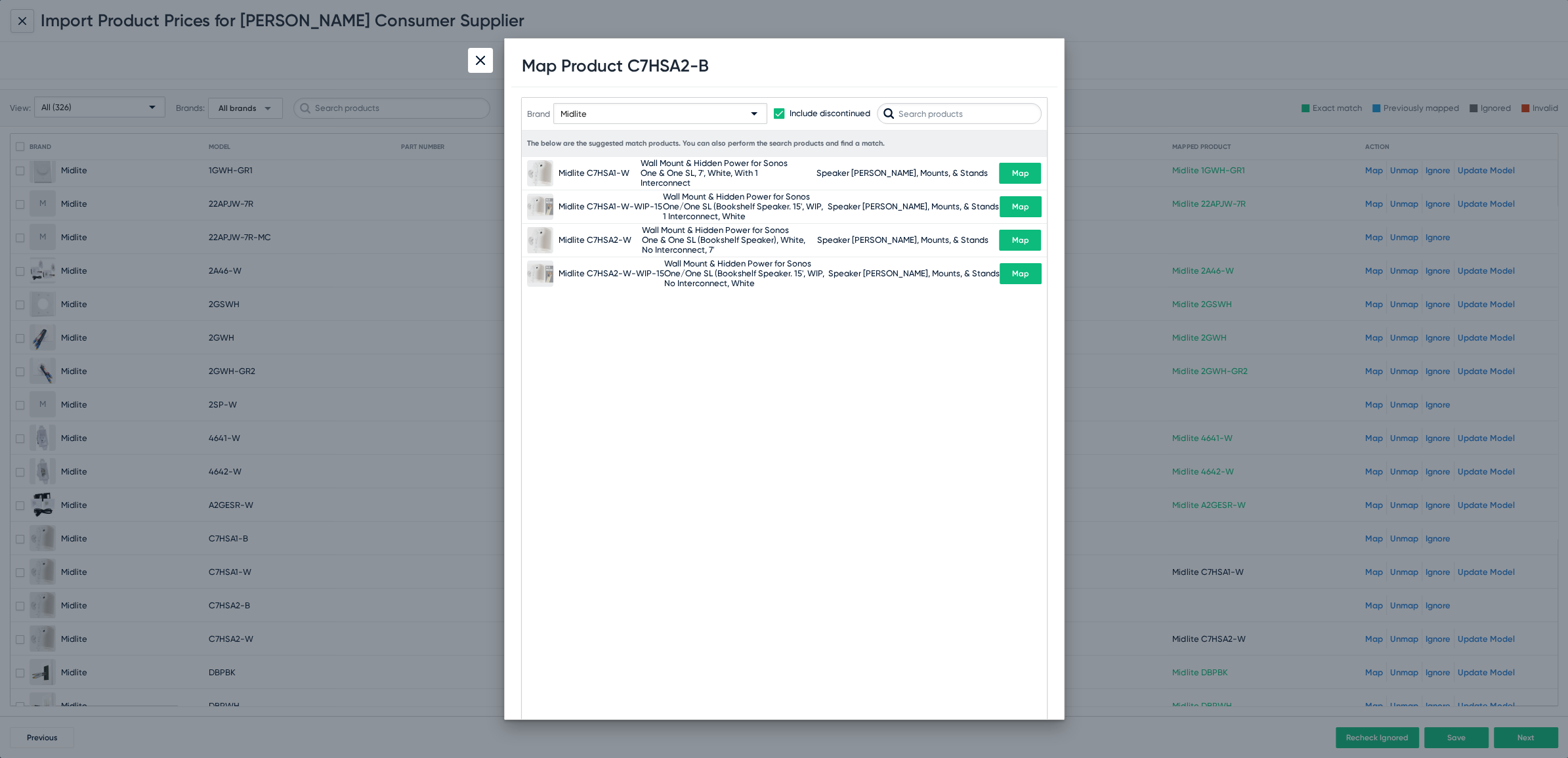
click at [911, 116] on input "text" at bounding box center [959, 113] width 164 height 21
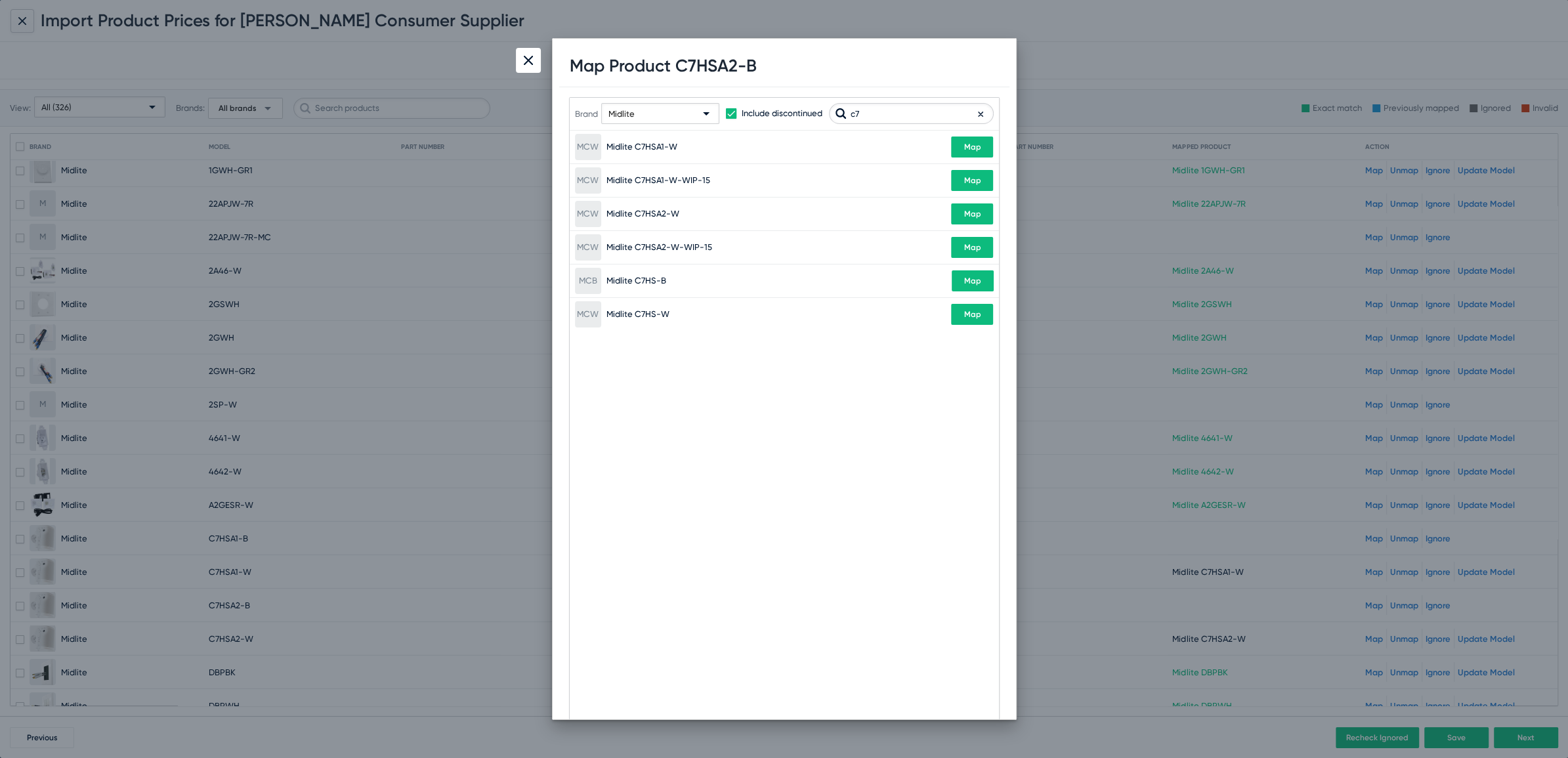
type input "c7"
click at [524, 64] on img at bounding box center [529, 61] width 9 height 9
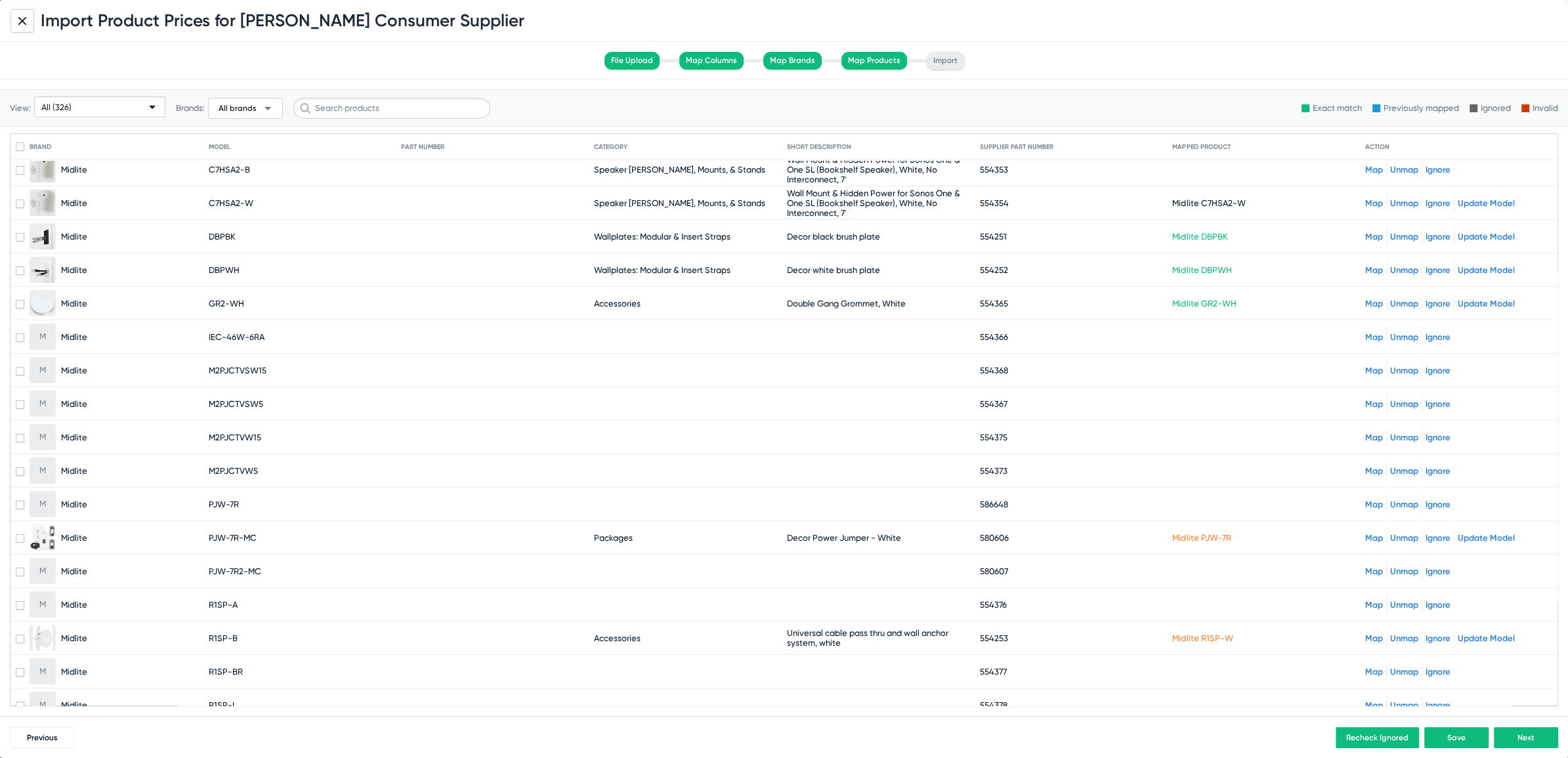
scroll to position [5863, 0]
click at [1355, 319] on mat-row "M Midlite IEC-46W-6RA 554366 Map Unmap Ignore" at bounding box center [784, 336] width 1547 height 34
click at [1365, 331] on link "Map" at bounding box center [1374, 336] width 18 height 10
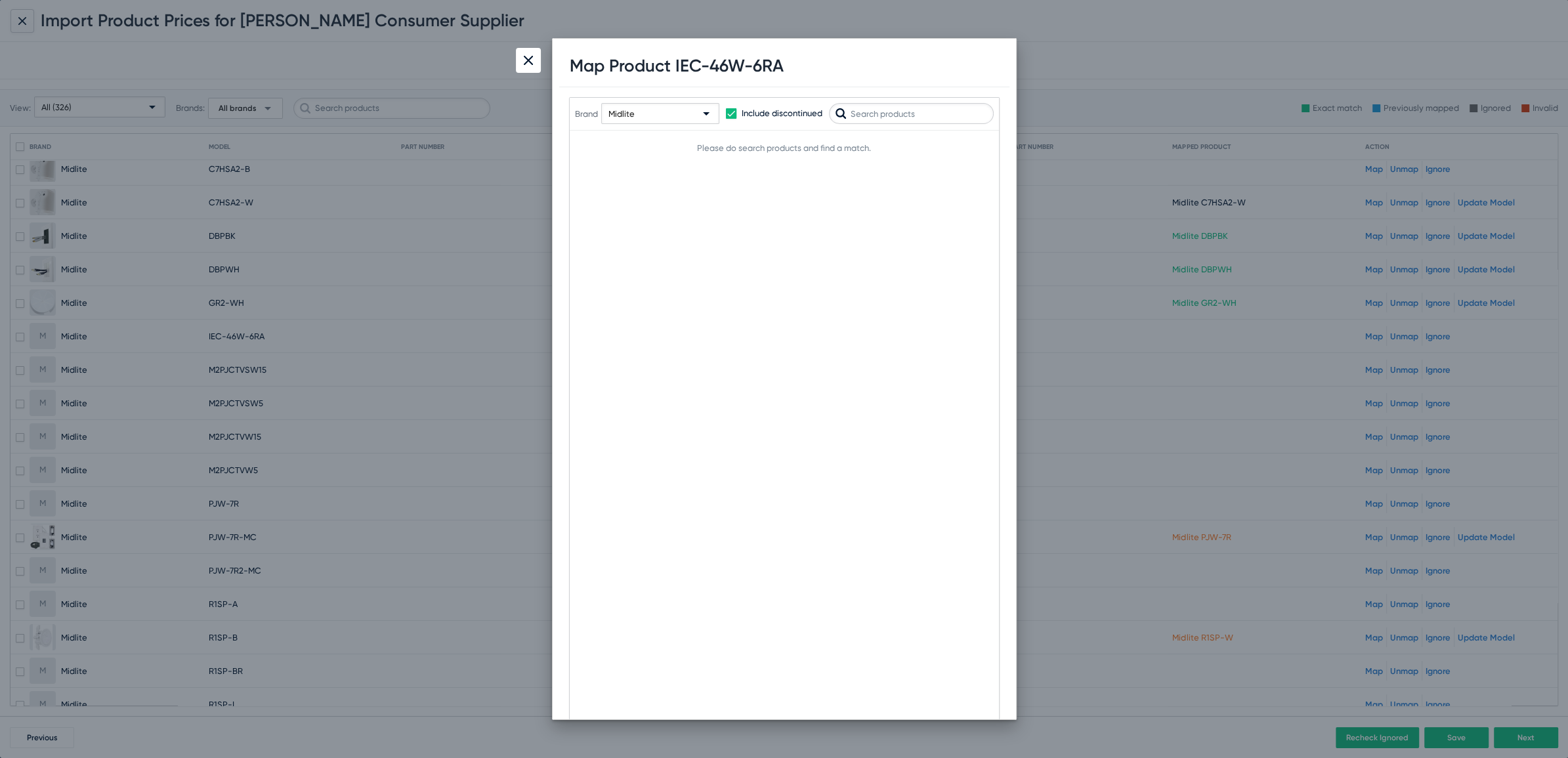
click at [946, 110] on input "text" at bounding box center [911, 113] width 164 height 21
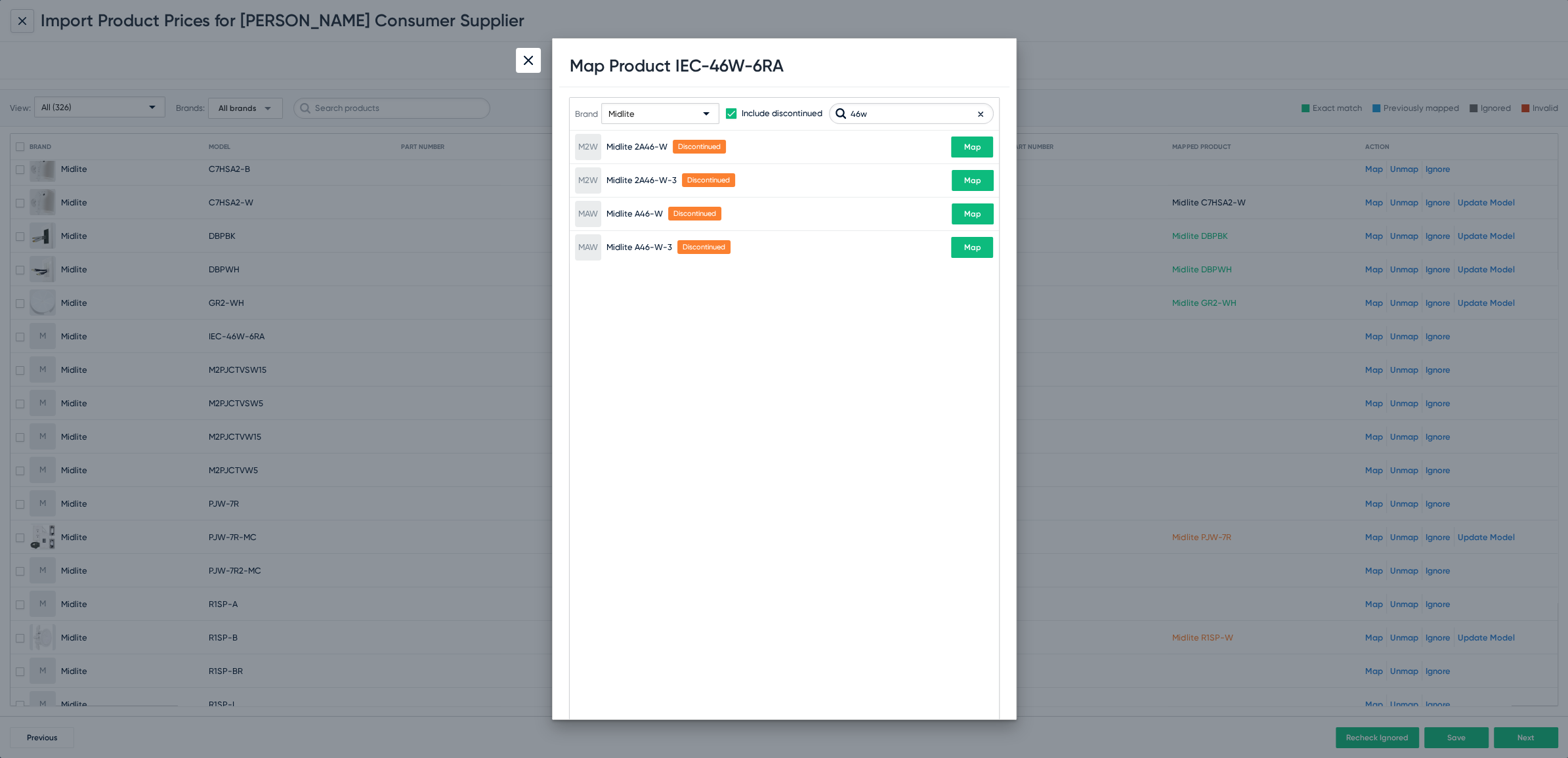
type input "46w"
click at [527, 57] on img at bounding box center [529, 61] width 9 height 9
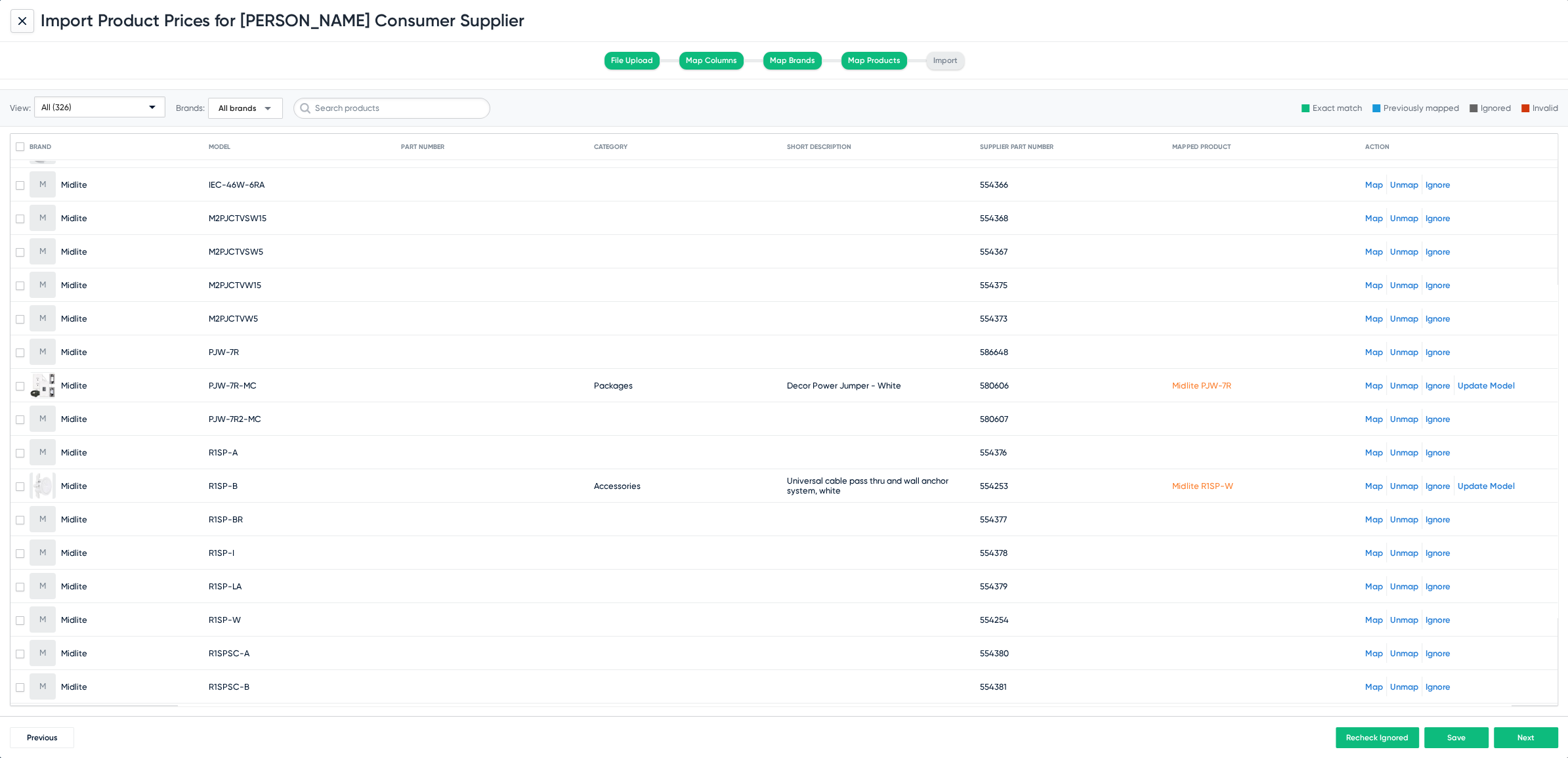
scroll to position [6017, 0]
click at [1394, 478] on link "Unmap" at bounding box center [1404, 483] width 28 height 10
click at [1392, 378] on link "Unmap" at bounding box center [1404, 383] width 28 height 10
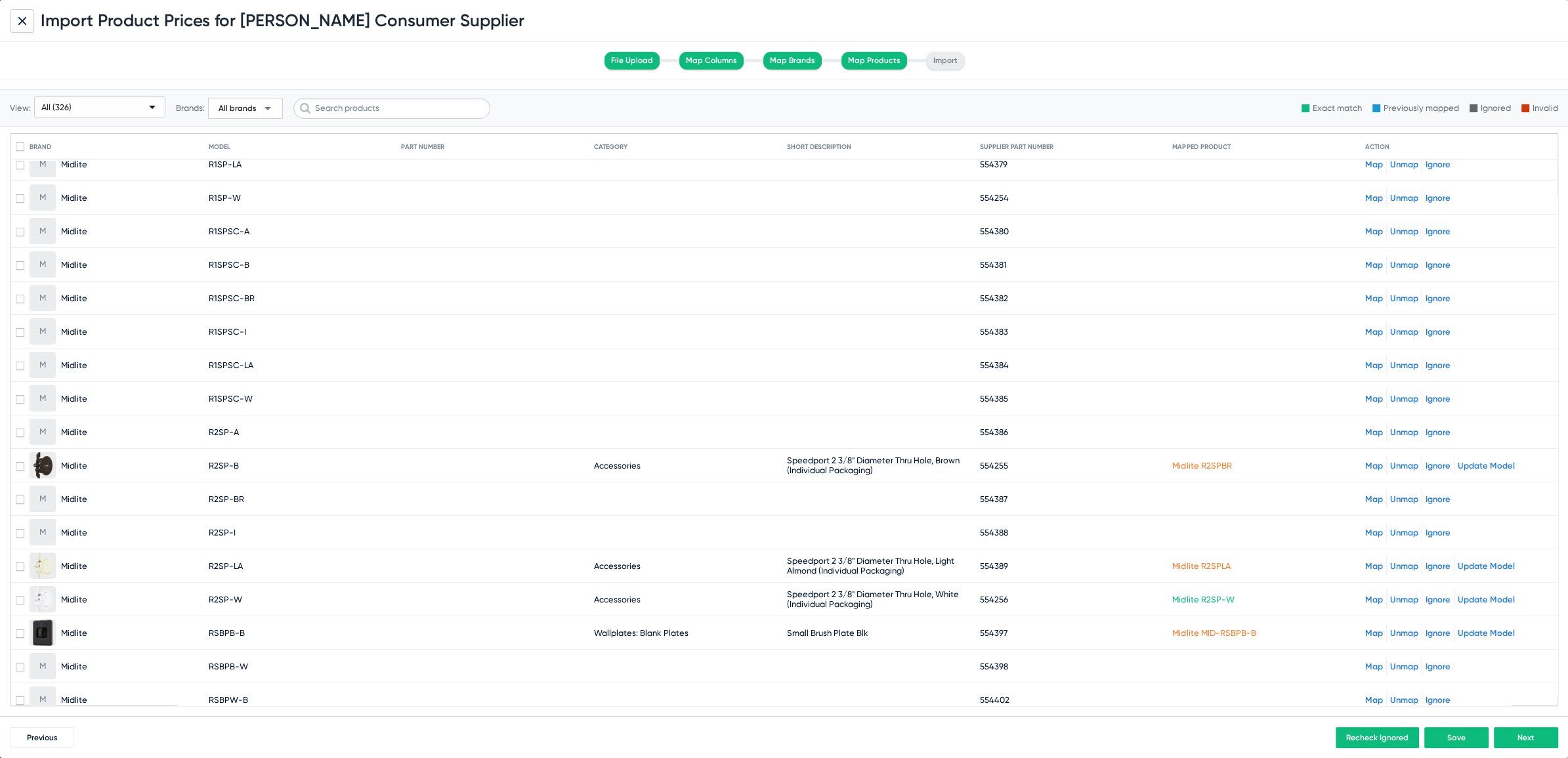
scroll to position [6442, 0]
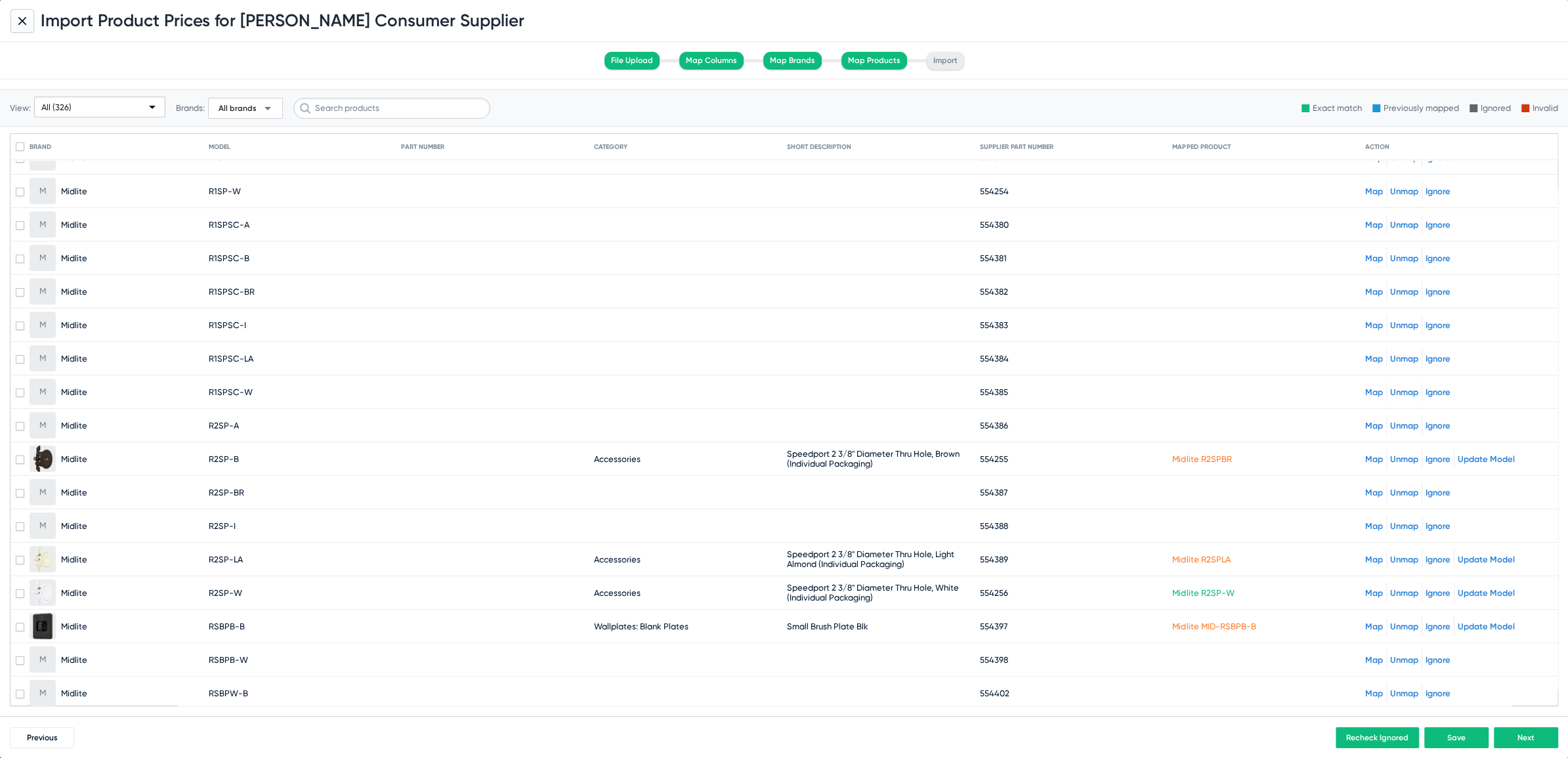
click at [1392, 454] on link "Unmap" at bounding box center [1404, 458] width 28 height 10
click at [214, 655] on span "RSBPB-W" at bounding box center [228, 660] width 39 height 10
copy span "RSBPB"
click at [1365, 655] on link "Map" at bounding box center [1374, 660] width 18 height 10
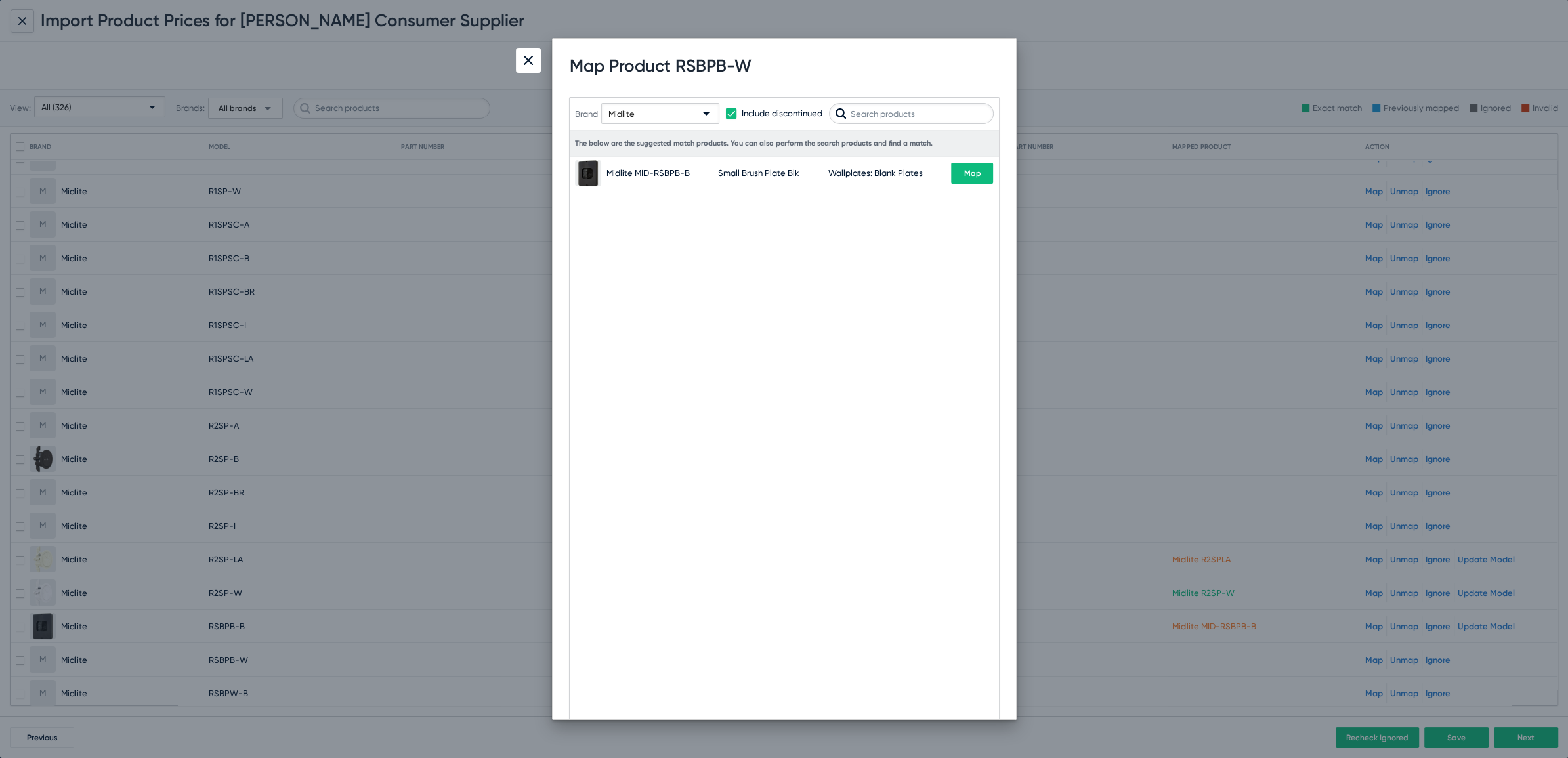
click at [899, 112] on input "text" at bounding box center [911, 113] width 164 height 21
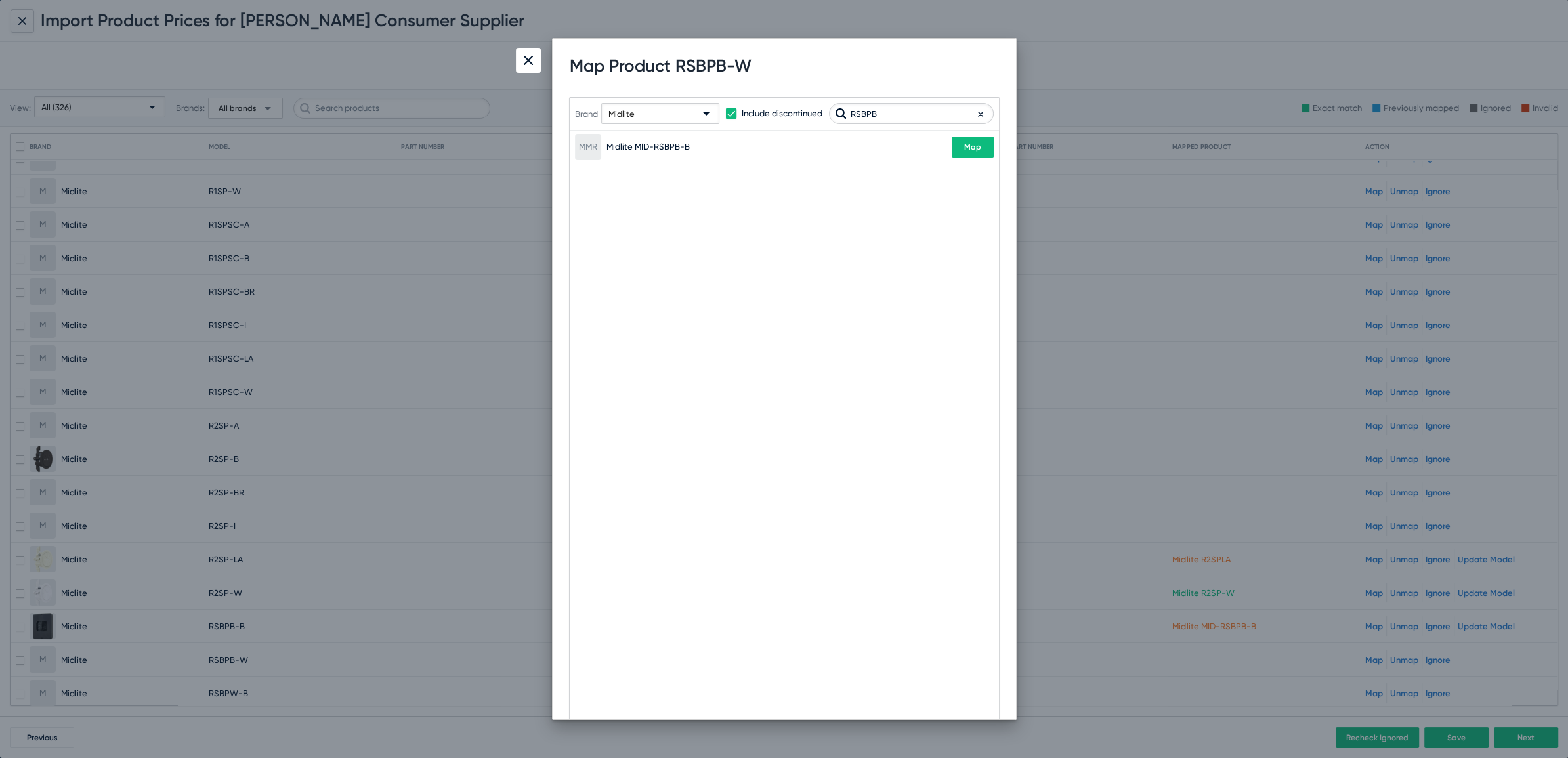
type input "RSBPB"
click at [515, 58] on div "Import Product Prices for [PERSON_NAME] Consumer Supplier File Upload Map Colum…" at bounding box center [784, 379] width 1568 height 758
click at [529, 59] on img at bounding box center [529, 61] width 9 height 9
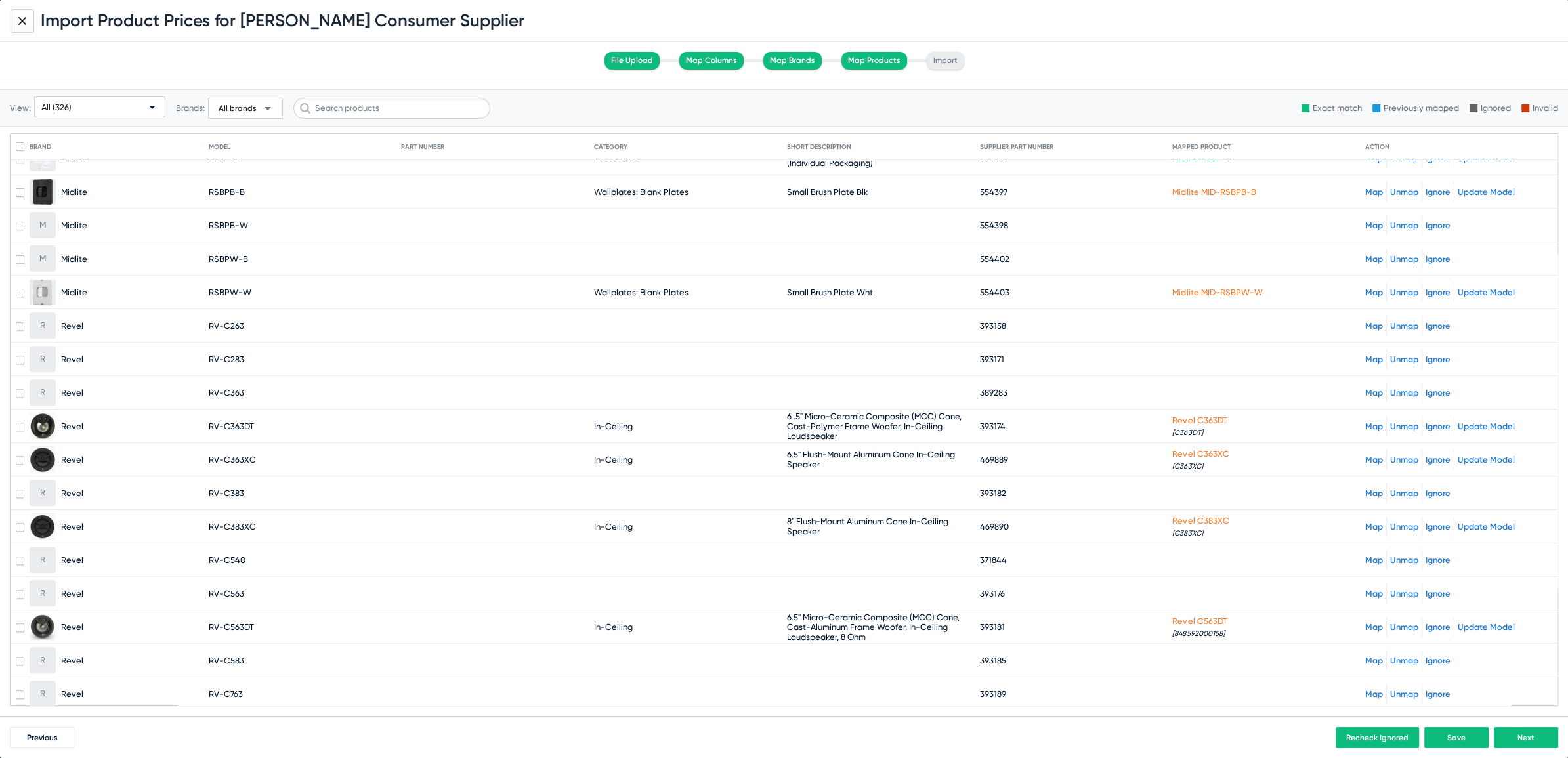
scroll to position [6860, 0]
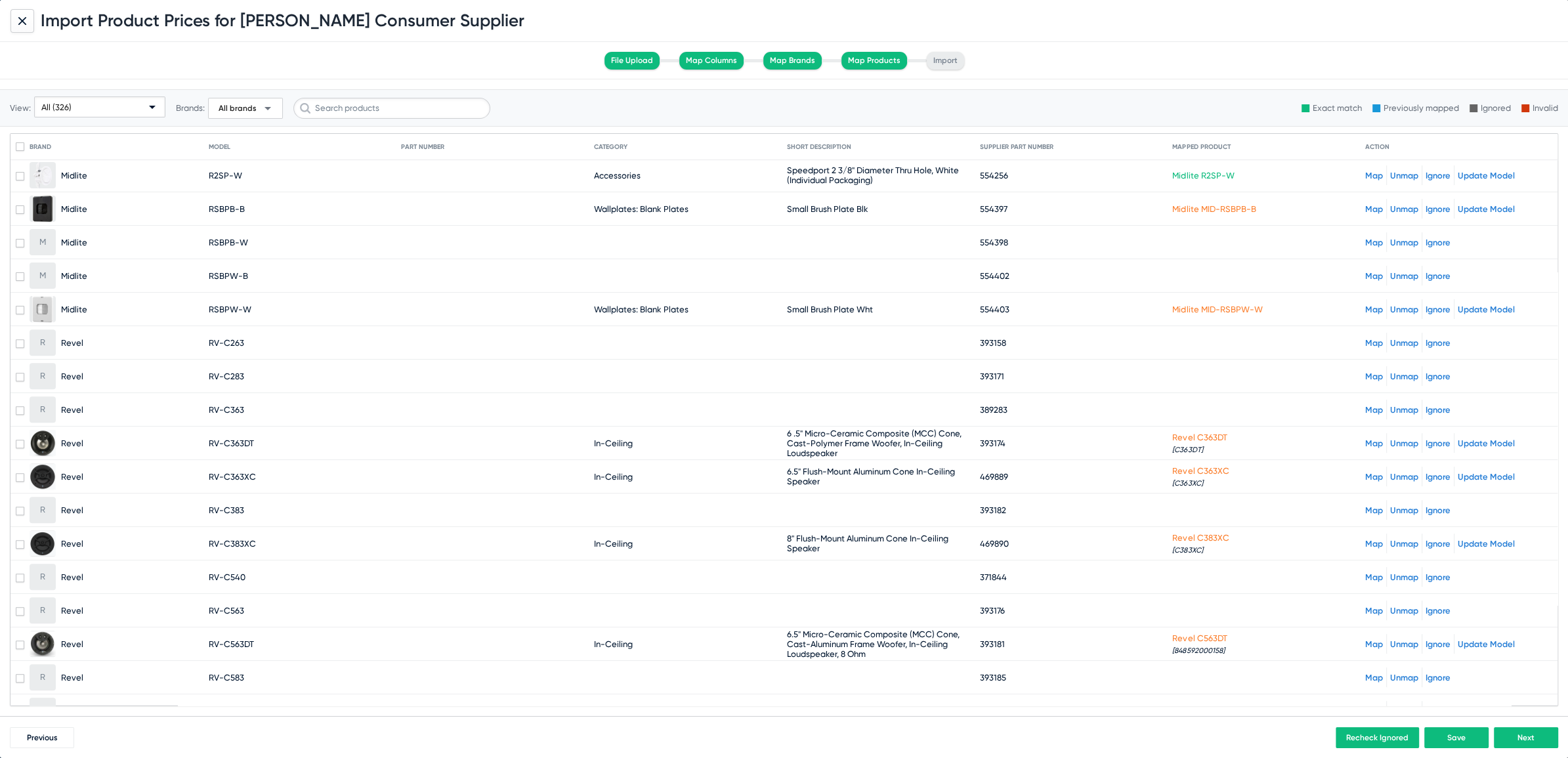
click at [235, 394] on mat-cell "RV-C363" at bounding box center [304, 410] width 193 height 31
click at [229, 405] on span "RV-C363" at bounding box center [226, 410] width 35 height 10
click at [1367, 405] on link "Map" at bounding box center [1374, 410] width 18 height 10
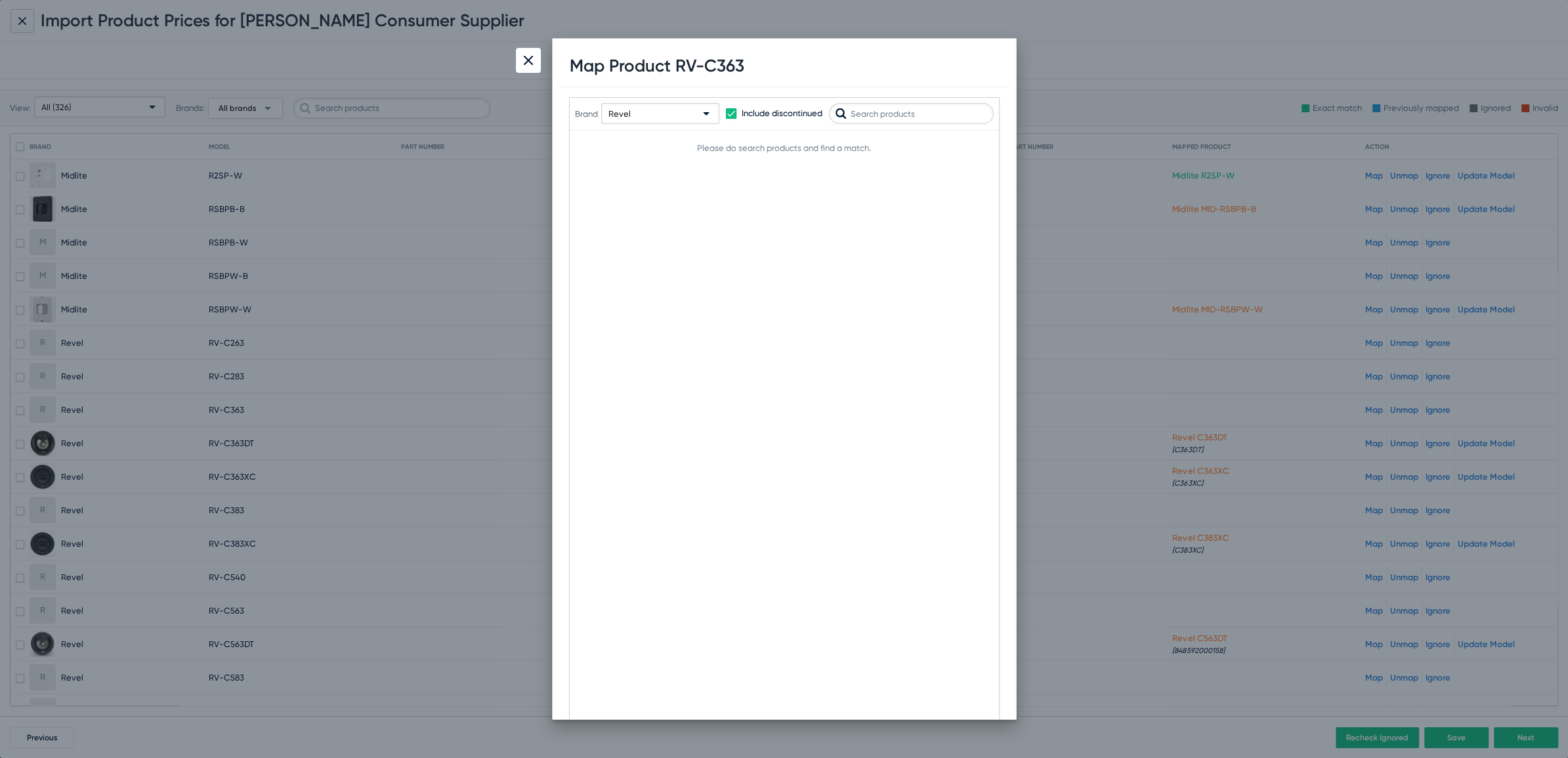
click at [884, 116] on input "text" at bounding box center [911, 113] width 164 height 21
type input "C363"
click at [980, 150] on span "Map" at bounding box center [972, 153] width 17 height 9
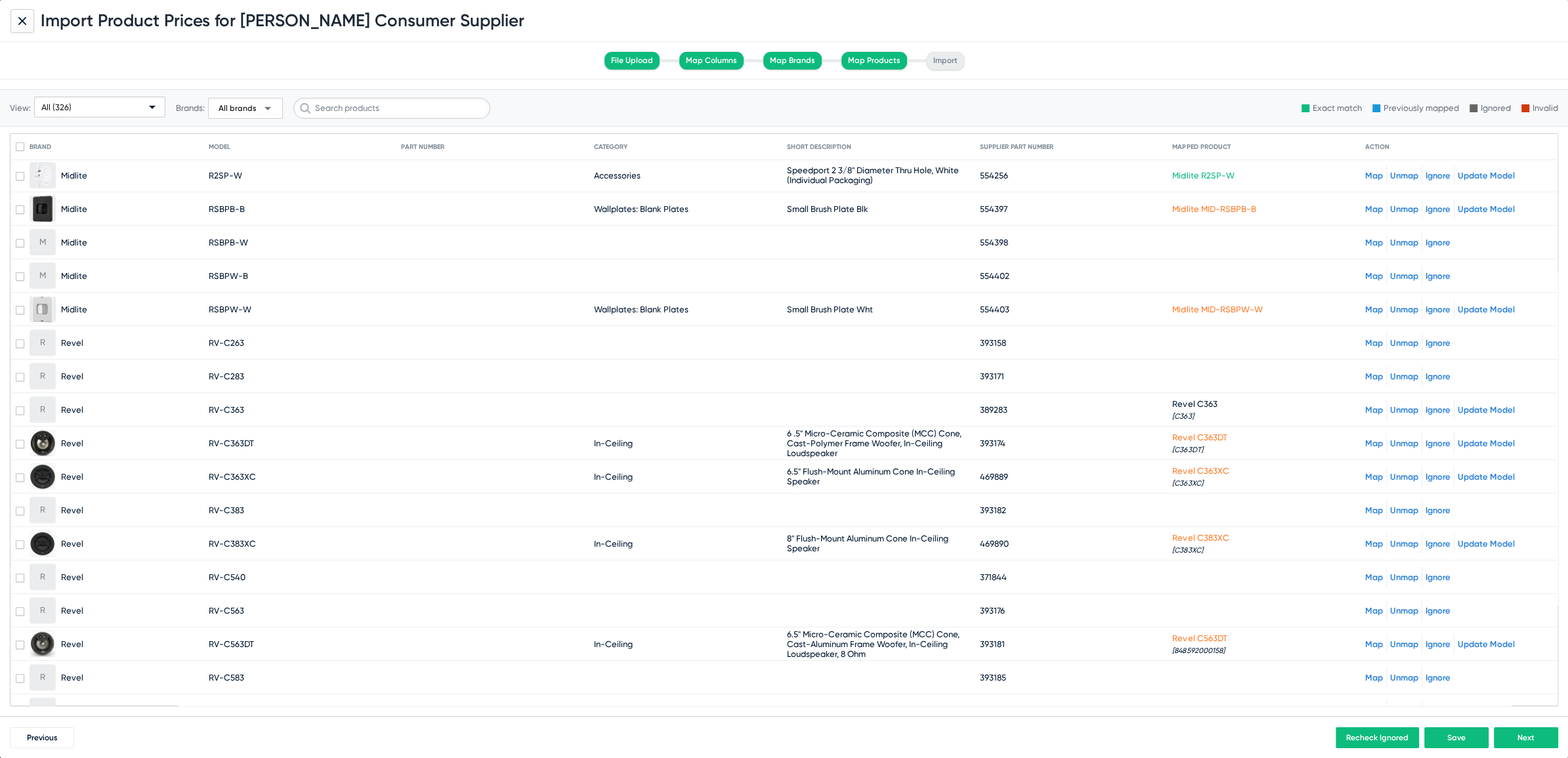
click at [1368, 371] on link "Map" at bounding box center [1374, 376] width 18 height 10
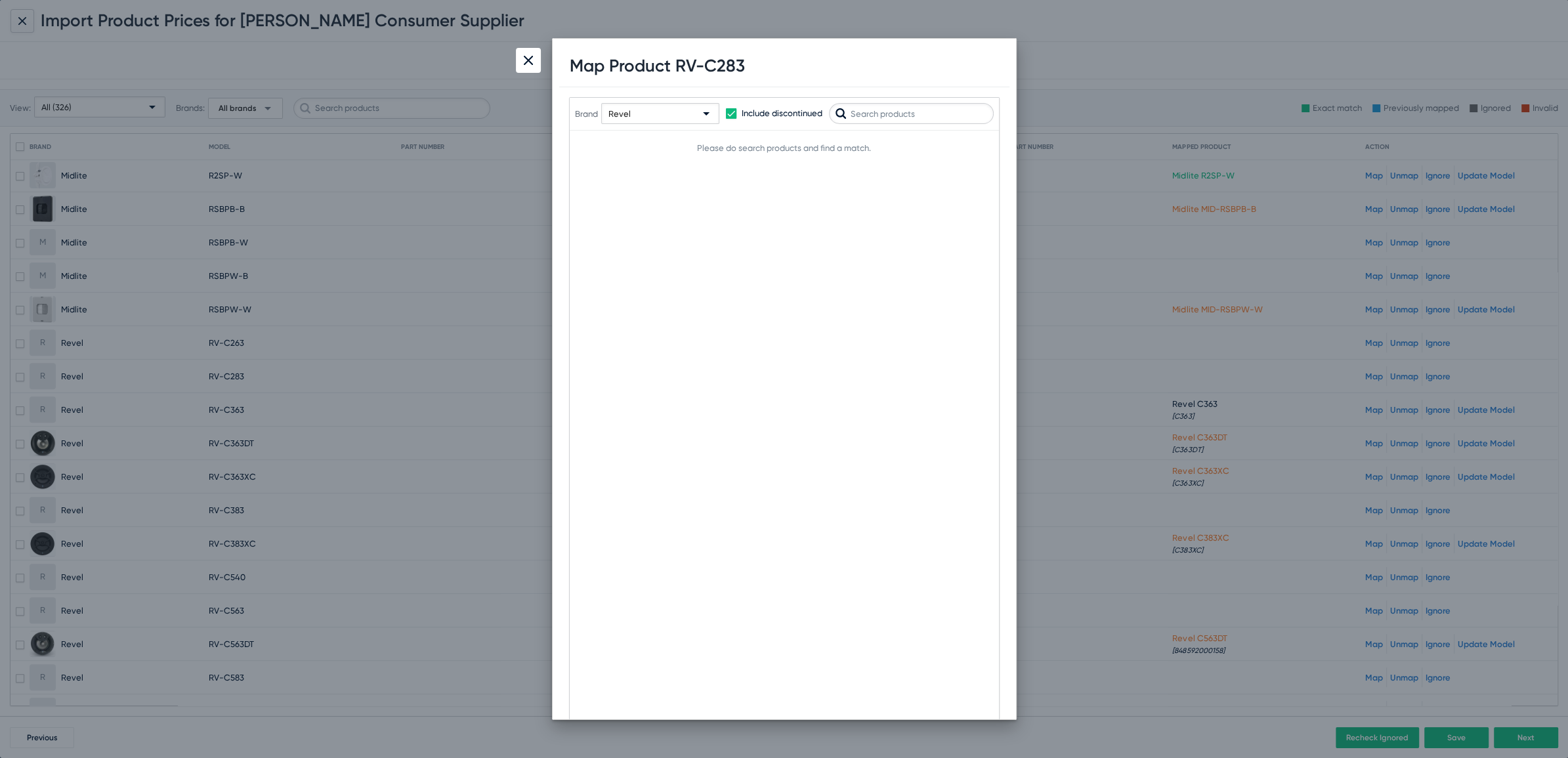
click at [724, 65] on h1 "Map Product RV-C283" at bounding box center [657, 66] width 175 height 20
click at [873, 116] on input "text" at bounding box center [911, 113] width 164 height 21
paste input "C283"
type input "C283"
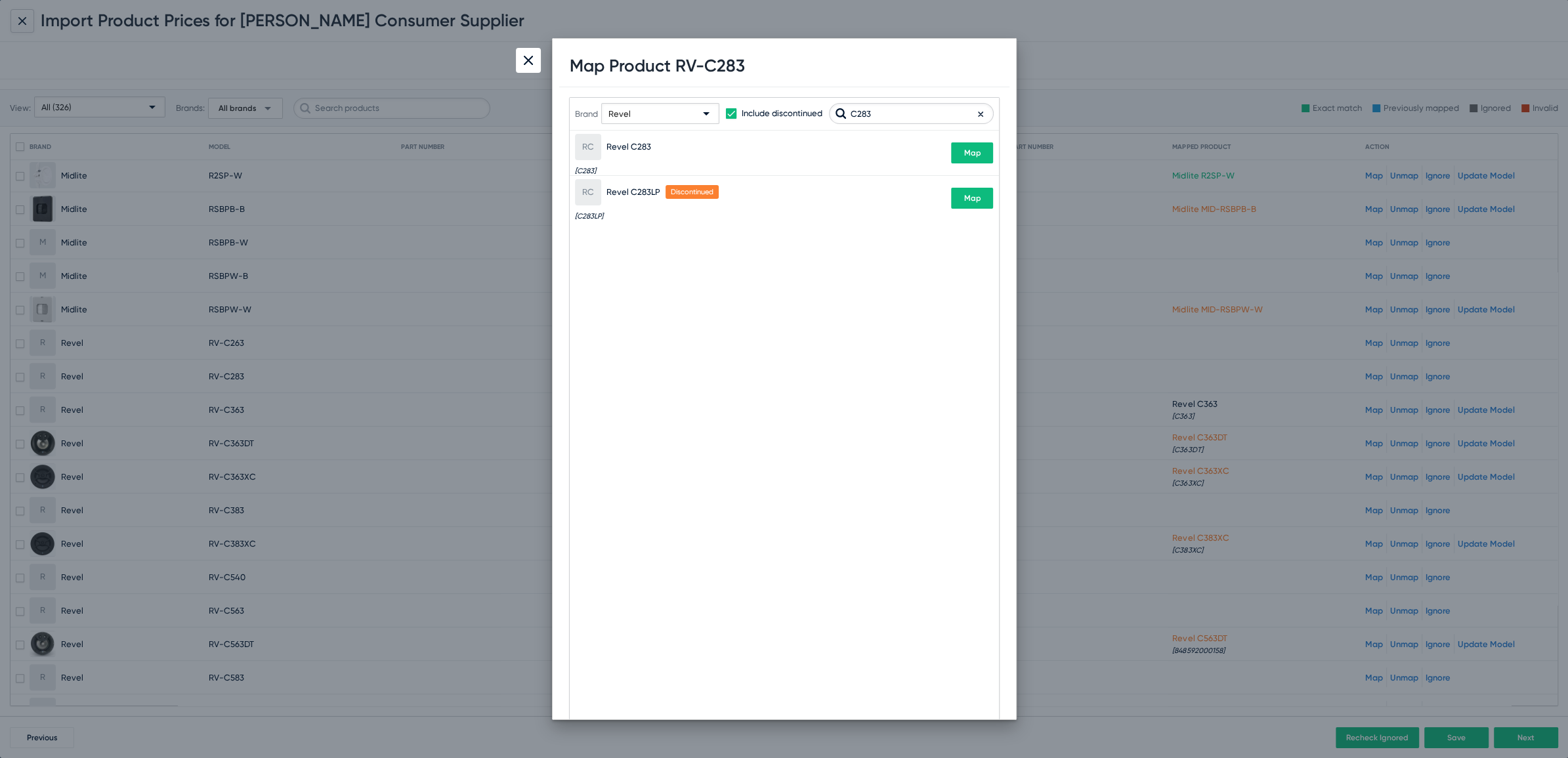
click at [953, 154] on button "Map" at bounding box center [972, 153] width 42 height 21
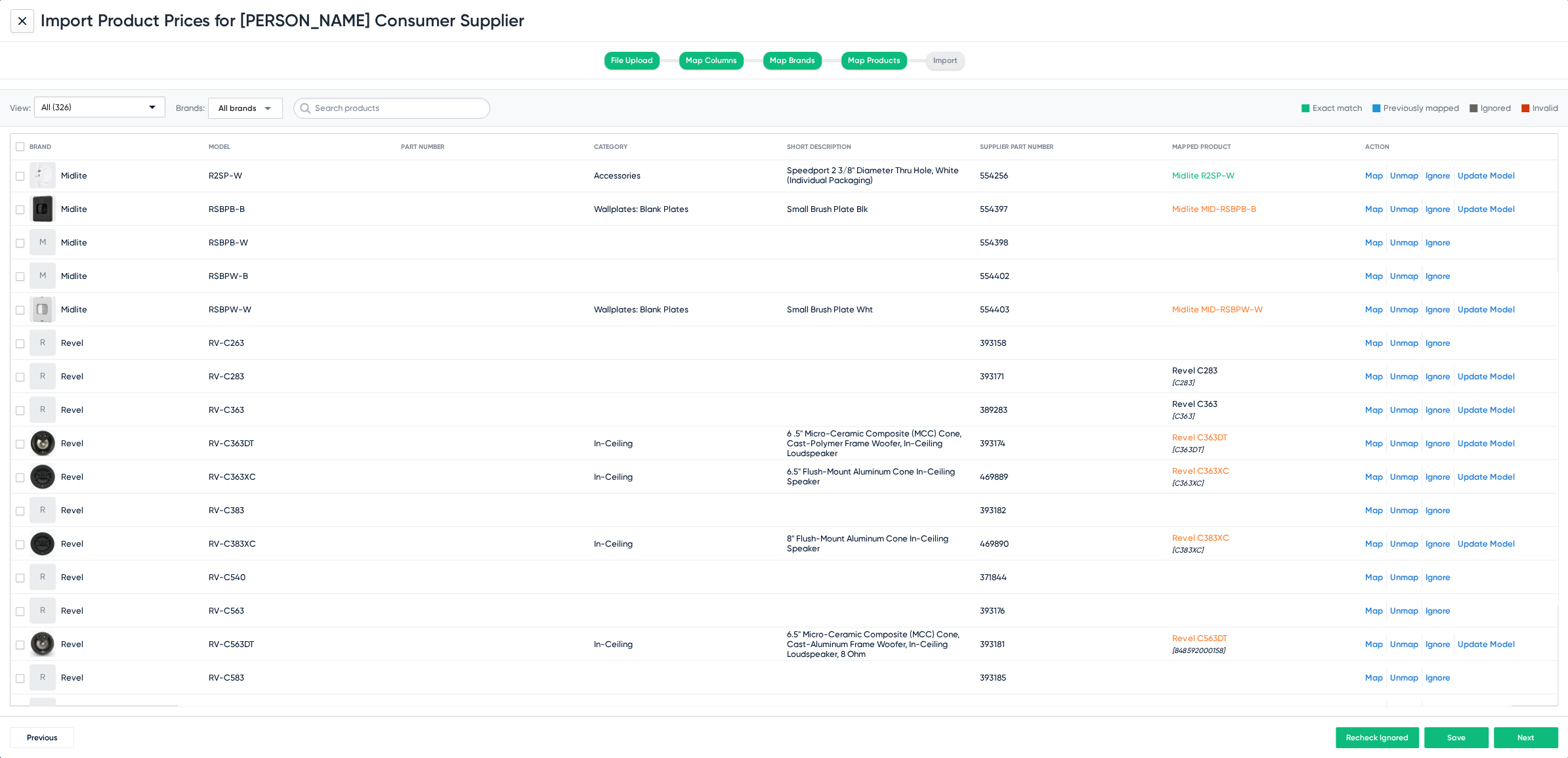
click at [1365, 338] on link "Map" at bounding box center [1374, 343] width 18 height 10
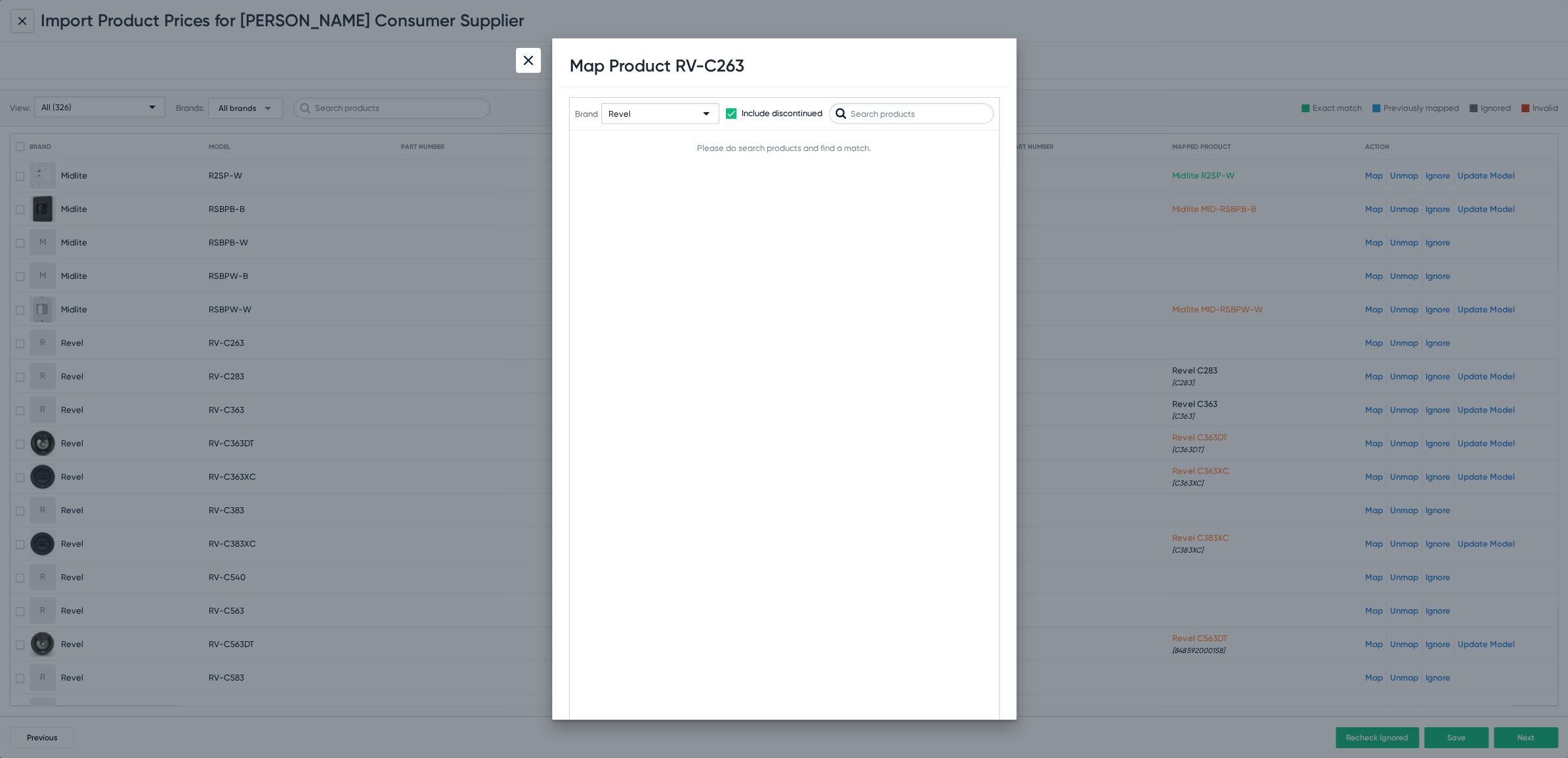
click at [733, 64] on h1 "Map Product RV-C263" at bounding box center [657, 66] width 175 height 20
click at [887, 112] on input "text" at bounding box center [911, 113] width 164 height 21
paste input "C263"
type input "C263"
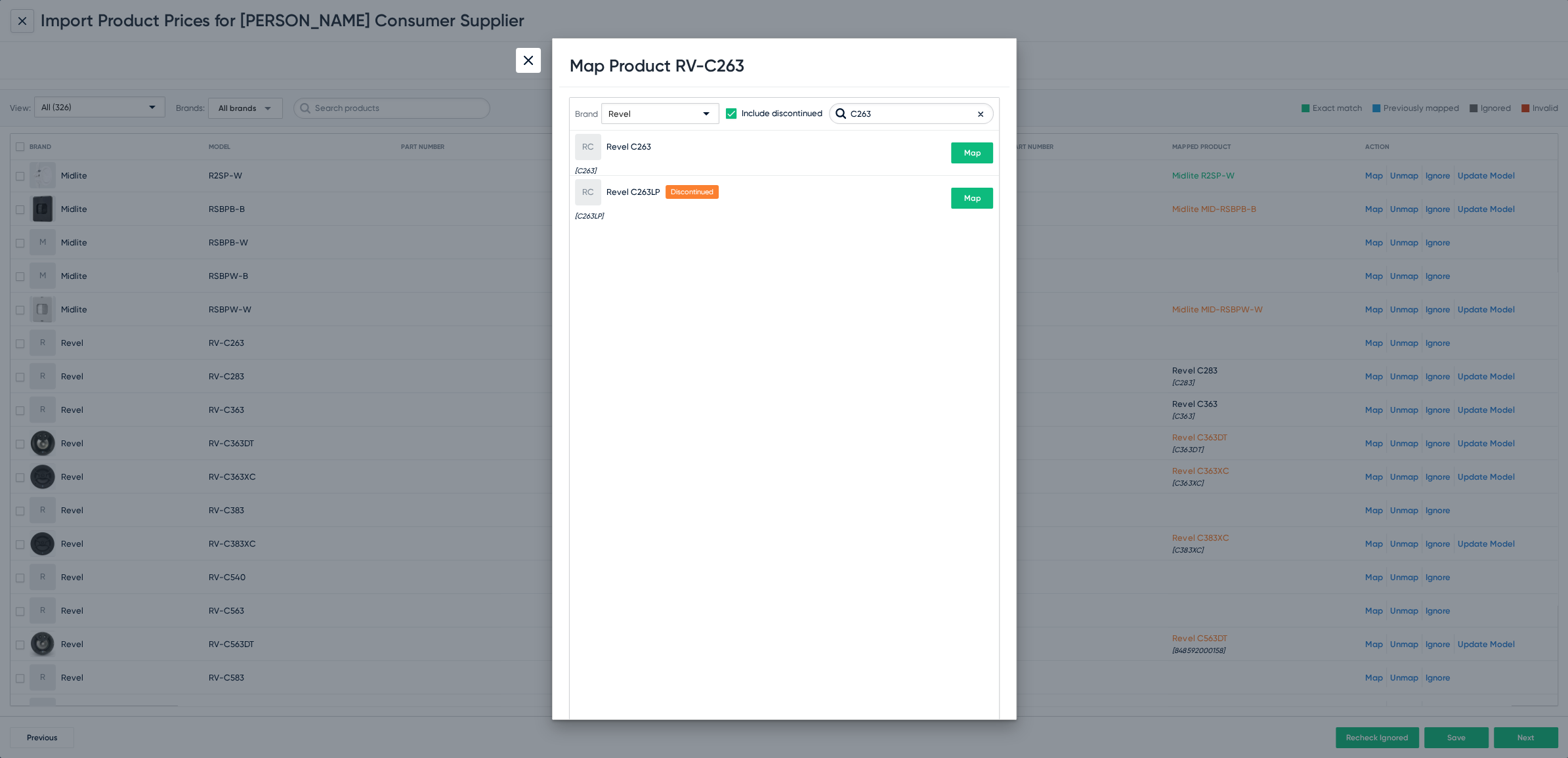
click at [1037, 153] on div at bounding box center [784, 379] width 1568 height 758
click at [984, 156] on button "Map" at bounding box center [972, 153] width 42 height 21
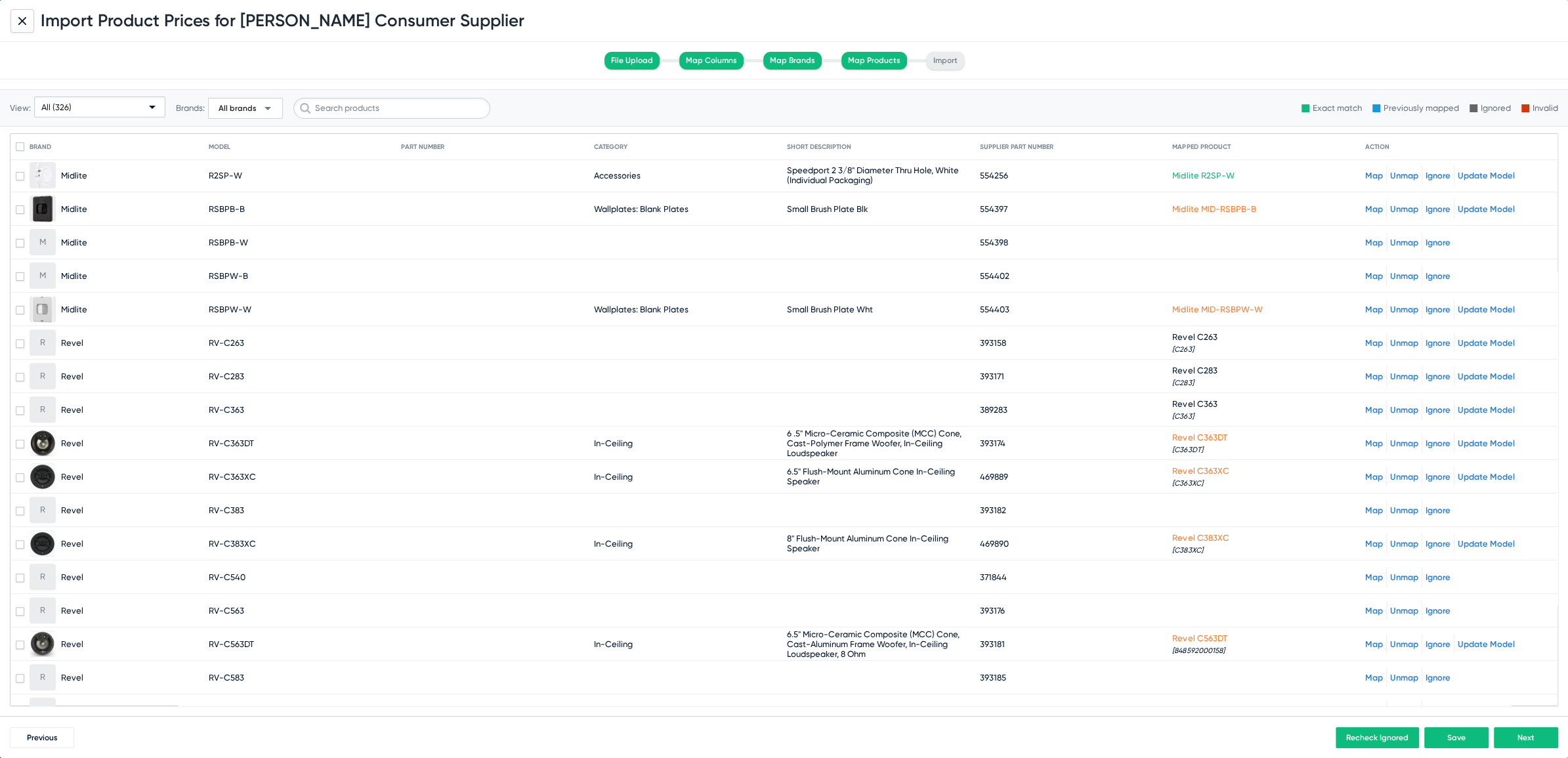
scroll to position [6905, 0]
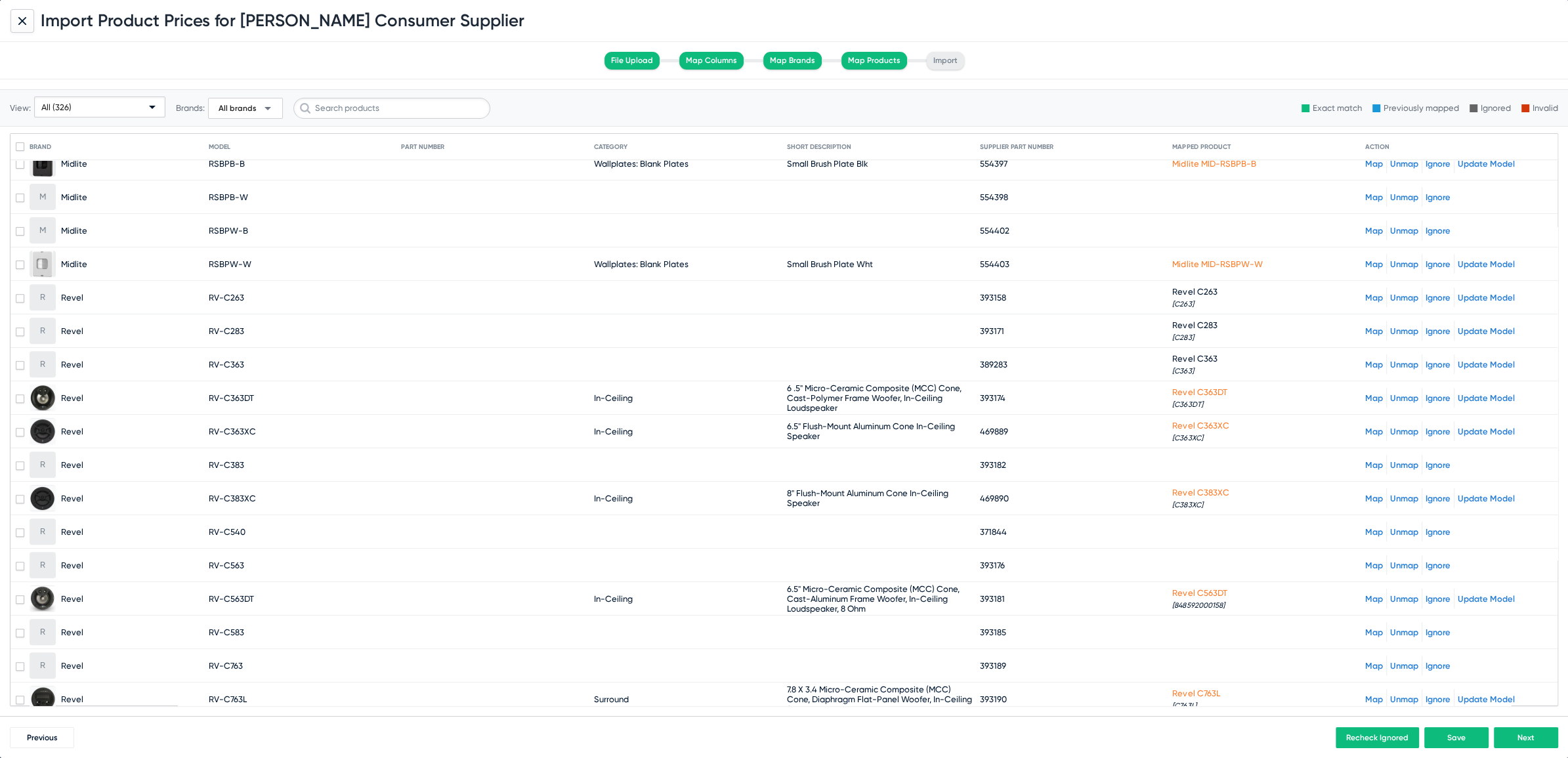
click at [1366, 454] on div "Map Unmap Ignore" at bounding box center [1459, 464] width 187 height 20
click at [1365, 460] on link "Map" at bounding box center [1374, 465] width 18 height 10
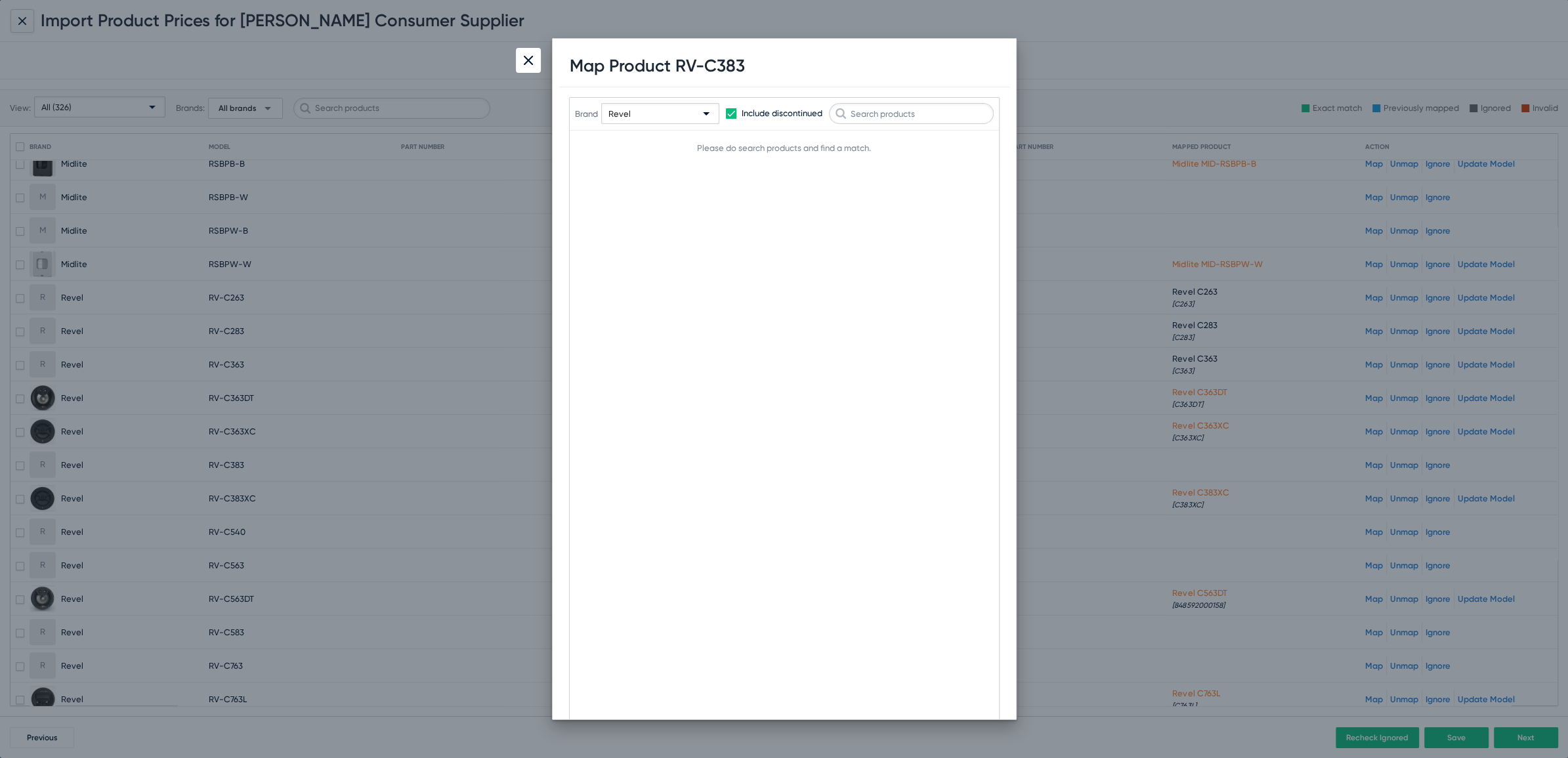
click at [739, 69] on h1 "Map Product RV-C383" at bounding box center [657, 66] width 175 height 20
click at [884, 112] on input "text" at bounding box center [911, 113] width 164 height 21
paste input "C383"
type input "C383"
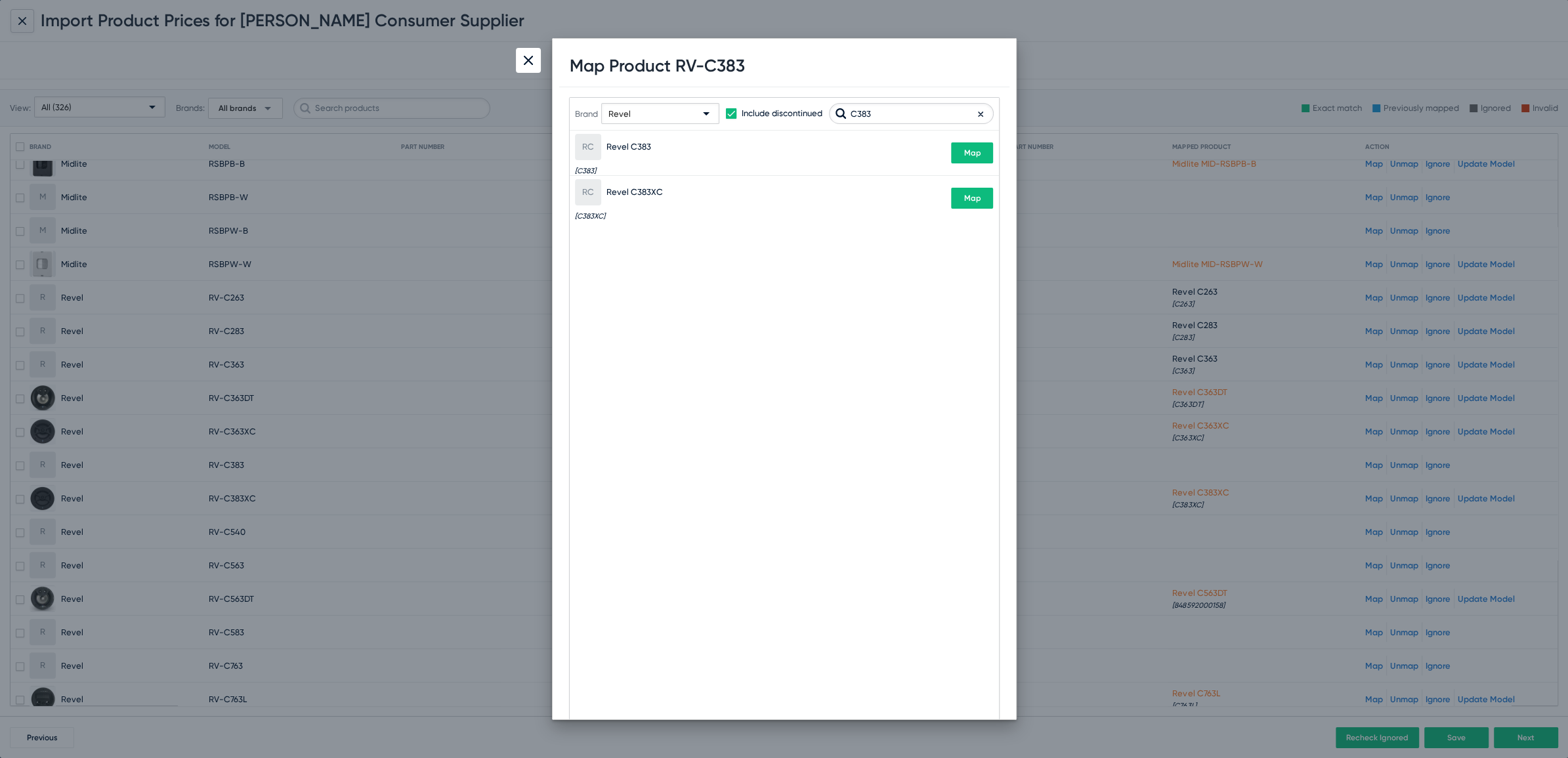
click at [965, 153] on span "Map" at bounding box center [972, 153] width 17 height 9
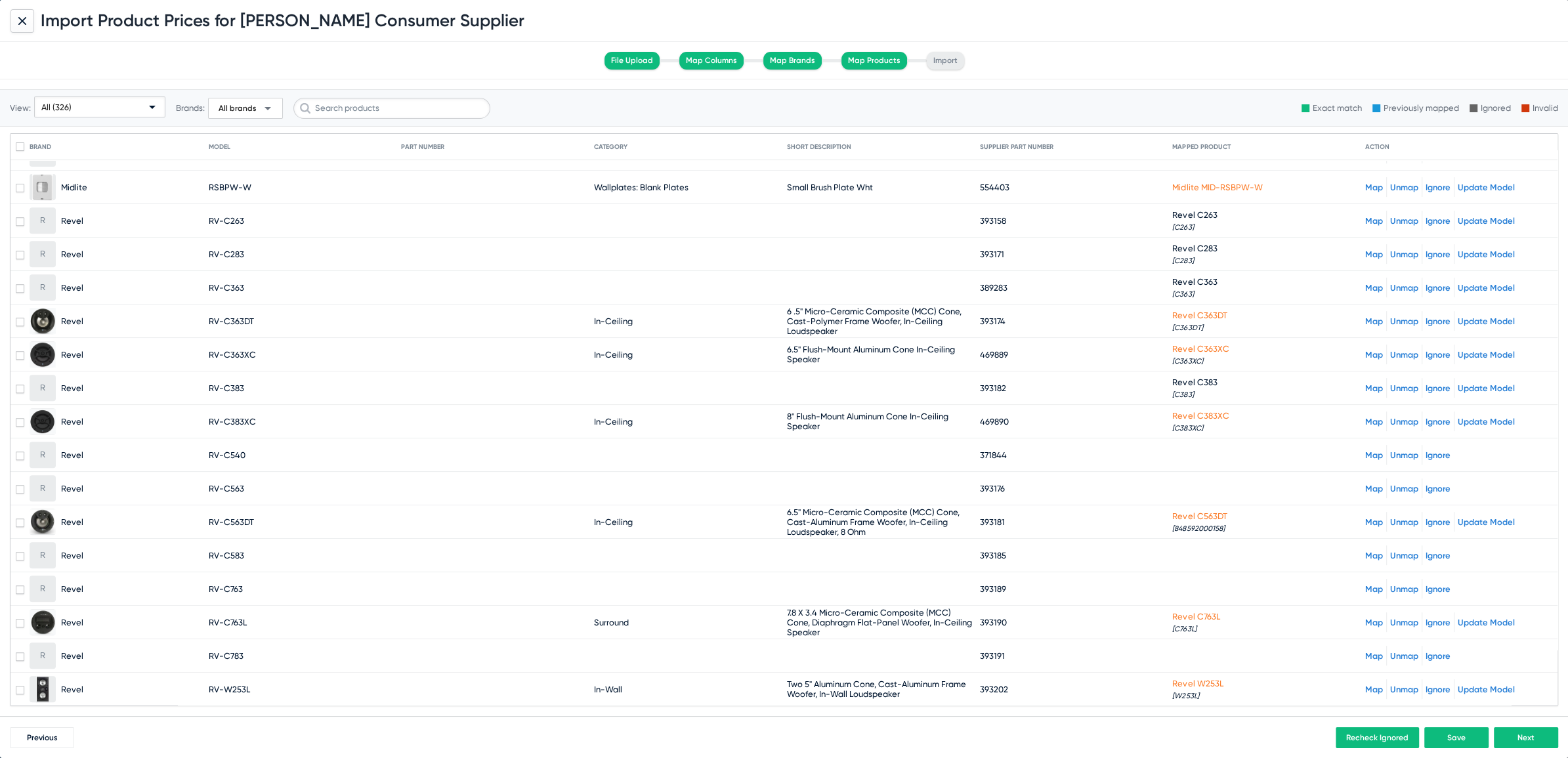
scroll to position [6990, 0]
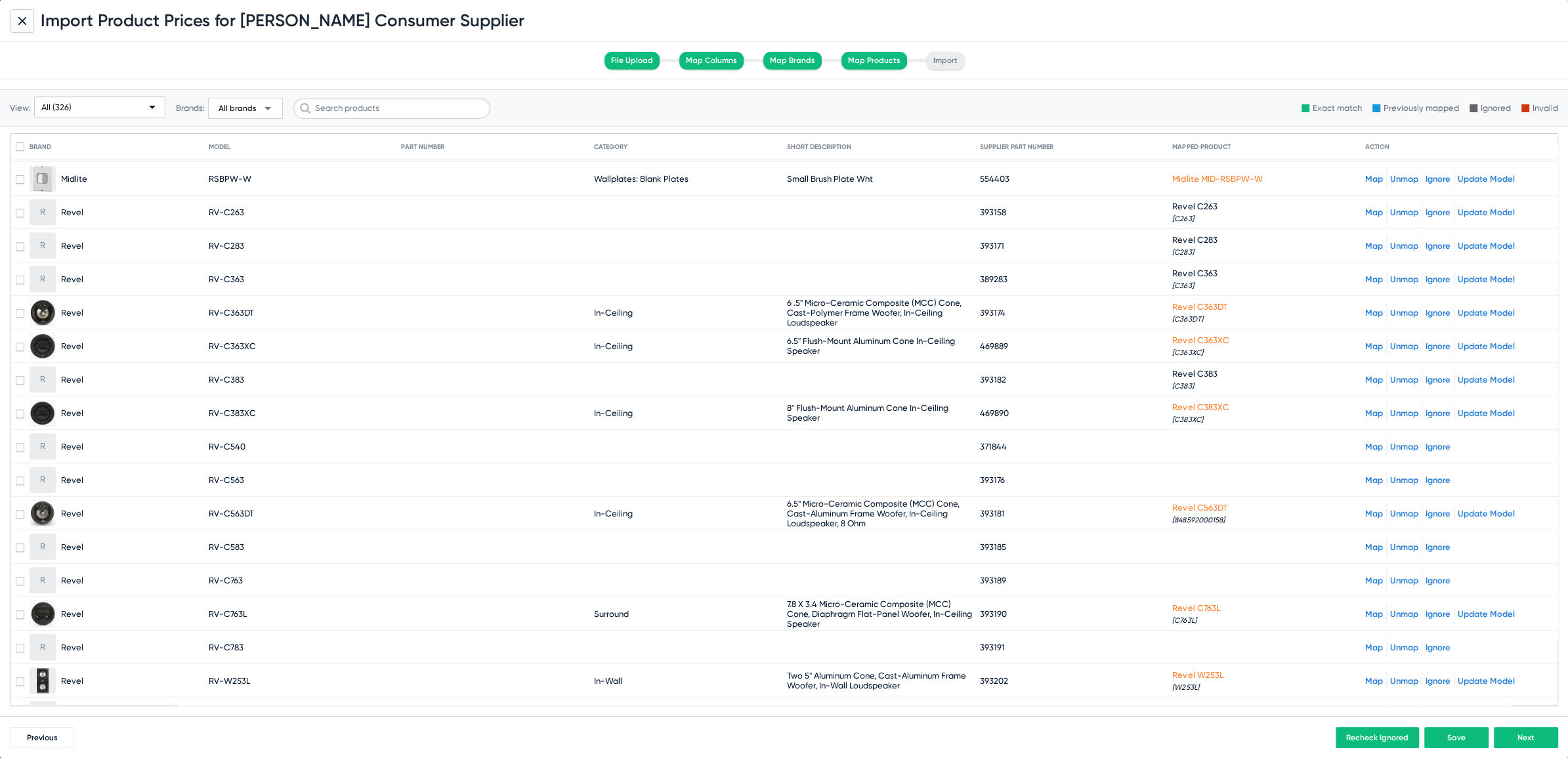
click at [227, 441] on span "RV-C540" at bounding box center [227, 446] width 37 height 10
click at [1365, 436] on div "Map Unmap Ignore" at bounding box center [1459, 446] width 187 height 20
click at [1365, 441] on link "Map" at bounding box center [1374, 446] width 18 height 10
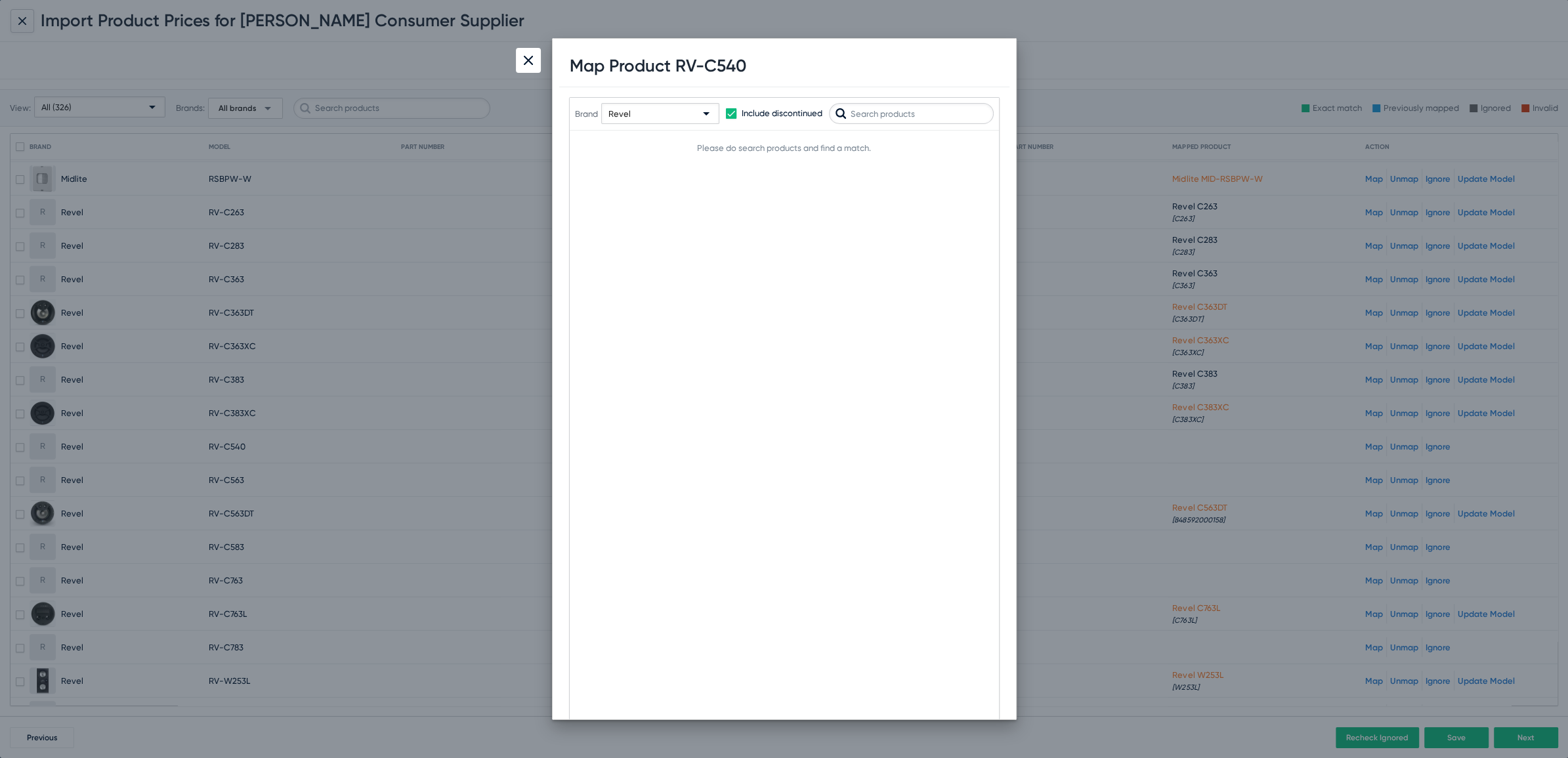
click at [907, 118] on input "text" at bounding box center [911, 113] width 164 height 21
type input "C540"
click at [965, 158] on button "Map" at bounding box center [972, 153] width 42 height 21
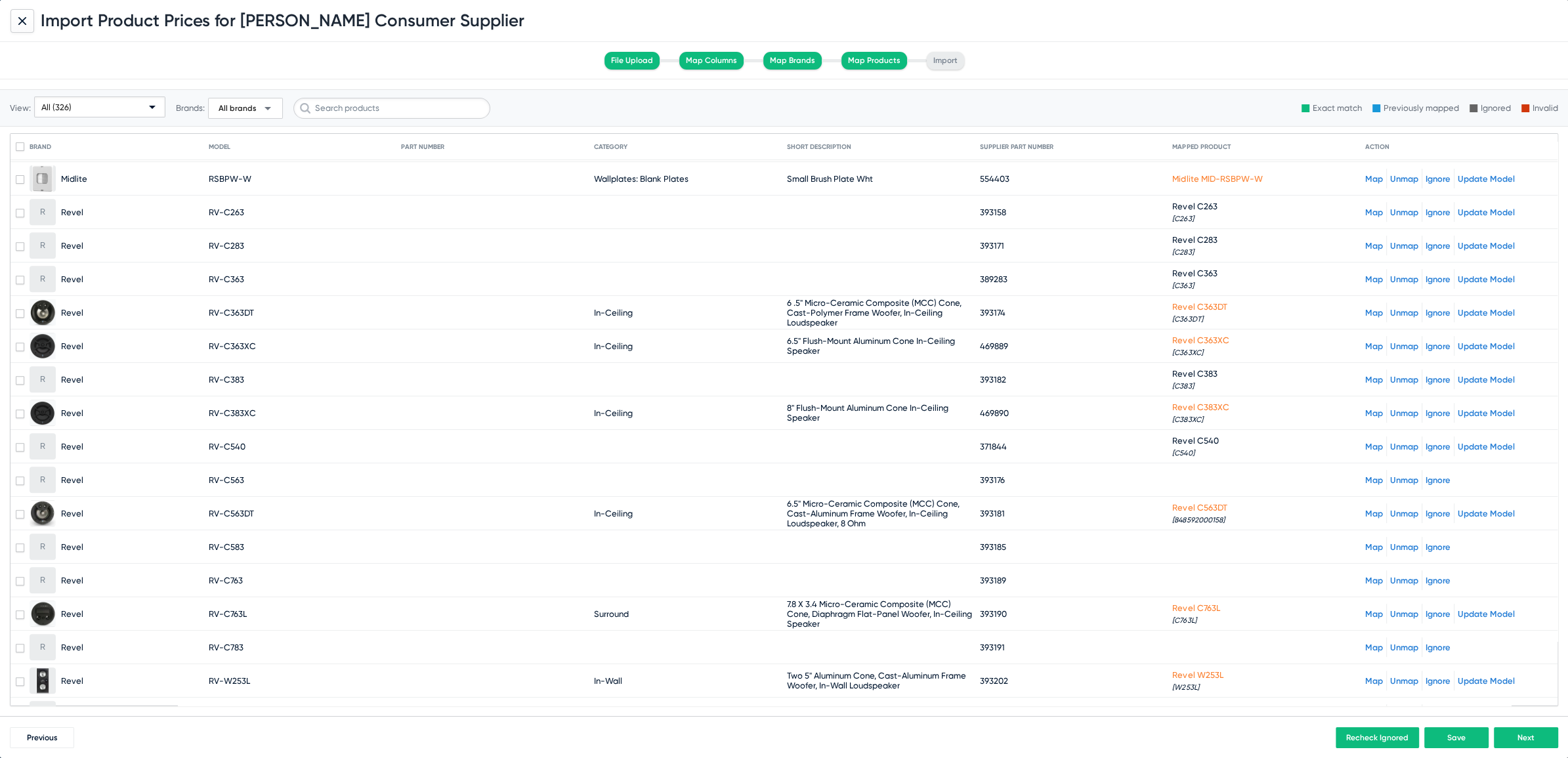
click at [1365, 475] on link "Map" at bounding box center [1374, 480] width 18 height 10
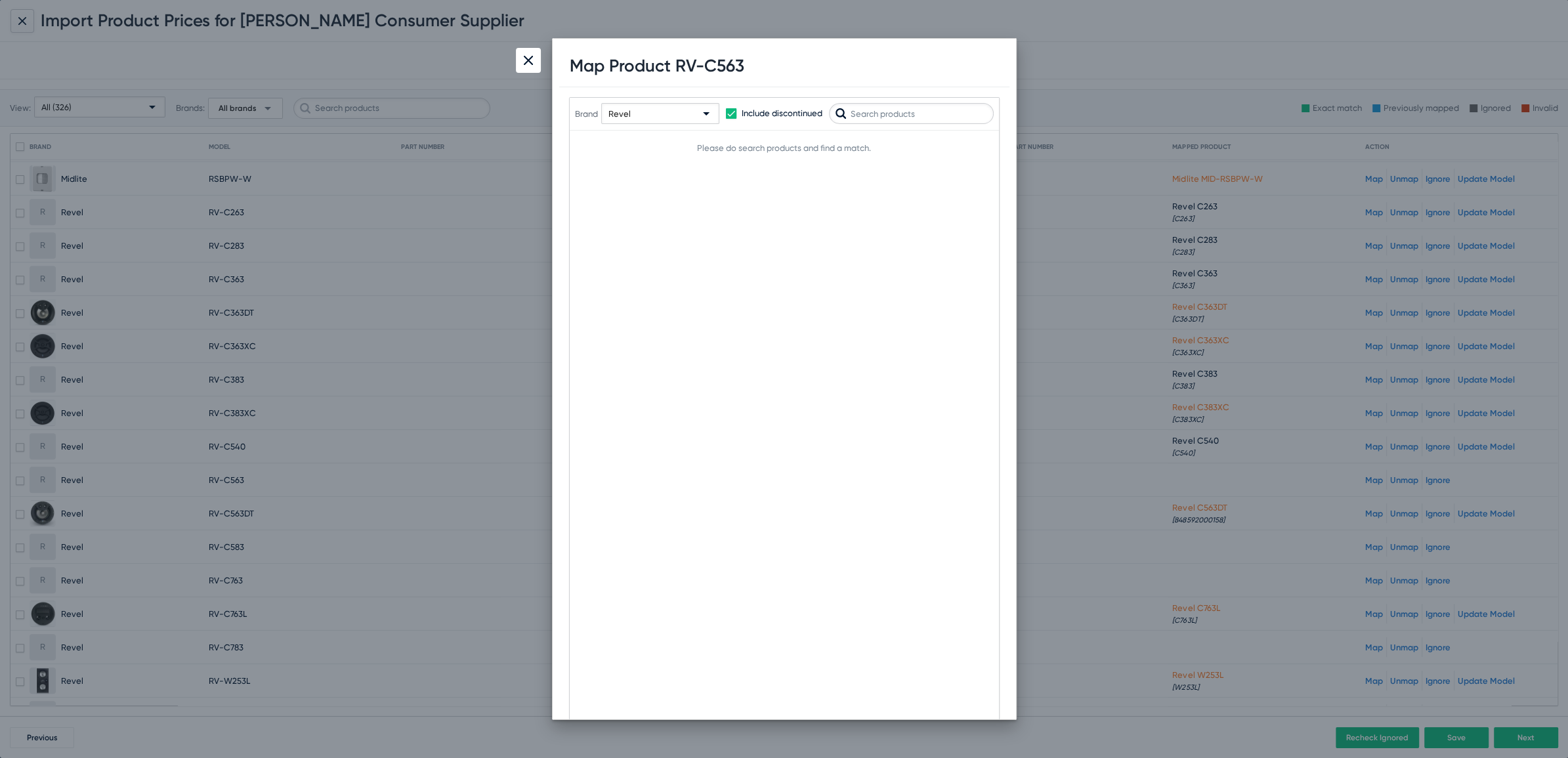
click at [728, 64] on h1 "Map Product RV-C563" at bounding box center [657, 66] width 175 height 20
click at [935, 112] on input "text" at bounding box center [911, 113] width 164 height 21
paste input "C563"
type input "C563"
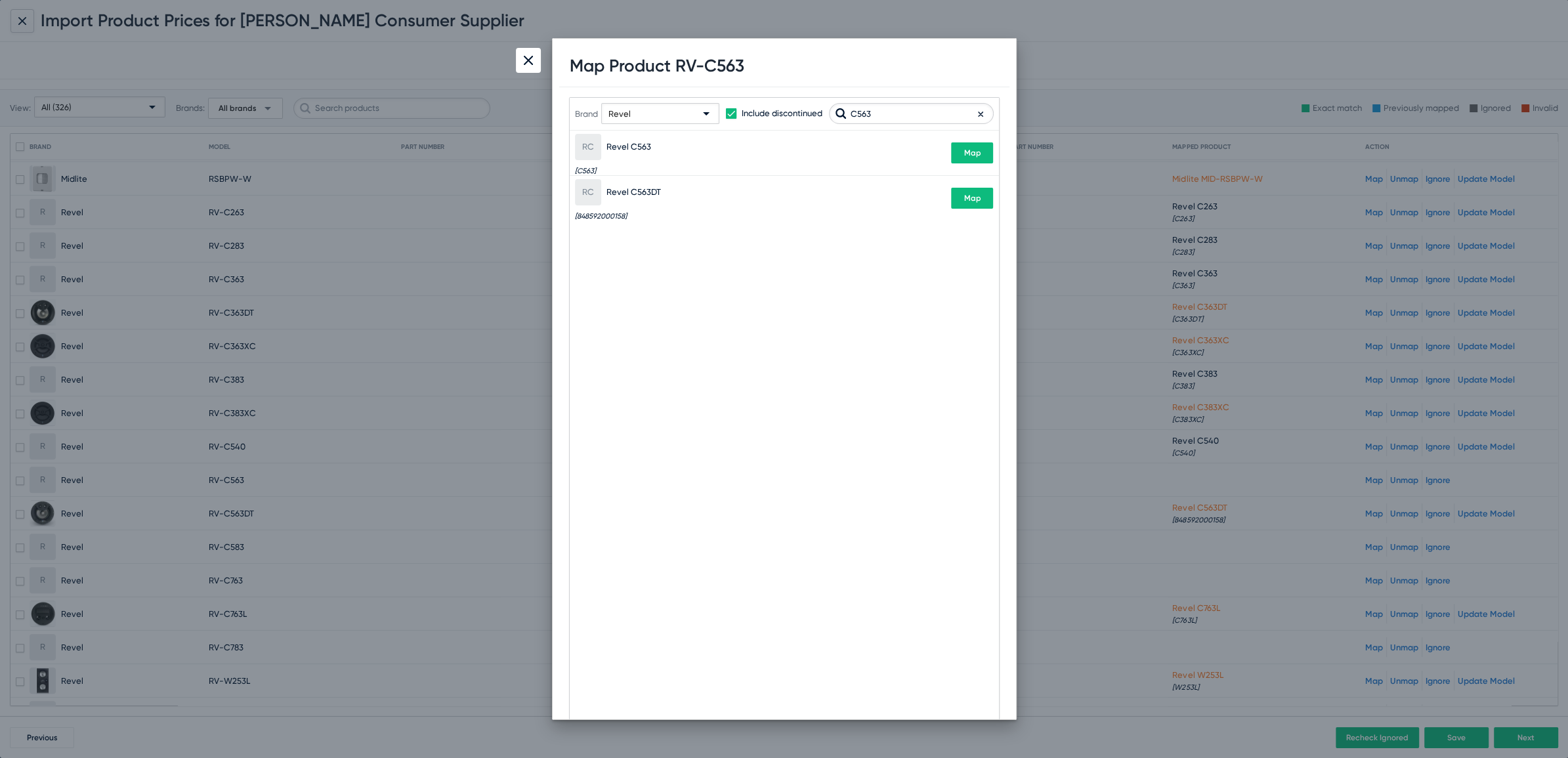
click at [968, 142] on div "Brand Revel Include discontinued C563" at bounding box center [784, 113] width 419 height 64
click at [969, 156] on span "Map" at bounding box center [972, 153] width 17 height 9
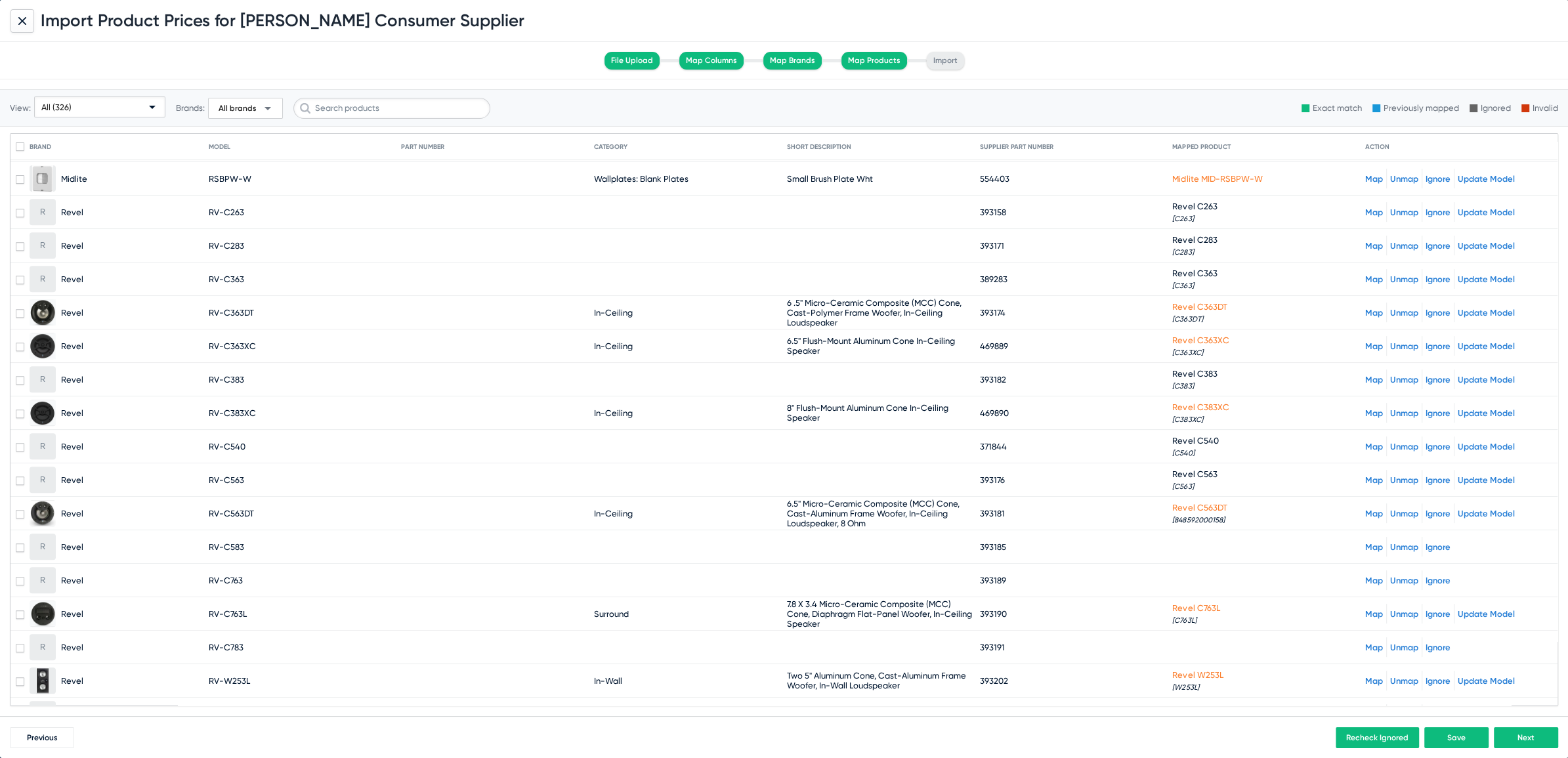
click at [1365, 542] on link "Map" at bounding box center [1374, 546] width 18 height 10
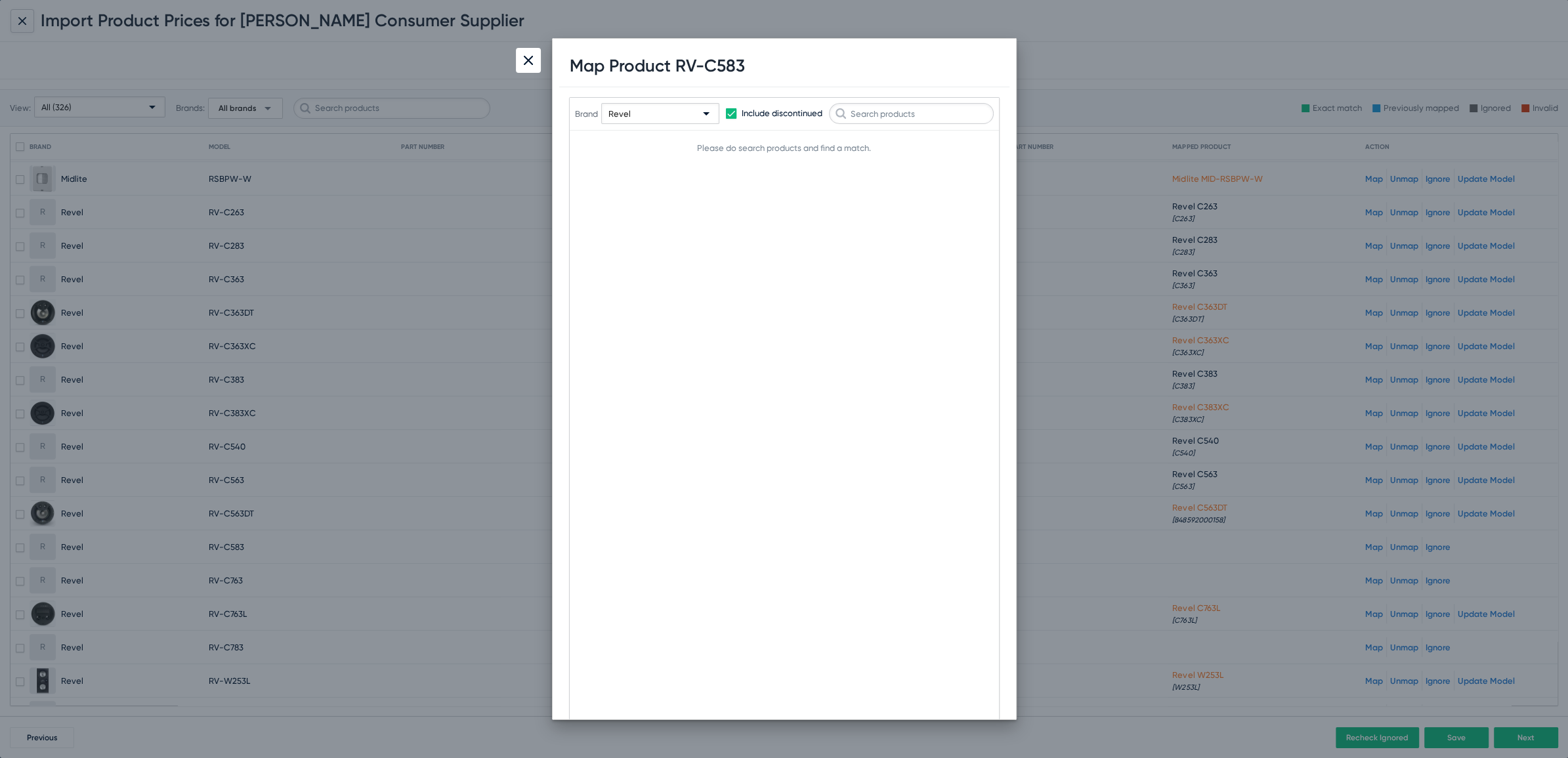
click at [721, 65] on h1 "Map Product RV-C583" at bounding box center [657, 66] width 175 height 20
click at [876, 108] on input "text" at bounding box center [911, 113] width 164 height 21
paste input "C583"
type input "C583"
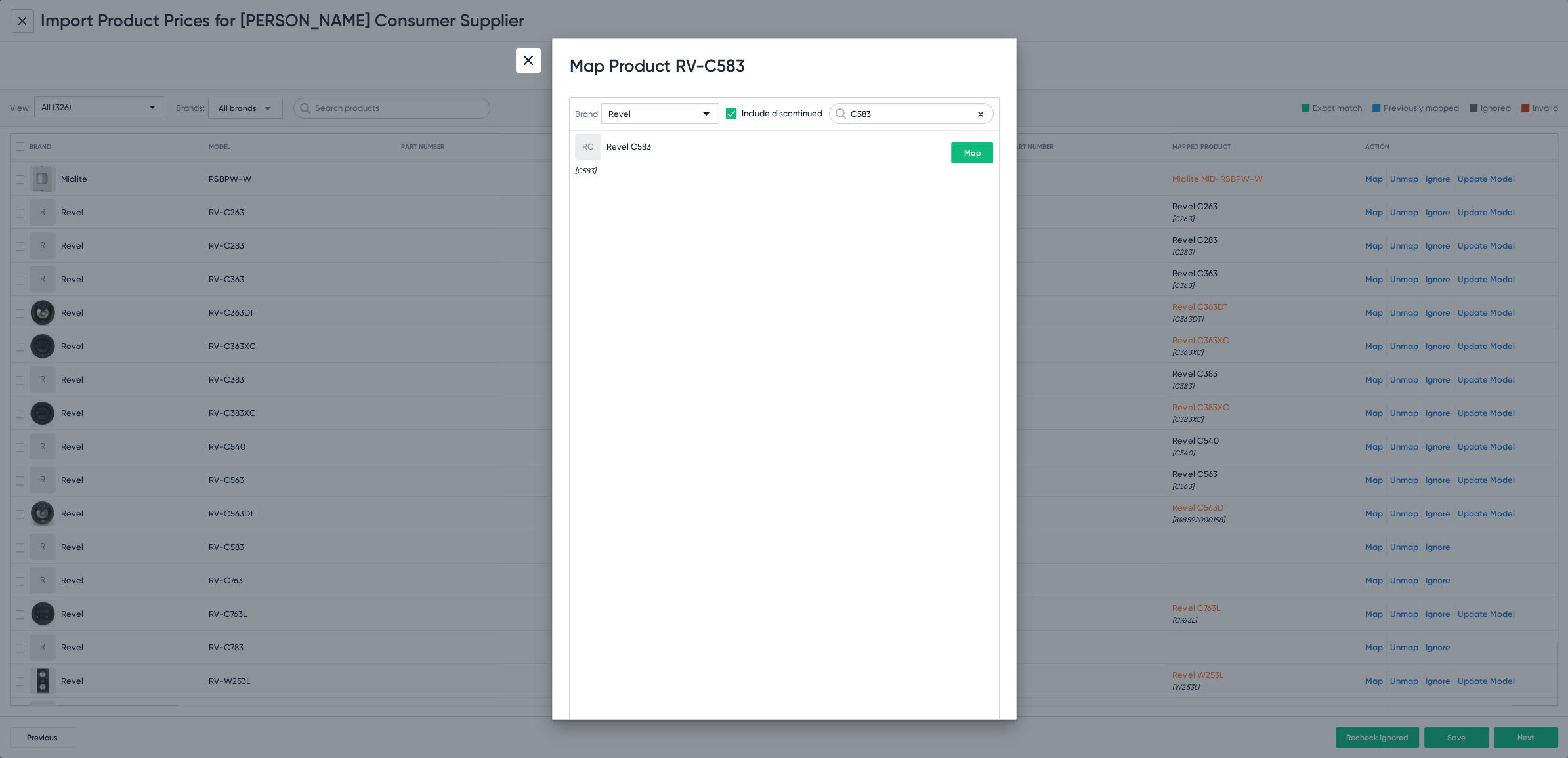
click at [971, 156] on button "Map" at bounding box center [972, 153] width 42 height 21
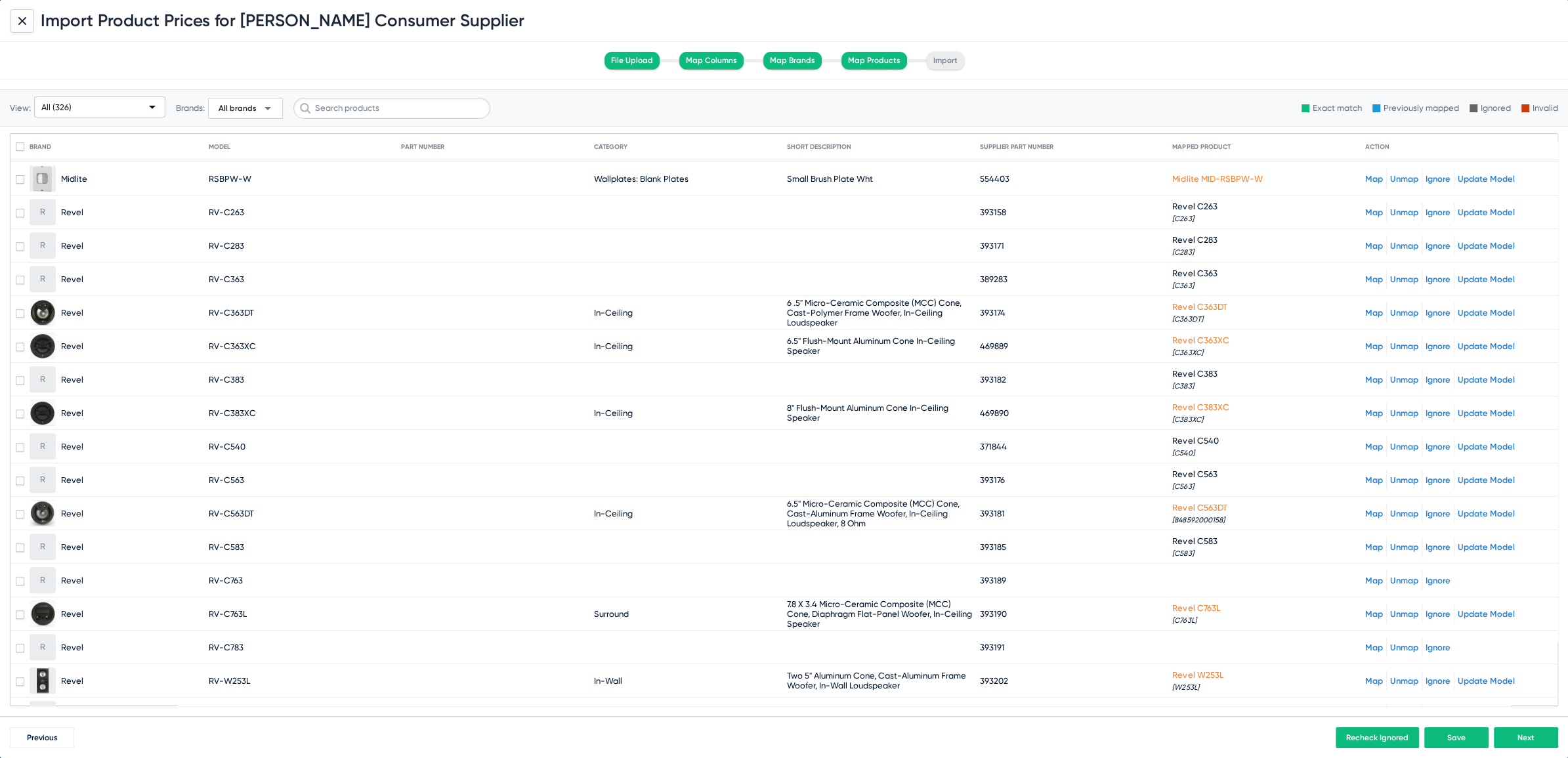
click at [220, 576] on span "RV-C763" at bounding box center [225, 580] width 34 height 10
click at [1368, 576] on link "Map" at bounding box center [1374, 580] width 18 height 10
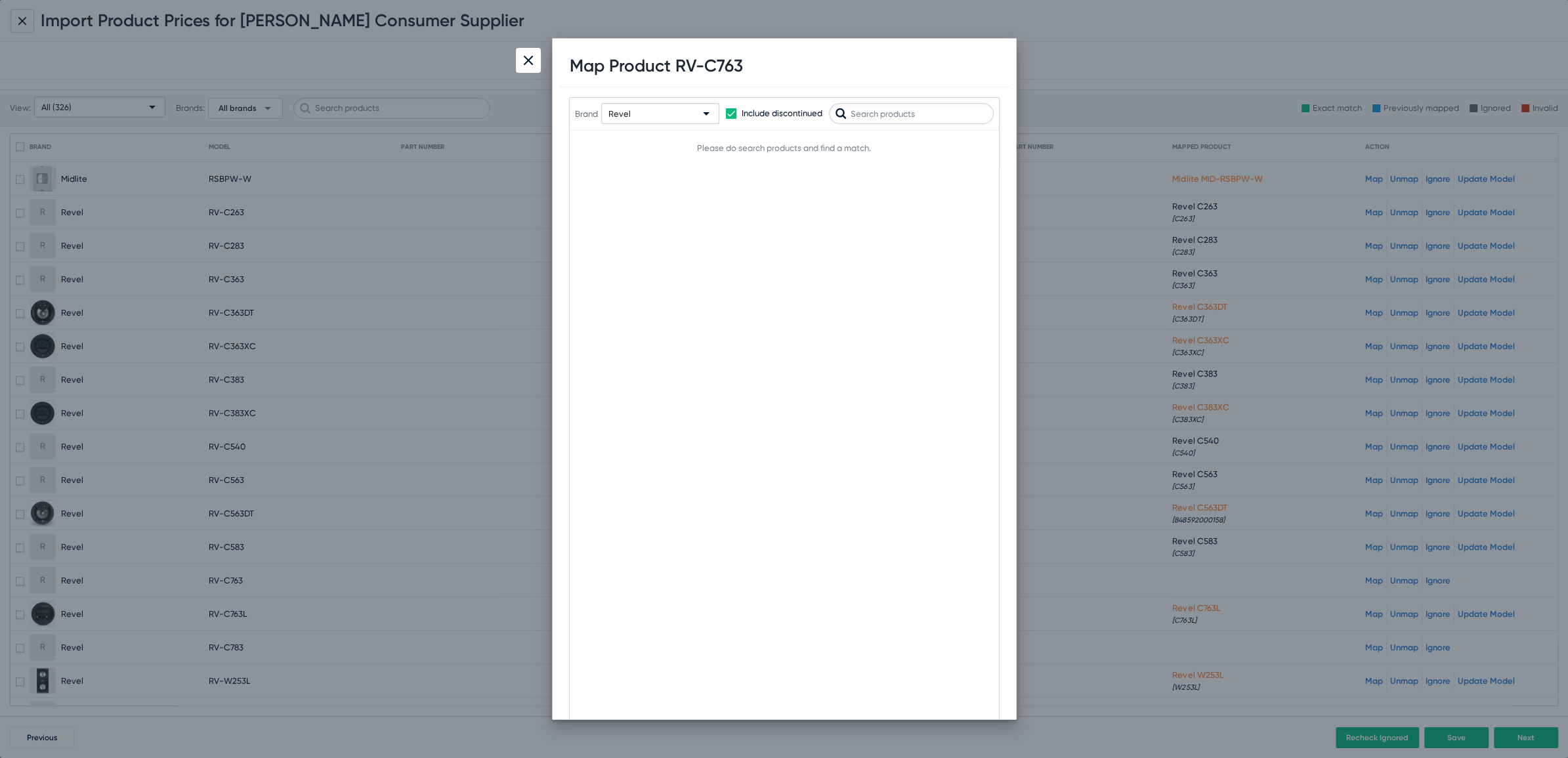
click at [909, 116] on input "text" at bounding box center [911, 113] width 164 height 21
type input "C763"
click at [974, 148] on span "Map" at bounding box center [972, 153] width 17 height 9
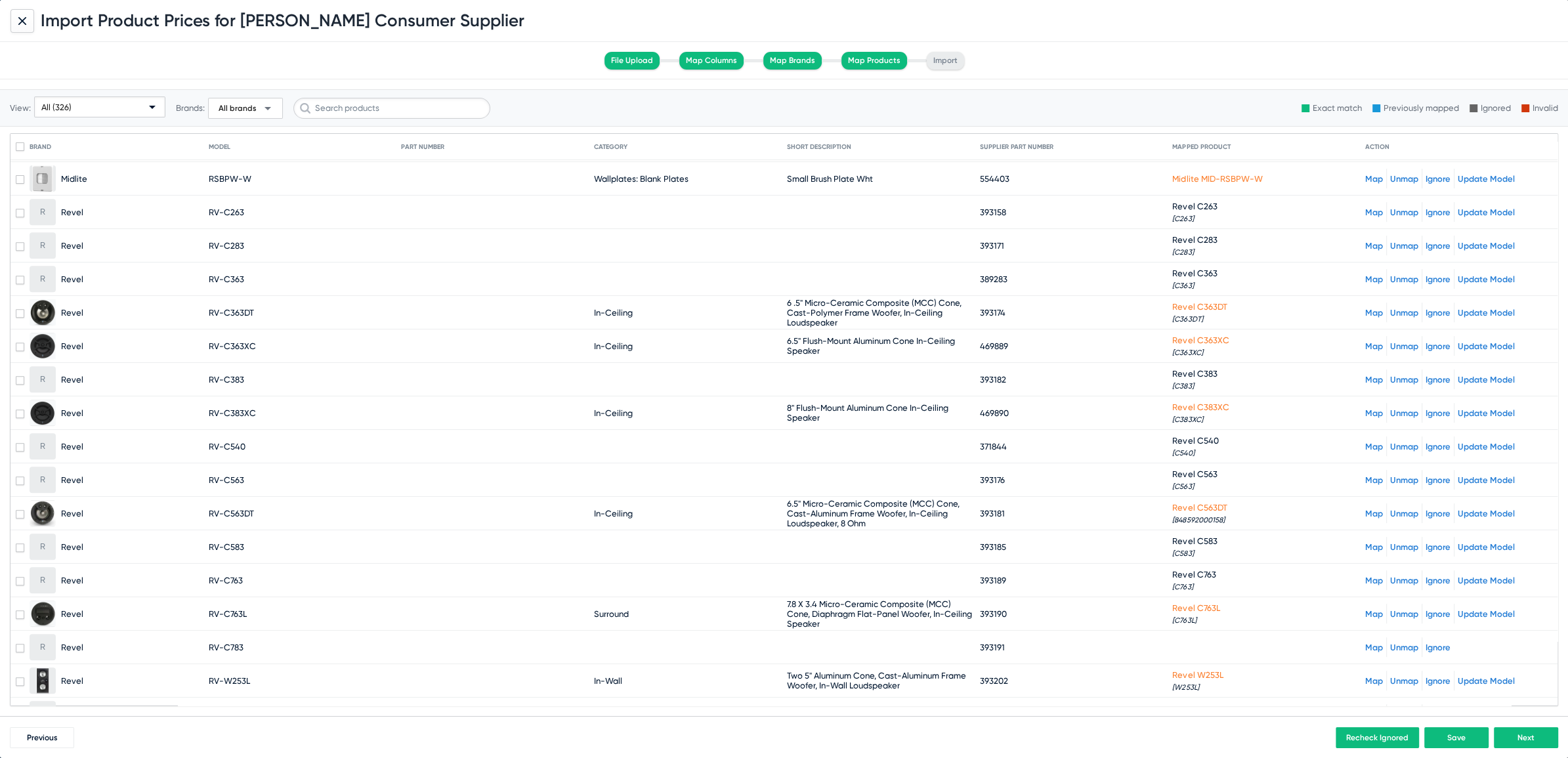
click at [1365, 642] on link "Map" at bounding box center [1374, 647] width 18 height 10
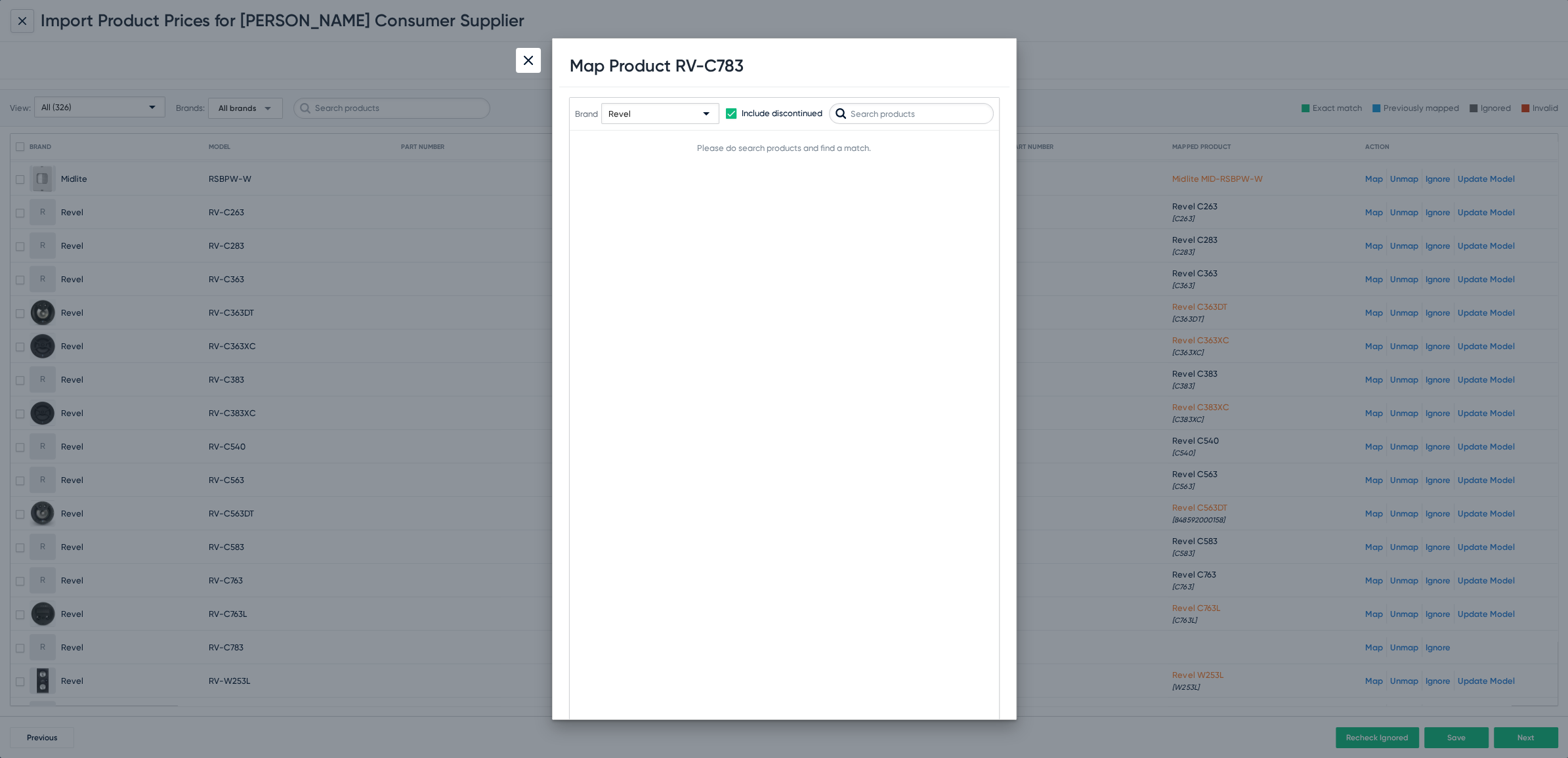
click at [724, 71] on h1 "Map Product RV-C783" at bounding box center [656, 66] width 174 height 20
click at [917, 110] on input "text" at bounding box center [911, 113] width 164 height 21
paste input "C783"
type input "C783"
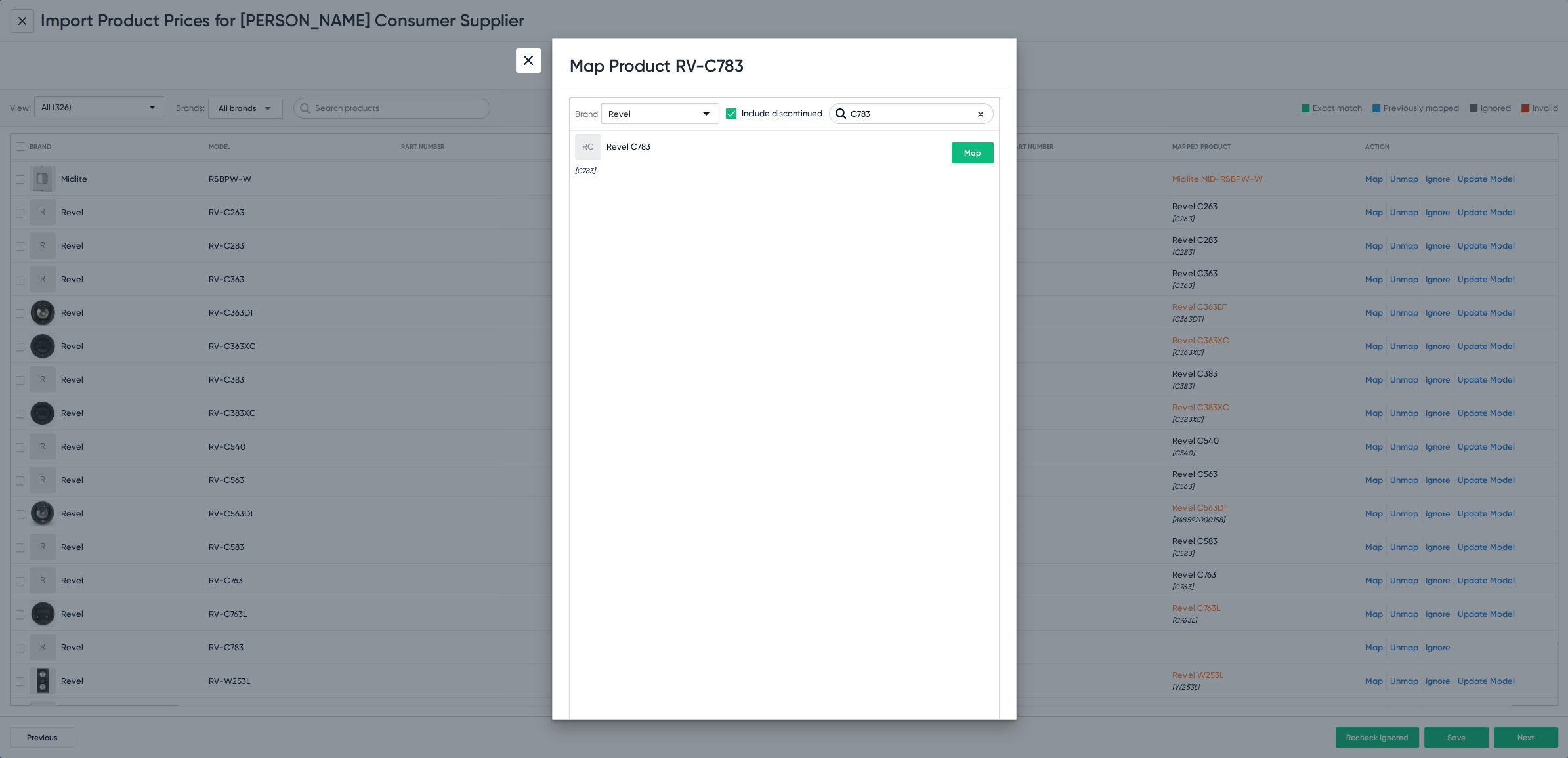
click at [984, 156] on button "Map" at bounding box center [972, 153] width 42 height 21
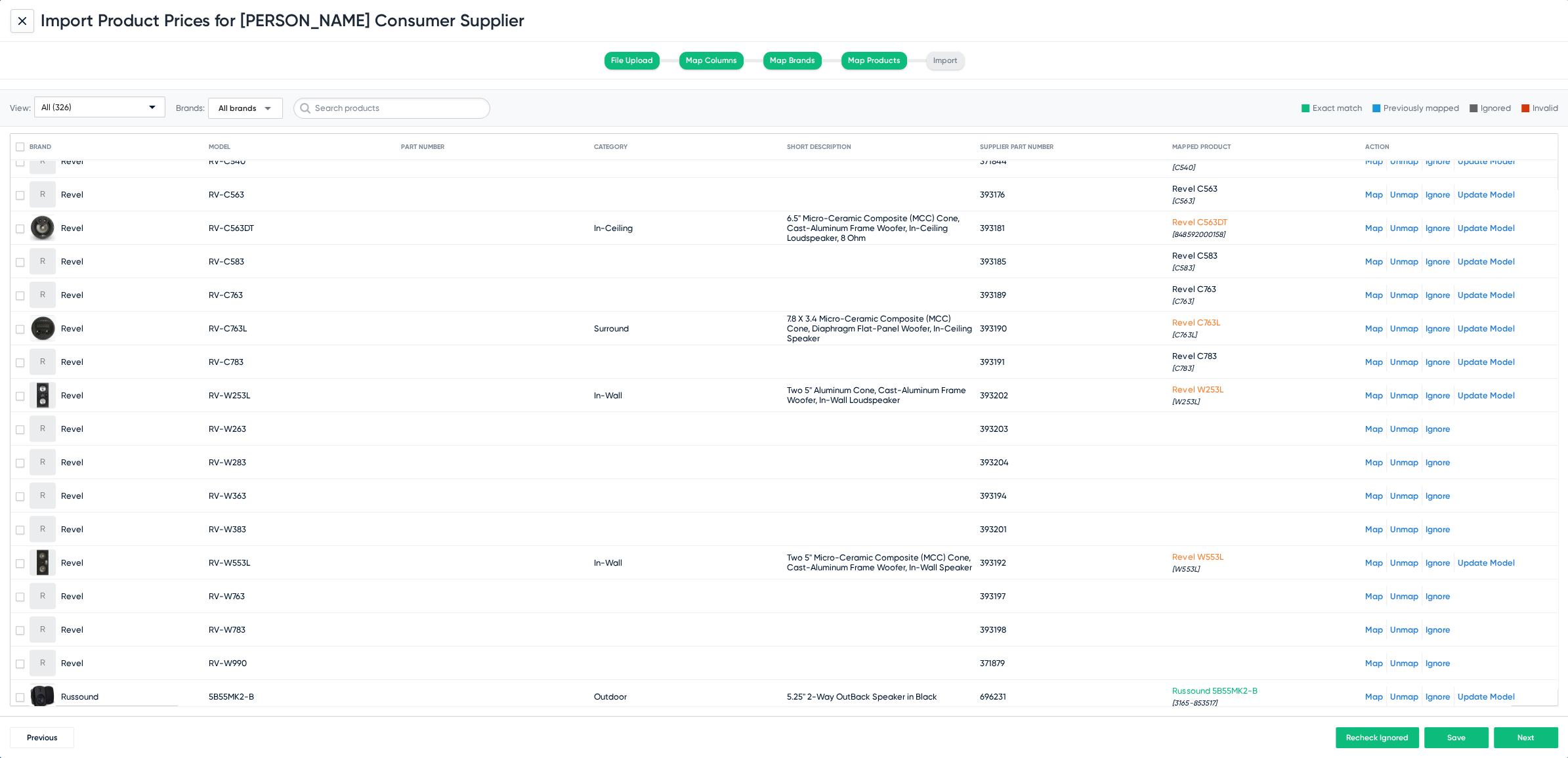
scroll to position [7276, 0]
click at [1365, 422] on link "Map" at bounding box center [1374, 427] width 18 height 10
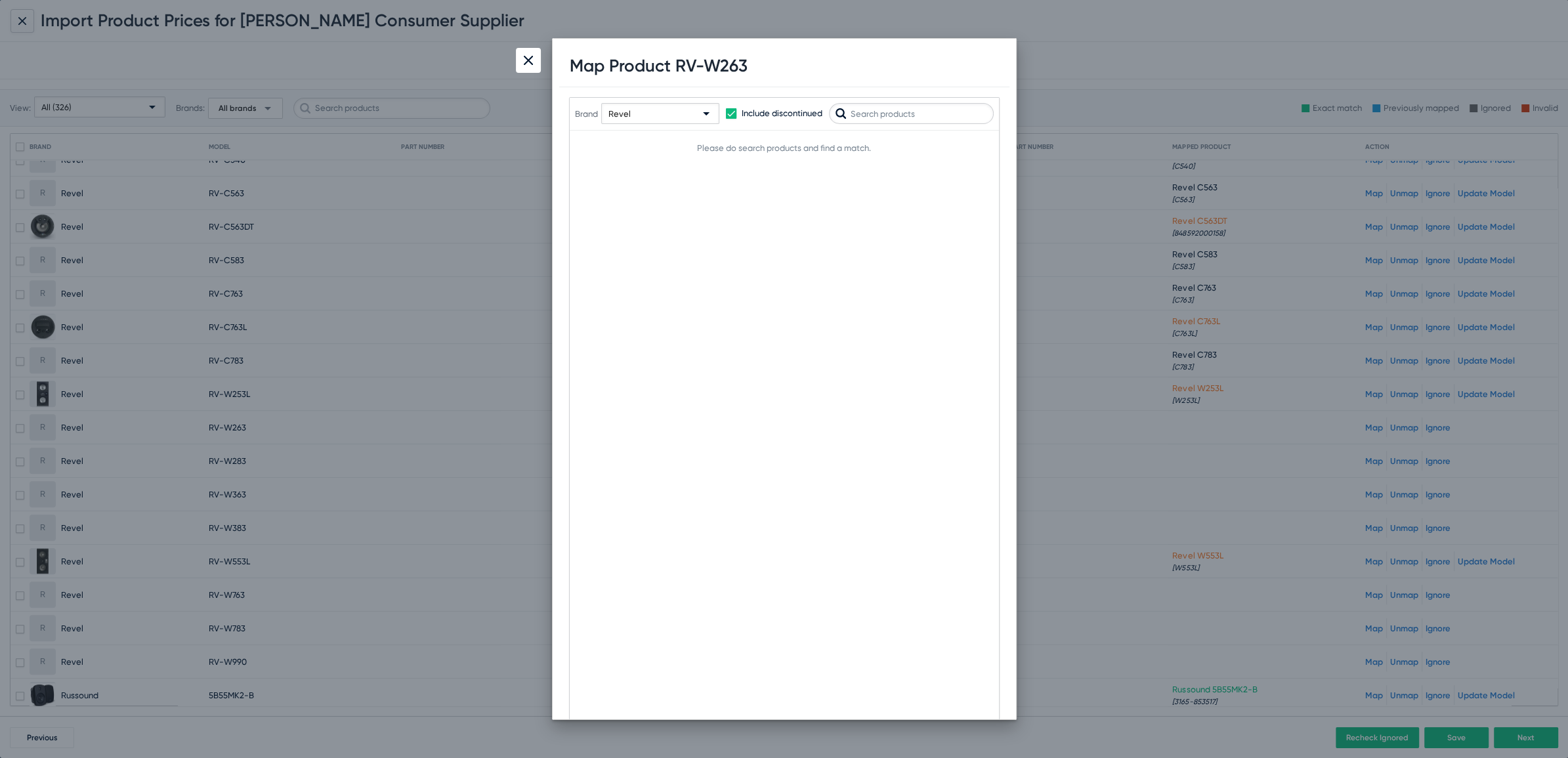
click at [721, 63] on h1 "Map Product RV-W263" at bounding box center [659, 66] width 178 height 20
click at [871, 105] on input "text" at bounding box center [911, 113] width 164 height 21
paste input "W263"
type input "W263"
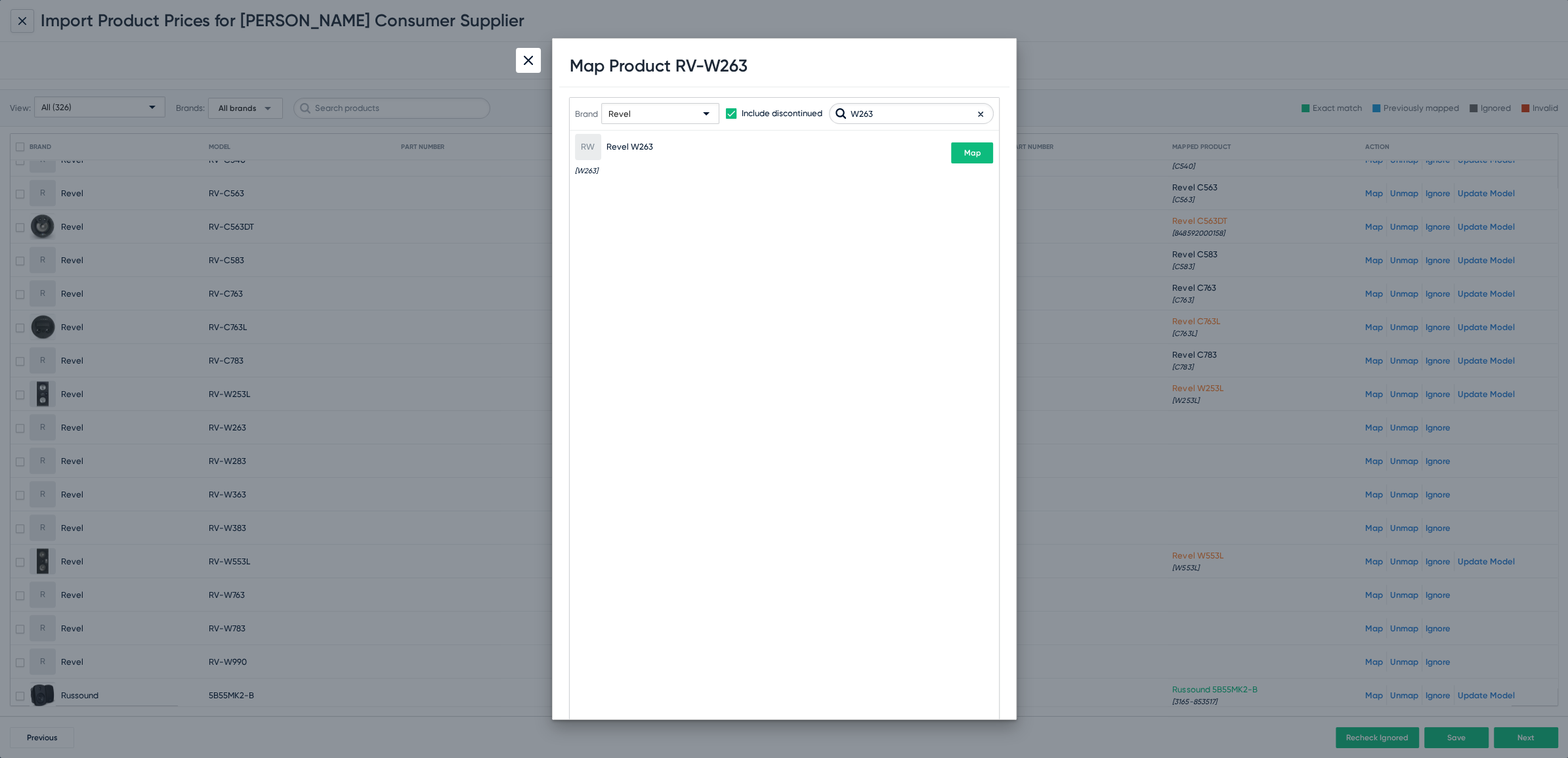
click at [970, 156] on span "Map" at bounding box center [972, 153] width 17 height 9
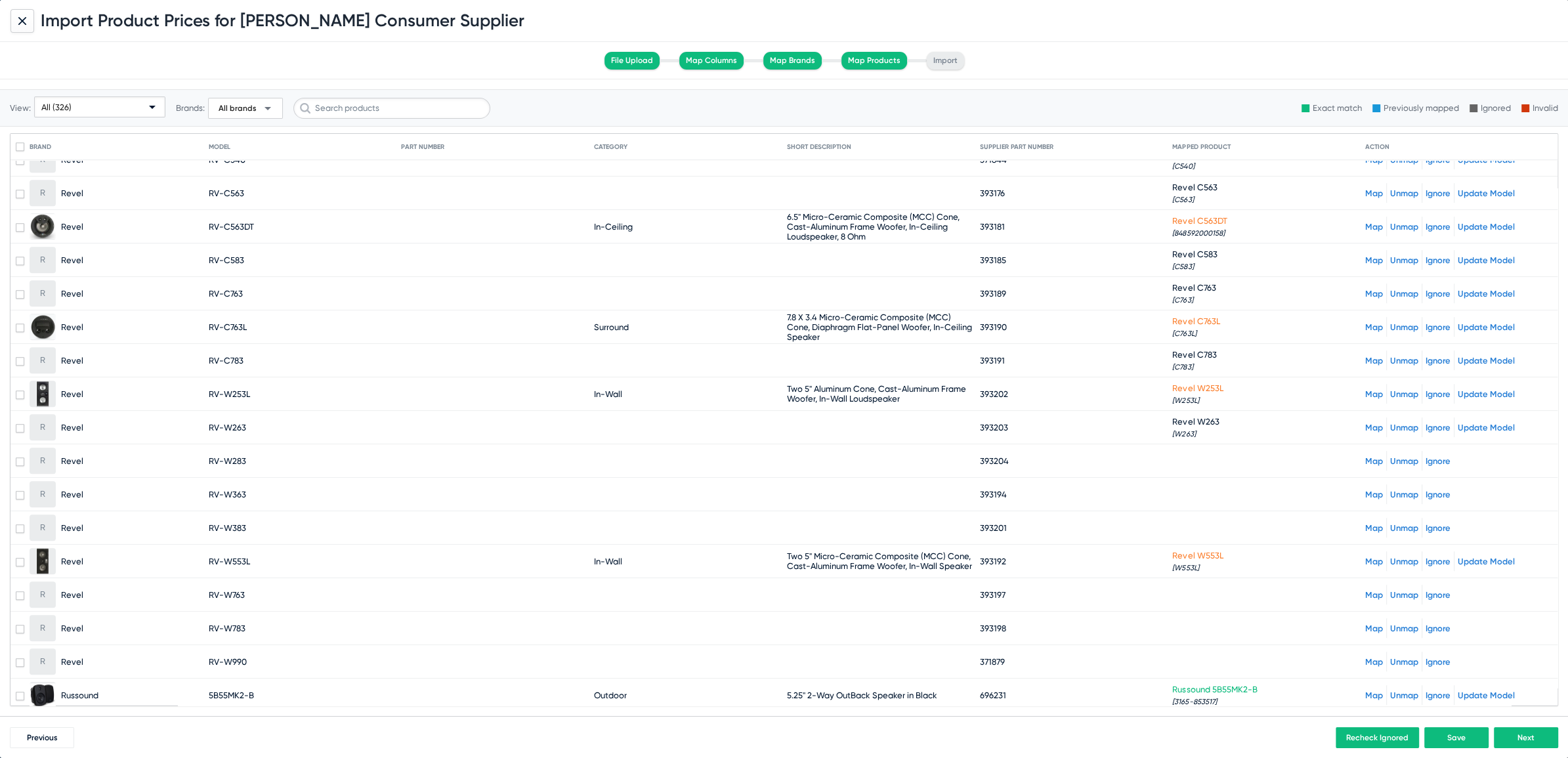
click at [1365, 456] on link "Map" at bounding box center [1374, 461] width 18 height 10
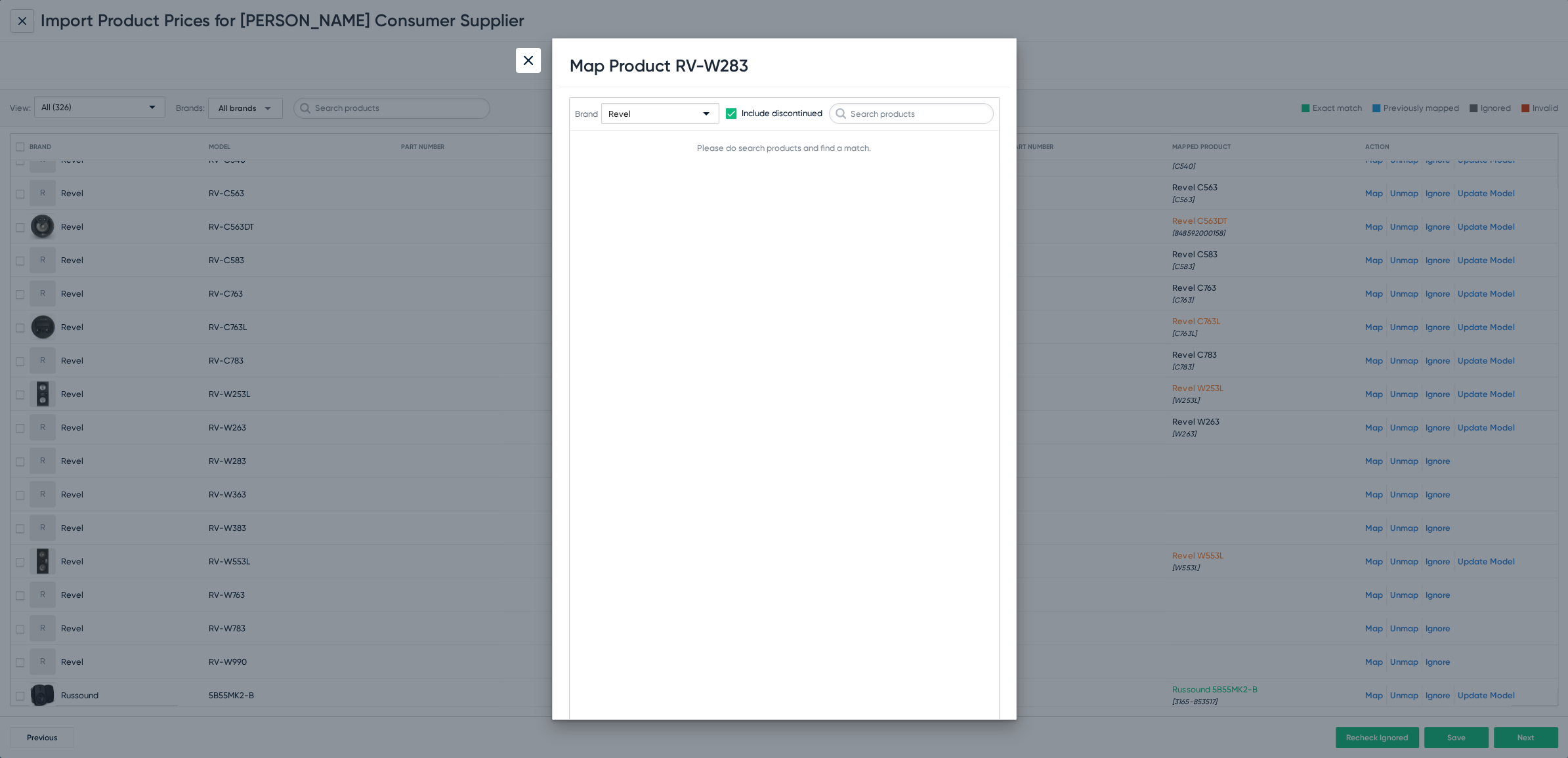
click at [726, 65] on h1 "Map Product RV-W283" at bounding box center [659, 66] width 179 height 20
click at [880, 110] on input "text" at bounding box center [911, 113] width 164 height 21
paste input "W283"
type input "W283"
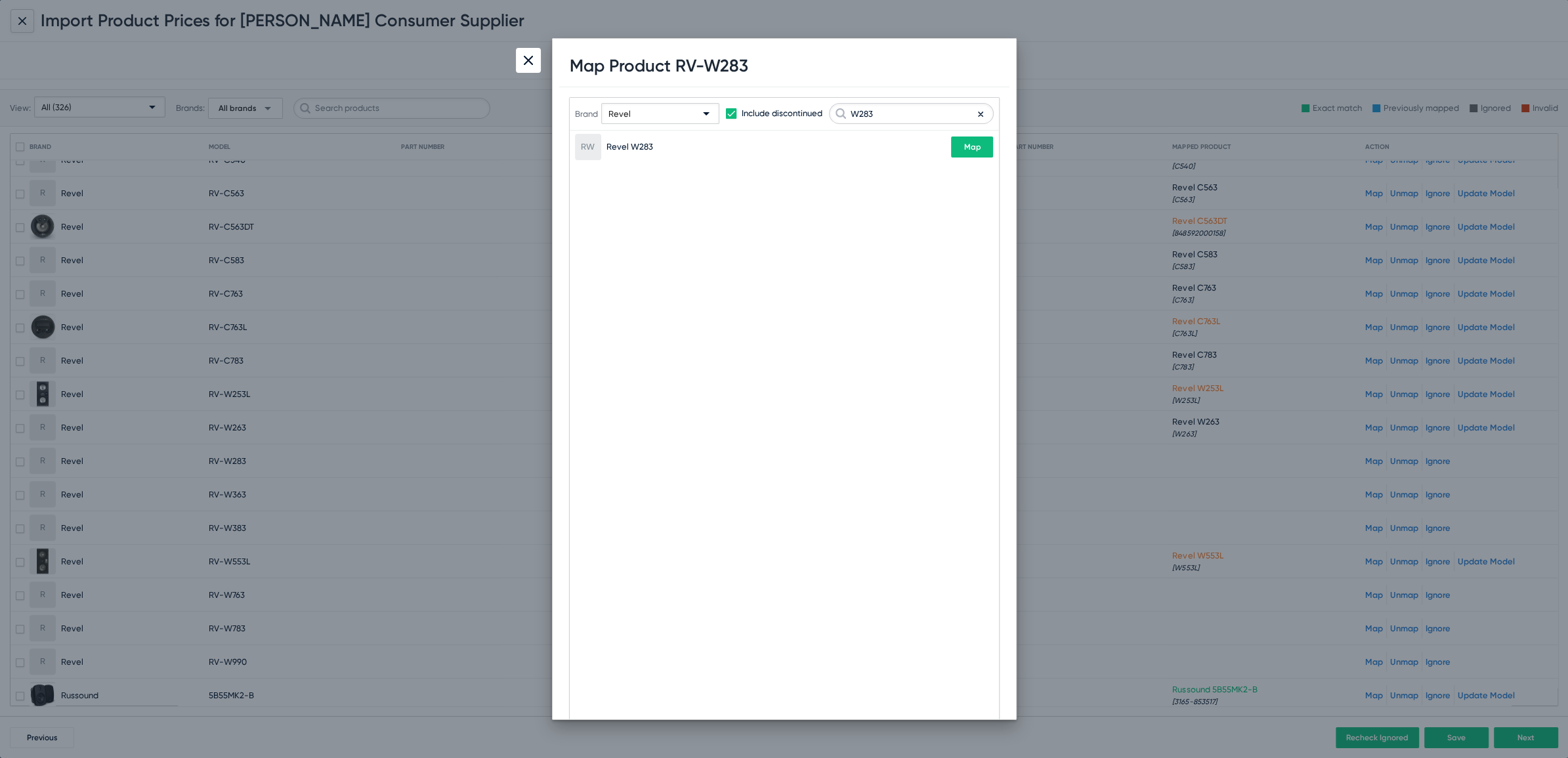
click at [971, 146] on mat-table "Brand Revel Include discontinued W283 The below are the suggested match product…" at bounding box center [784, 130] width 430 height 65
click at [971, 146] on span "Map" at bounding box center [972, 147] width 17 height 9
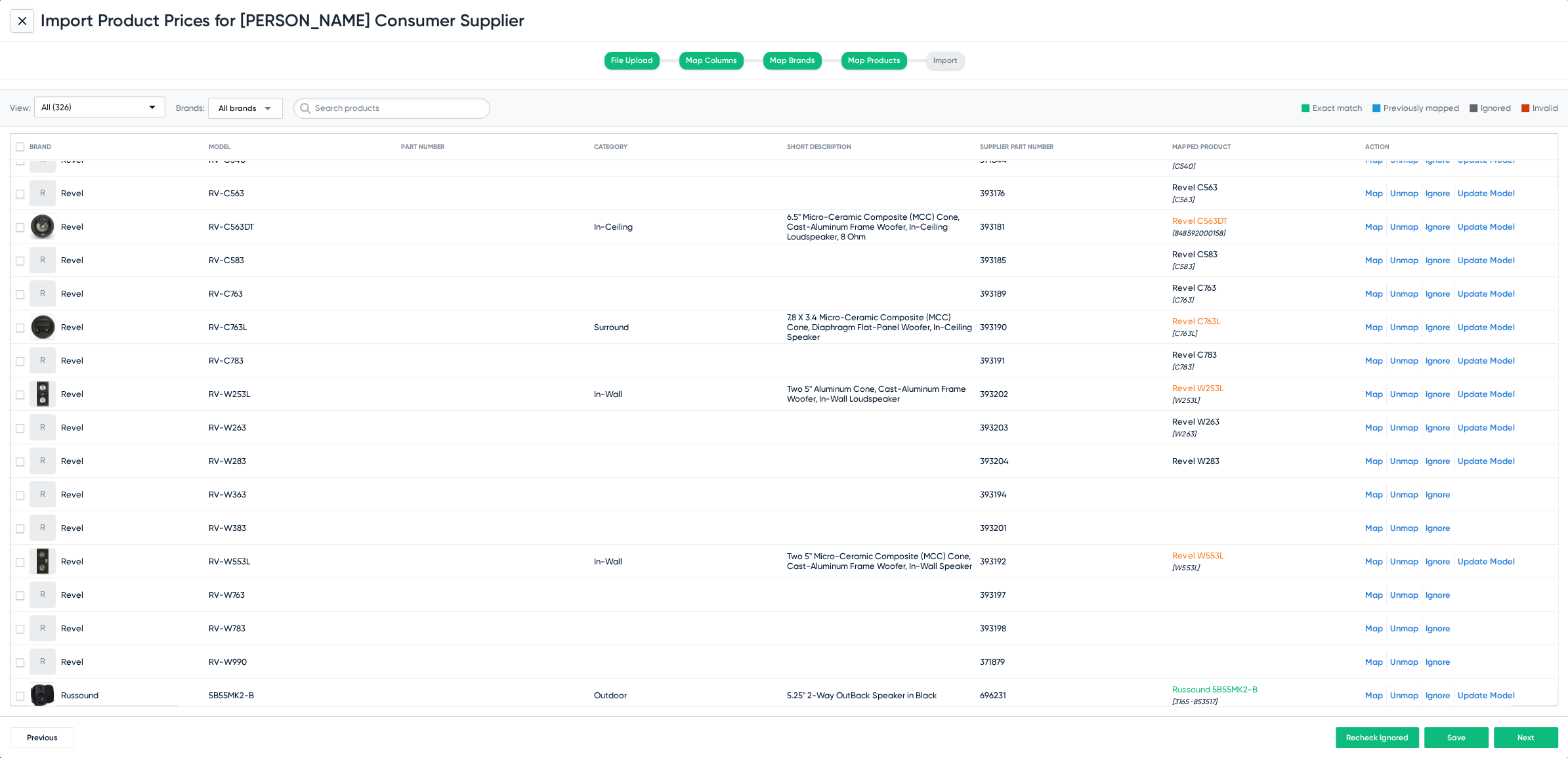
click at [1365, 489] on link "Map" at bounding box center [1374, 494] width 18 height 10
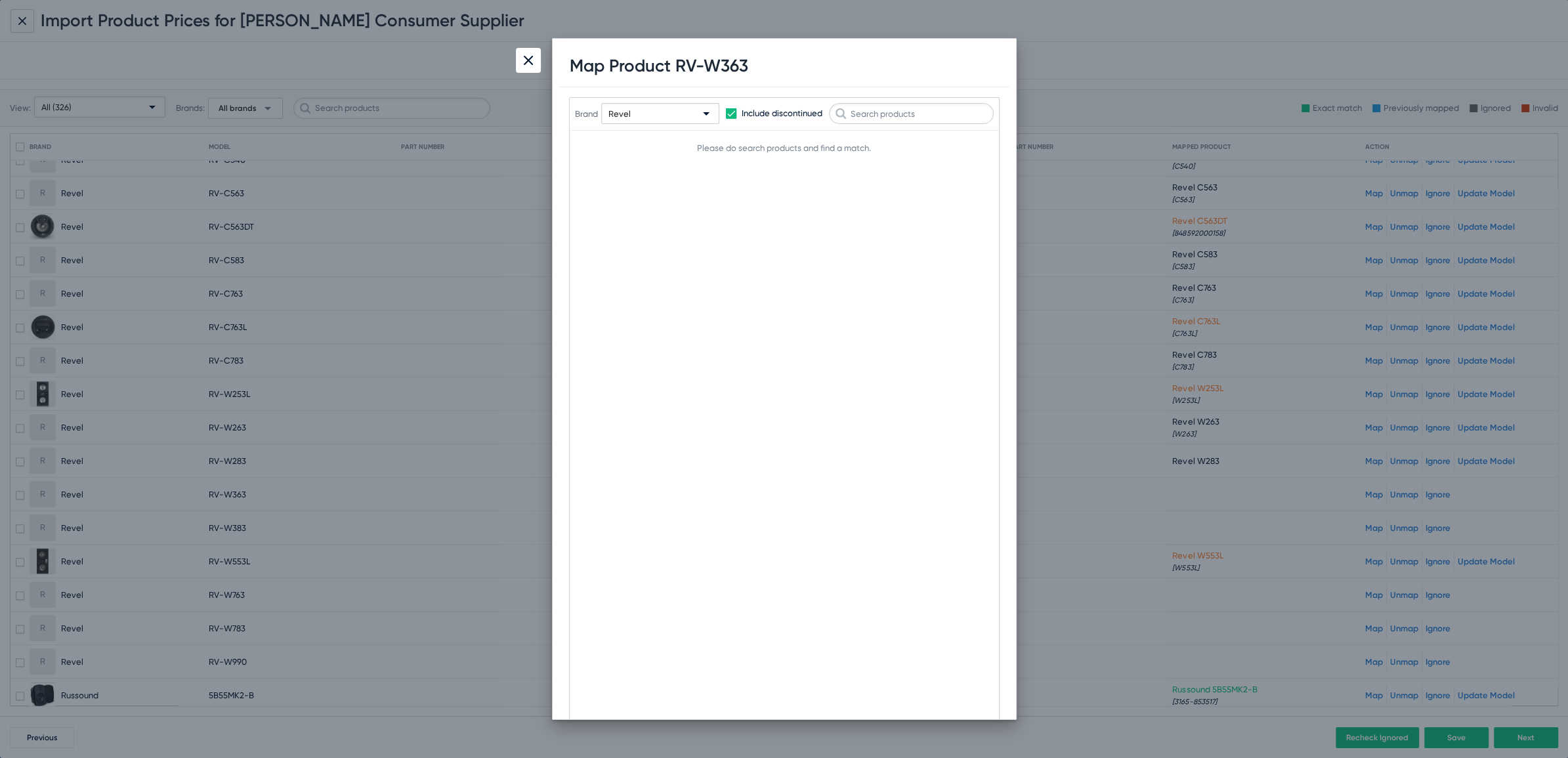
click at [728, 67] on h1 "Map Product RV-W363" at bounding box center [659, 66] width 179 height 20
click at [887, 113] on input "text" at bounding box center [911, 113] width 164 height 21
paste input "W363"
type input "W363"
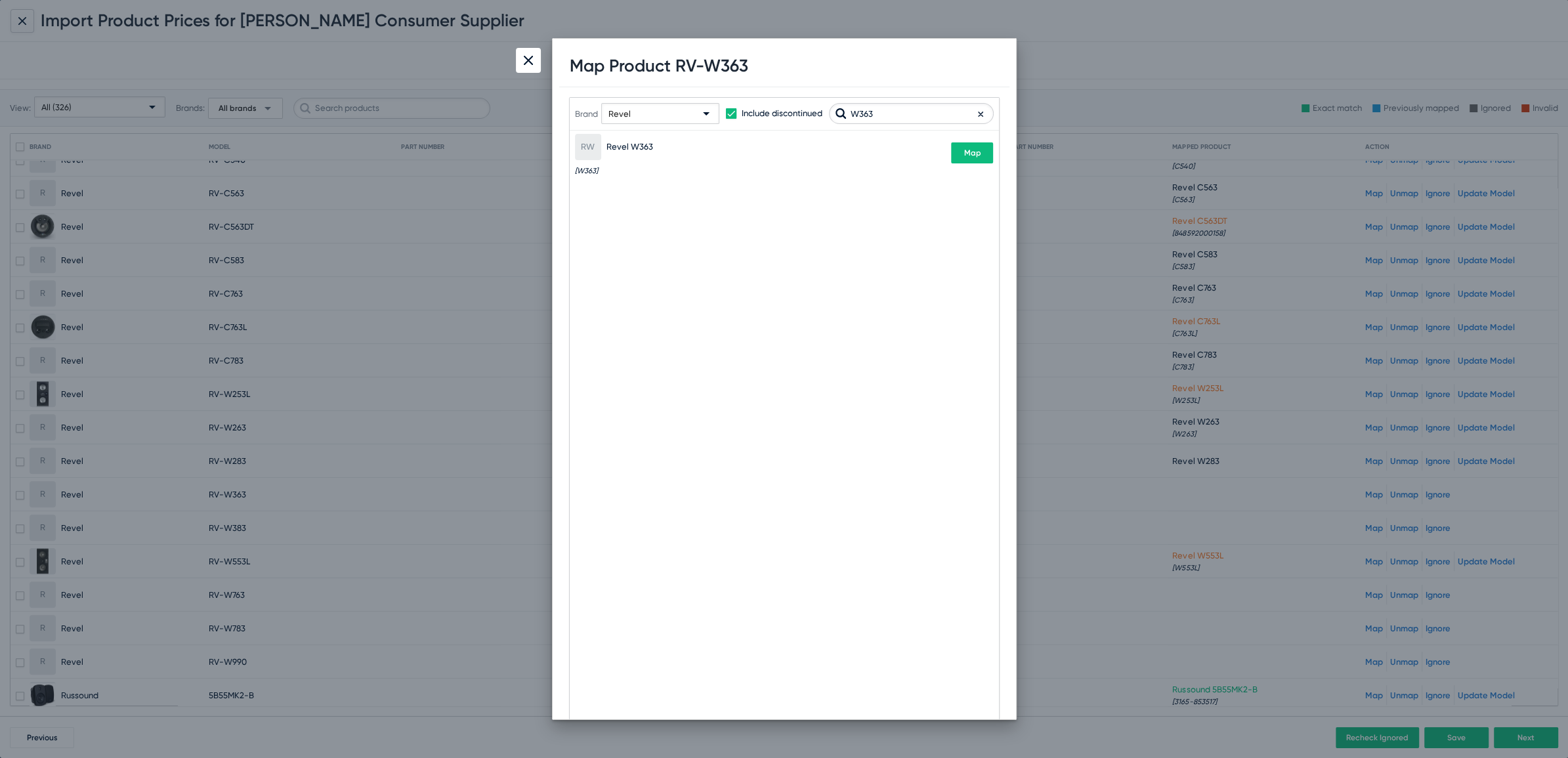
click at [974, 159] on button "Map" at bounding box center [972, 153] width 42 height 21
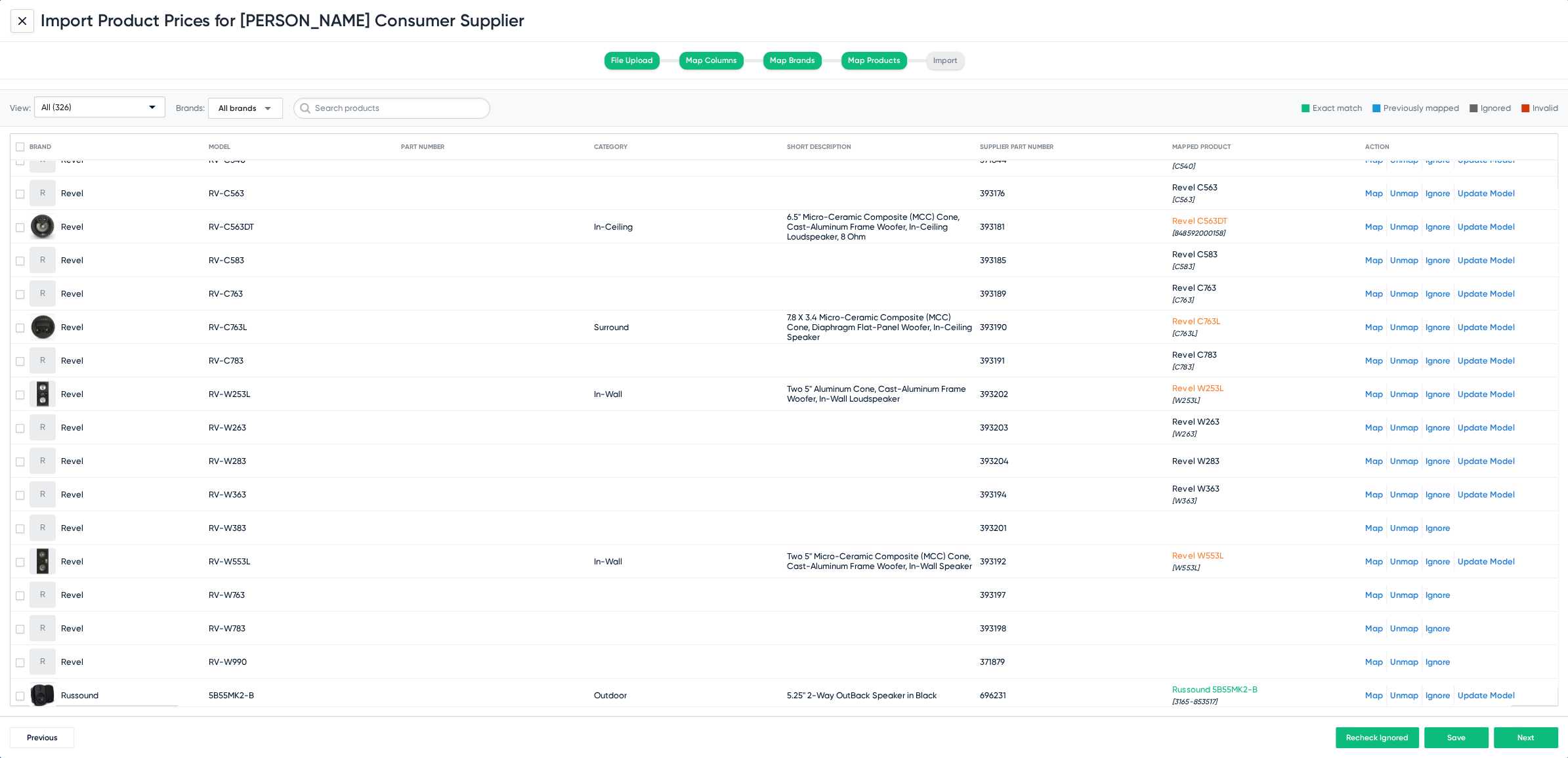
click at [1365, 523] on link "Map" at bounding box center [1374, 528] width 18 height 10
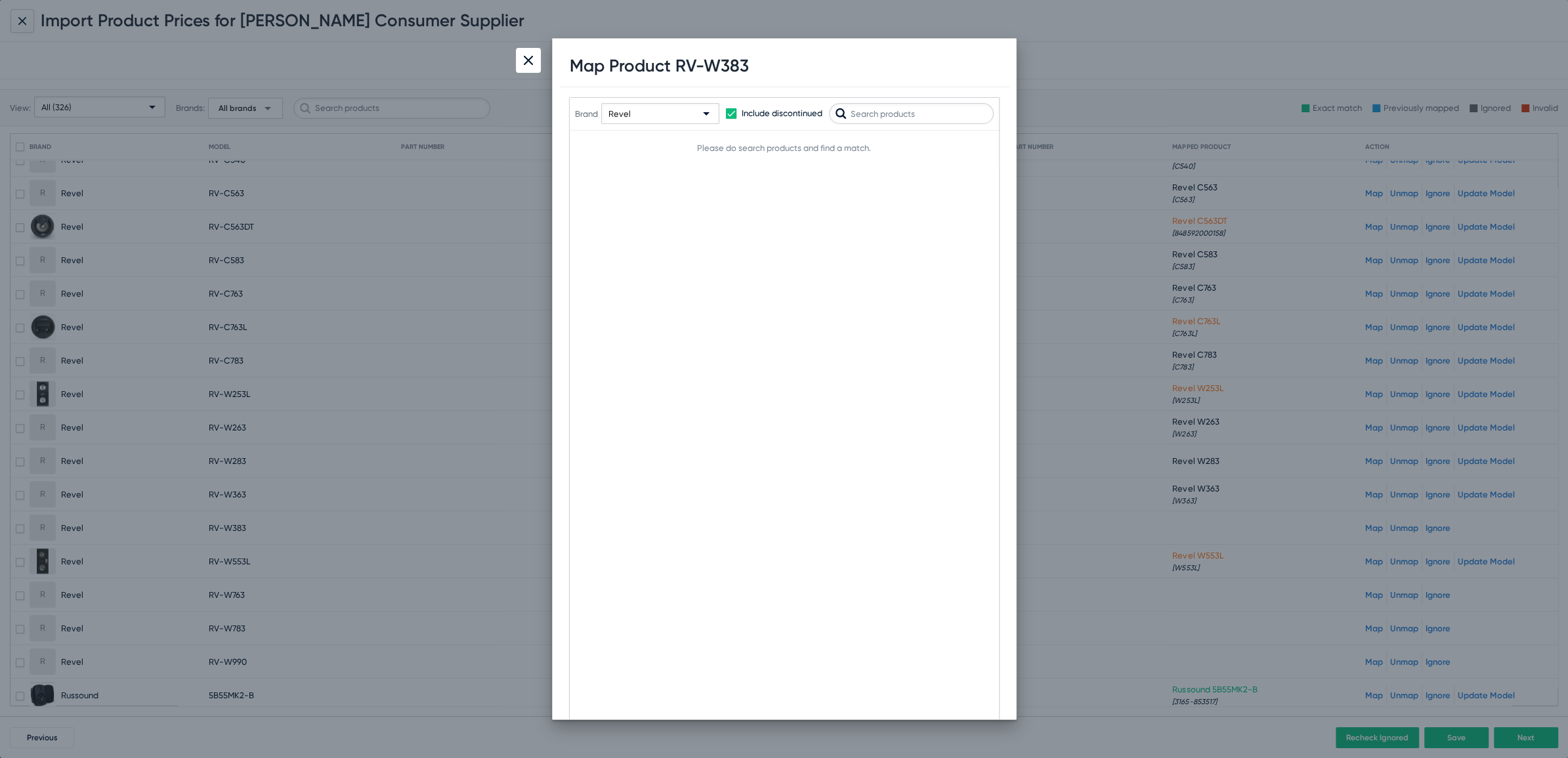
click at [721, 63] on h1 "Map Product RV-W383" at bounding box center [659, 66] width 179 height 20
click at [880, 118] on input "text" at bounding box center [911, 113] width 164 height 21
paste input "W383"
type input "W383"
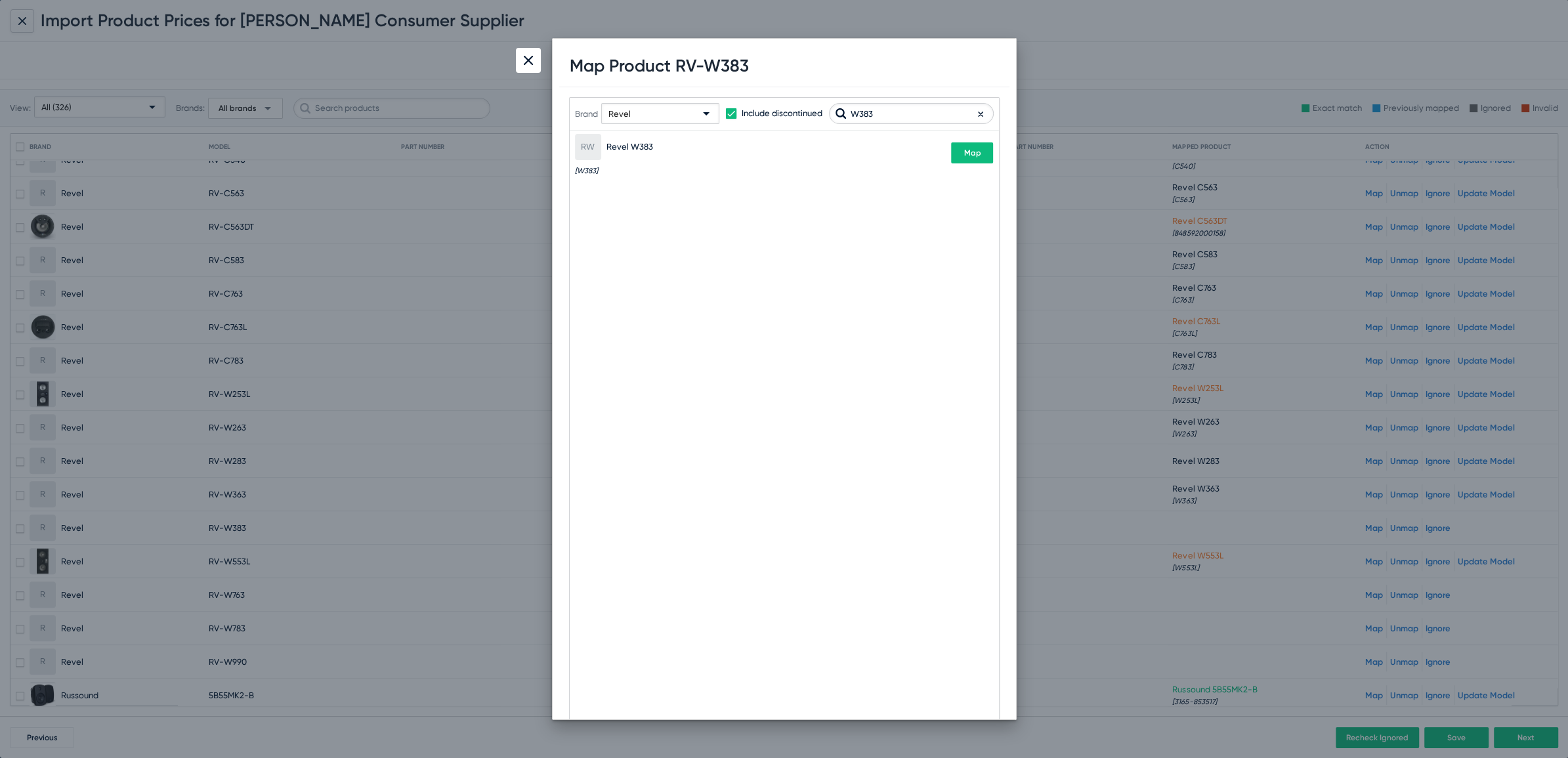
click at [972, 156] on span "Map" at bounding box center [972, 153] width 17 height 9
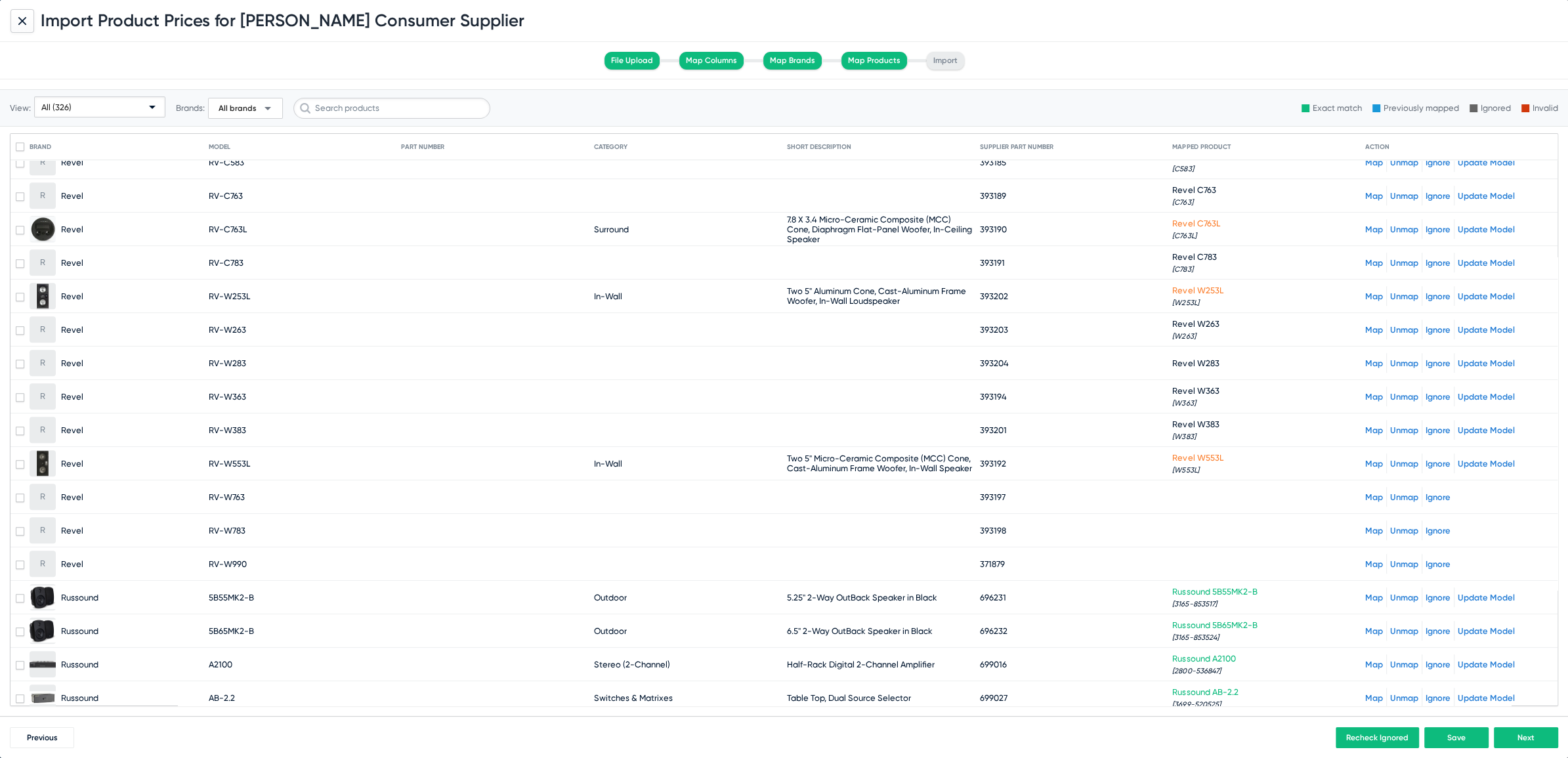
scroll to position [7438, 0]
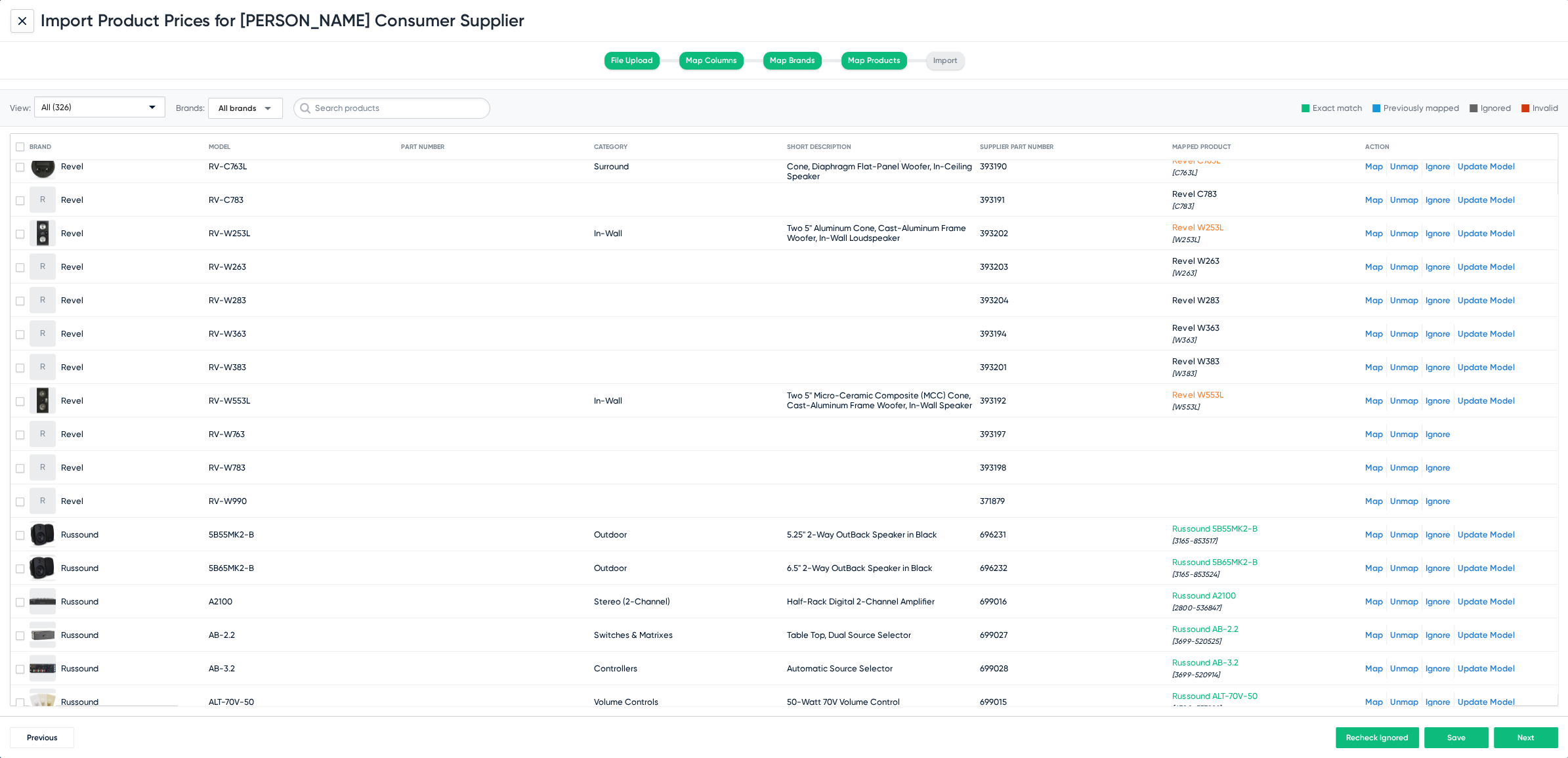
click at [1365, 429] on link "Map" at bounding box center [1374, 434] width 18 height 10
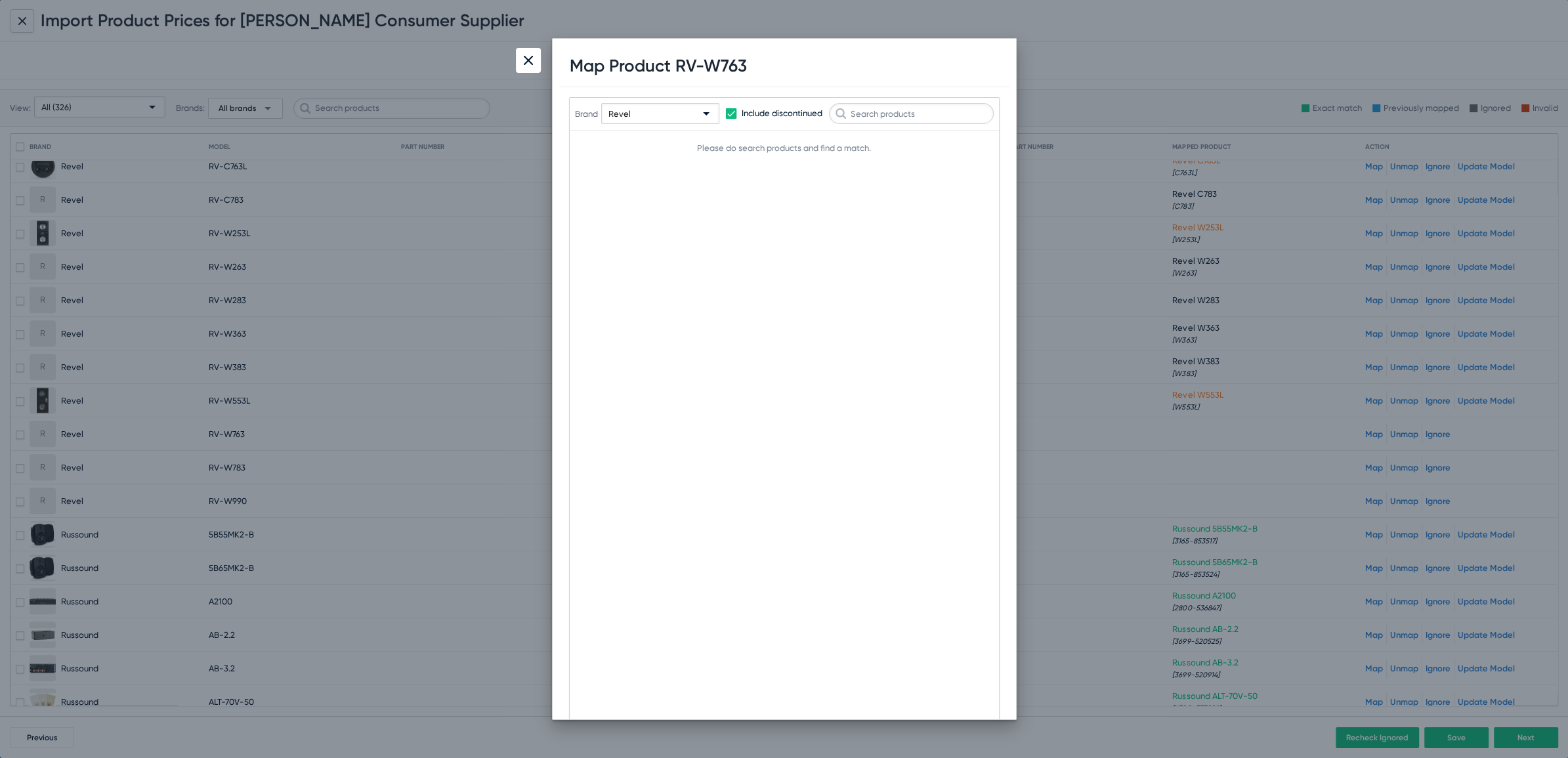
click at [719, 63] on h1 "Map Product RV-W763" at bounding box center [658, 66] width 177 height 20
click at [919, 128] on div "Brand Revel Include discontinued" at bounding box center [784, 113] width 419 height 64
click at [918, 111] on input "text" at bounding box center [911, 113] width 164 height 21
paste input "W763"
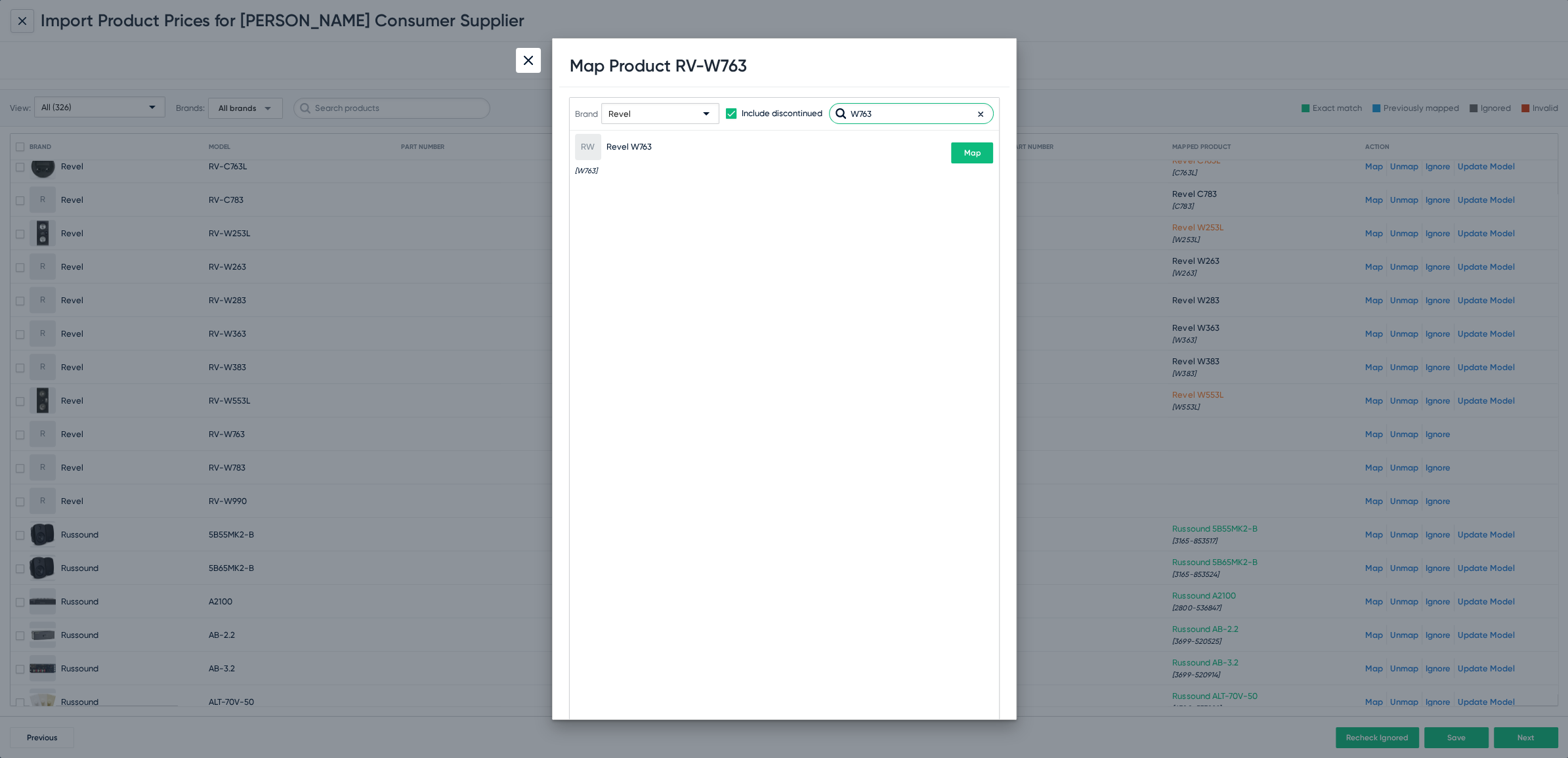
type input "W763"
click at [973, 156] on span "Map" at bounding box center [972, 153] width 17 height 9
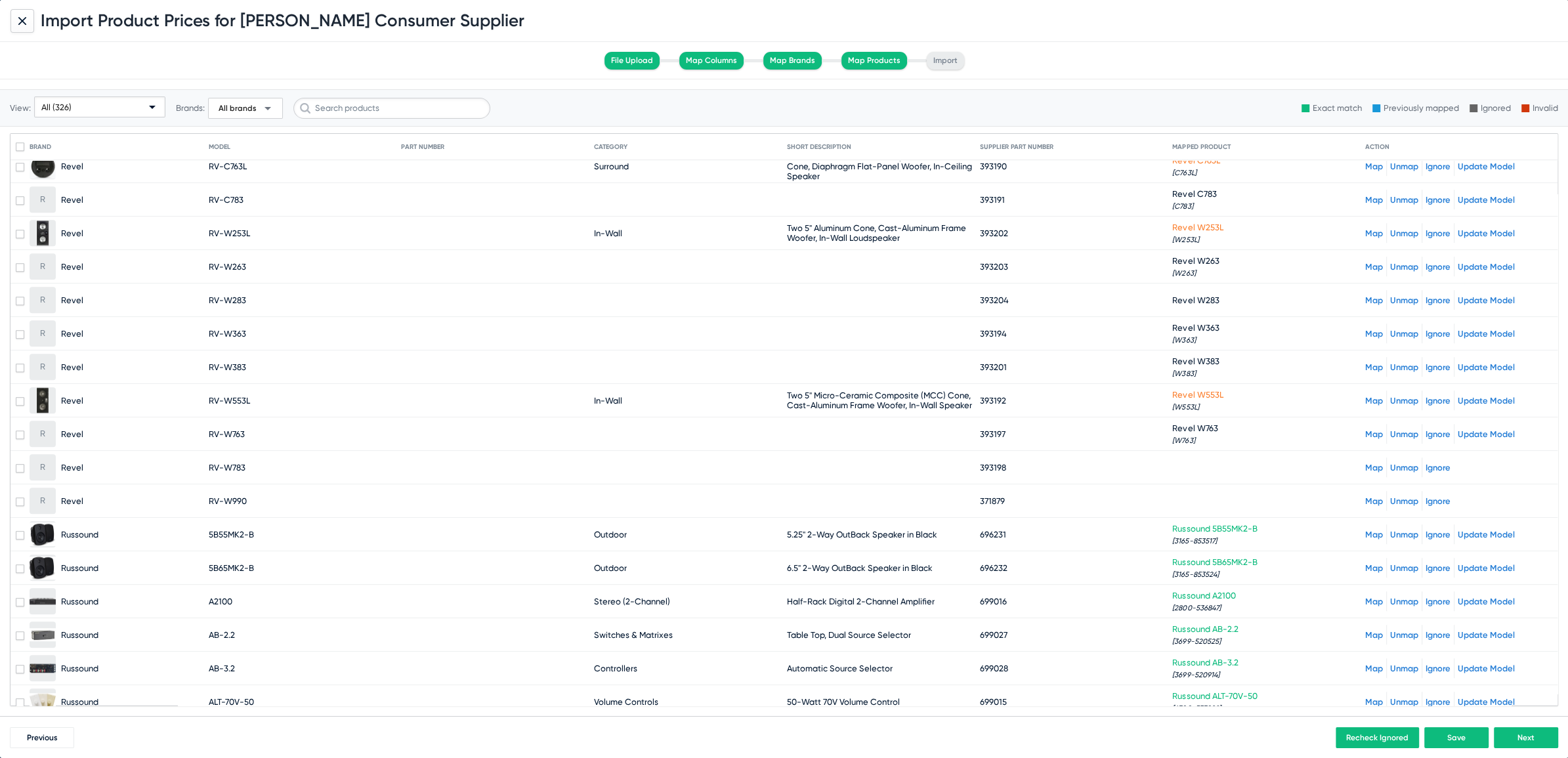
click at [1365, 462] on link "Map" at bounding box center [1374, 467] width 18 height 10
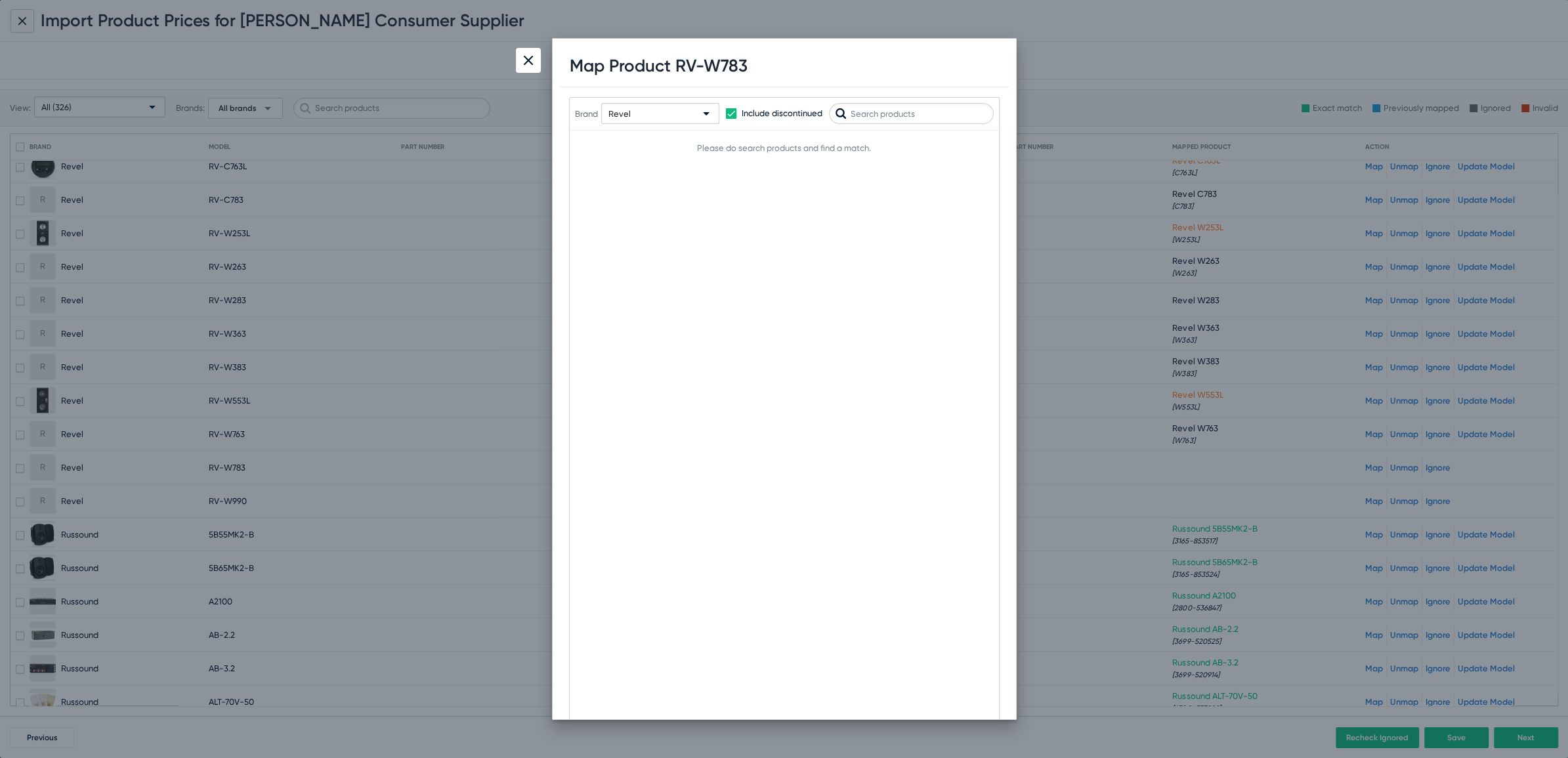
click at [731, 66] on h1 "Map Product RV-W783" at bounding box center [659, 66] width 178 height 20
click at [906, 110] on input "text" at bounding box center [911, 113] width 164 height 21
paste input "W783"
type input "W783"
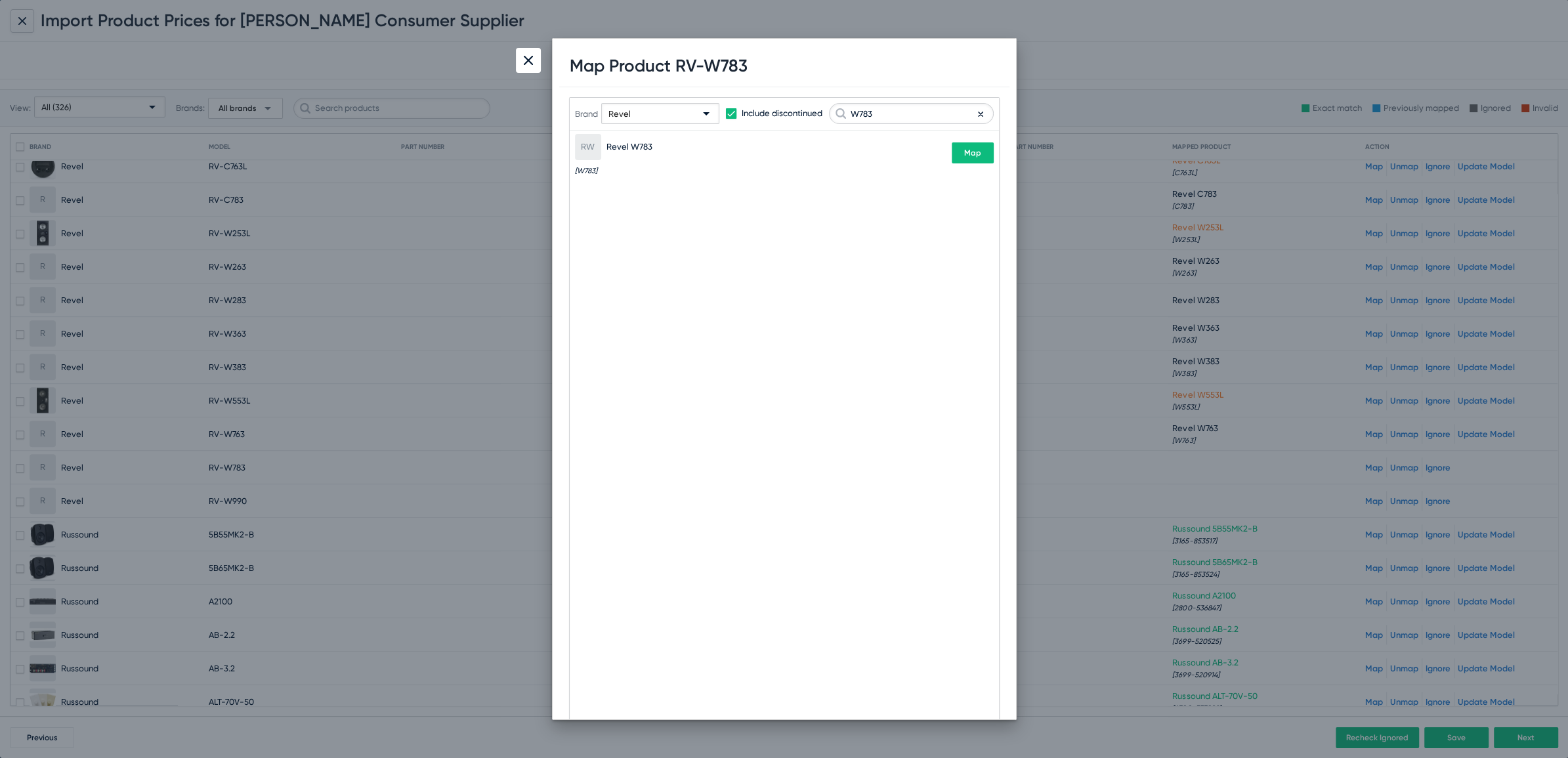
click at [992, 164] on div "[PERSON_NAME] W783 [W783] Map" at bounding box center [784, 153] width 419 height 45
click at [976, 149] on span "Map" at bounding box center [972, 153] width 17 height 9
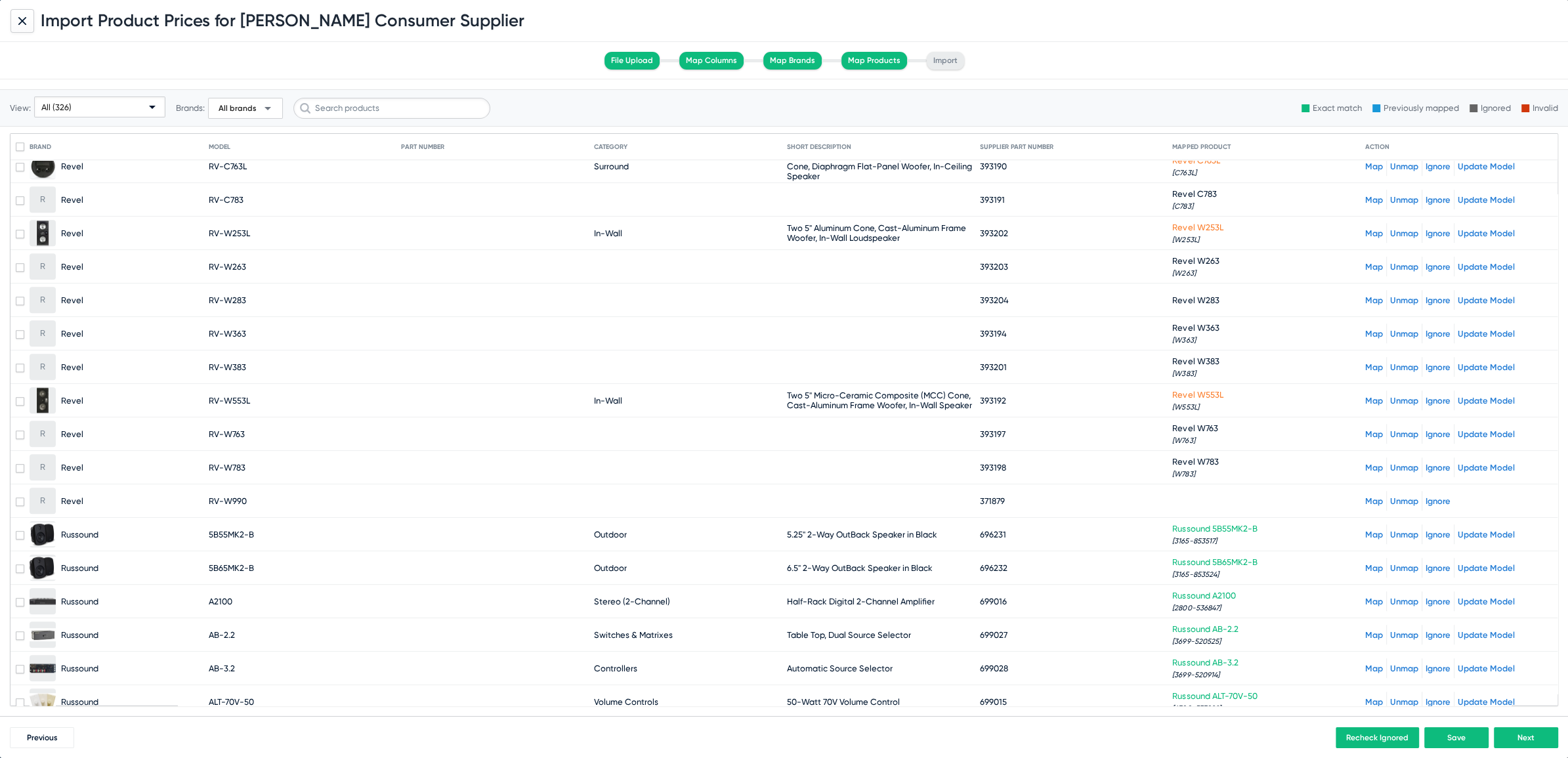
click at [1366, 496] on link "Map" at bounding box center [1374, 501] width 18 height 10
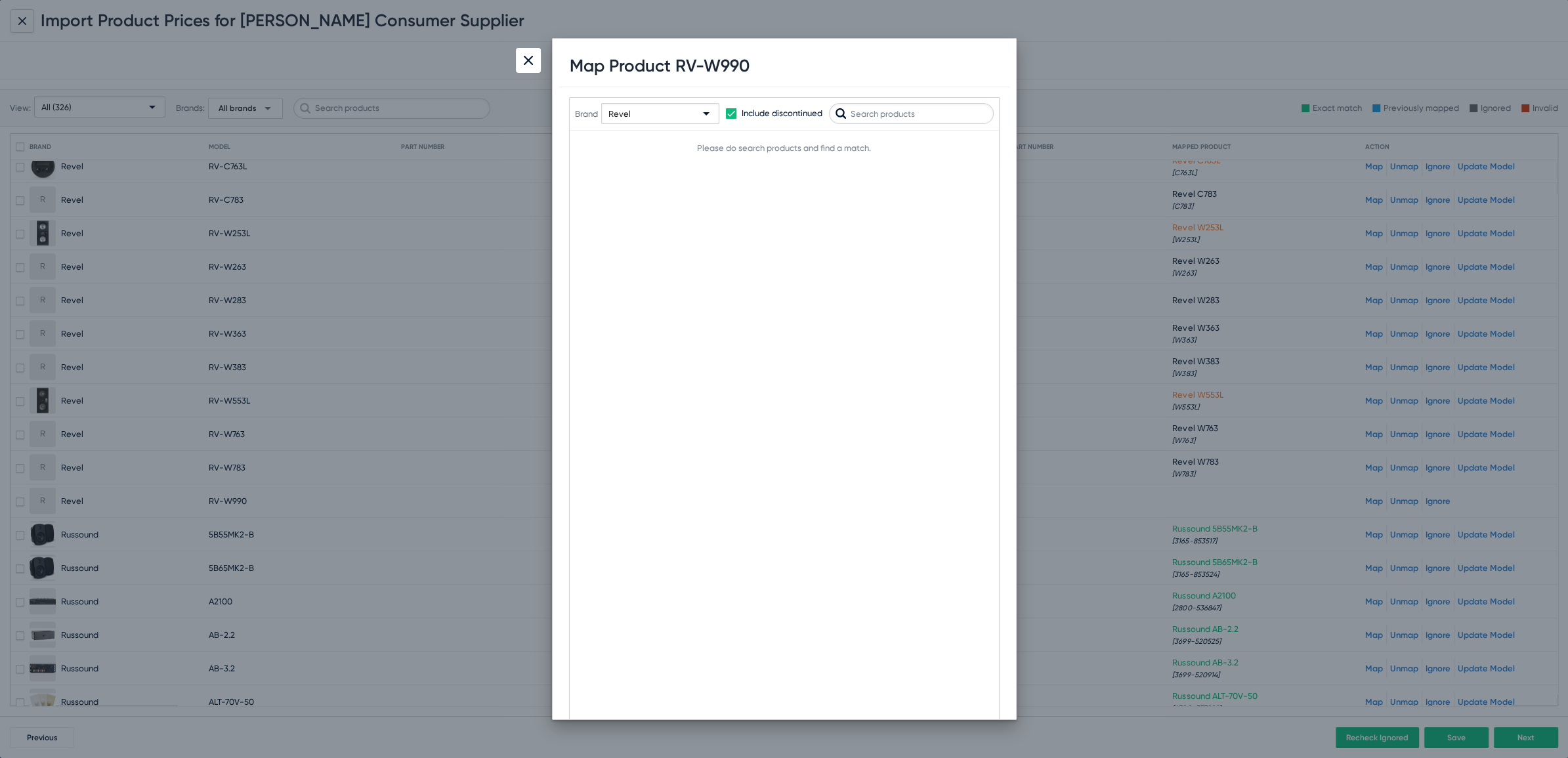
click at [722, 64] on h1 "Map Product RV-W990" at bounding box center [659, 66] width 180 height 20
click at [895, 112] on input "text" at bounding box center [911, 113] width 164 height 21
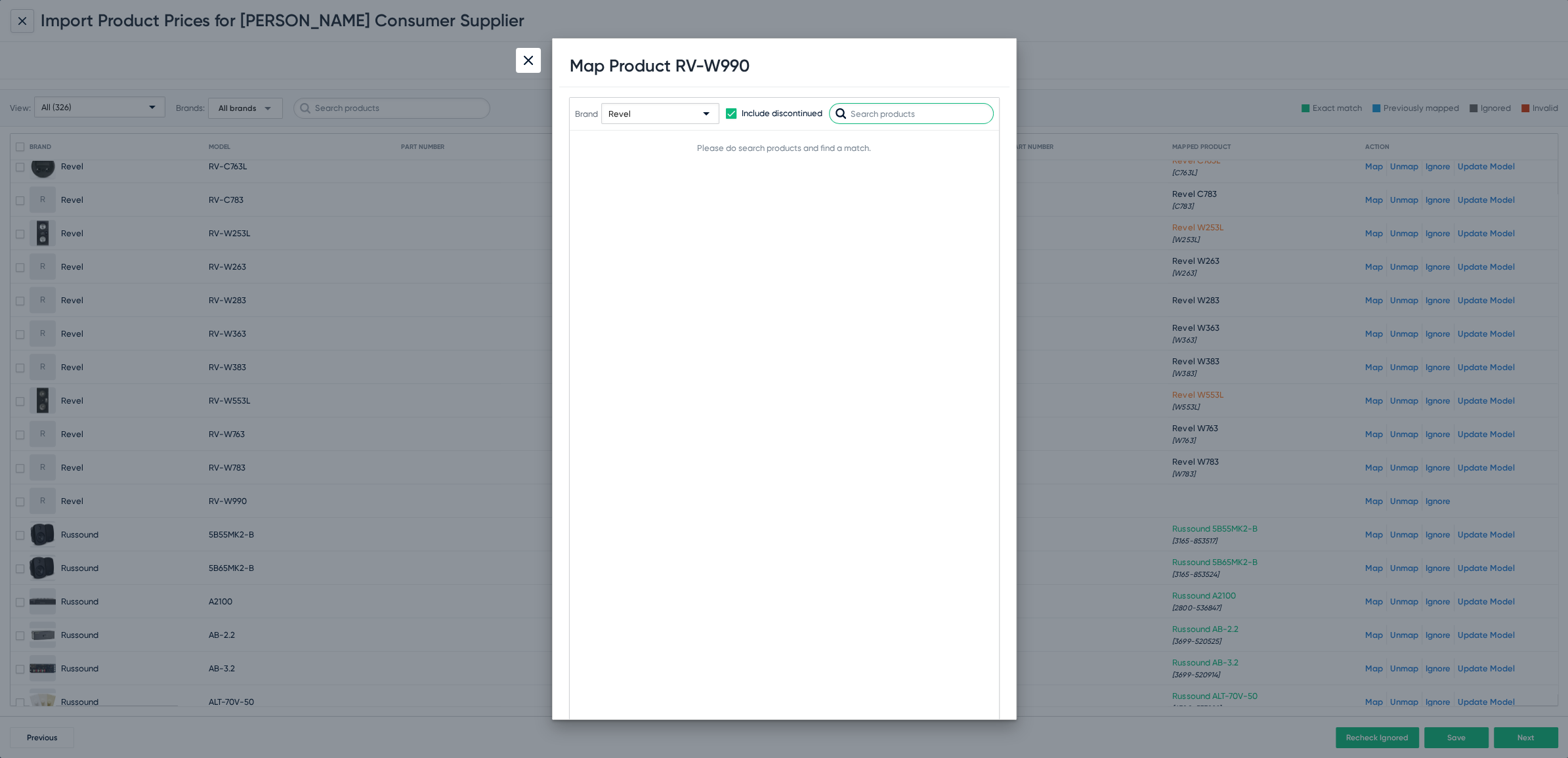
paste input "W990"
type input "W990"
click at [976, 164] on div "[PERSON_NAME] W990 [W990] Map" at bounding box center [784, 153] width 419 height 45
click at [976, 160] on button "Map" at bounding box center [972, 153] width 42 height 21
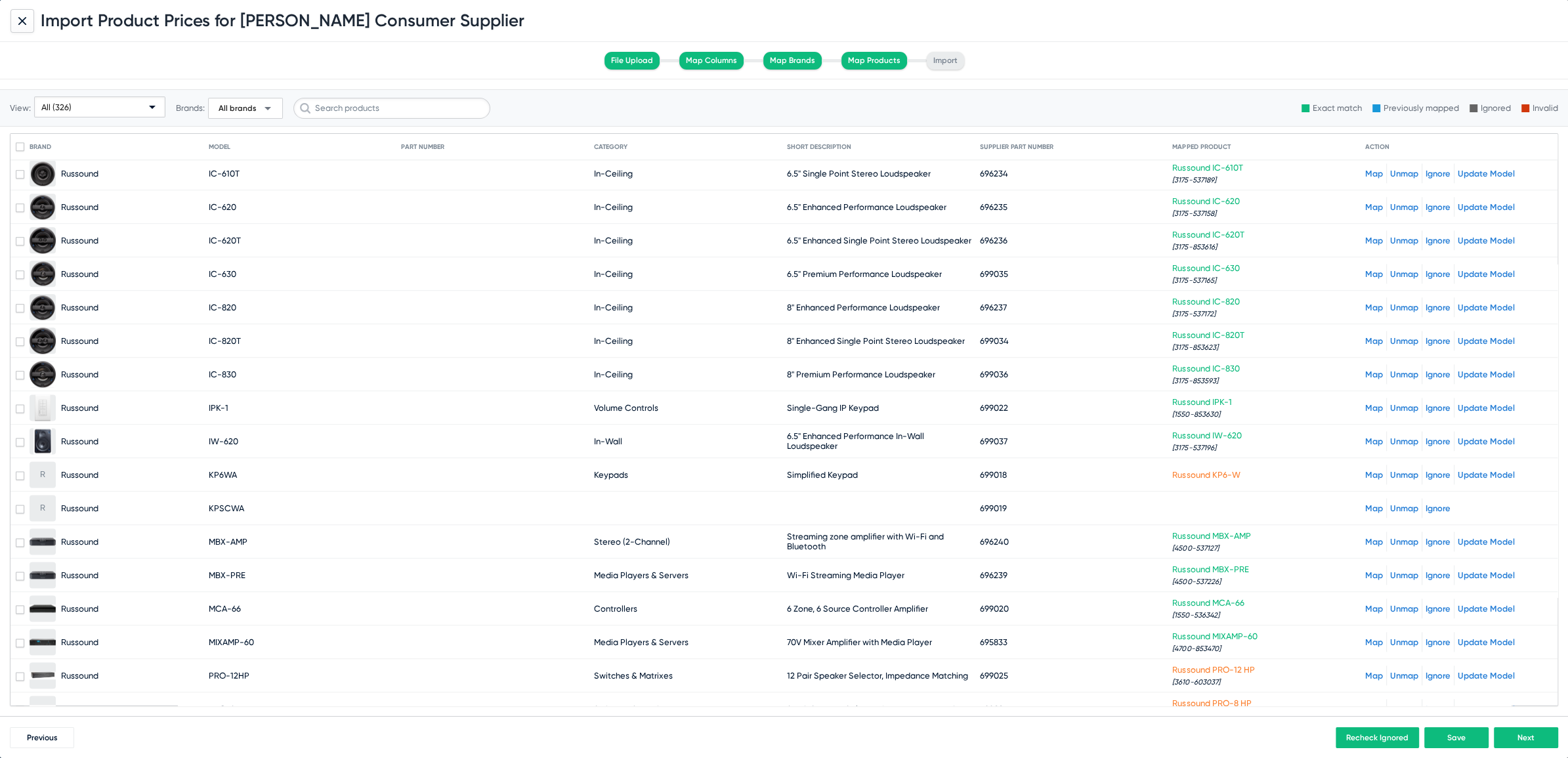
scroll to position [8378, 0]
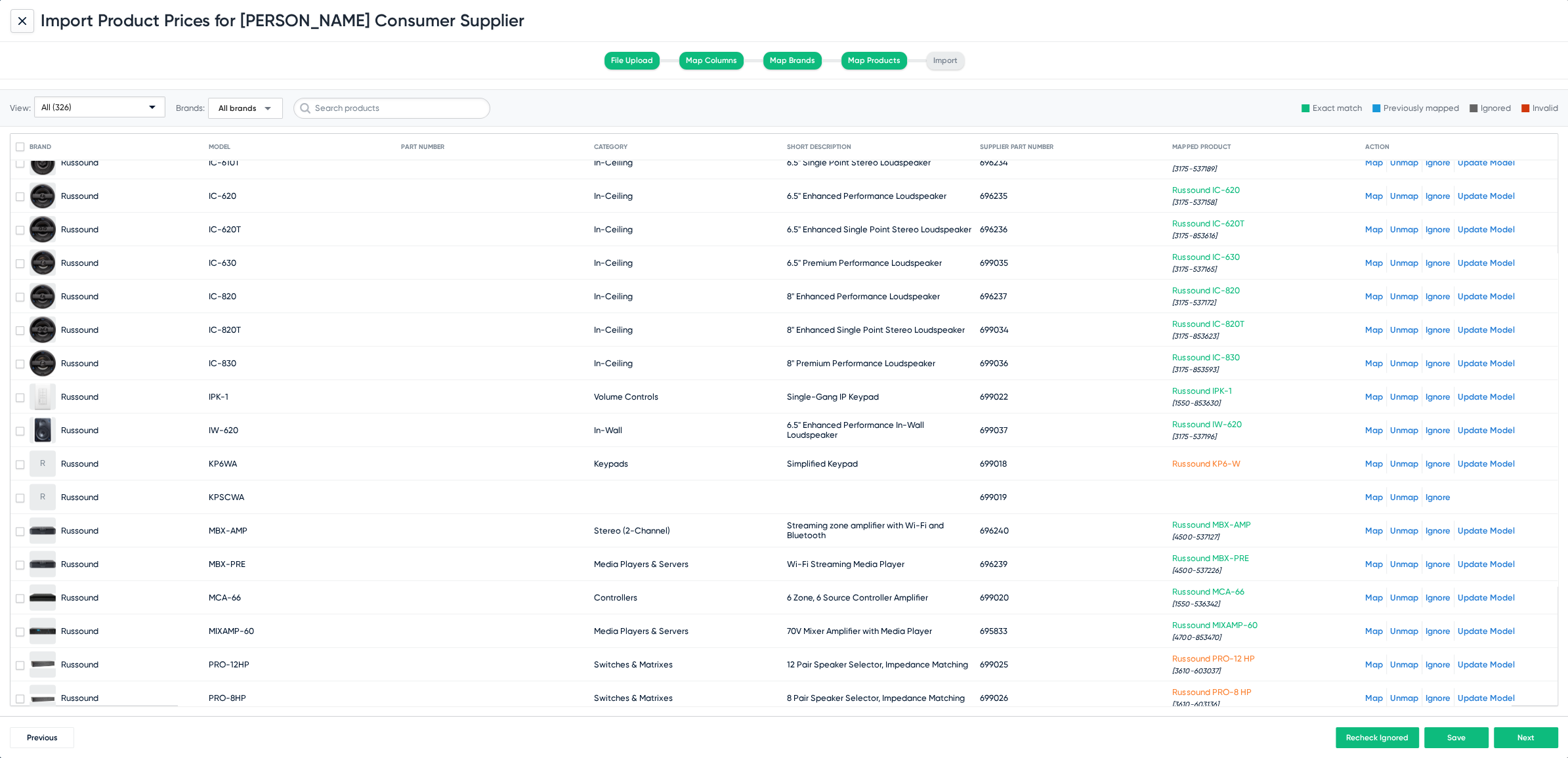
click at [1367, 492] on link "Map" at bounding box center [1374, 497] width 18 height 10
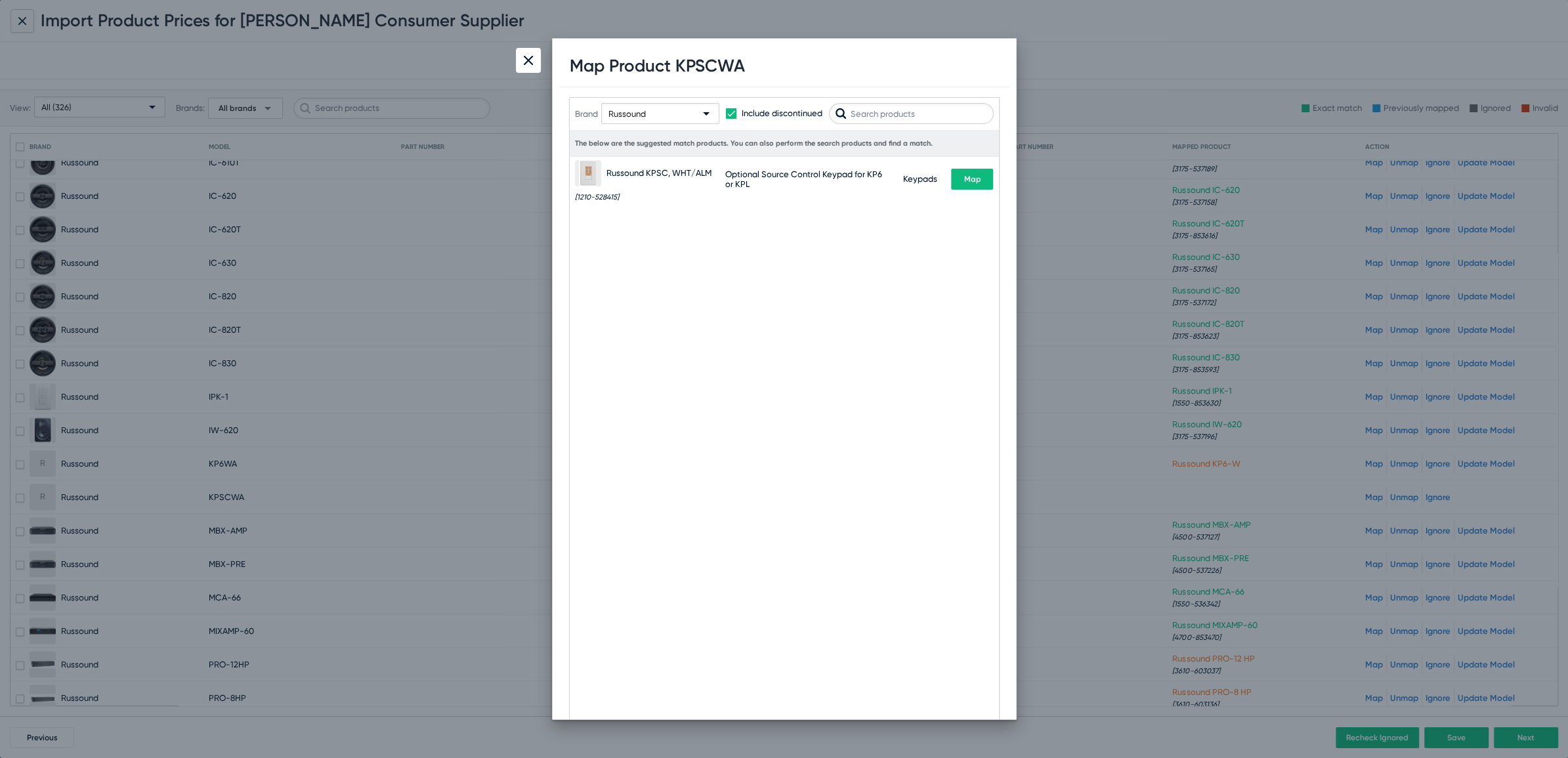
click at [967, 184] on button "Map" at bounding box center [972, 178] width 42 height 21
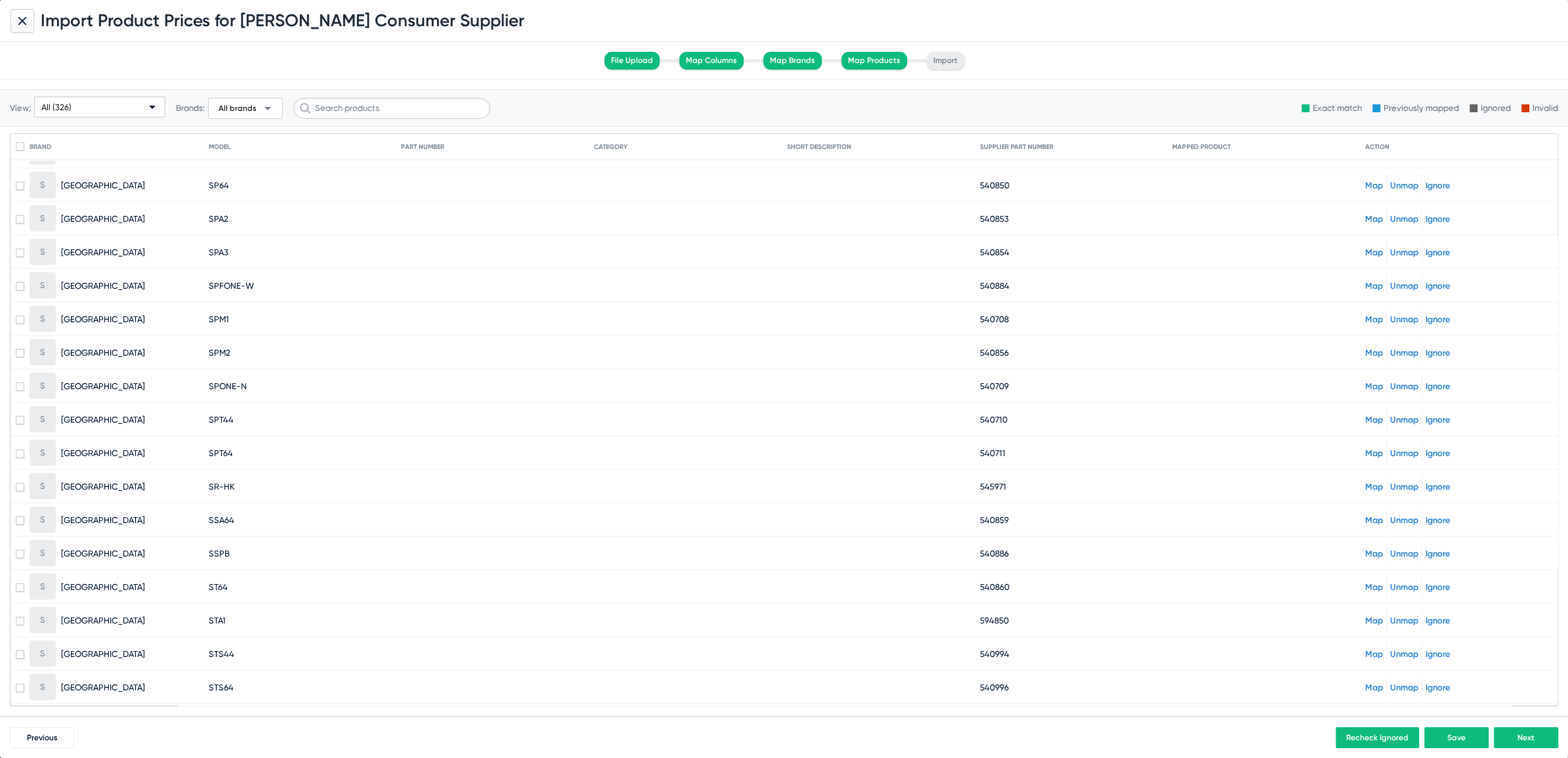
scroll to position [10279, 0]
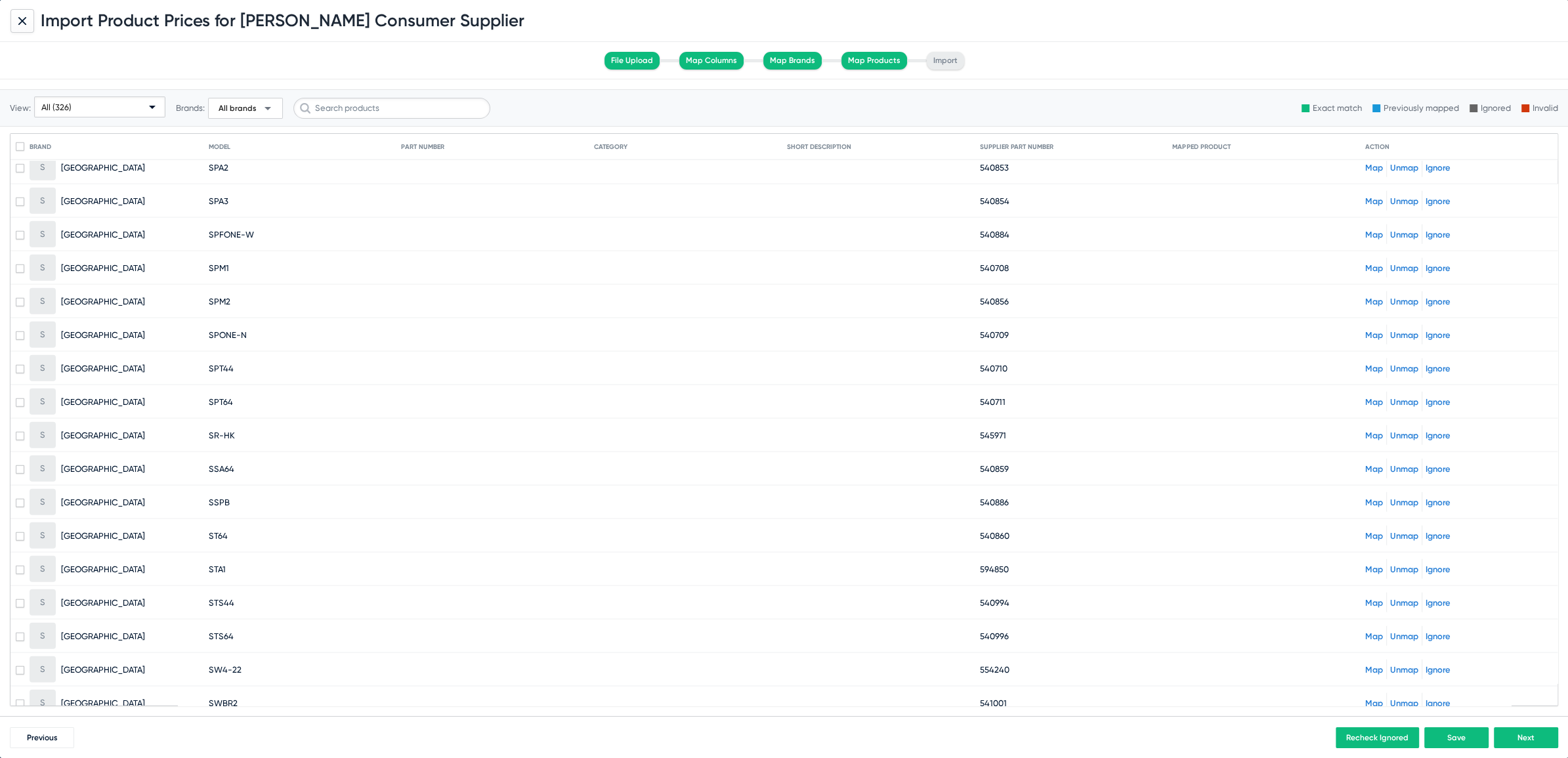
click at [1540, 738] on button "Next" at bounding box center [1526, 737] width 65 height 21
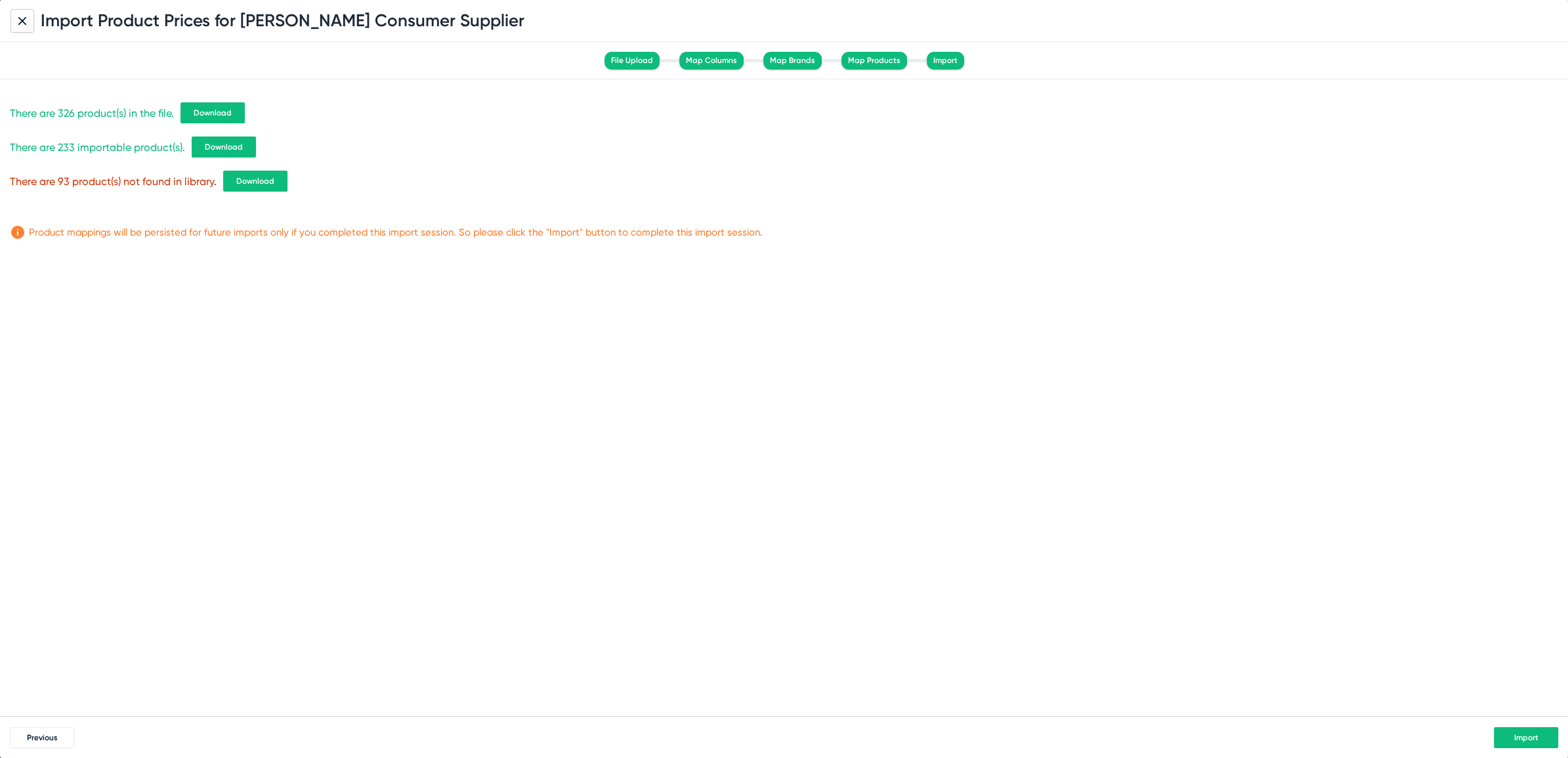
click at [275, 184] on button "Download" at bounding box center [256, 181] width 65 height 21
click at [1521, 739] on span "Import" at bounding box center [1526, 738] width 24 height 9
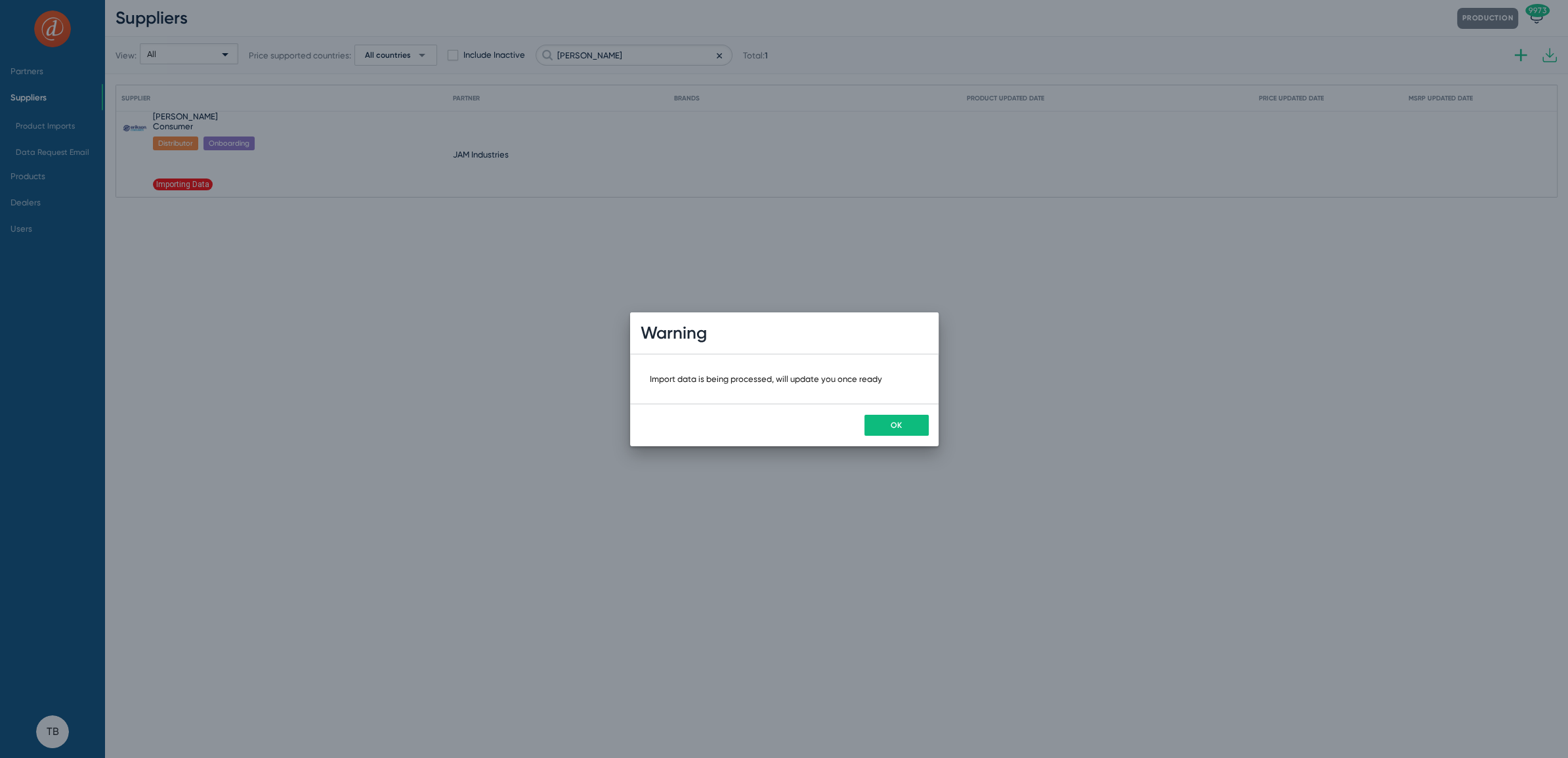
click at [898, 432] on button "OK" at bounding box center [897, 425] width 65 height 21
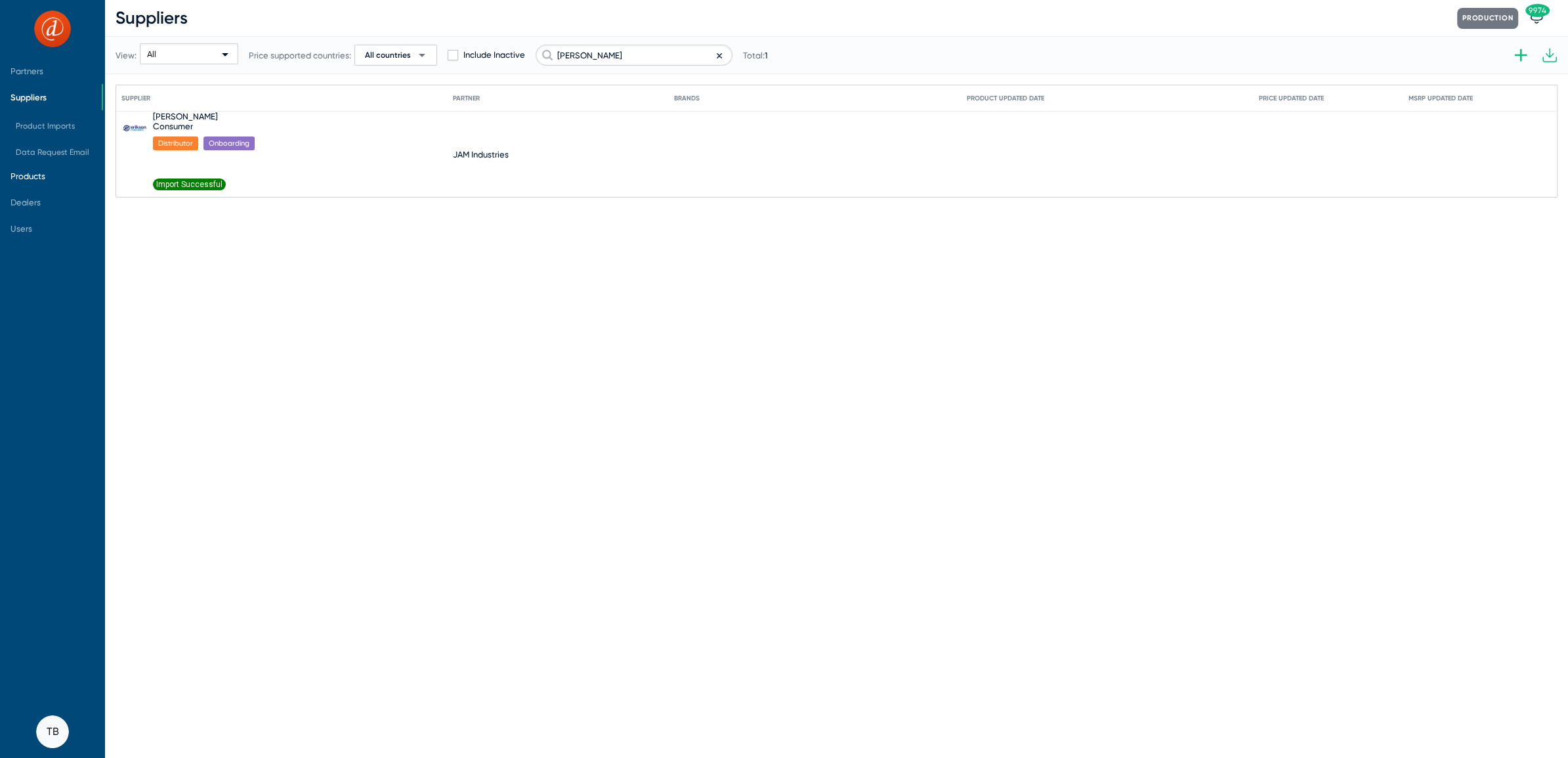
click at [28, 172] on span "Products" at bounding box center [28, 176] width 35 height 10
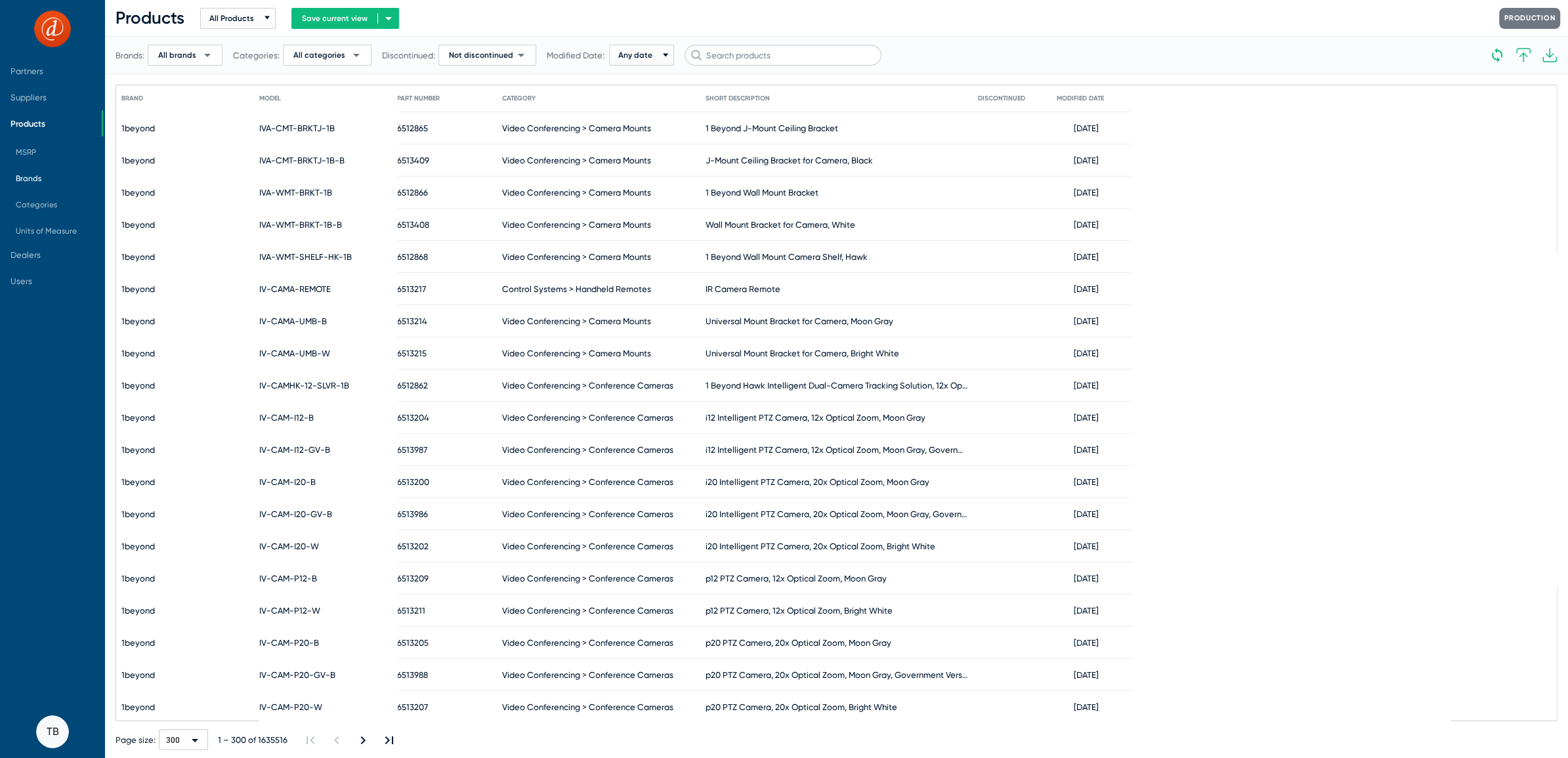
click at [31, 174] on span "Brands" at bounding box center [28, 178] width 26 height 9
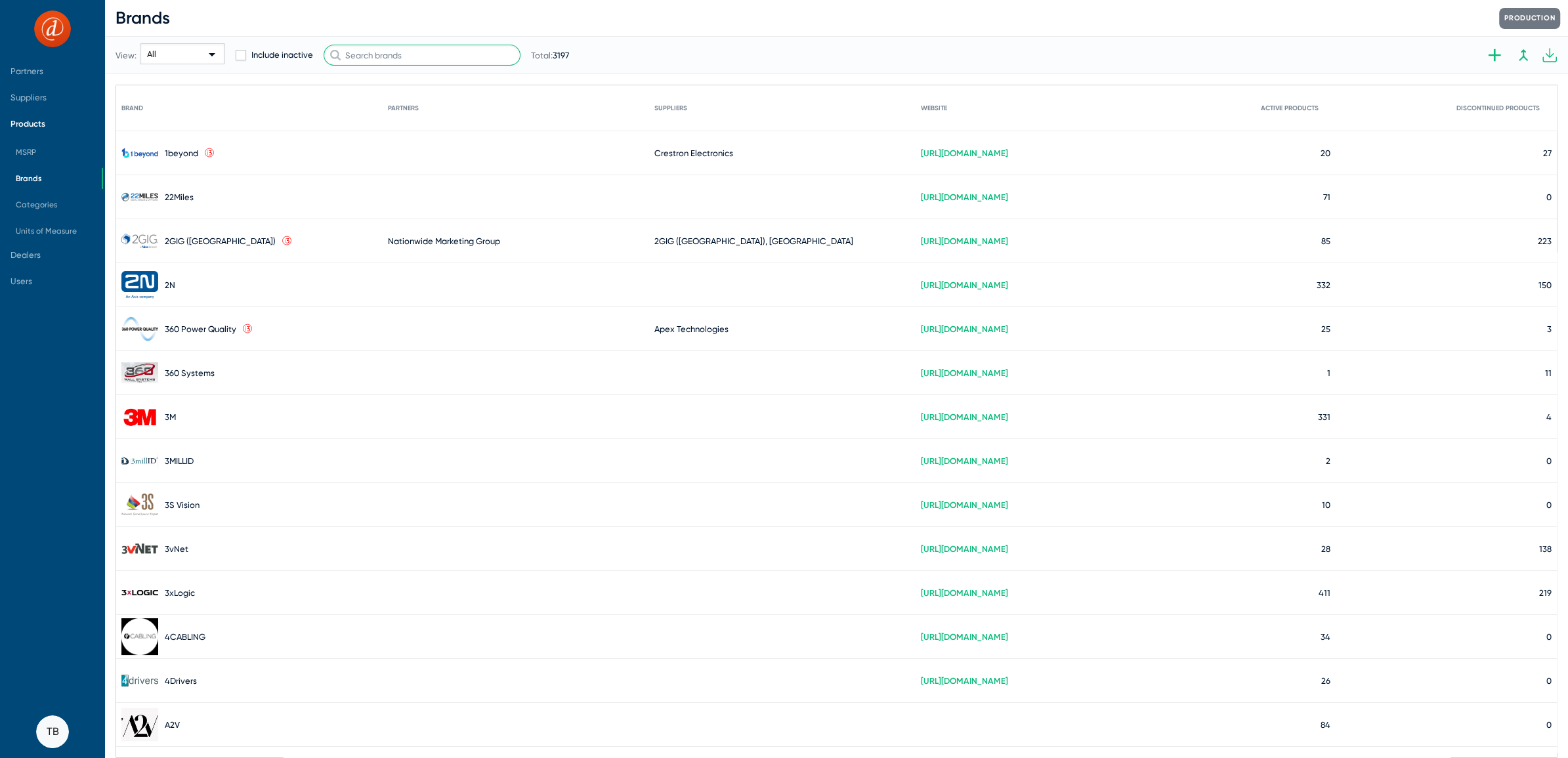
click at [397, 54] on input "text" at bounding box center [422, 55] width 197 height 21
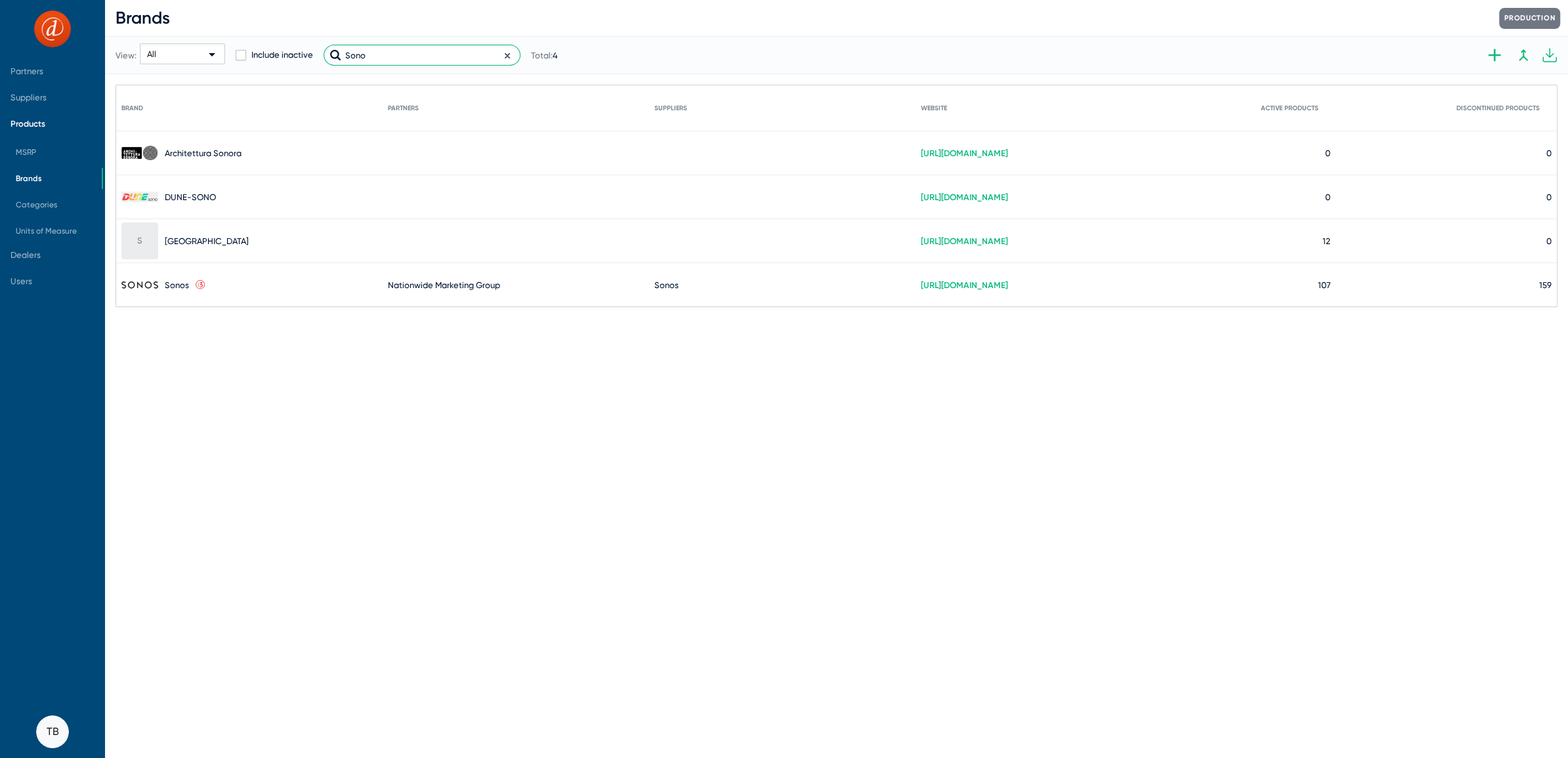
type input "Sono"
click at [1008, 239] on link "https://www.sonoradesign.com/home.php" at bounding box center [964, 241] width 87 height 10
